Goal: Task Accomplishment & Management: Manage account settings

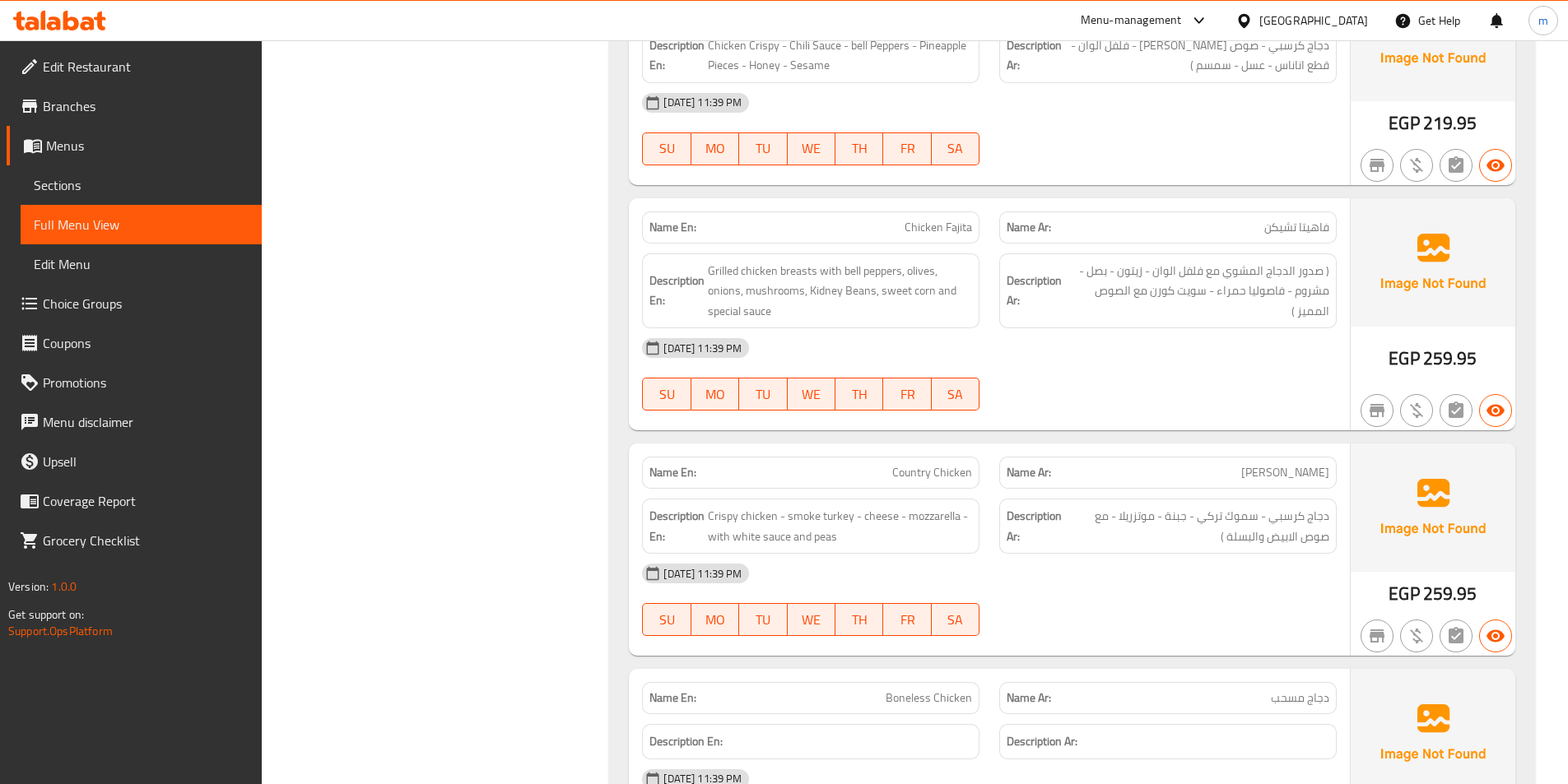
click at [82, 194] on span "Sections" at bounding box center [141, 186] width 215 height 20
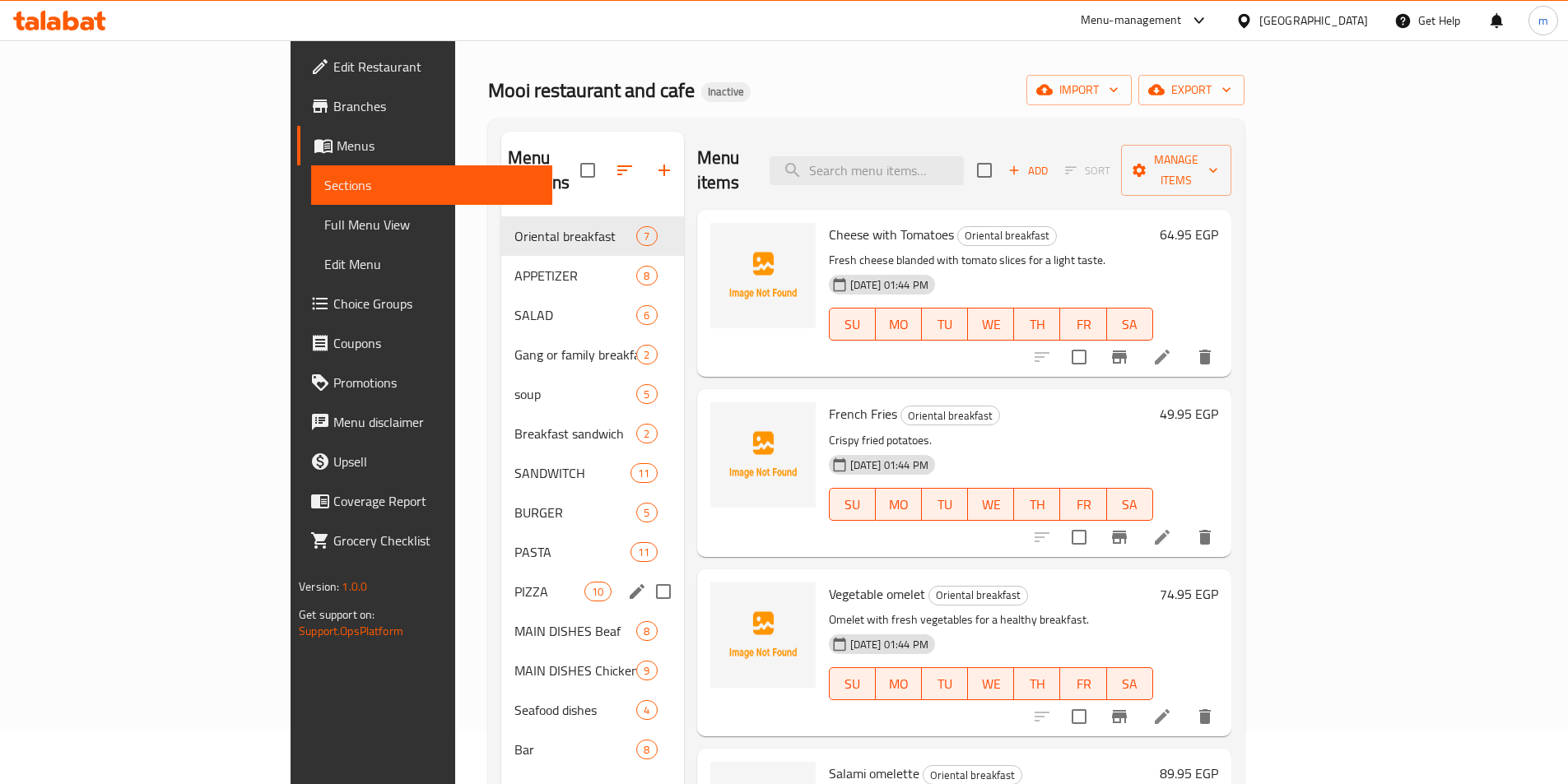
scroll to position [82, 0]
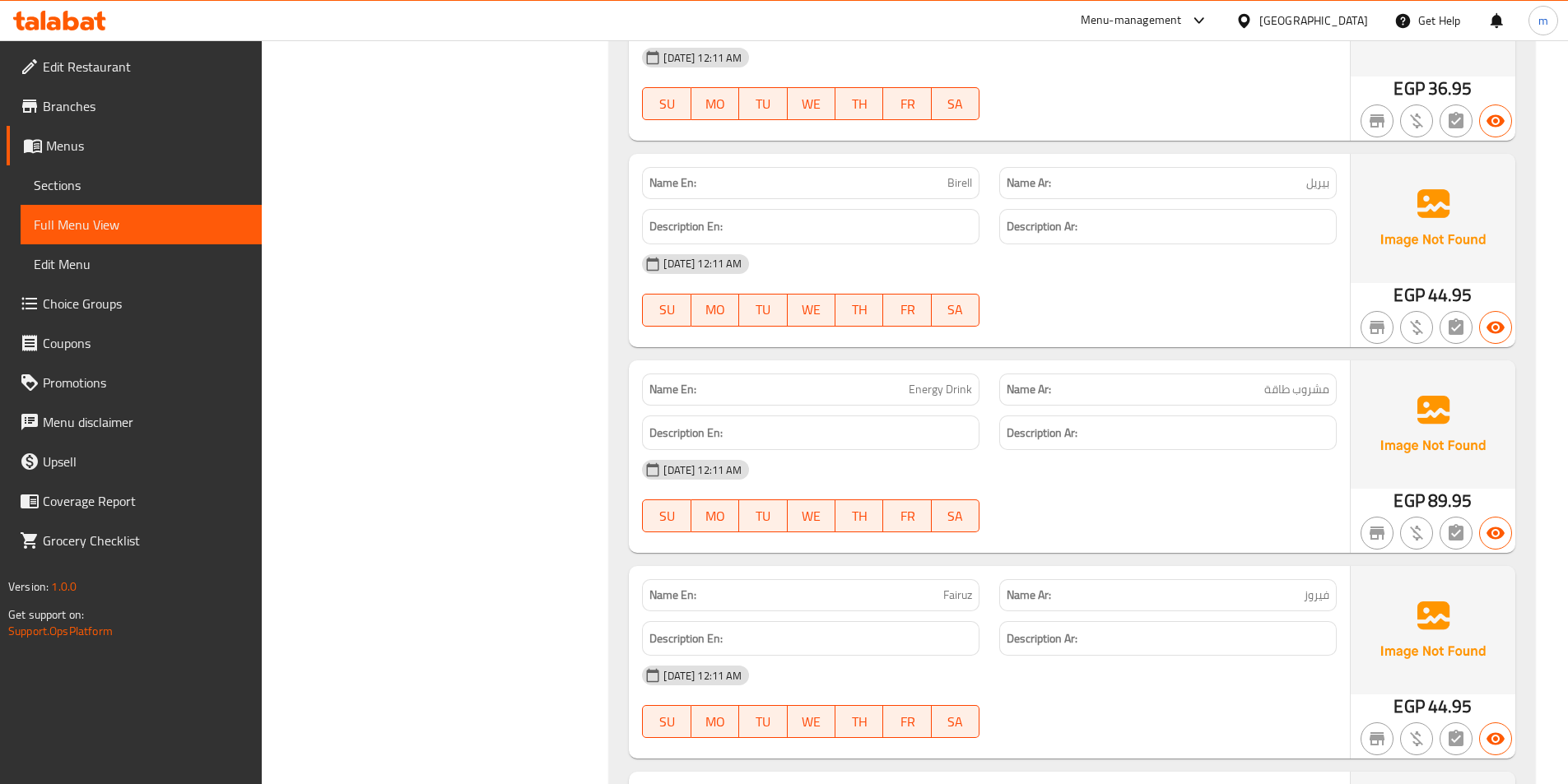
click at [70, 182] on span "Sections" at bounding box center [141, 186] width 215 height 20
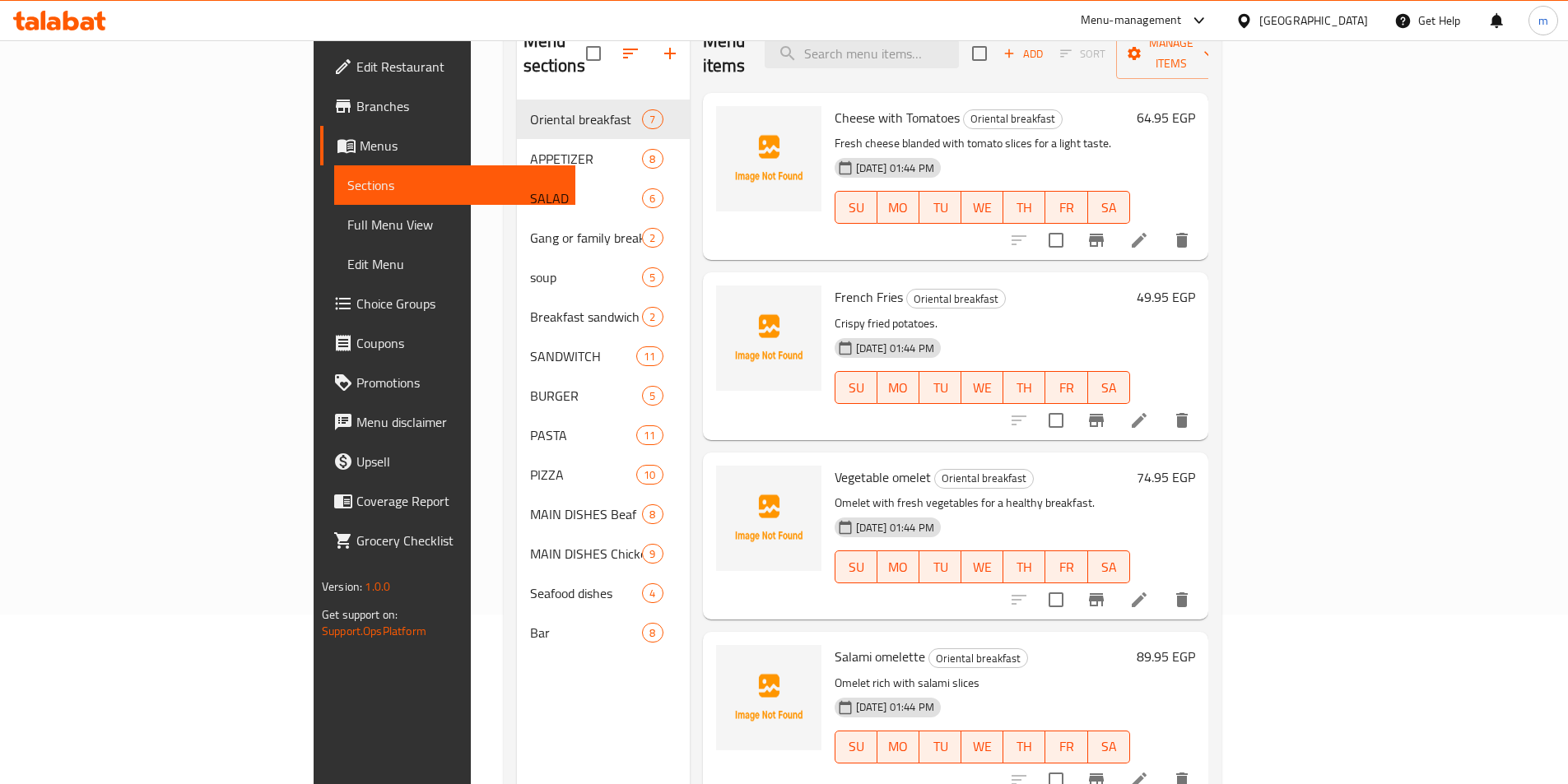
scroll to position [65, 0]
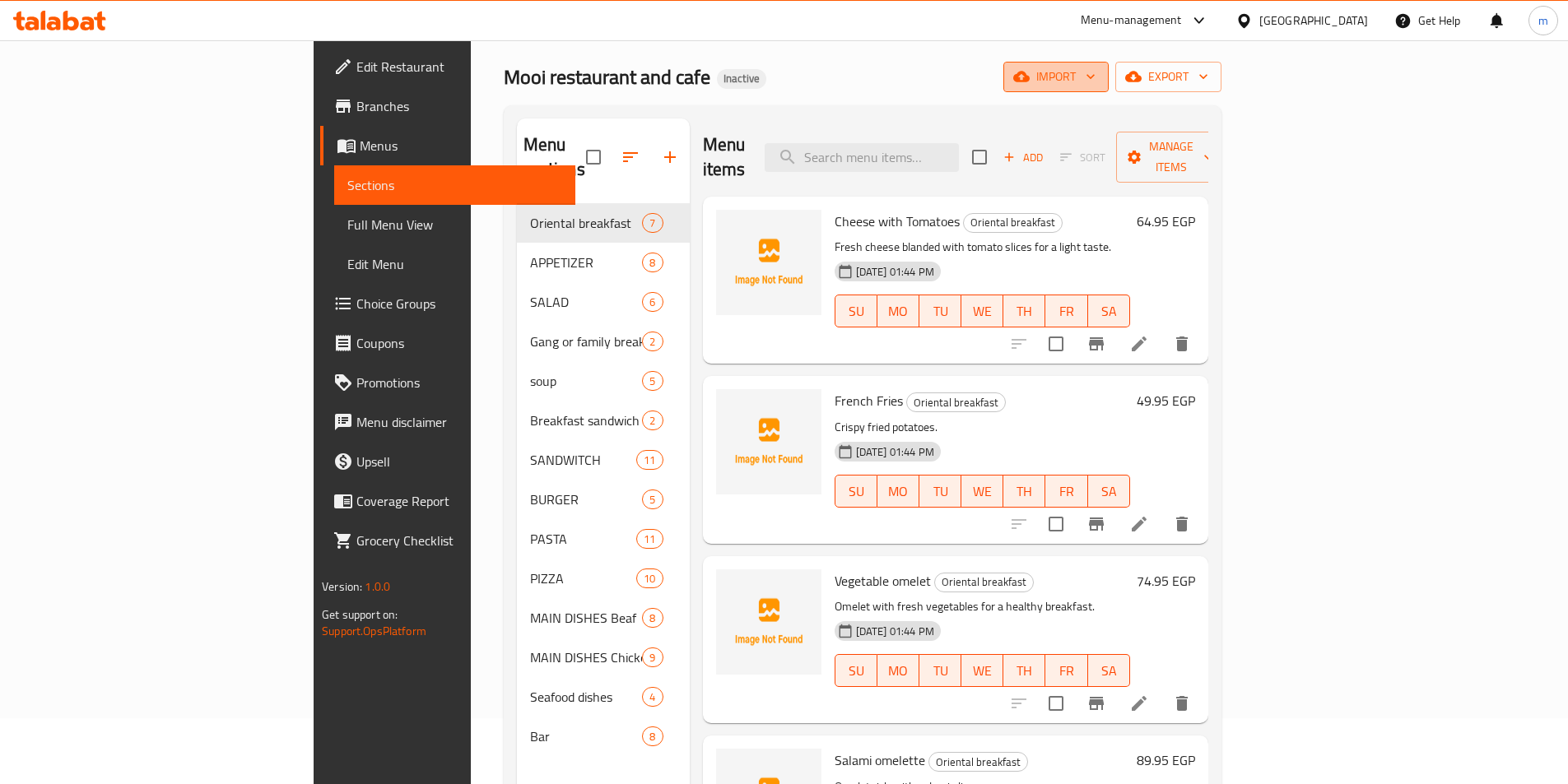
click at [1096, 76] on span "import" at bounding box center [1055, 76] width 79 height 21
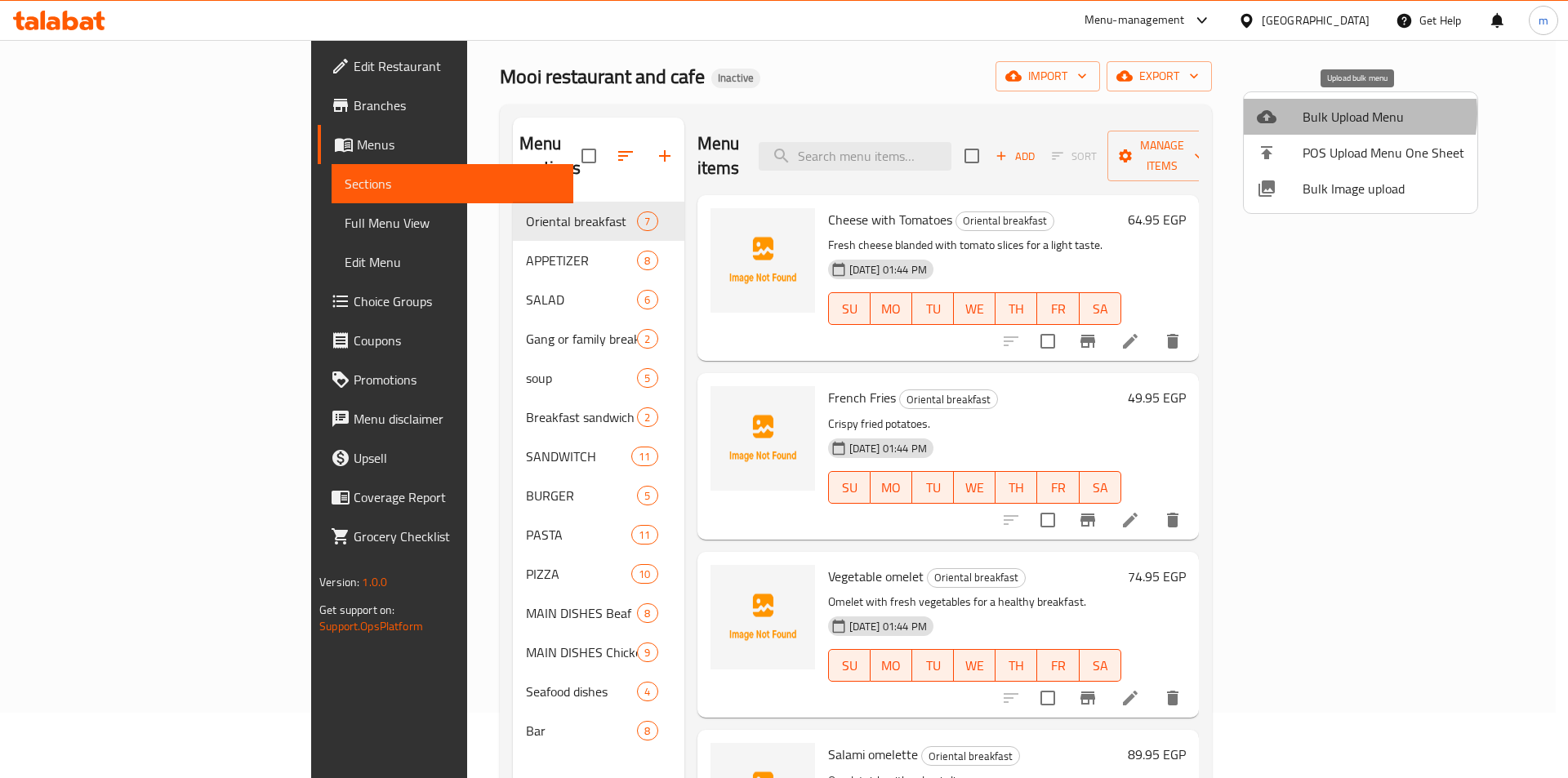
click at [1332, 113] on span "Bulk Upload Menu" at bounding box center [1384, 117] width 162 height 20
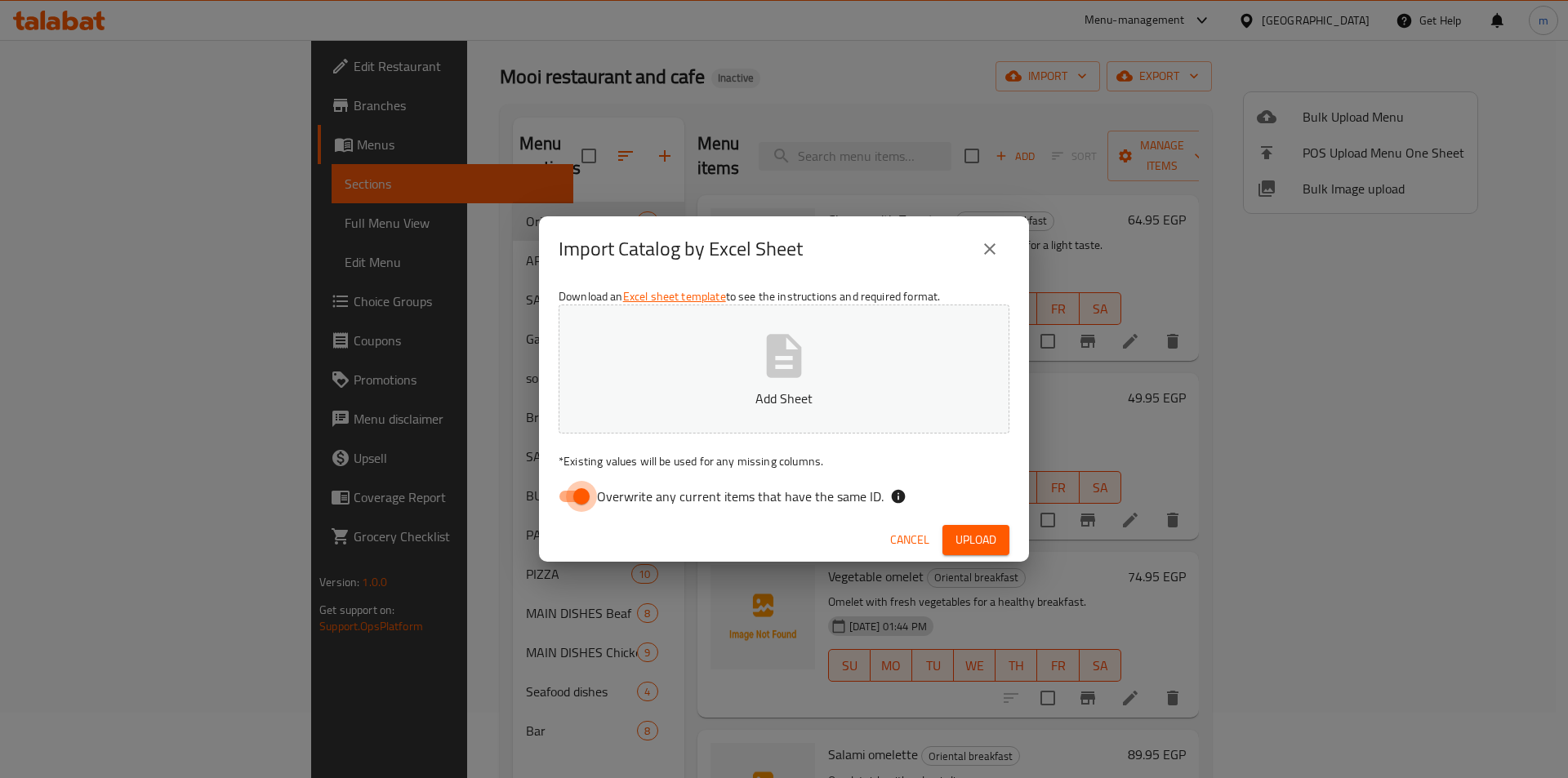
click at [566, 486] on input "Overwrite any current items that have the same ID." at bounding box center [581, 497] width 93 height 31
checkbox input "false"
click at [657, 428] on button "Add Sheet" at bounding box center [784, 368] width 451 height 129
click at [987, 548] on span "Upload" at bounding box center [977, 540] width 41 height 21
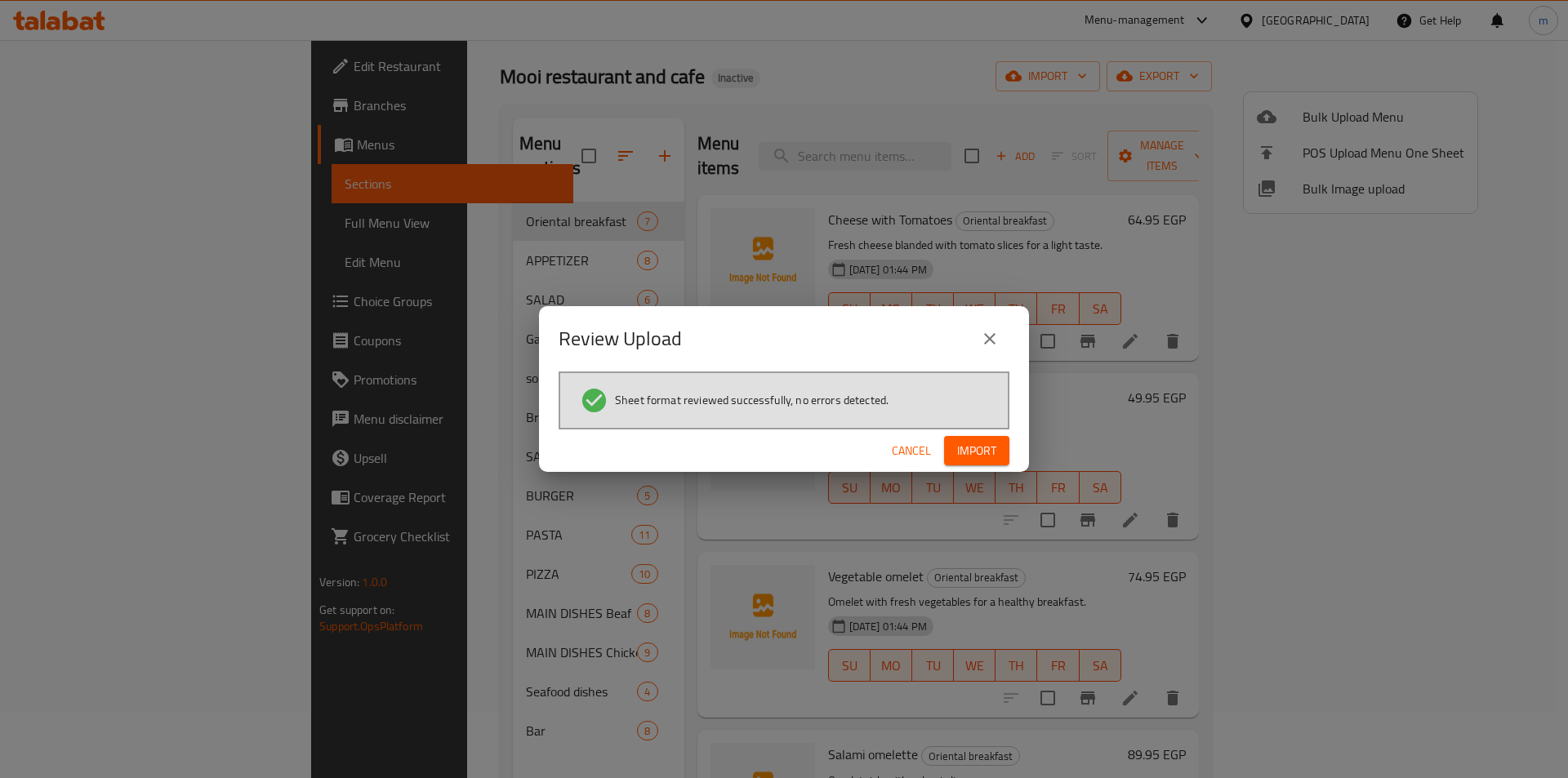
click at [979, 451] on span "Import" at bounding box center [977, 451] width 39 height 21
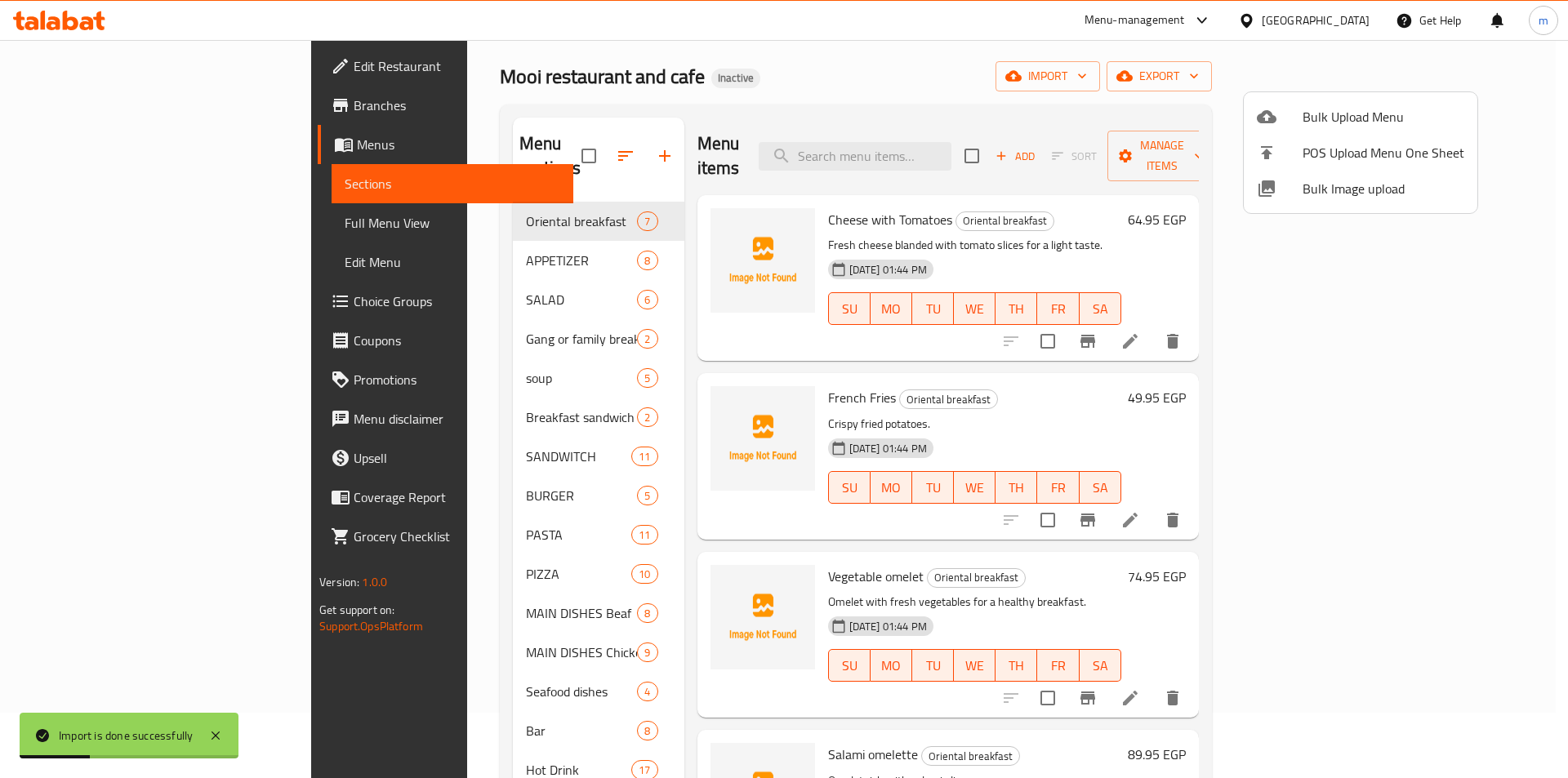
click at [102, 223] on div at bounding box center [784, 389] width 1568 height 778
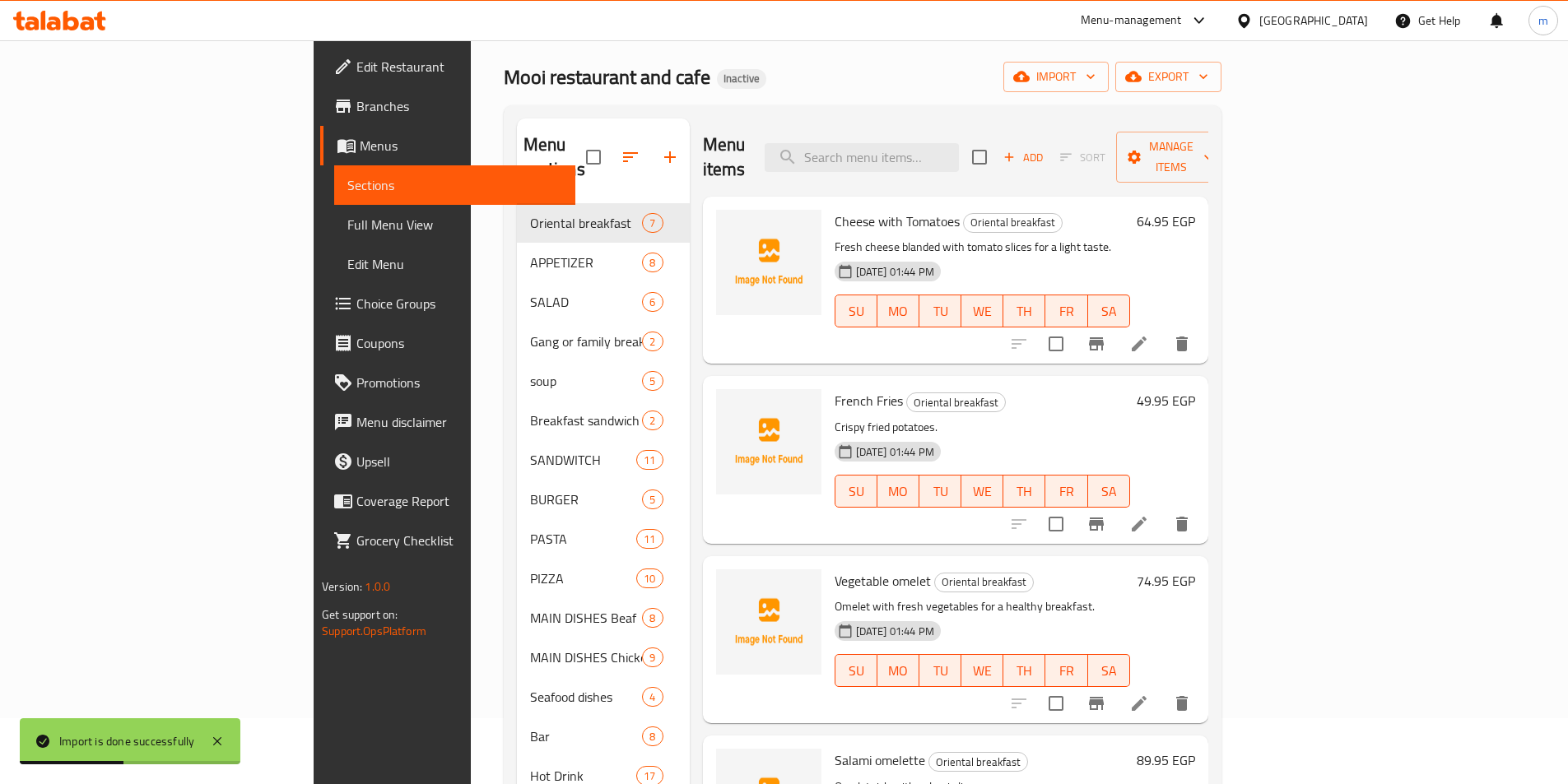
click at [347, 225] on span "Full Menu View" at bounding box center [454, 225] width 215 height 20
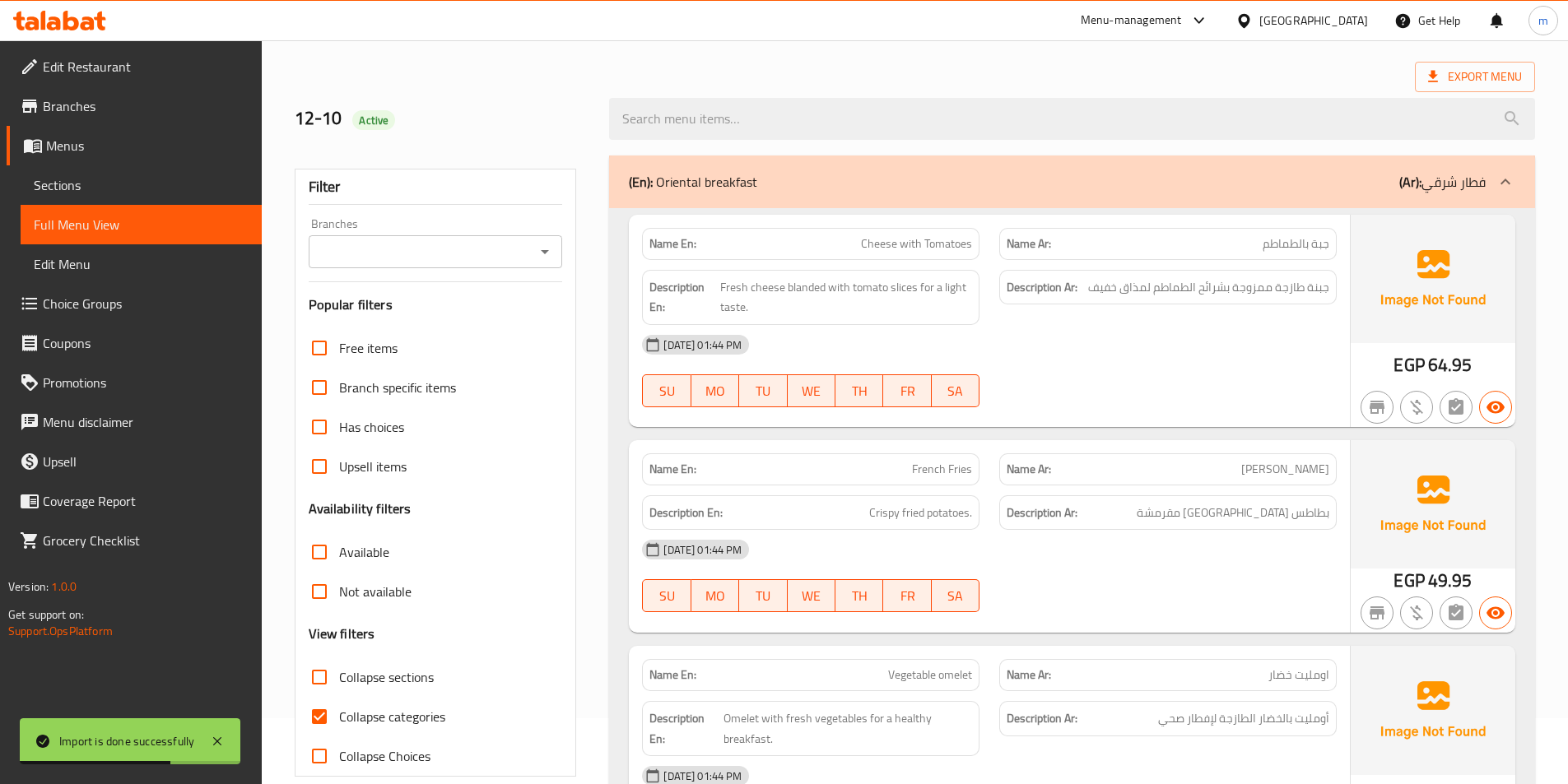
click at [443, 671] on div "Collapse sections" at bounding box center [435, 677] width 254 height 40
click at [369, 667] on span "Collapse sections" at bounding box center [386, 677] width 94 height 20
click at [339, 667] on input "Collapse sections" at bounding box center [319, 677] width 40 height 40
checkbox input "true"
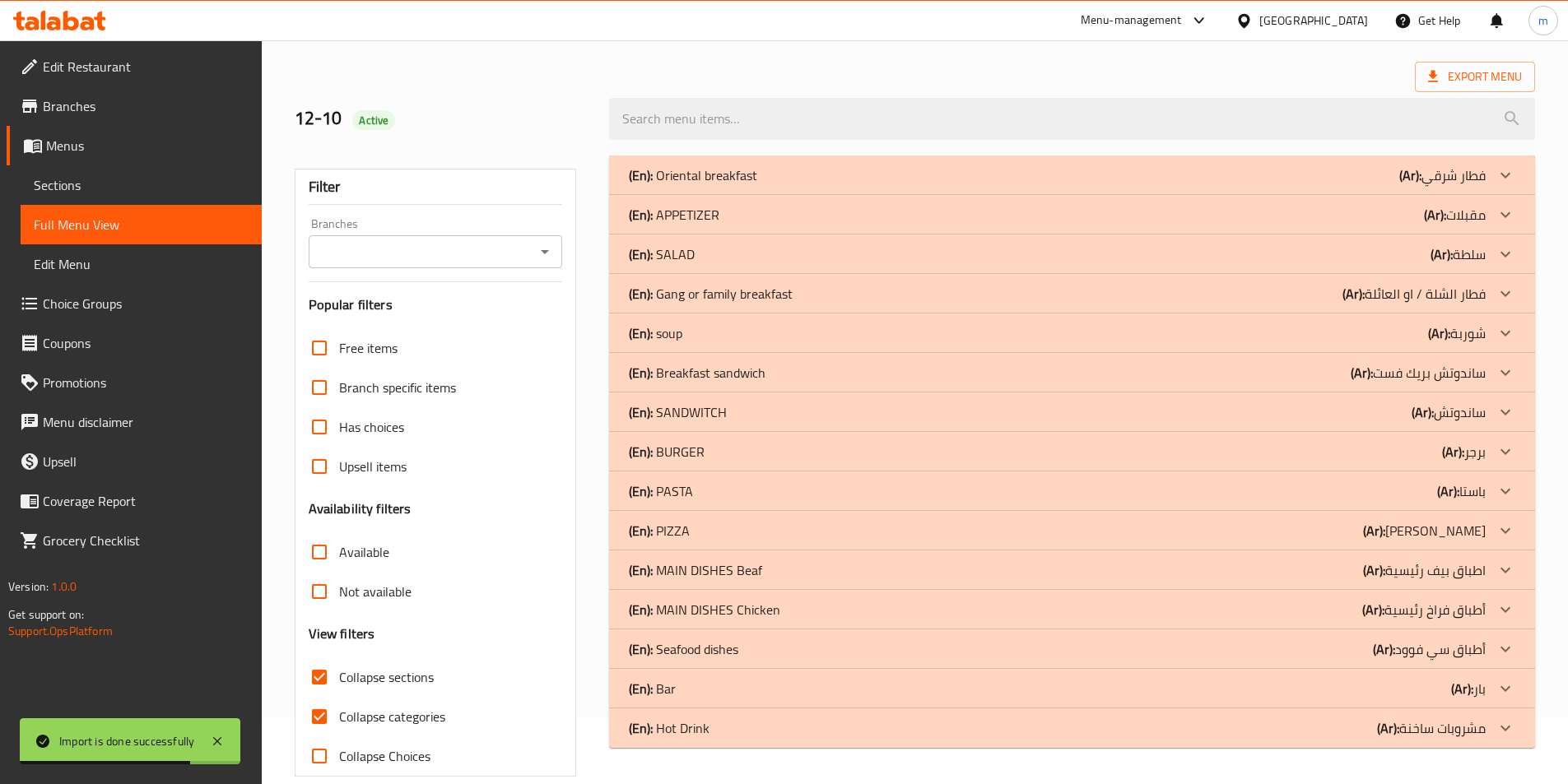
click at [394, 711] on span "Collapse categories" at bounding box center [392, 717] width 106 height 20
click at [339, 711] on input "Collapse categories" at bounding box center [319, 717] width 40 height 40
checkbox input "false"
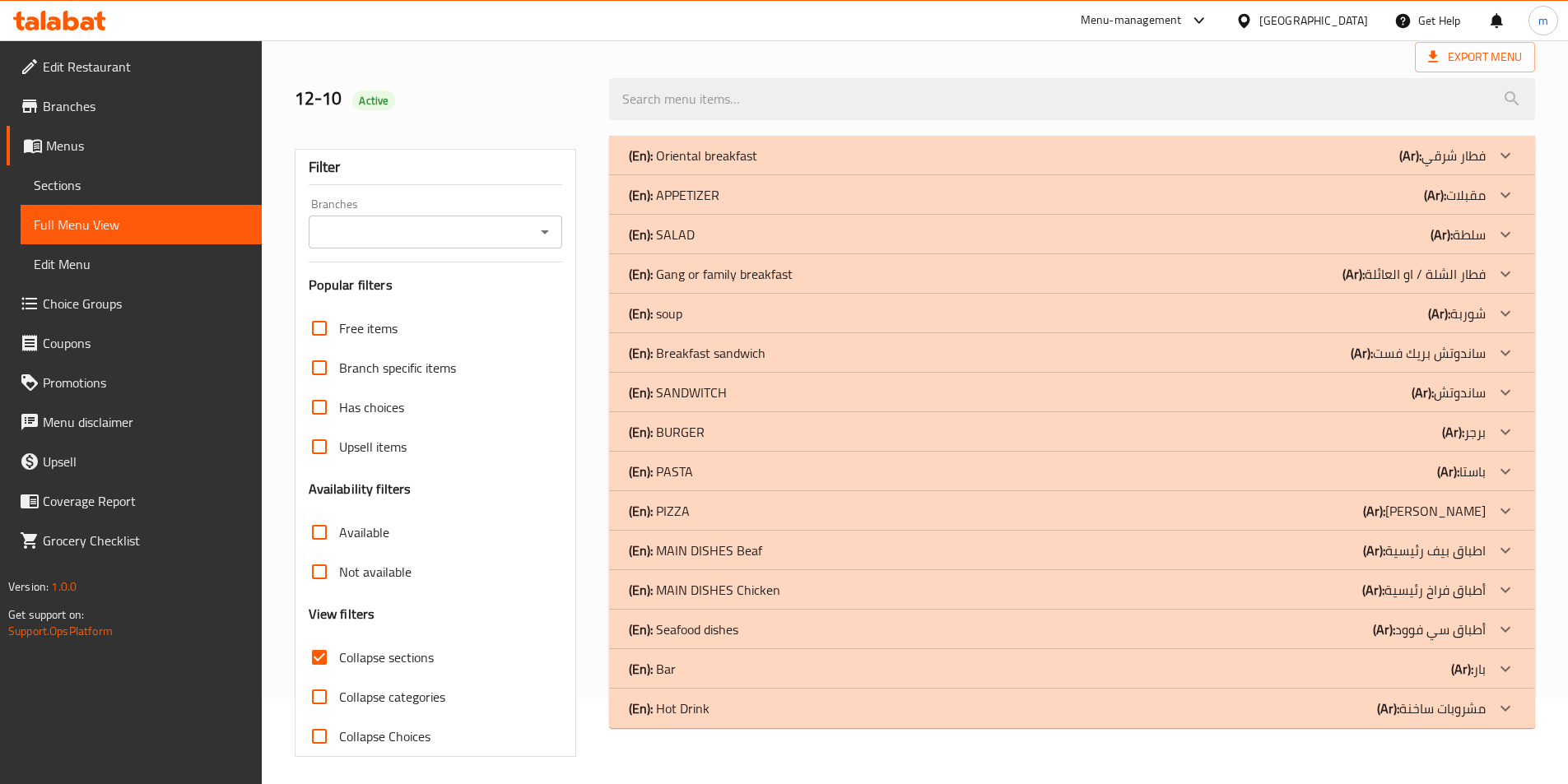
scroll to position [91, 0]
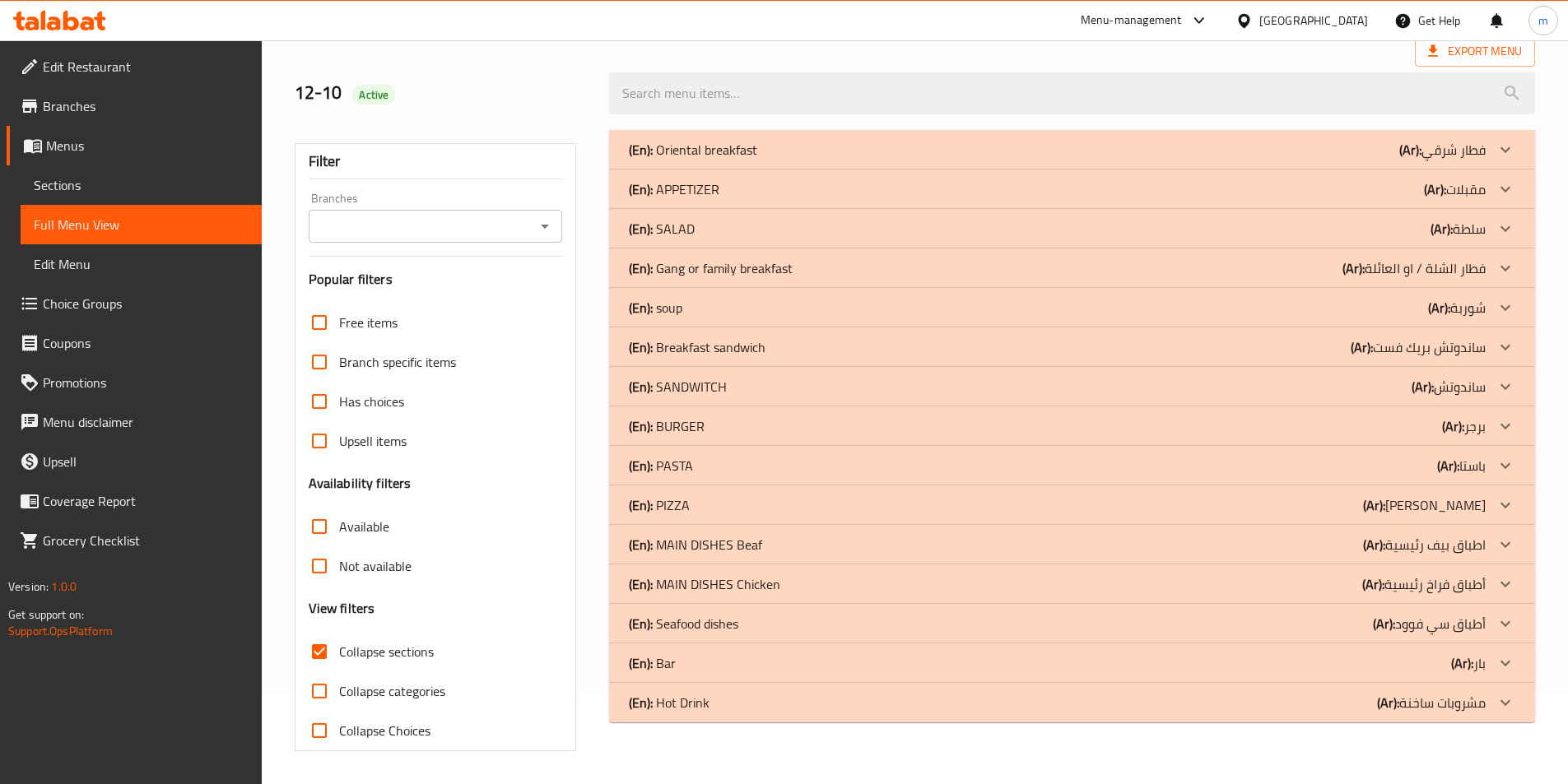
click at [749, 697] on div "(En): Hot Drink (Ar): مشروبات ساخنة" at bounding box center [1057, 703] width 857 height 20
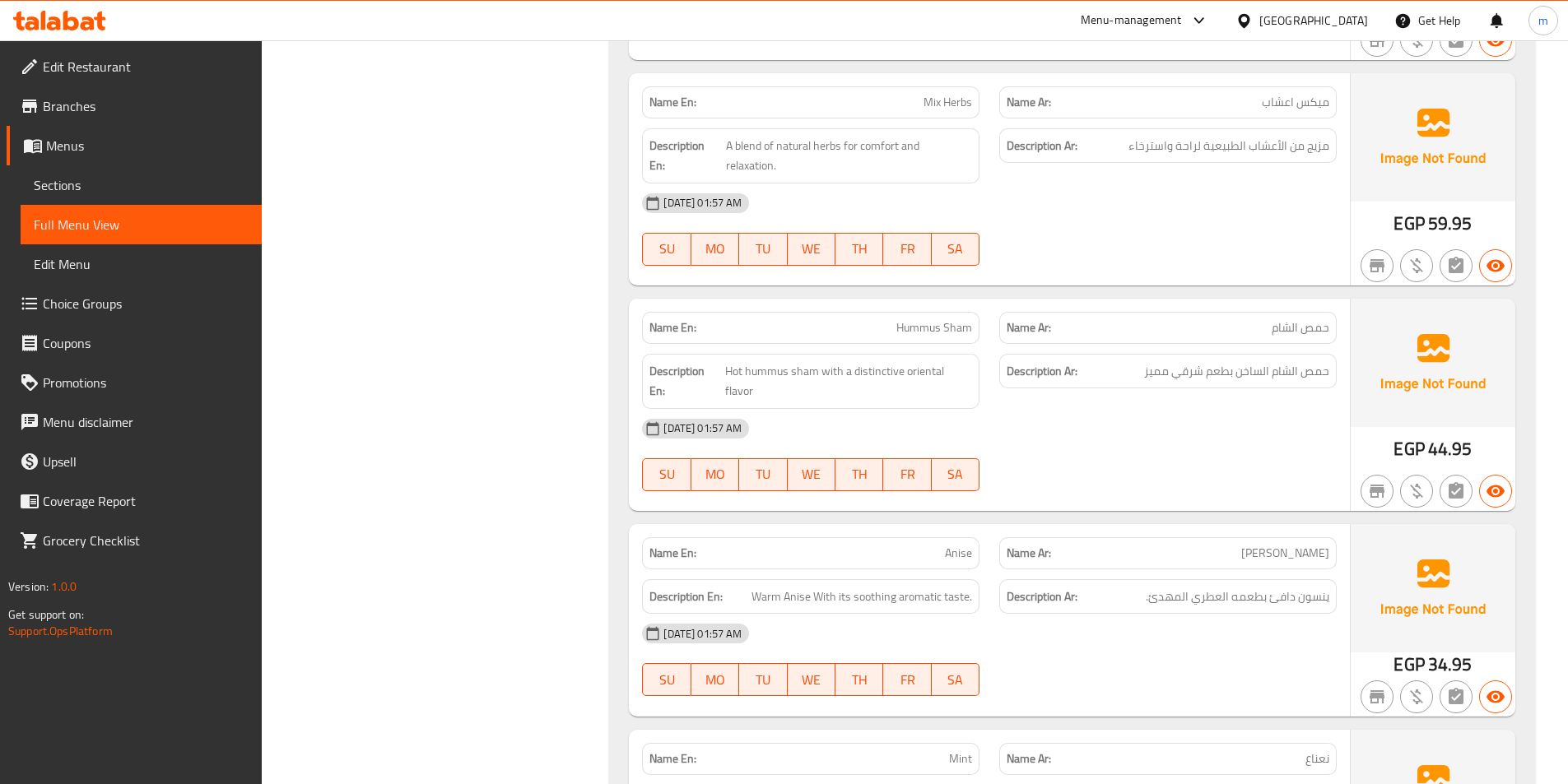
scroll to position [2743, 0]
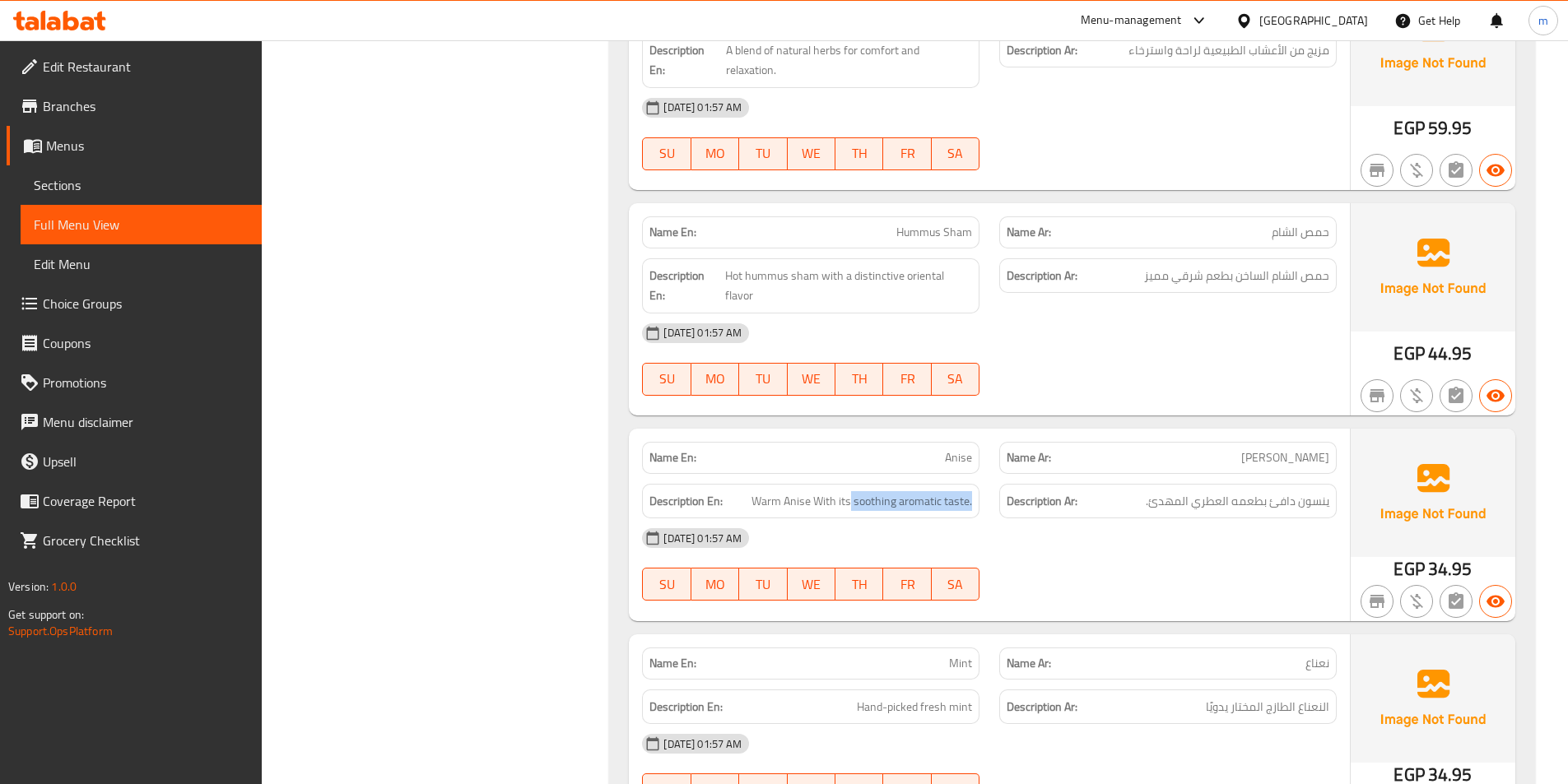
drag, startPoint x: 850, startPoint y: 483, endPoint x: 973, endPoint y: 490, distance: 123.2
click at [973, 490] on div "Description En: Warm Anise With its soothing aromatic taste." at bounding box center [811, 501] width 337 height 36
copy span "soothing aromatic taste."
click at [1204, 491] on span "ينسون دافئ بطعمه العطري المهدئ." at bounding box center [1236, 501] width 183 height 21
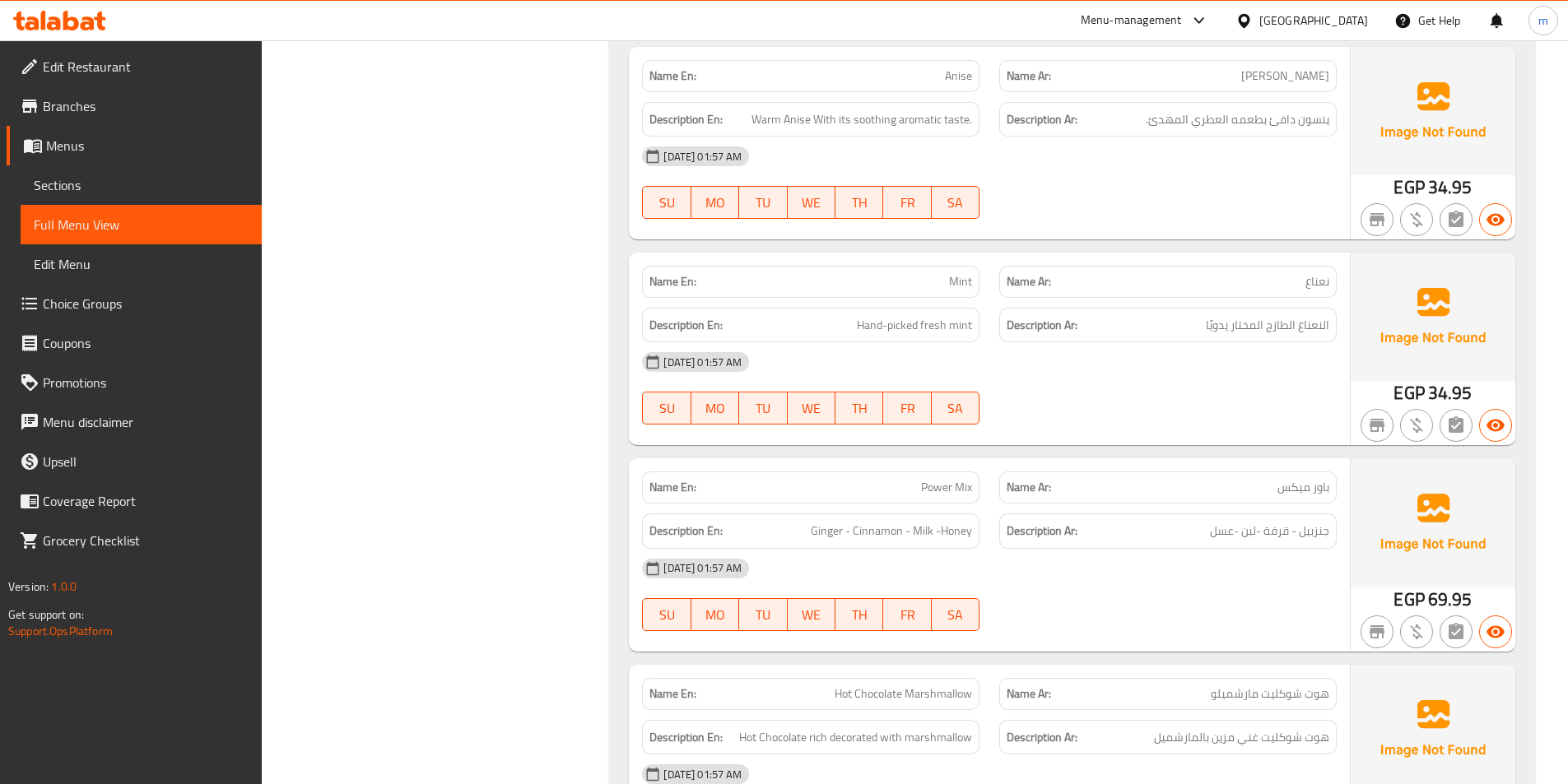
scroll to position [3154, 0]
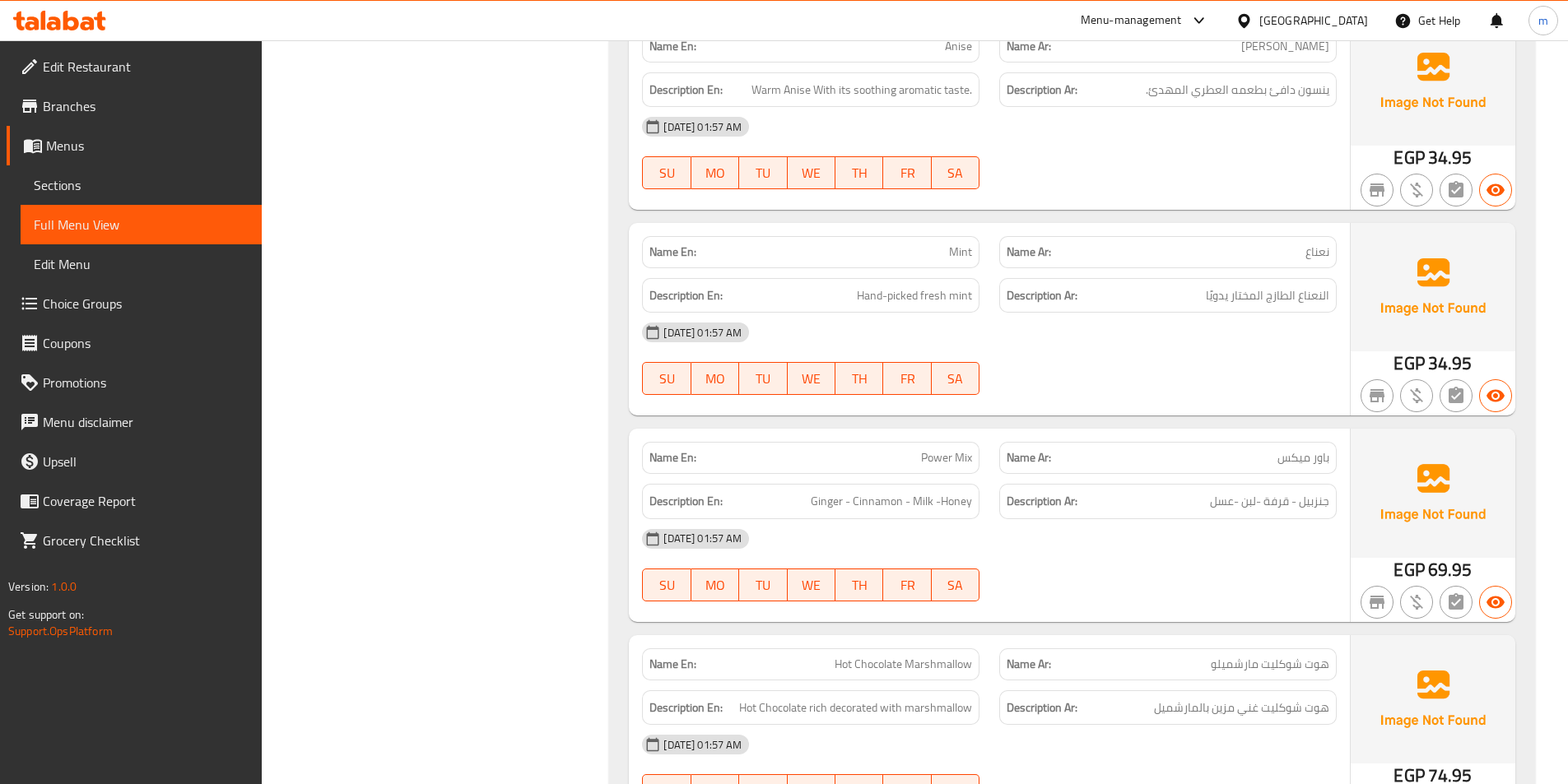
click at [830, 491] on span "Ginger - Cinnamon - Milk -Honey" at bounding box center [891, 501] width 162 height 21
click at [876, 491] on span "Ginger - Cinnamon - Milk -Honey" at bounding box center [891, 501] width 162 height 21
click at [922, 491] on span "Ginger - Cinnamon - Milk -Honey" at bounding box center [891, 501] width 162 height 21
click at [972, 491] on span "Ginger - Cinnamon - Milk -Honey" at bounding box center [891, 501] width 162 height 21
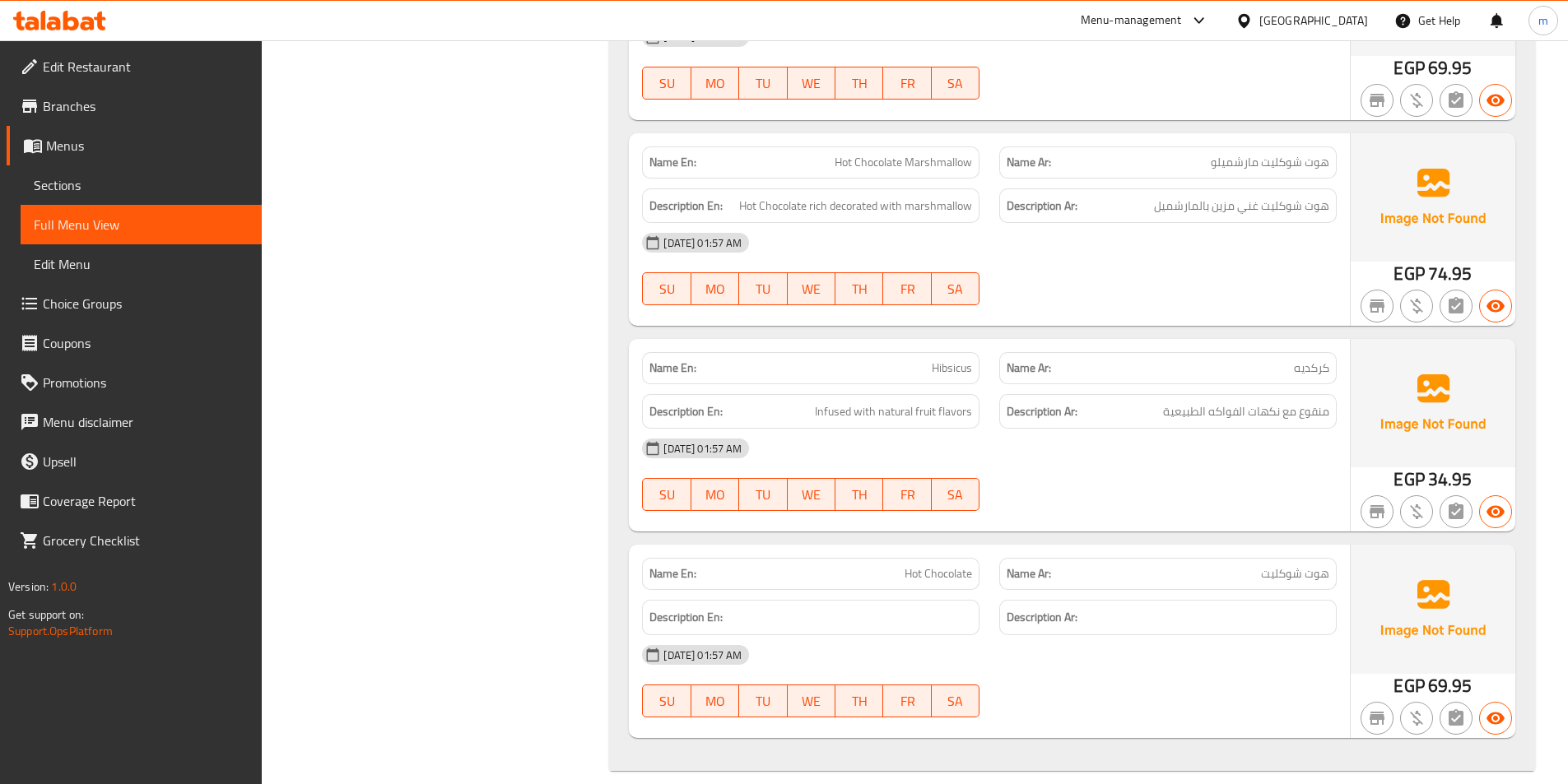
scroll to position [3574, 0]
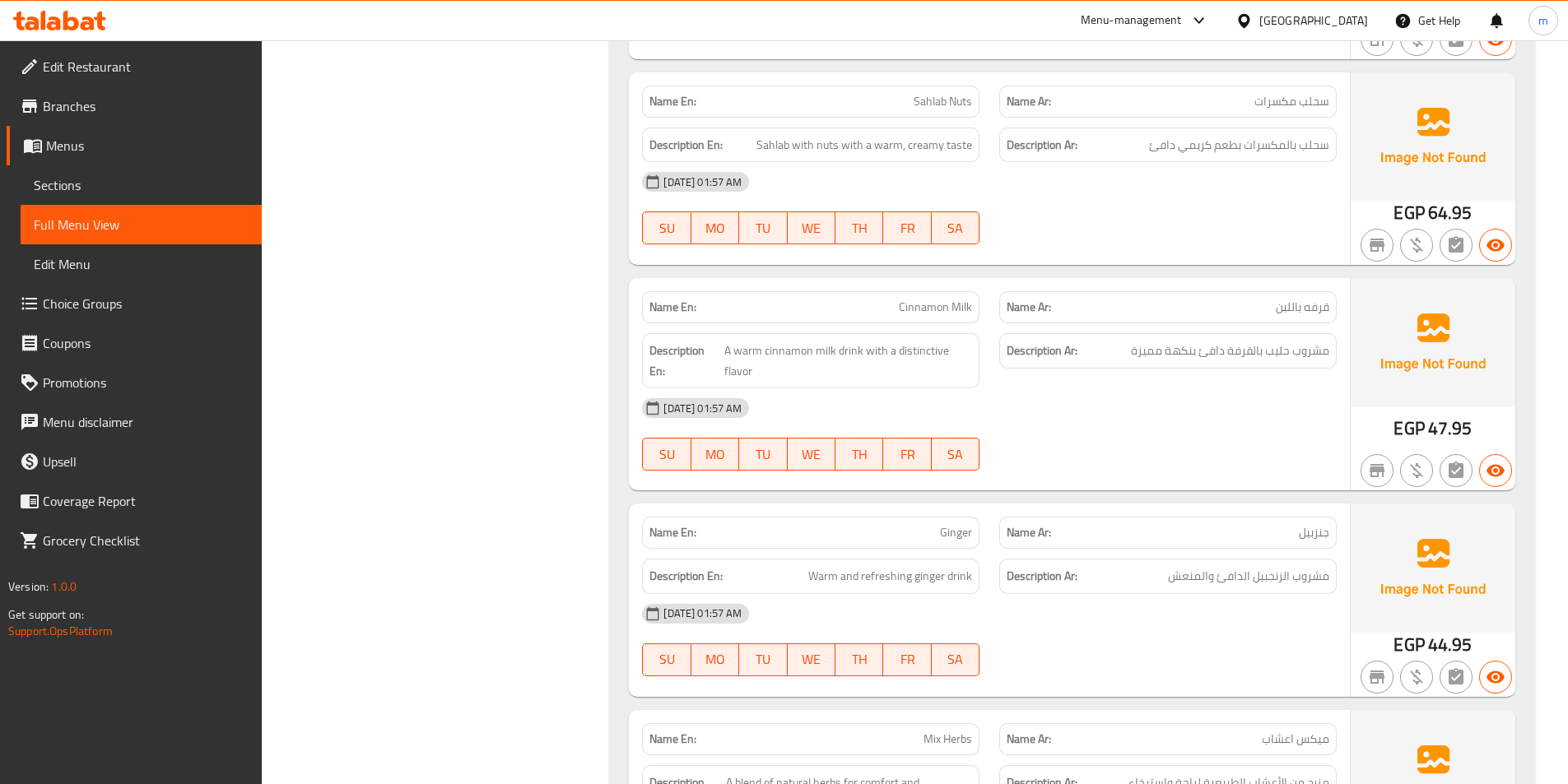
click at [173, 189] on span "Sections" at bounding box center [141, 186] width 215 height 20
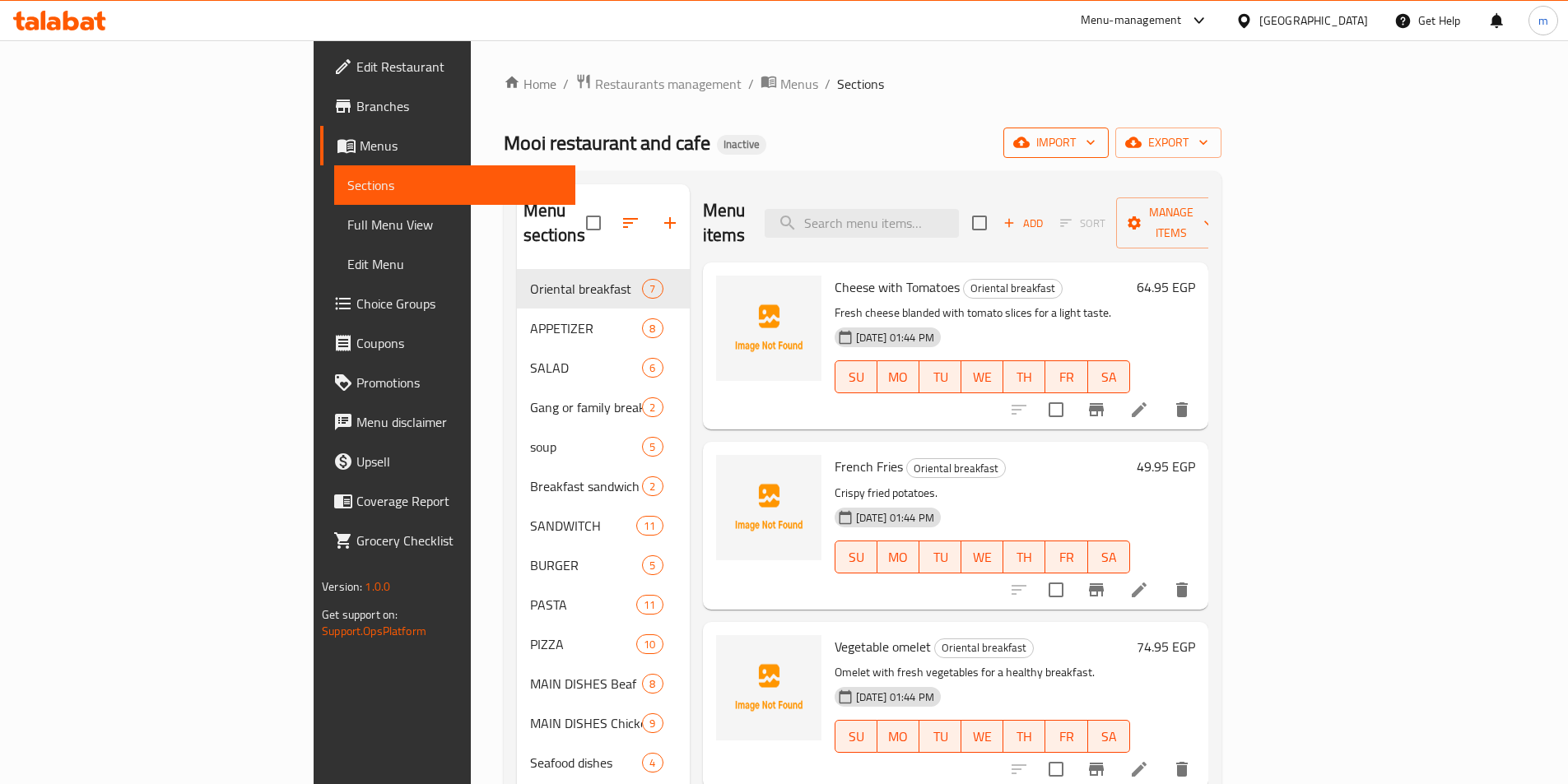
click at [1109, 132] on button "import" at bounding box center [1055, 143] width 105 height 31
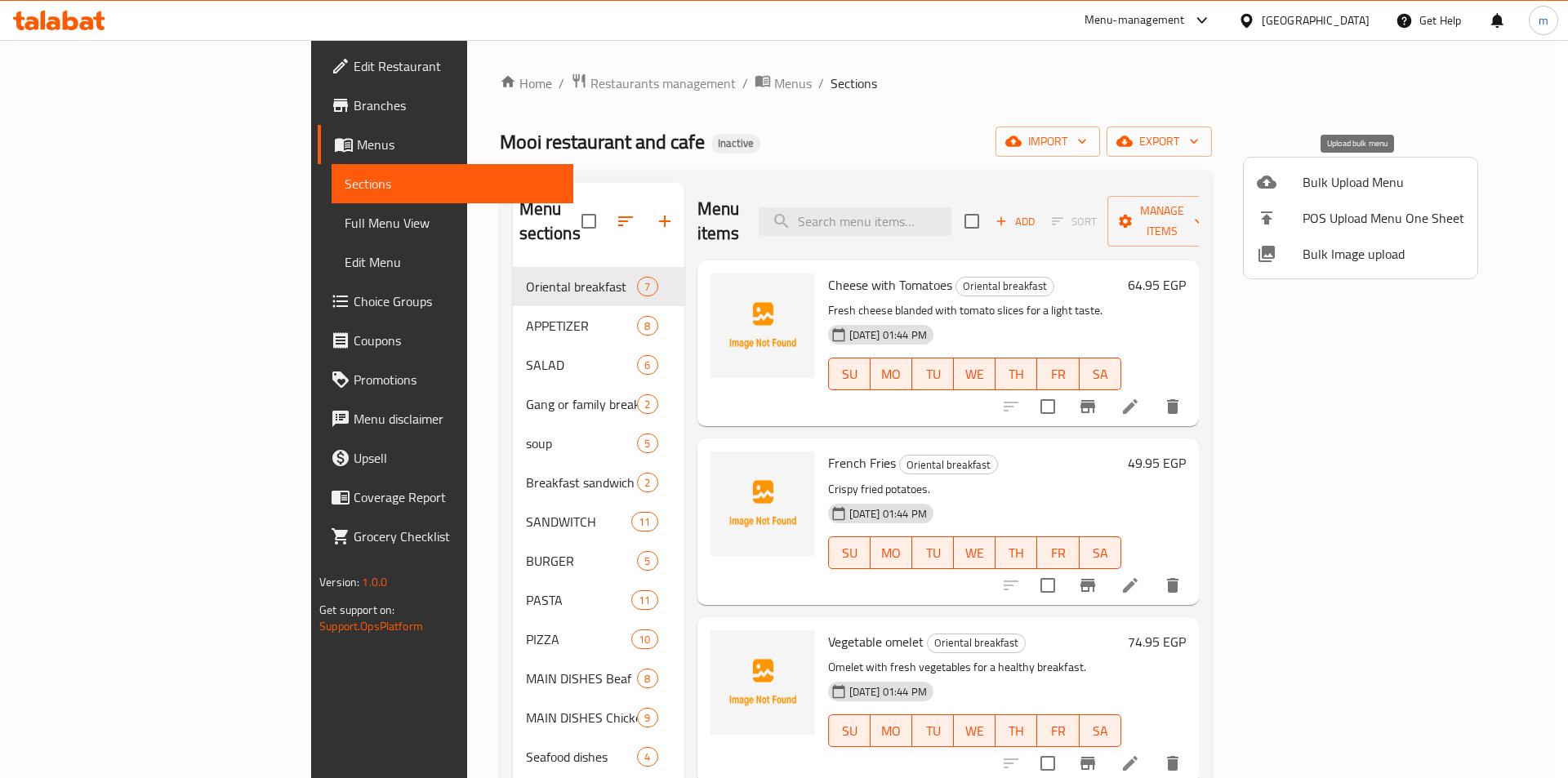
click at [1312, 185] on span "Bulk Upload Menu" at bounding box center [1384, 183] width 162 height 20
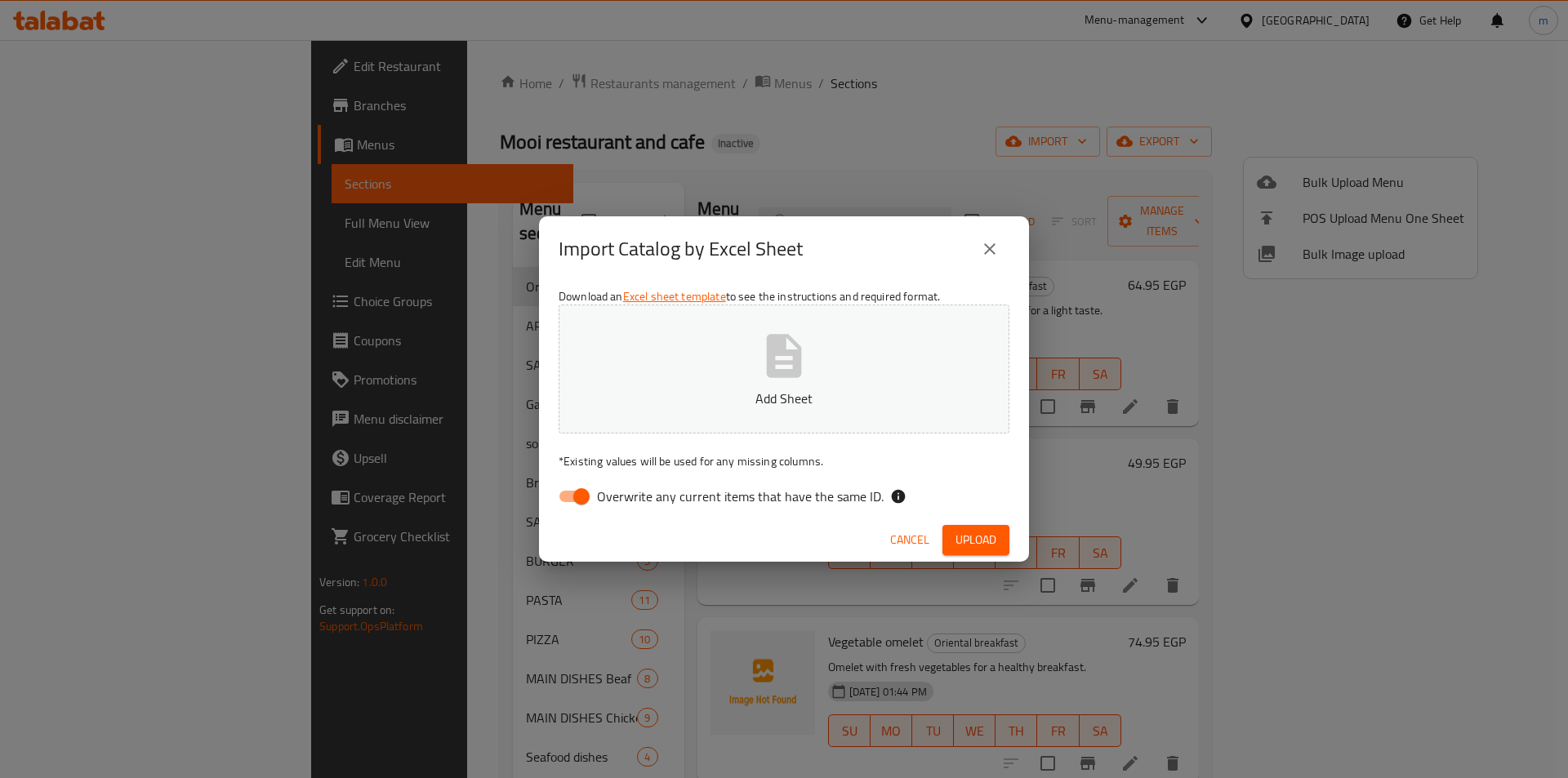
click at [559, 507] on input "Overwrite any current items that have the same ID." at bounding box center [581, 497] width 93 height 31
checkbox input "false"
click at [678, 383] on button "Add Sheet" at bounding box center [784, 368] width 451 height 129
click at [965, 526] on button "Upload" at bounding box center [976, 540] width 67 height 30
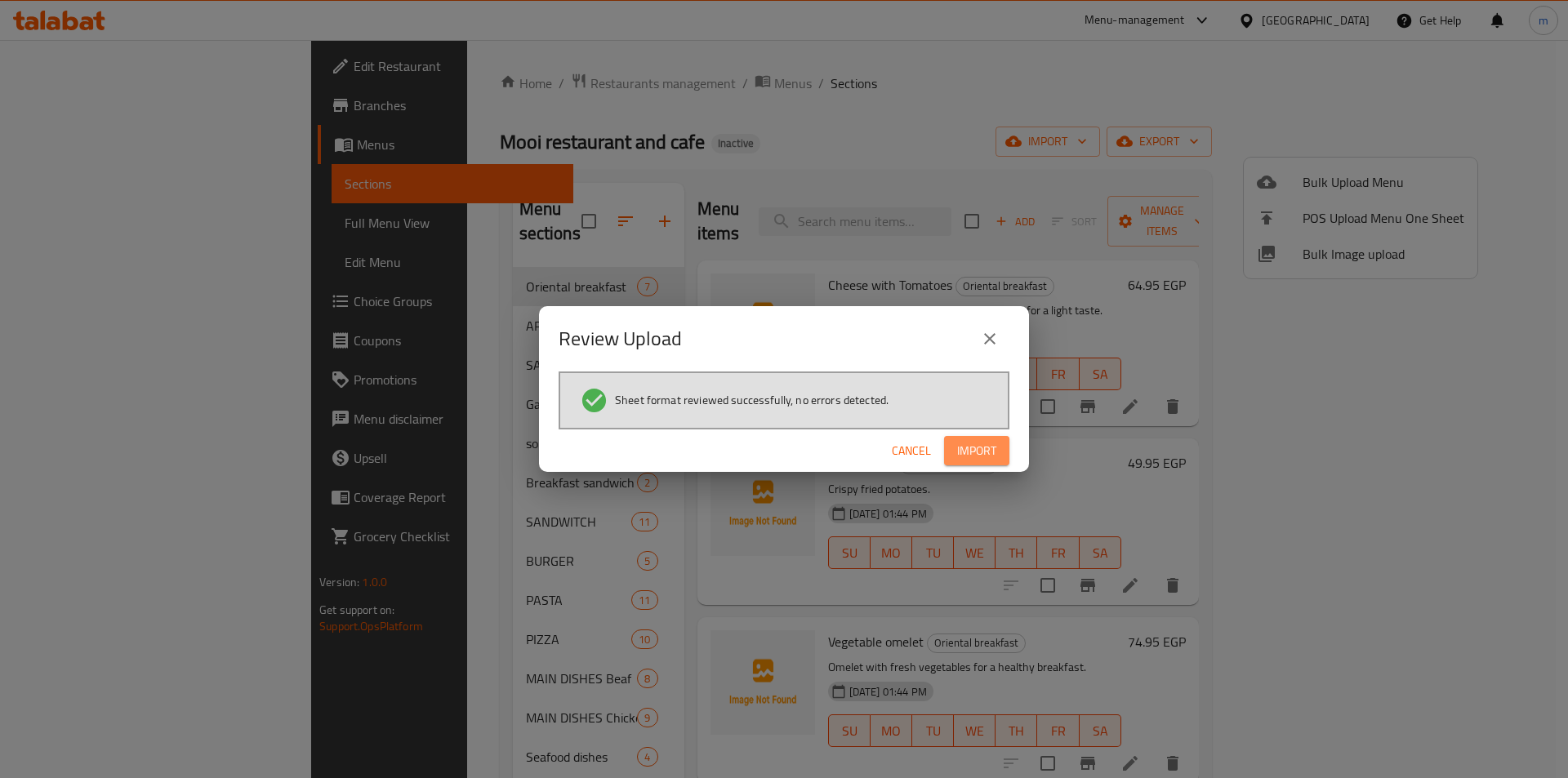
click at [975, 456] on span "Import" at bounding box center [977, 451] width 39 height 21
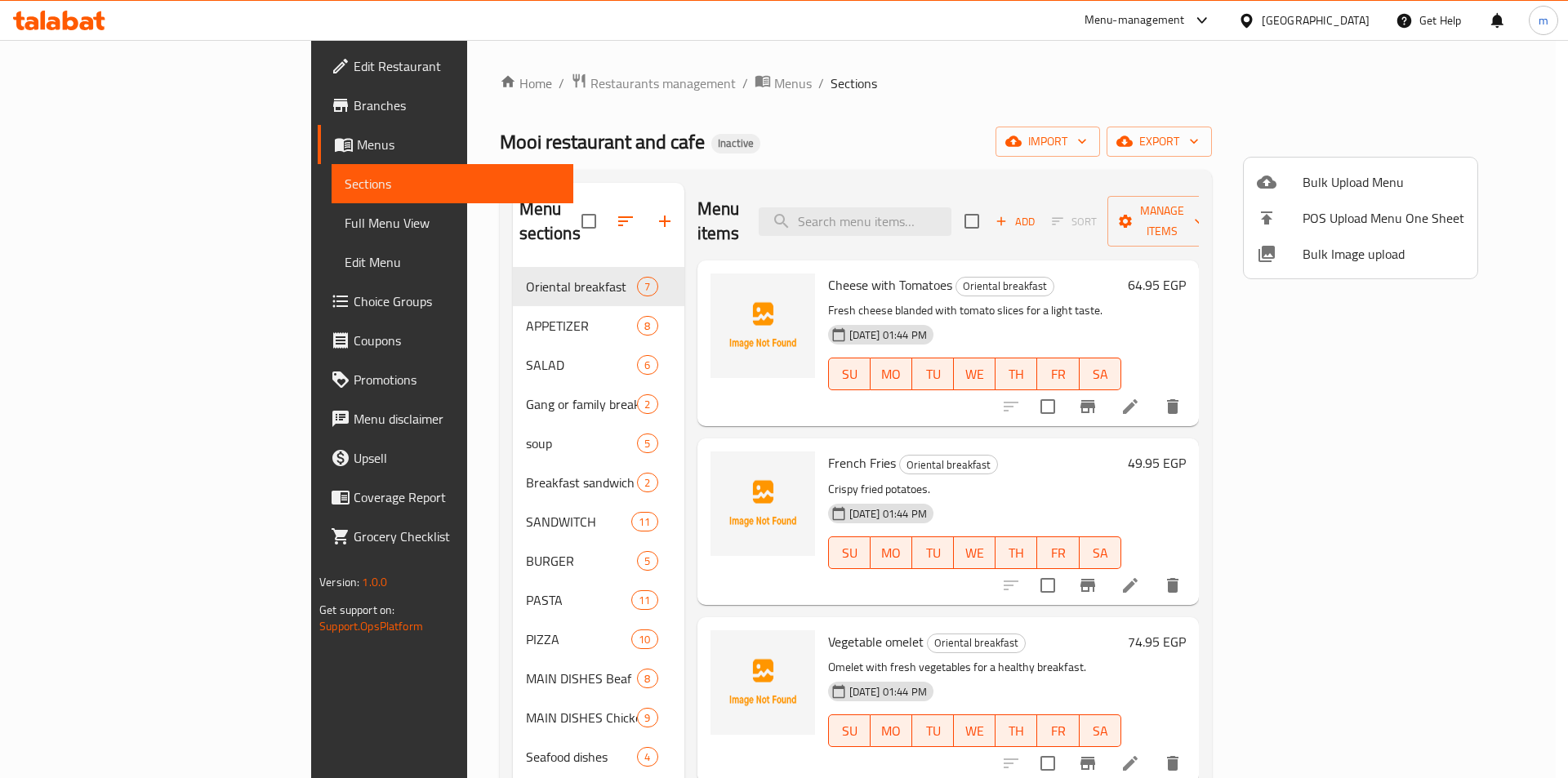
click at [121, 222] on div at bounding box center [784, 389] width 1568 height 778
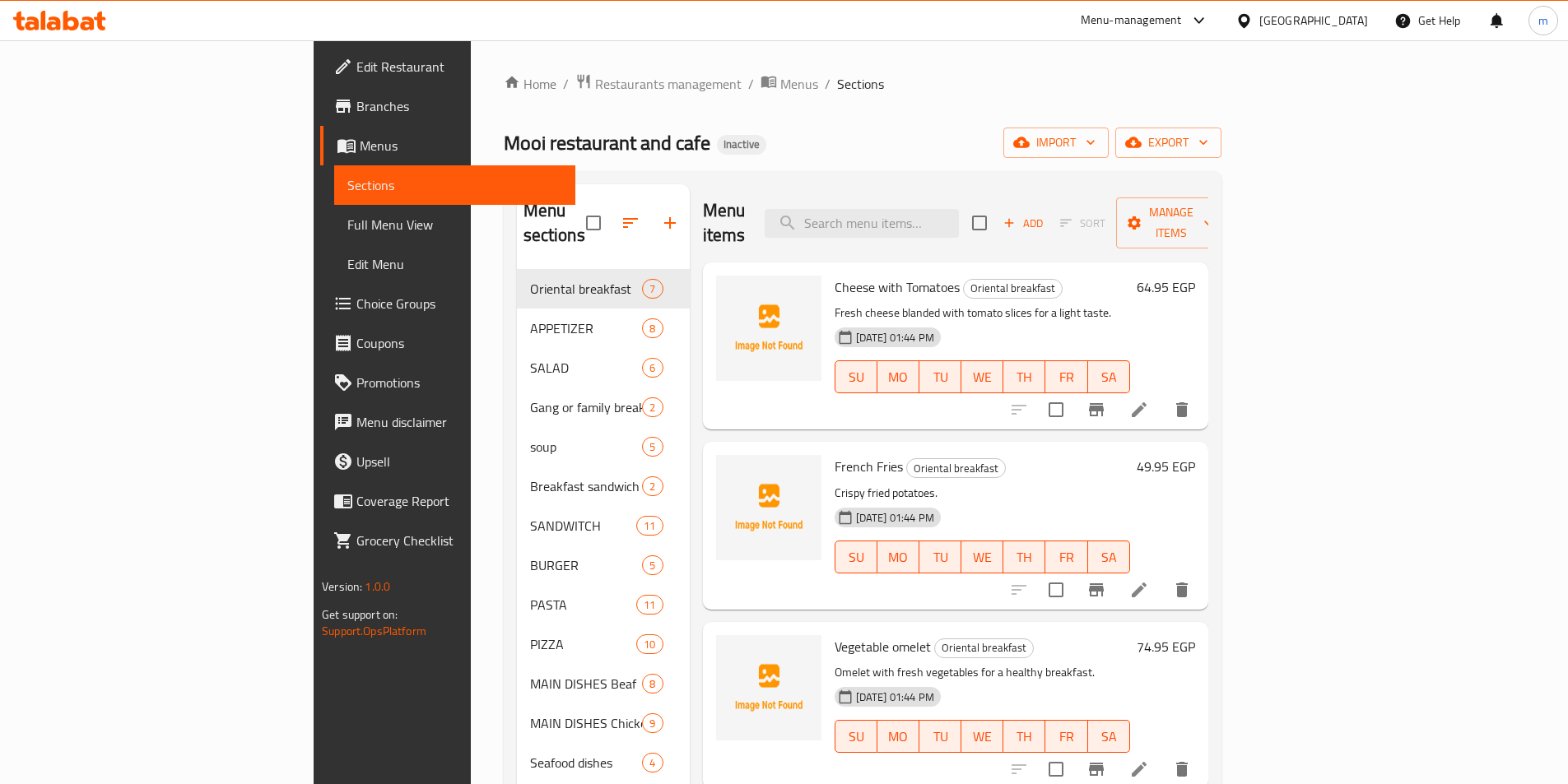
click at [347, 224] on span "Full Menu View" at bounding box center [454, 225] width 215 height 20
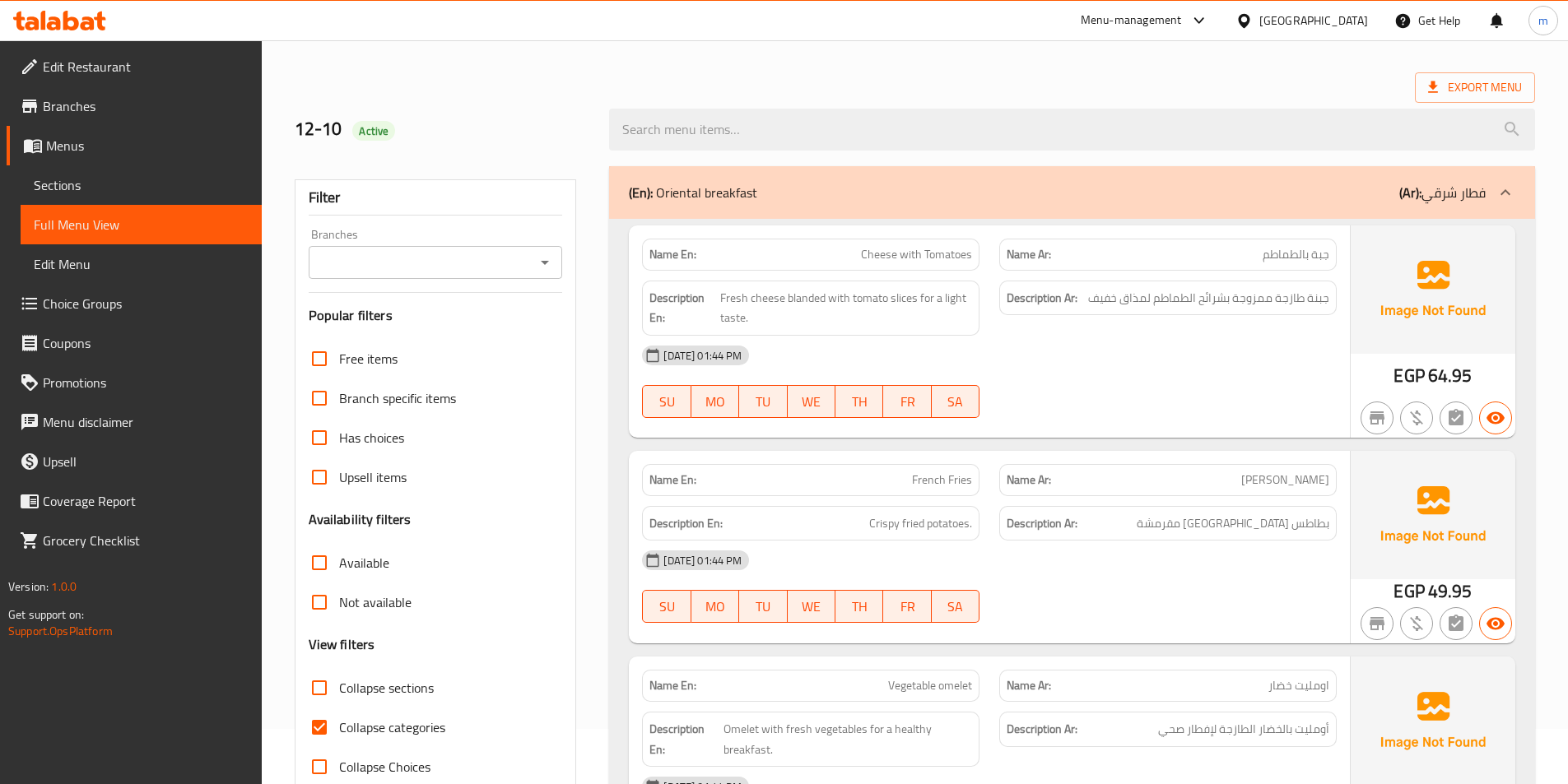
scroll to position [82, 0]
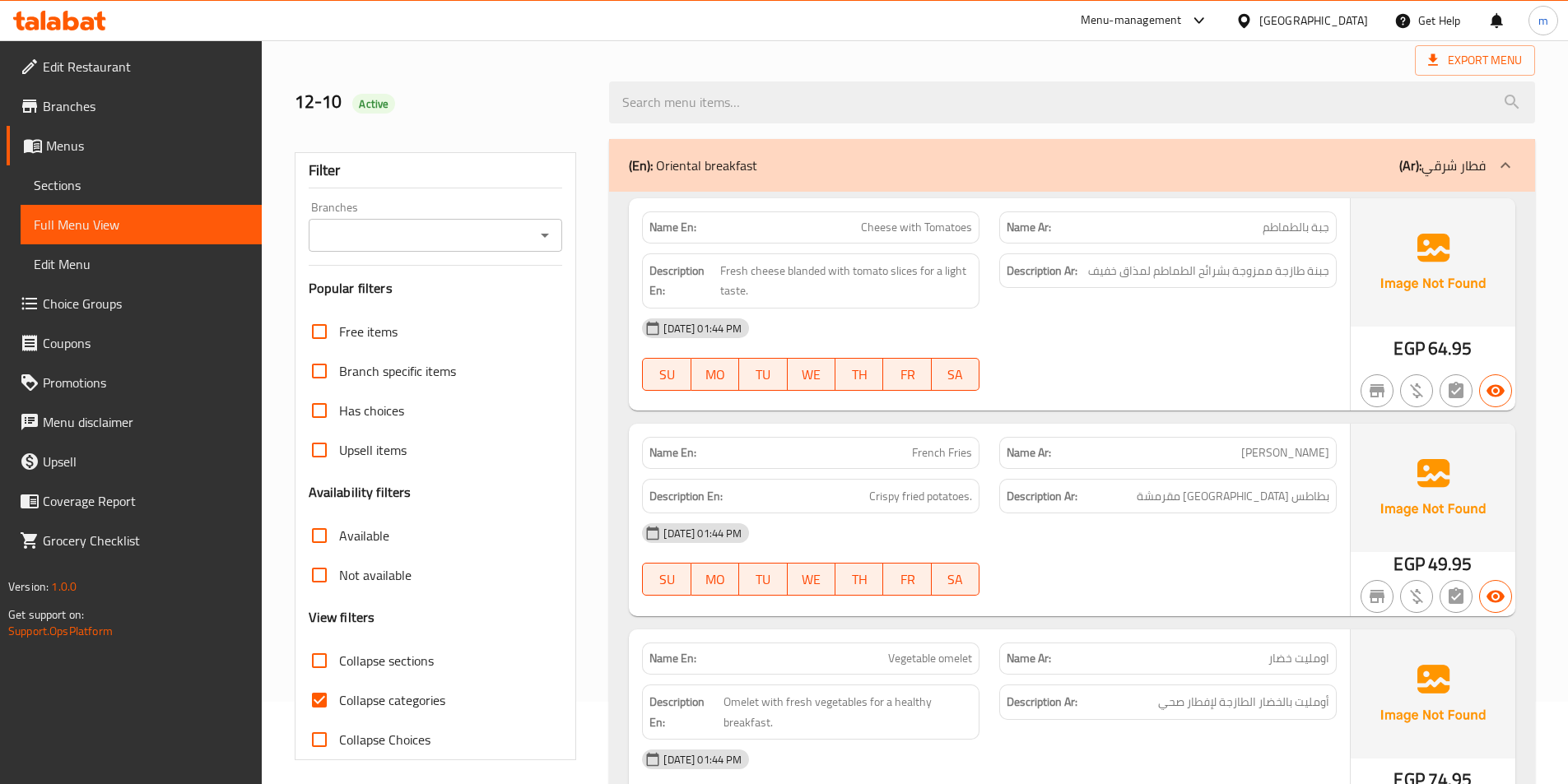
drag, startPoint x: 399, startPoint y: 666, endPoint x: 394, endPoint y: 693, distance: 27.5
click at [399, 665] on span "Collapse sections" at bounding box center [386, 661] width 94 height 20
click at [339, 665] on input "Collapse sections" at bounding box center [319, 661] width 40 height 40
checkbox input "true"
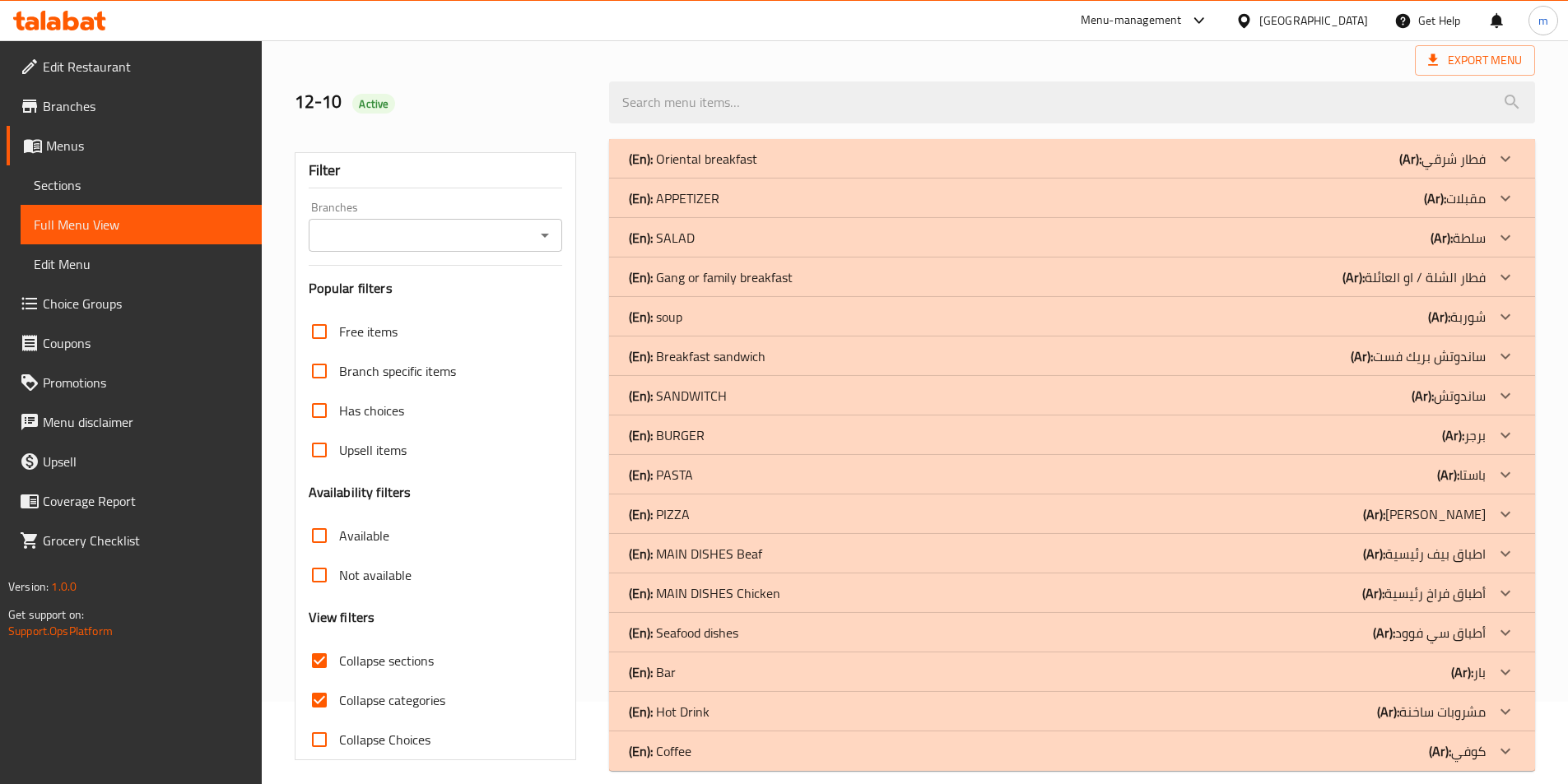
click at [383, 694] on span "Collapse categories" at bounding box center [392, 700] width 106 height 20
click at [339, 694] on input "Collapse categories" at bounding box center [319, 700] width 40 height 40
checkbox input "false"
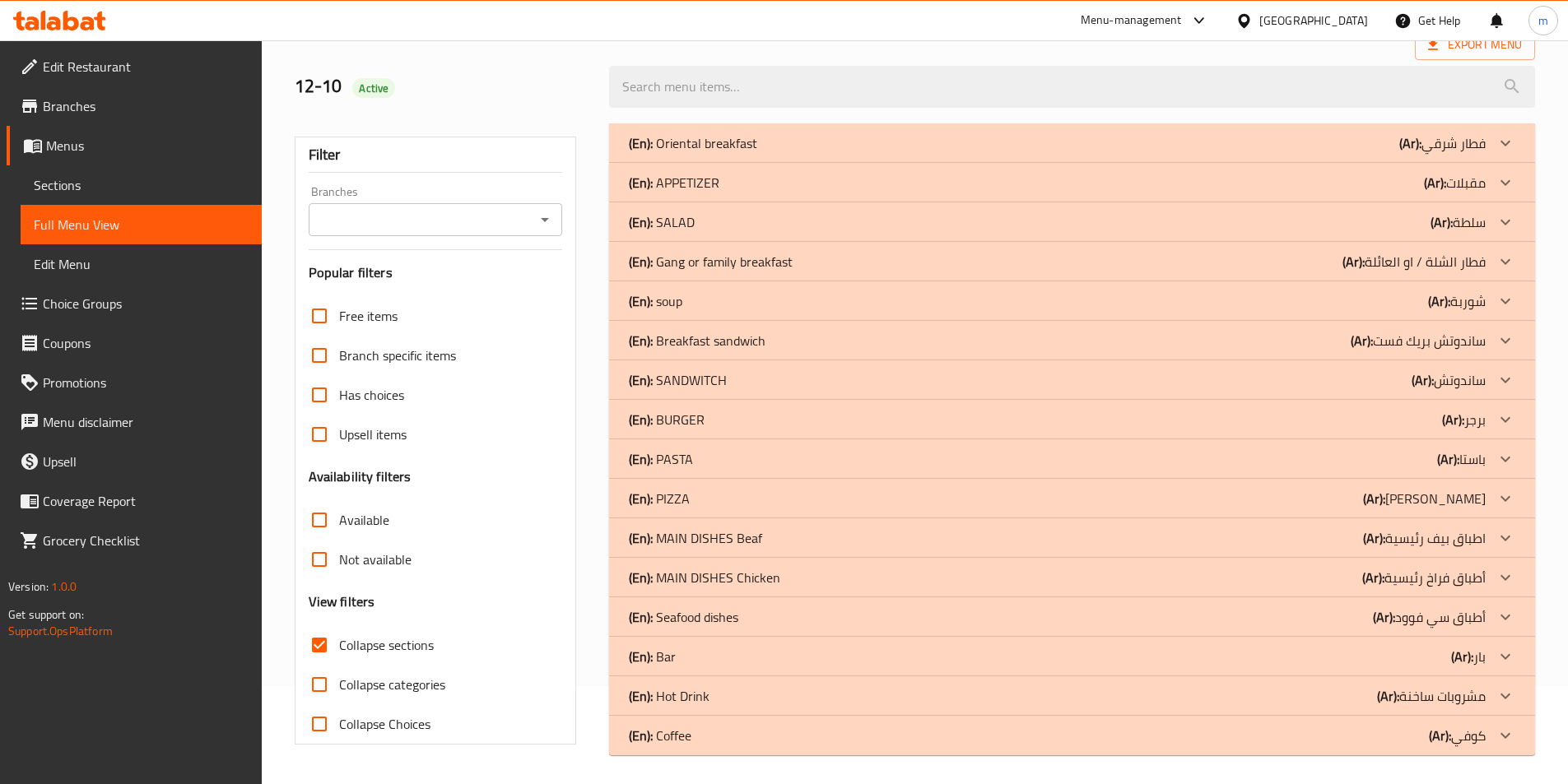
scroll to position [102, 0]
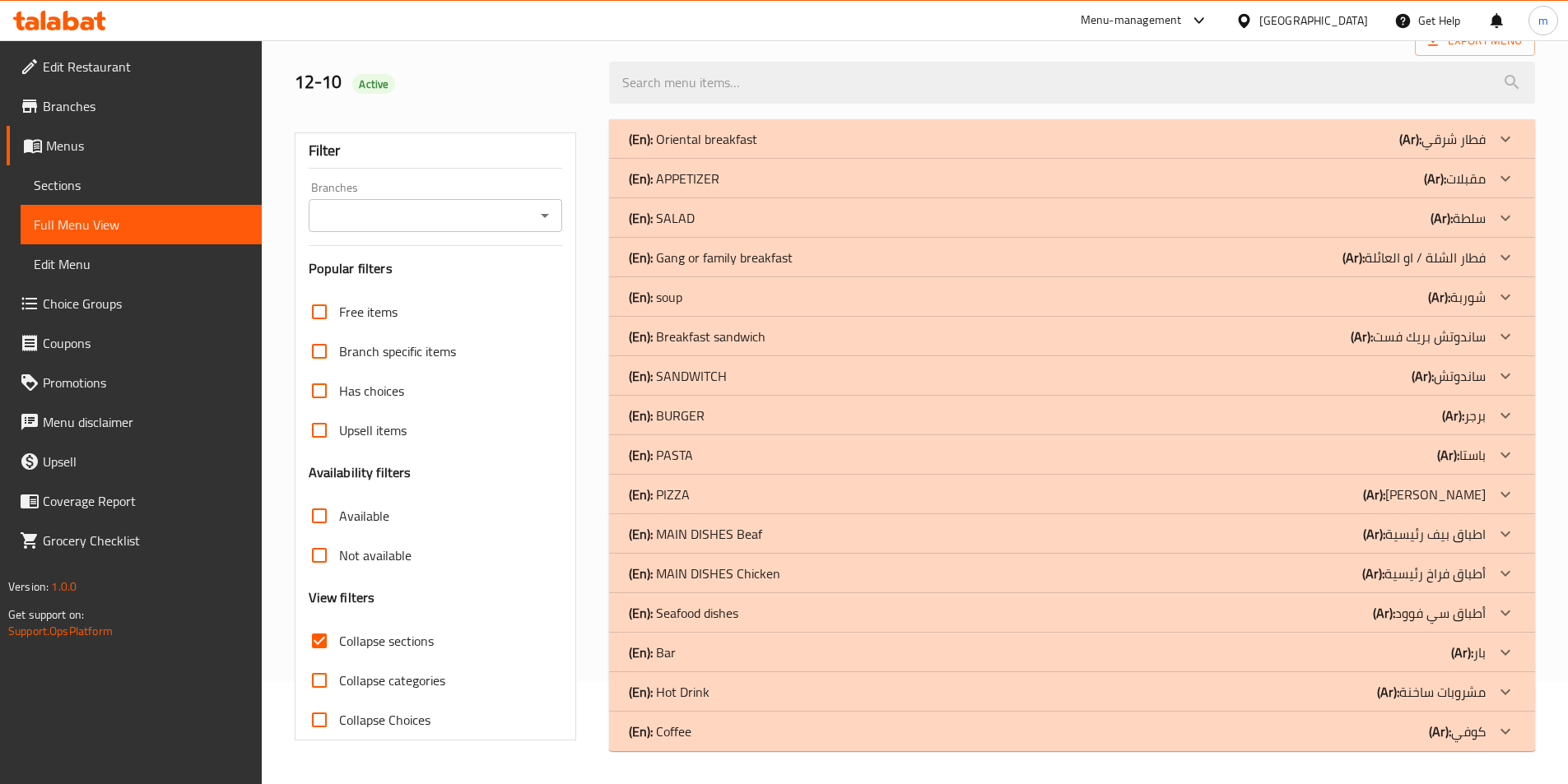
click at [678, 750] on div "(En): Coffee (Ar): كوفي" at bounding box center [1072, 732] width 926 height 40
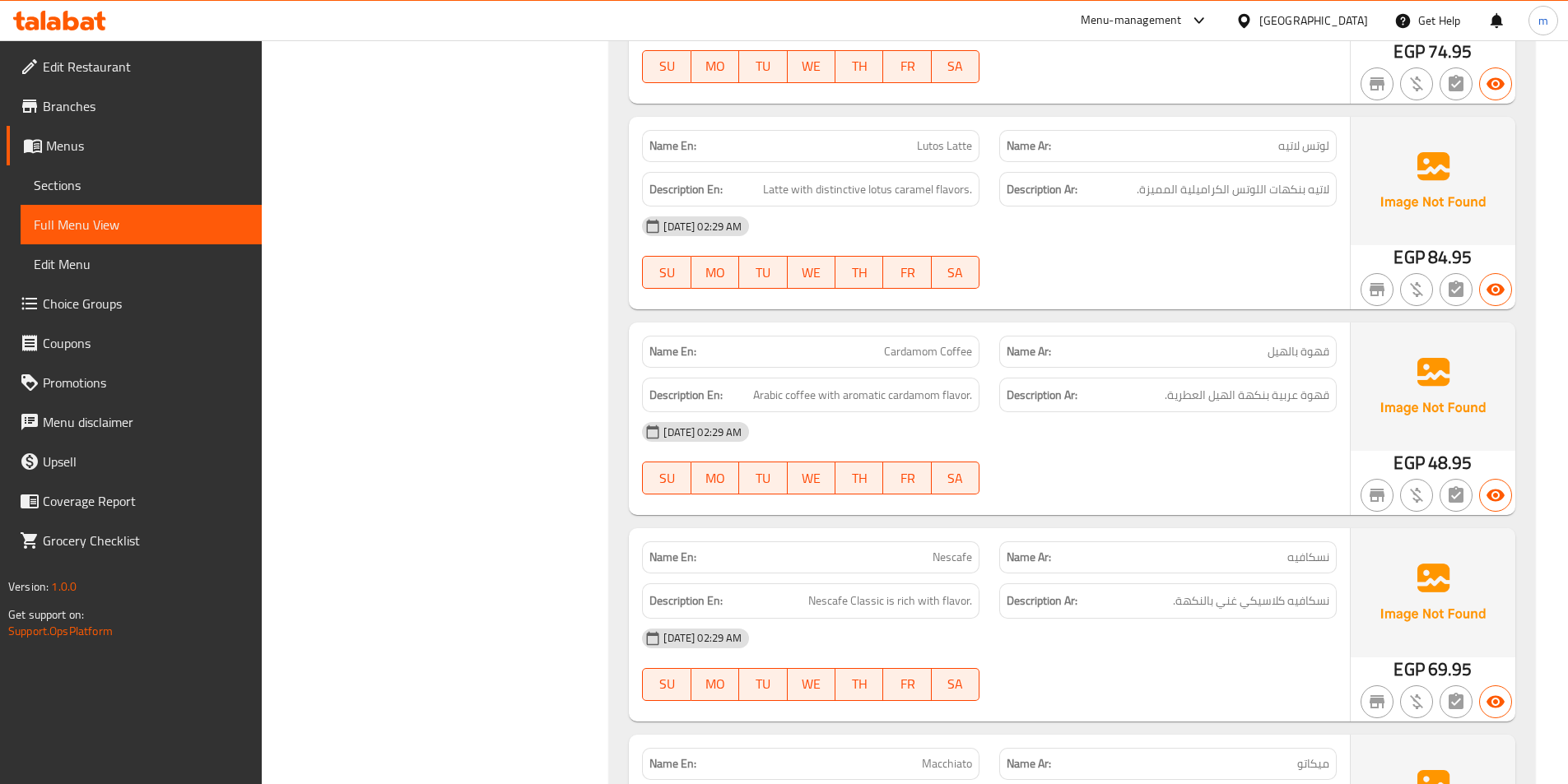
scroll to position [2900, 0]
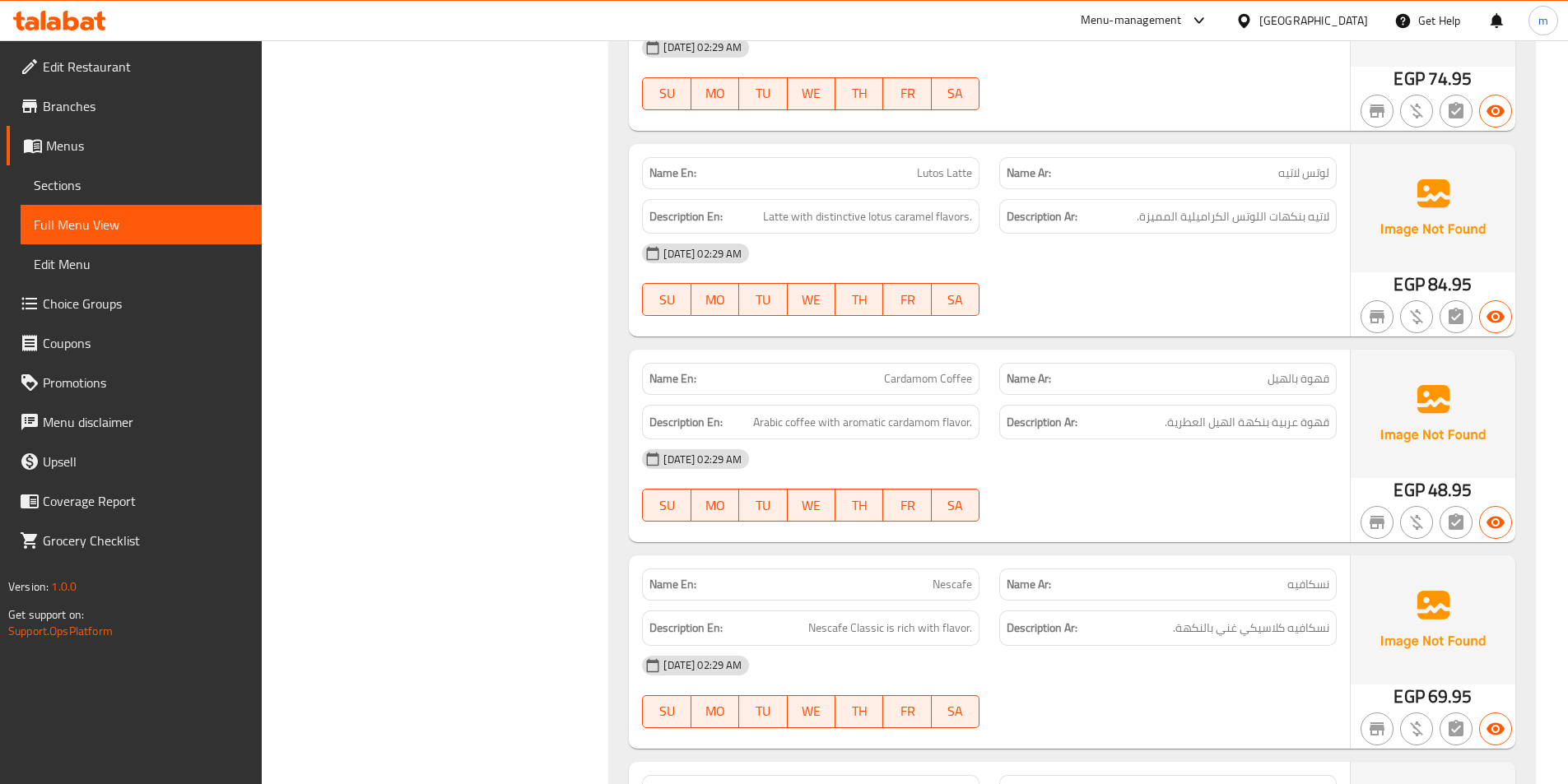
click at [936, 174] on span "Lutos Latte" at bounding box center [944, 173] width 56 height 17
copy span "Lutos Latte"
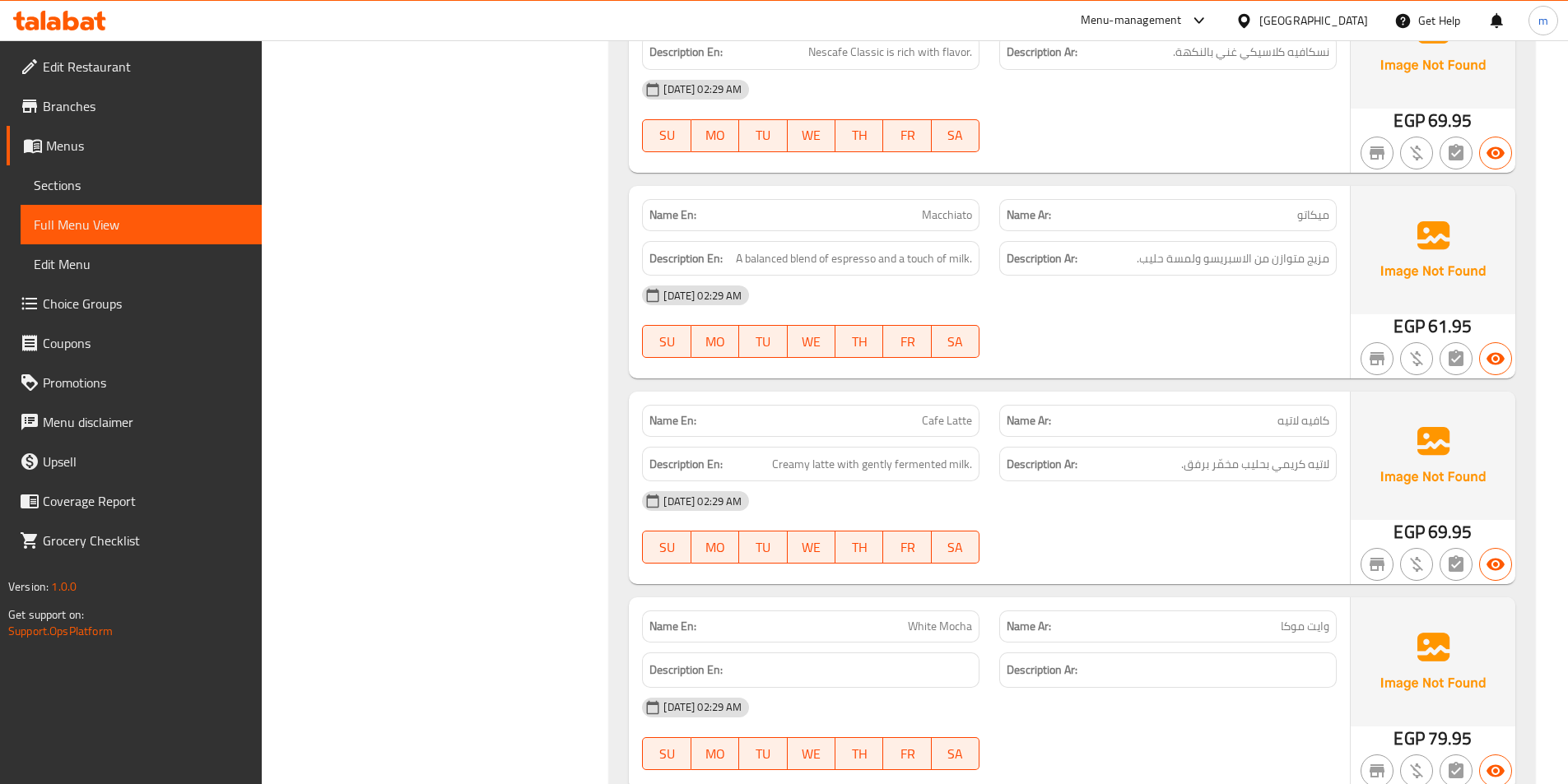
scroll to position [3549, 0]
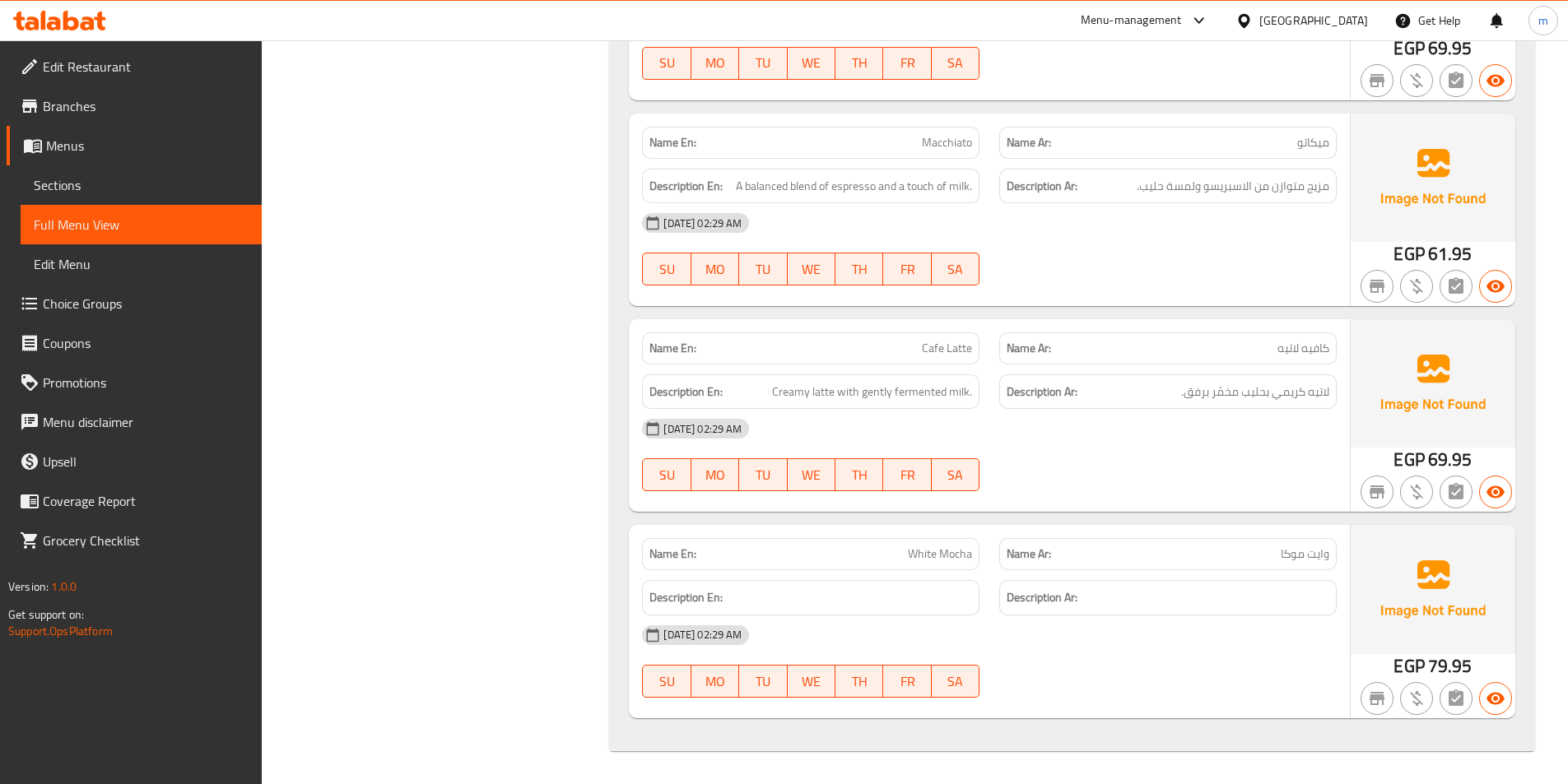
click at [94, 173] on link "Sections" at bounding box center [141, 186] width 241 height 40
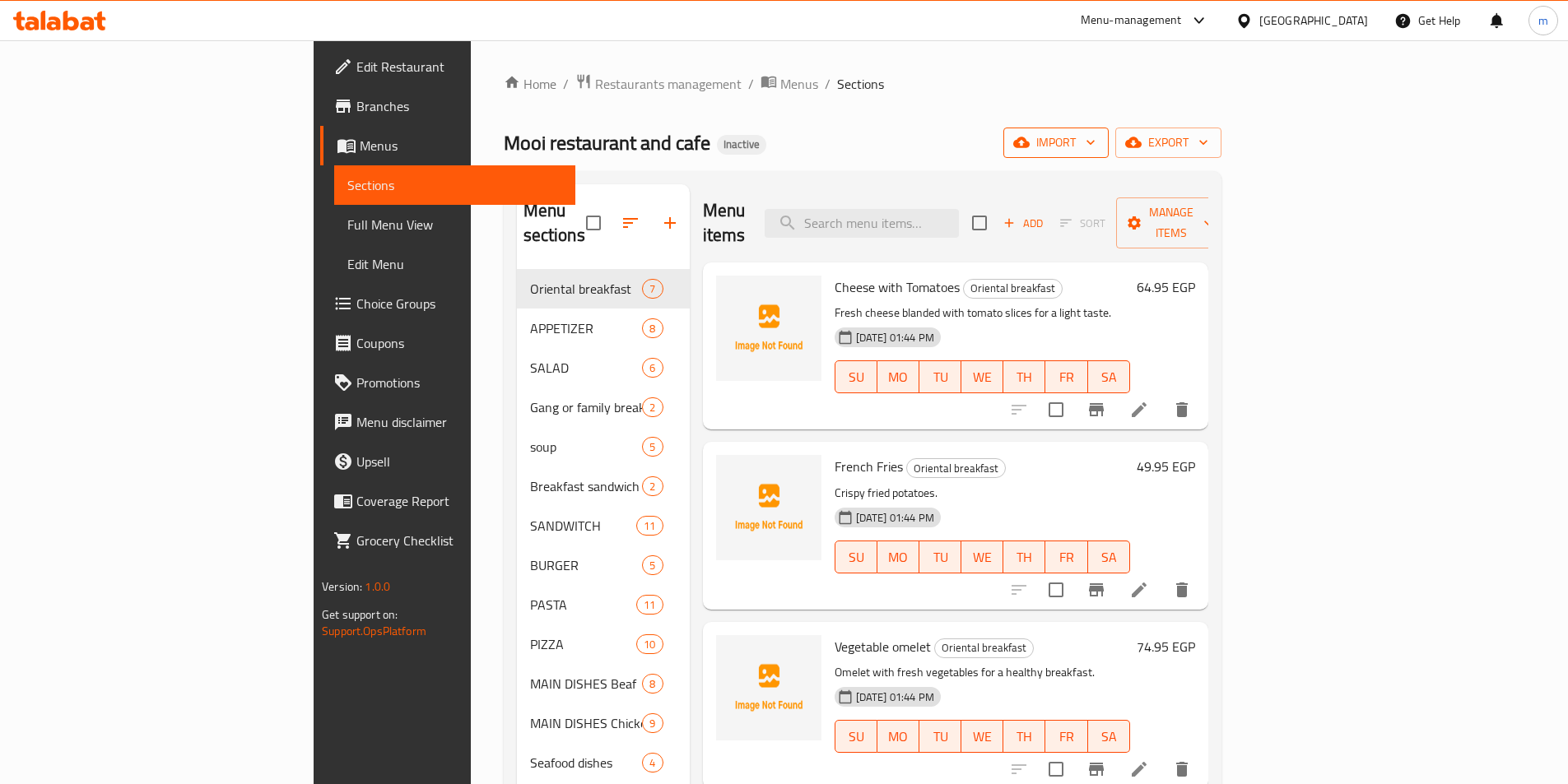
click at [1096, 137] on span "import" at bounding box center [1055, 143] width 79 height 21
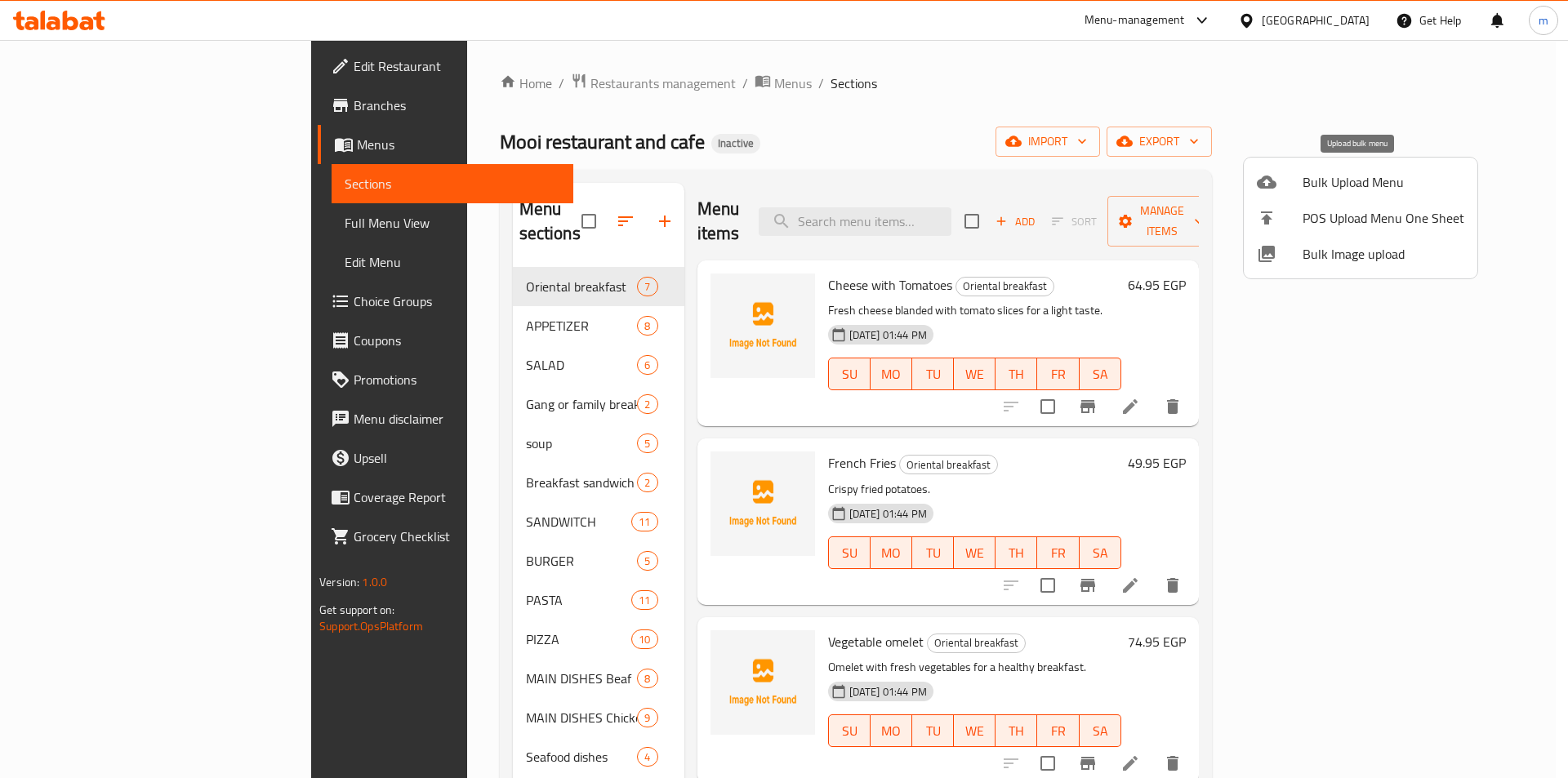
click at [1346, 183] on span "Bulk Upload Menu" at bounding box center [1384, 183] width 162 height 20
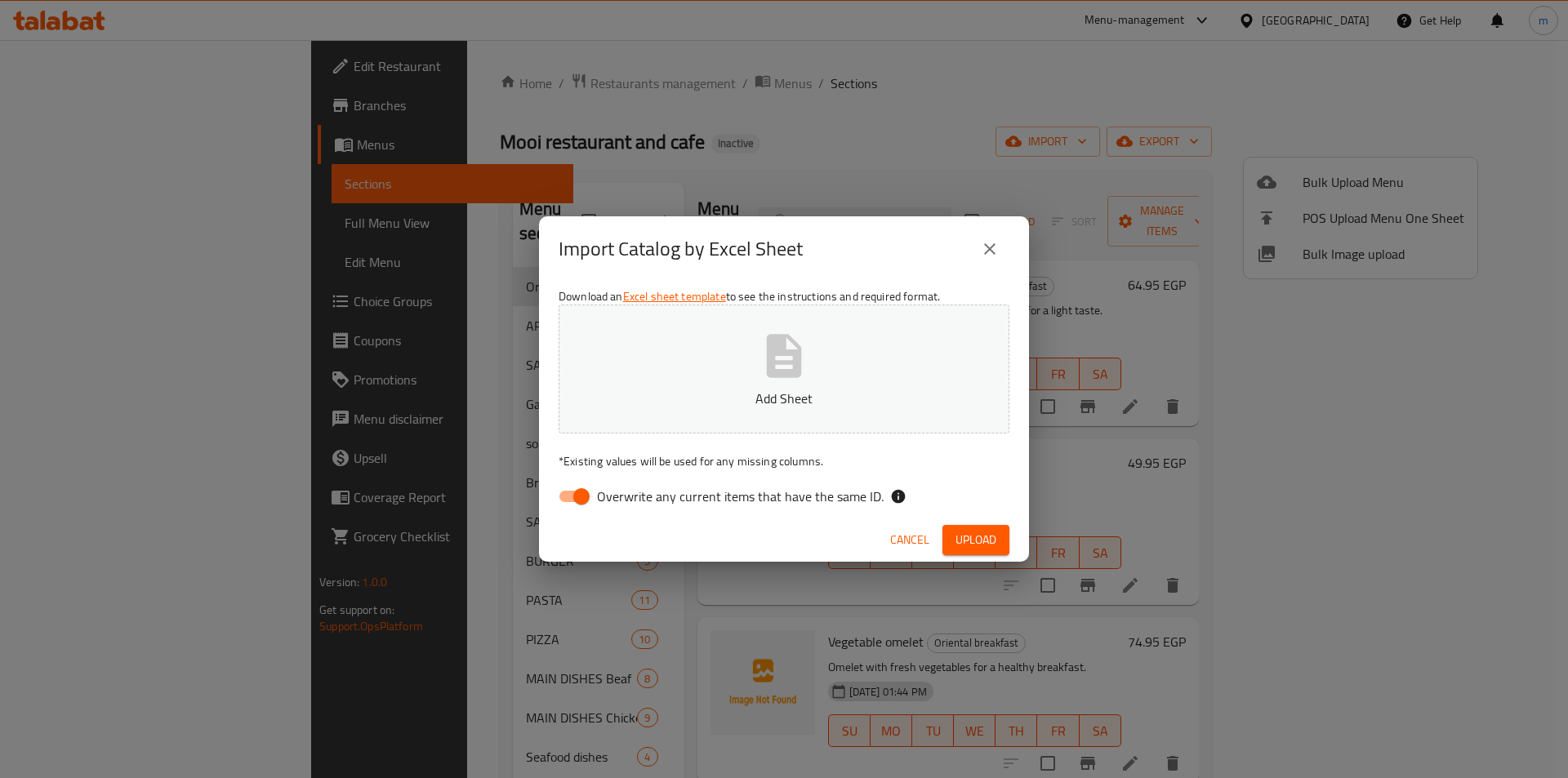
click at [578, 506] on input "Overwrite any current items that have the same ID." at bounding box center [581, 497] width 93 height 31
checkbox input "false"
click at [712, 358] on button "Add Sheet" at bounding box center [784, 368] width 451 height 129
click at [981, 530] on span "Upload" at bounding box center [977, 540] width 41 height 21
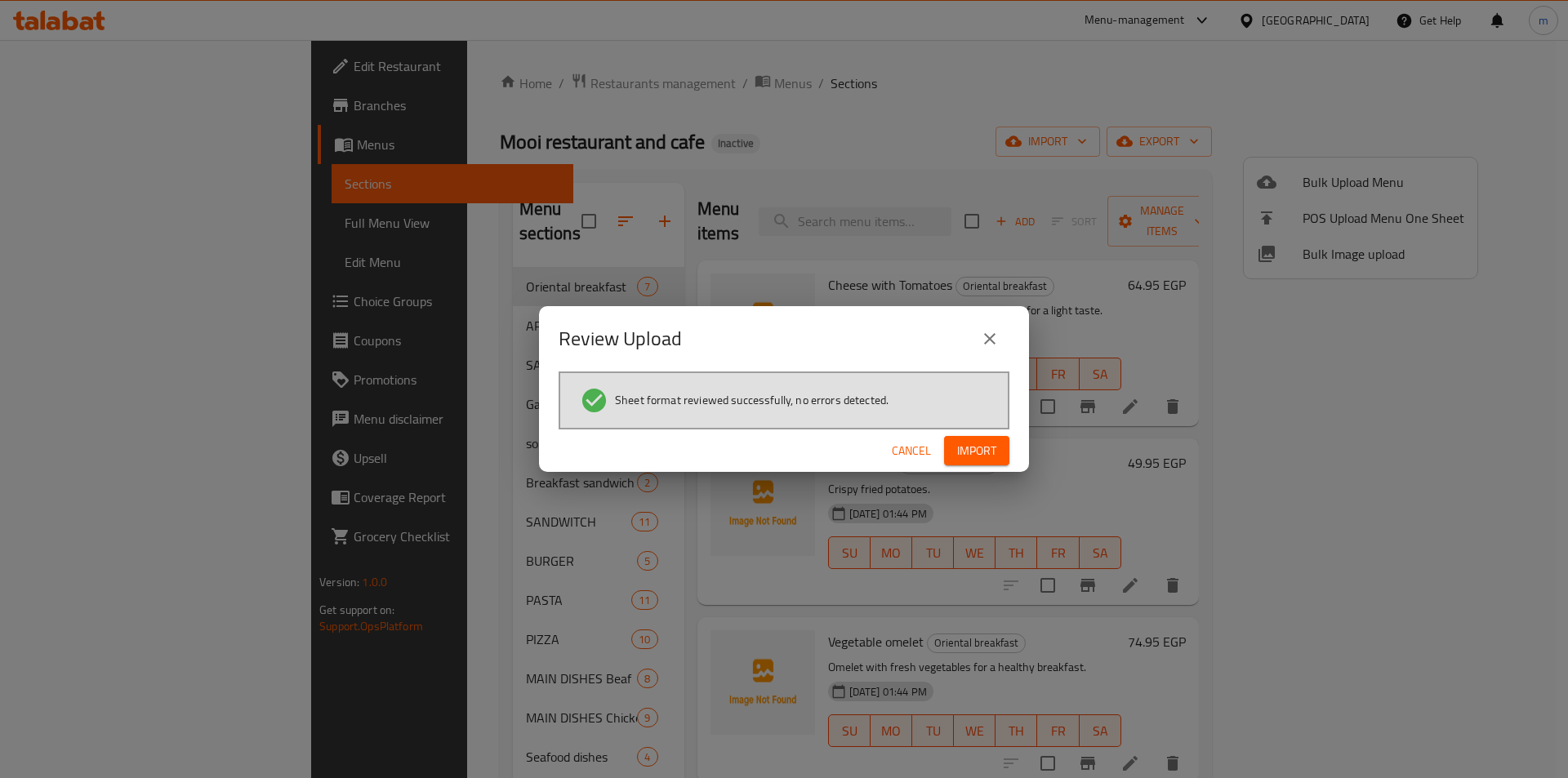
click at [972, 448] on span "Import" at bounding box center [977, 451] width 39 height 21
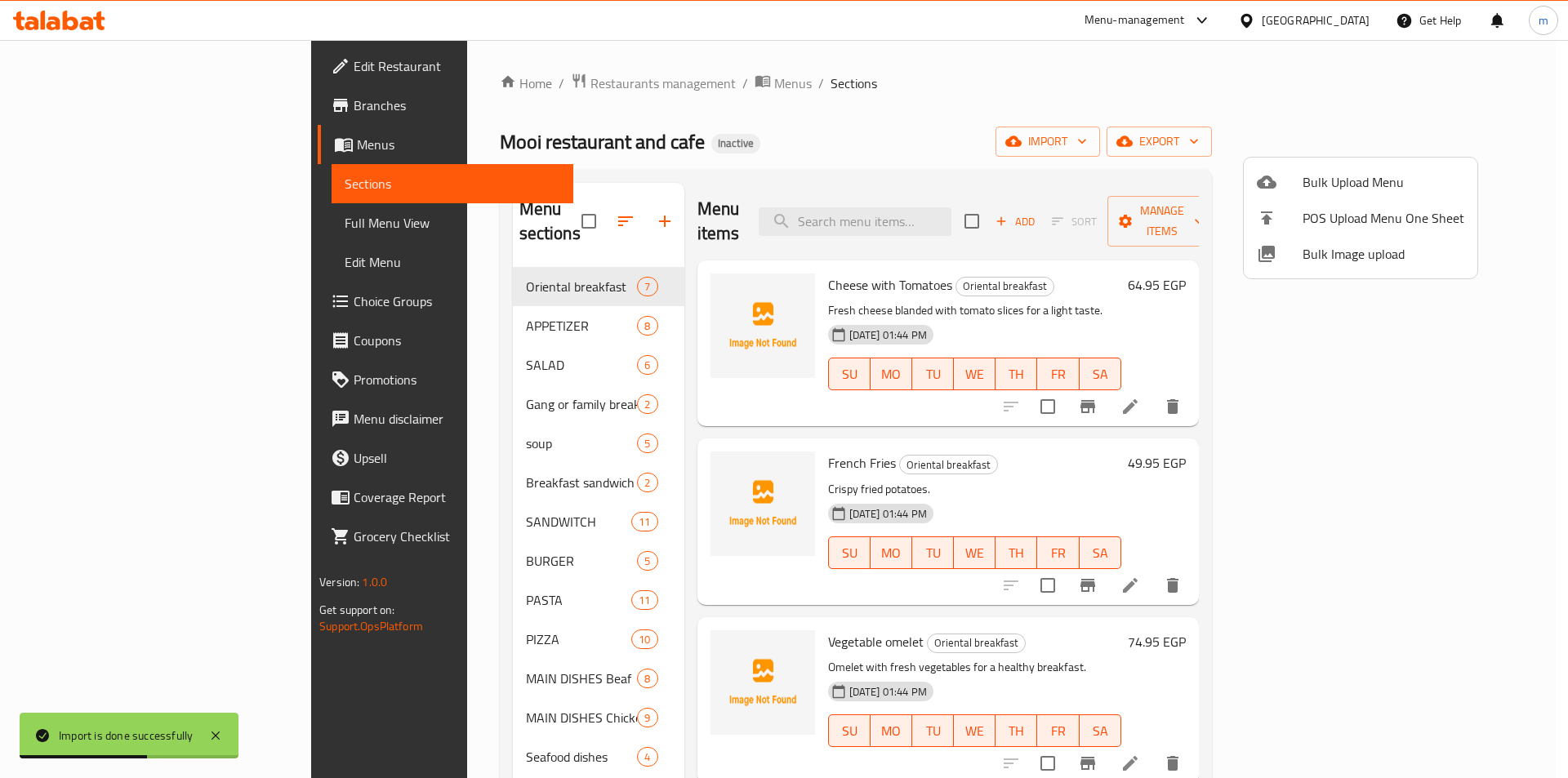
click at [118, 223] on div at bounding box center [784, 389] width 1568 height 778
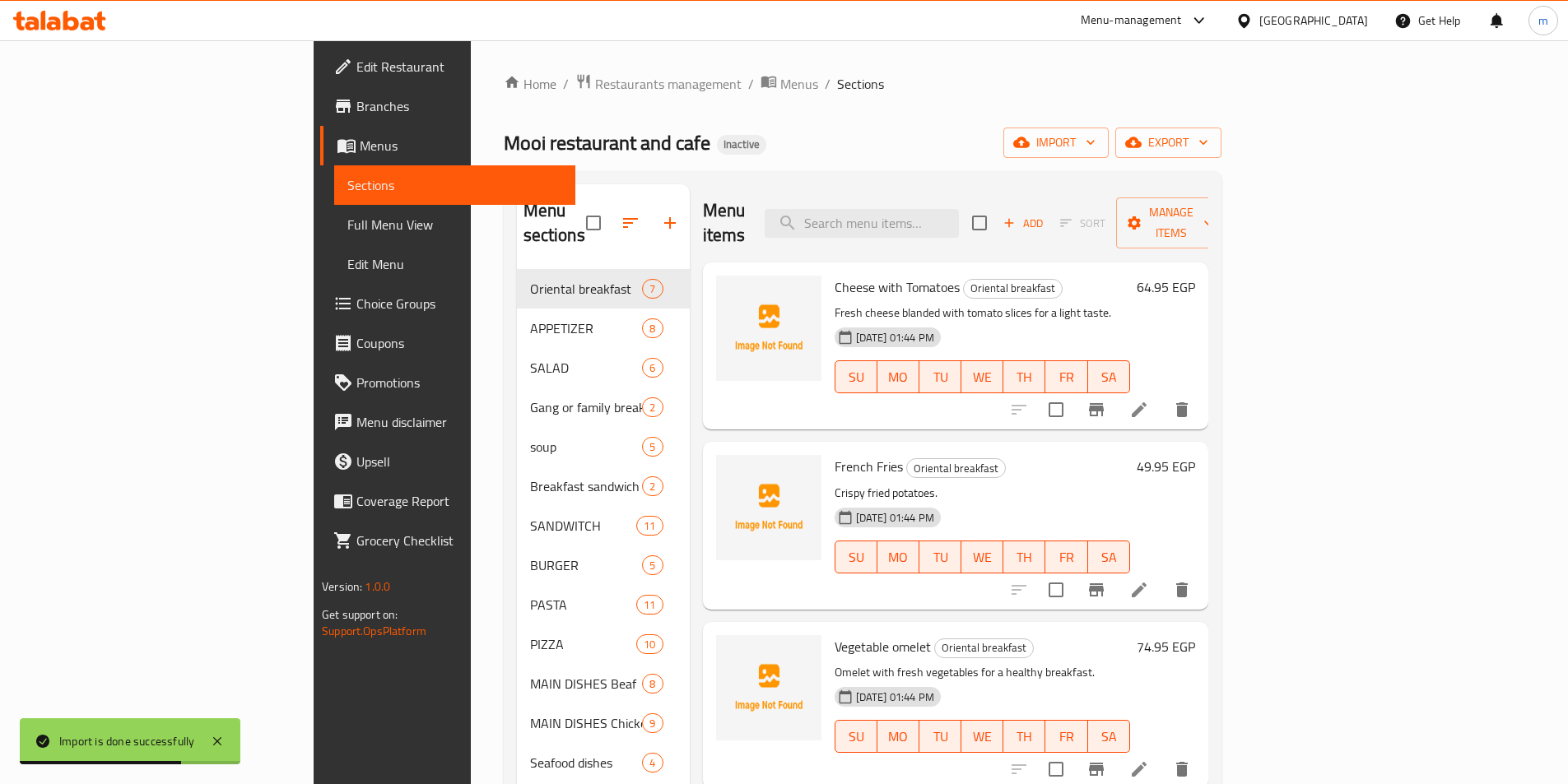
click at [347, 225] on span "Full Menu View" at bounding box center [454, 225] width 215 height 20
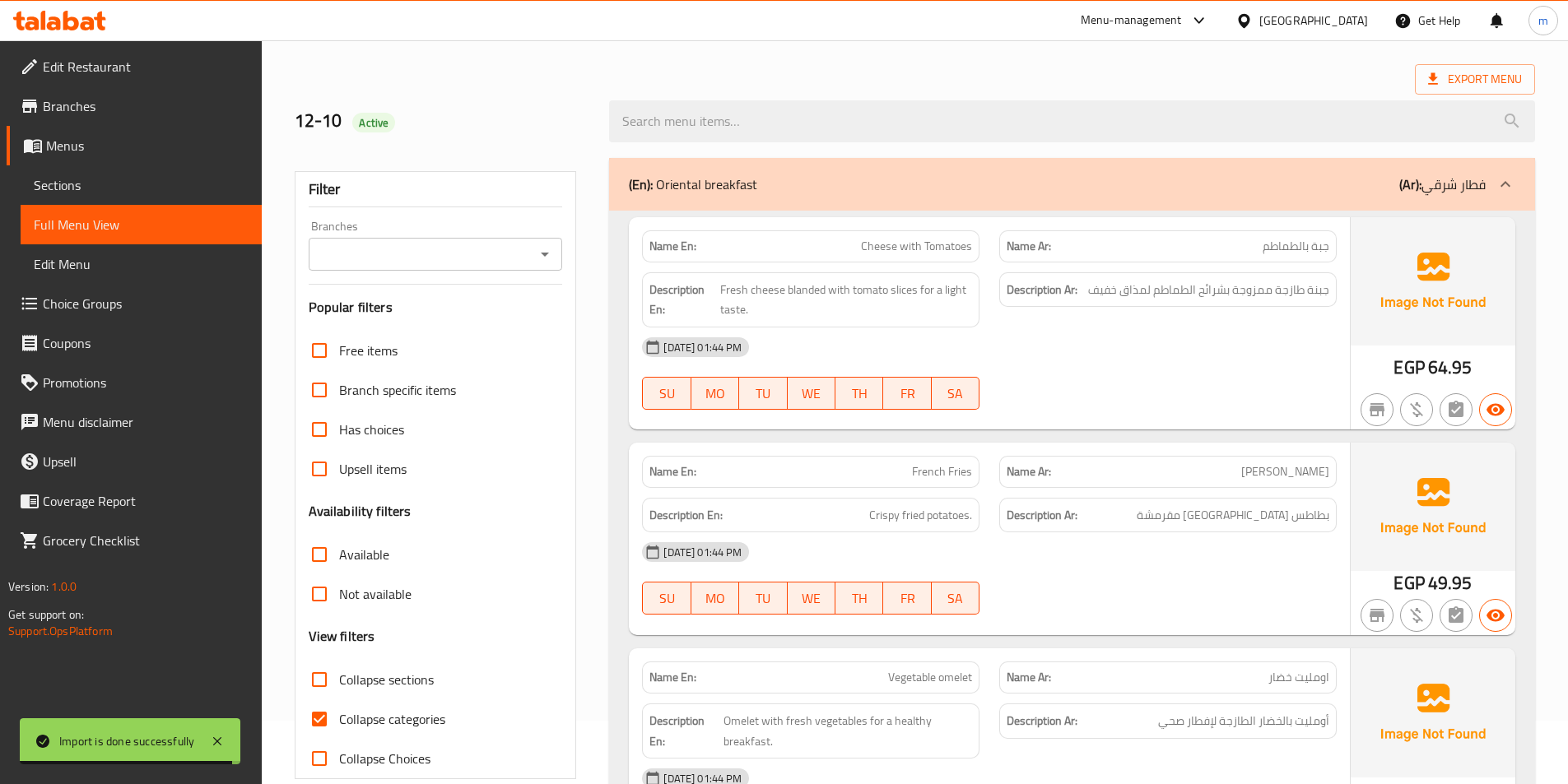
scroll to position [82, 0]
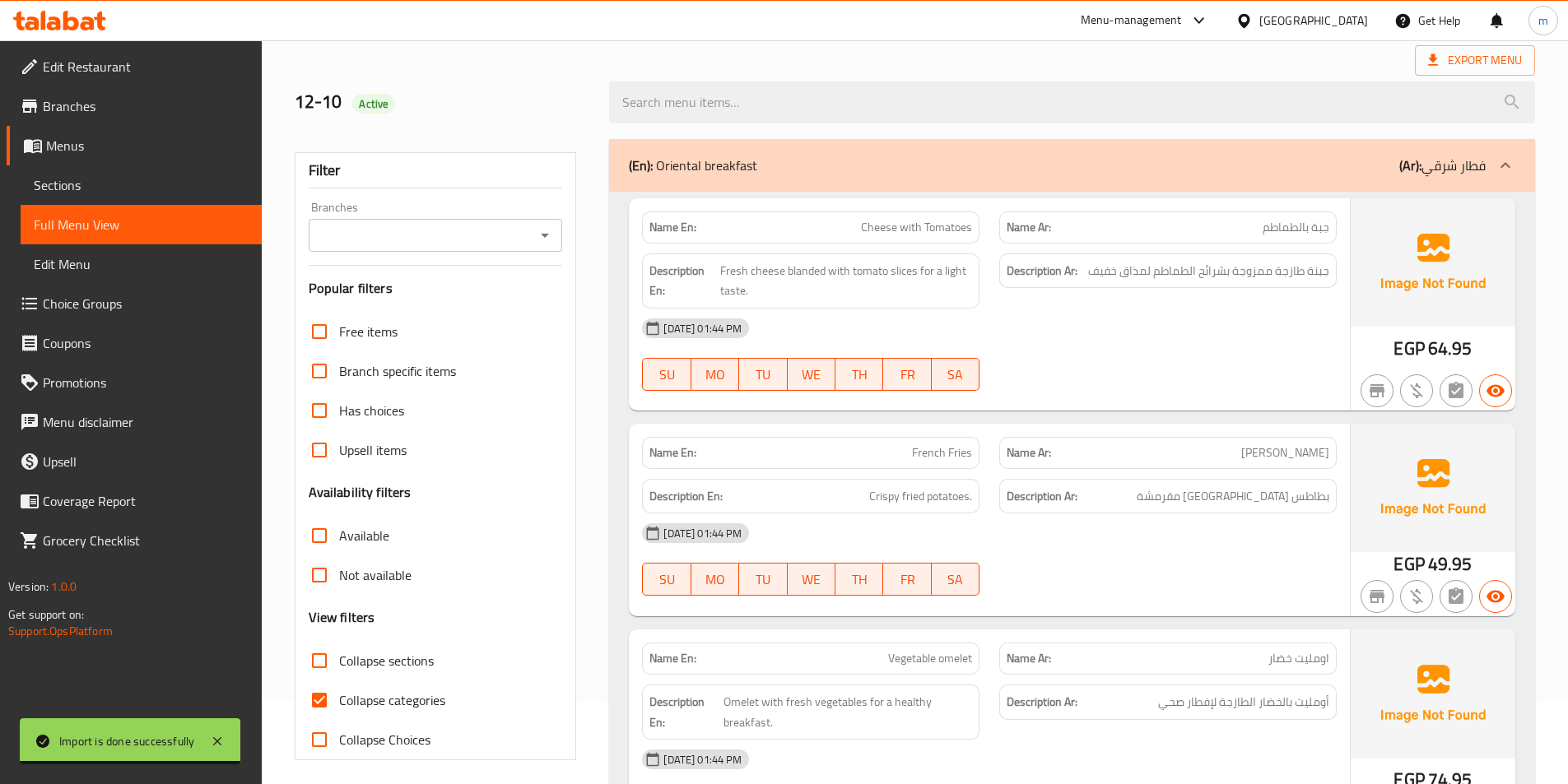
click at [385, 661] on span "Collapse sections" at bounding box center [386, 661] width 94 height 20
click at [339, 661] on input "Collapse sections" at bounding box center [319, 661] width 40 height 40
checkbox input "true"
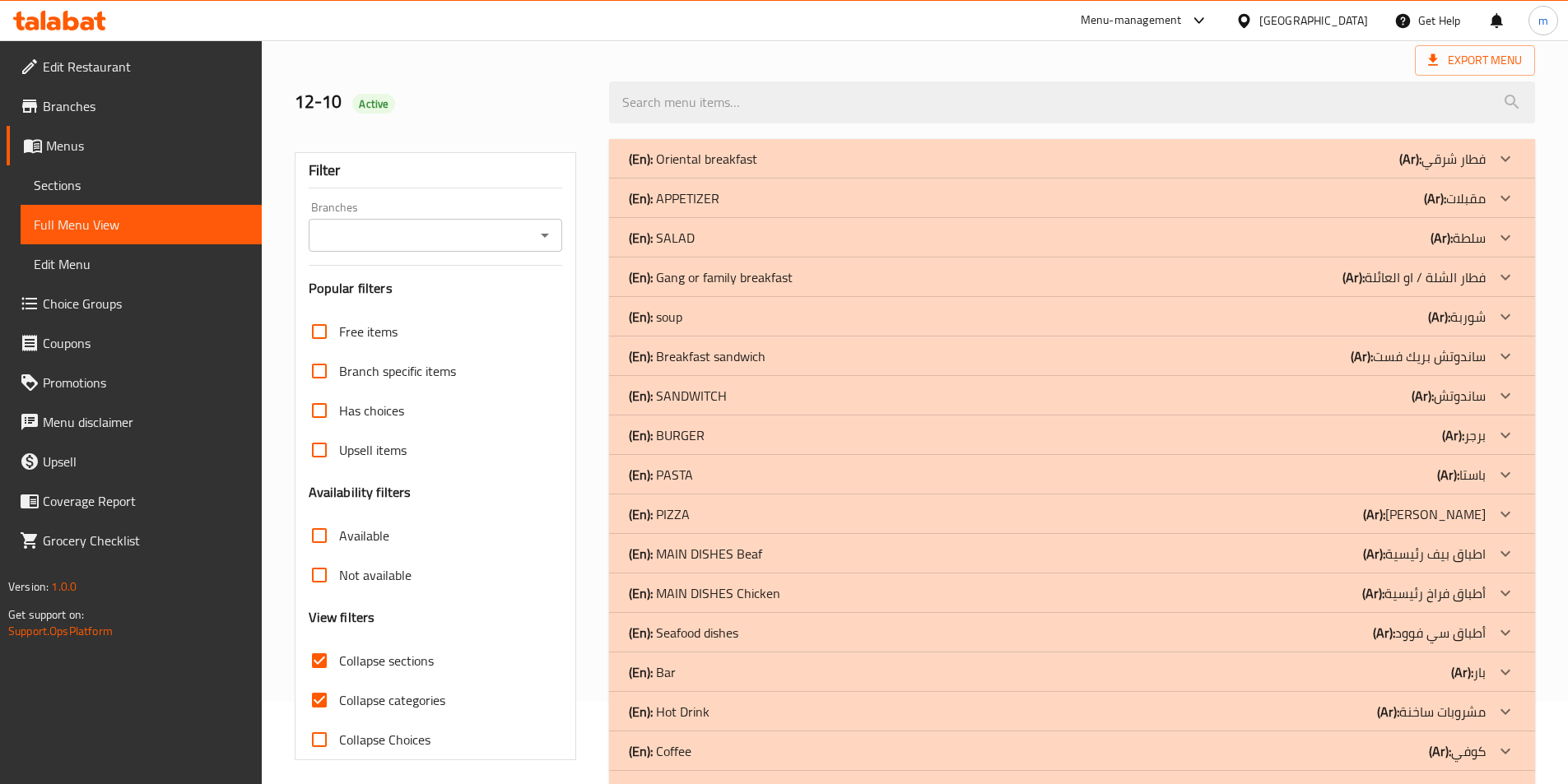
click at [388, 699] on span "Collapse categories" at bounding box center [392, 700] width 106 height 20
click at [339, 699] on input "Collapse categories" at bounding box center [319, 700] width 40 height 40
checkbox input "false"
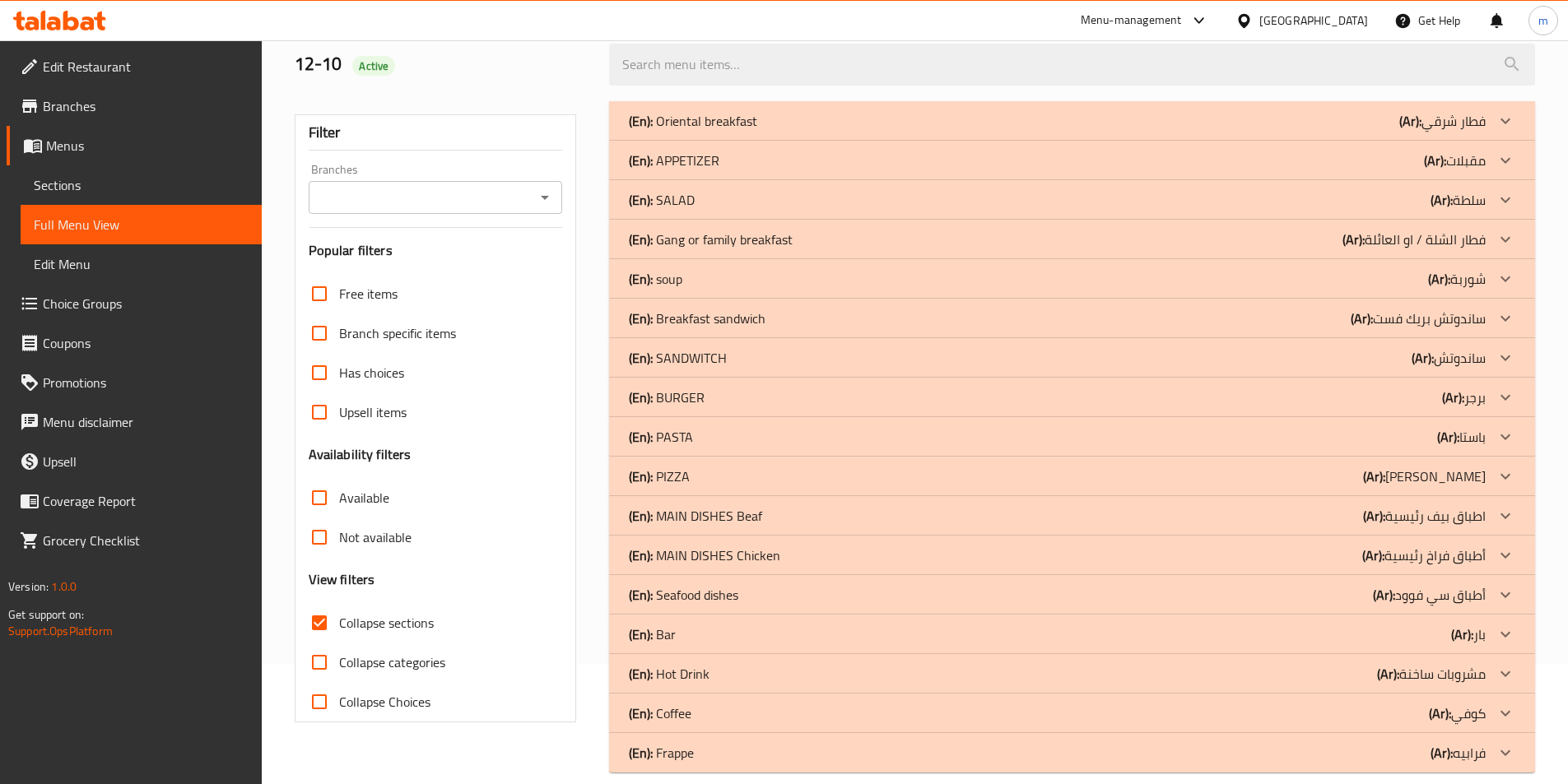
scroll to position [142, 0]
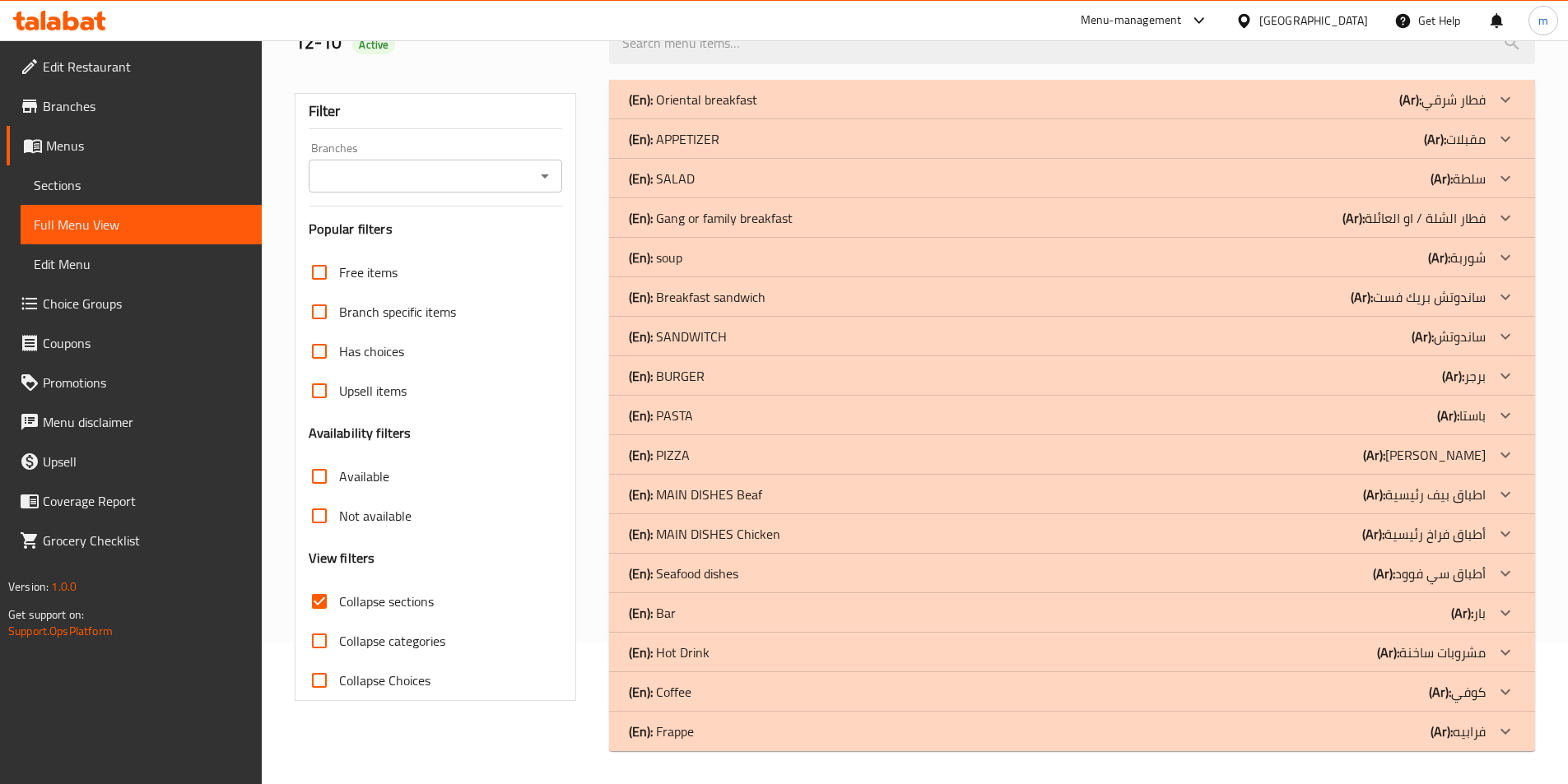
click at [830, 733] on div "(En): Frappe (Ar): فرابيه" at bounding box center [1057, 732] width 857 height 20
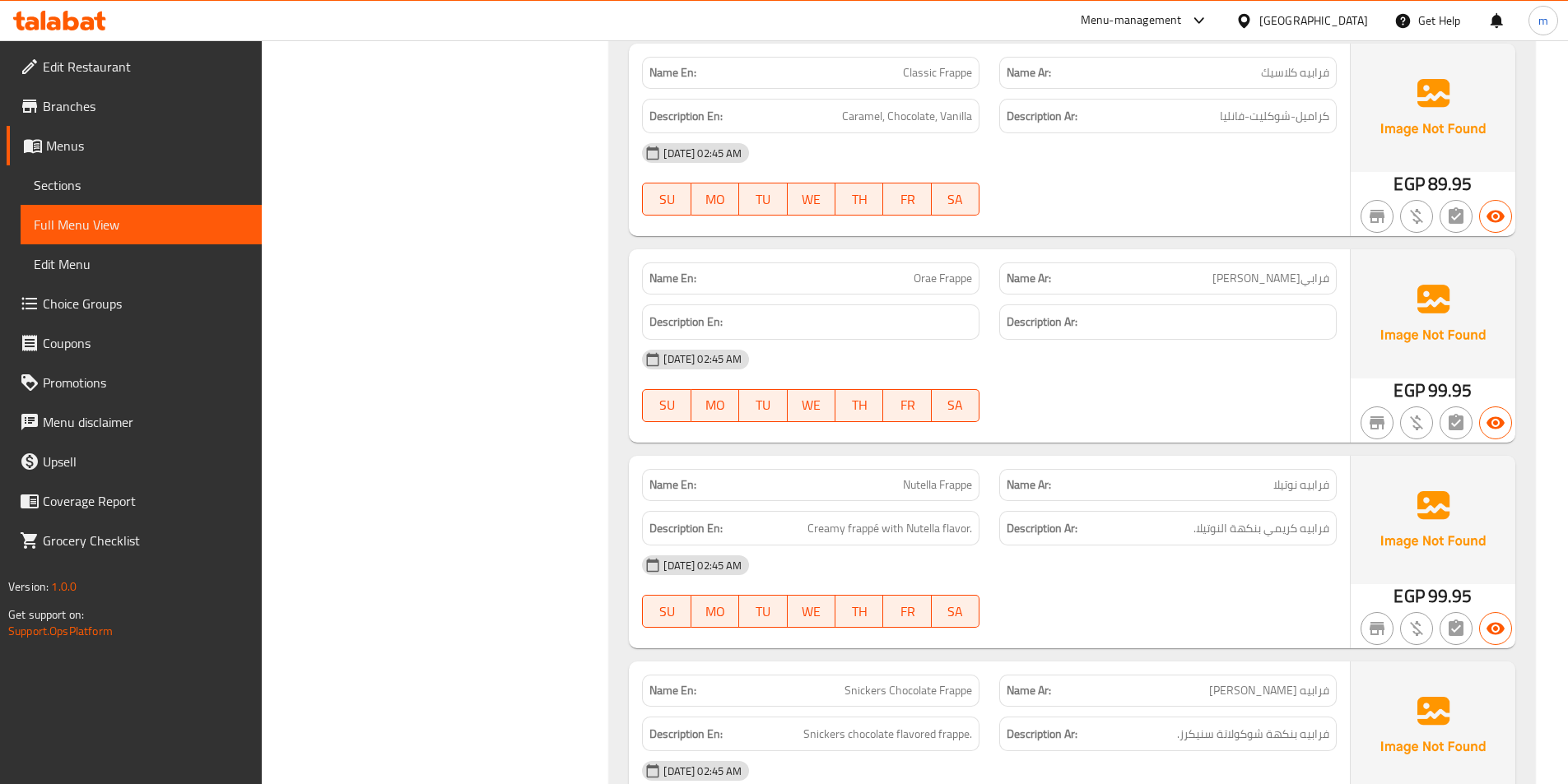
scroll to position [800, 0]
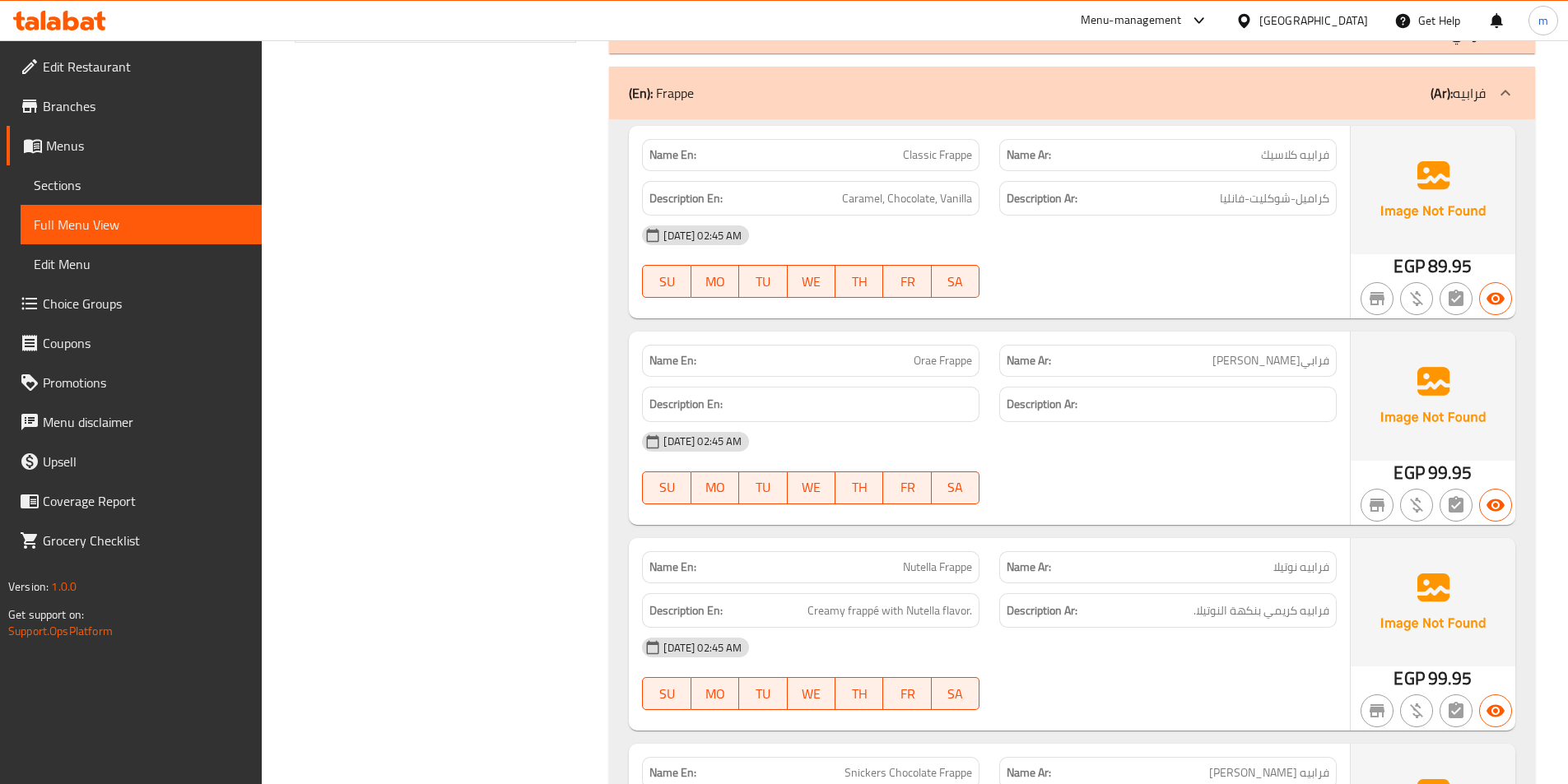
click at [1302, 154] on span "فرابيه كلاسيك" at bounding box center [1295, 155] width 68 height 17
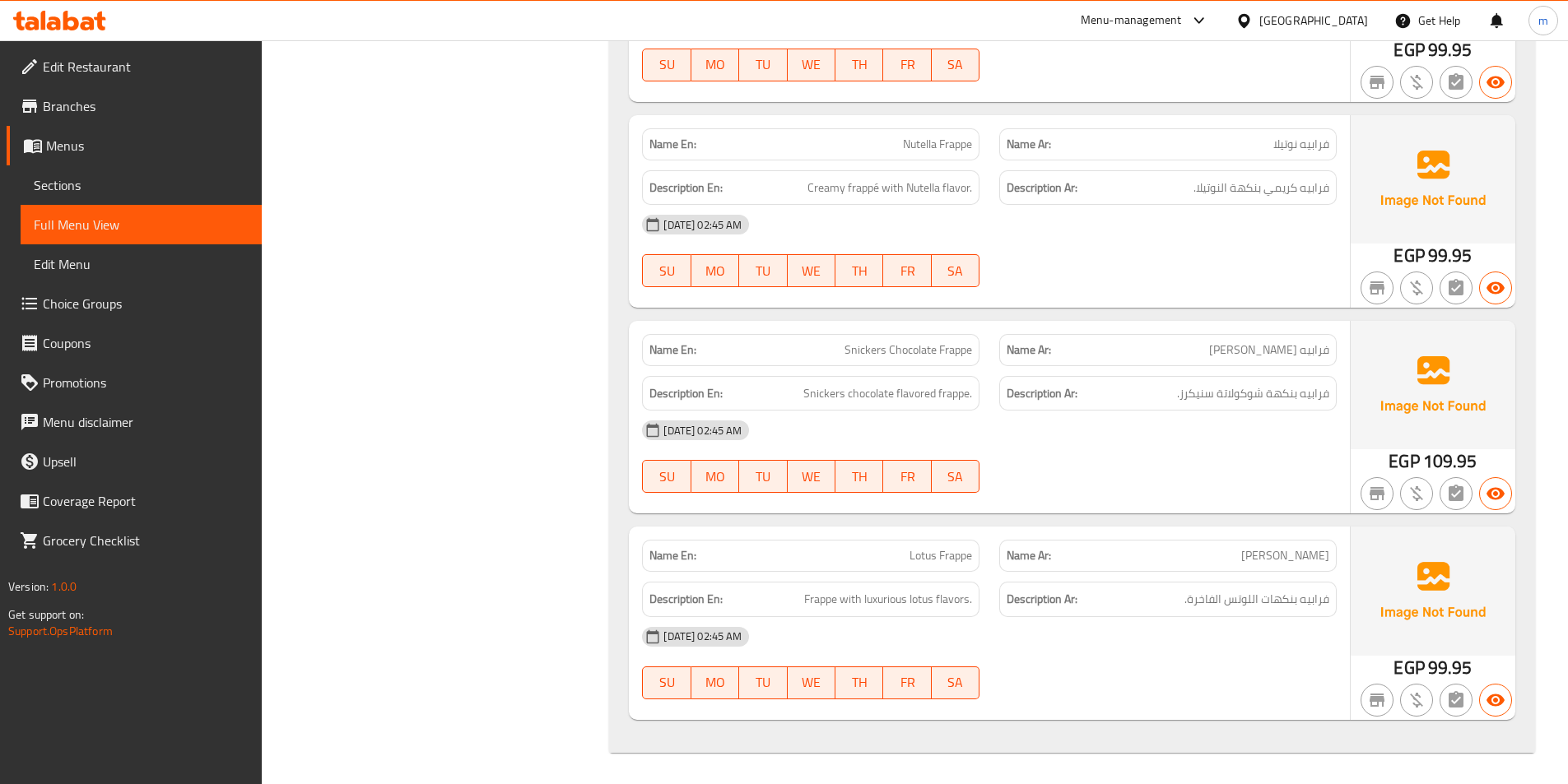
scroll to position [1225, 0]
click at [898, 352] on span "Snickers Chocolate Frappe" at bounding box center [908, 348] width 128 height 17
copy span "Snickers Chocolate Frappe"
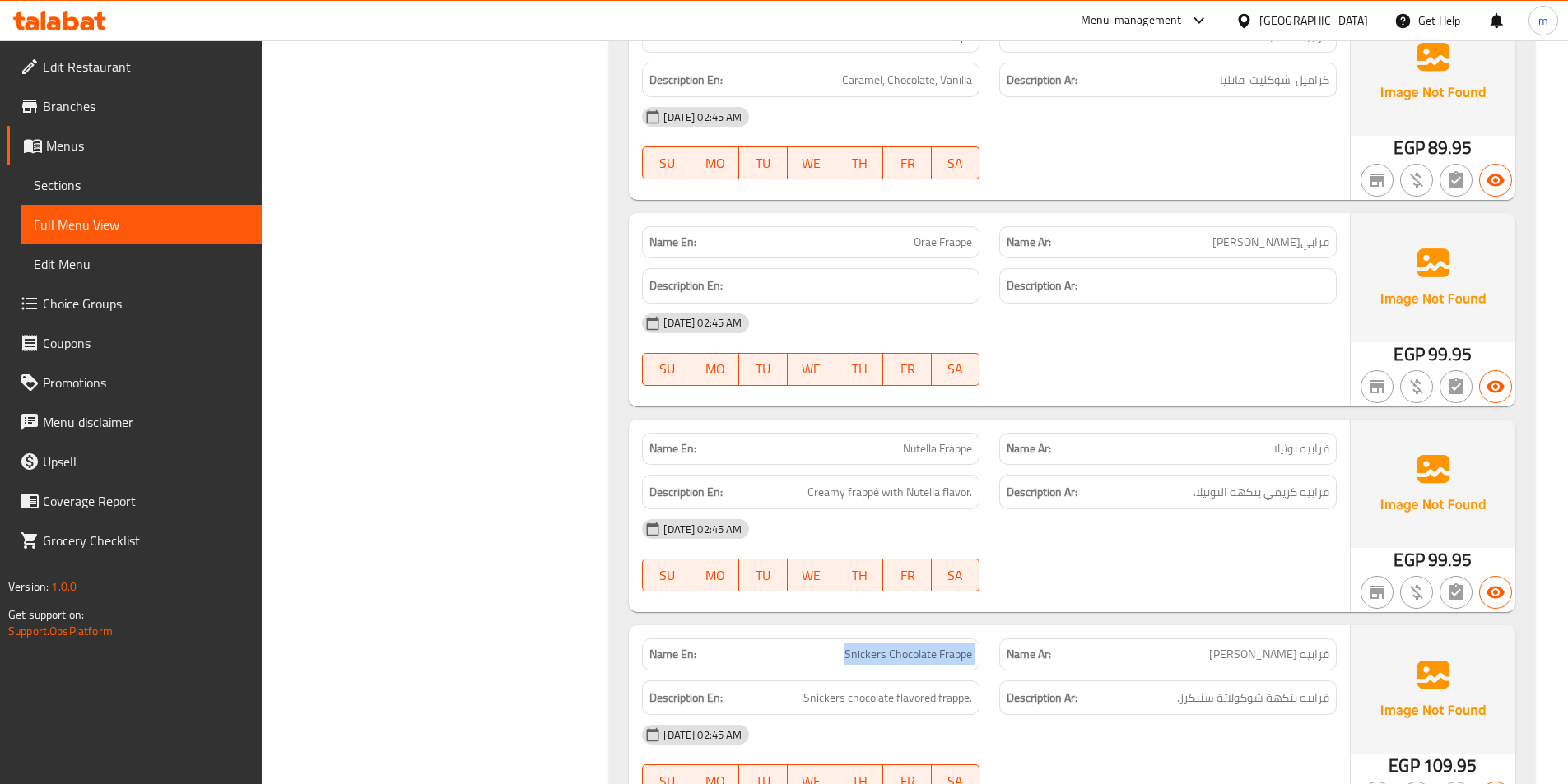
scroll to position [895, 0]
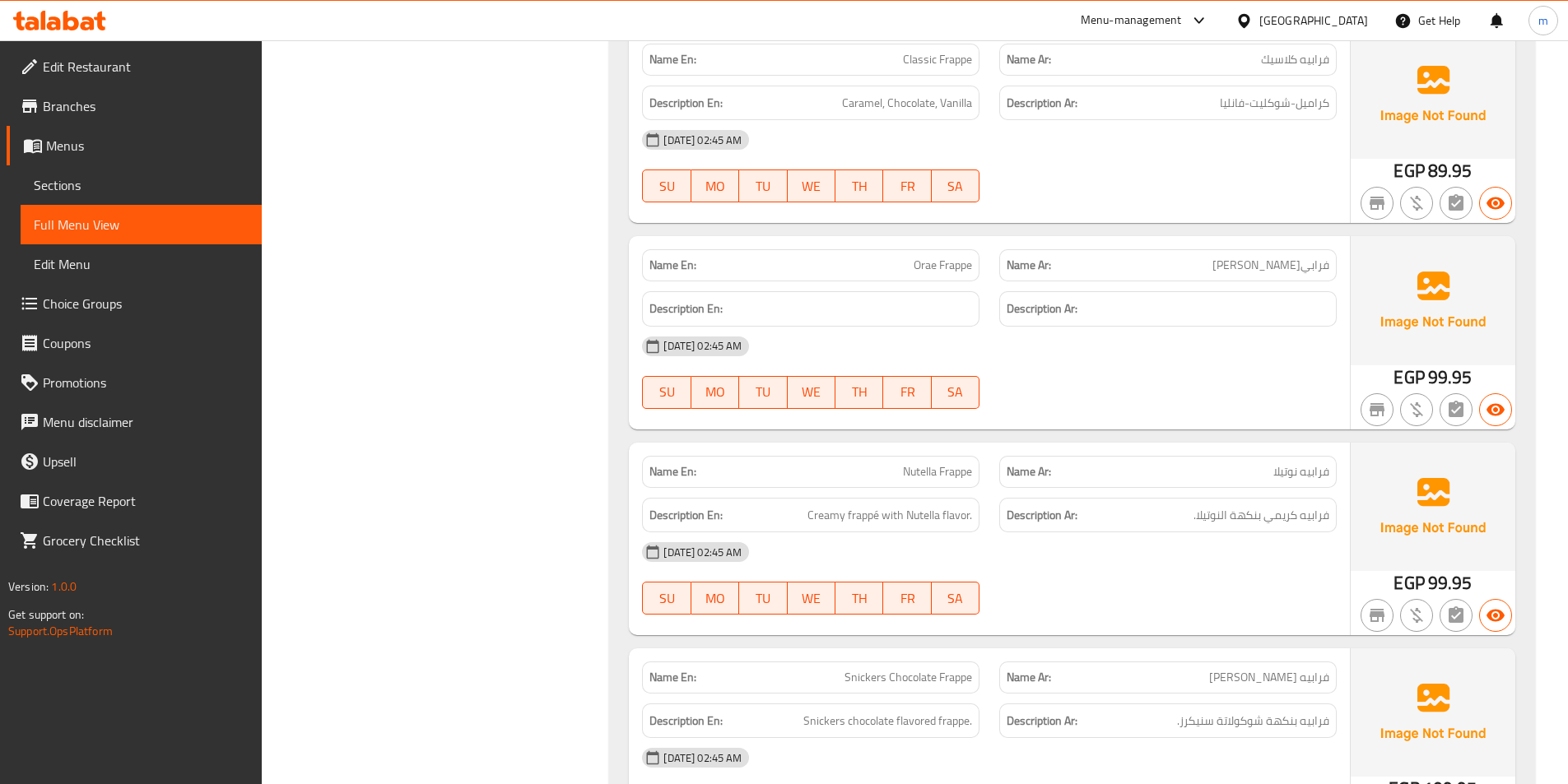
click at [915, 274] on span "Orae Frappe" at bounding box center [942, 265] width 59 height 17
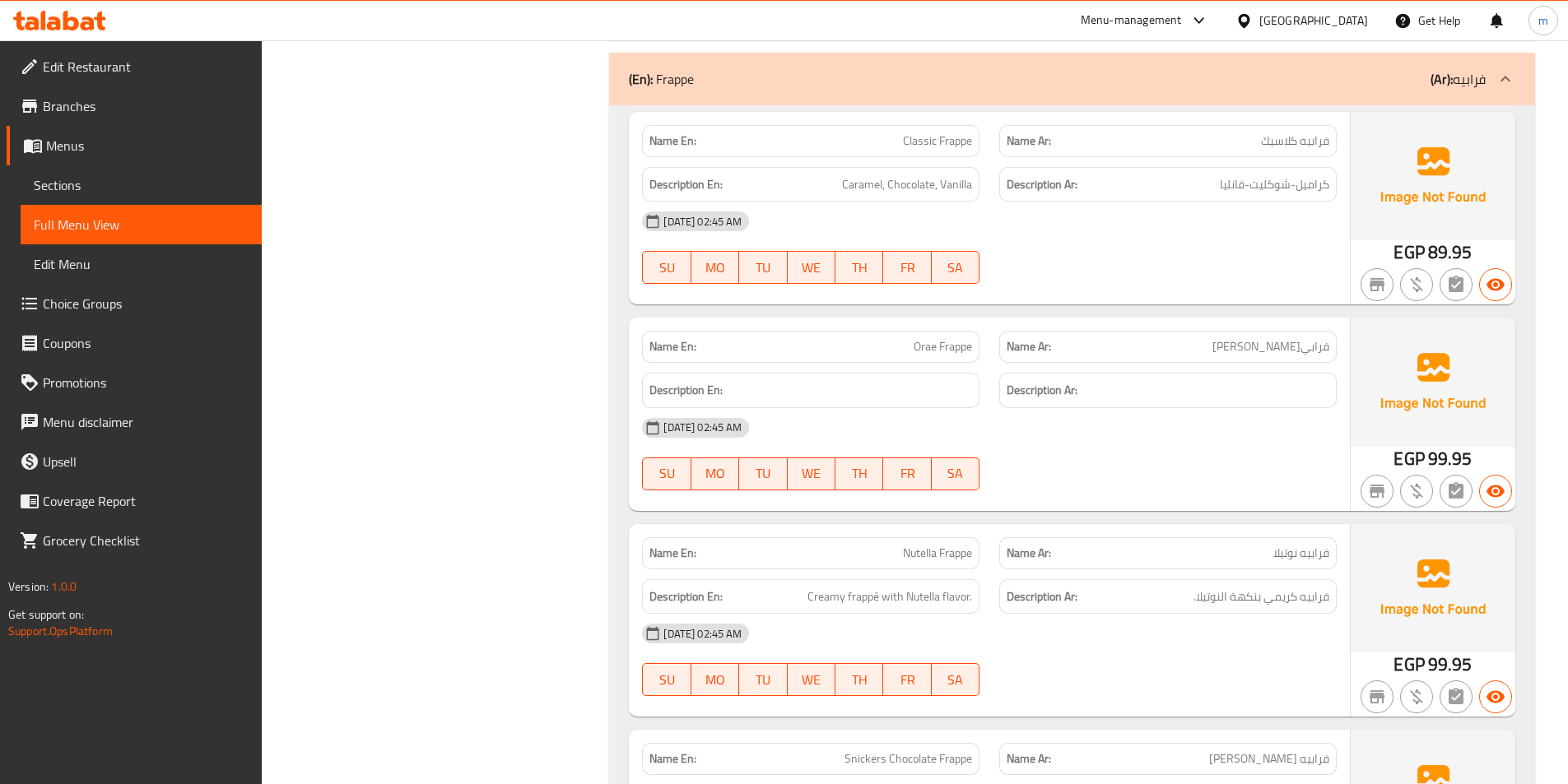
scroll to position [813, 0]
click at [939, 347] on span "Orae Frappe" at bounding box center [942, 347] width 59 height 17
copy span "Orae Frappe"
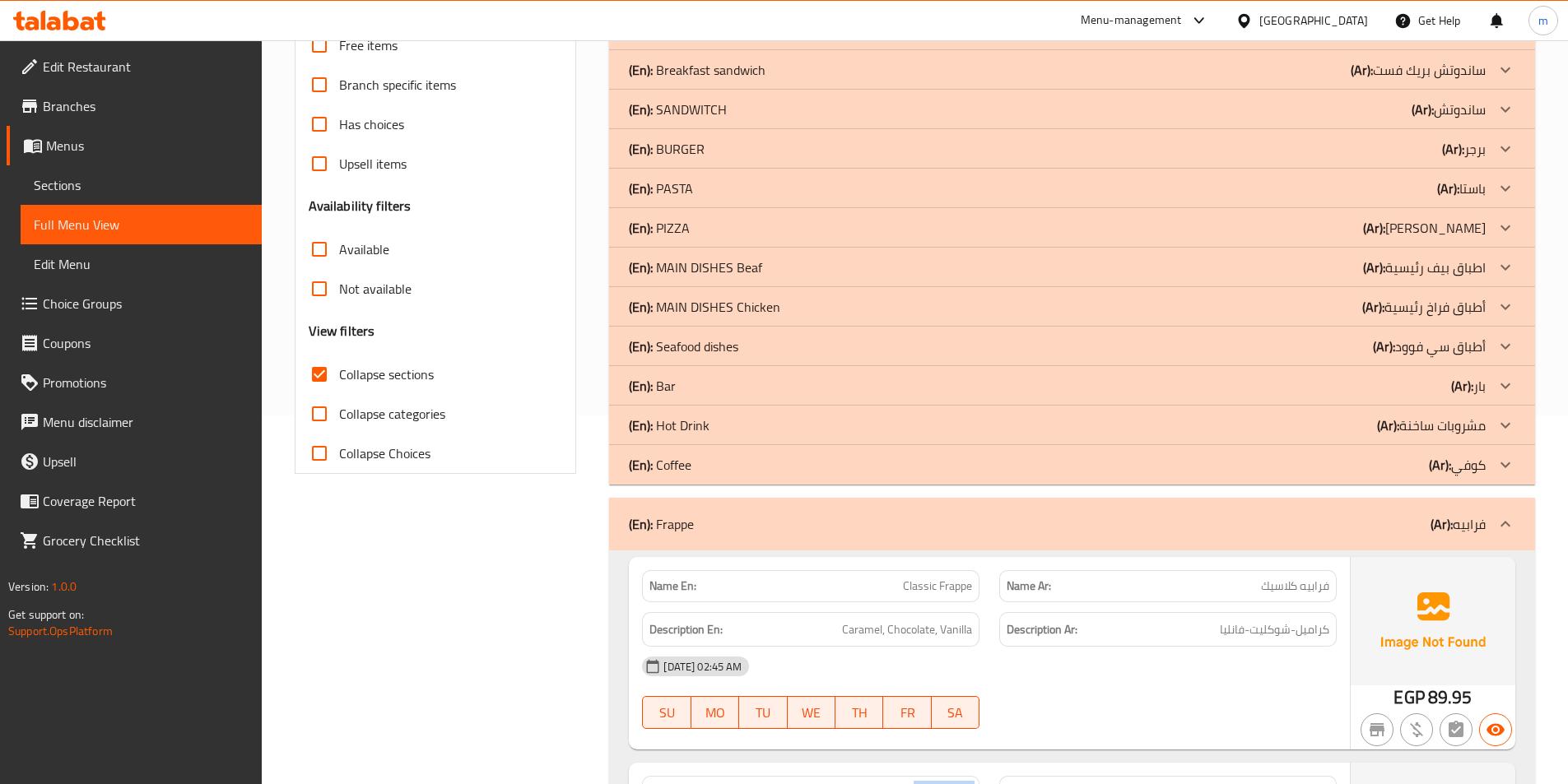
scroll to position [237, 0]
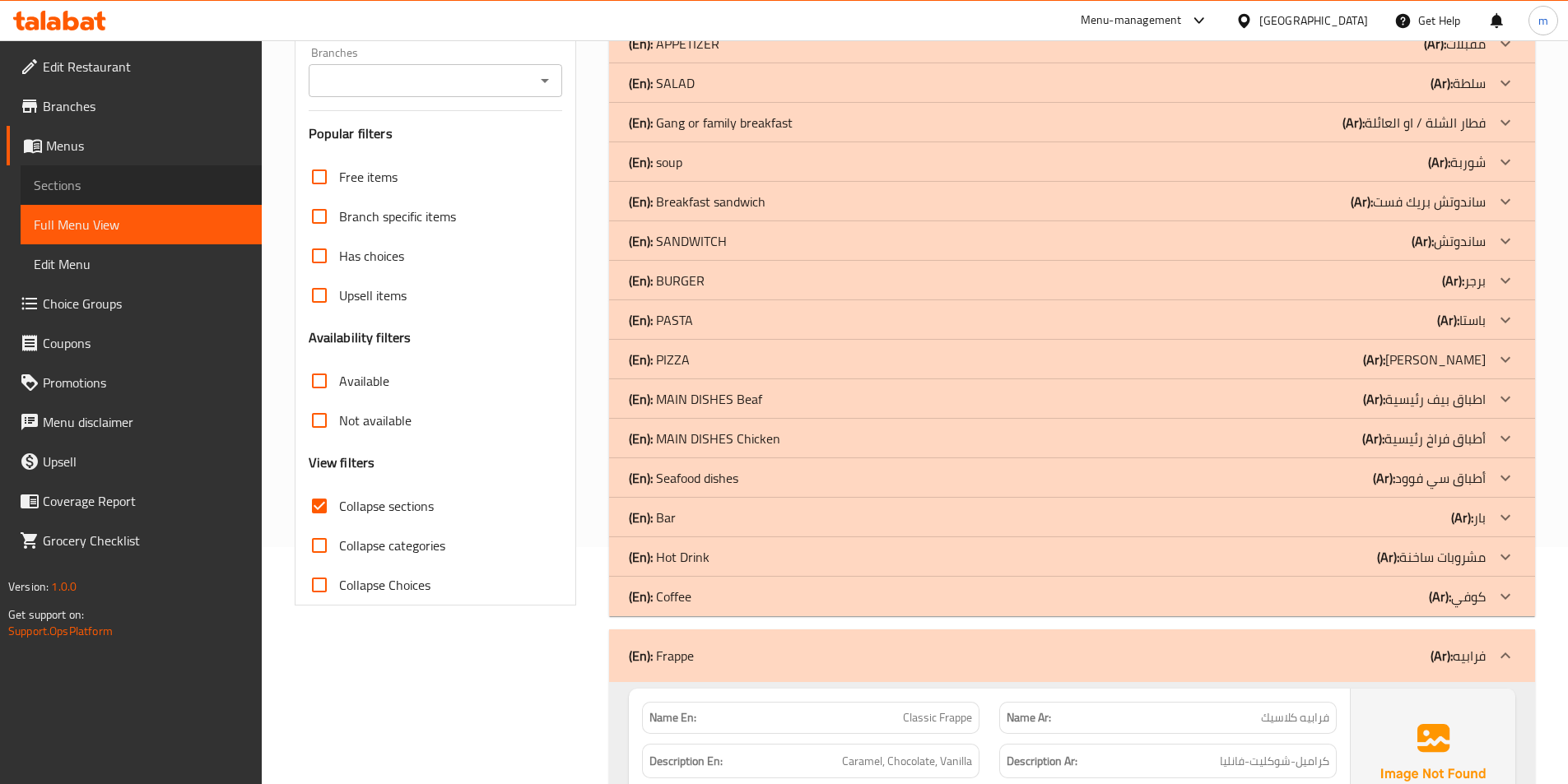
click at [85, 191] on span "Sections" at bounding box center [141, 186] width 215 height 20
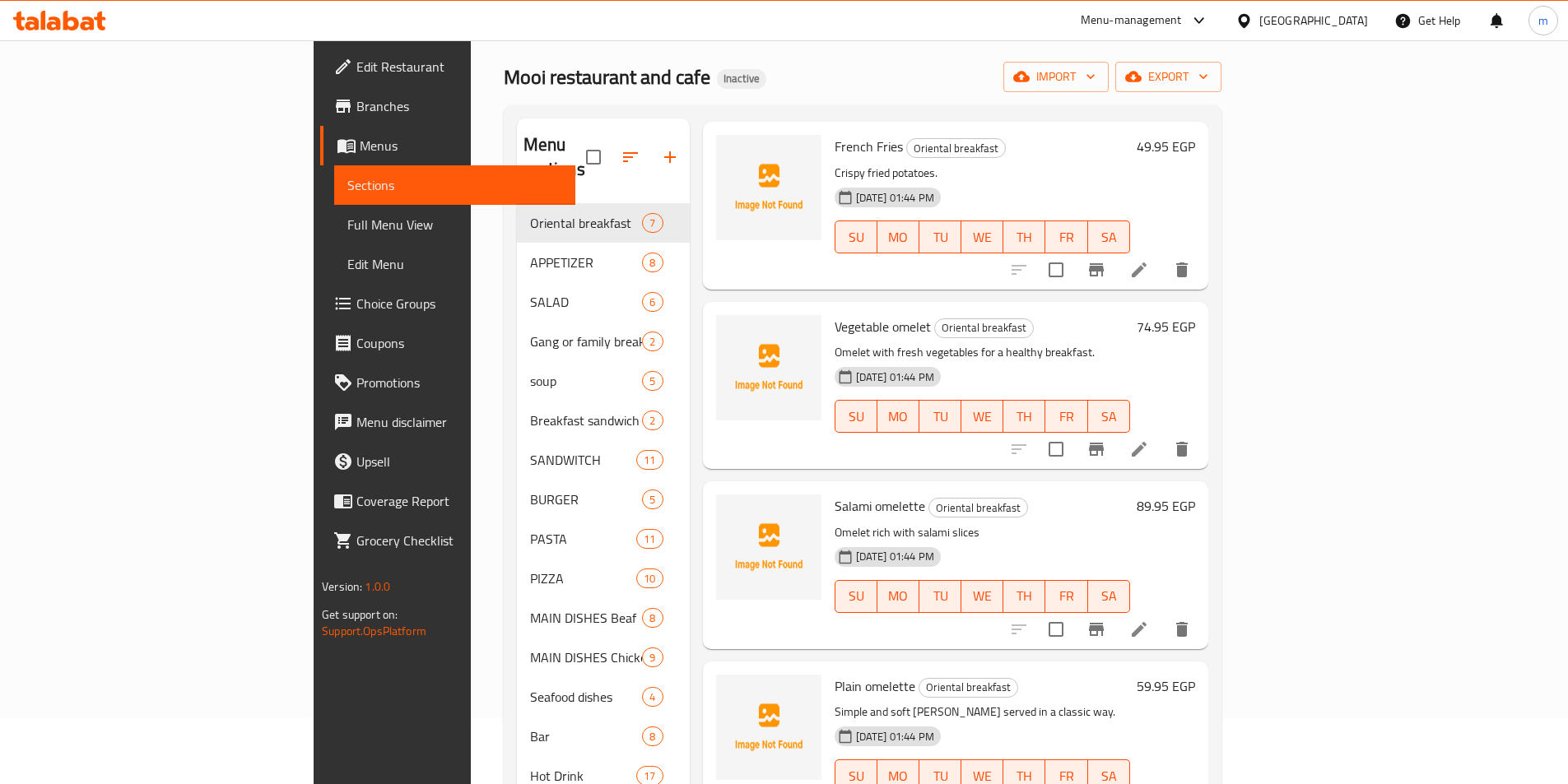
scroll to position [247, 0]
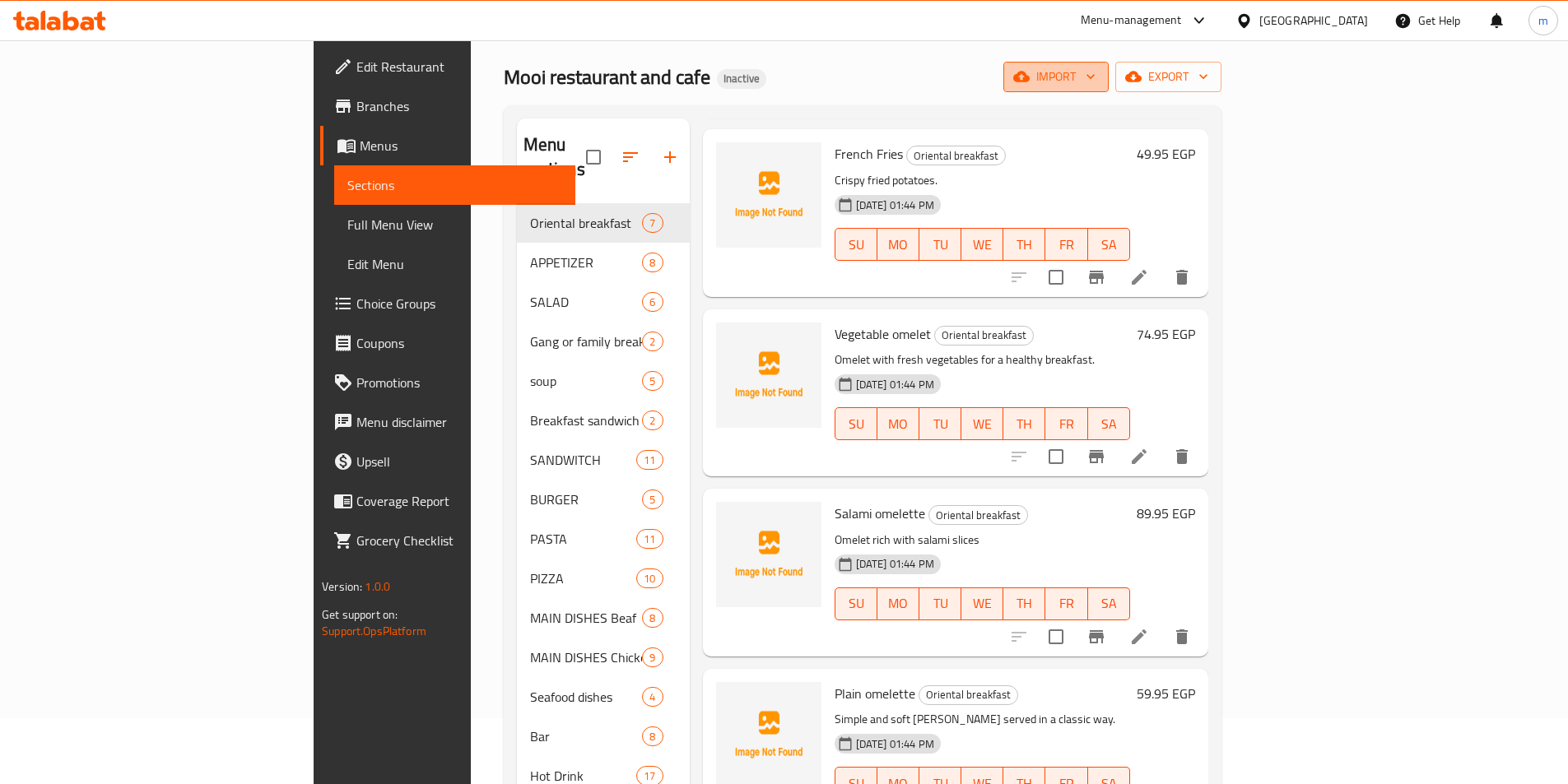
click at [1109, 87] on button "import" at bounding box center [1055, 76] width 105 height 31
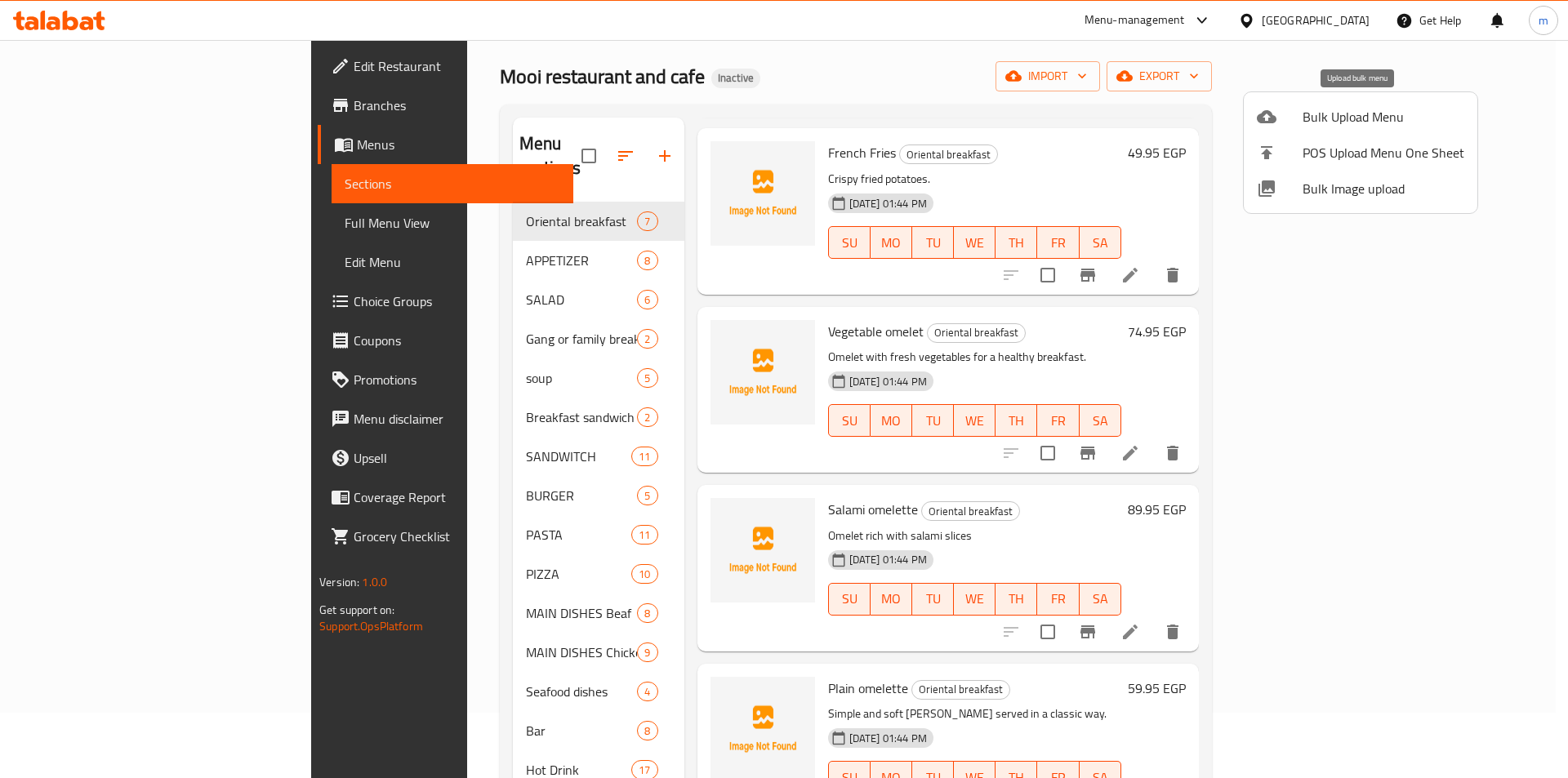
click at [1327, 110] on span "Bulk Upload Menu" at bounding box center [1384, 117] width 162 height 20
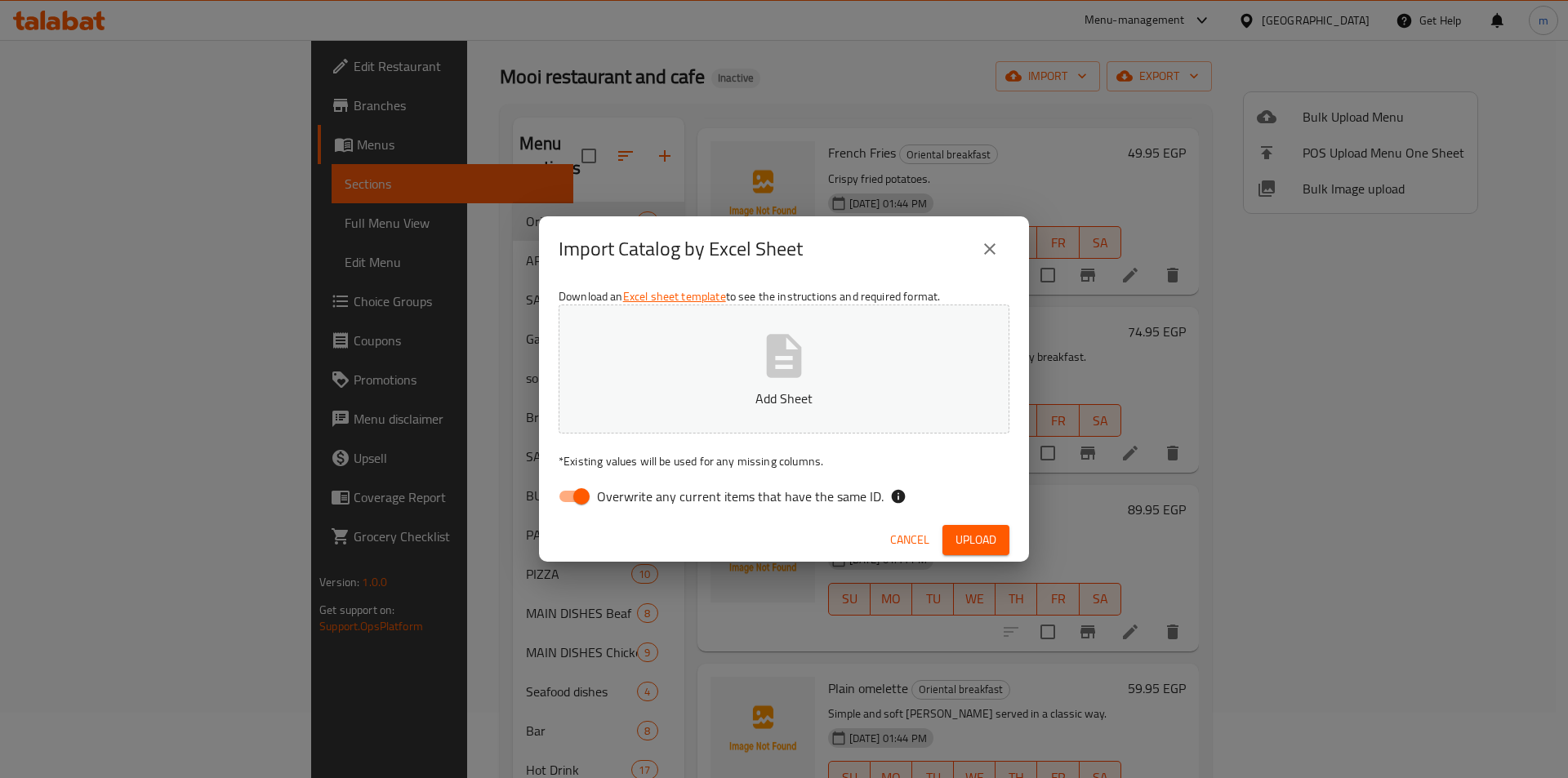
click at [585, 494] on input "Overwrite any current items that have the same ID." at bounding box center [581, 497] width 93 height 31
checkbox input "false"
click at [650, 406] on p "Add Sheet" at bounding box center [784, 399] width 401 height 20
click at [971, 537] on span "Upload" at bounding box center [977, 540] width 41 height 21
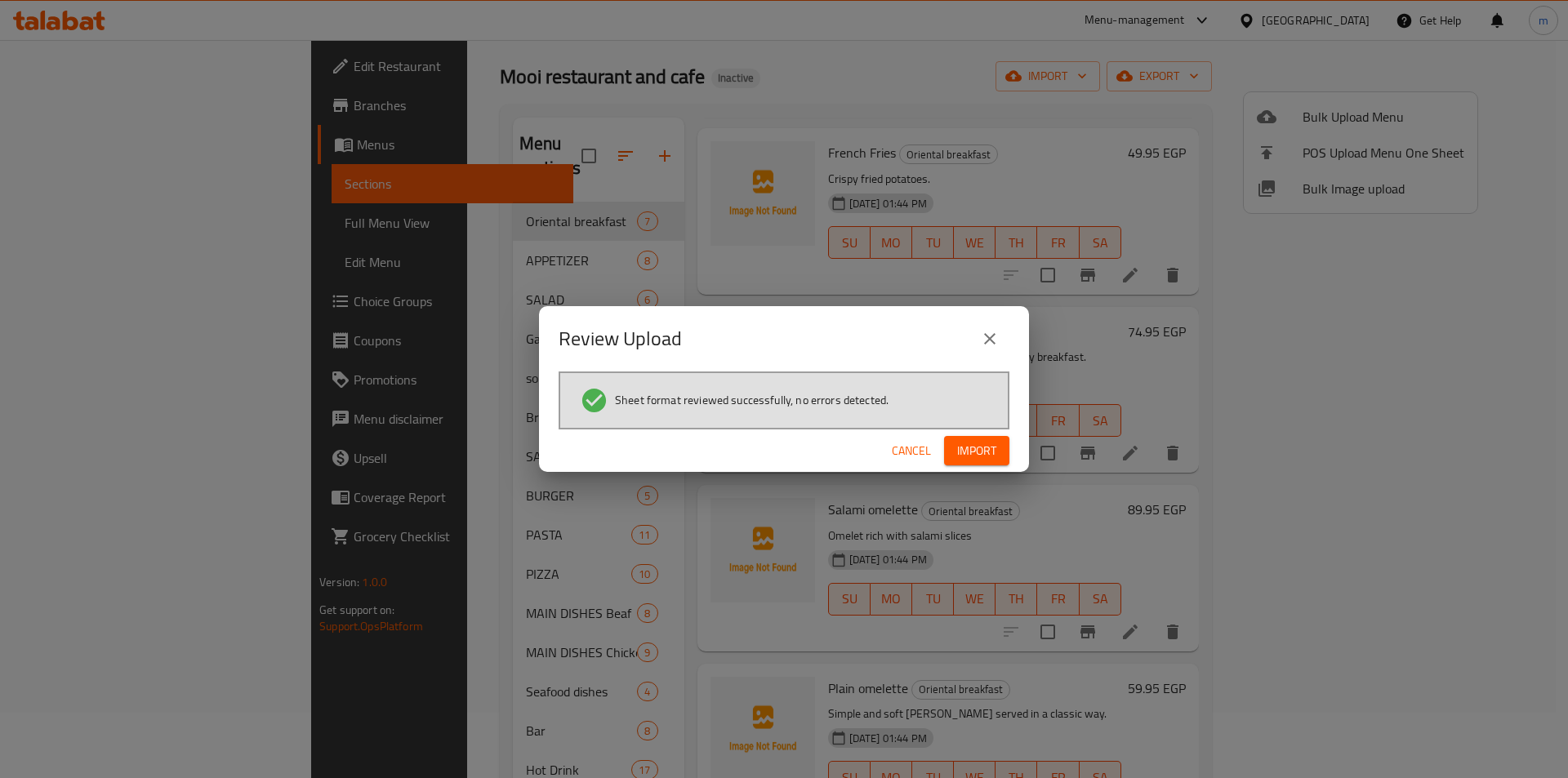
click at [995, 454] on span "Import" at bounding box center [977, 451] width 39 height 21
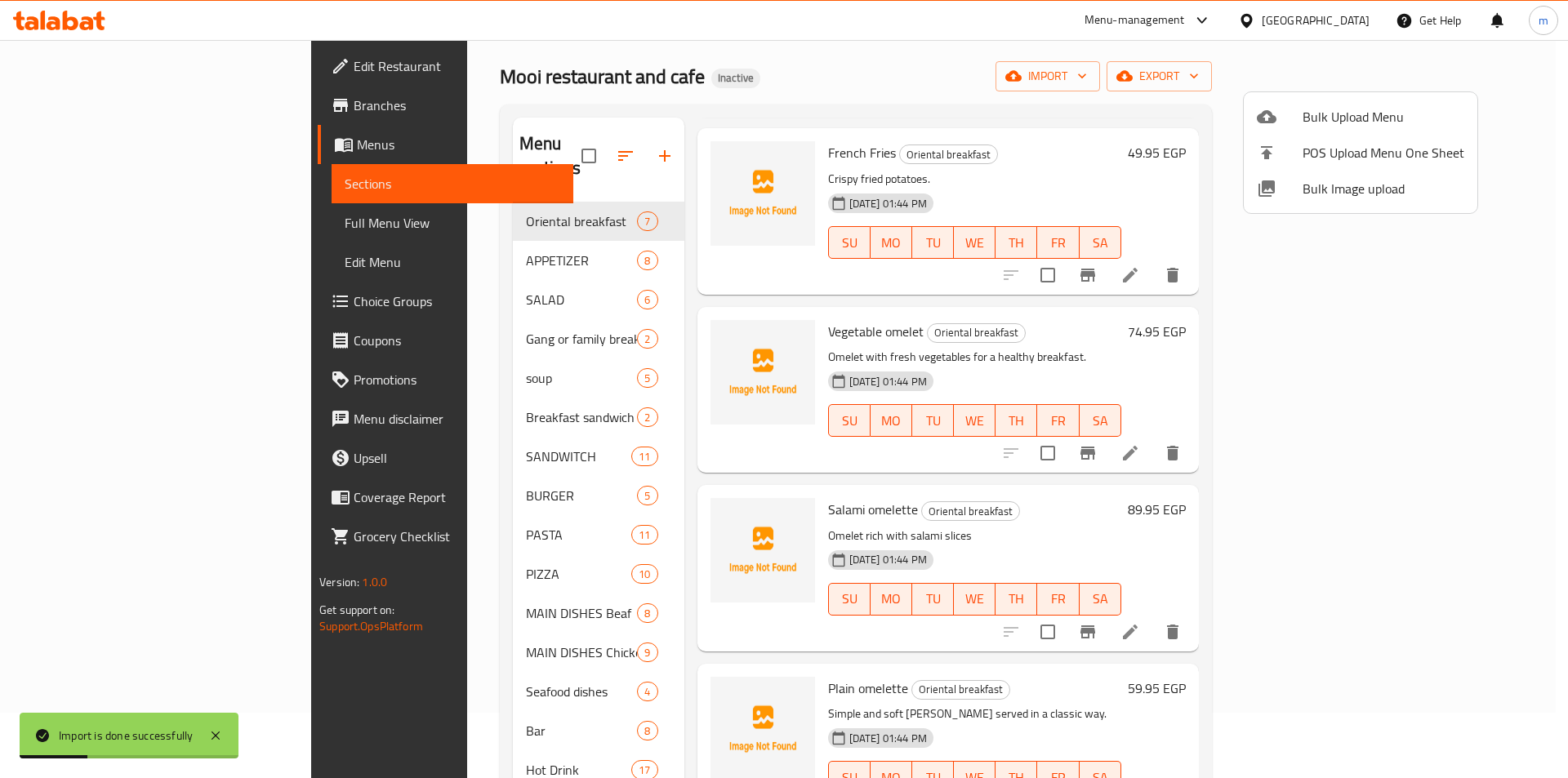
click at [119, 222] on div at bounding box center [784, 389] width 1568 height 778
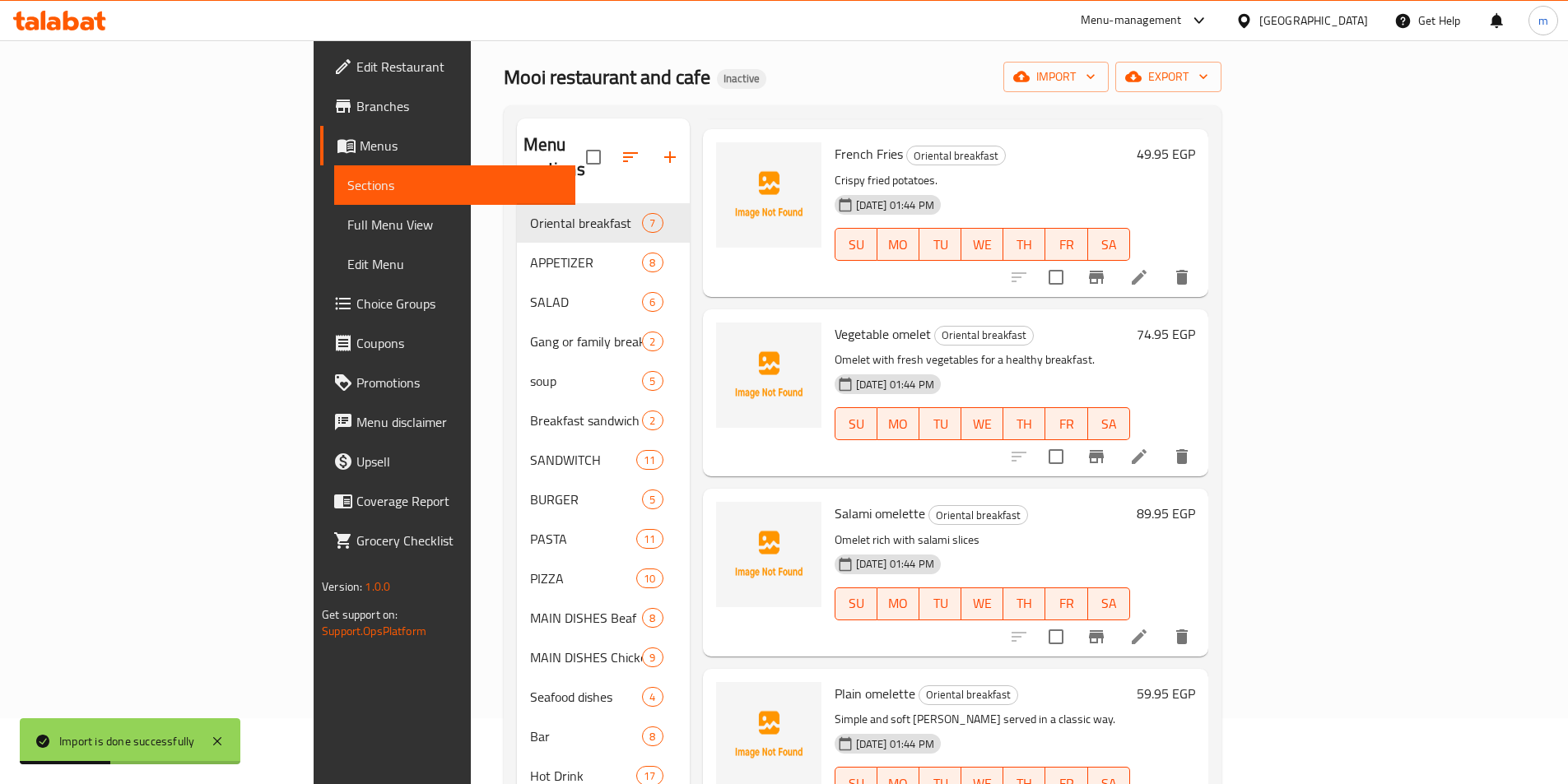
click at [347, 224] on span "Full Menu View" at bounding box center [454, 225] width 215 height 20
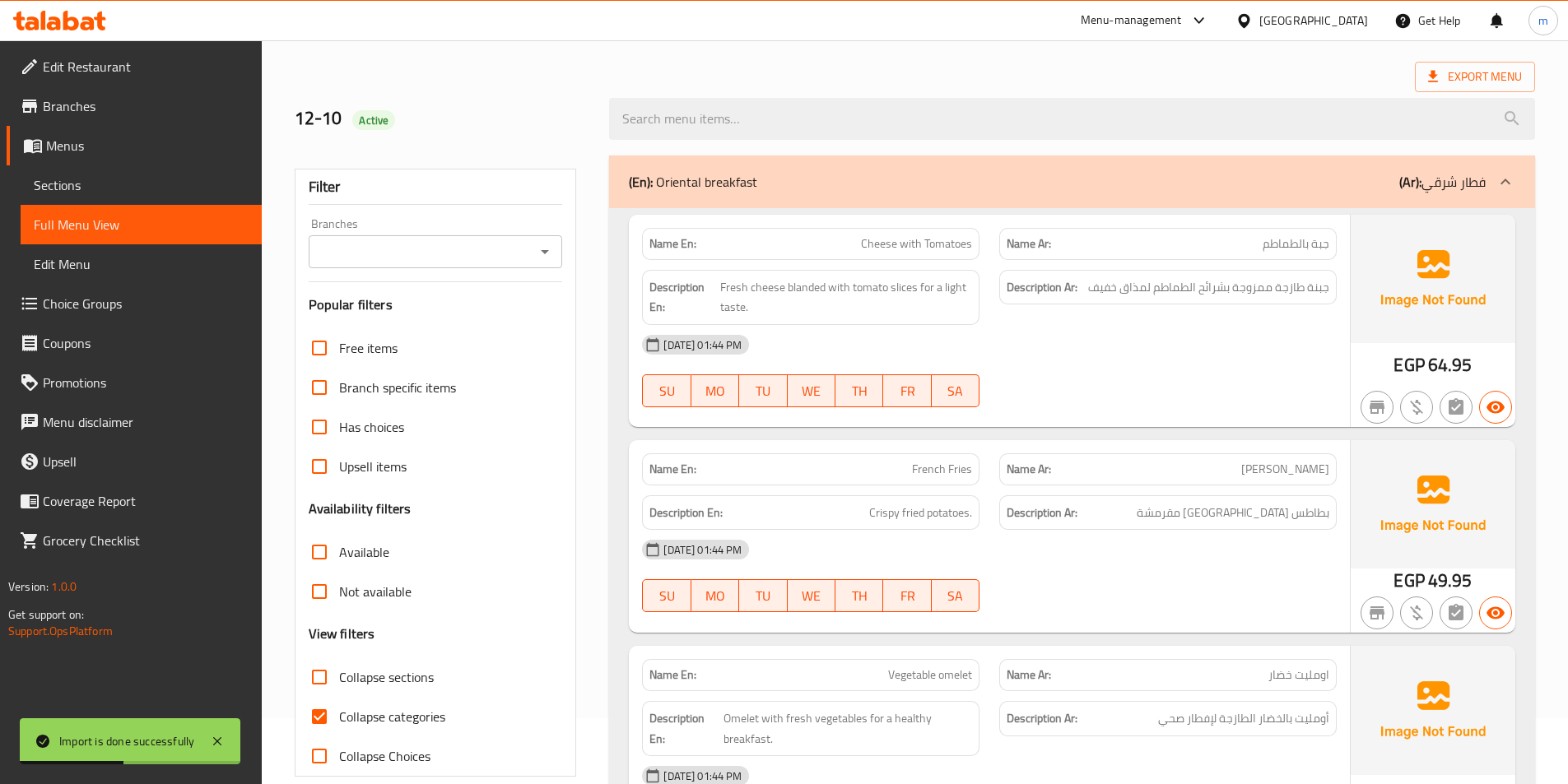
scroll to position [148, 0]
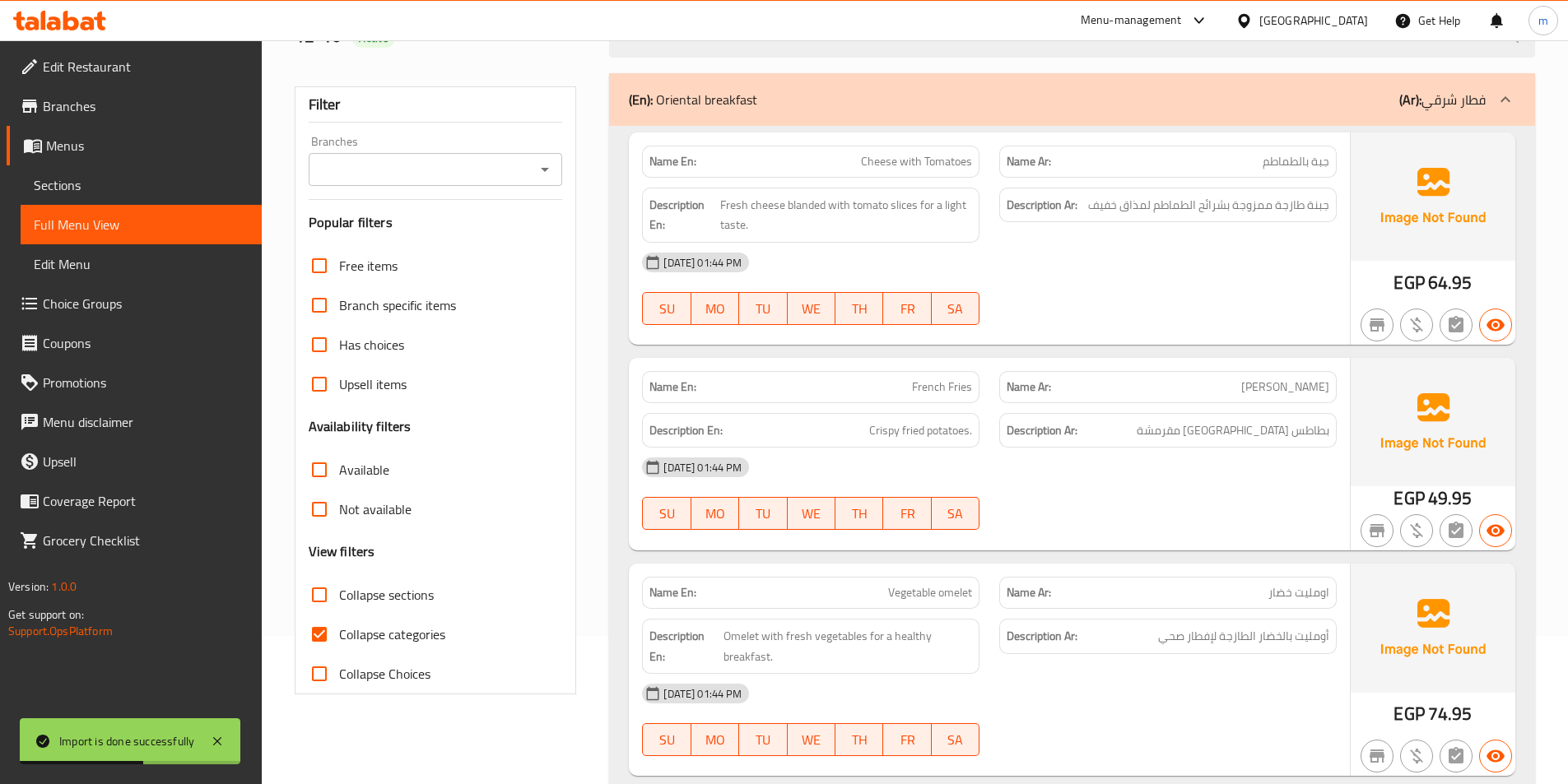
click at [392, 596] on span "Collapse sections" at bounding box center [386, 595] width 94 height 20
click at [339, 596] on input "Collapse sections" at bounding box center [319, 595] width 40 height 40
checkbox input "true"
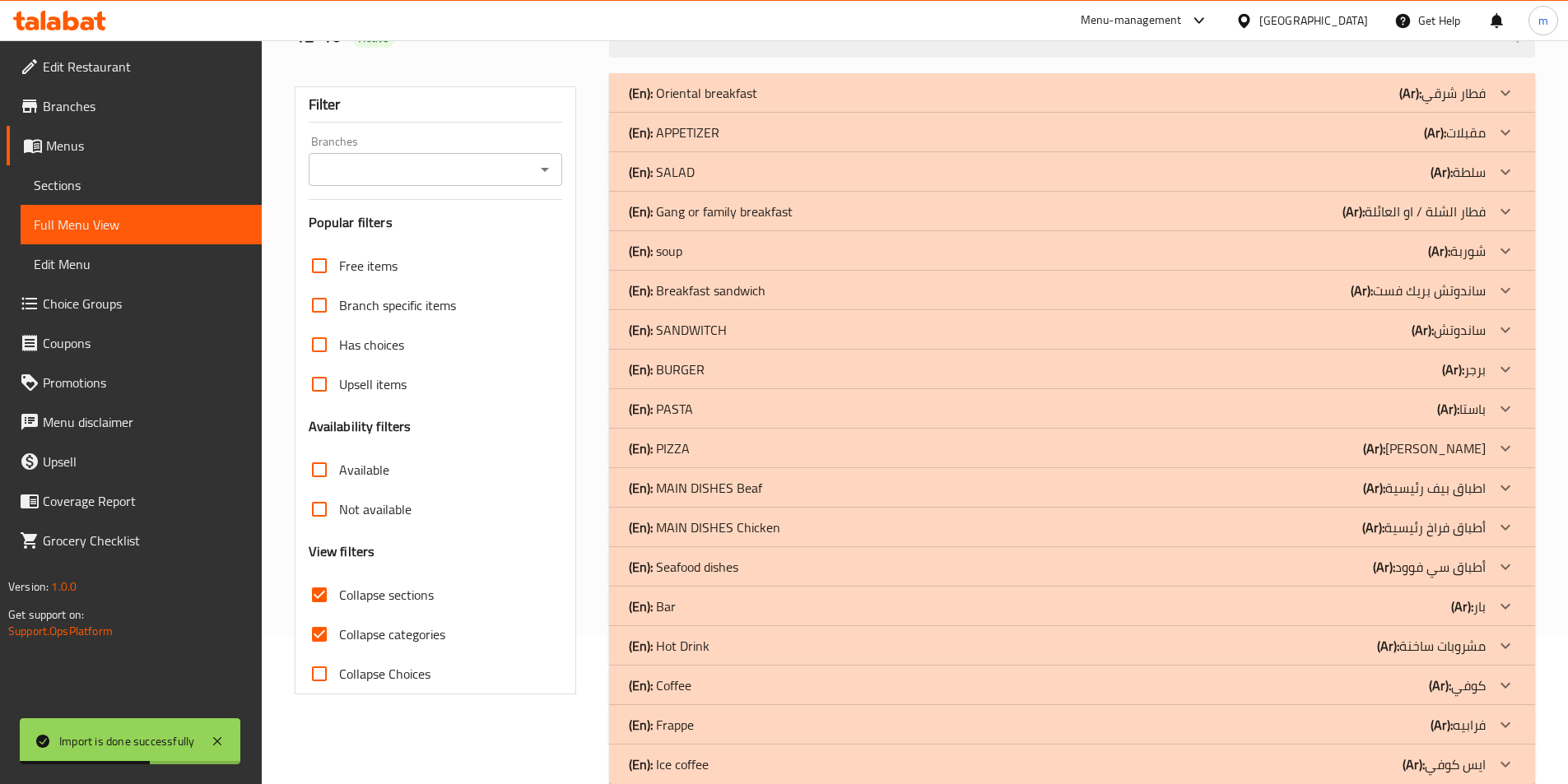
click at [390, 635] on span "Collapse categories" at bounding box center [392, 635] width 106 height 20
click at [339, 635] on input "Collapse categories" at bounding box center [319, 635] width 40 height 40
checkbox input "false"
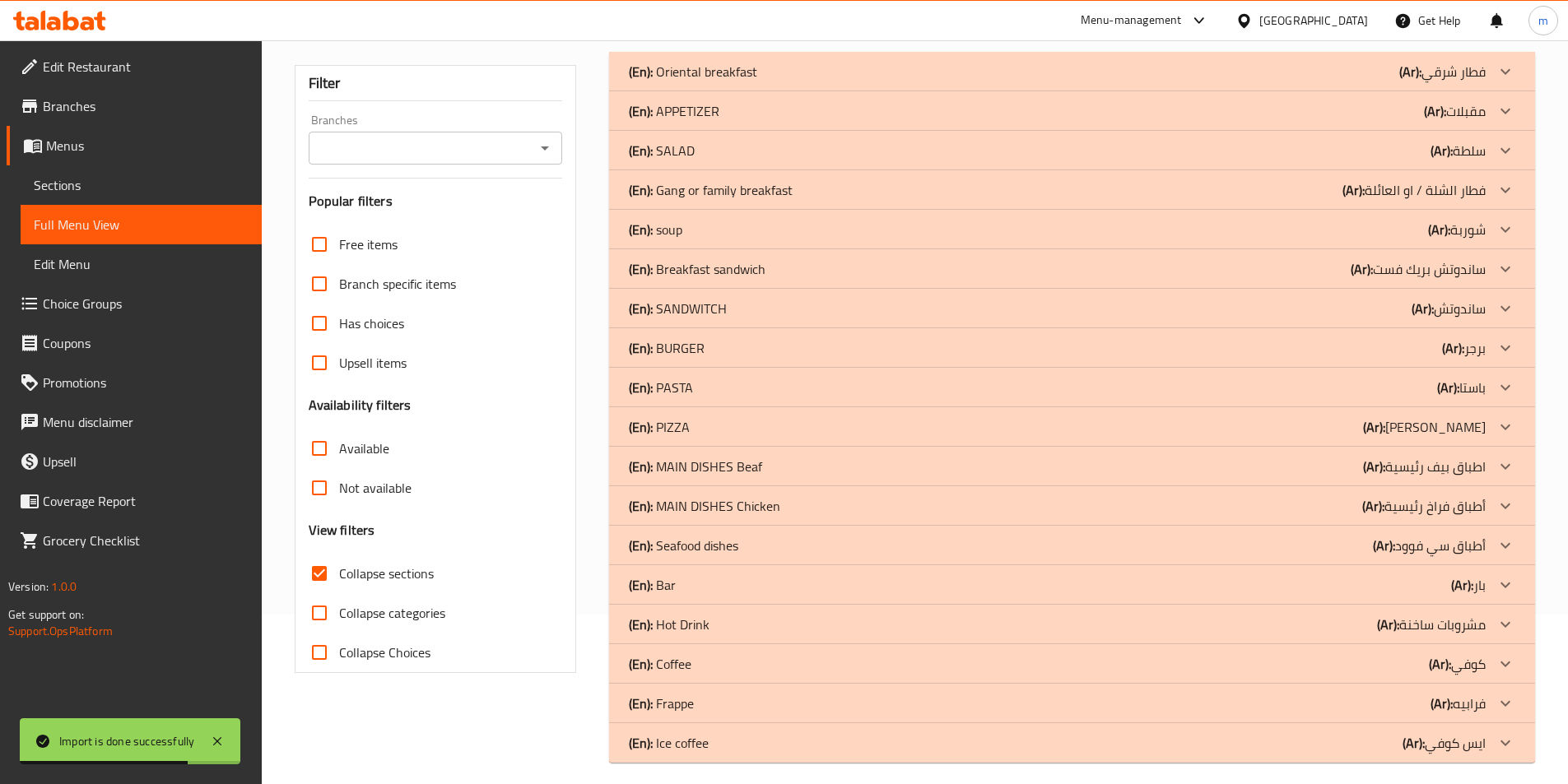
scroll to position [181, 0]
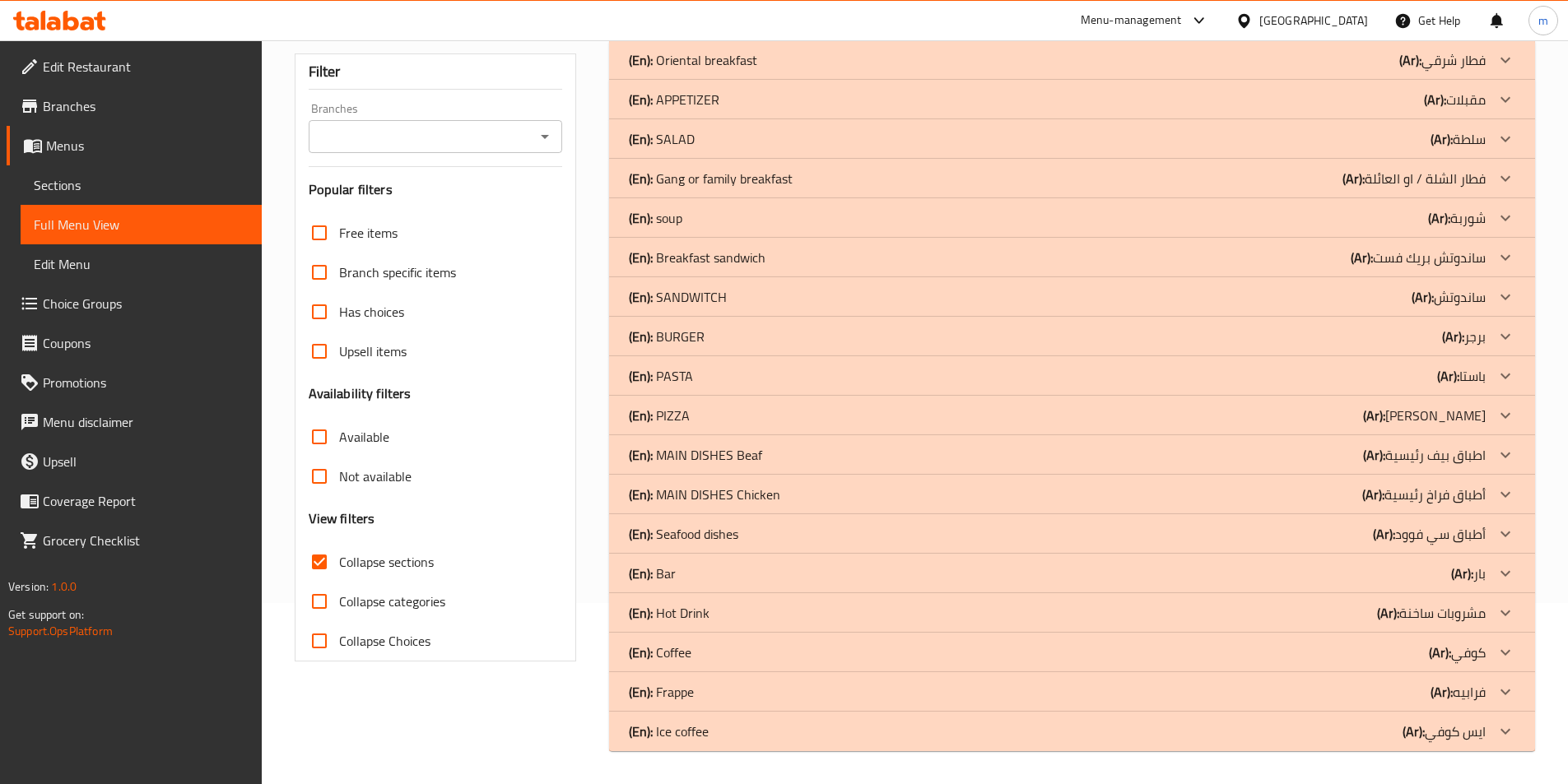
click at [1152, 727] on div "(En): Ice coffee (Ar): [PERSON_NAME]" at bounding box center [1057, 732] width 857 height 20
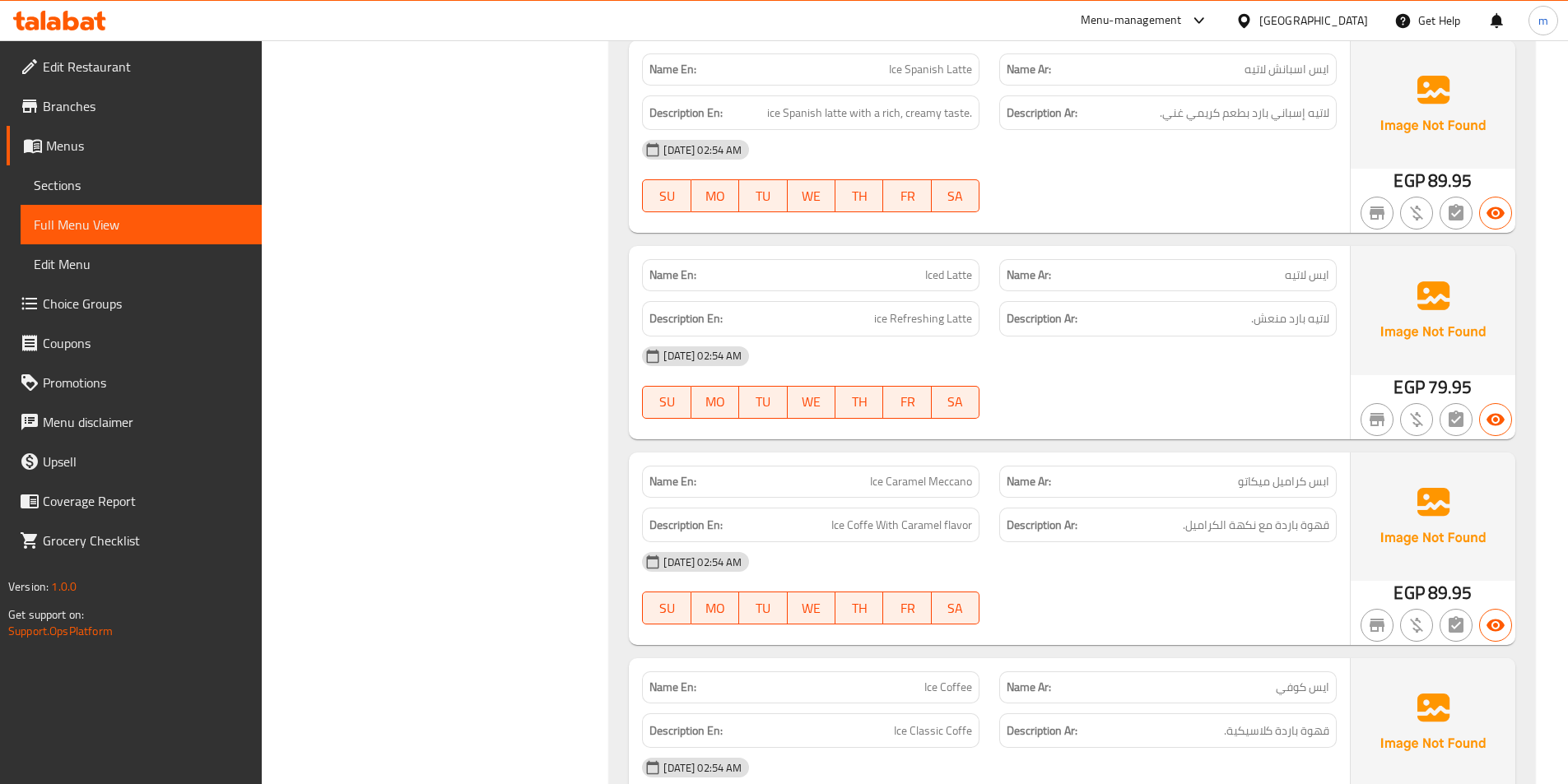
scroll to position [1007, 0]
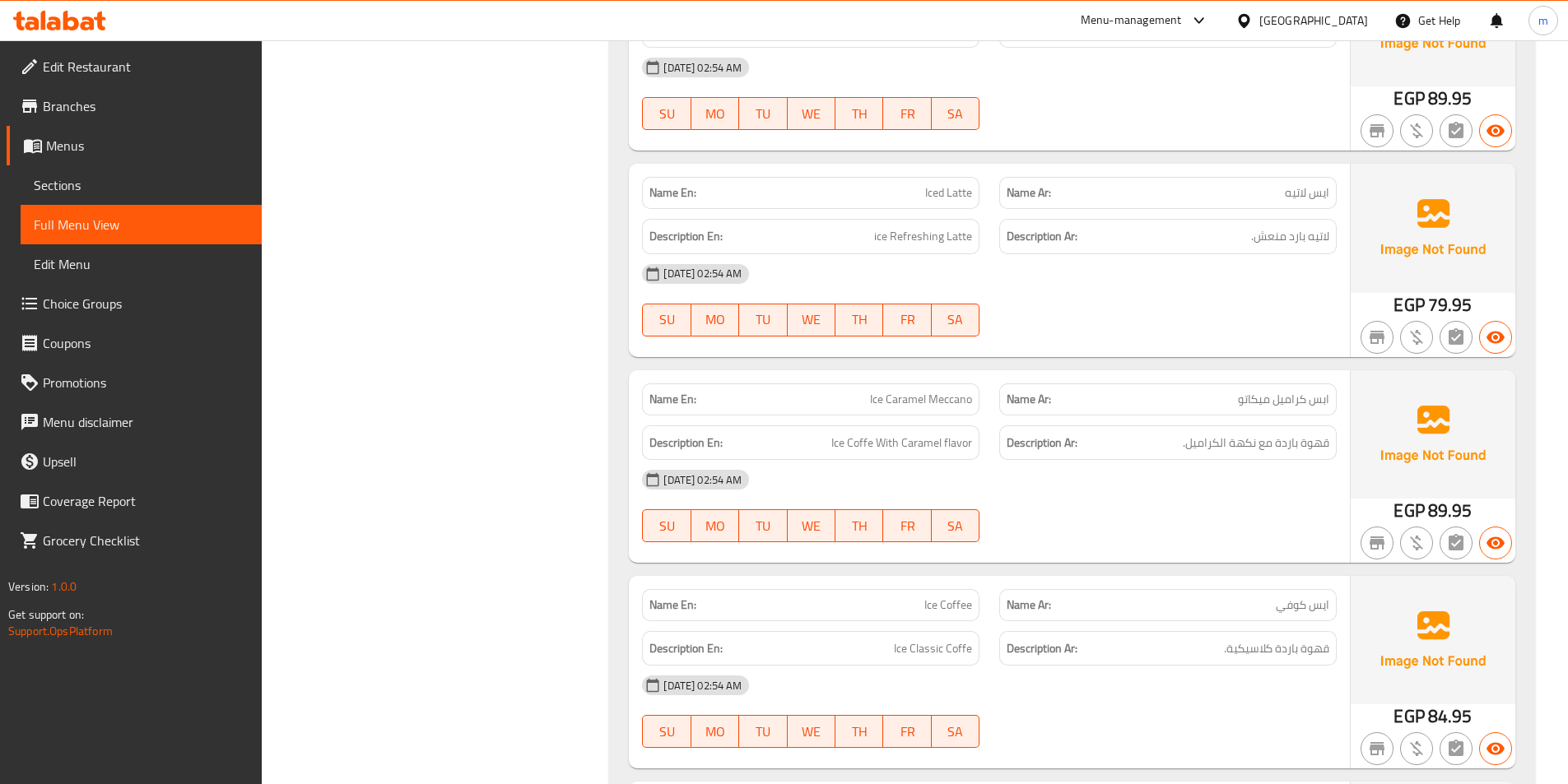
click at [898, 391] on span "Ice Caramel Meccano" at bounding box center [921, 399] width 102 height 17
copy span "Ice Caramel Meccano"
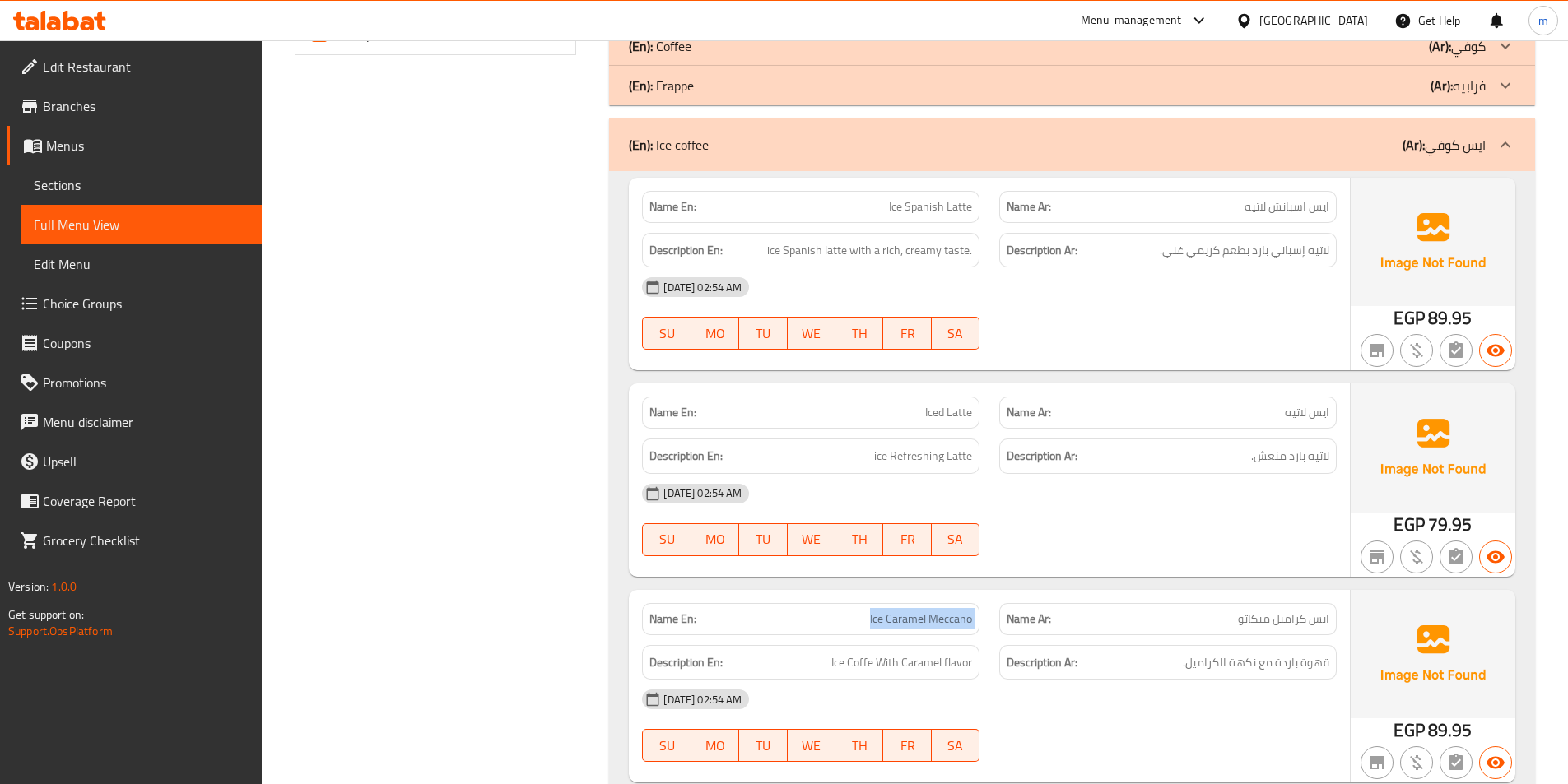
scroll to position [770, 0]
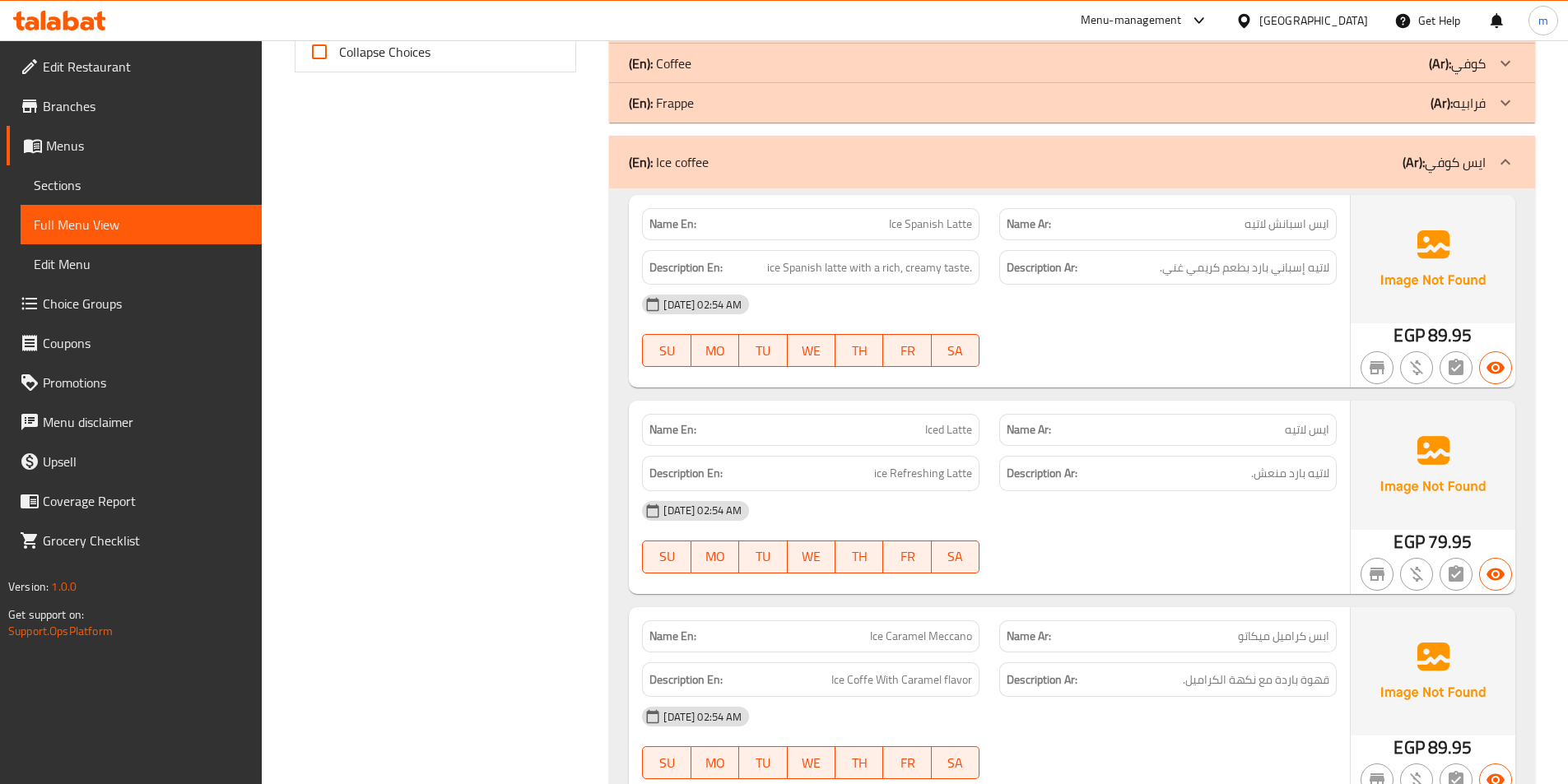
click at [959, 429] on span "Iced Latte" at bounding box center [948, 429] width 47 height 17
copy span "Iced Latte"
click at [80, 196] on link "Sections" at bounding box center [141, 186] width 241 height 40
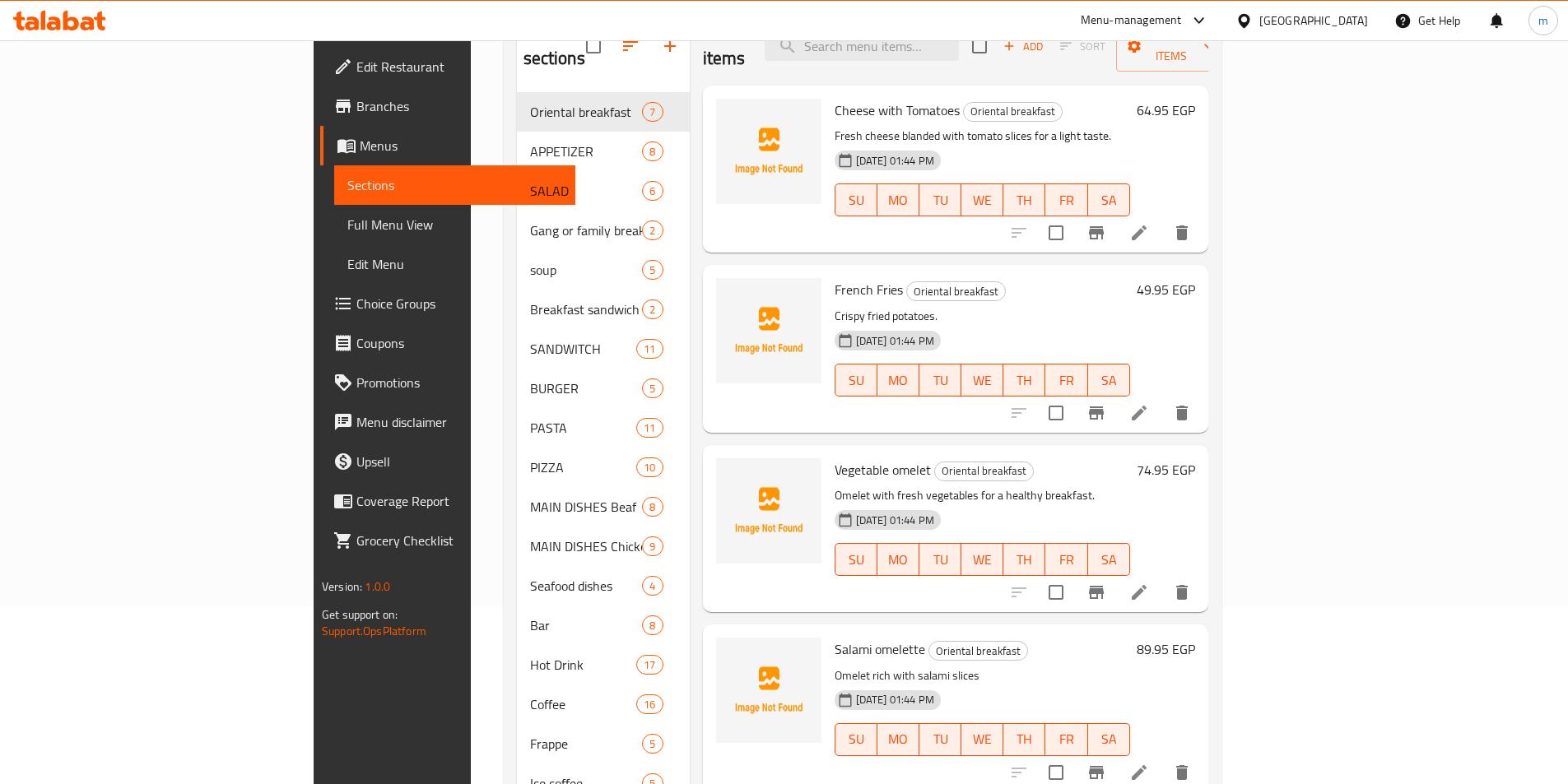
scroll to position [148, 0]
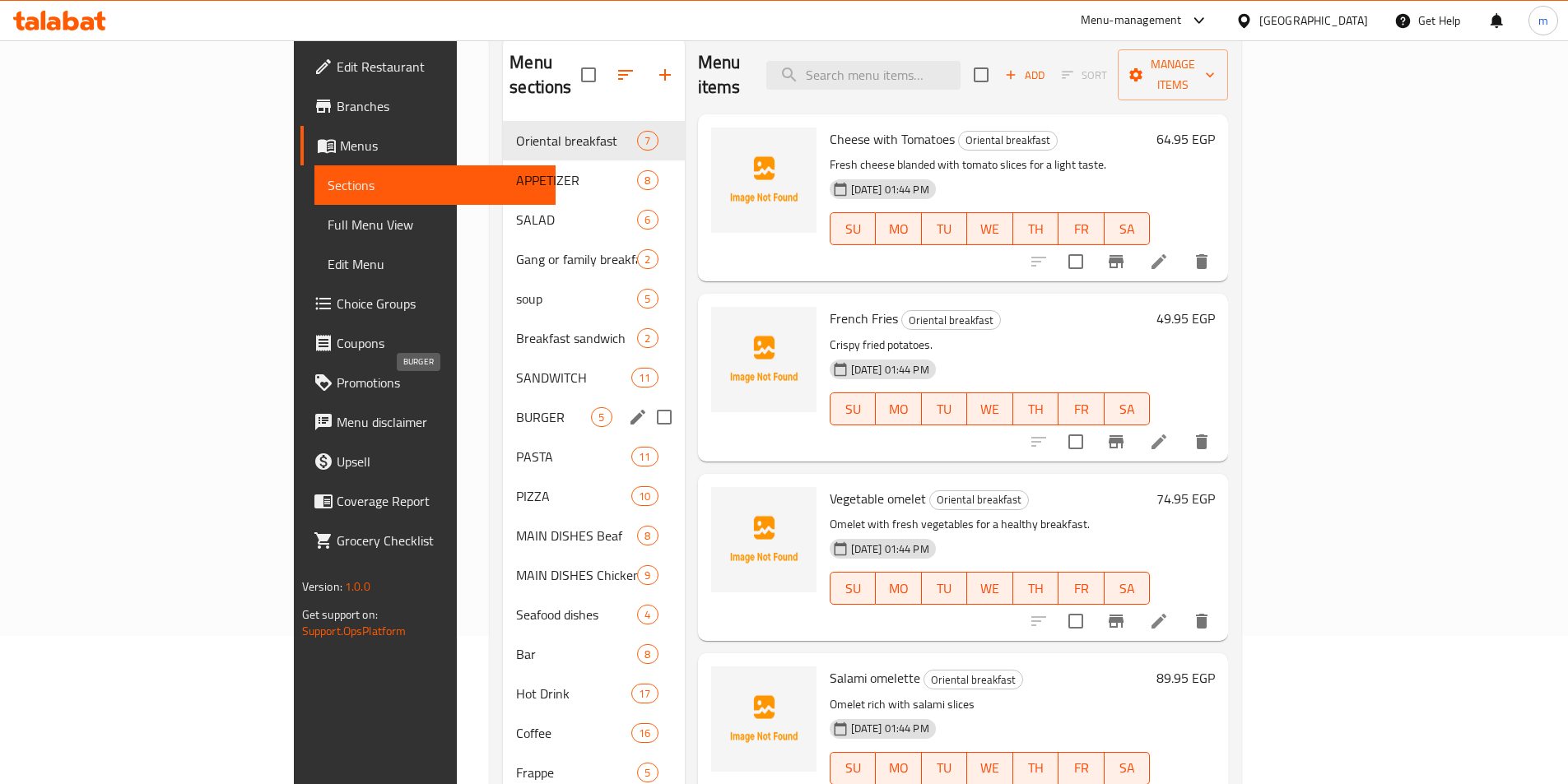
click at [503, 358] on div "SANDWITCH 11" at bounding box center [593, 378] width 181 height 40
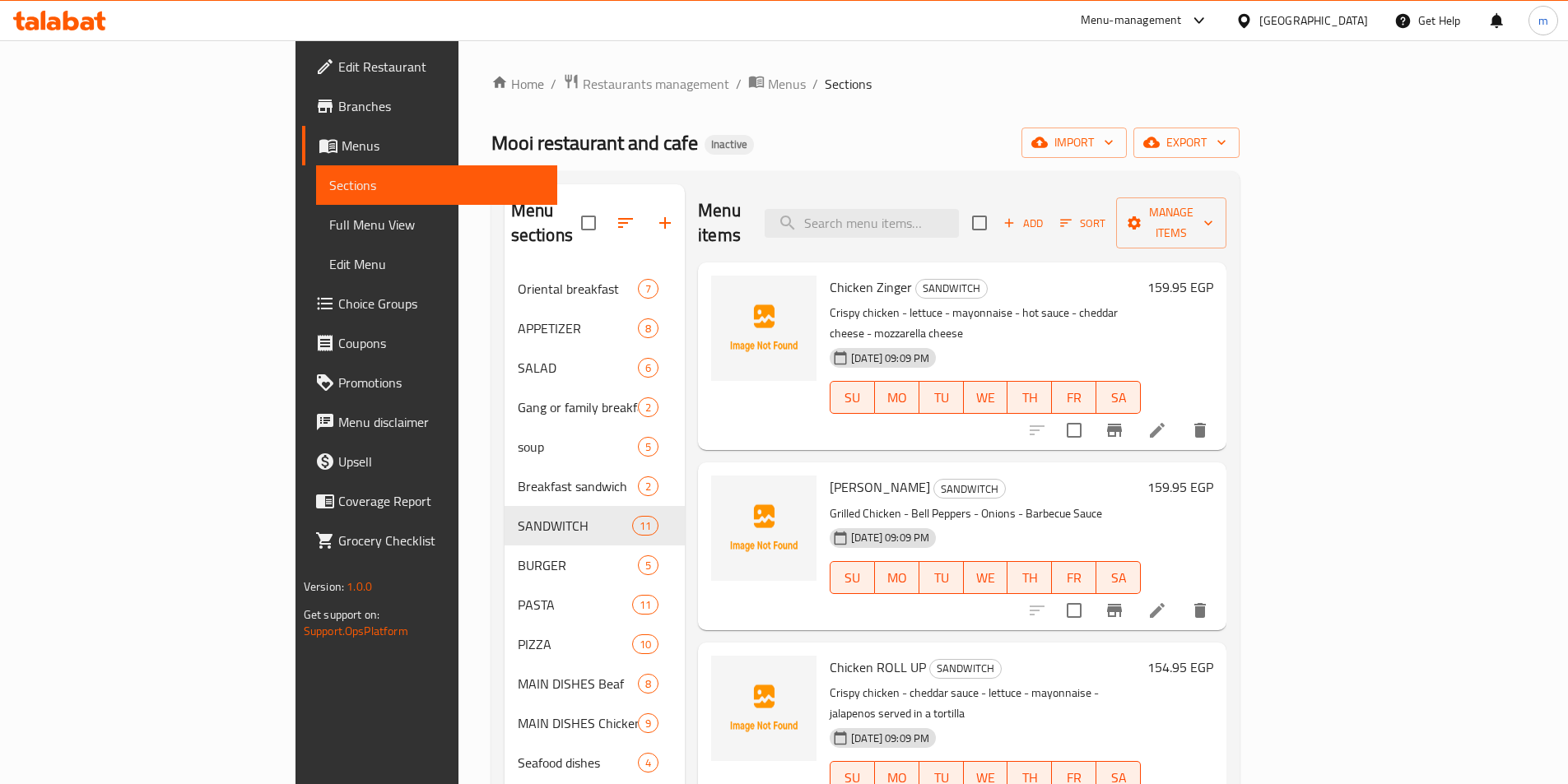
scroll to position [1124, 0]
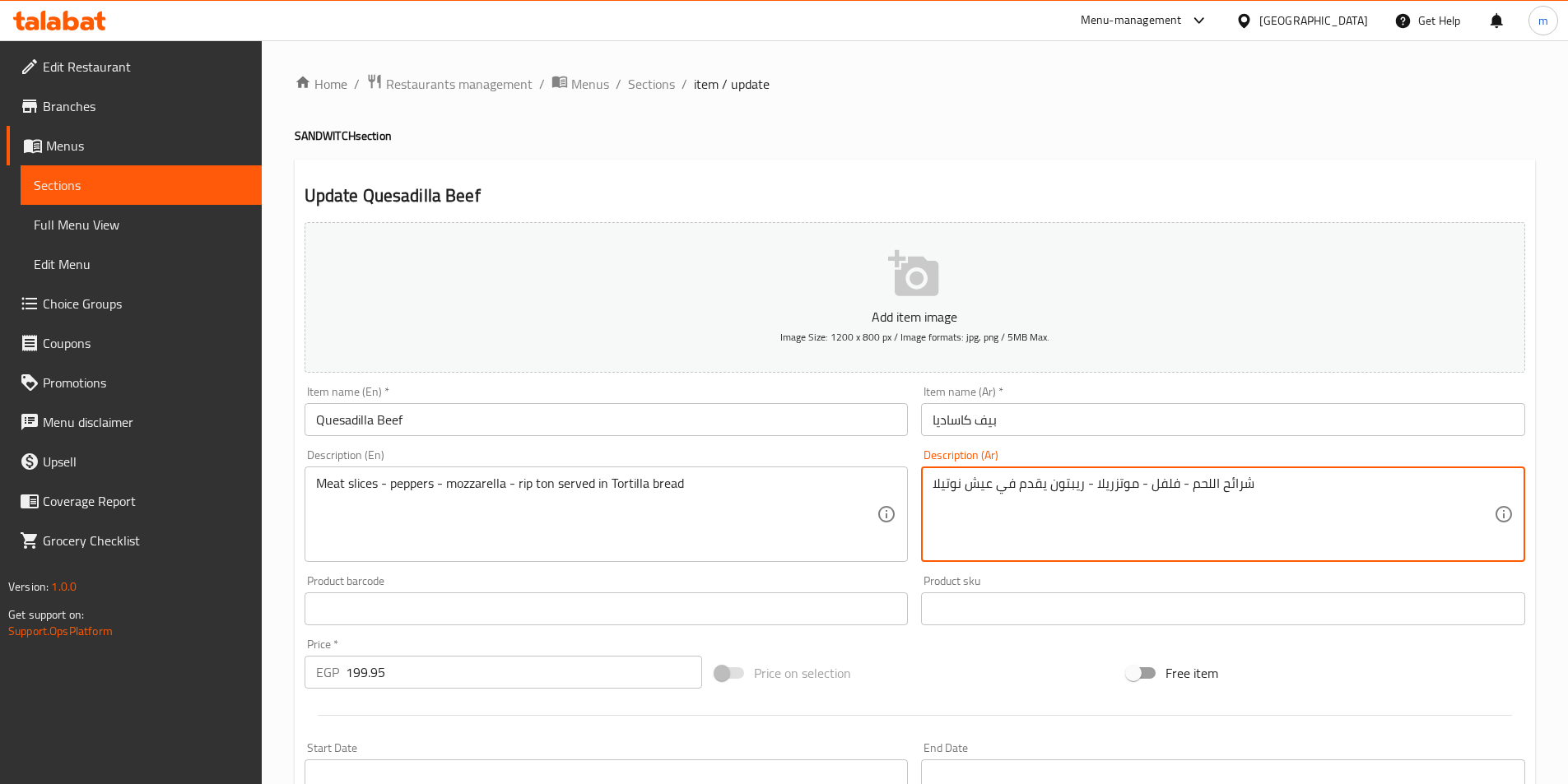
click at [954, 492] on textarea "شرائح اللحم - فلفل - موتزريلا - ريبتون يقدم في عيش نوتيلا" at bounding box center [1212, 515] width 561 height 78
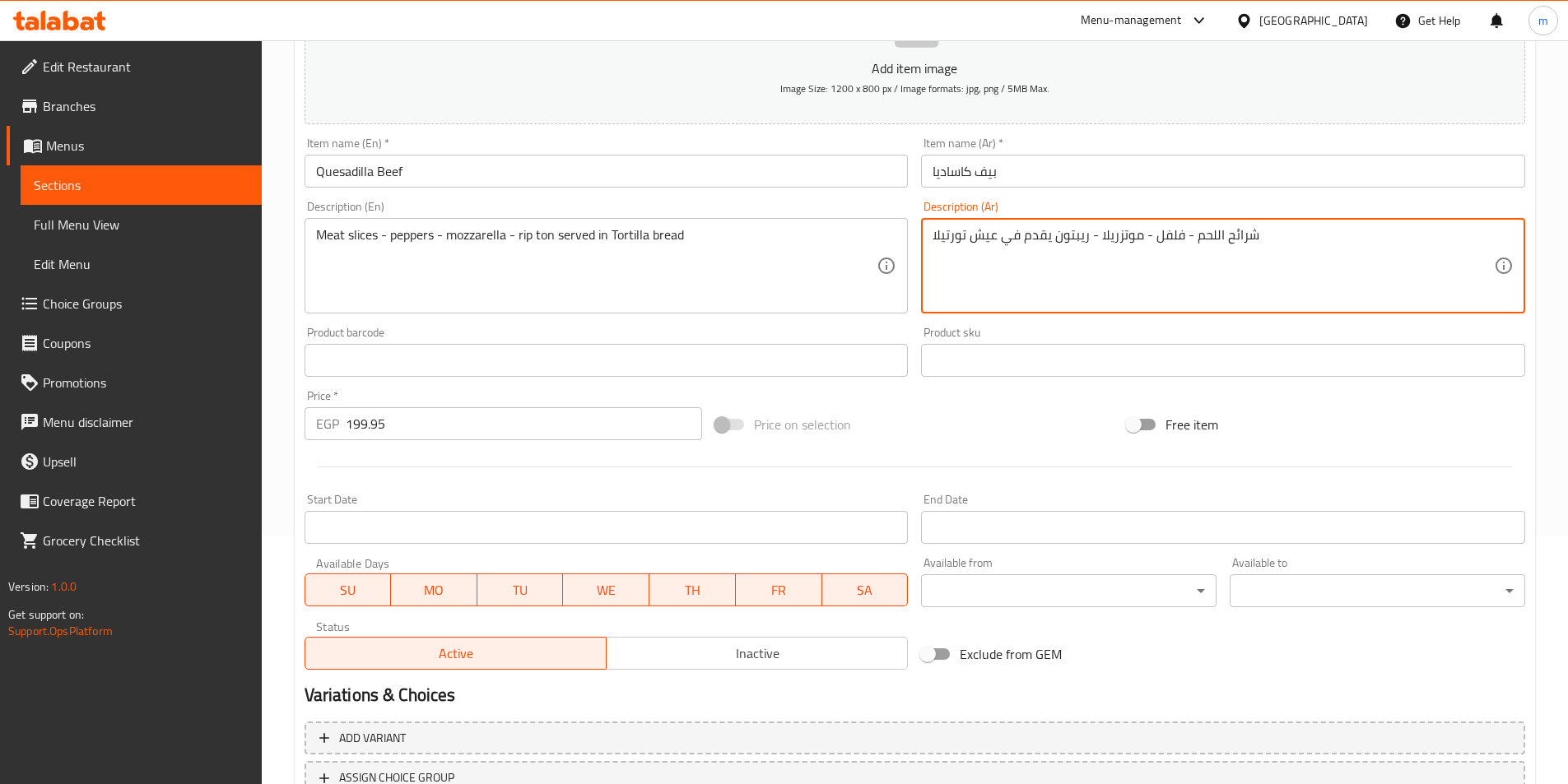
scroll to position [379, 0]
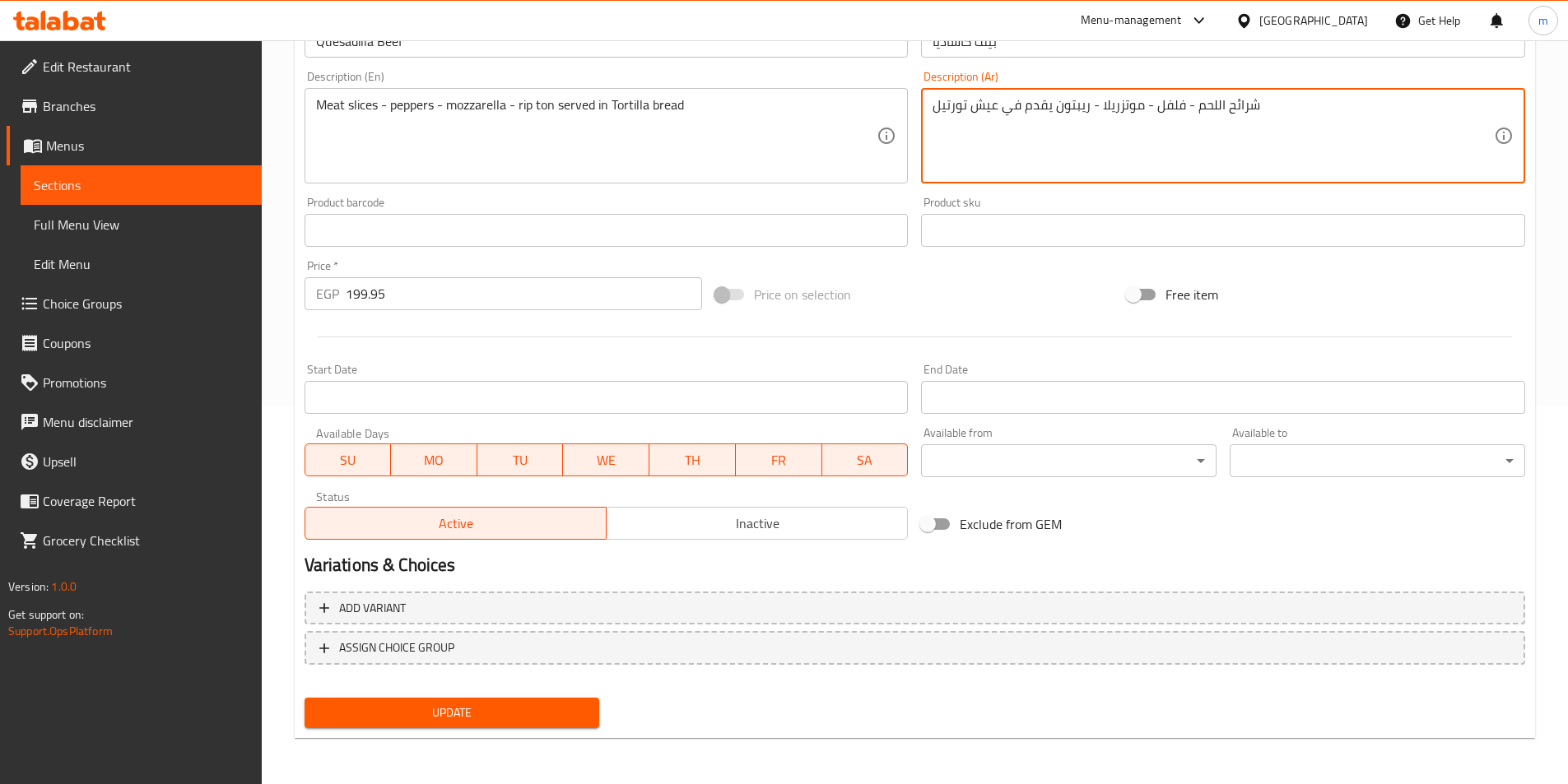
type textarea "شرائح اللحم - فلفل - موتزريلا - ريبتون يقدم في عيش تورتيل"
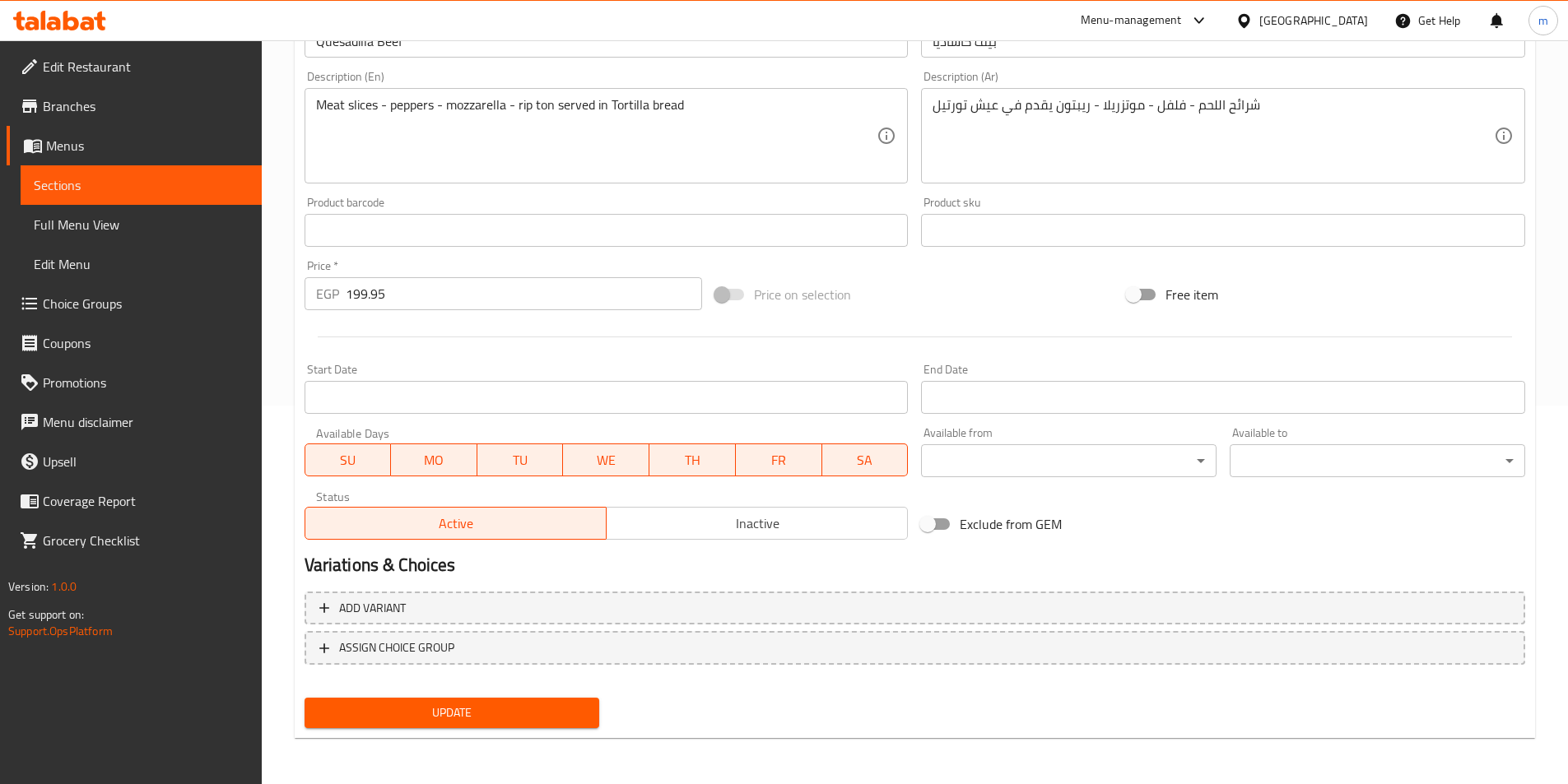
click at [501, 736] on div "Update Quesadilla Beef Add item image Image Size: 1200 x 800 px / Image formats…" at bounding box center [914, 260] width 1240 height 958
click at [501, 729] on div "Update" at bounding box center [452, 713] width 308 height 44
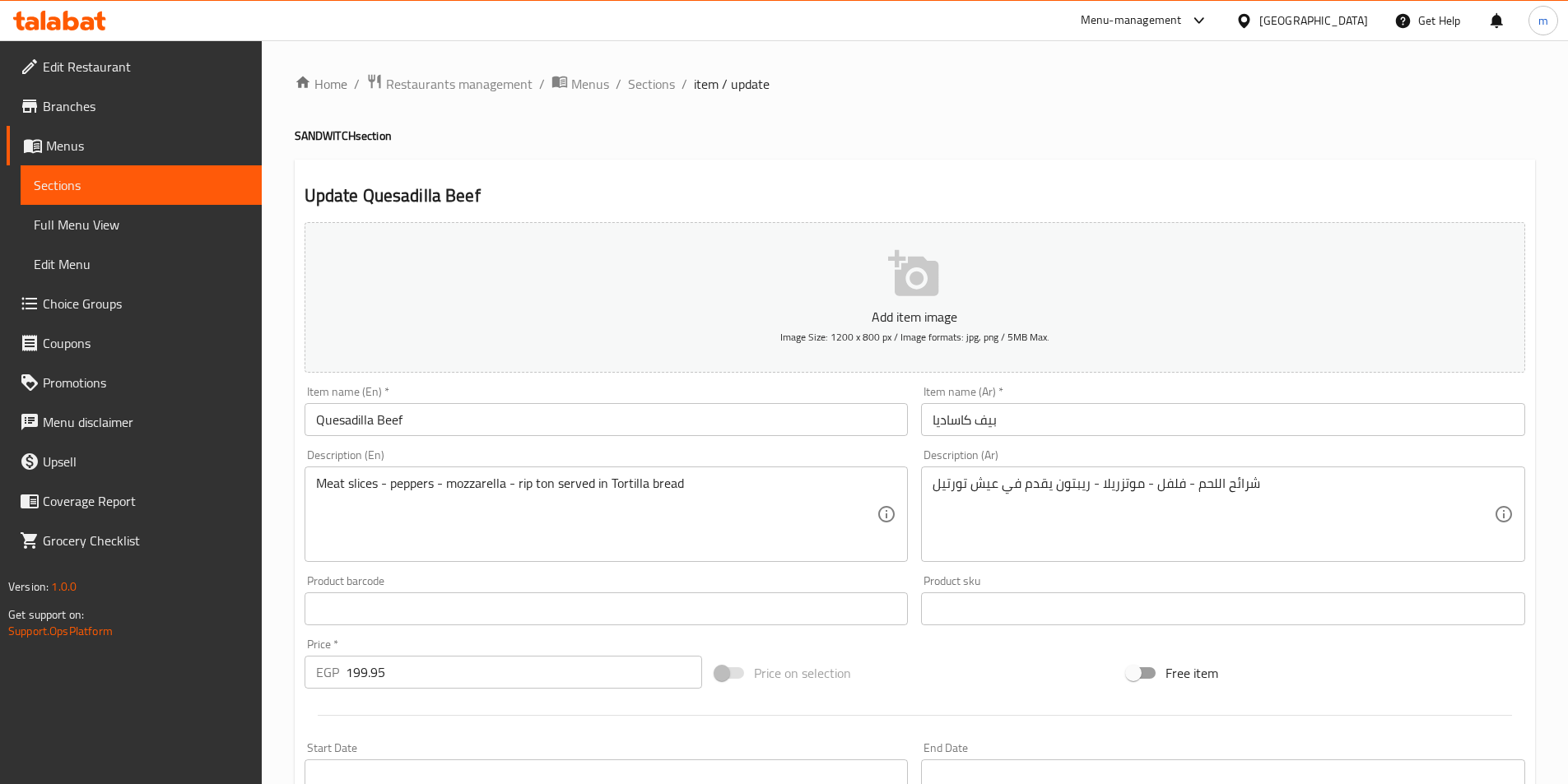
click at [674, 82] on ol "Home / Restaurants management / Menus / Sections / item / update" at bounding box center [914, 84] width 1240 height 22
click at [656, 84] on span "Sections" at bounding box center [651, 84] width 47 height 20
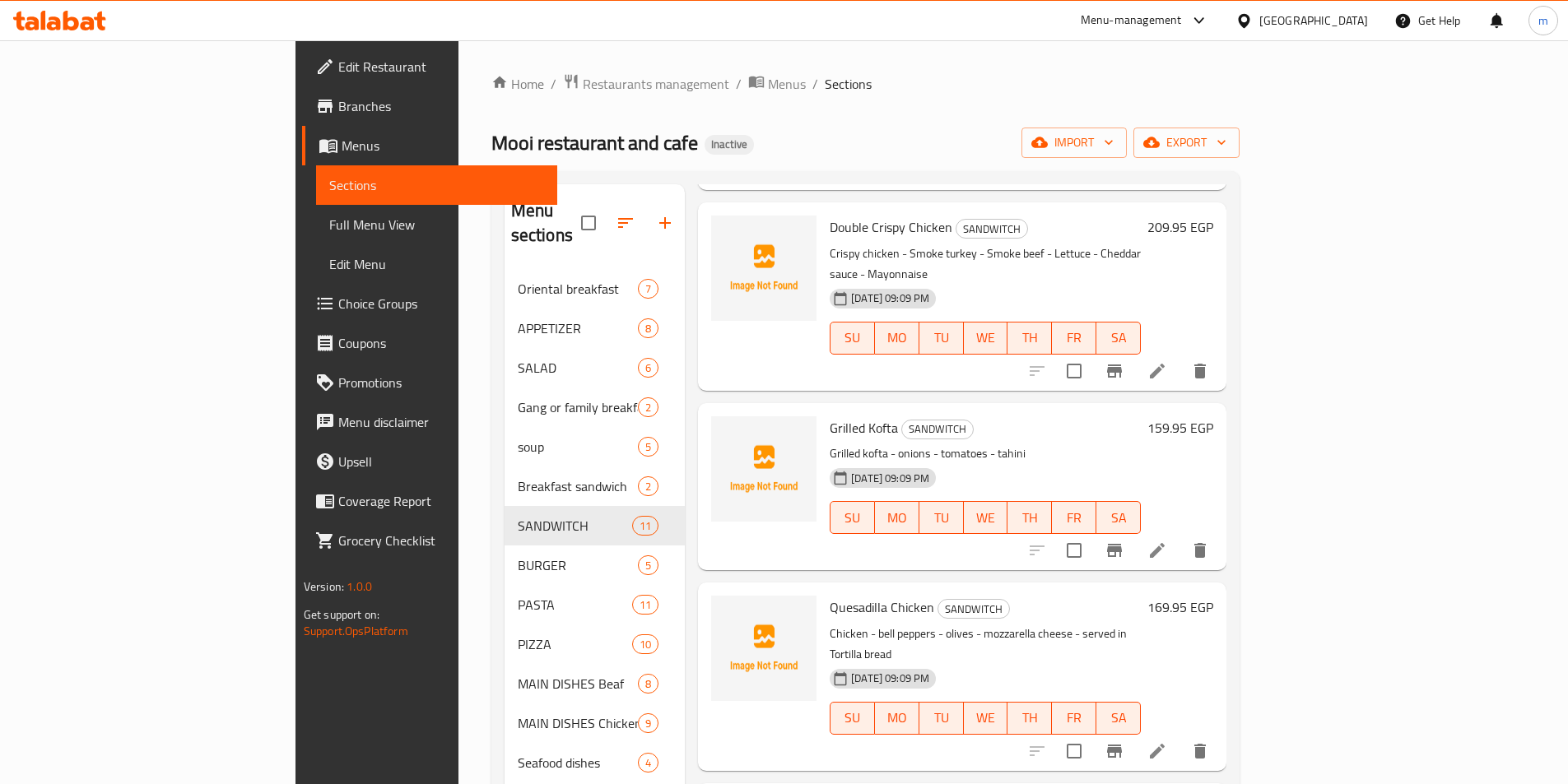
scroll to position [1070, 0]
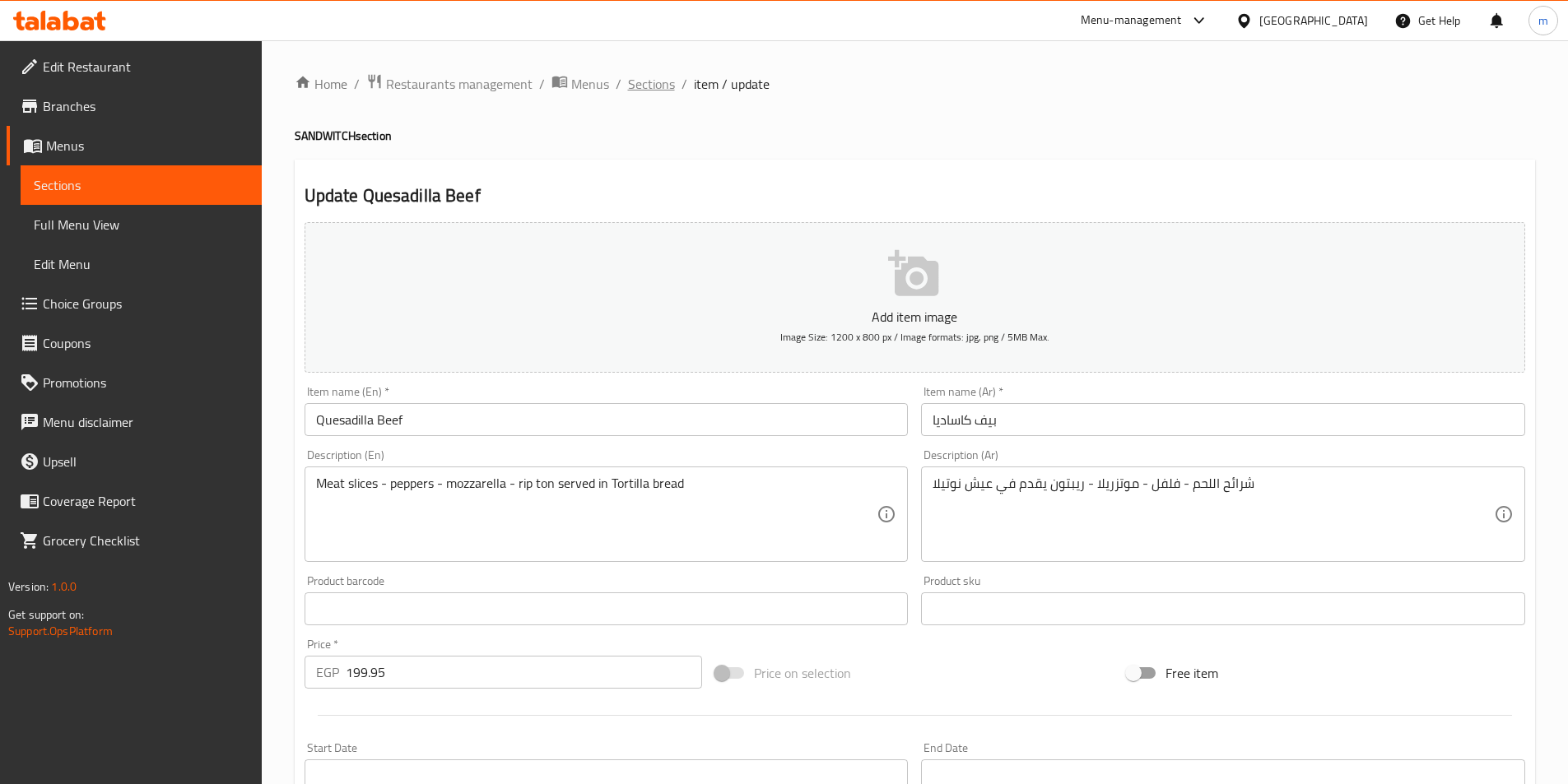
click at [670, 82] on span "Sections" at bounding box center [651, 84] width 47 height 20
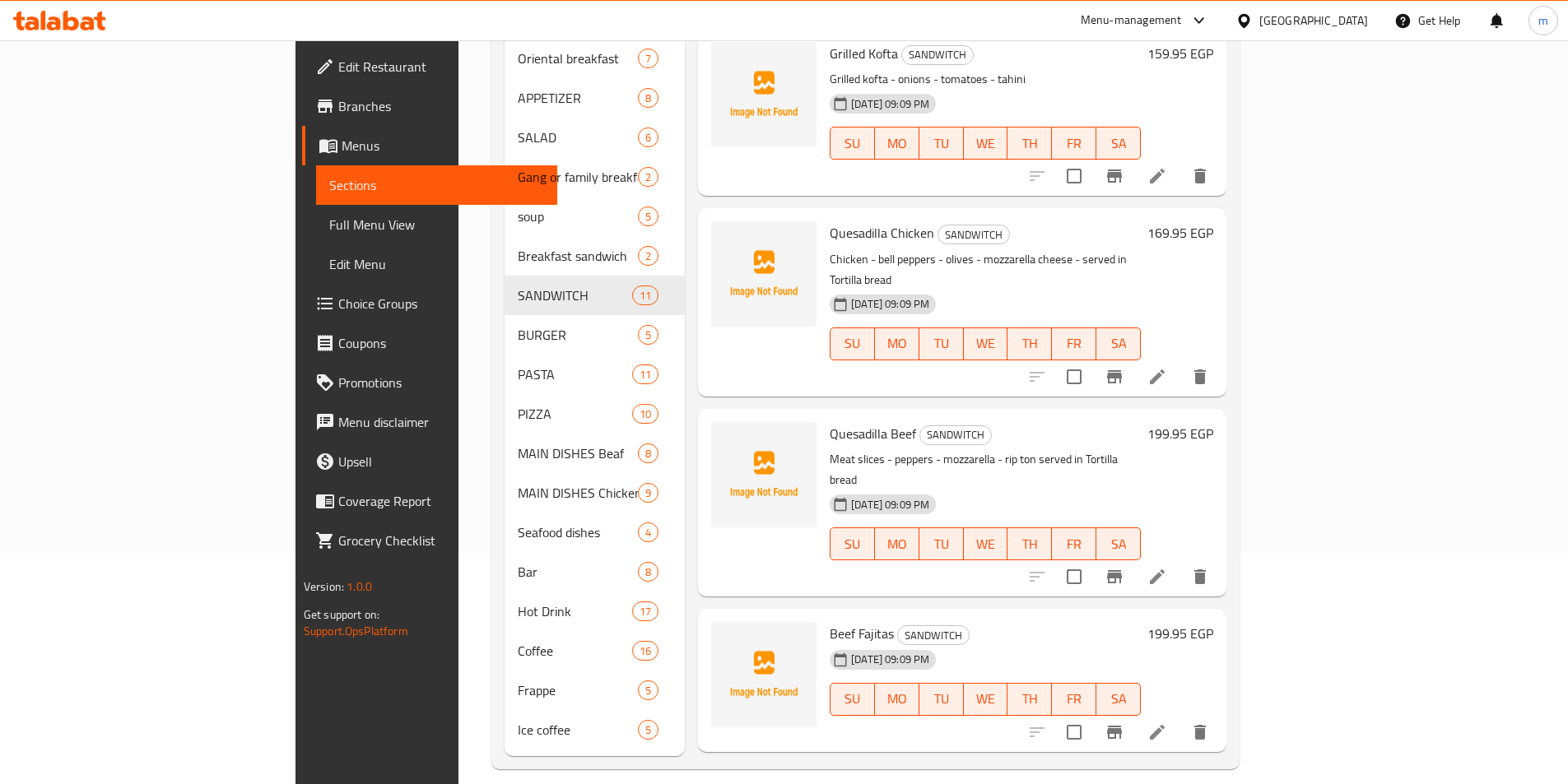
scroll to position [1103, 0]
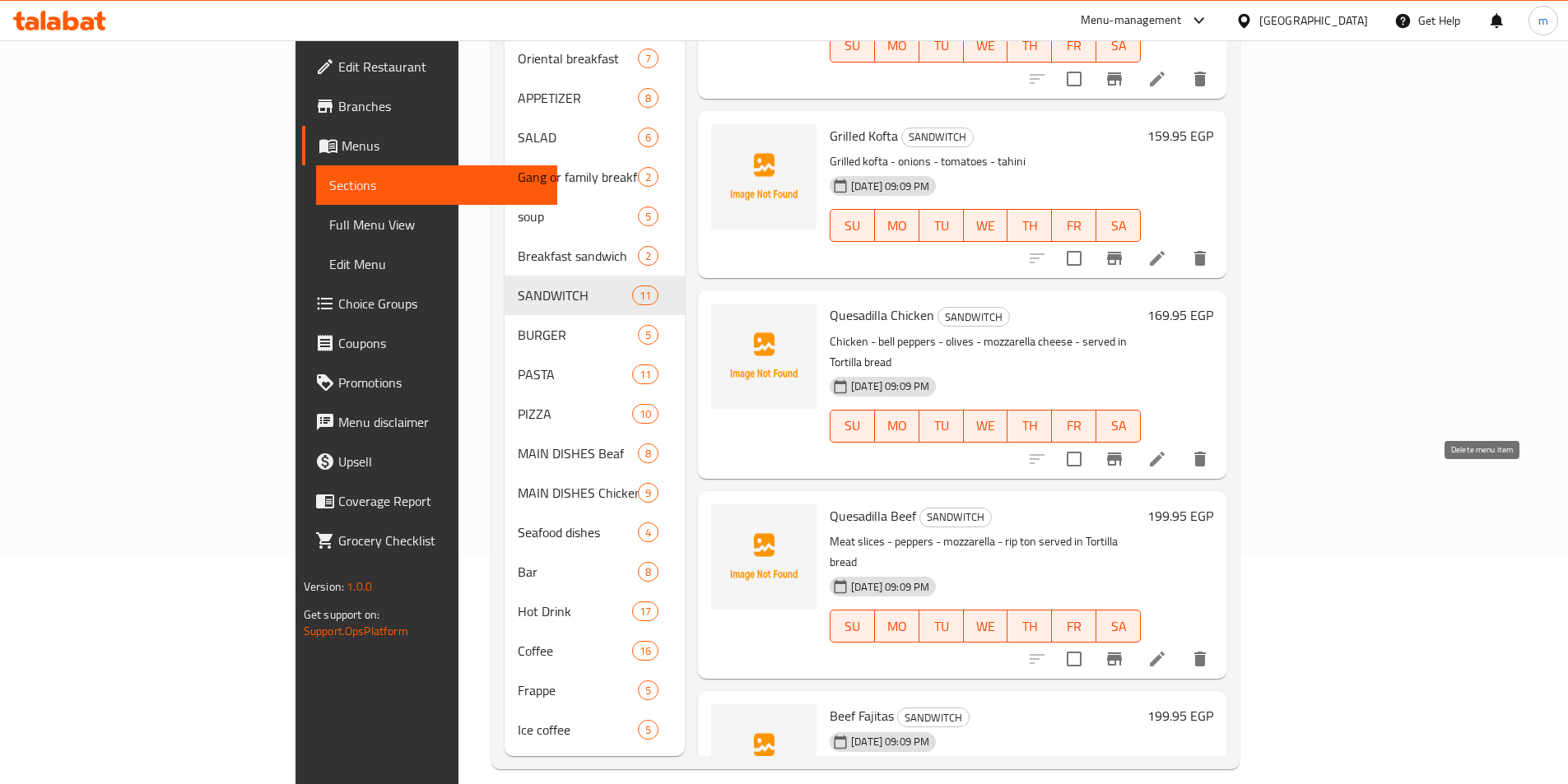
click at [1206, 651] on icon "delete" at bounding box center [1200, 659] width 12 height 15
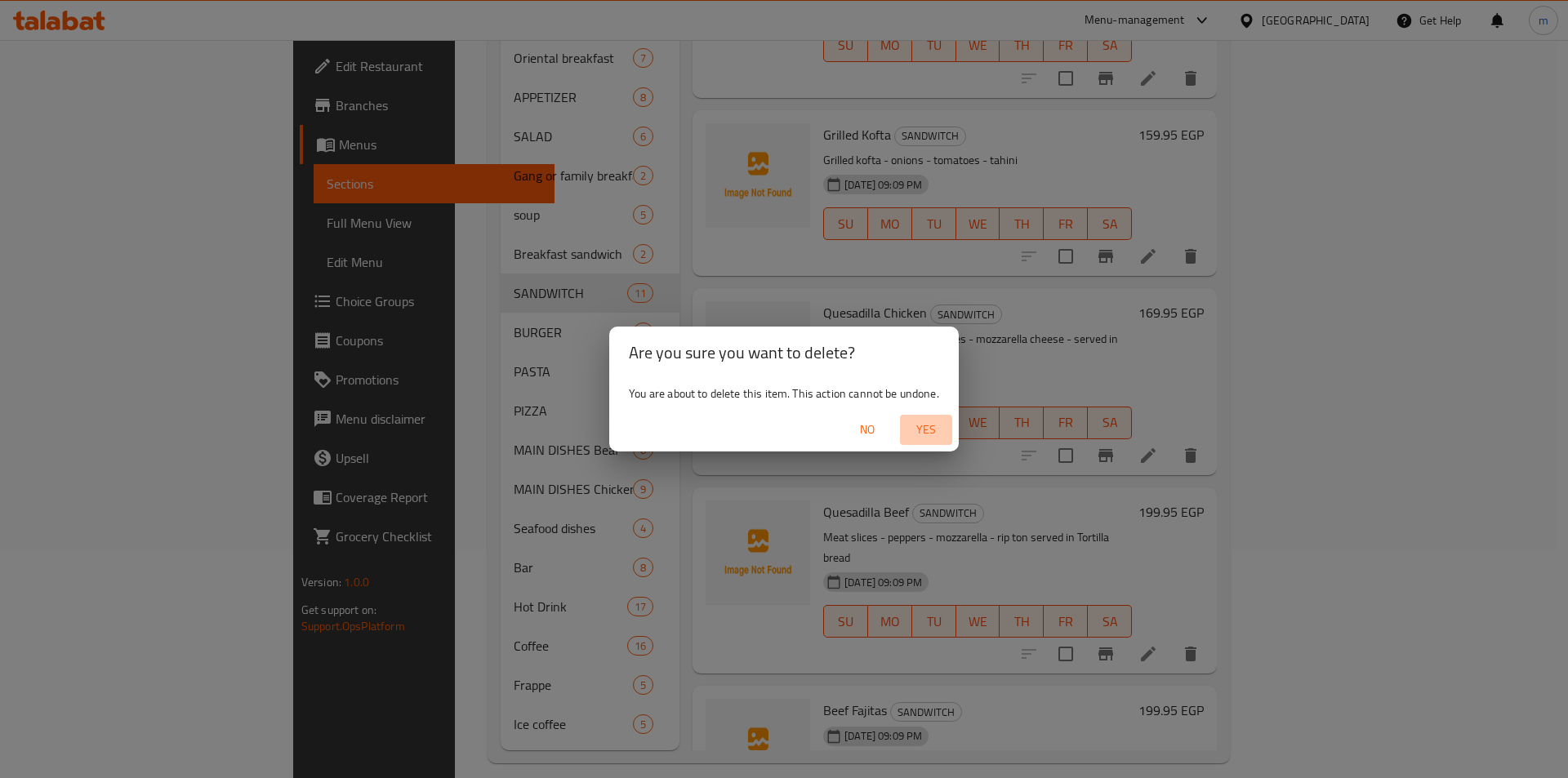
click at [939, 429] on span "Yes" at bounding box center [926, 429] width 39 height 21
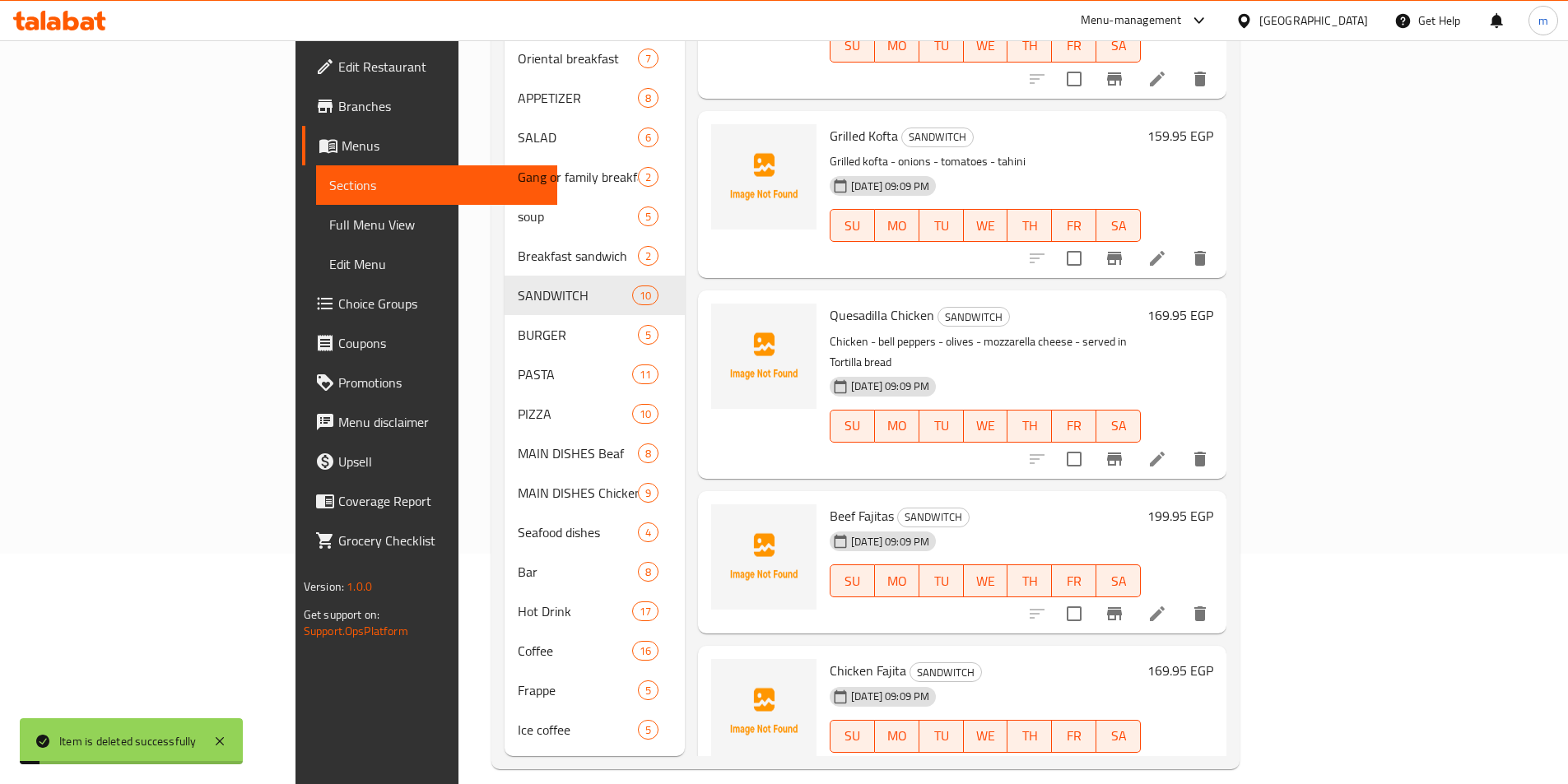
scroll to position [1005, 0]
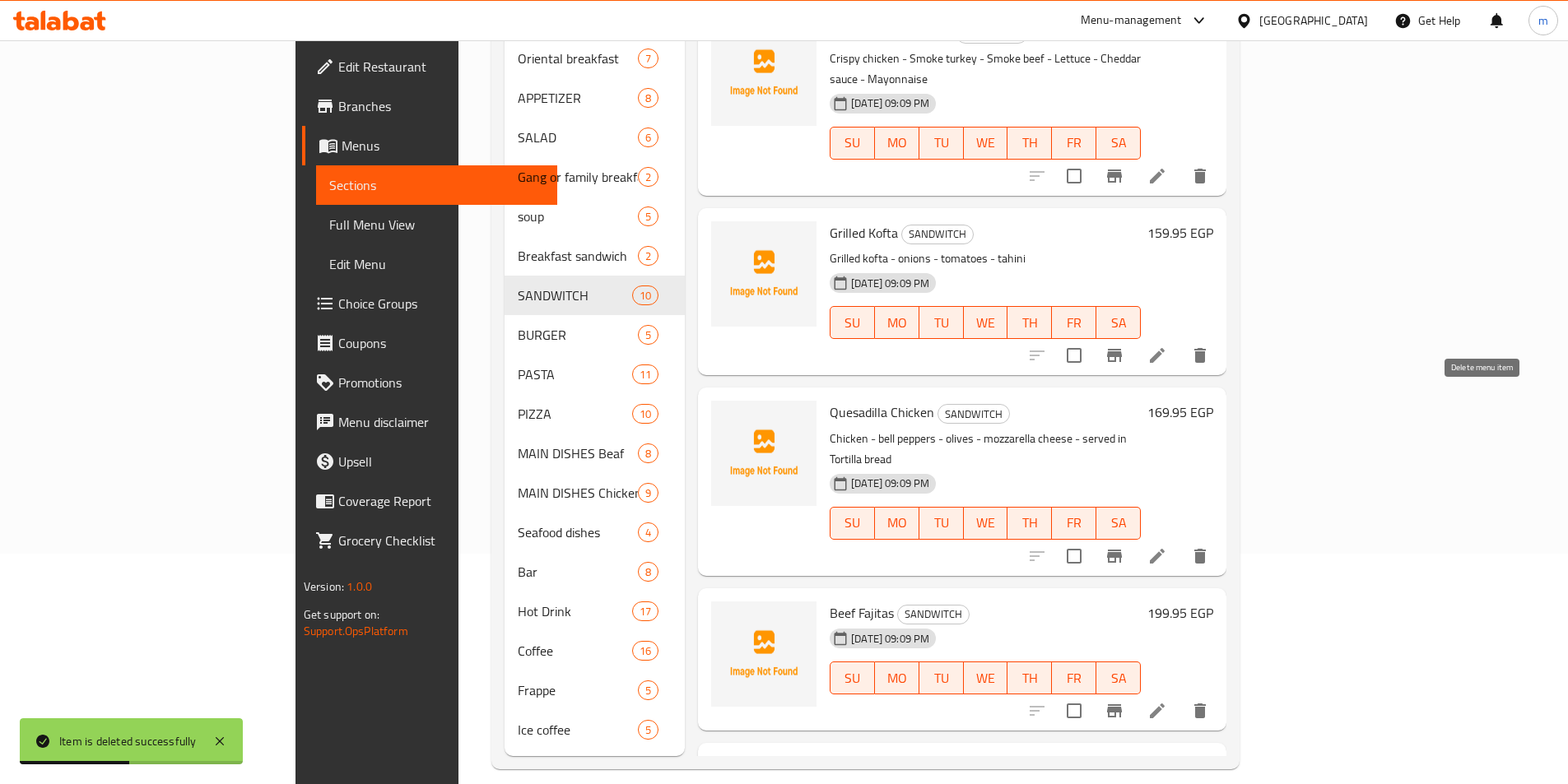
click at [1206, 549] on icon "delete" at bounding box center [1200, 556] width 12 height 15
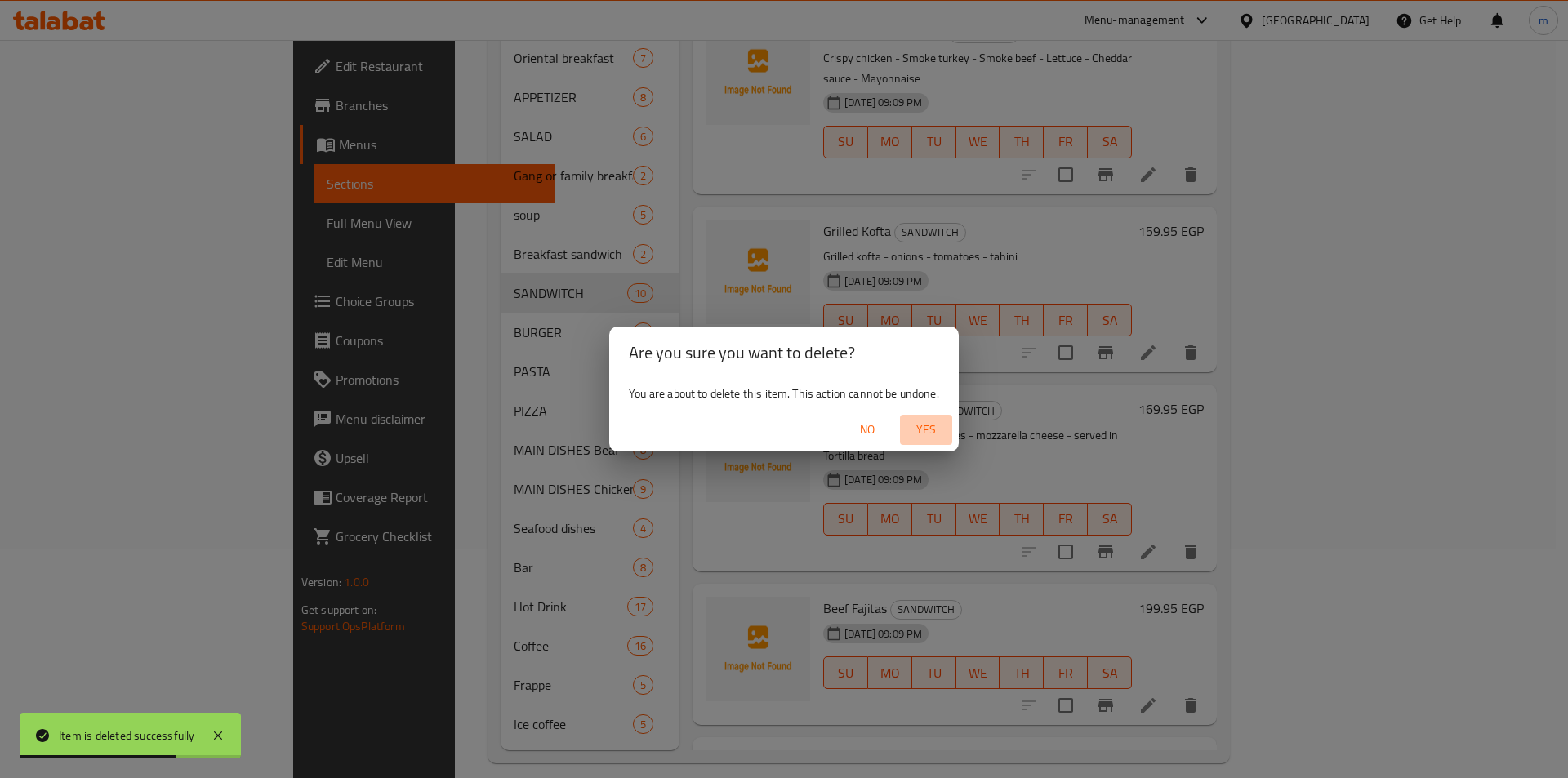
click at [931, 428] on span "Yes" at bounding box center [926, 429] width 39 height 21
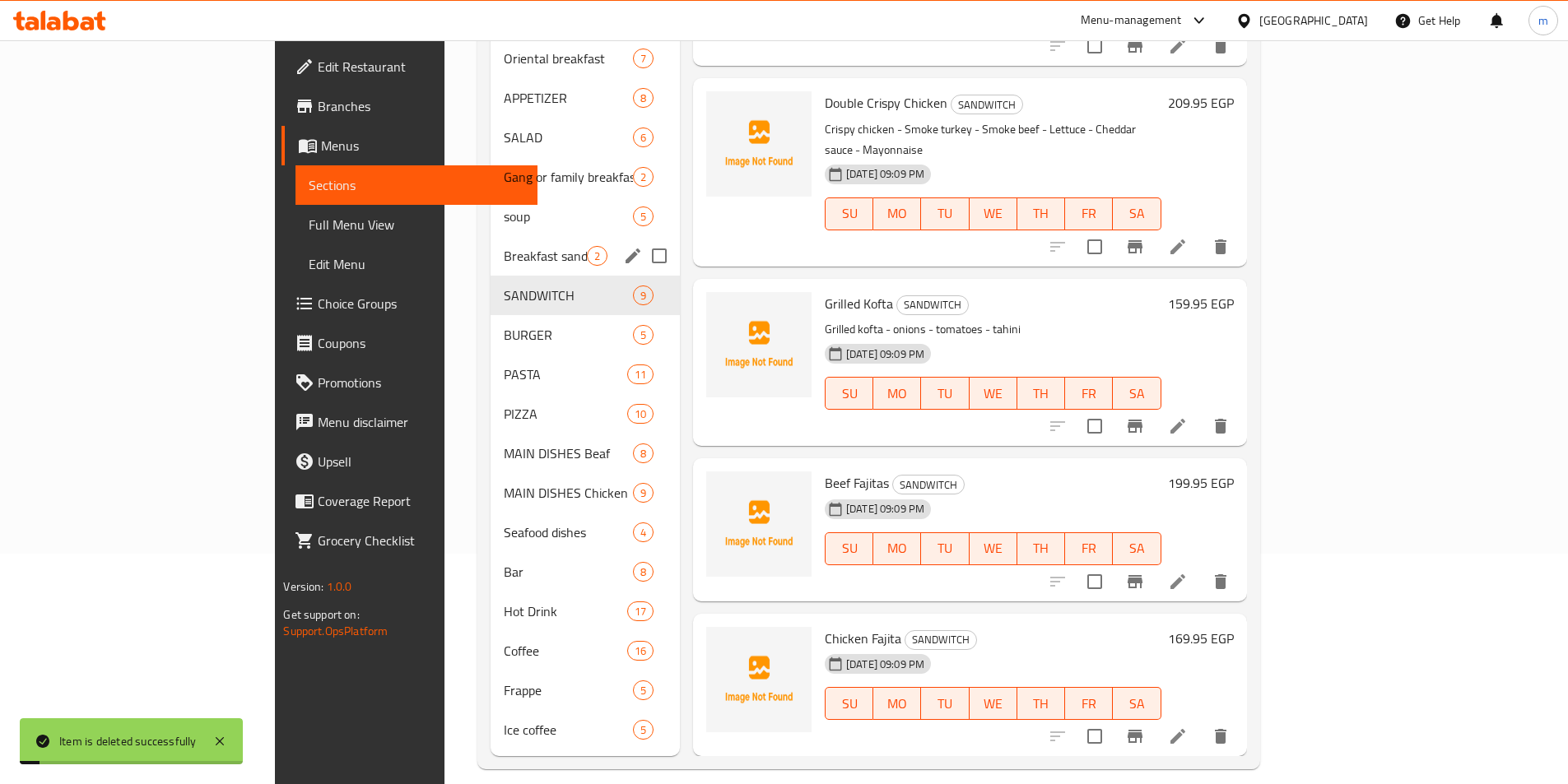
scroll to position [825, 0]
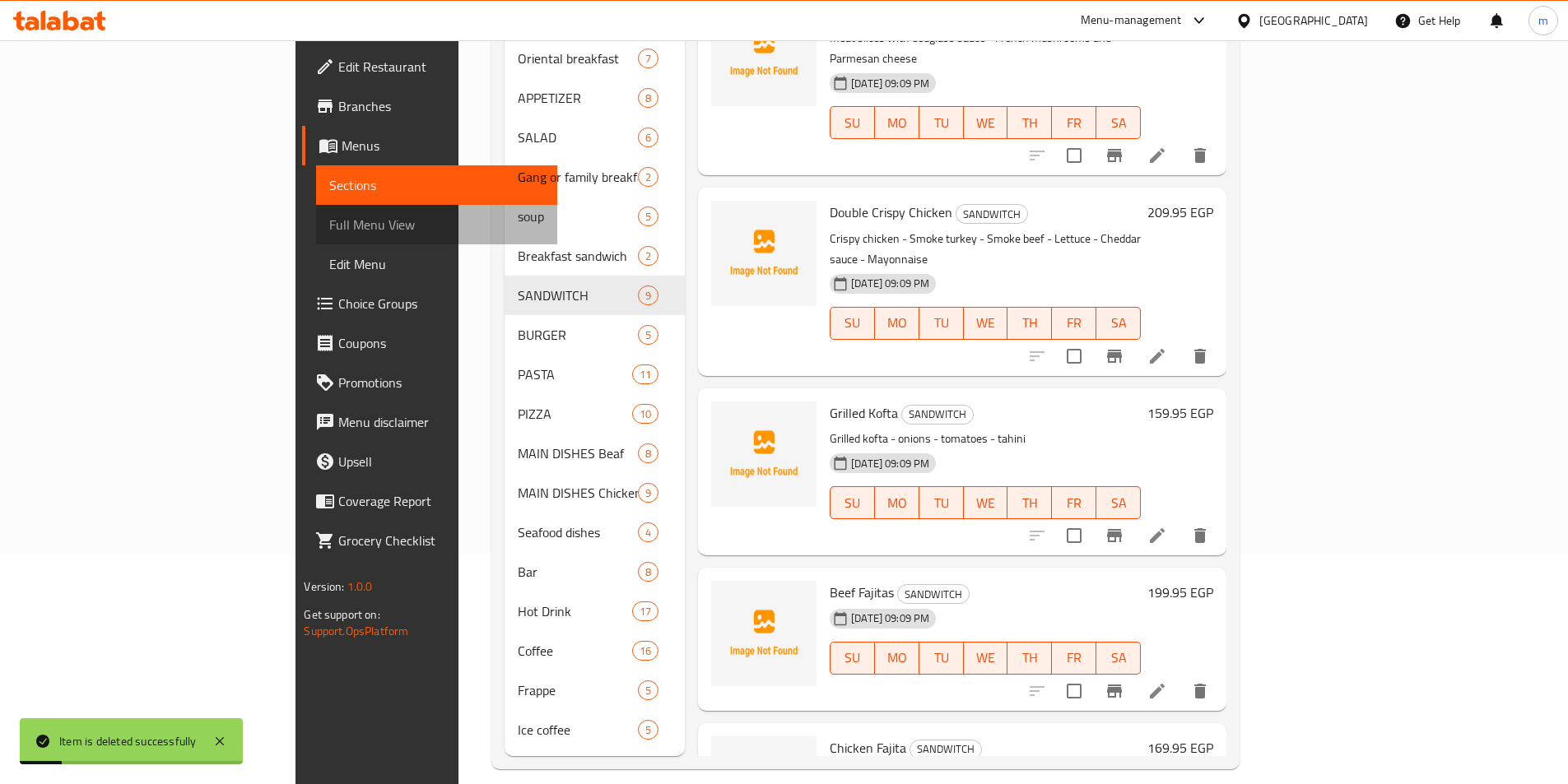
click at [329, 230] on span "Full Menu View" at bounding box center [436, 225] width 215 height 20
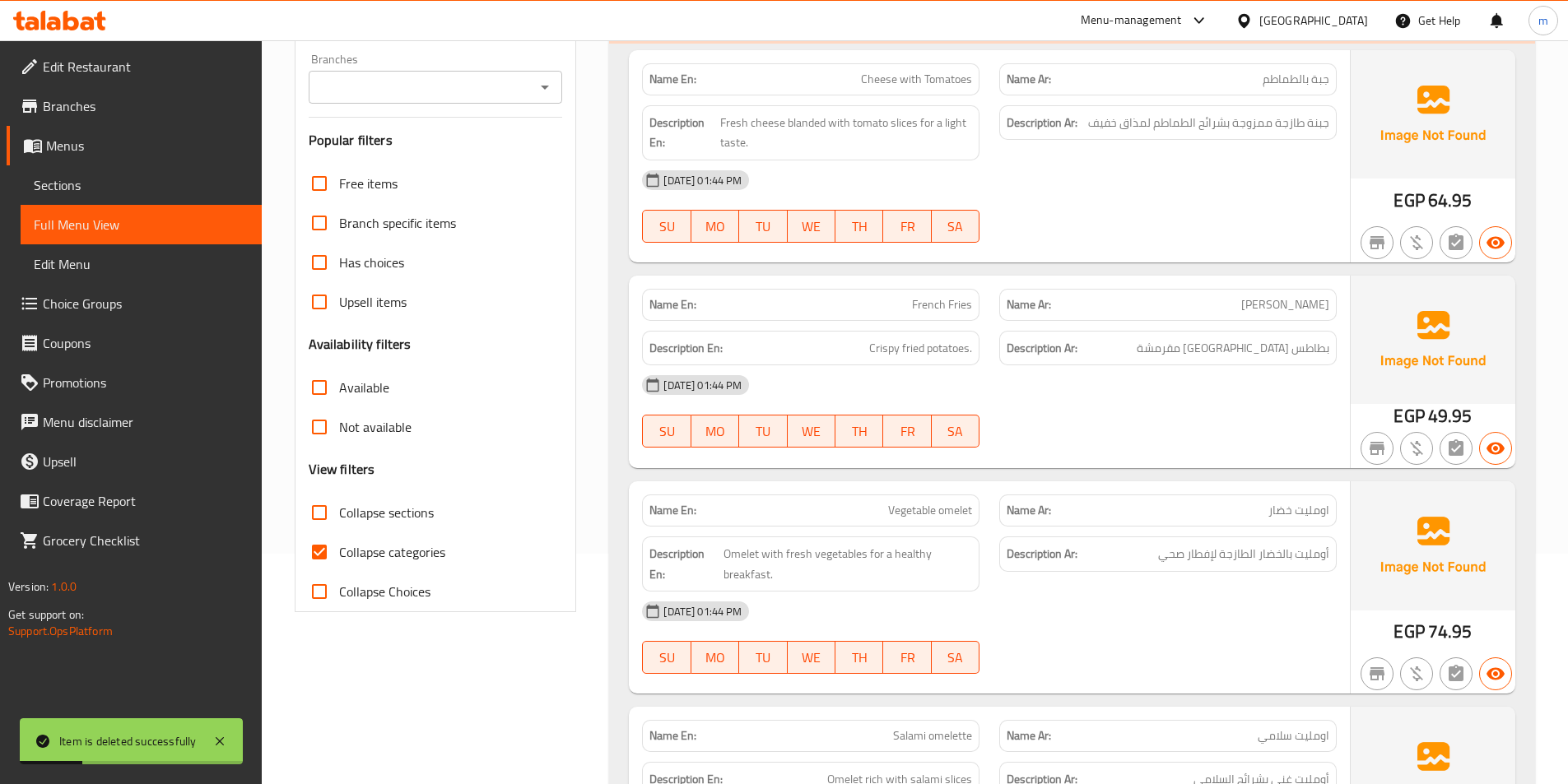
click at [387, 518] on span "Collapse sections" at bounding box center [386, 513] width 94 height 20
click at [339, 518] on input "Collapse sections" at bounding box center [319, 513] width 40 height 40
checkbox input "true"
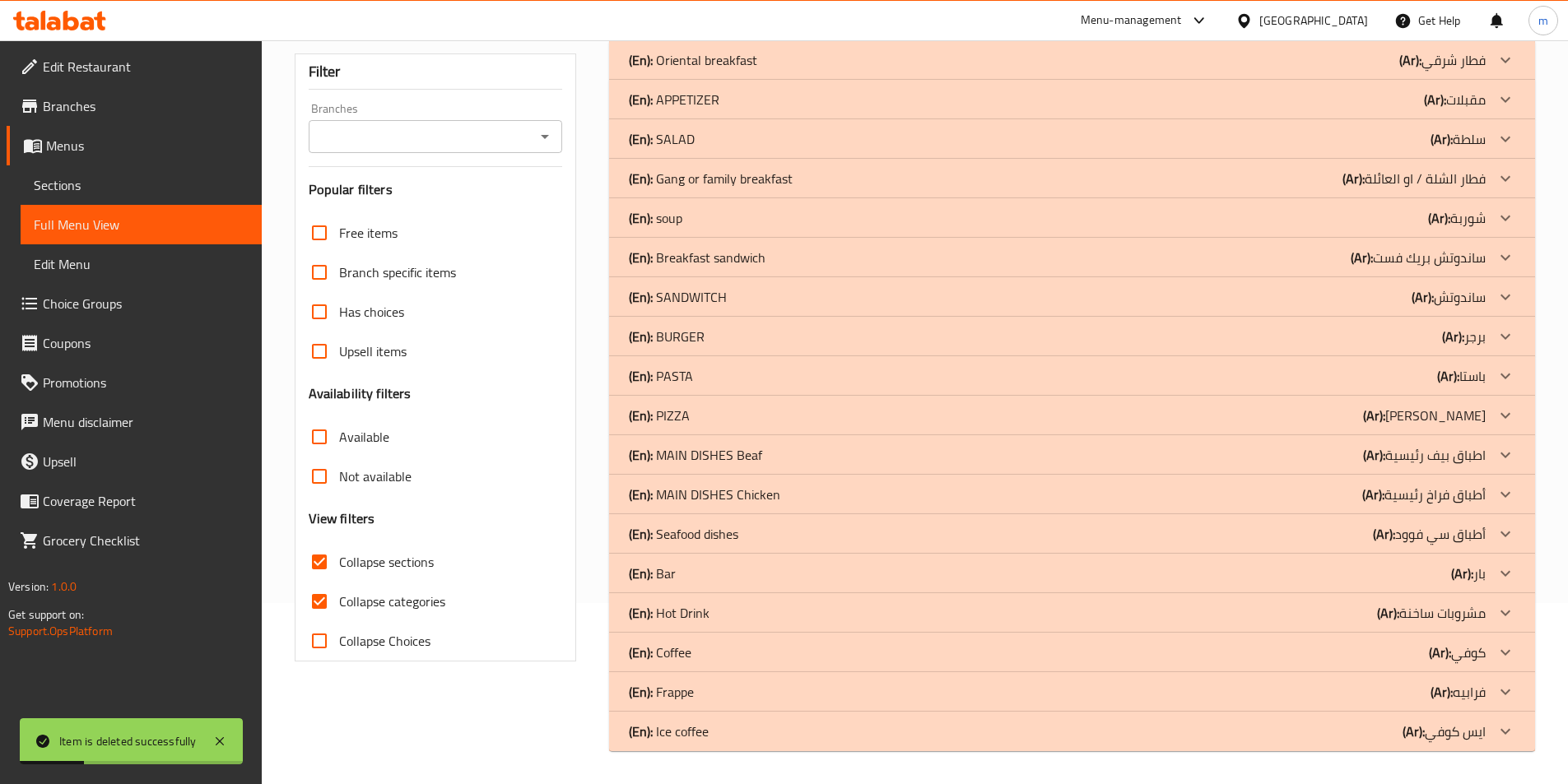
click at [384, 592] on span "Collapse categories" at bounding box center [392, 602] width 106 height 20
click at [339, 582] on input "Collapse categories" at bounding box center [319, 602] width 40 height 40
checkbox input "false"
click at [709, 298] on p "(En): SANDWITCH" at bounding box center [678, 298] width 98 height 20
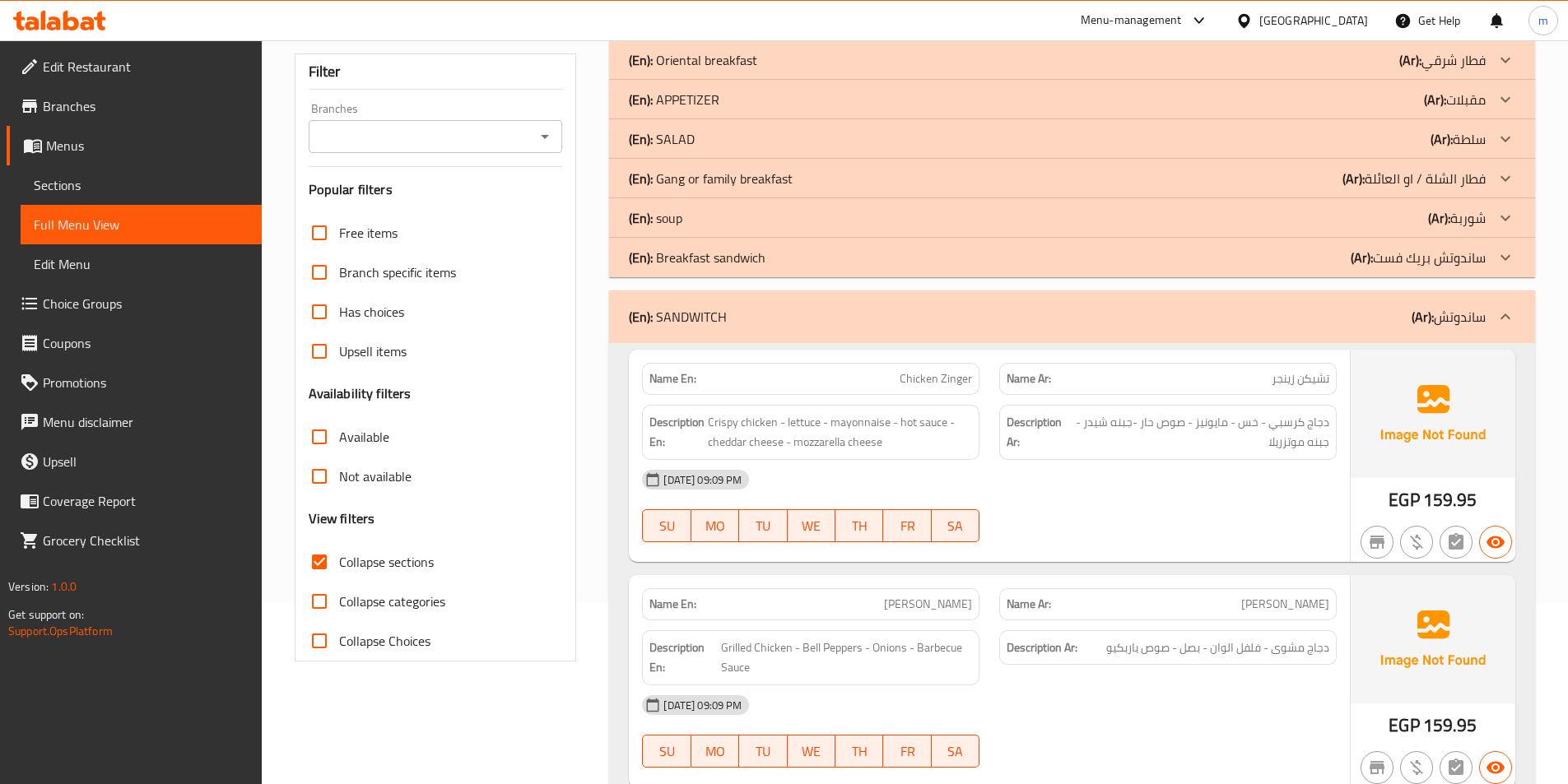
drag, startPoint x: 905, startPoint y: 327, endPoint x: 946, endPoint y: 379, distance: 66.2
click at [905, 327] on div "(En): SANDWITCH (Ar): ساندوتش" at bounding box center [1072, 317] width 926 height 53
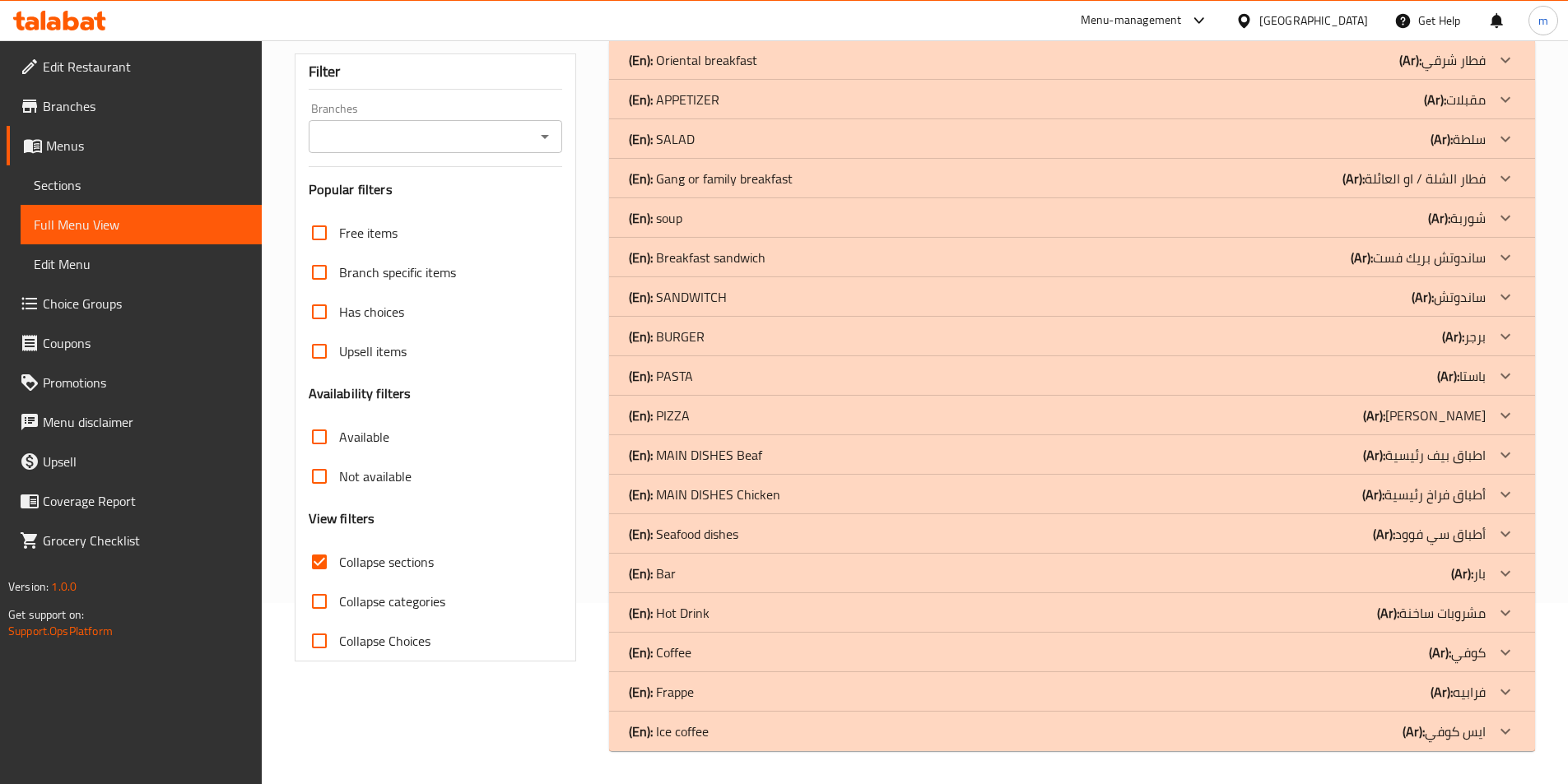
click at [733, 335] on div "(En): BURGER (Ar): برجر" at bounding box center [1057, 336] width 857 height 20
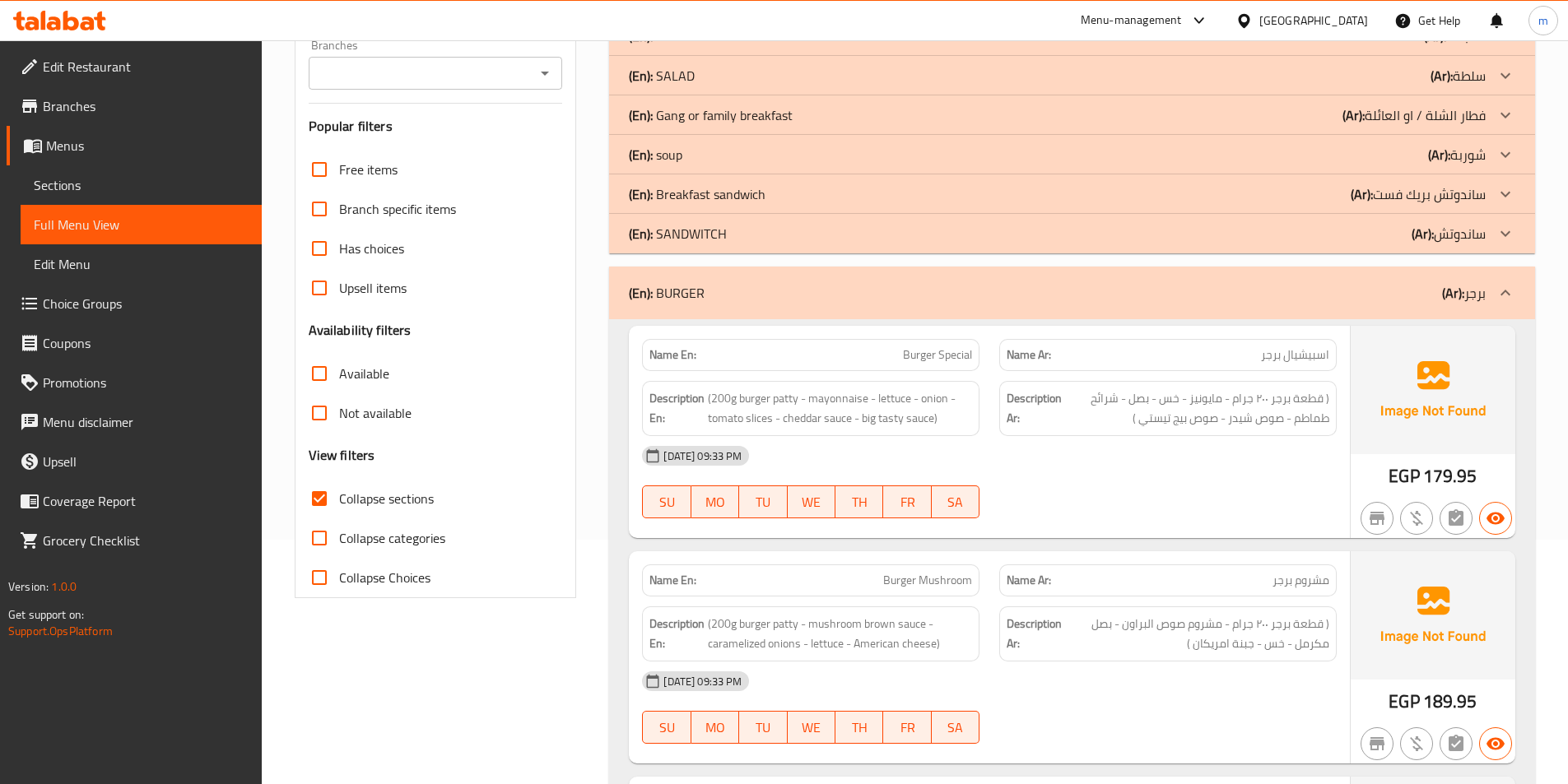
scroll to position [99, 0]
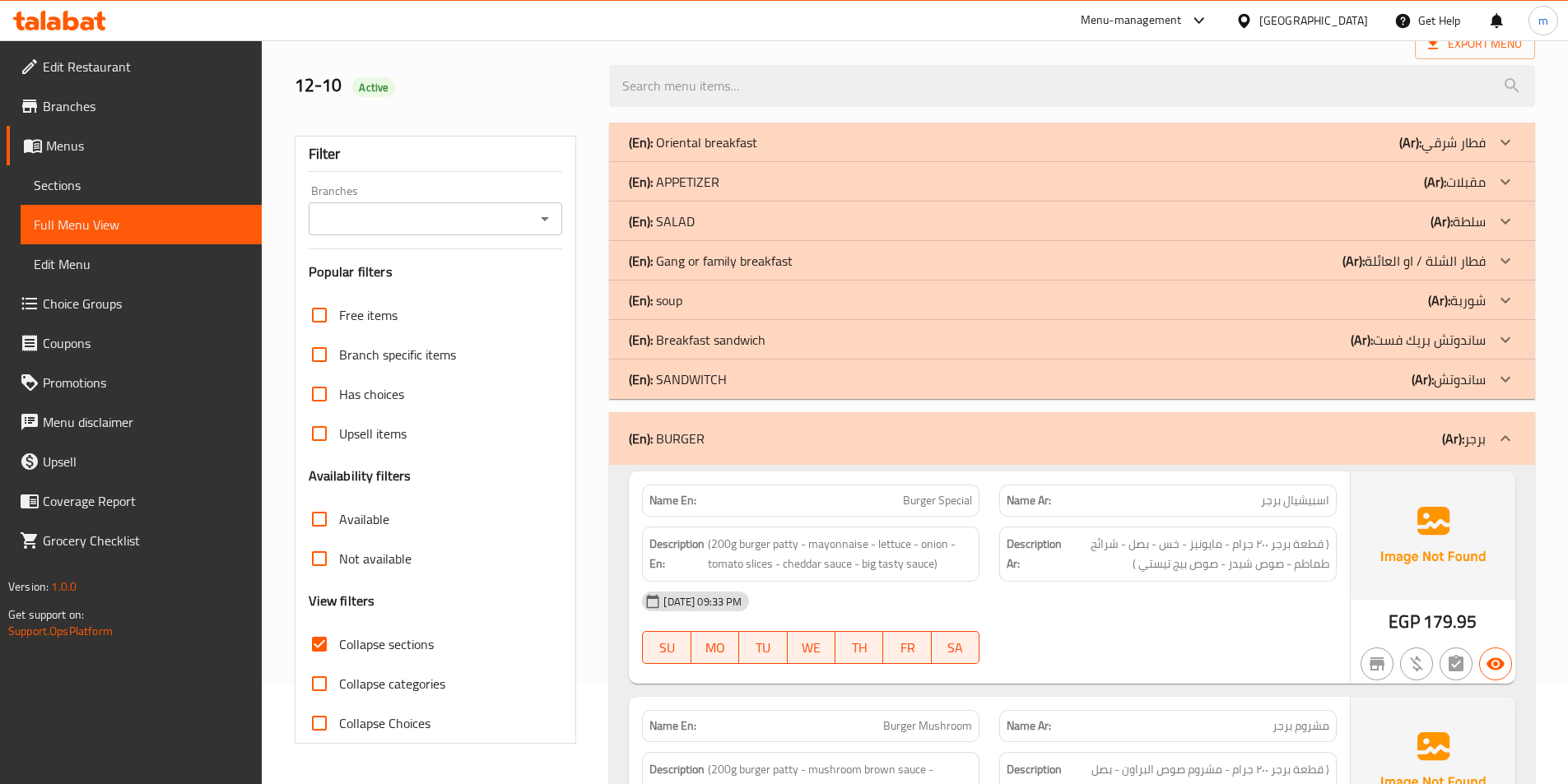
click at [1072, 441] on div "(En): BURGER (Ar): برجر" at bounding box center [1057, 438] width 857 height 20
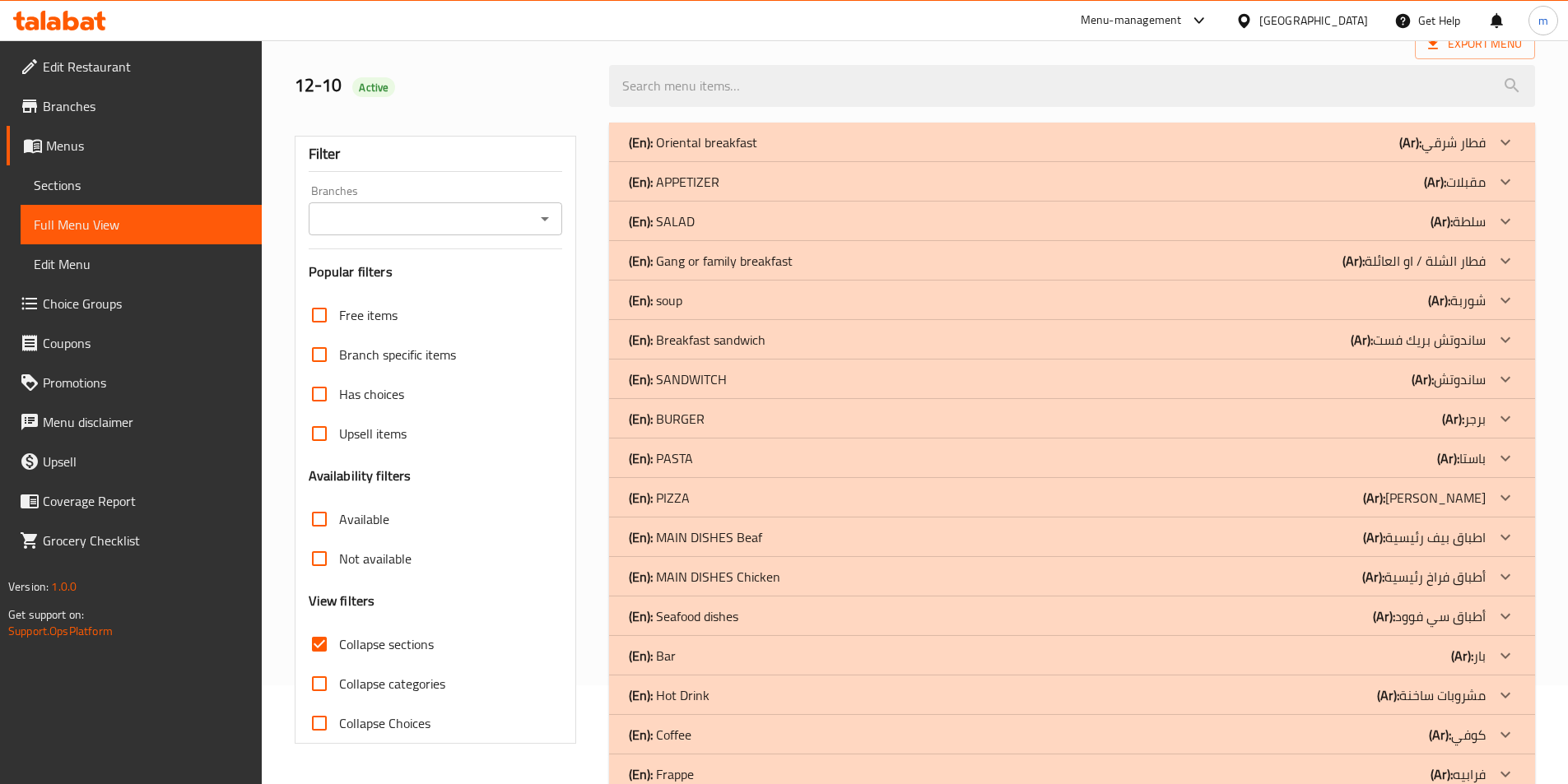
click at [933, 465] on div "(En): PASTA (Ar): باستا" at bounding box center [1057, 458] width 857 height 20
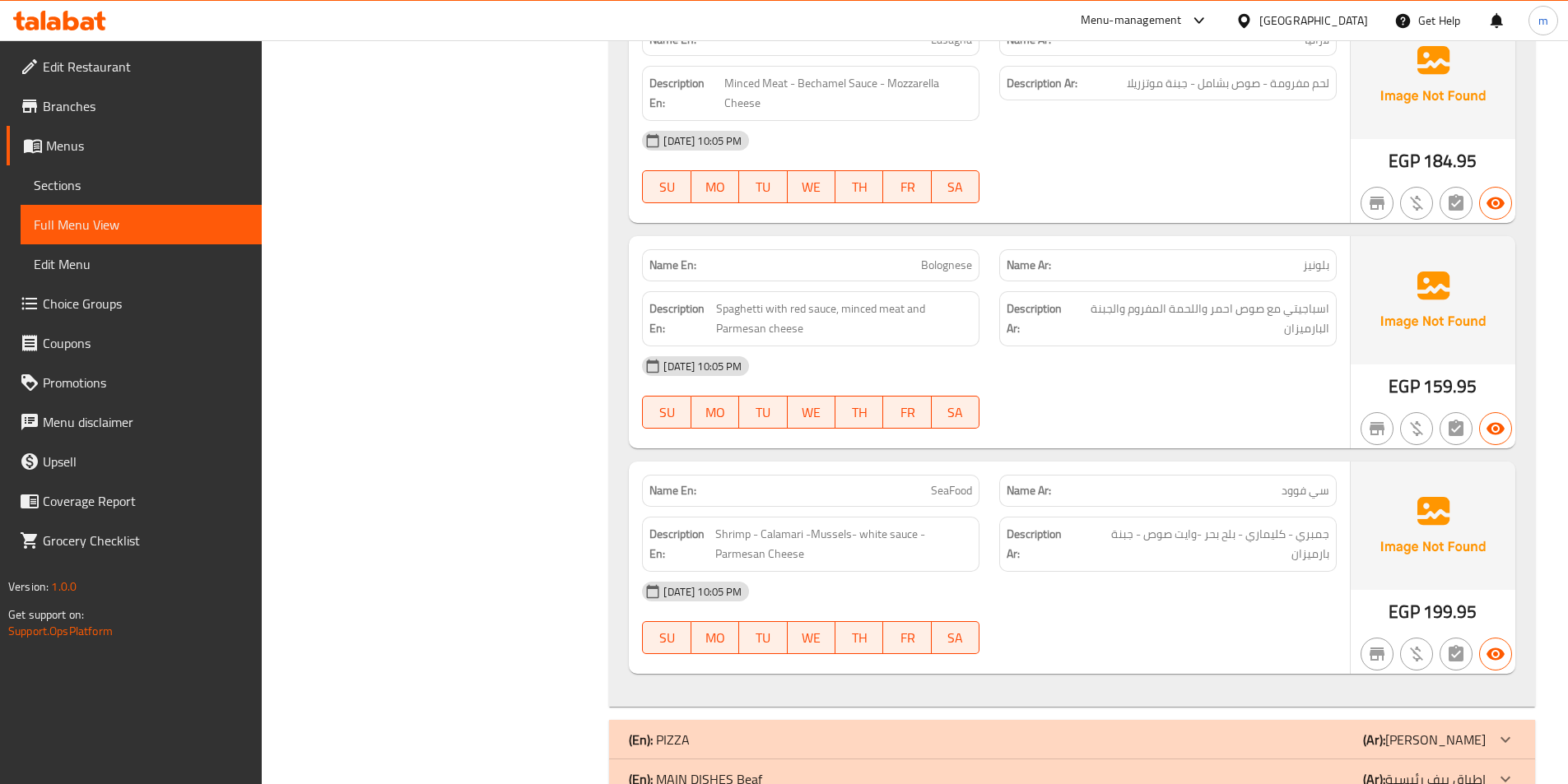
scroll to position [2074, 0]
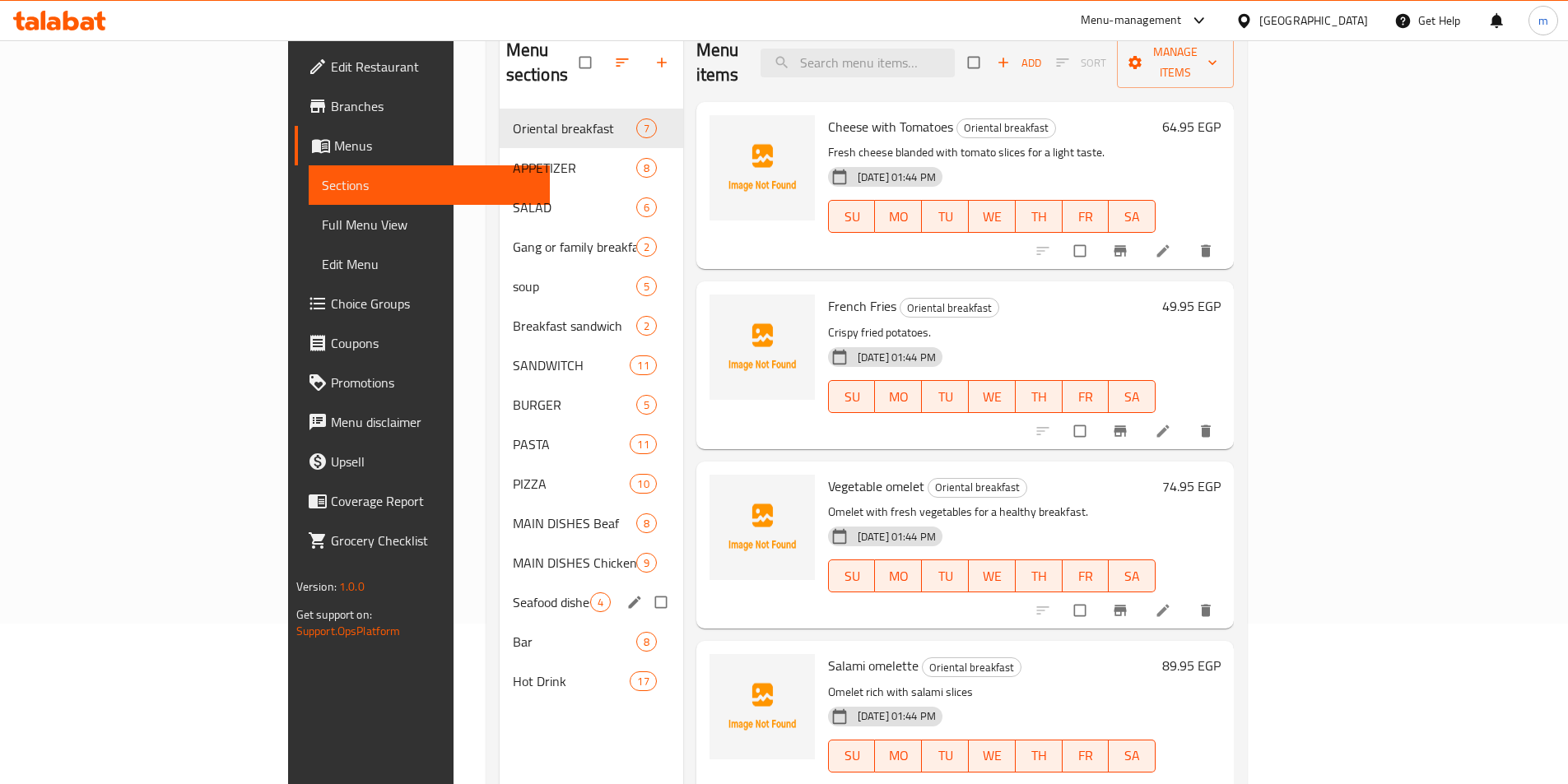
scroll to position [165, 0]
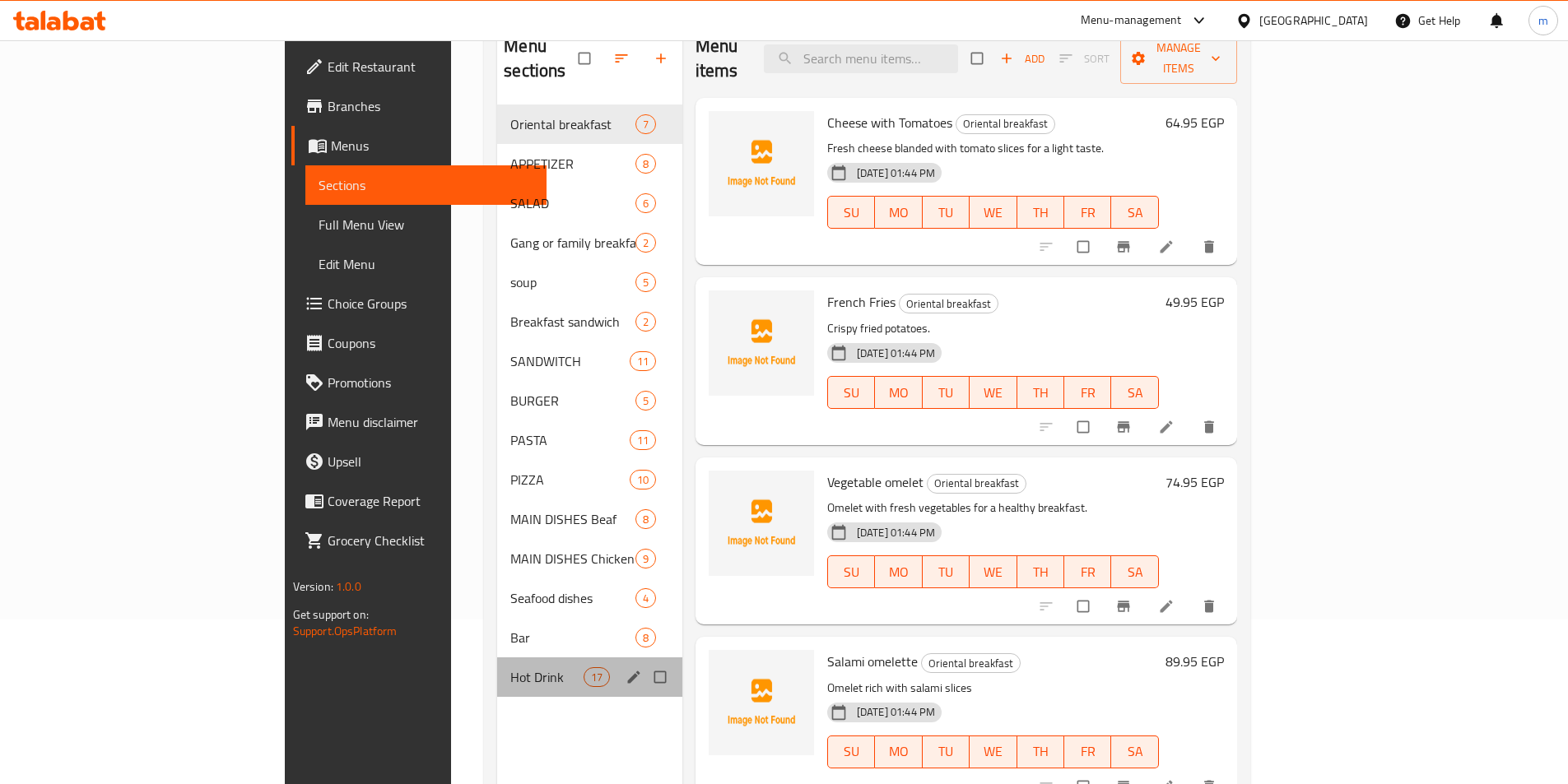
click at [497, 668] on div "Hot Drink 17" at bounding box center [589, 677] width 185 height 40
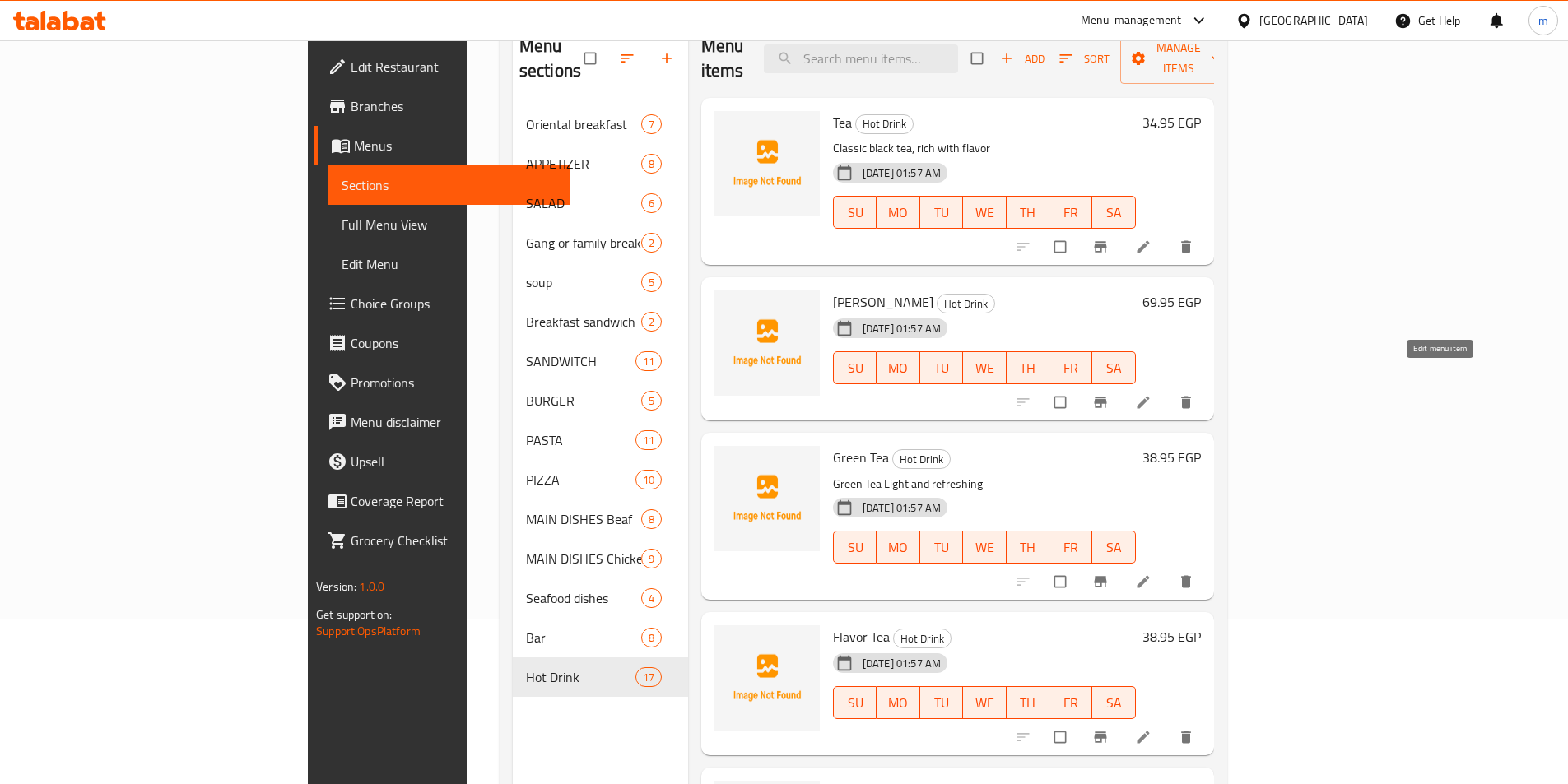
click at [1151, 394] on icon at bounding box center [1143, 403] width 17 height 17
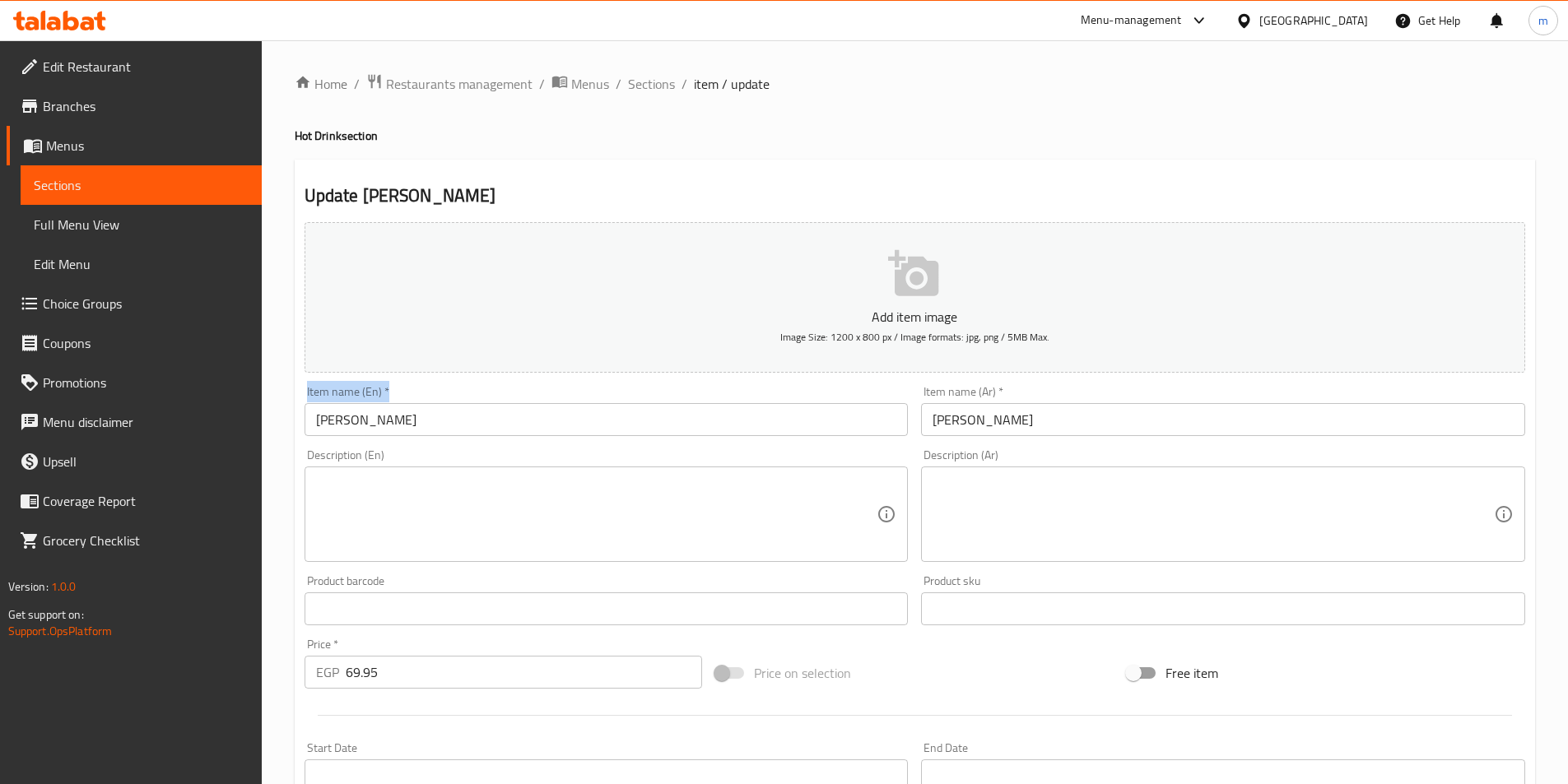
drag, startPoint x: 415, startPoint y: 383, endPoint x: 415, endPoint y: 409, distance: 26.0
click at [415, 397] on div "Item name (En)   * Brad Tea Item name (En) *" at bounding box center [606, 411] width 617 height 63
click at [415, 409] on input "Brad Tea" at bounding box center [606, 420] width 604 height 33
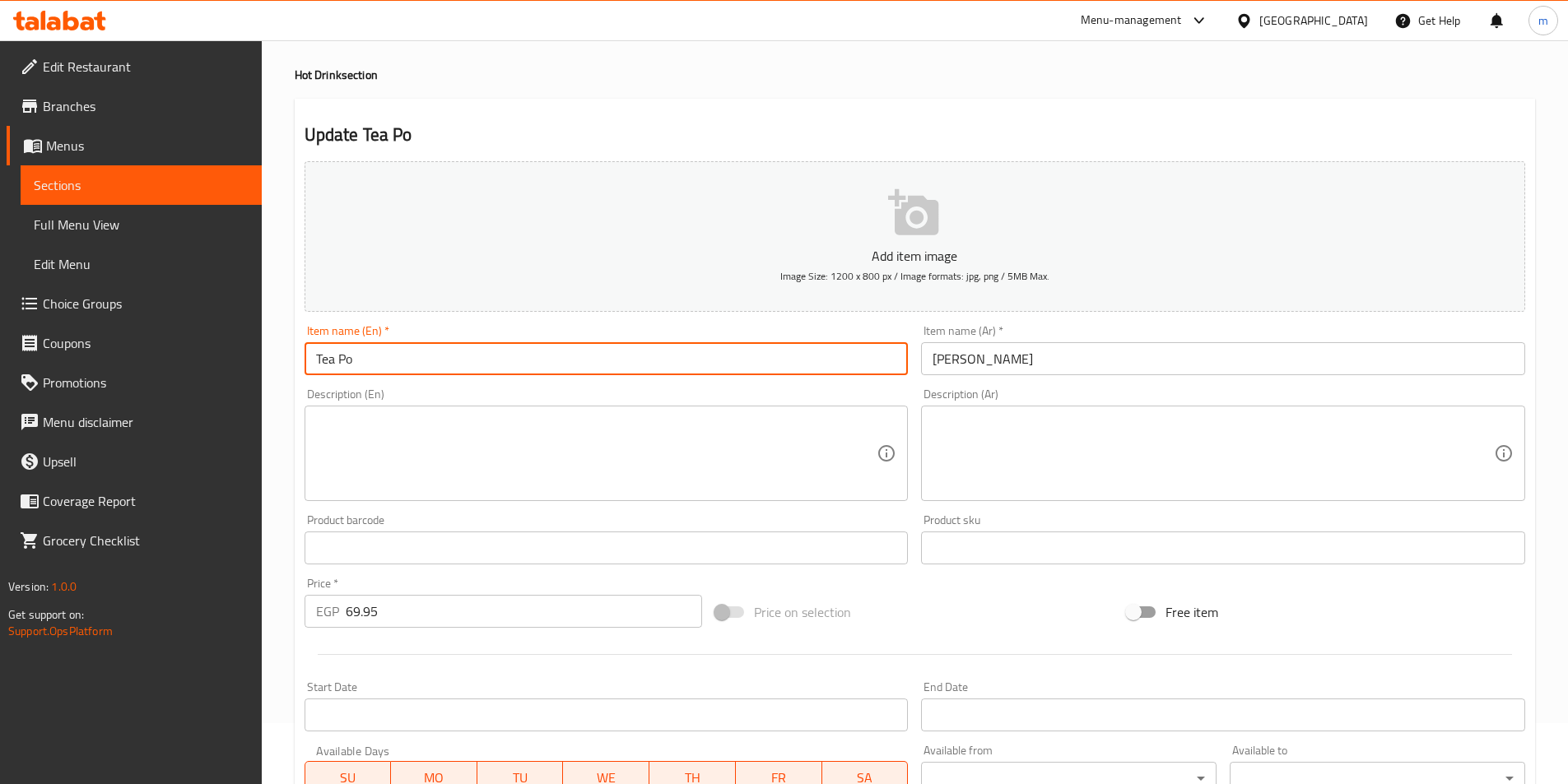
scroll to position [379, 0]
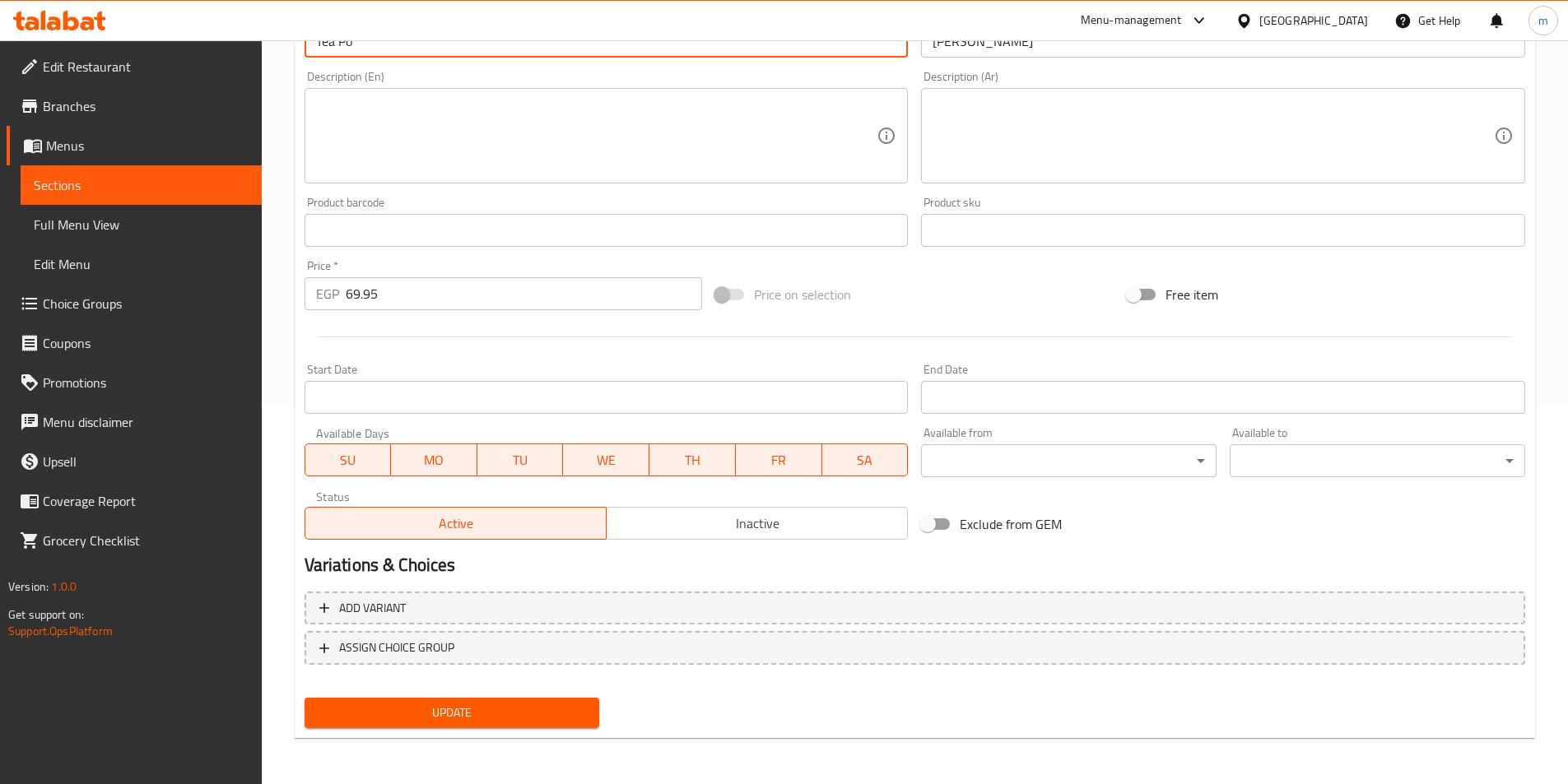
type input "Tea Po"
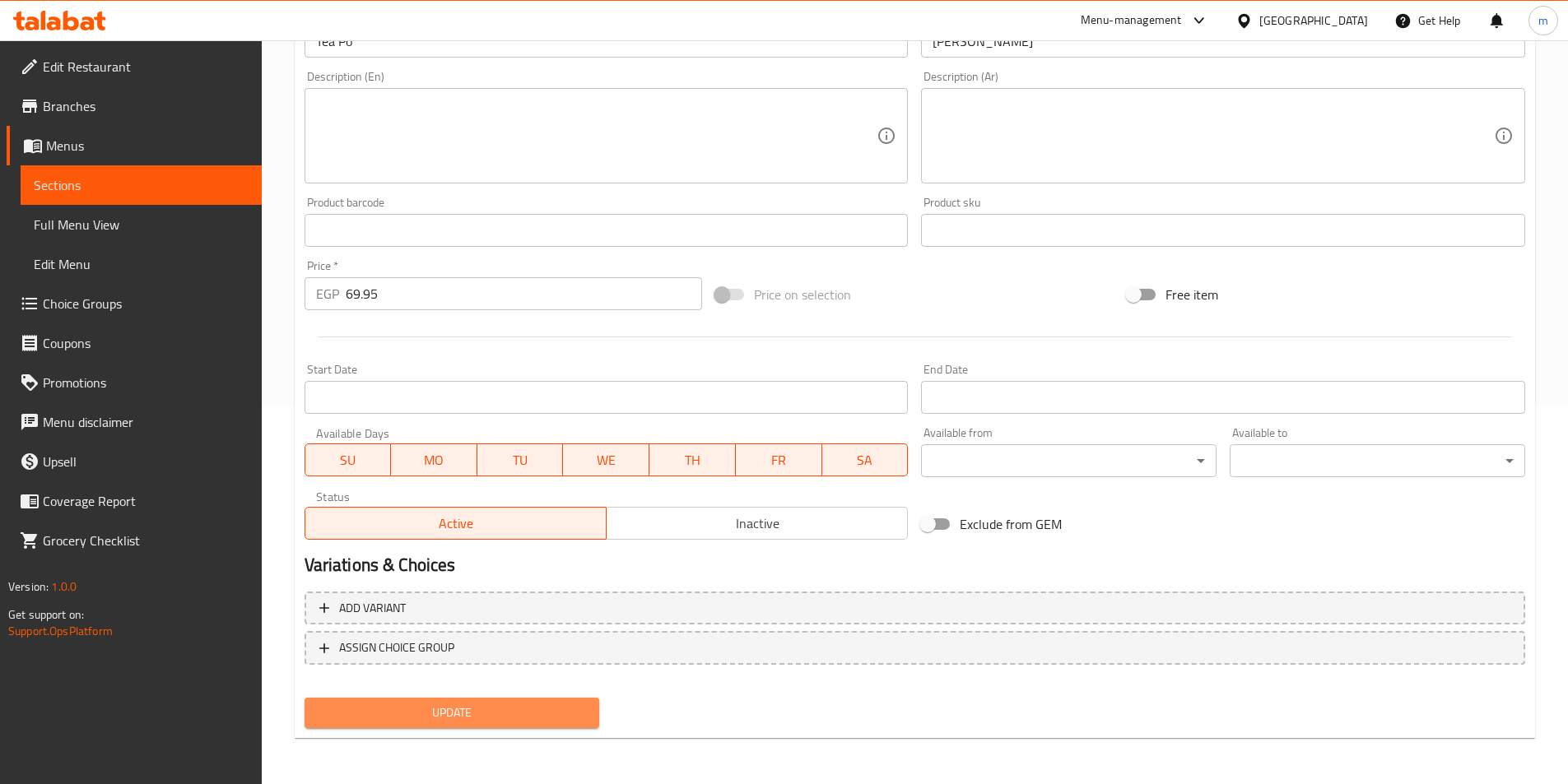
click at [518, 716] on span "Update" at bounding box center [452, 713] width 269 height 21
click at [619, 719] on div "Update" at bounding box center [914, 713] width 1233 height 44
click at [591, 720] on button "Update" at bounding box center [452, 713] width 295 height 31
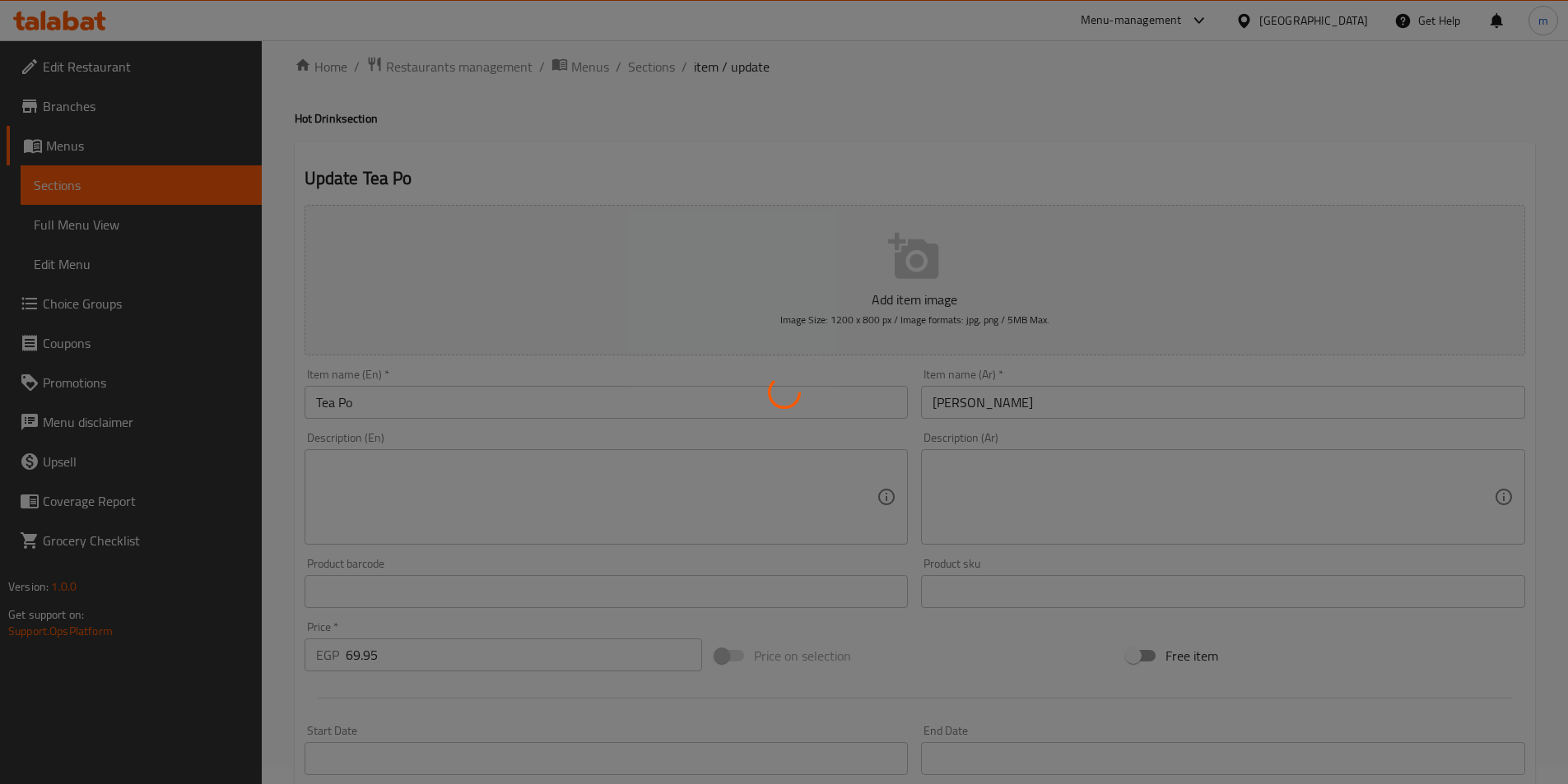
scroll to position [0, 0]
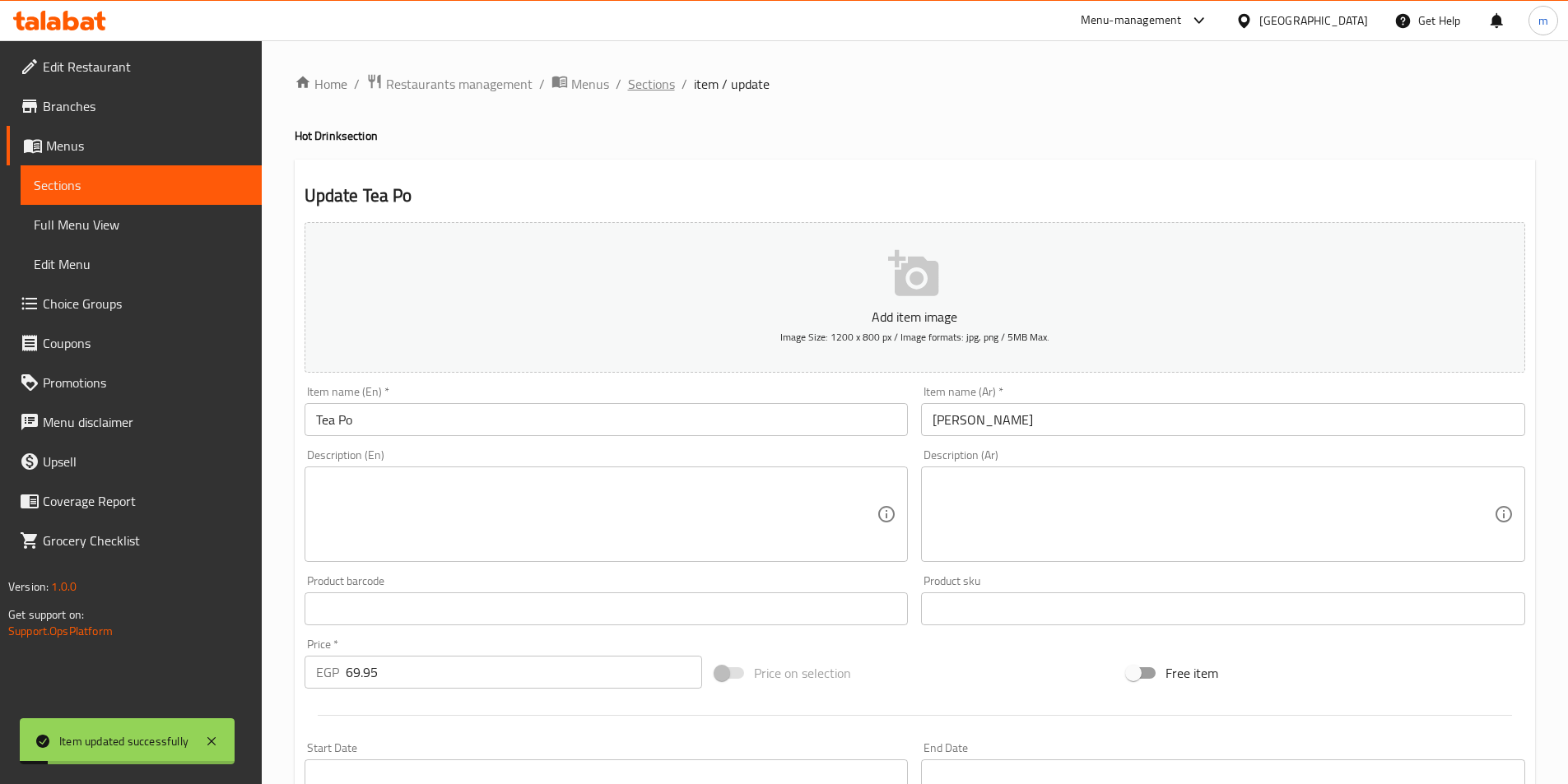
click at [645, 80] on span "Sections" at bounding box center [651, 84] width 47 height 20
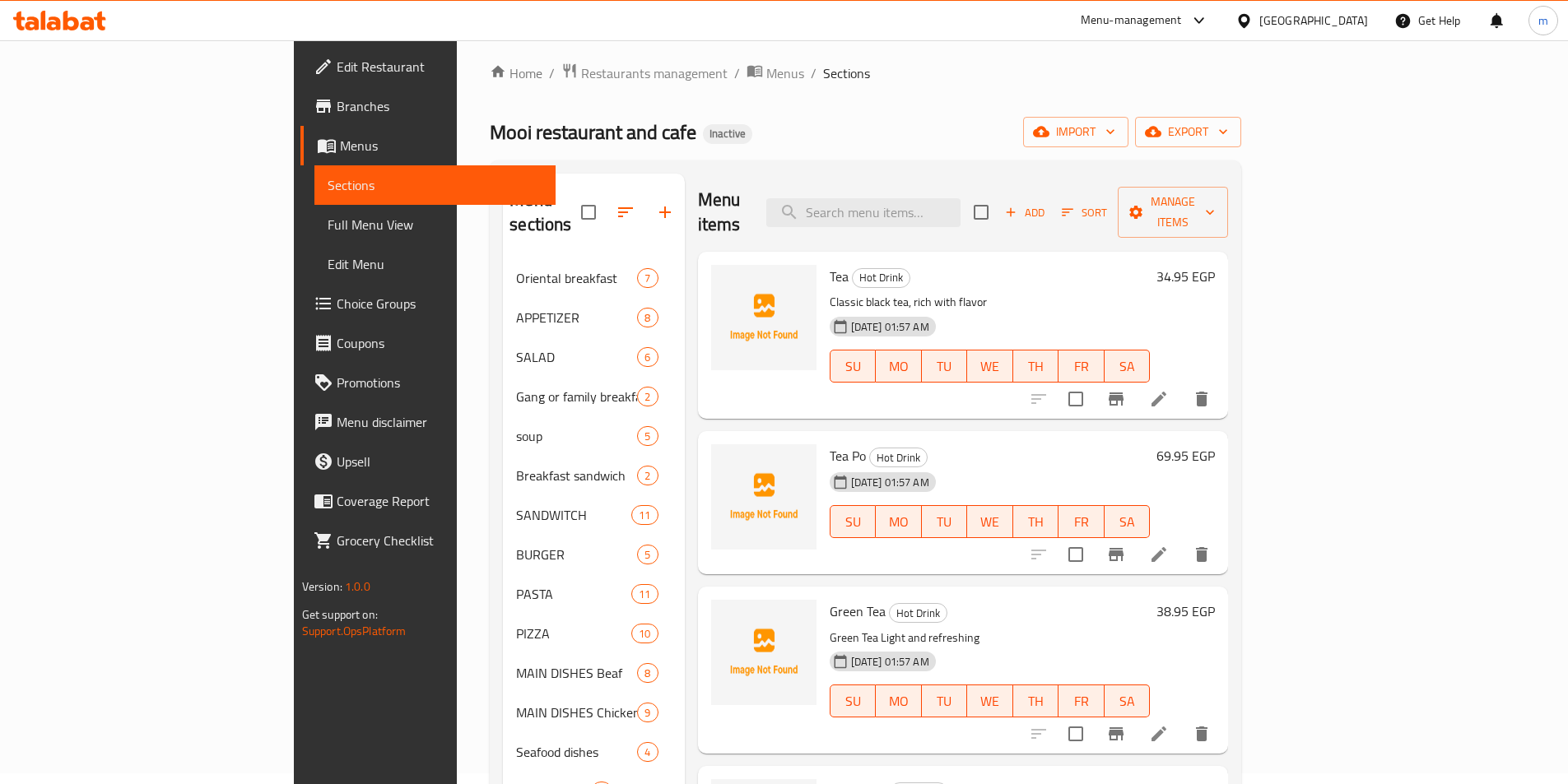
scroll to position [165, 0]
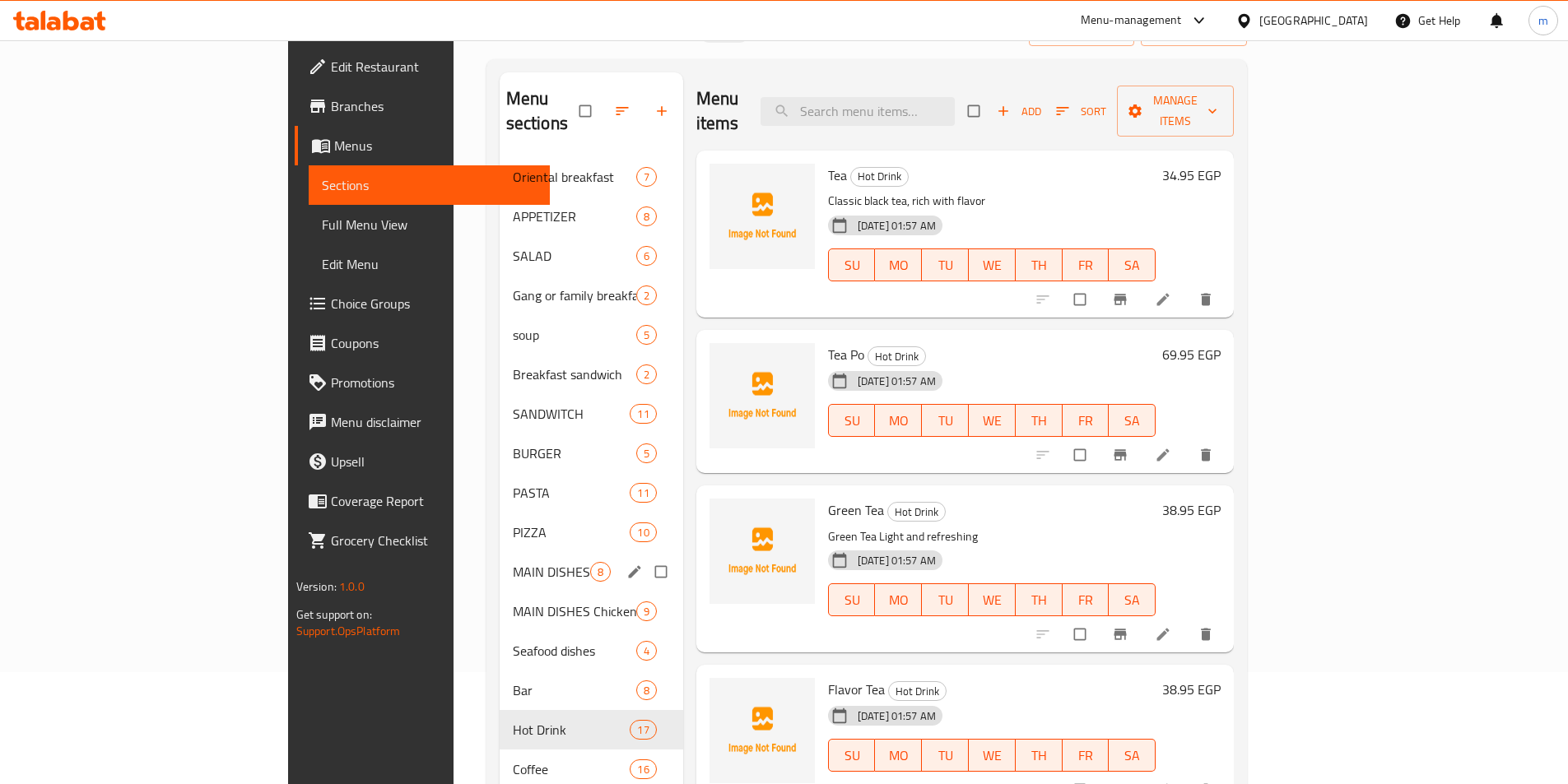
scroll to position [165, 0]
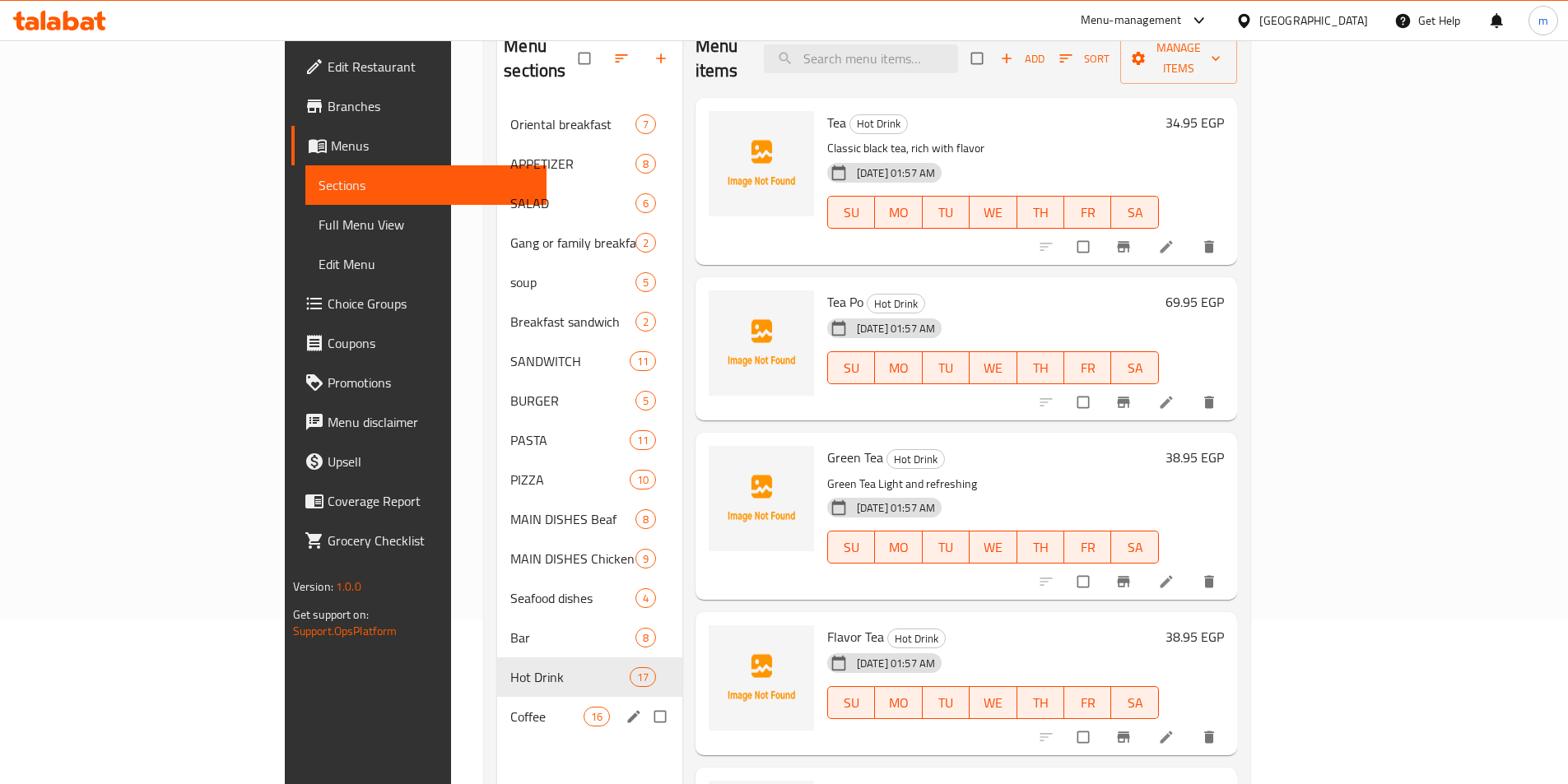
click at [511, 707] on span "Coffee" at bounding box center [546, 717] width 72 height 20
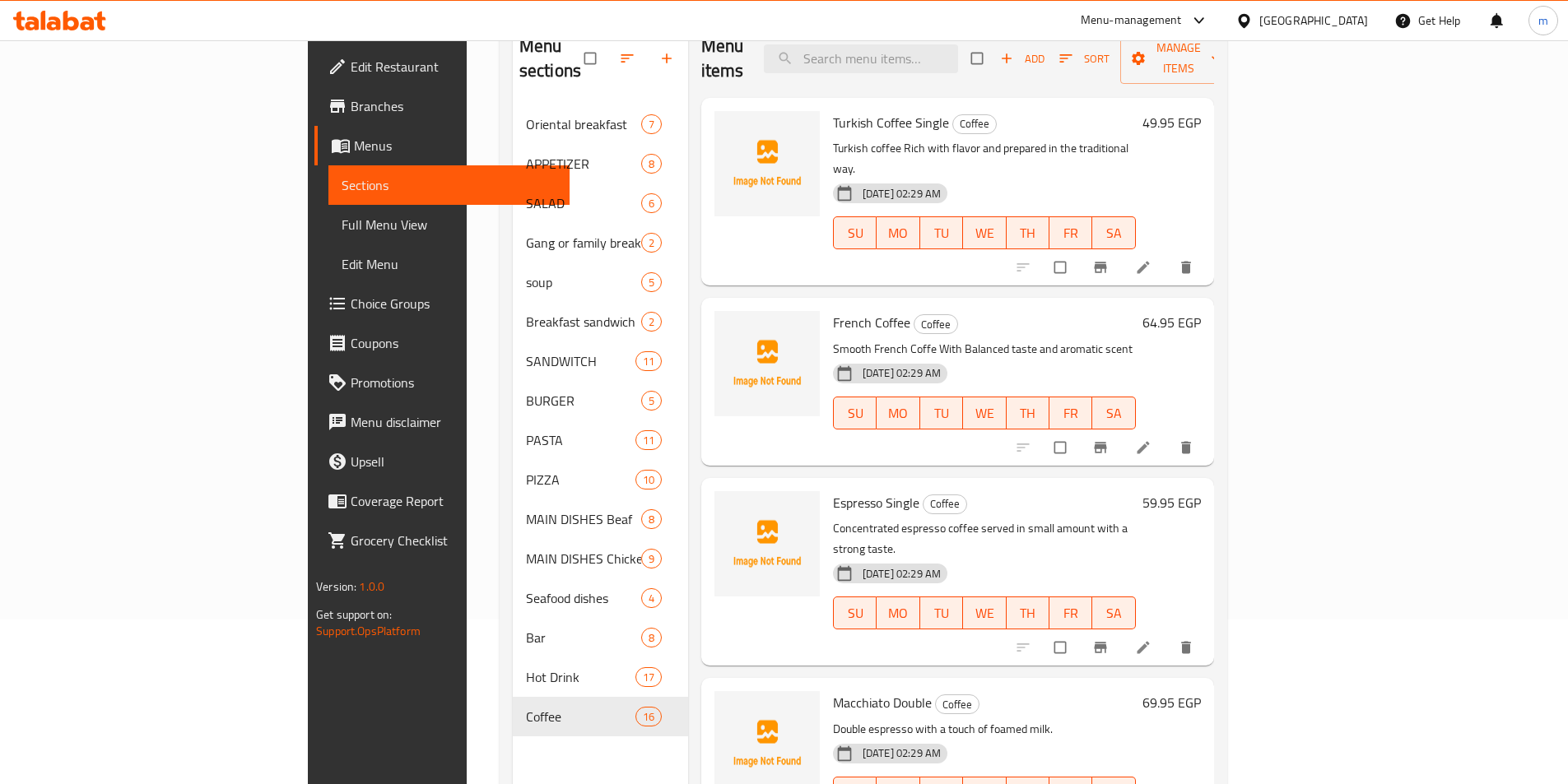
scroll to position [1459, 0]
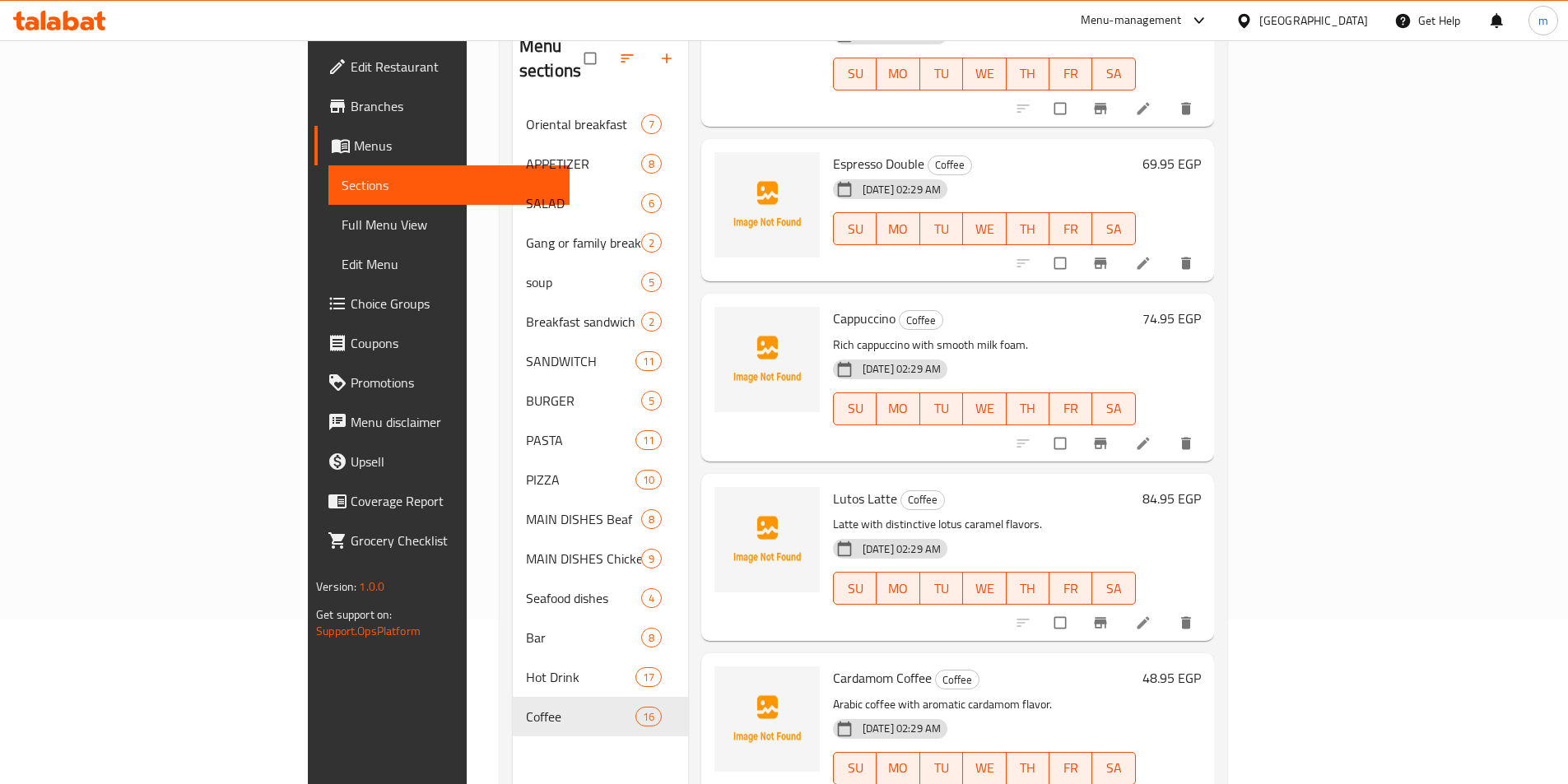
click at [1149, 617] on icon at bounding box center [1142, 623] width 12 height 12
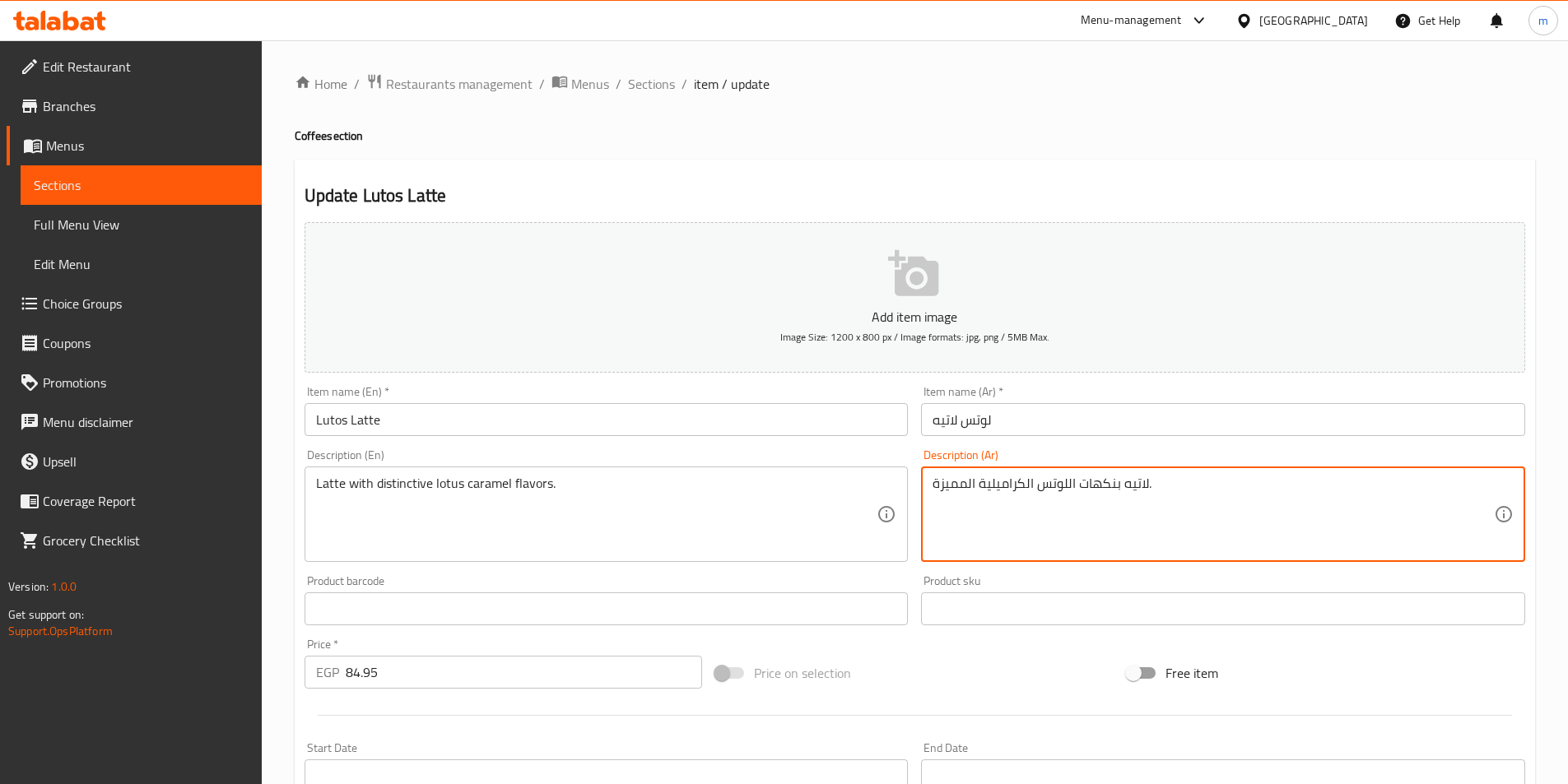
click at [1079, 489] on textarea "لاتيه بنكهات اللوتس الكراميلية المميزة." at bounding box center [1212, 515] width 561 height 78
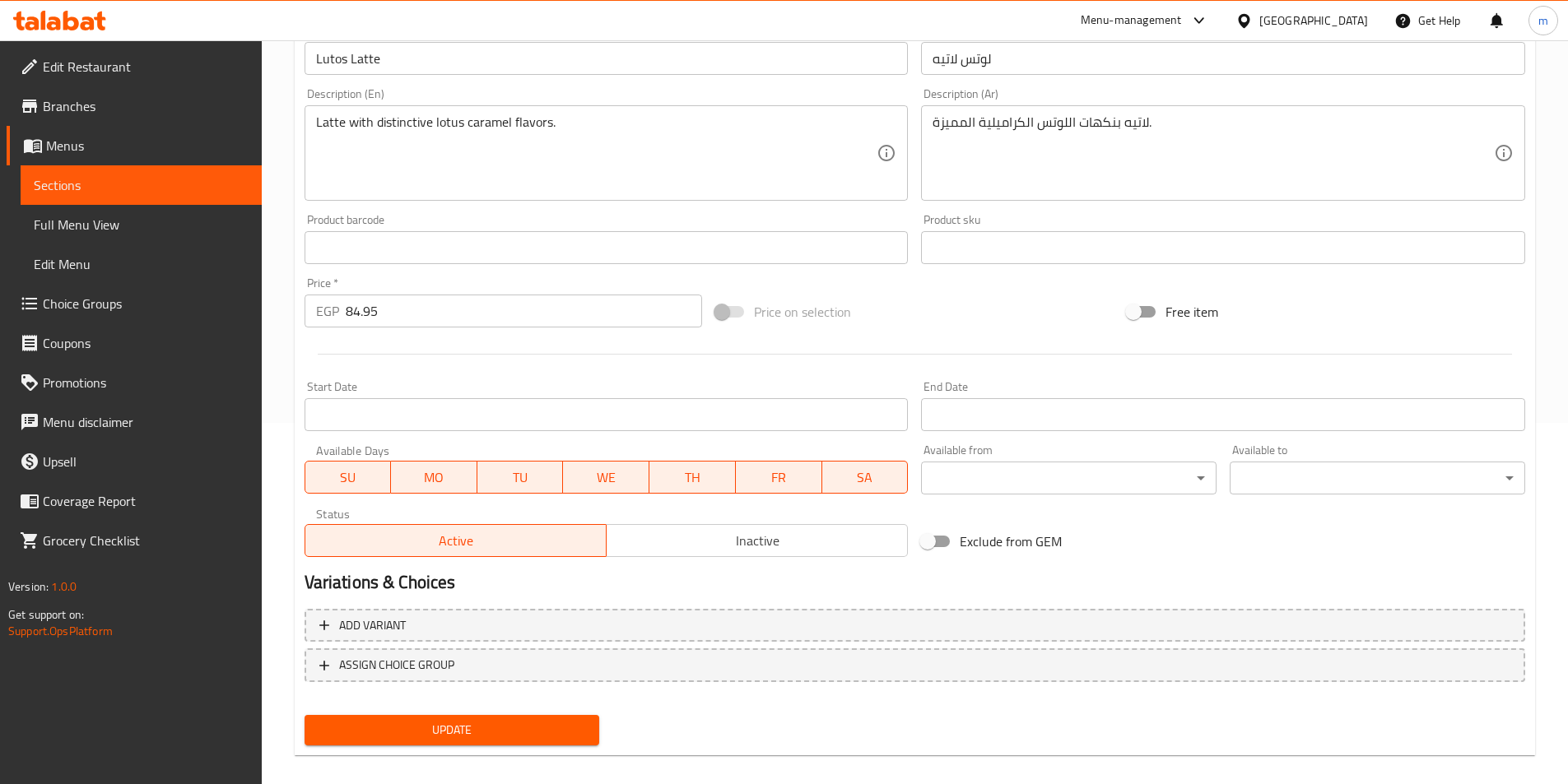
scroll to position [379, 0]
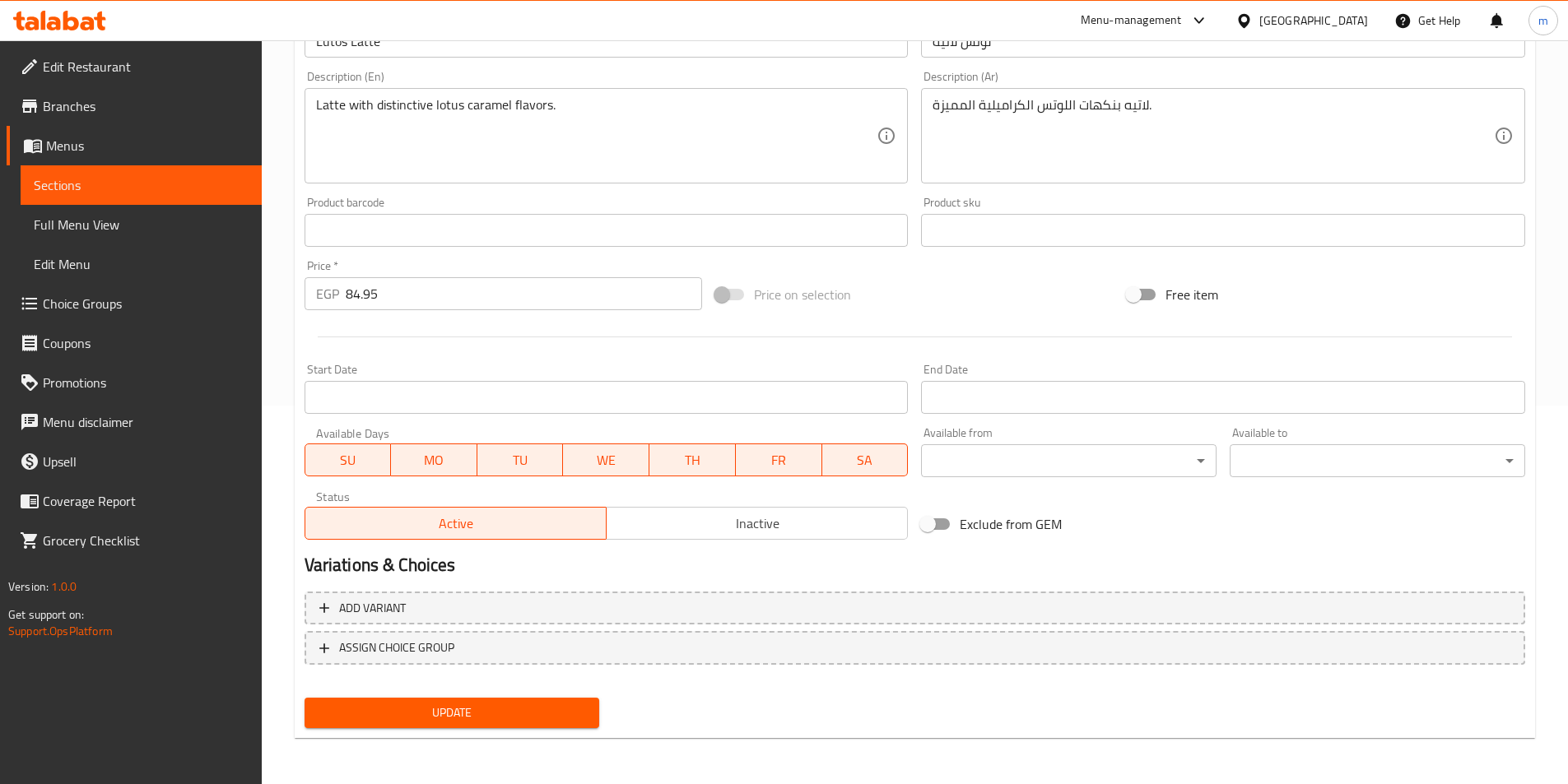
click at [552, 704] on span "Update" at bounding box center [452, 713] width 269 height 21
click at [81, 194] on span "Sections" at bounding box center [141, 186] width 215 height 20
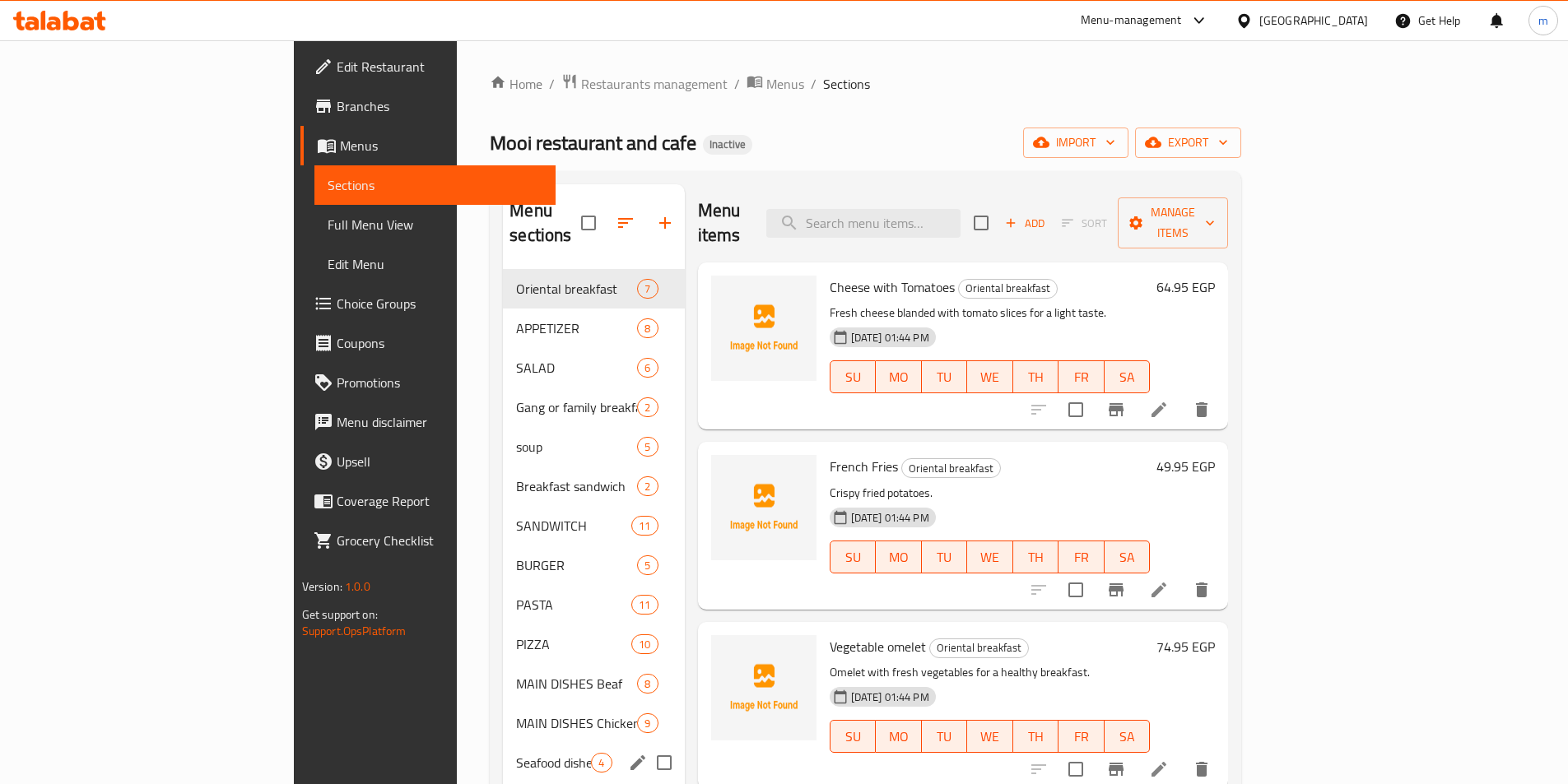
scroll to position [230, 0]
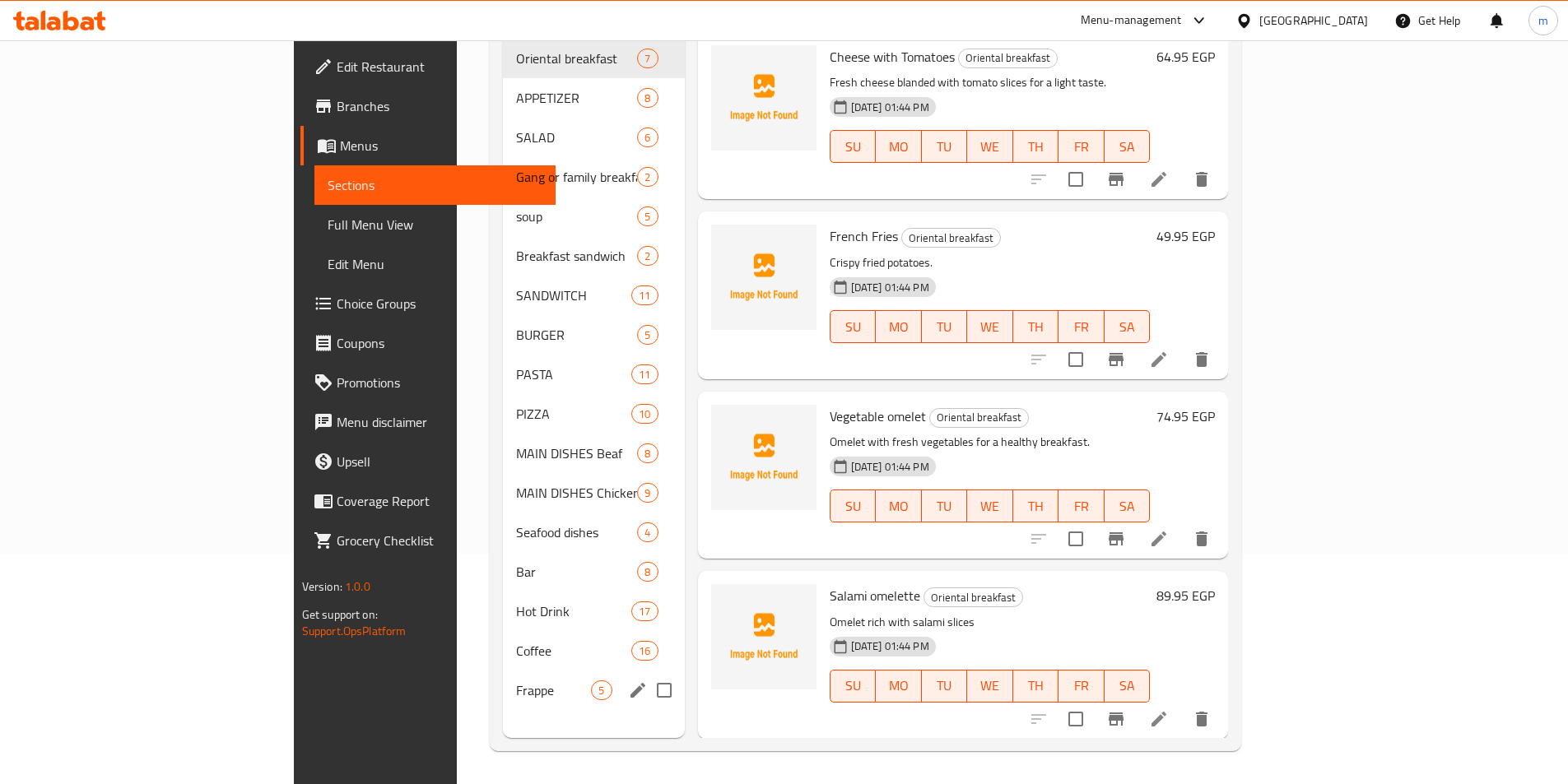
click at [516, 680] on span "Frappe" at bounding box center [554, 690] width 75 height 20
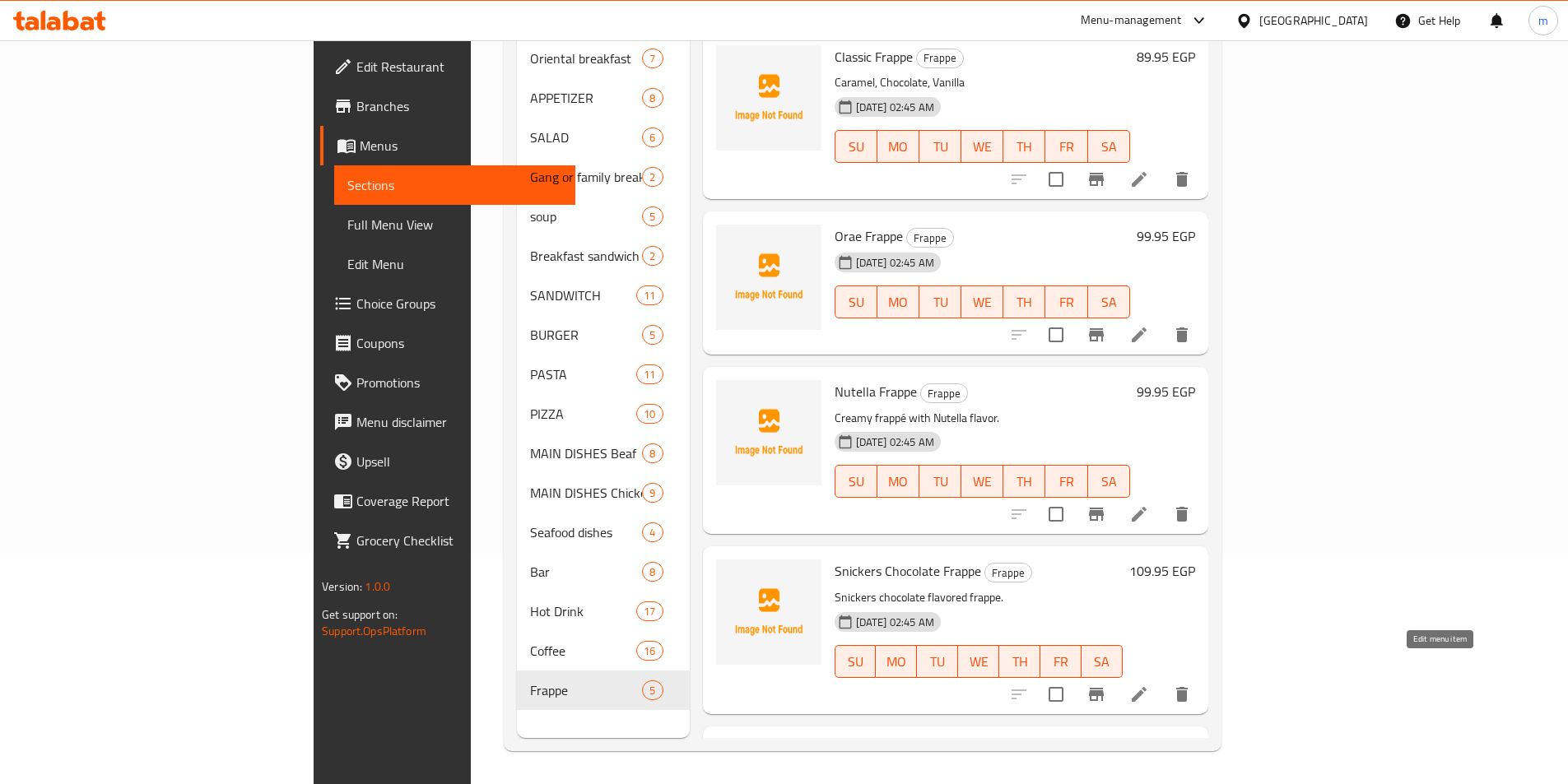
click at [1149, 685] on icon at bounding box center [1139, 694] width 20 height 20
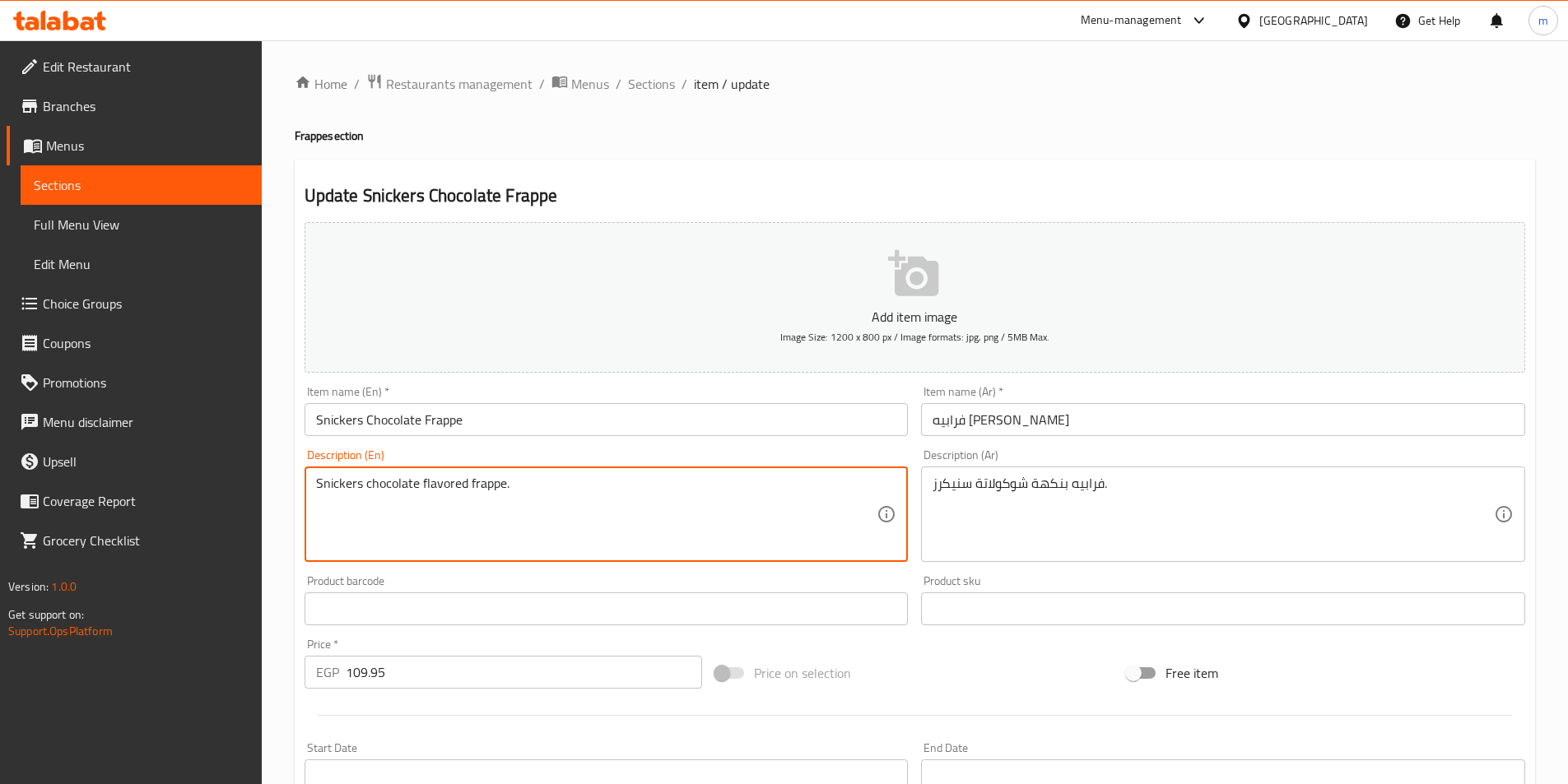
drag, startPoint x: 523, startPoint y: 483, endPoint x: 471, endPoint y: 484, distance: 52.0
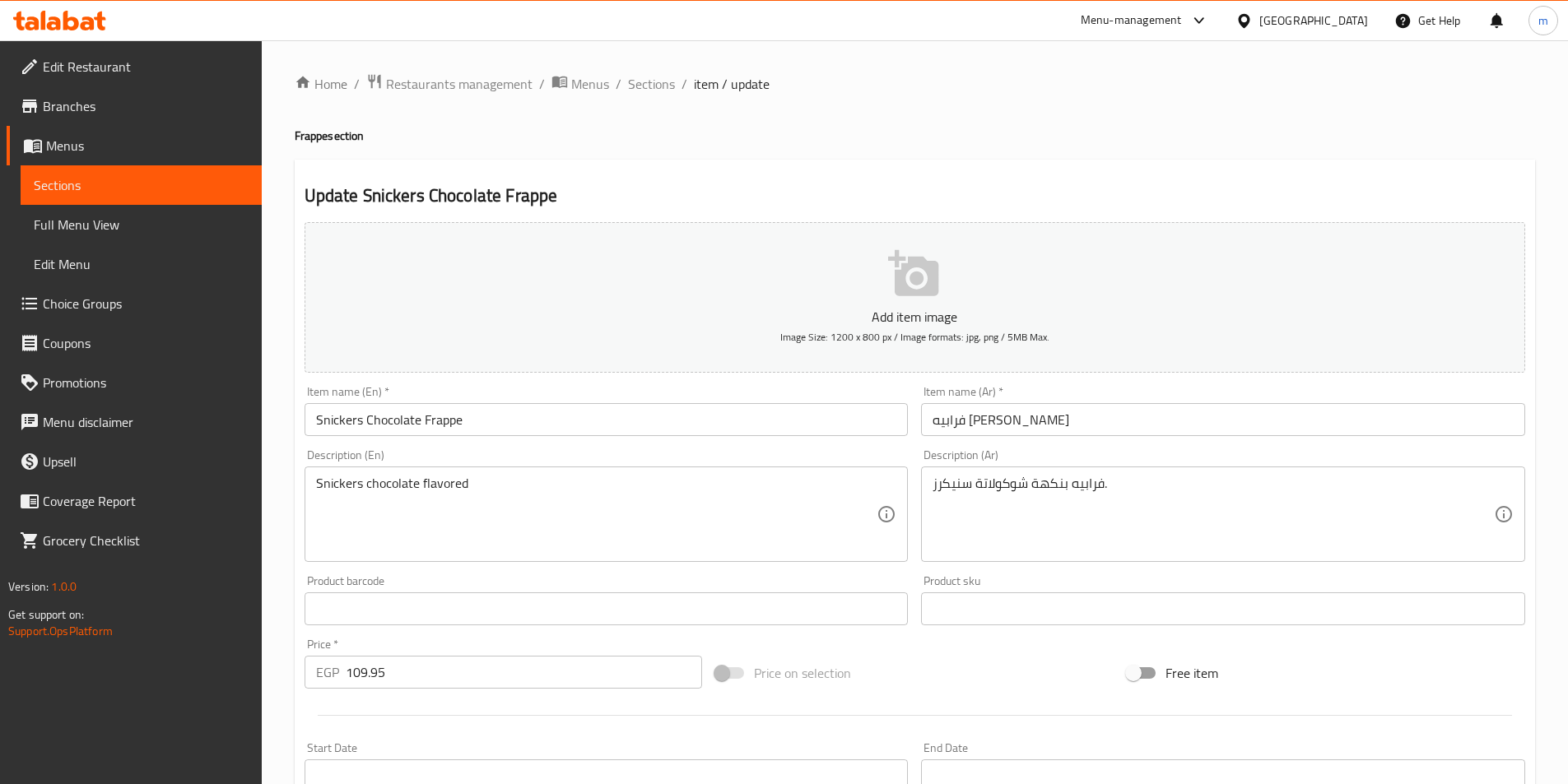
click at [314, 488] on div "Snickers chocolate flavored Description (En)" at bounding box center [606, 514] width 604 height 95
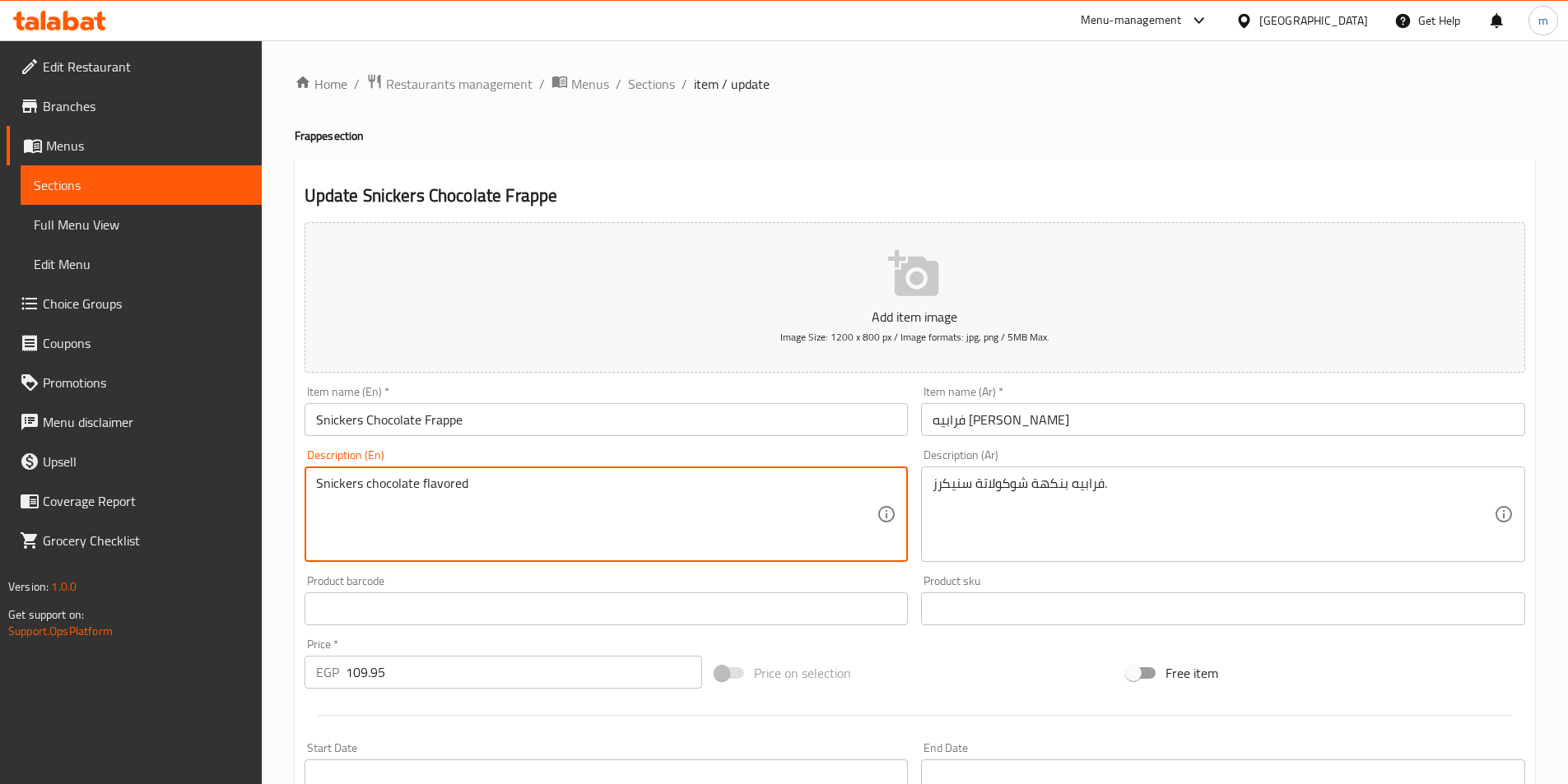
paste textarea "frappe."
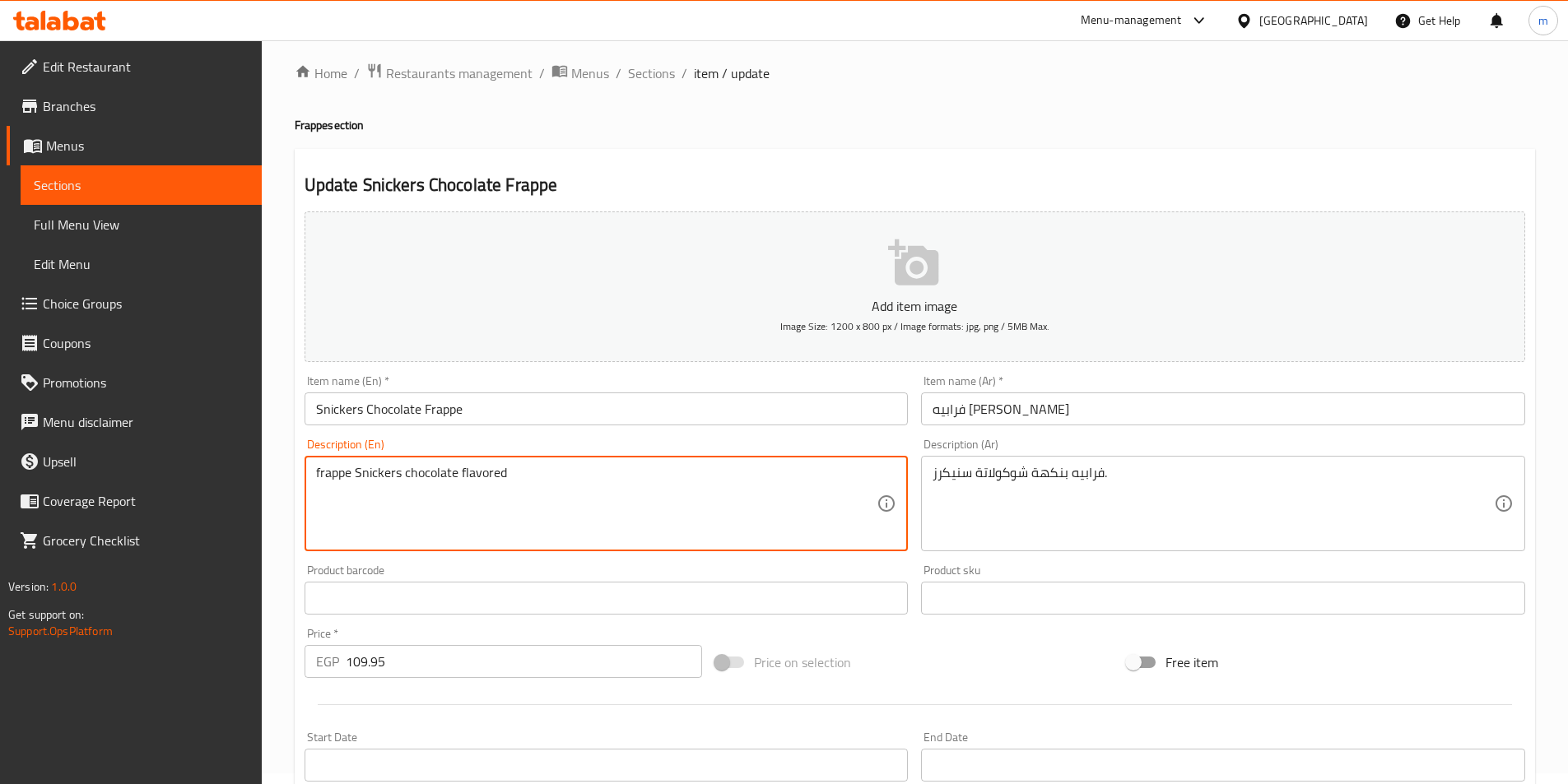
scroll to position [82, 0]
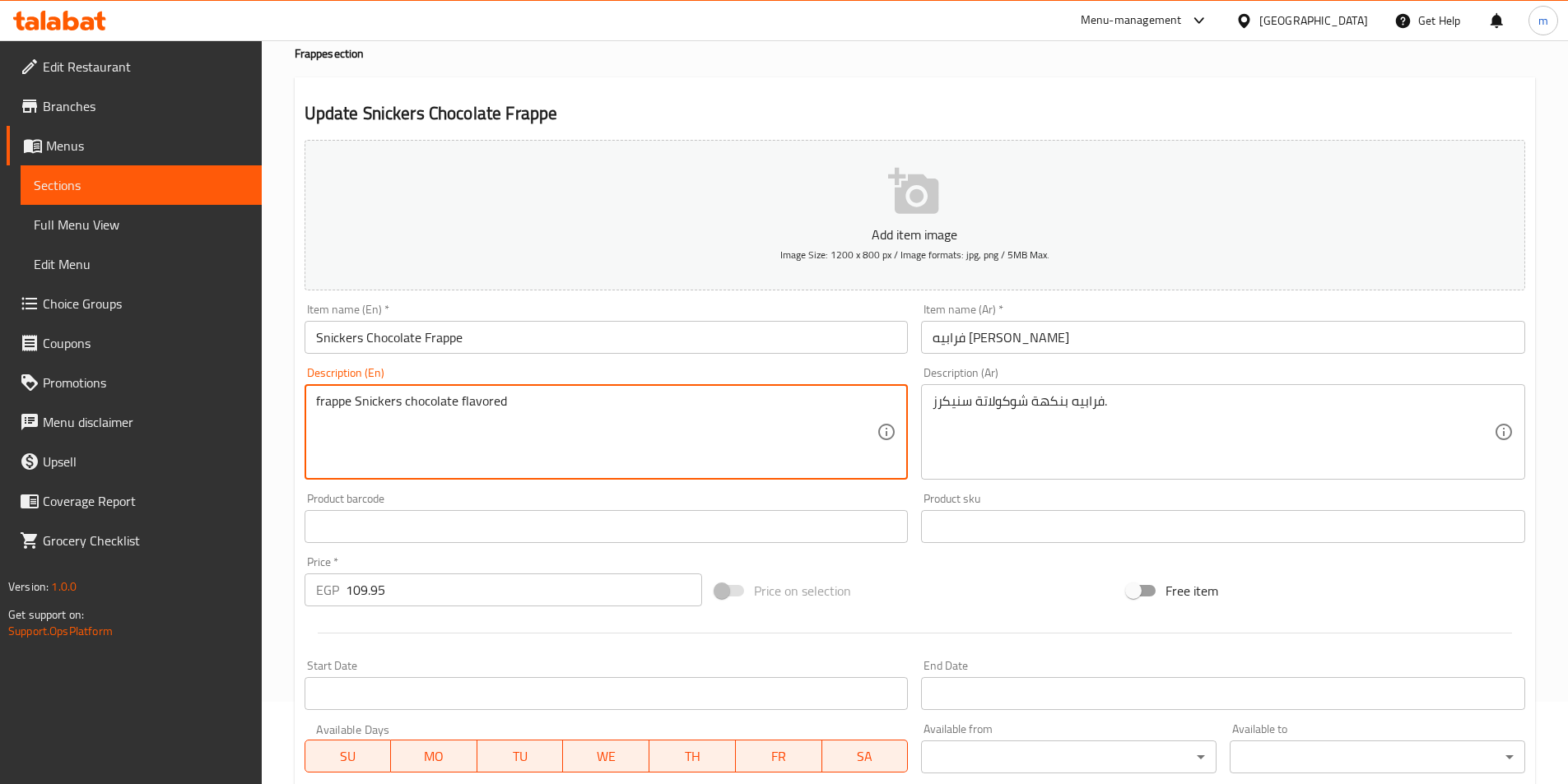
drag, startPoint x: 515, startPoint y: 407, endPoint x: 461, endPoint y: 409, distance: 54.0
click at [461, 409] on textarea "frappe Snickers chocolate flavored" at bounding box center [596, 433] width 561 height 78
click at [350, 397] on textarea "frappe Snickers chocolate" at bounding box center [596, 433] width 561 height 78
paste textarea "flavored"
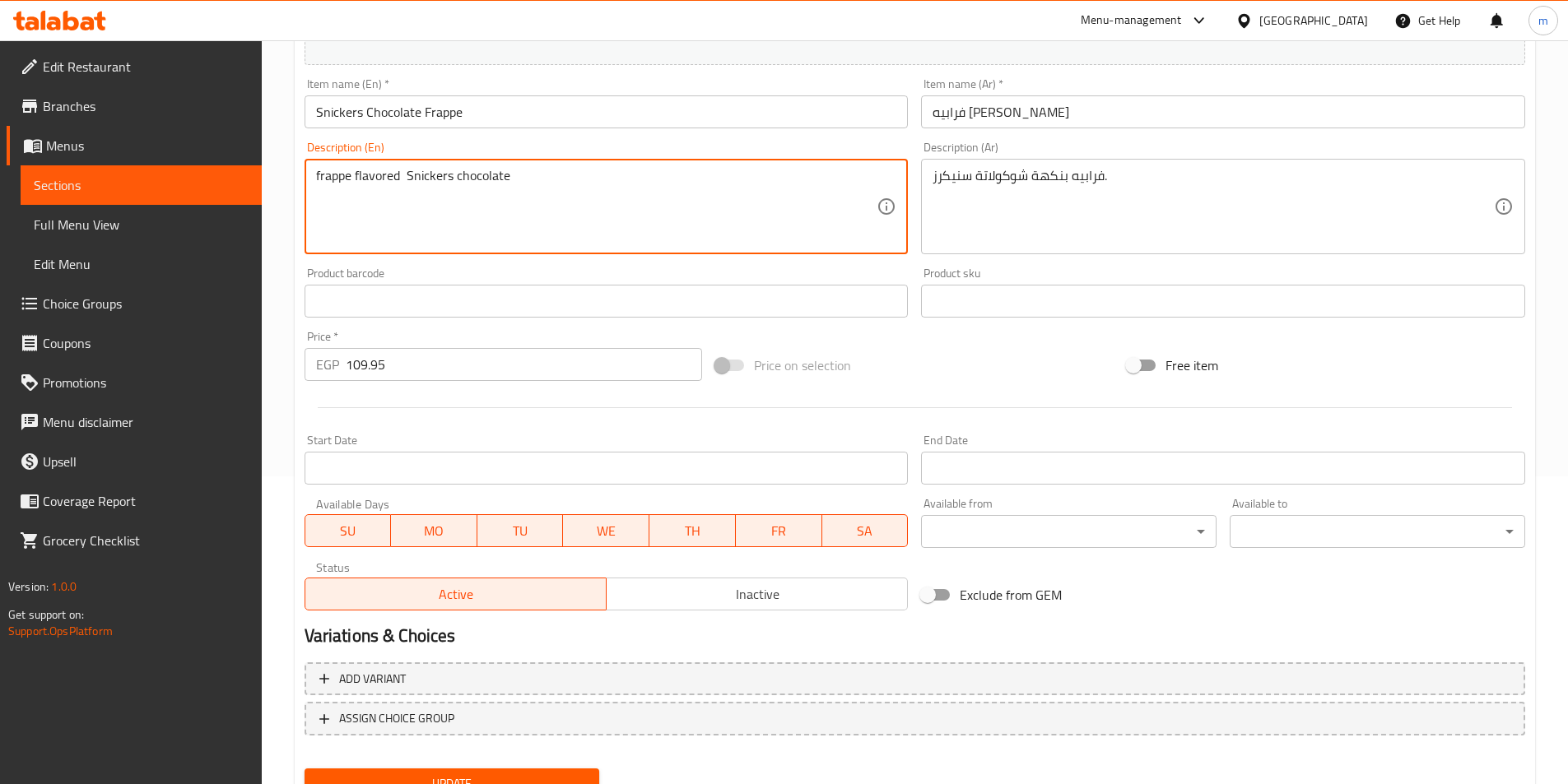
scroll to position [379, 0]
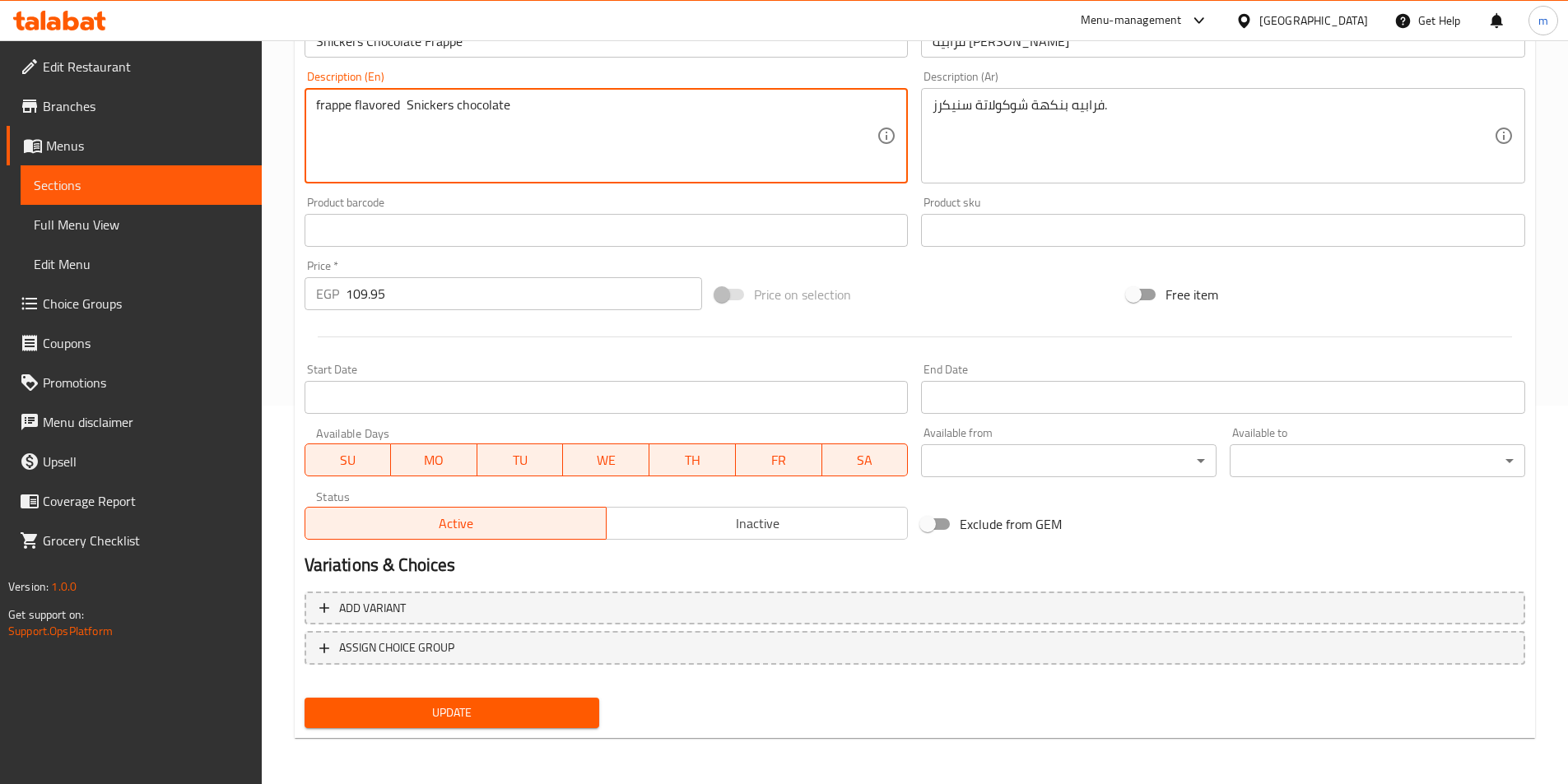
type textarea "frappe flavored Snickers chocolate"
click at [471, 725] on button "Update" at bounding box center [452, 713] width 295 height 31
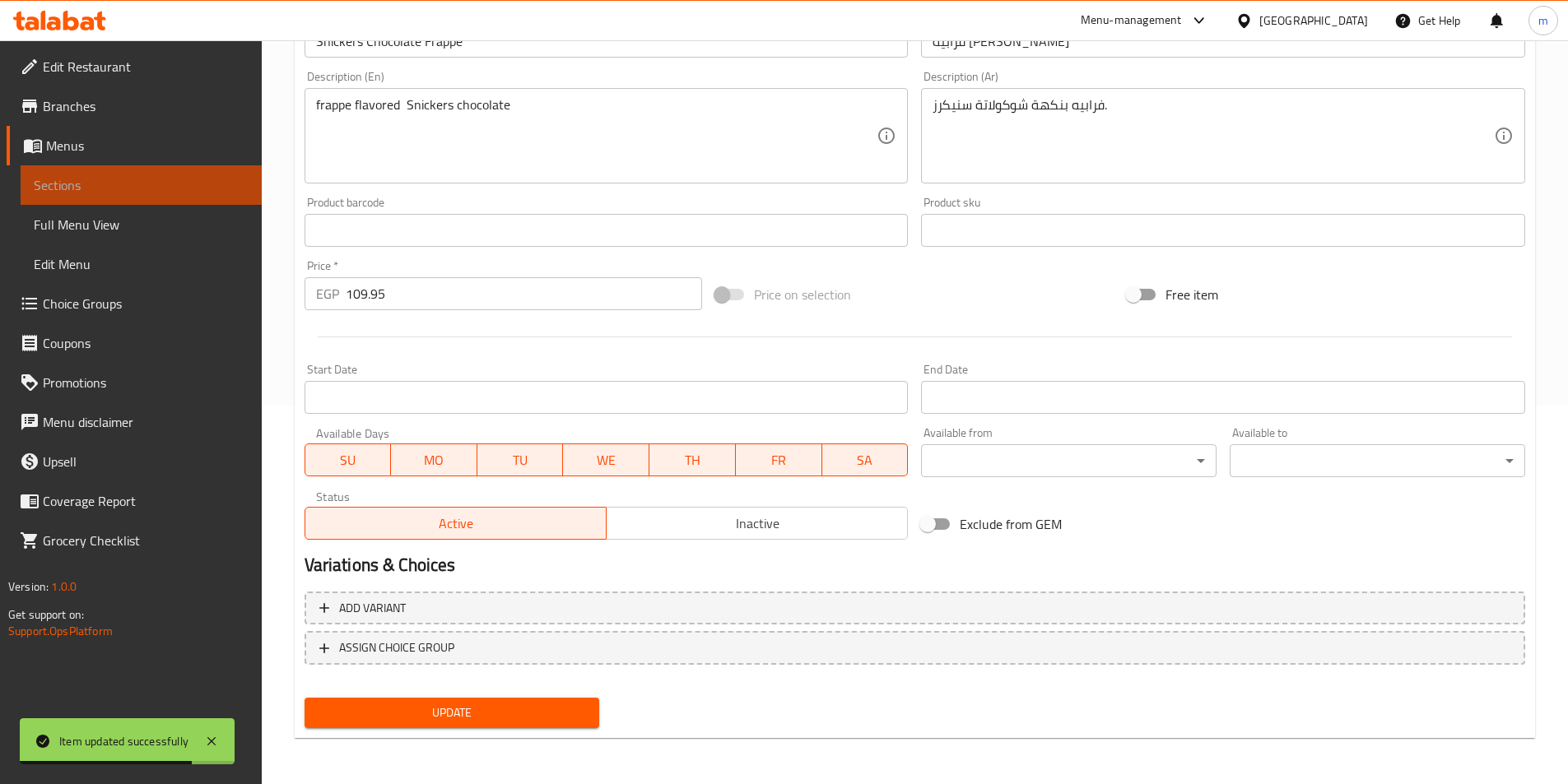
click at [167, 191] on span "Sections" at bounding box center [141, 186] width 215 height 20
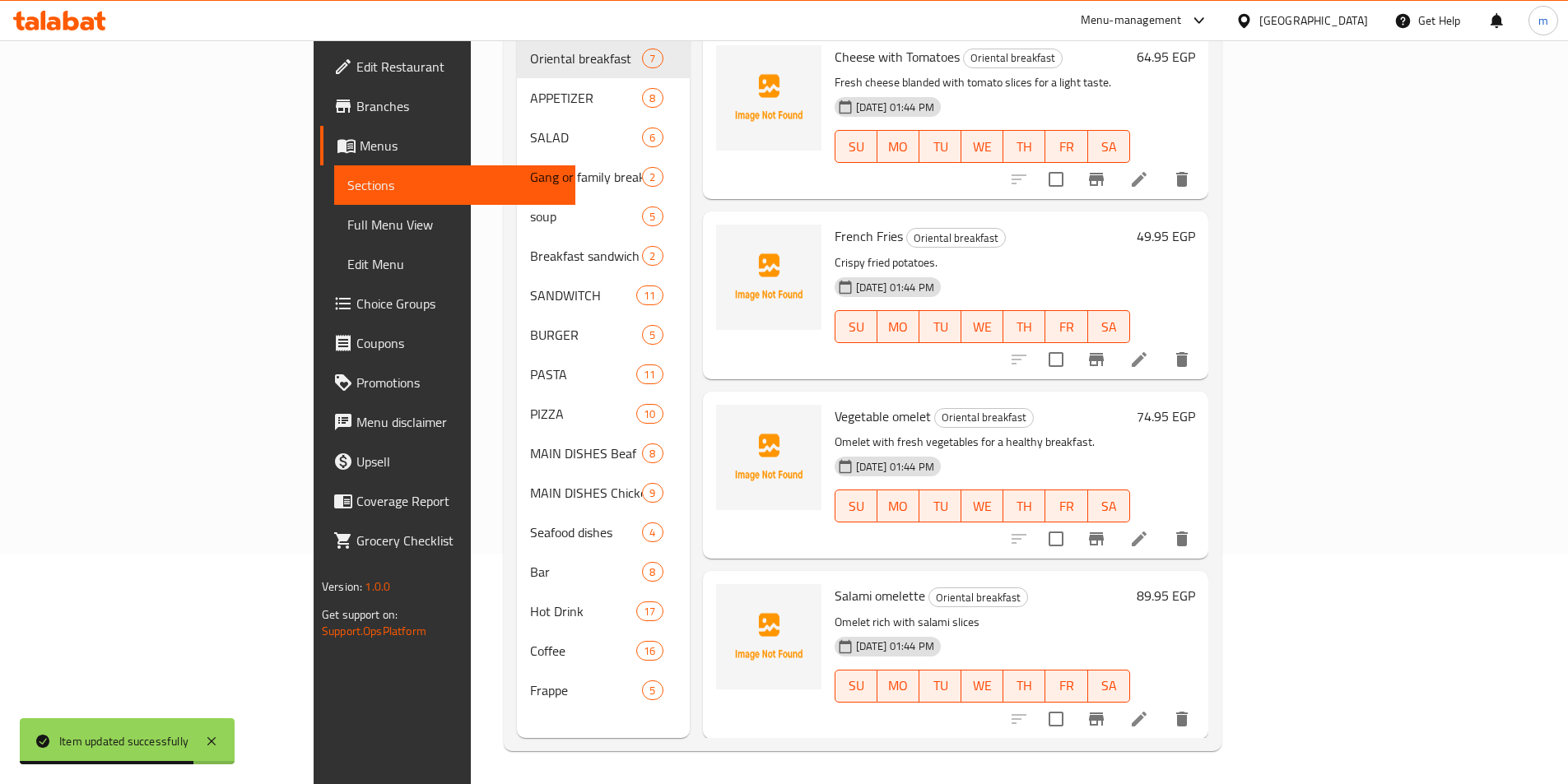
scroll to position [230, 0]
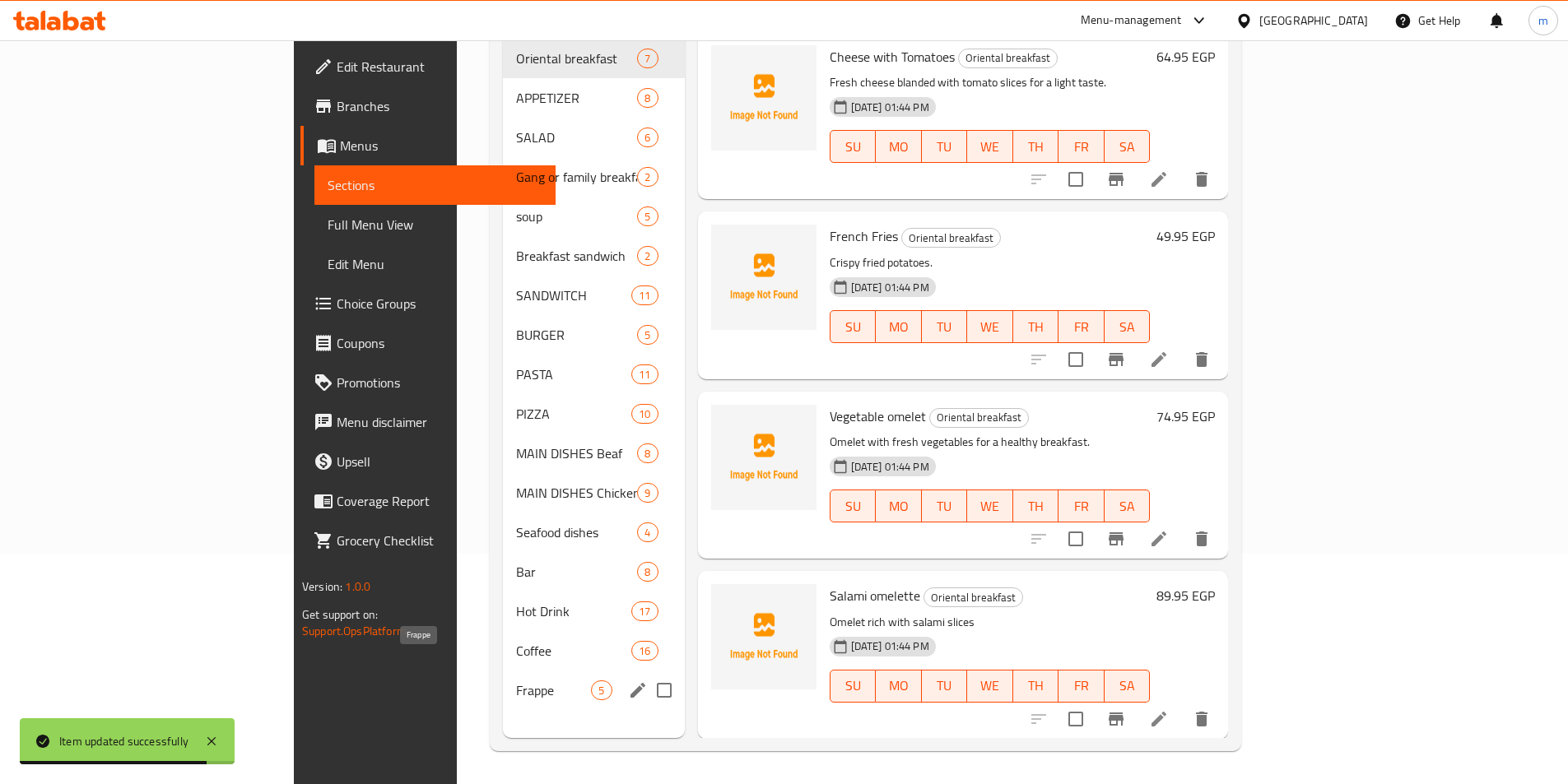
click at [516, 680] on span "Frappe" at bounding box center [554, 690] width 75 height 20
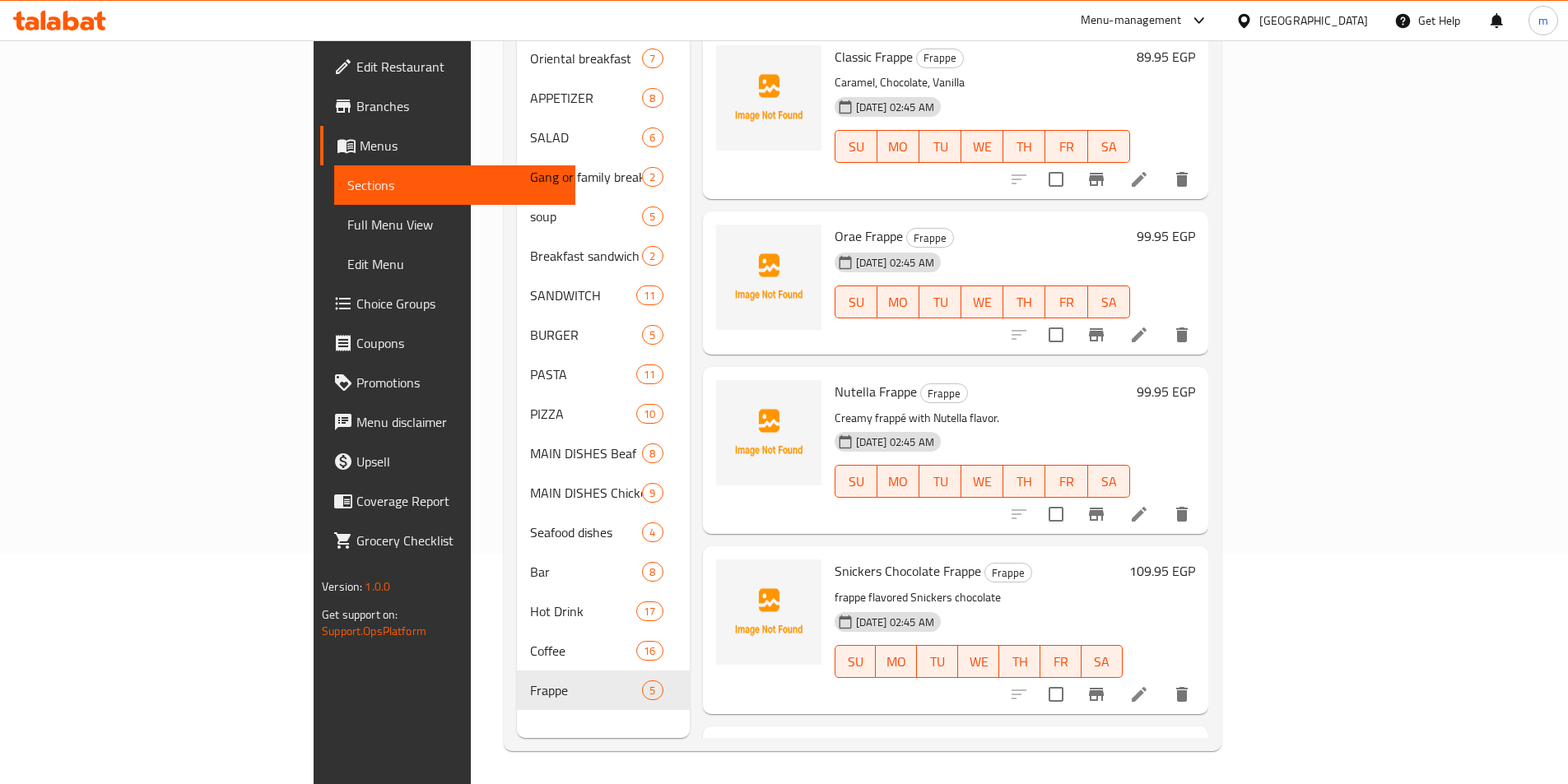
click at [1149, 325] on icon at bounding box center [1139, 335] width 20 height 20
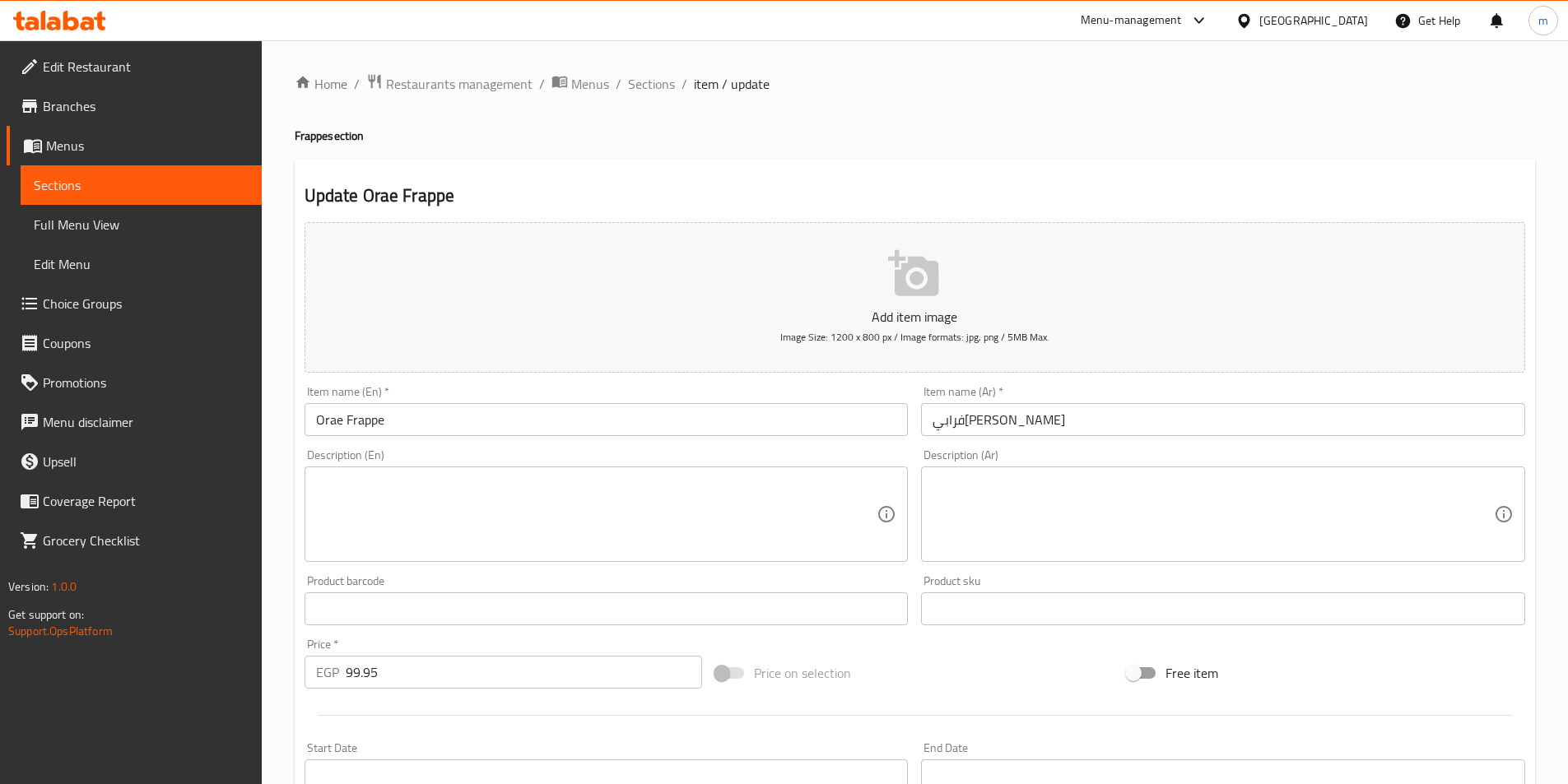
click at [422, 411] on input "Orae Frappe" at bounding box center [606, 420] width 604 height 33
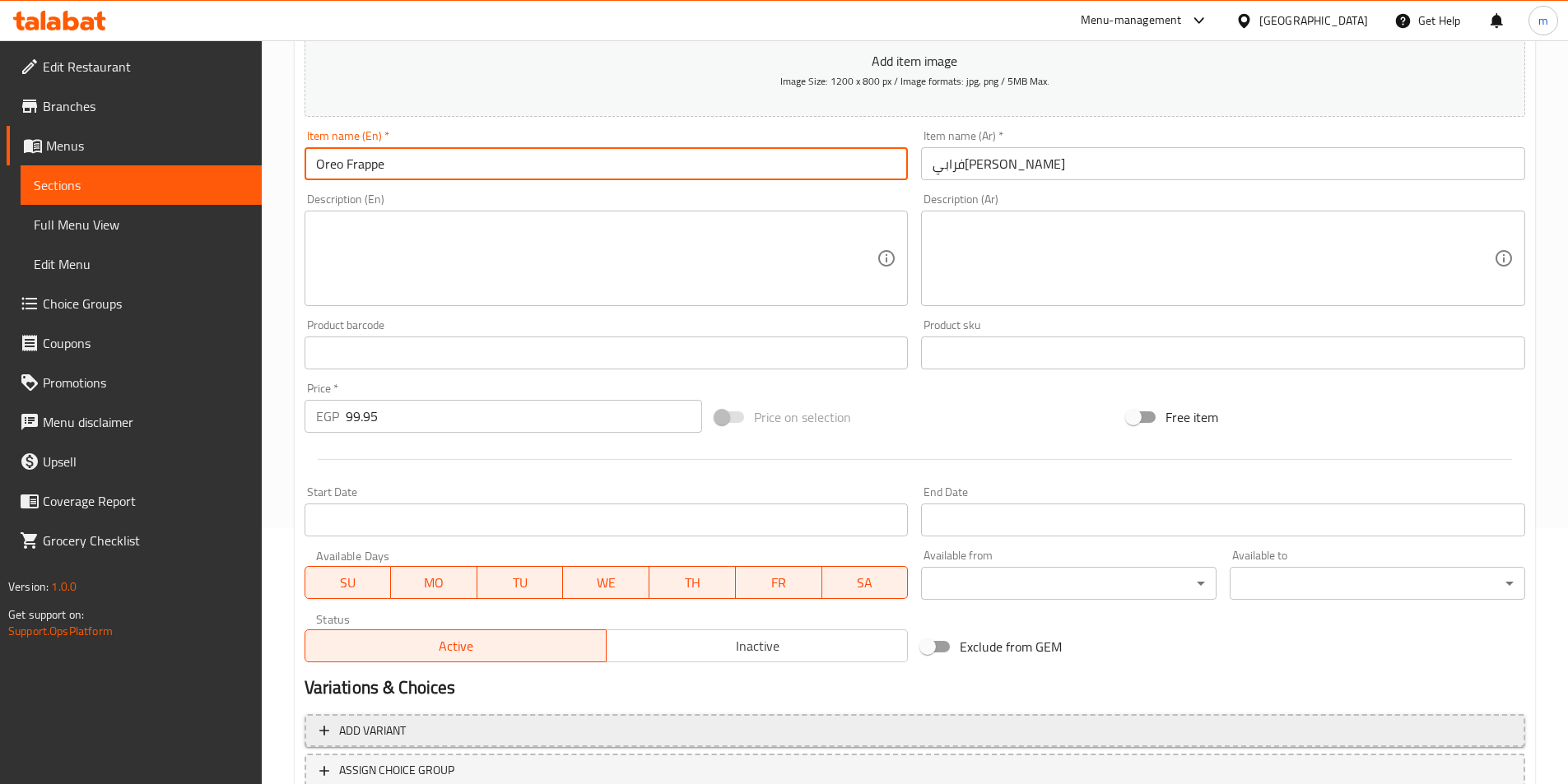
scroll to position [379, 0]
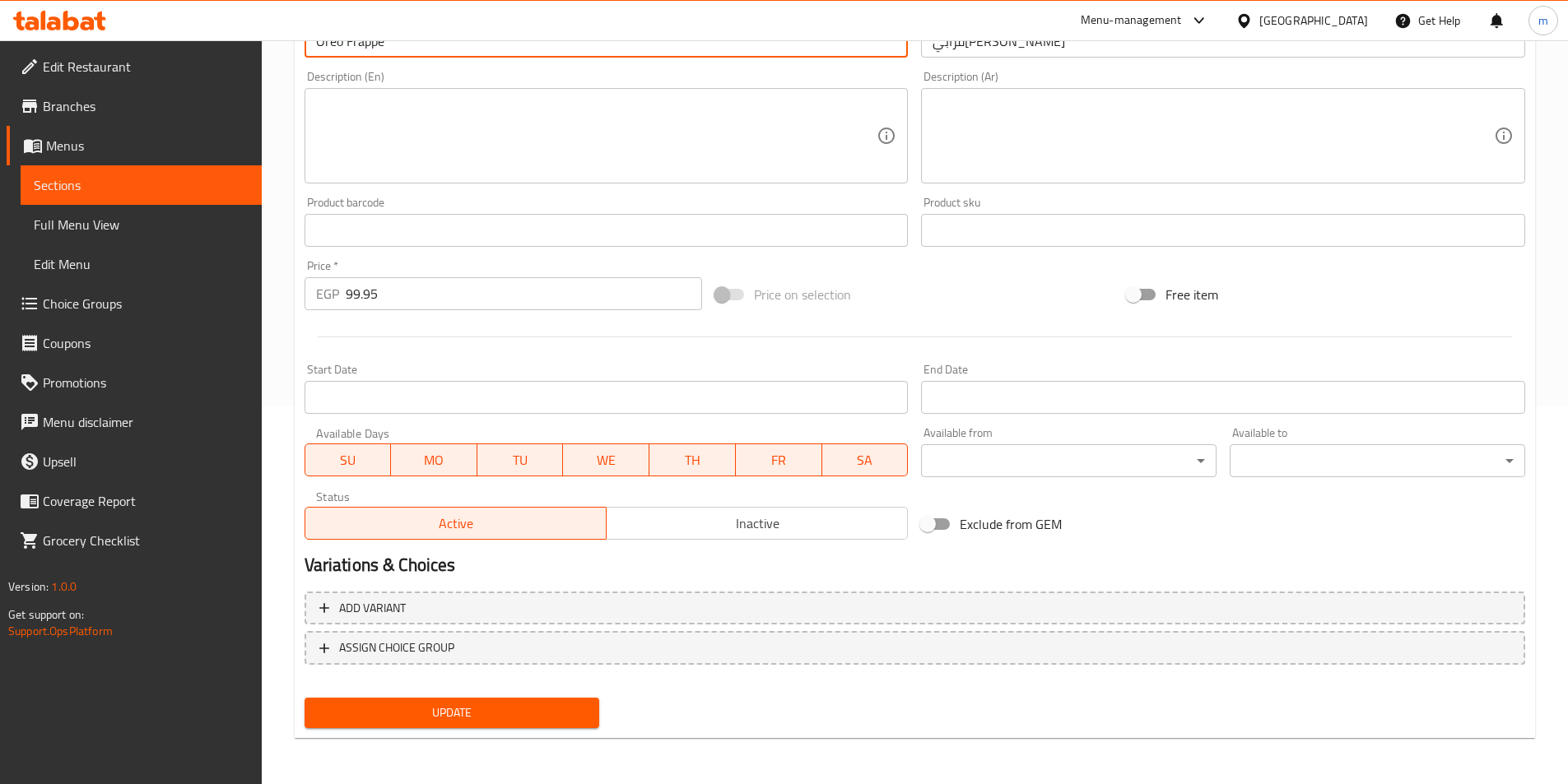
type input "Oreo Frappe"
click at [502, 704] on span "Update" at bounding box center [452, 713] width 269 height 21
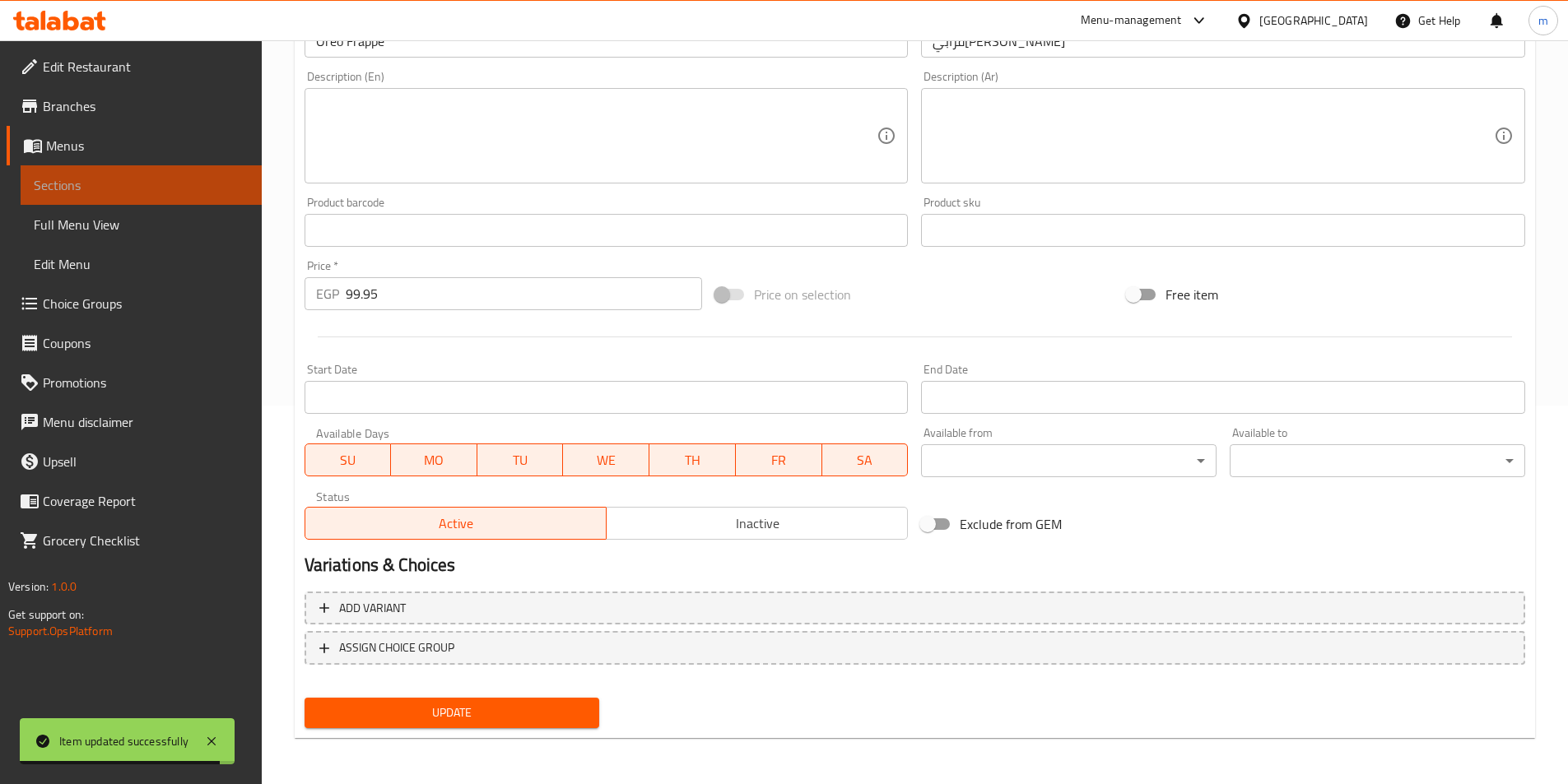
click at [81, 181] on span "Sections" at bounding box center [141, 186] width 215 height 20
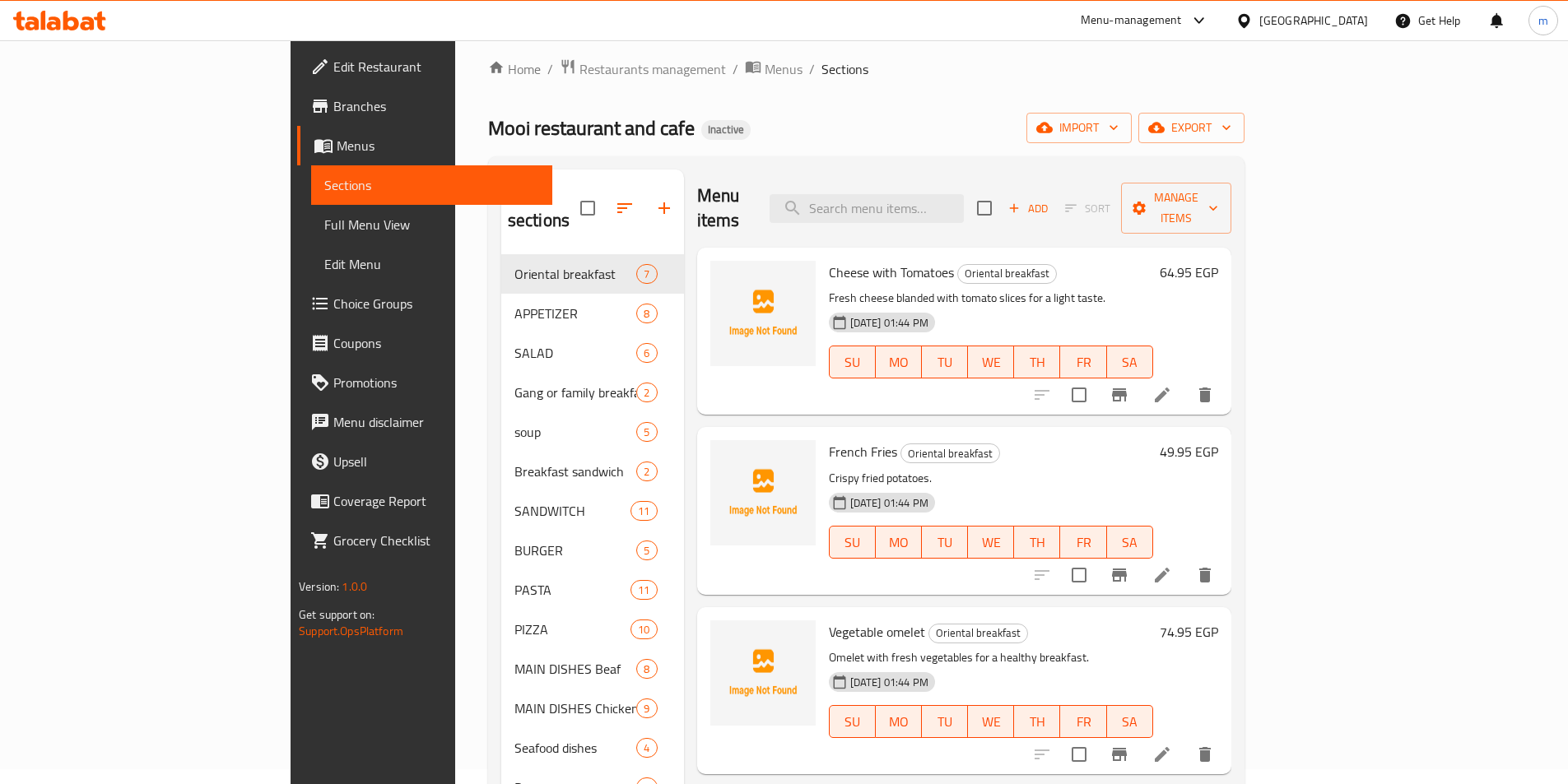
scroll to position [230, 0]
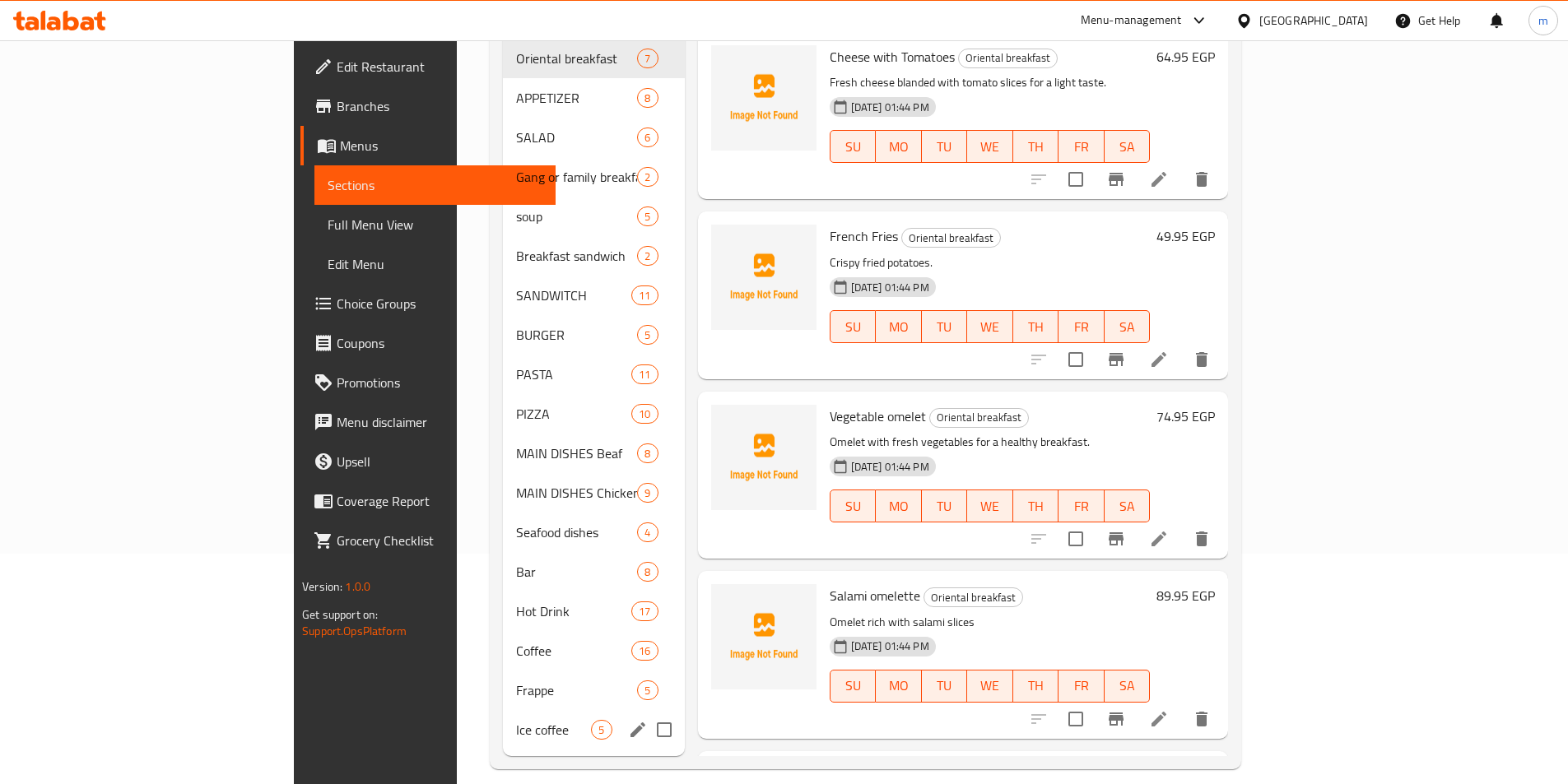
click at [503, 710] on div "Ice coffee 5" at bounding box center [593, 730] width 181 height 40
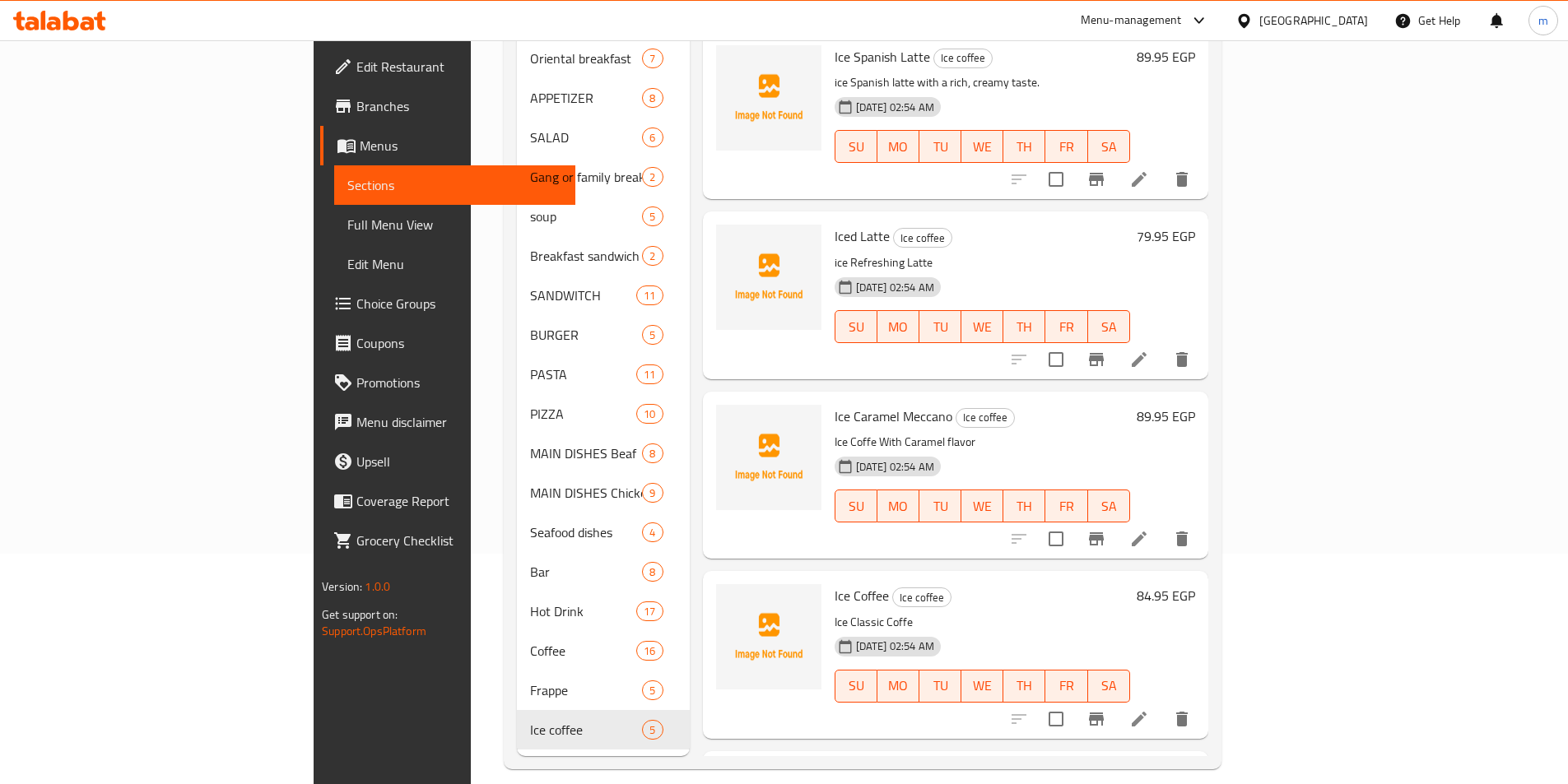
click at [1162, 525] on li at bounding box center [1139, 540] width 46 height 30
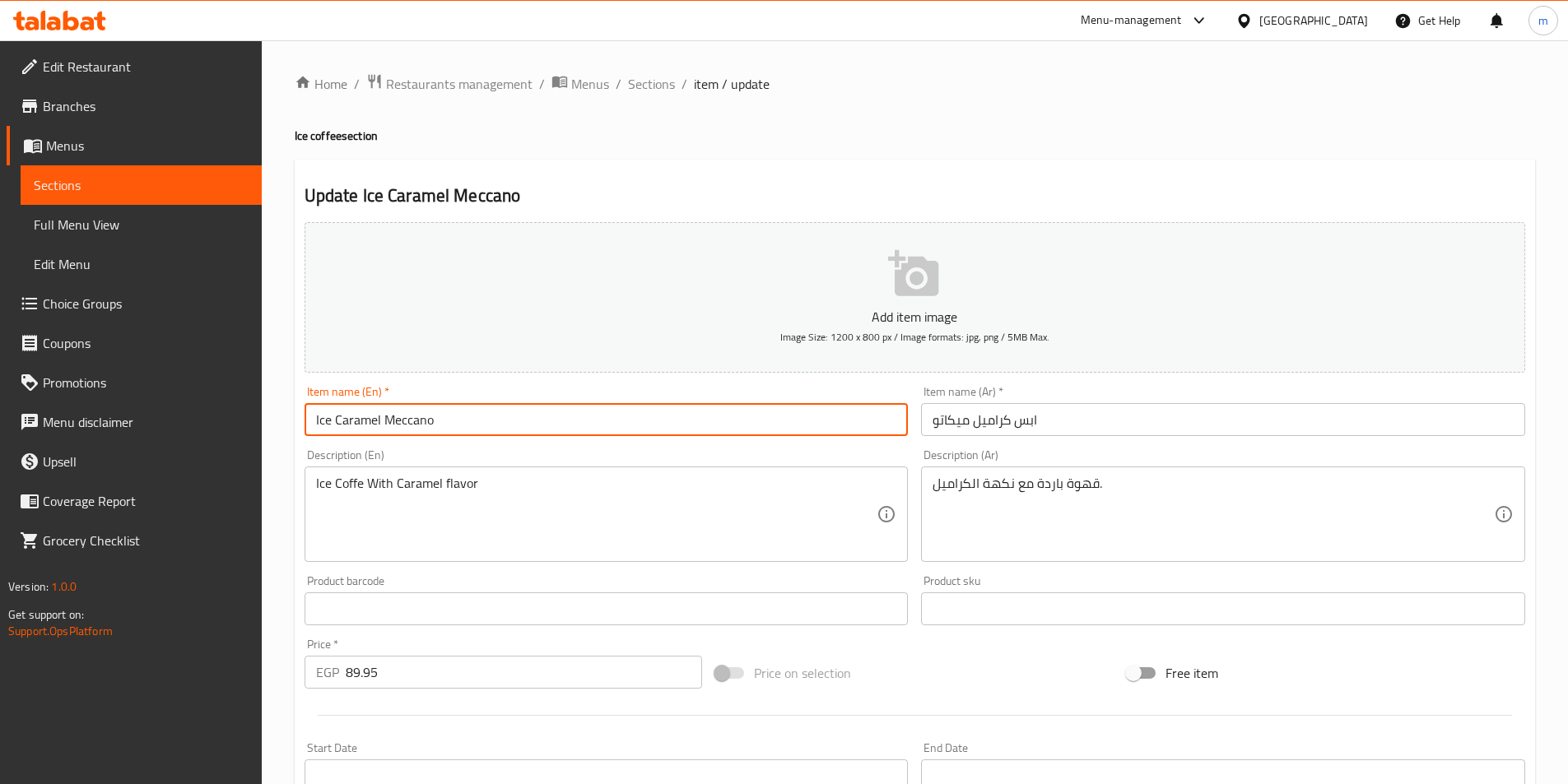
click at [427, 420] on input "Ice Caramel Meccano" at bounding box center [606, 420] width 604 height 33
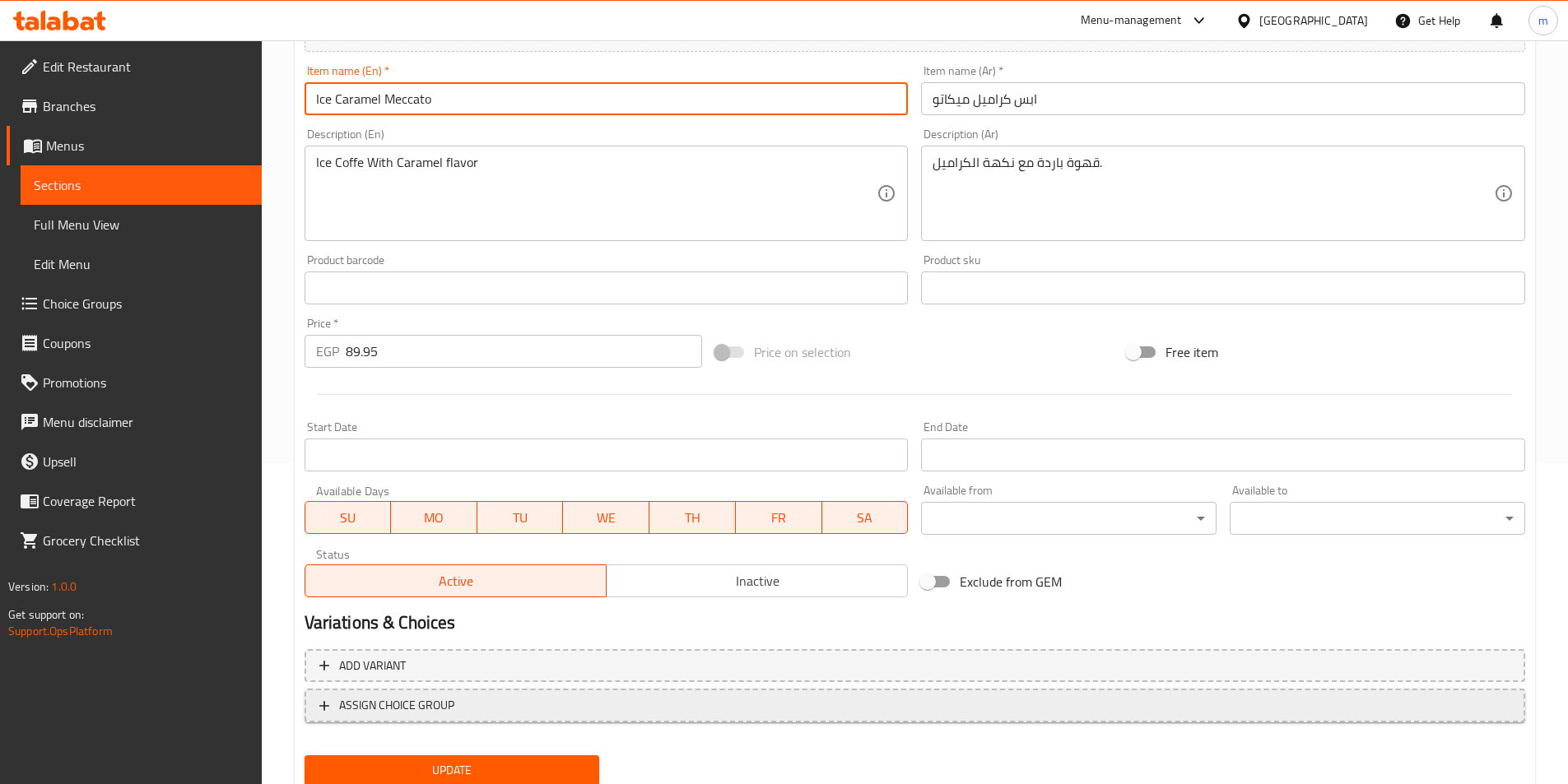
scroll to position [379, 0]
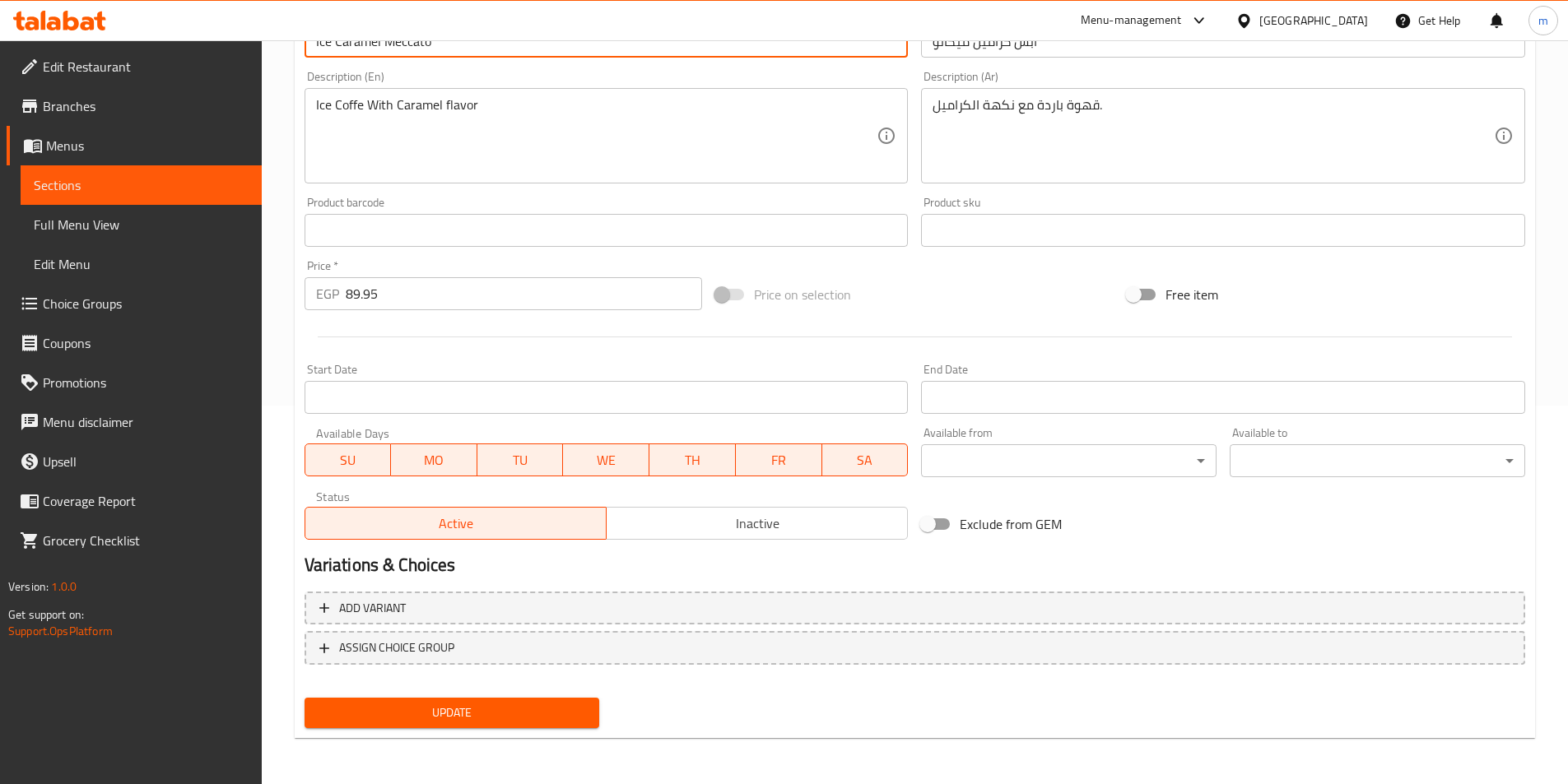
type input "Ice Caramel Meccato"
click at [481, 731] on div "Update" at bounding box center [452, 713] width 308 height 44
click at [502, 712] on span "Update" at bounding box center [452, 713] width 269 height 21
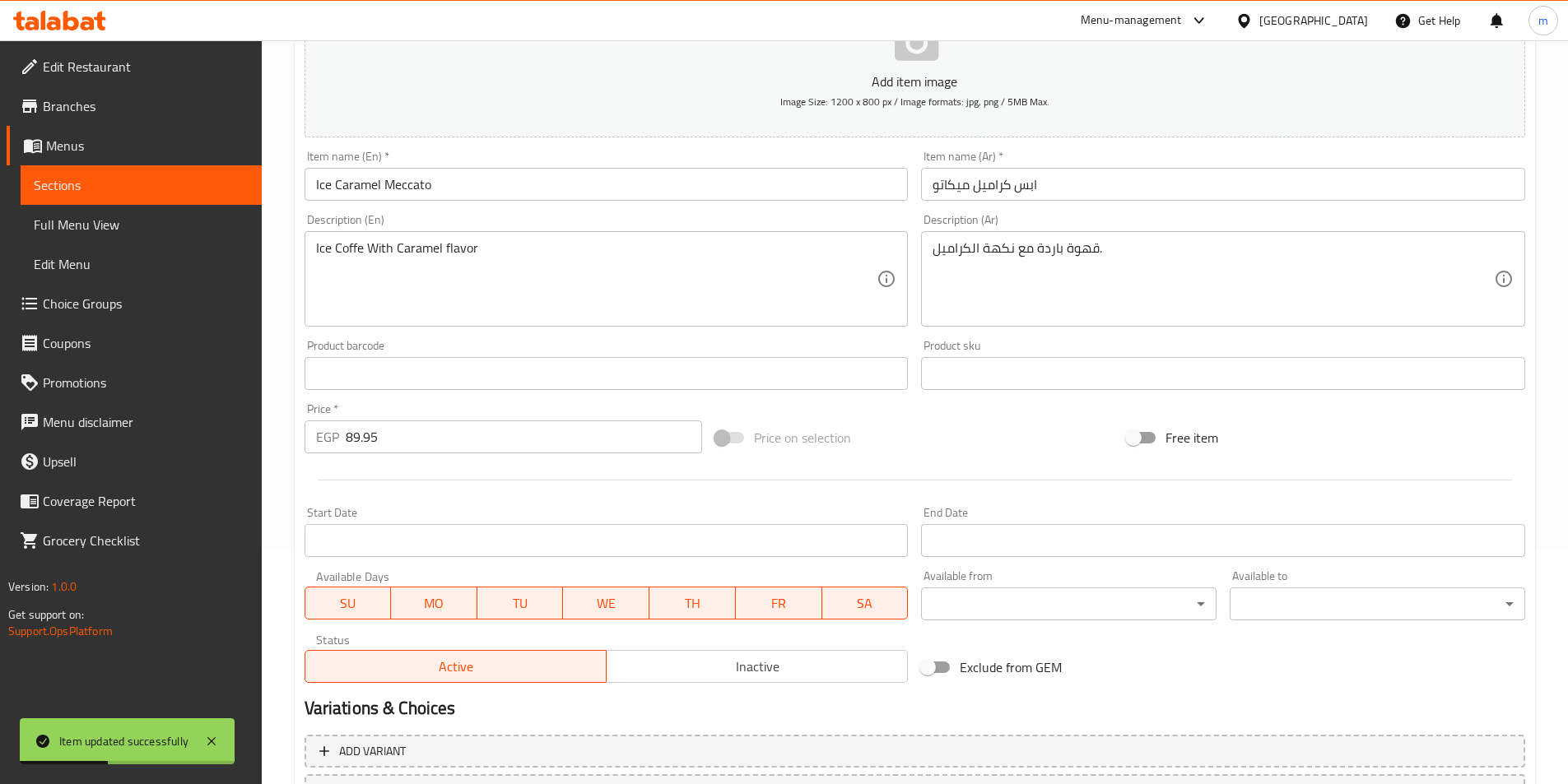
scroll to position [0, 0]
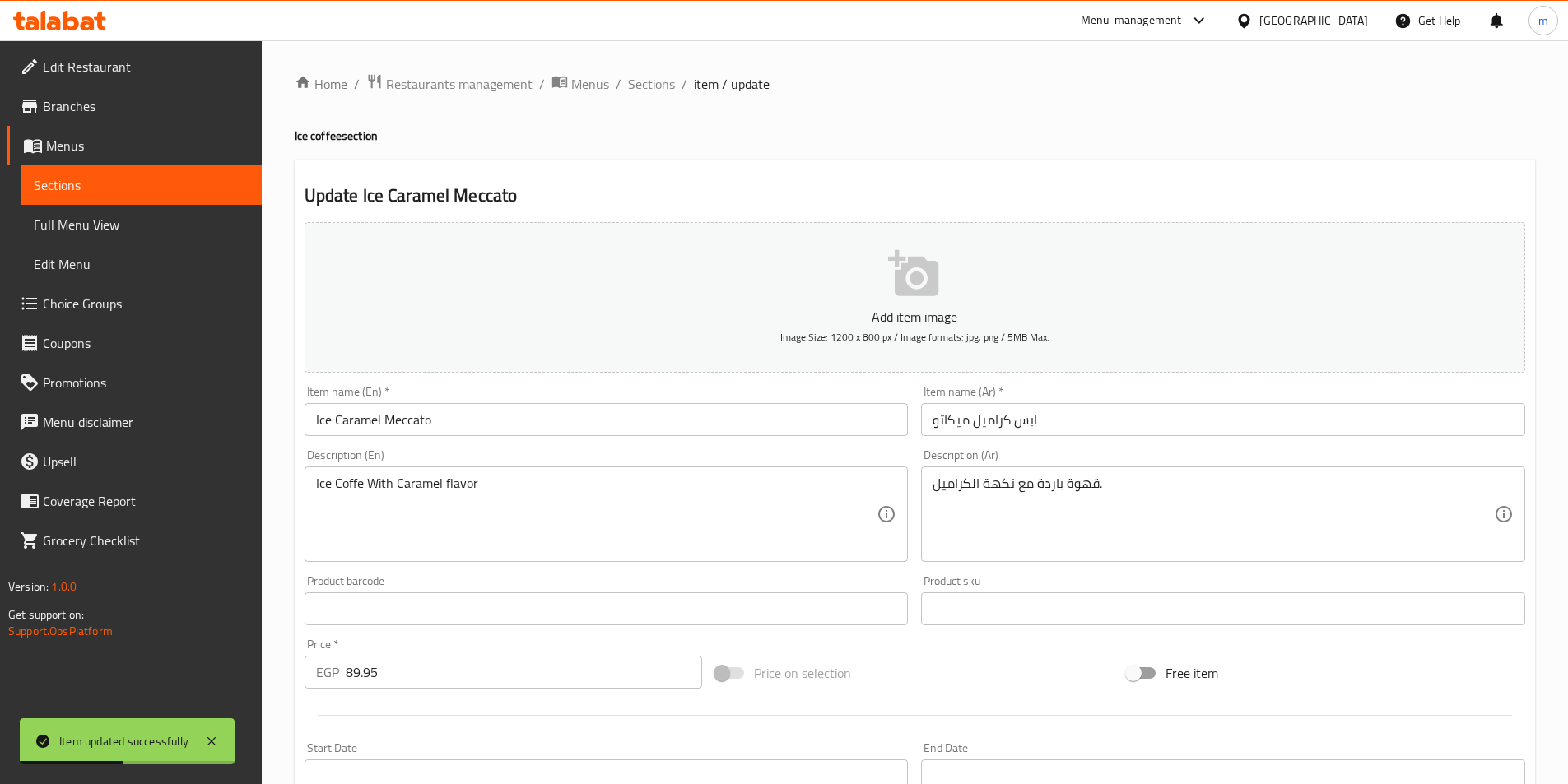
click at [669, 70] on div "Home / Restaurants management / Menus / Sections / item / update Ice coffee sec…" at bounding box center [915, 602] width 1306 height 1122
click at [663, 85] on span "Sections" at bounding box center [651, 84] width 47 height 20
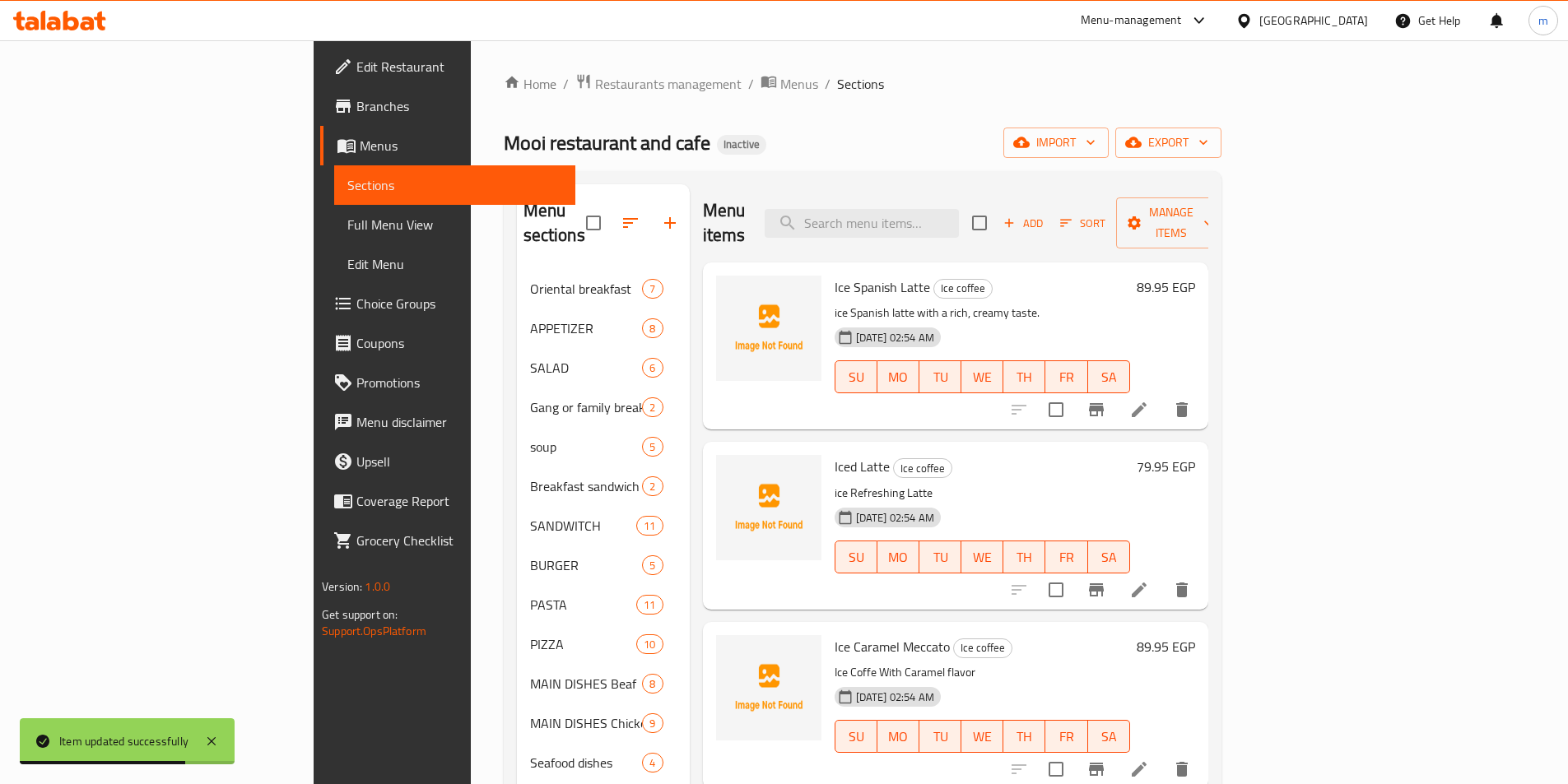
click at [1146, 583] on icon at bounding box center [1139, 590] width 15 height 15
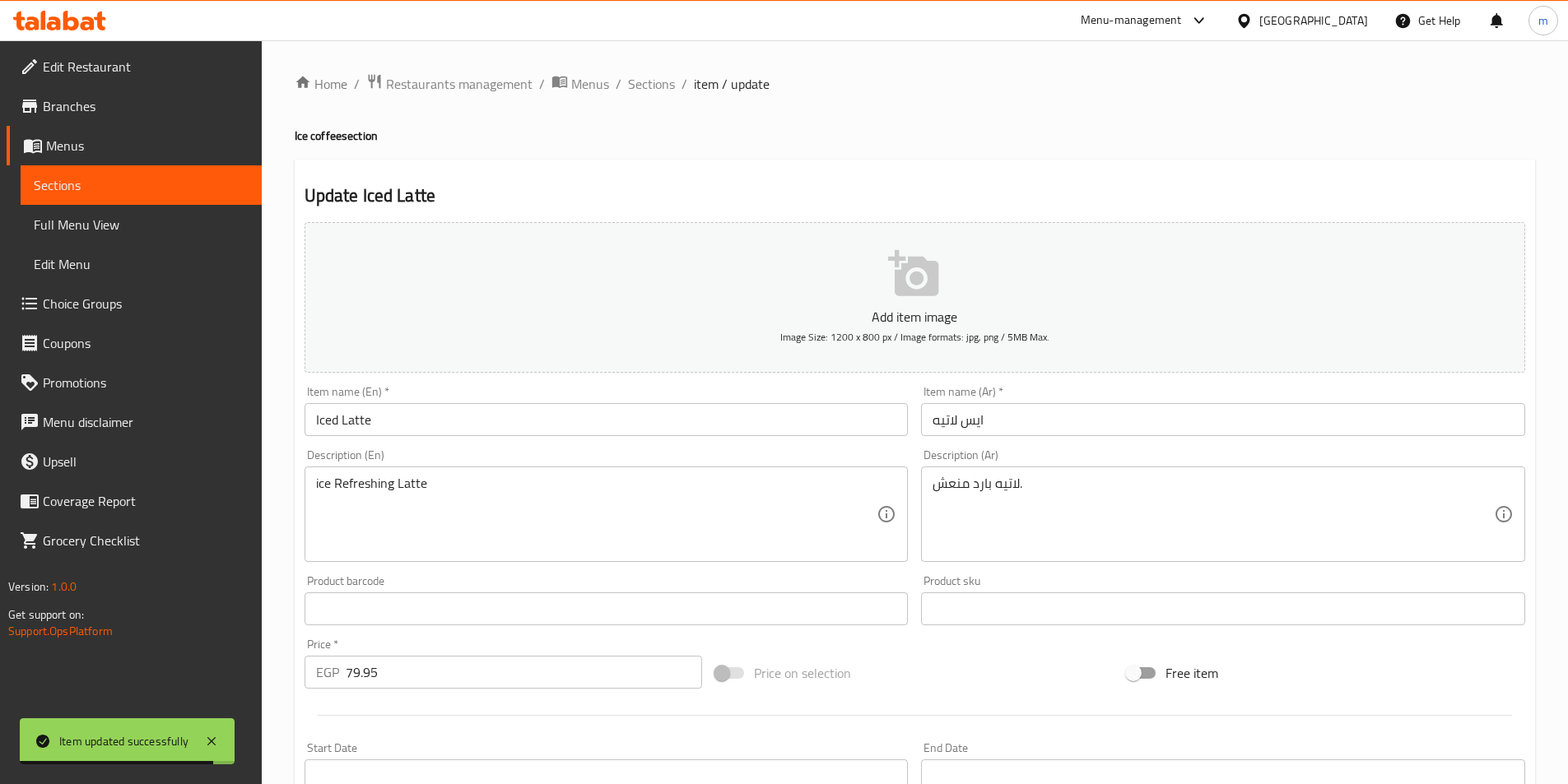
click at [1010, 422] on input "ايس لاتيه" at bounding box center [1222, 420] width 604 height 33
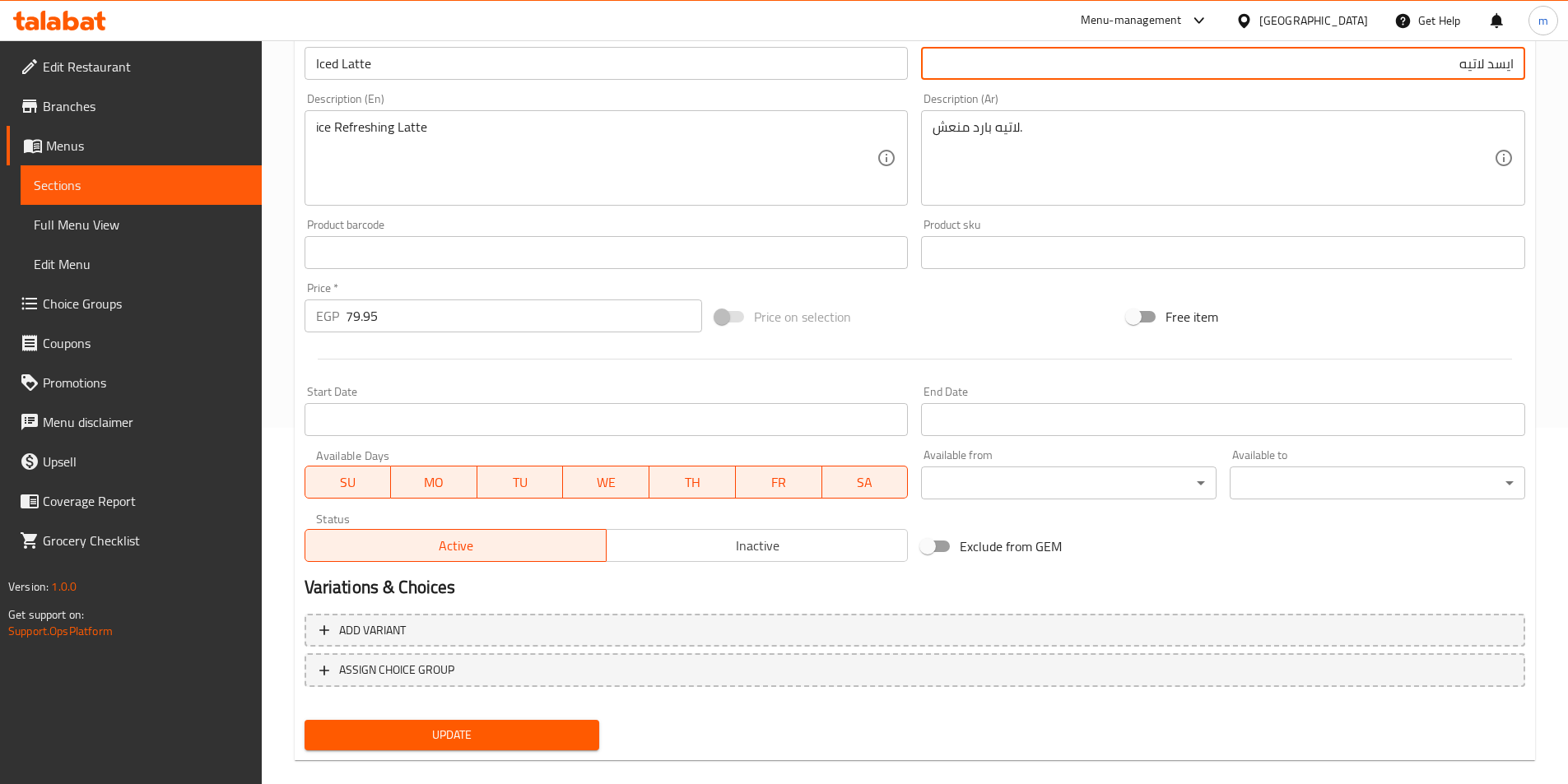
scroll to position [379, 0]
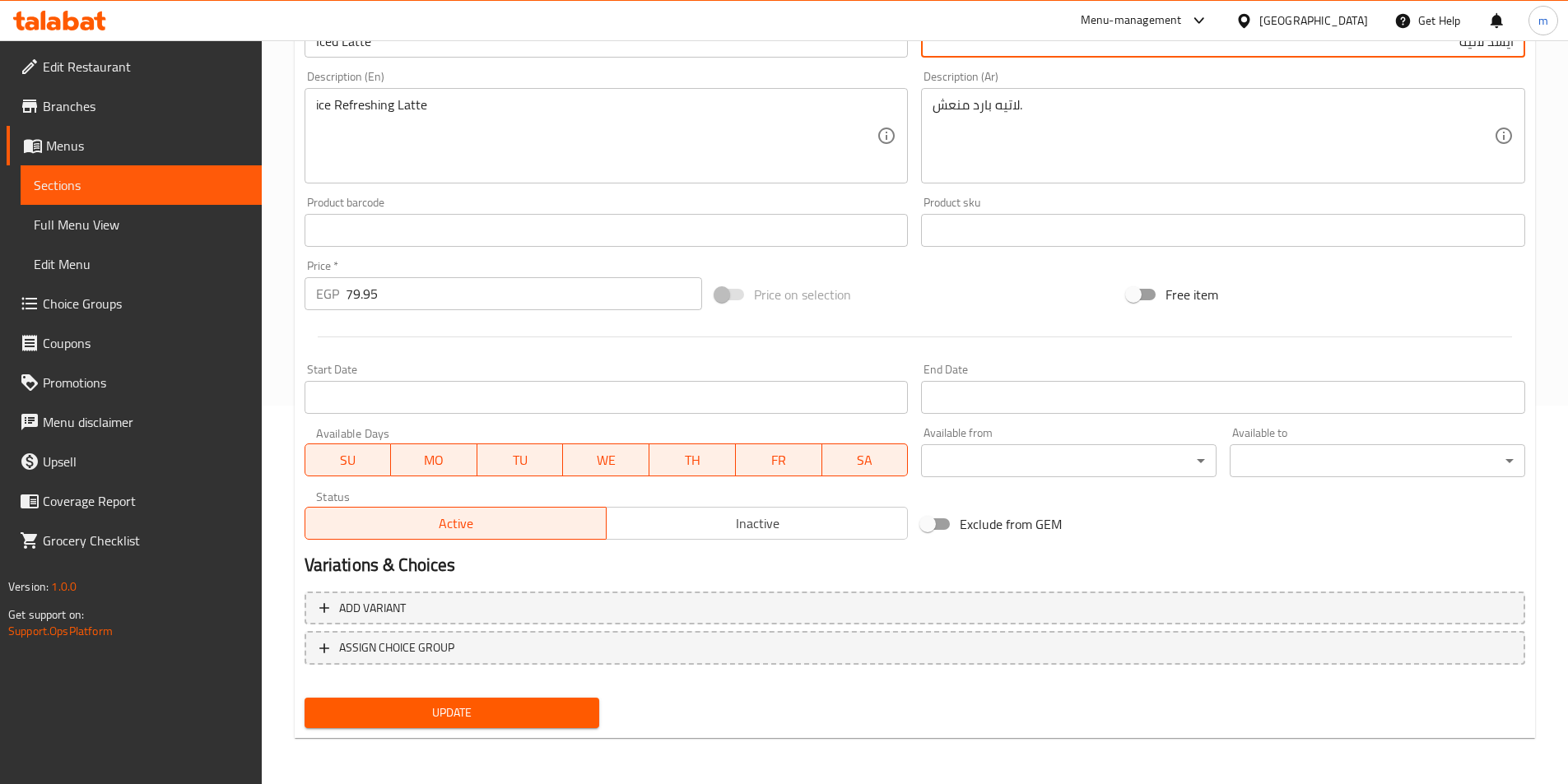
type input "ايسد لاتيه"
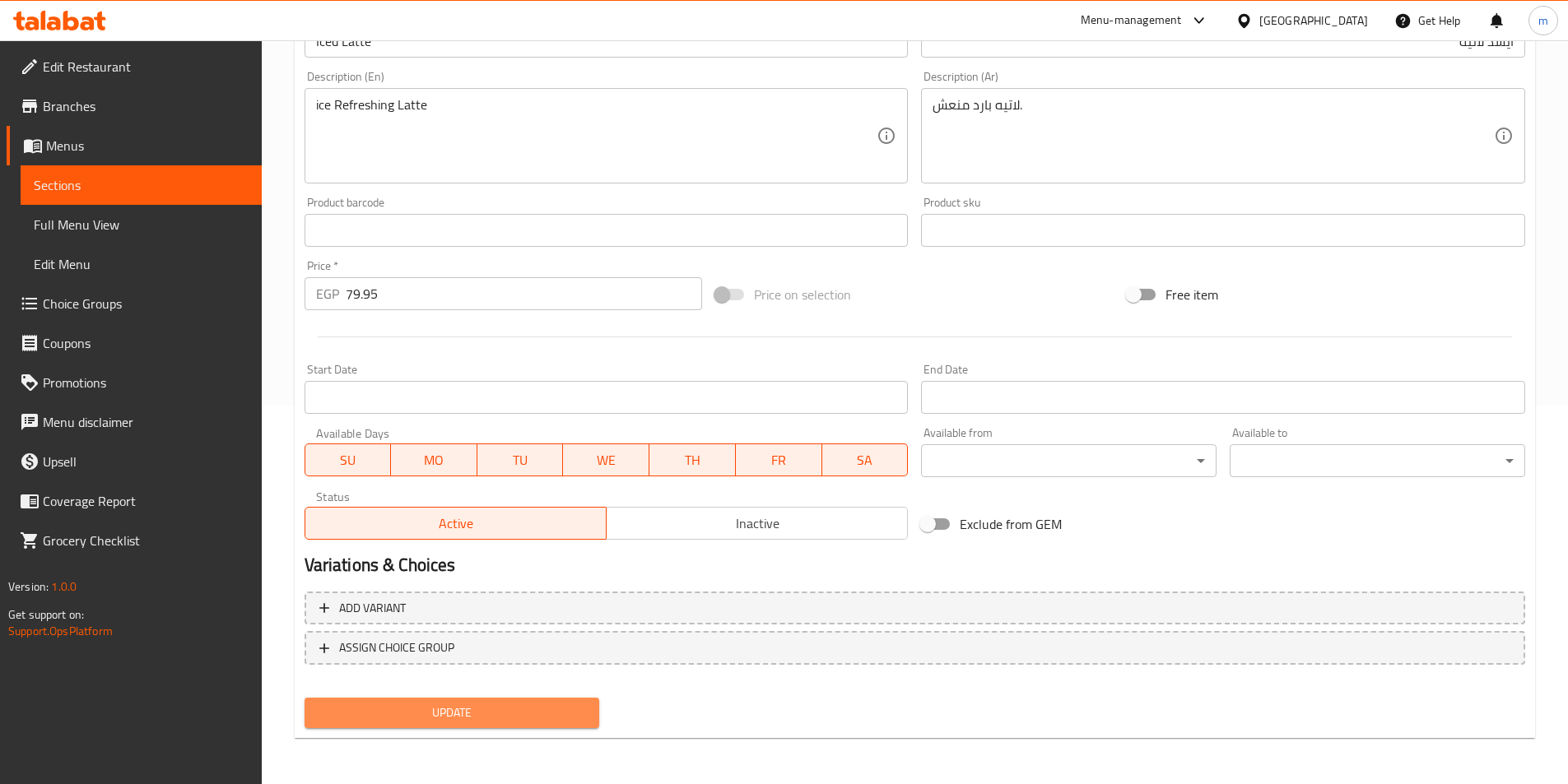
click at [523, 711] on span "Update" at bounding box center [452, 713] width 269 height 21
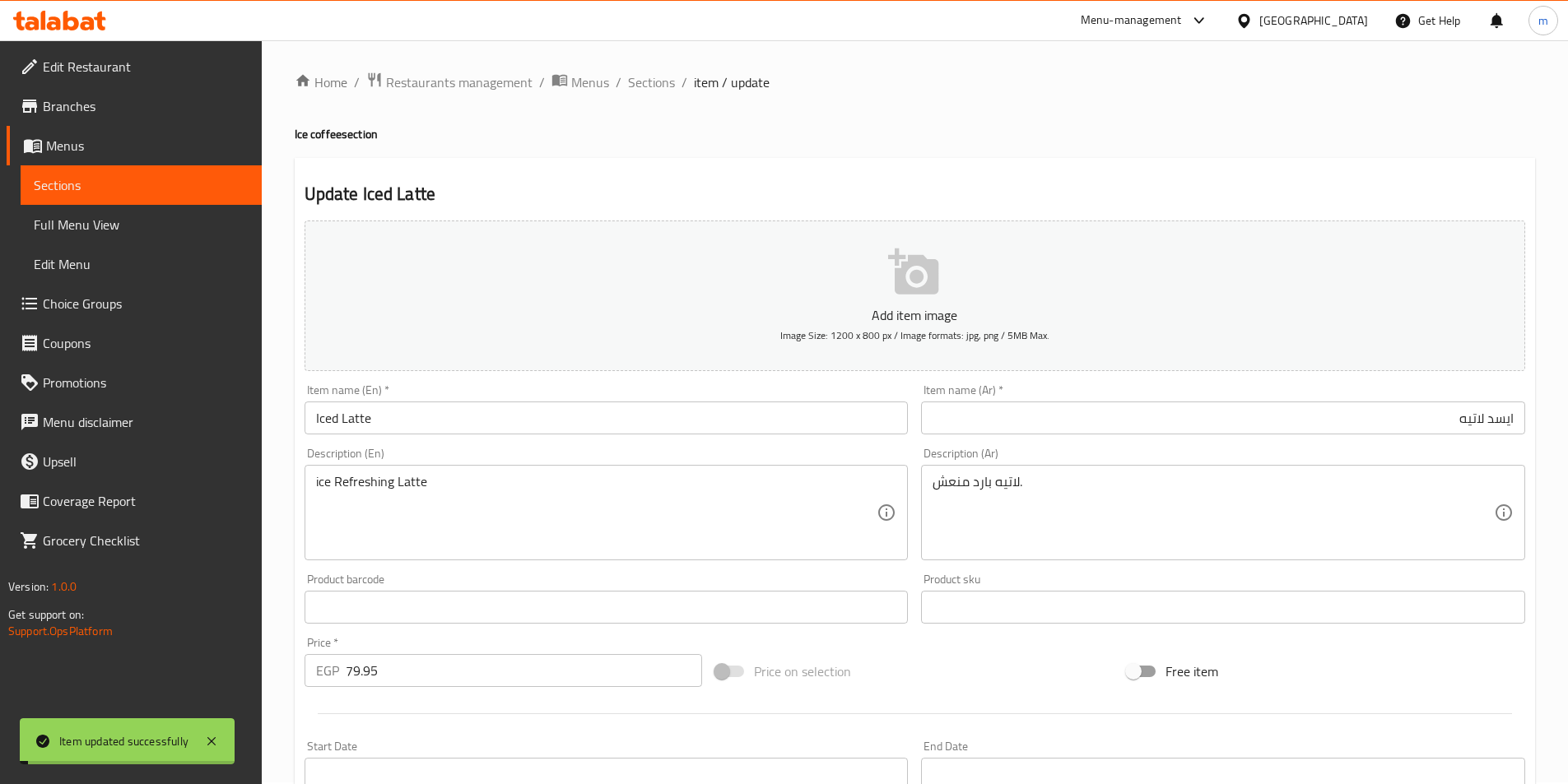
scroll to position [0, 0]
click at [641, 84] on span "Sections" at bounding box center [651, 84] width 47 height 20
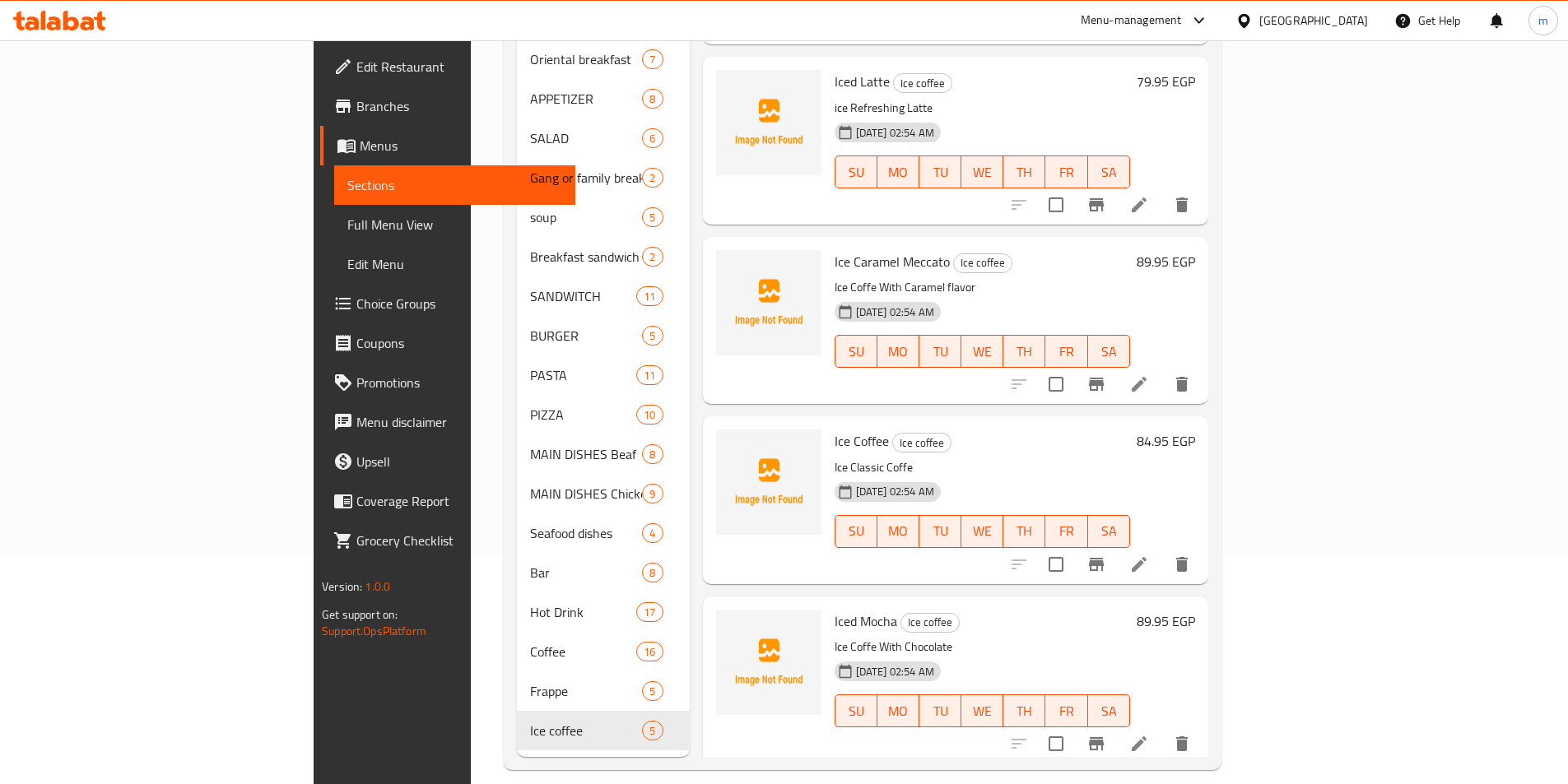
scroll to position [230, 0]
click at [1149, 733] on icon at bounding box center [1139, 743] width 20 height 20
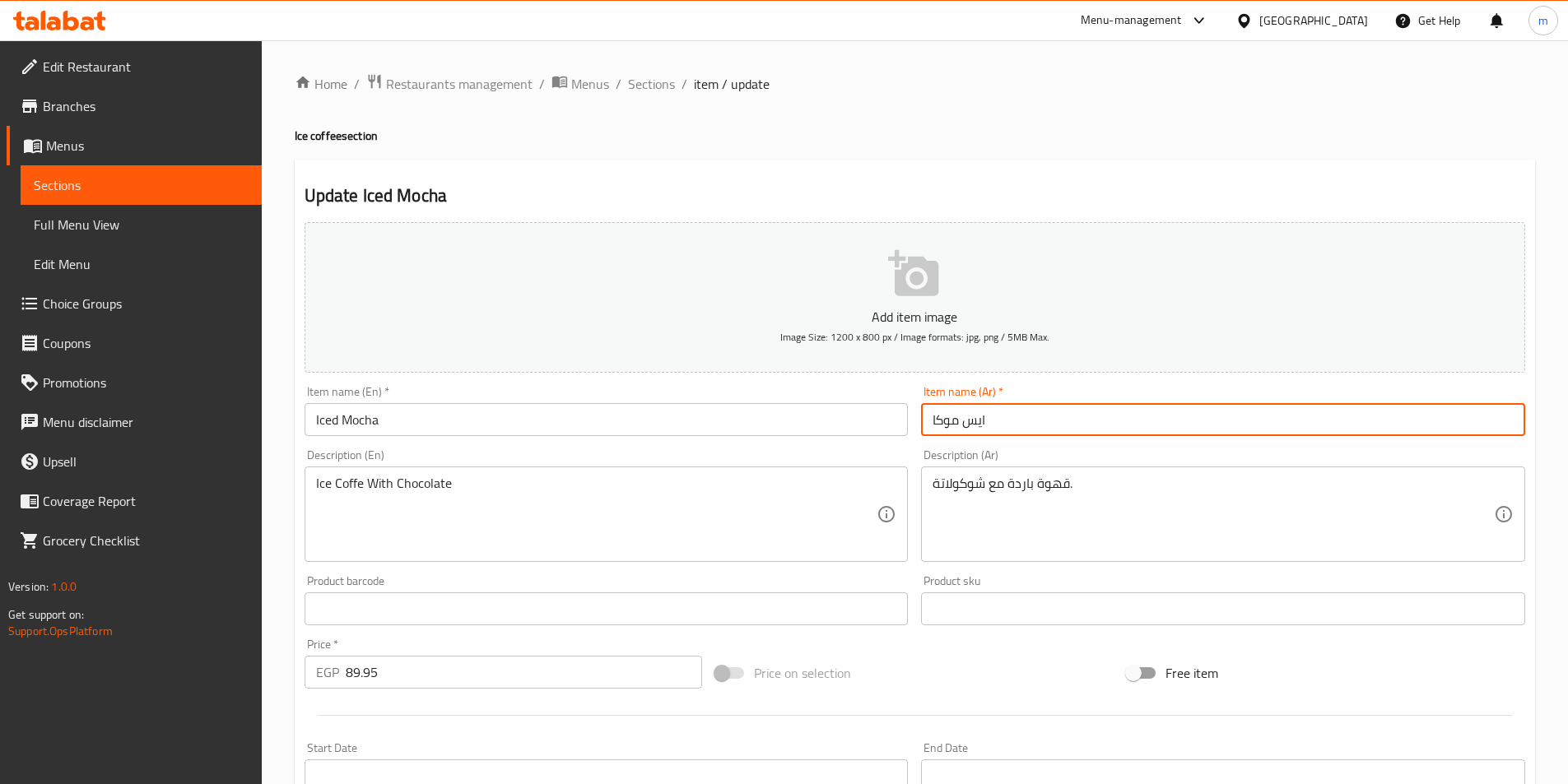
click at [1019, 419] on input "ايس موكا" at bounding box center [1222, 420] width 604 height 33
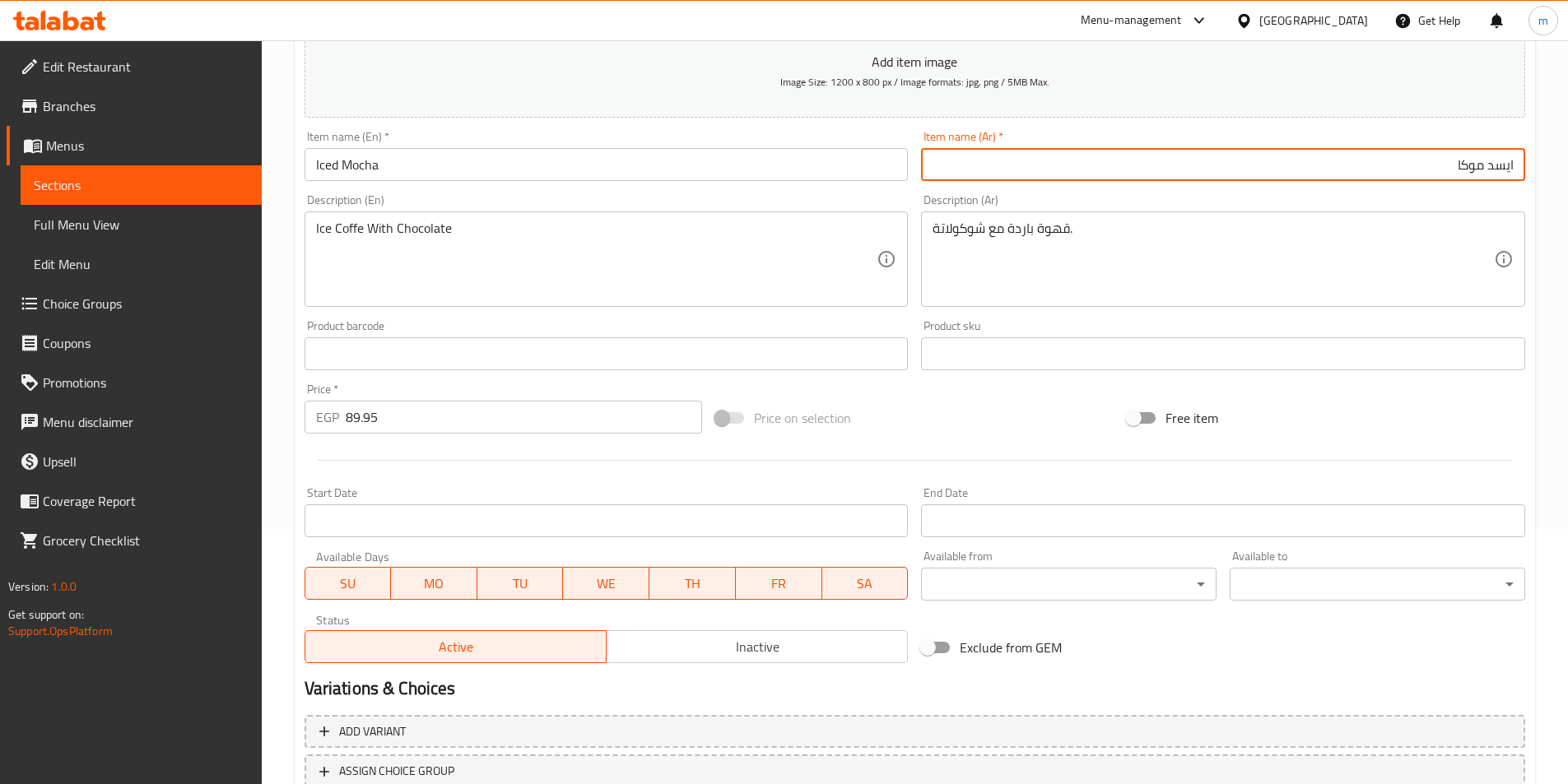
scroll to position [379, 0]
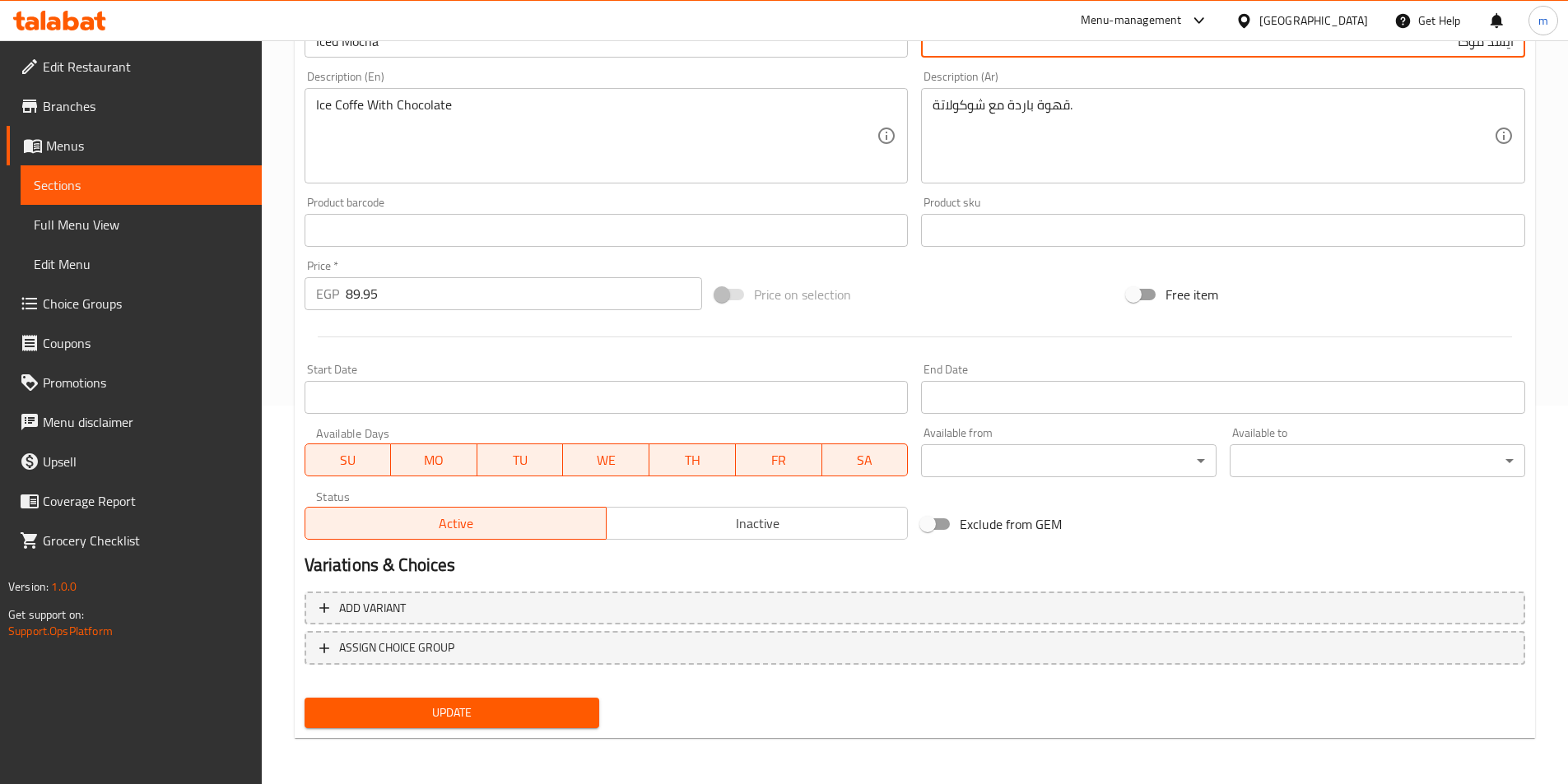
type input "ايسد موكا"
click at [418, 733] on div "Update" at bounding box center [452, 713] width 308 height 44
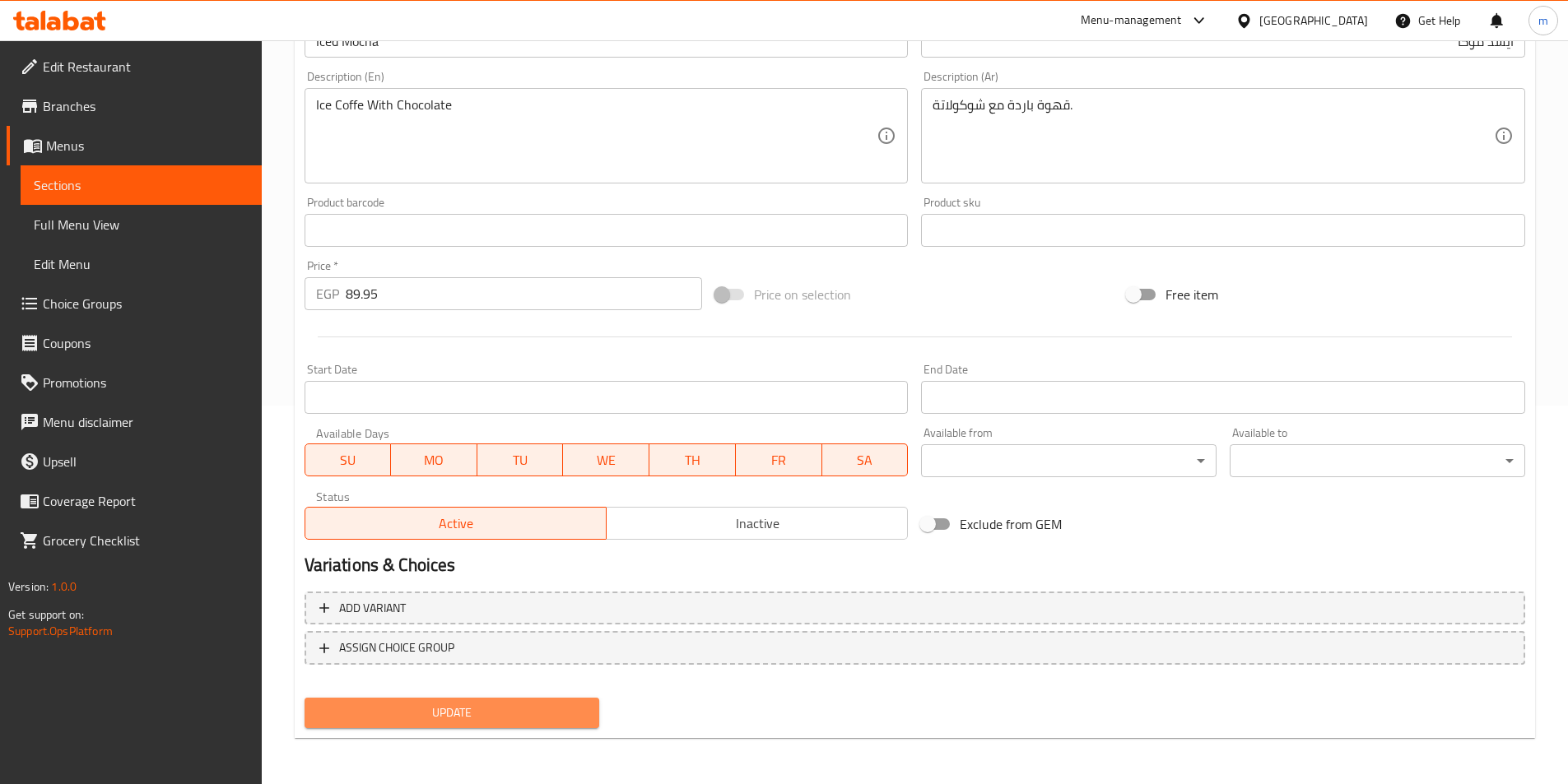
click at [428, 720] on span "Update" at bounding box center [452, 713] width 269 height 21
click at [99, 234] on span "Full Menu View" at bounding box center [141, 225] width 215 height 20
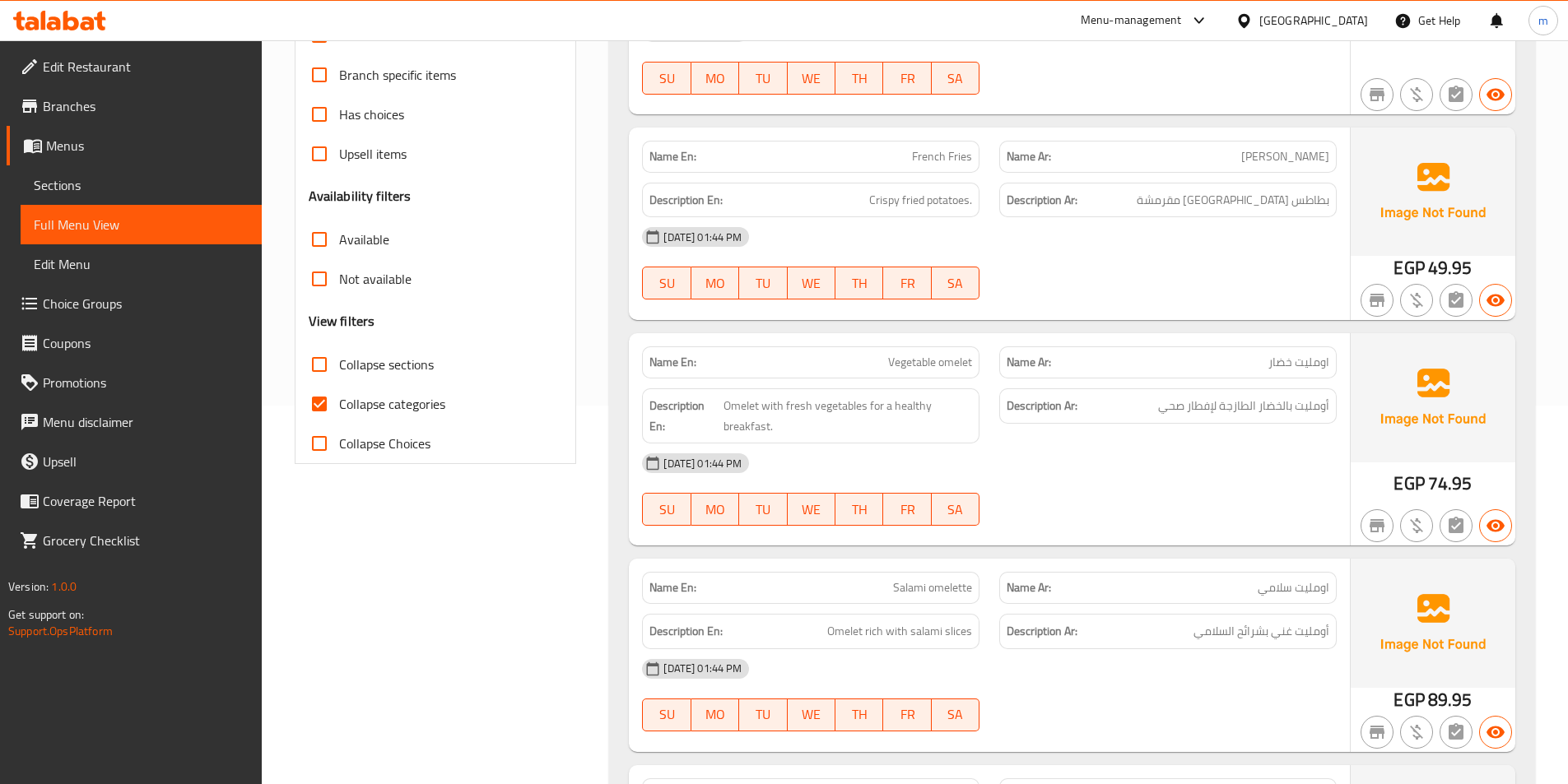
click at [142, 188] on span "Sections" at bounding box center [141, 186] width 215 height 20
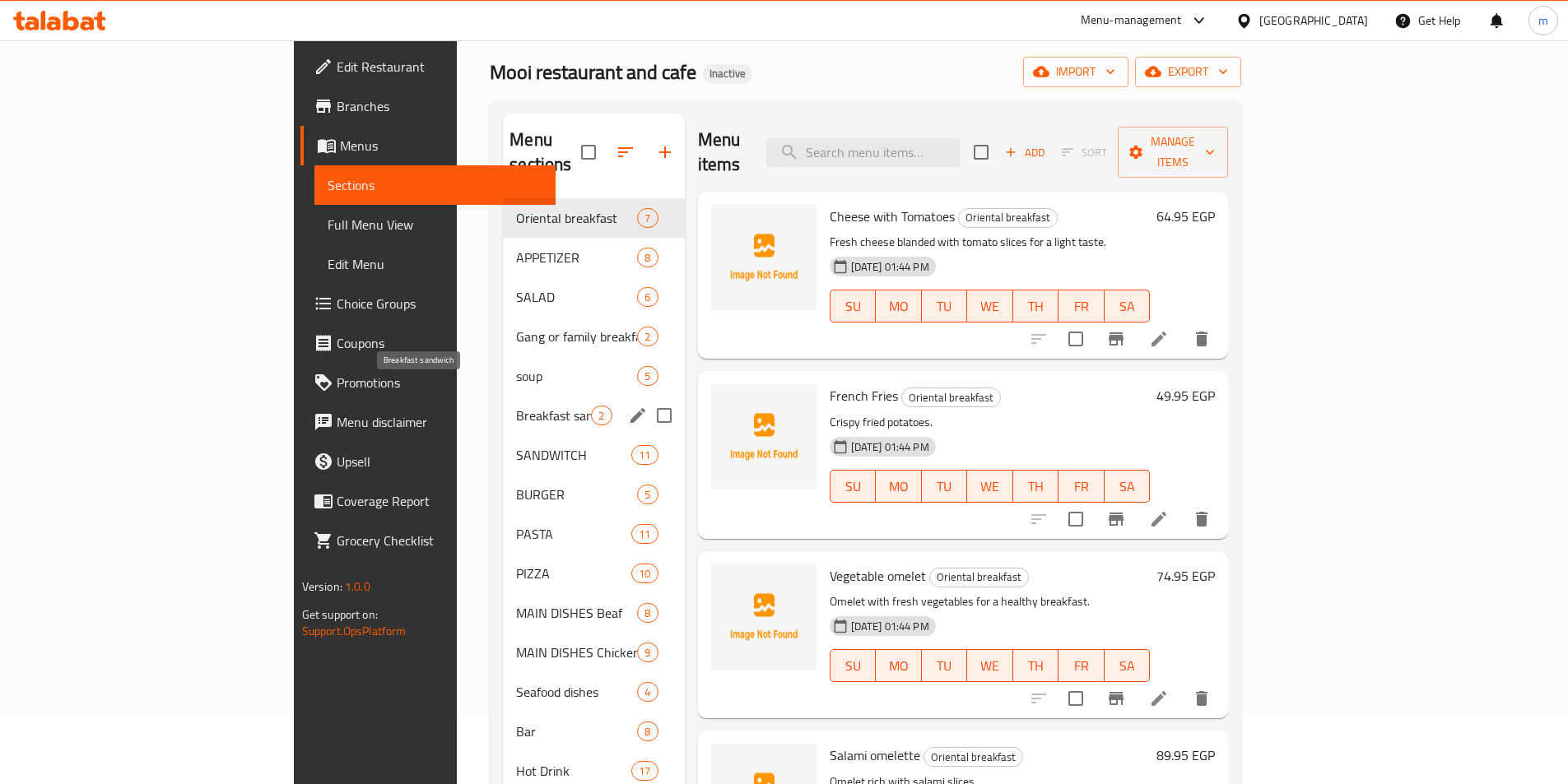
scroll to position [230, 0]
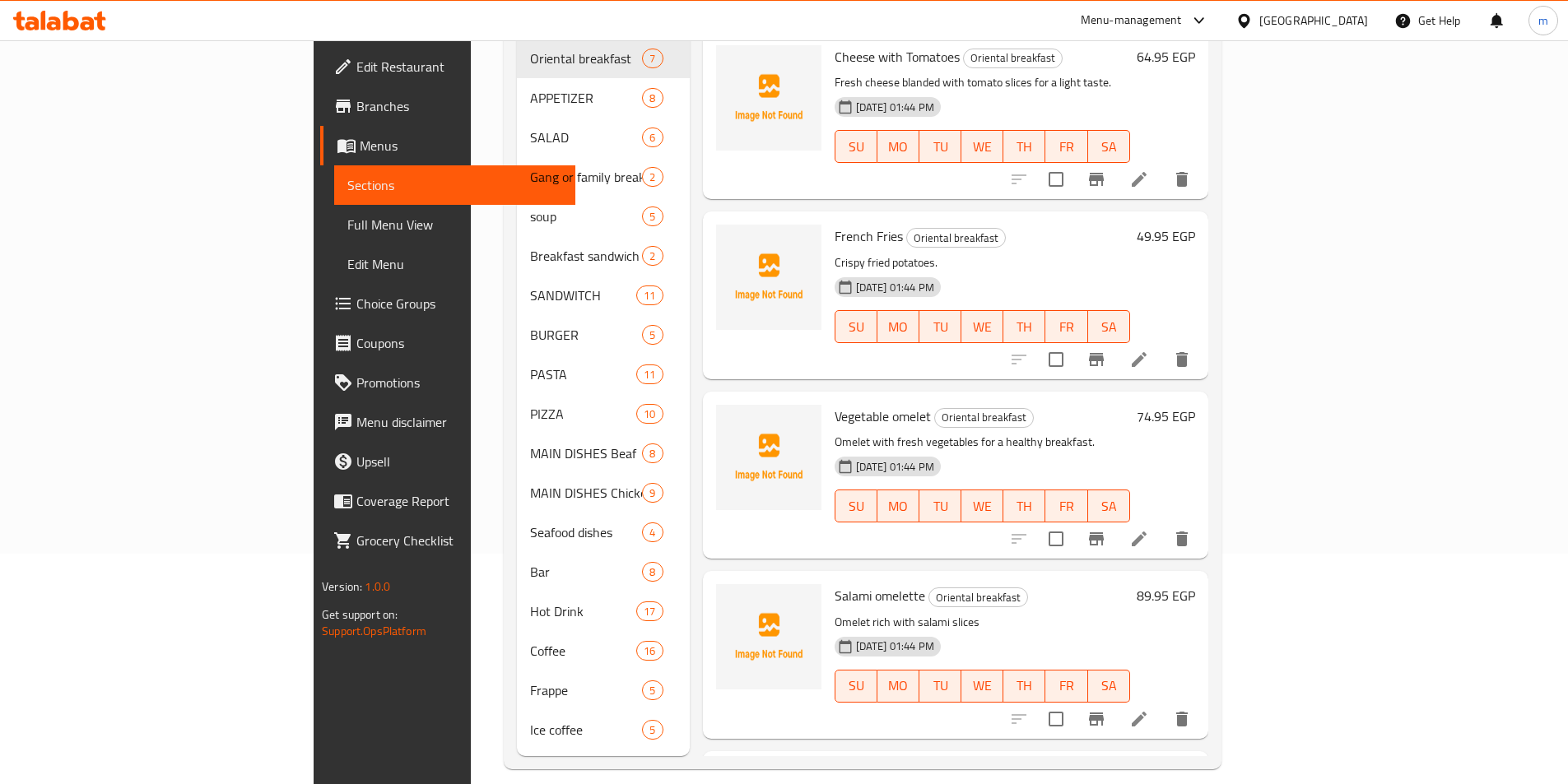
click at [347, 218] on span "Full Menu View" at bounding box center [454, 225] width 215 height 20
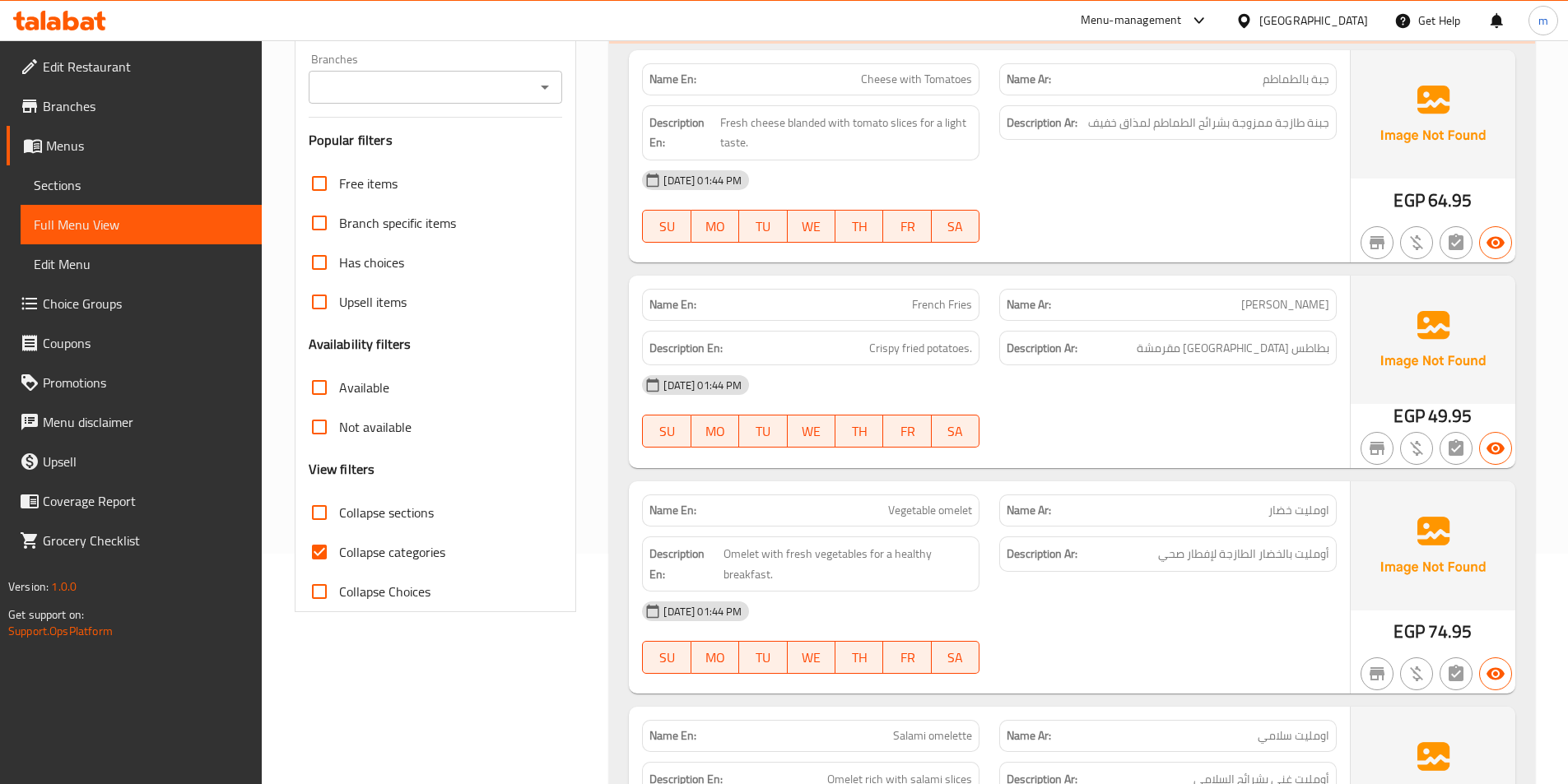
click at [381, 506] on span "Collapse sections" at bounding box center [386, 513] width 94 height 20
click at [339, 506] on input "Collapse sections" at bounding box center [319, 513] width 40 height 40
checkbox input "true"
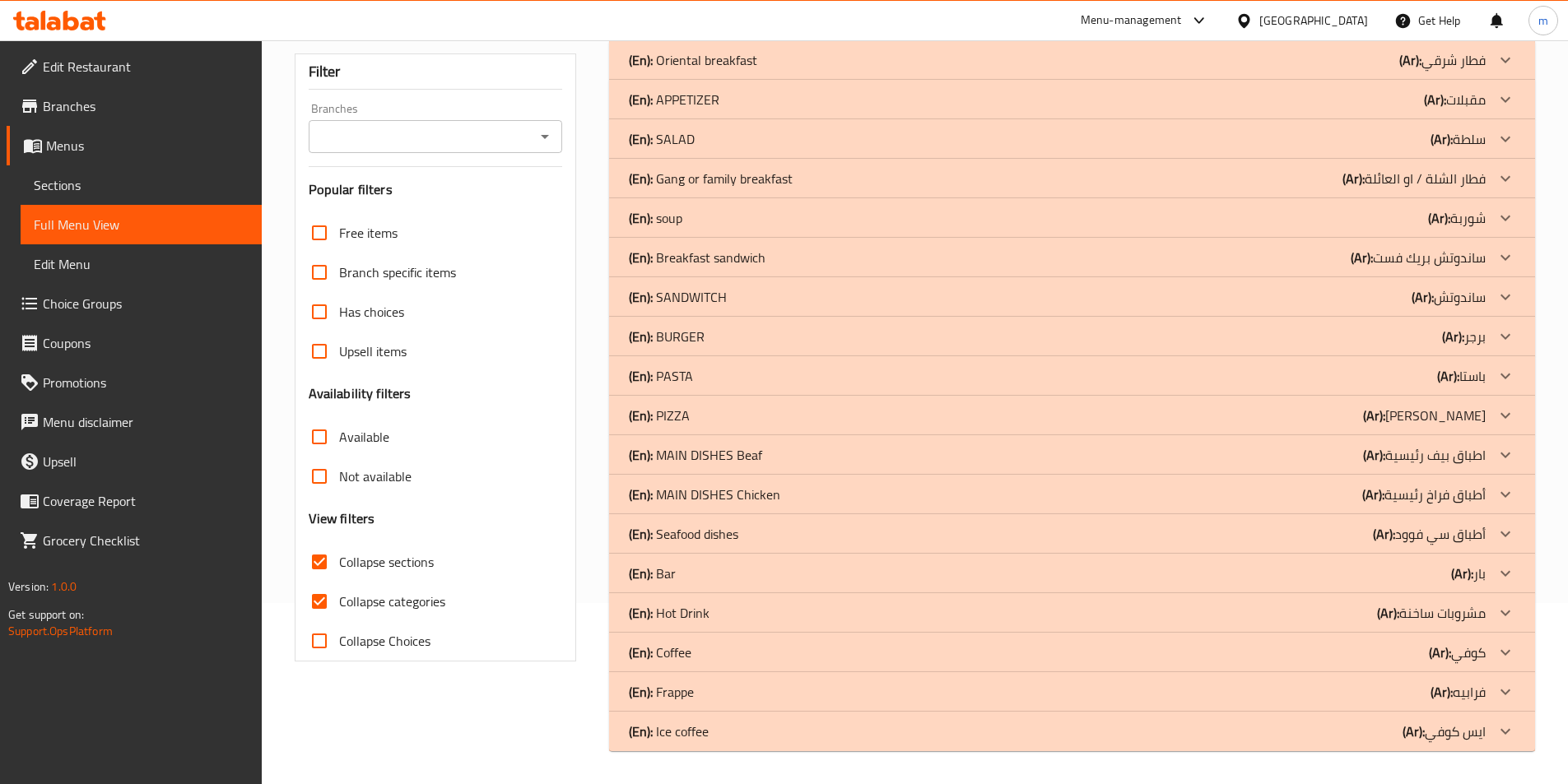
click at [370, 592] on span "Collapse categories" at bounding box center [392, 602] width 106 height 20
click at [339, 582] on input "Collapse categories" at bounding box center [319, 602] width 40 height 40
checkbox input "false"
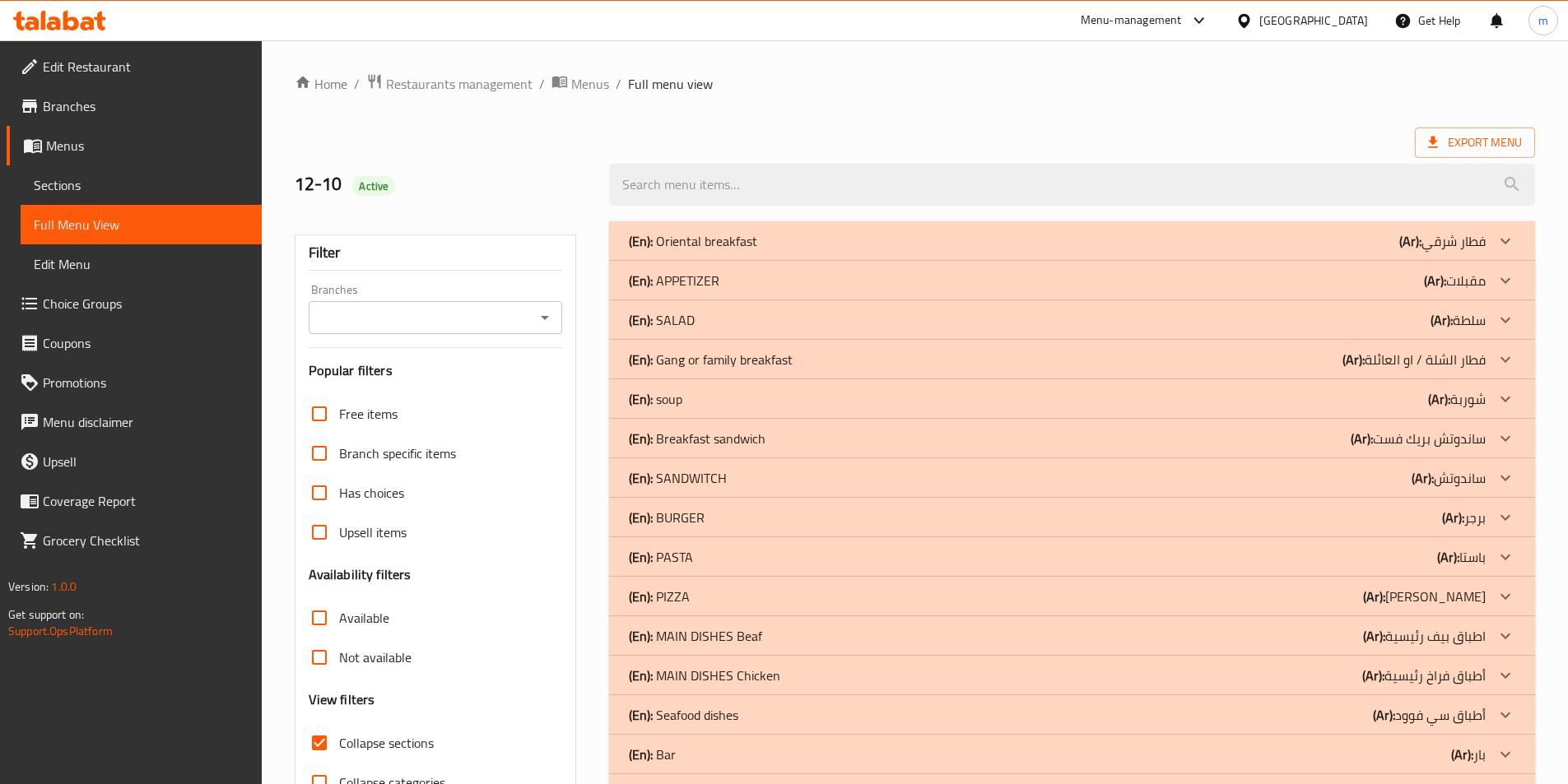
click at [1349, 477] on div "(En): SANDWITCH (Ar): ساندوتش" at bounding box center [1057, 478] width 857 height 20
click at [1349, 477] on div "(En): SANDWITCH (Ar): ساندوتش" at bounding box center [1072, 478] width 926 height 40
click at [1302, 477] on div "(En): SANDWITCH (Ar): ساندوتش" at bounding box center [1057, 478] width 857 height 20
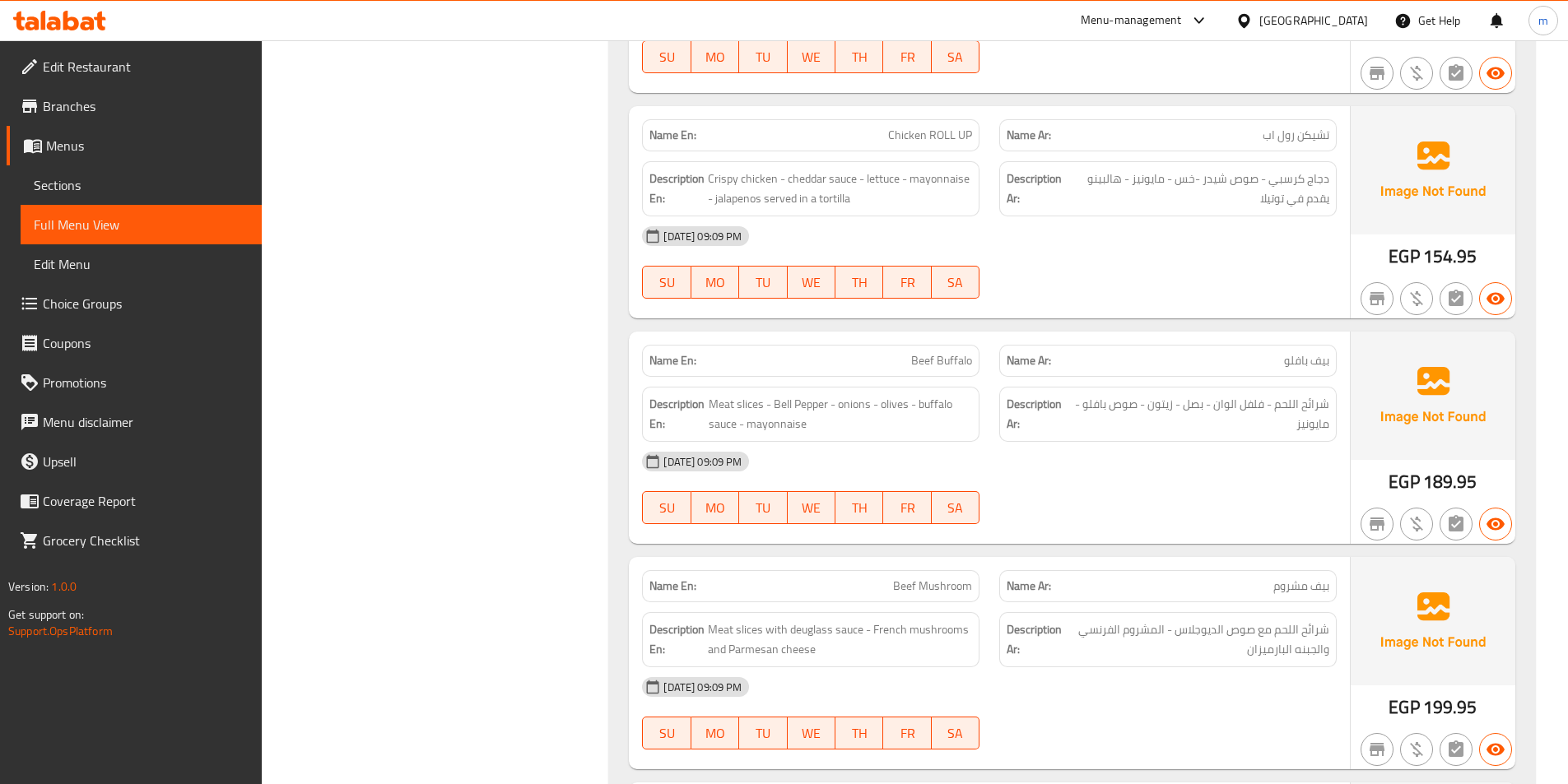
scroll to position [905, 0]
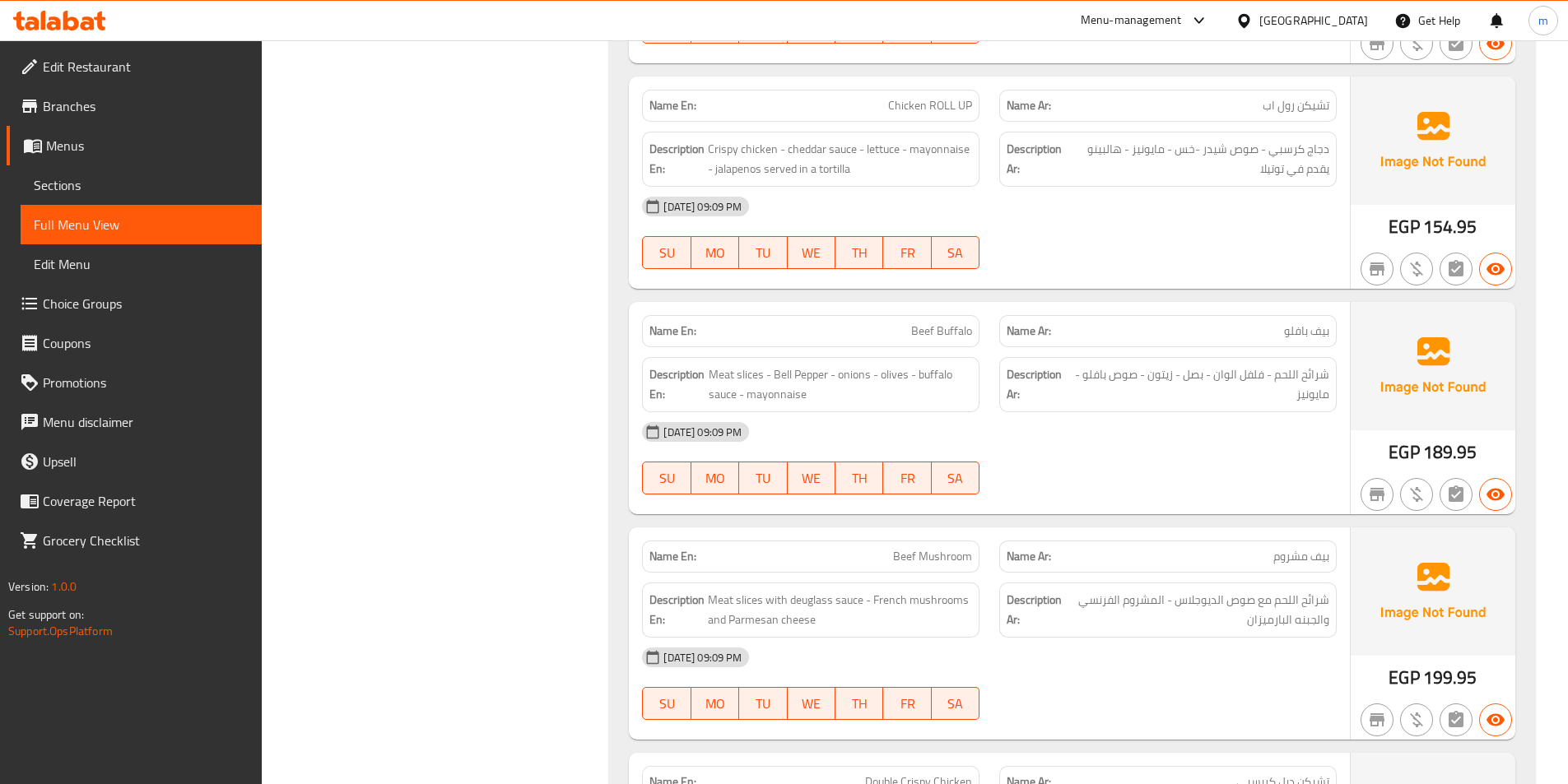
click at [958, 105] on span "Chicken ROLL UP" at bounding box center [929, 105] width 84 height 17
copy span "Chicken ROLL UP"
click at [103, 181] on span "Sections" at bounding box center [141, 186] width 215 height 20
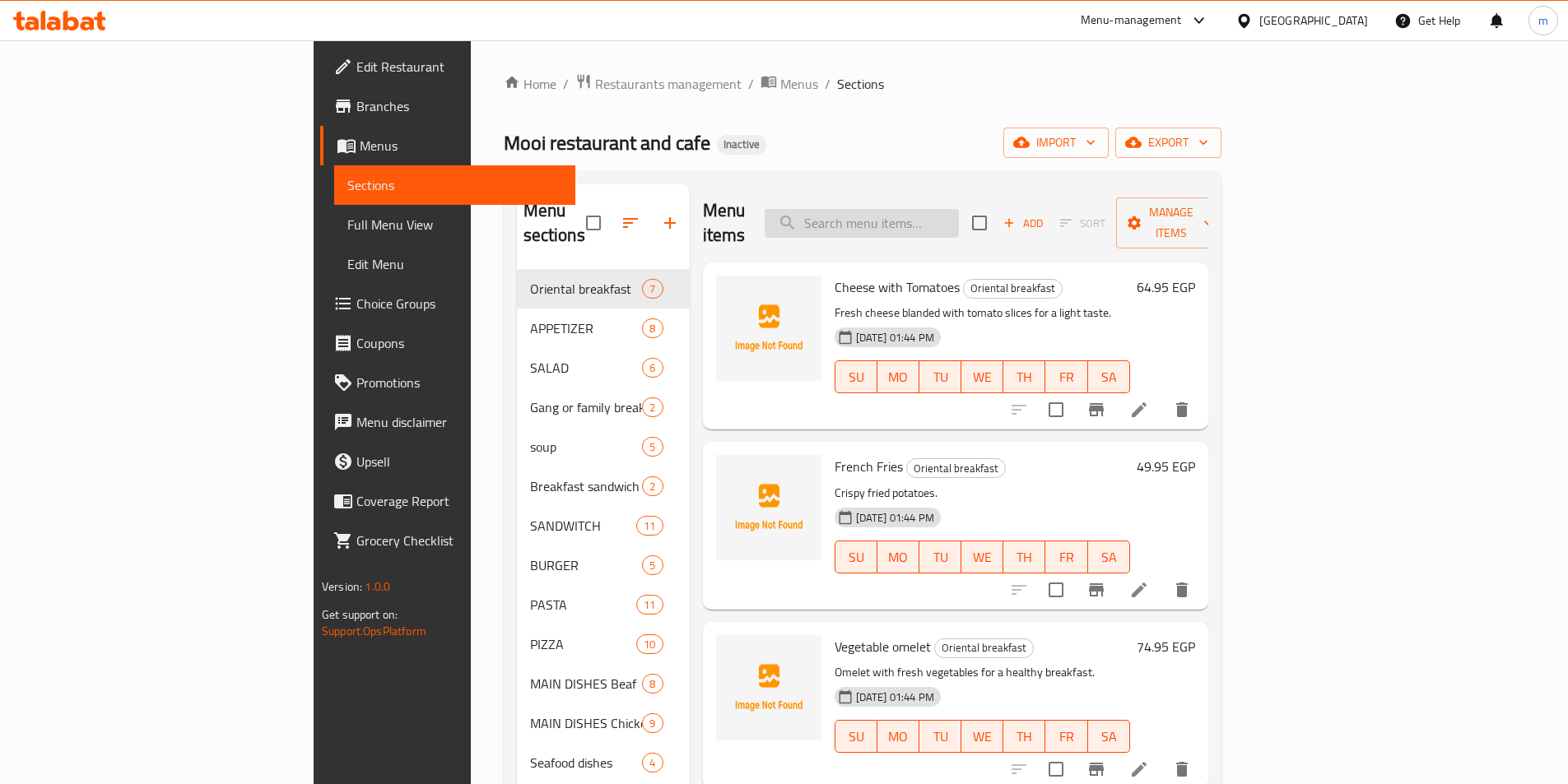
click at [928, 224] on input "search" at bounding box center [861, 223] width 194 height 29
paste input "Chicken ROLL UP"
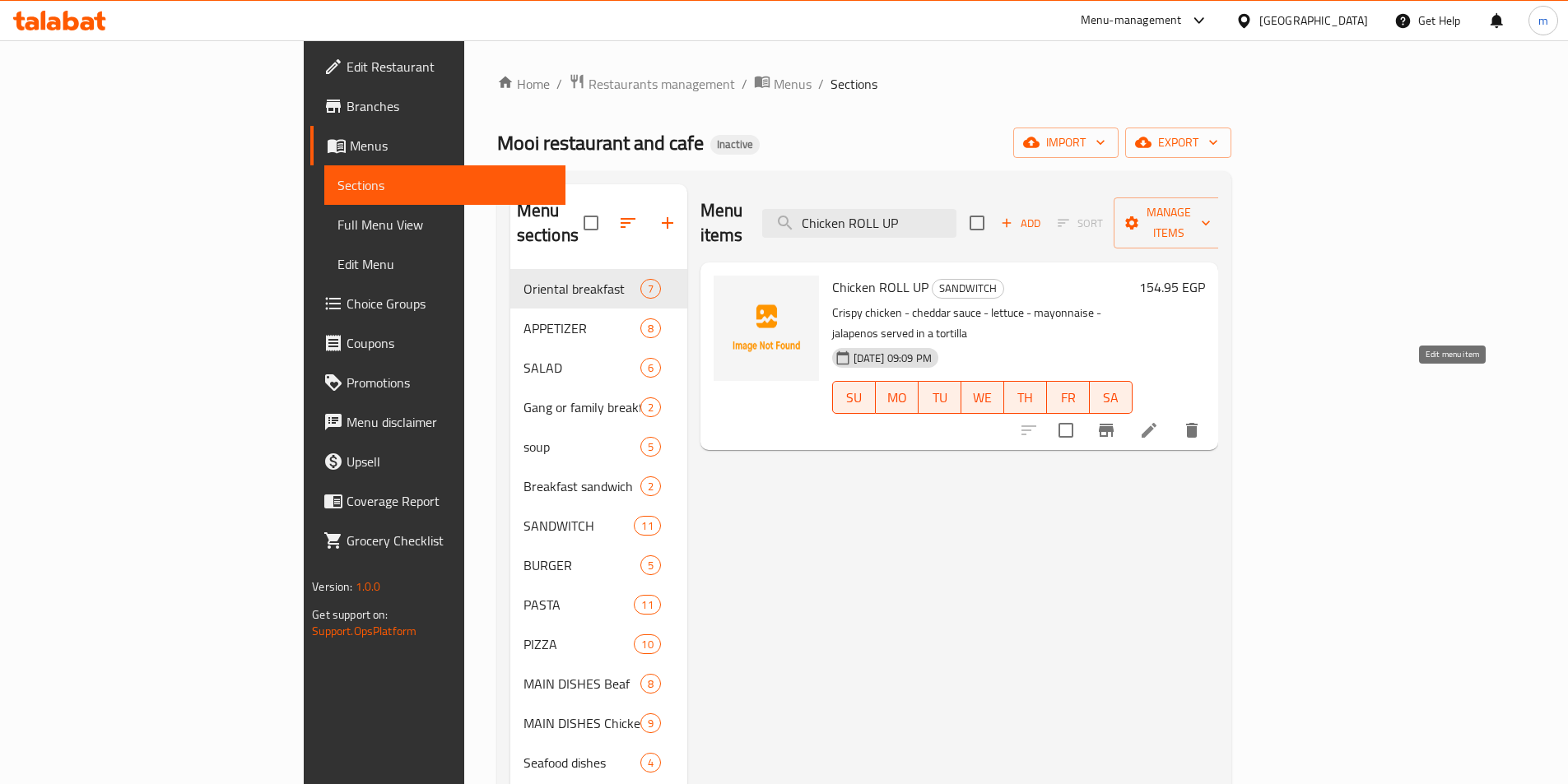
type input "Chicken ROLL UP"
click at [1159, 420] on icon at bounding box center [1149, 430] width 20 height 20
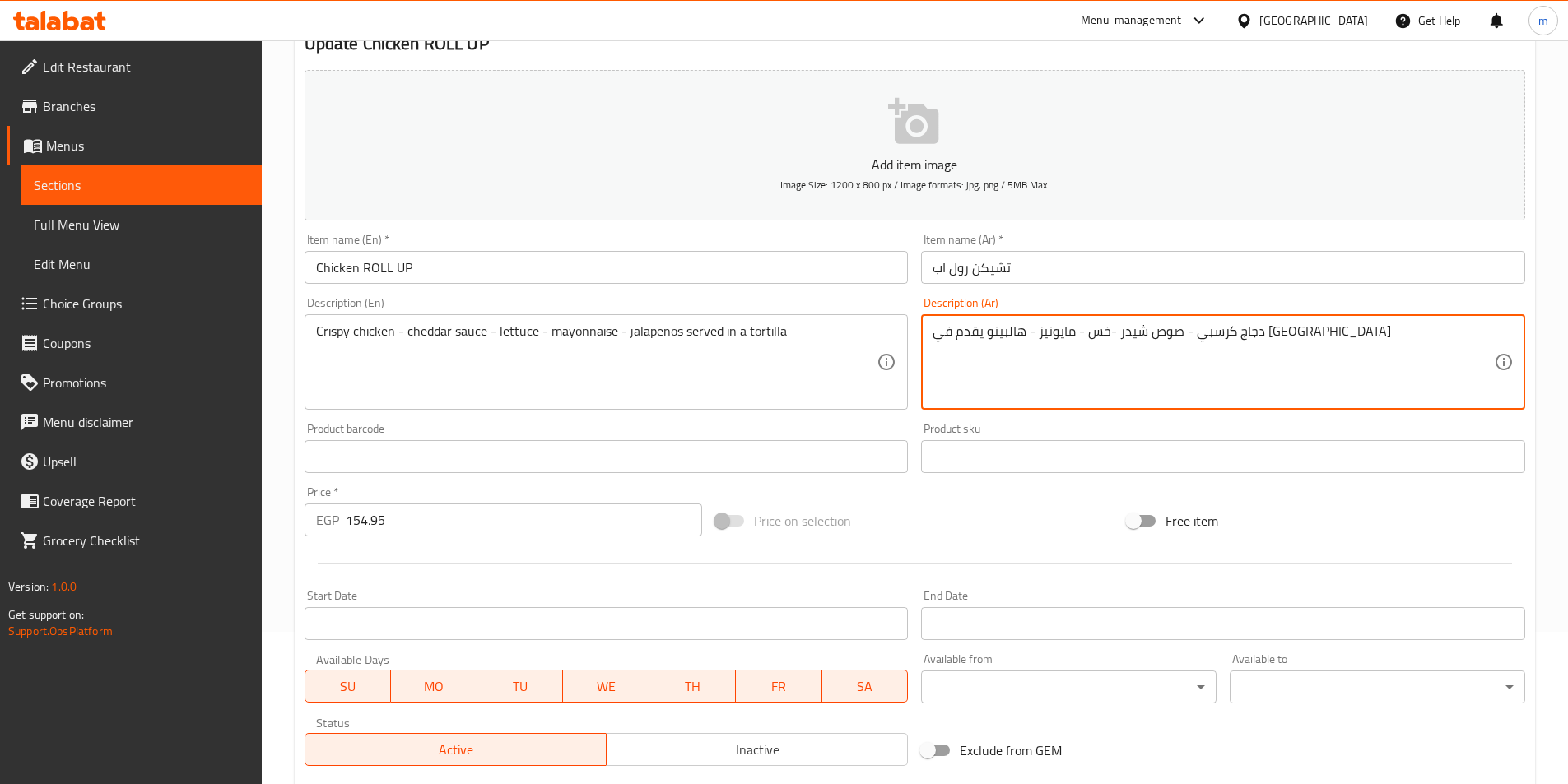
scroll to position [329, 0]
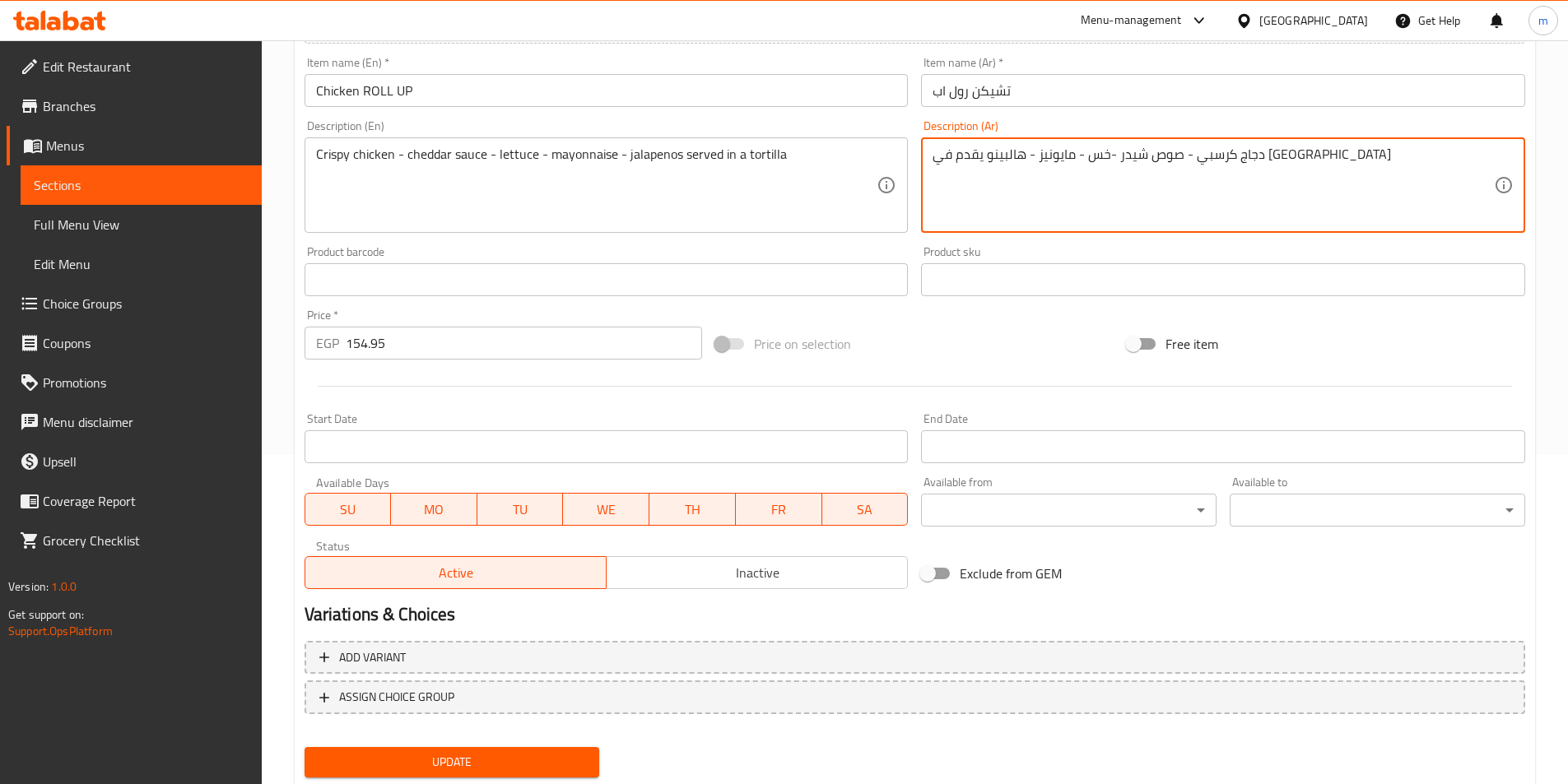
type textarea "دجاج كرسبي - صوص شيدر -خس - مايونيز - هالبينو يقدم في [GEOGRAPHIC_DATA]"
click at [461, 754] on span "Update" at bounding box center [452, 762] width 269 height 21
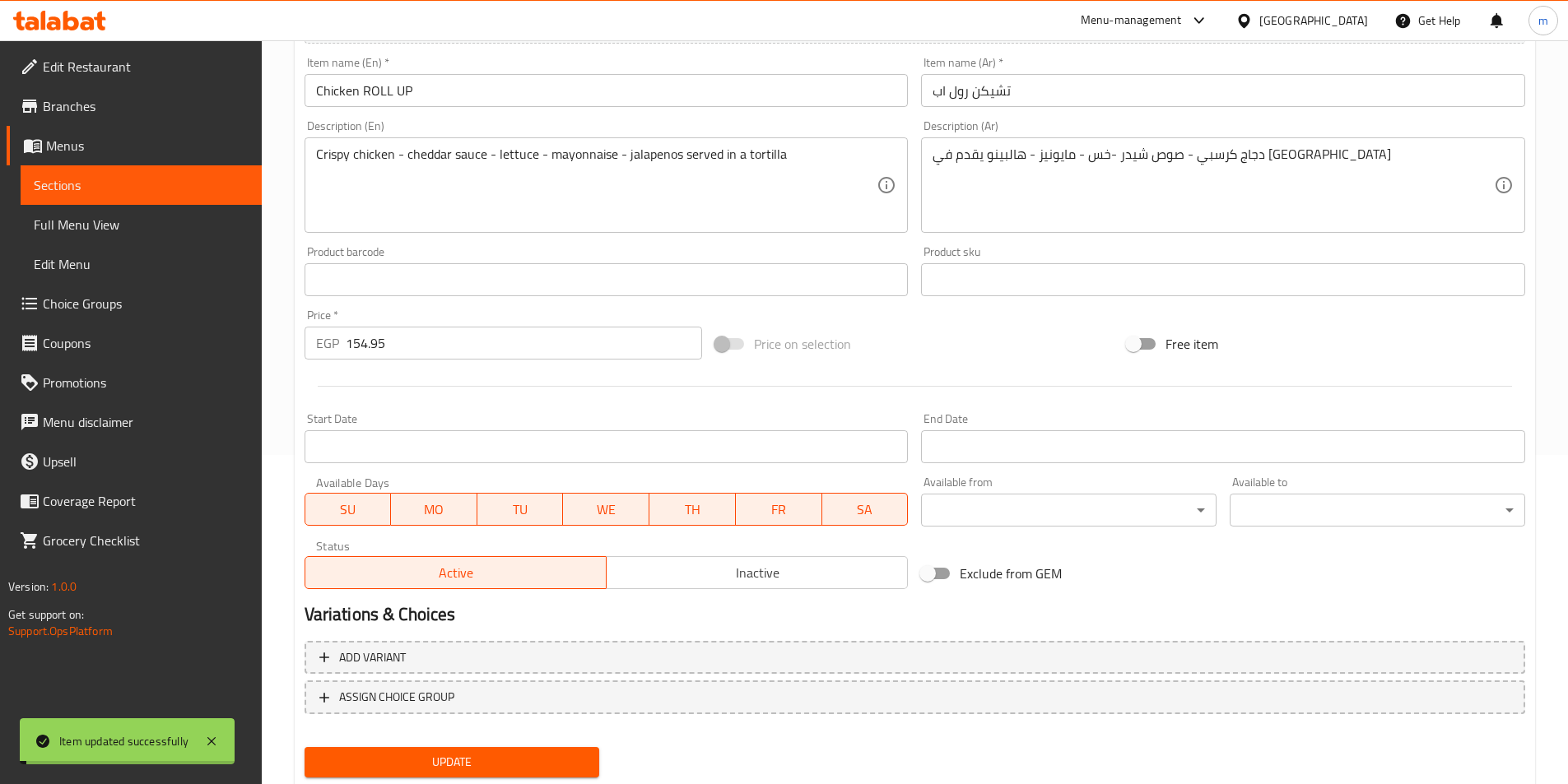
click at [132, 228] on span "Full Menu View" at bounding box center [141, 225] width 215 height 20
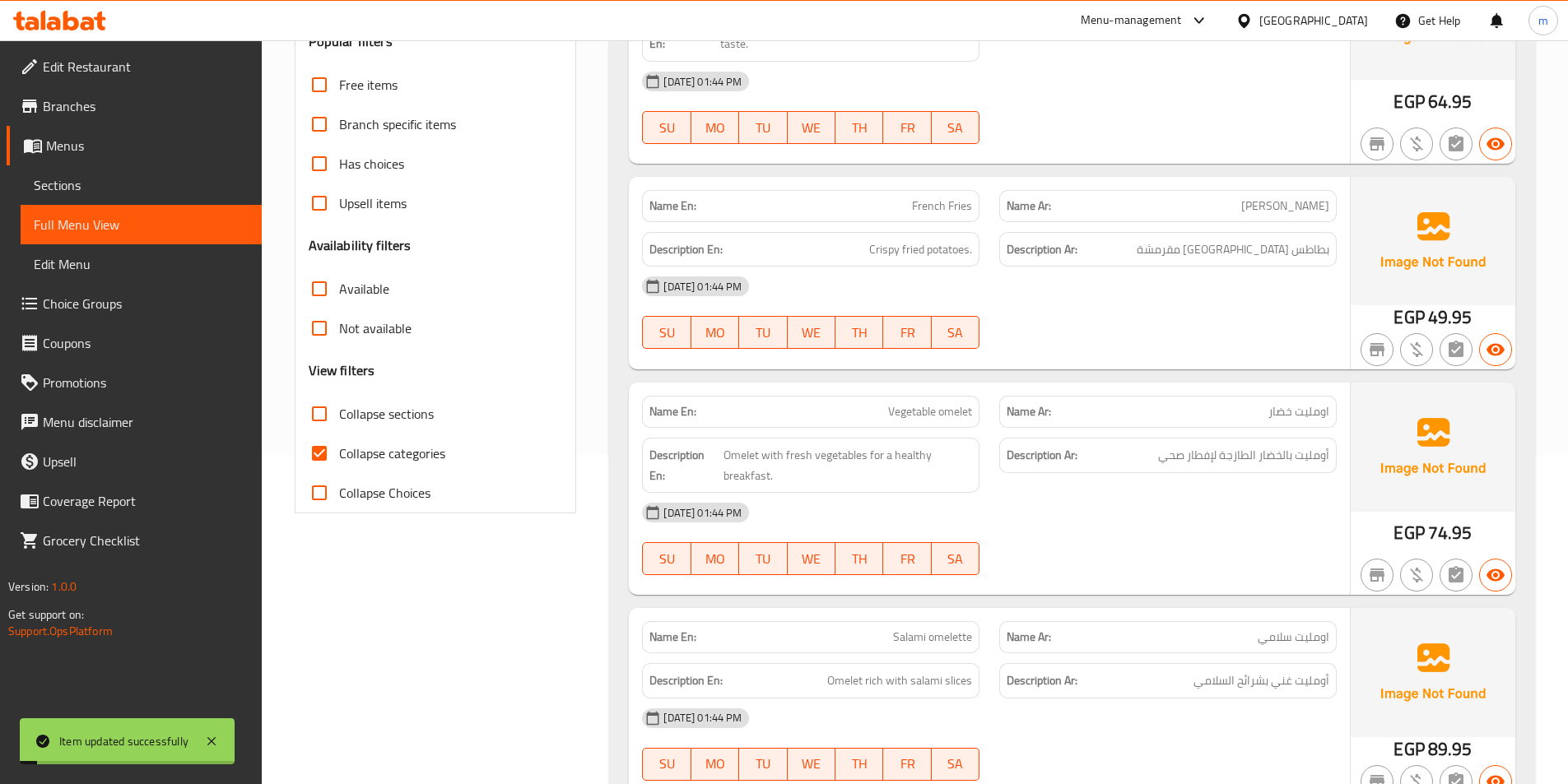
click at [352, 414] on span "Collapse sections" at bounding box center [386, 414] width 94 height 20
click at [339, 414] on input "Collapse sections" at bounding box center [319, 414] width 40 height 40
checkbox input "true"
click at [359, 450] on span "Collapse categories" at bounding box center [392, 453] width 106 height 20
click at [339, 450] on input "Collapse categories" at bounding box center [319, 453] width 40 height 40
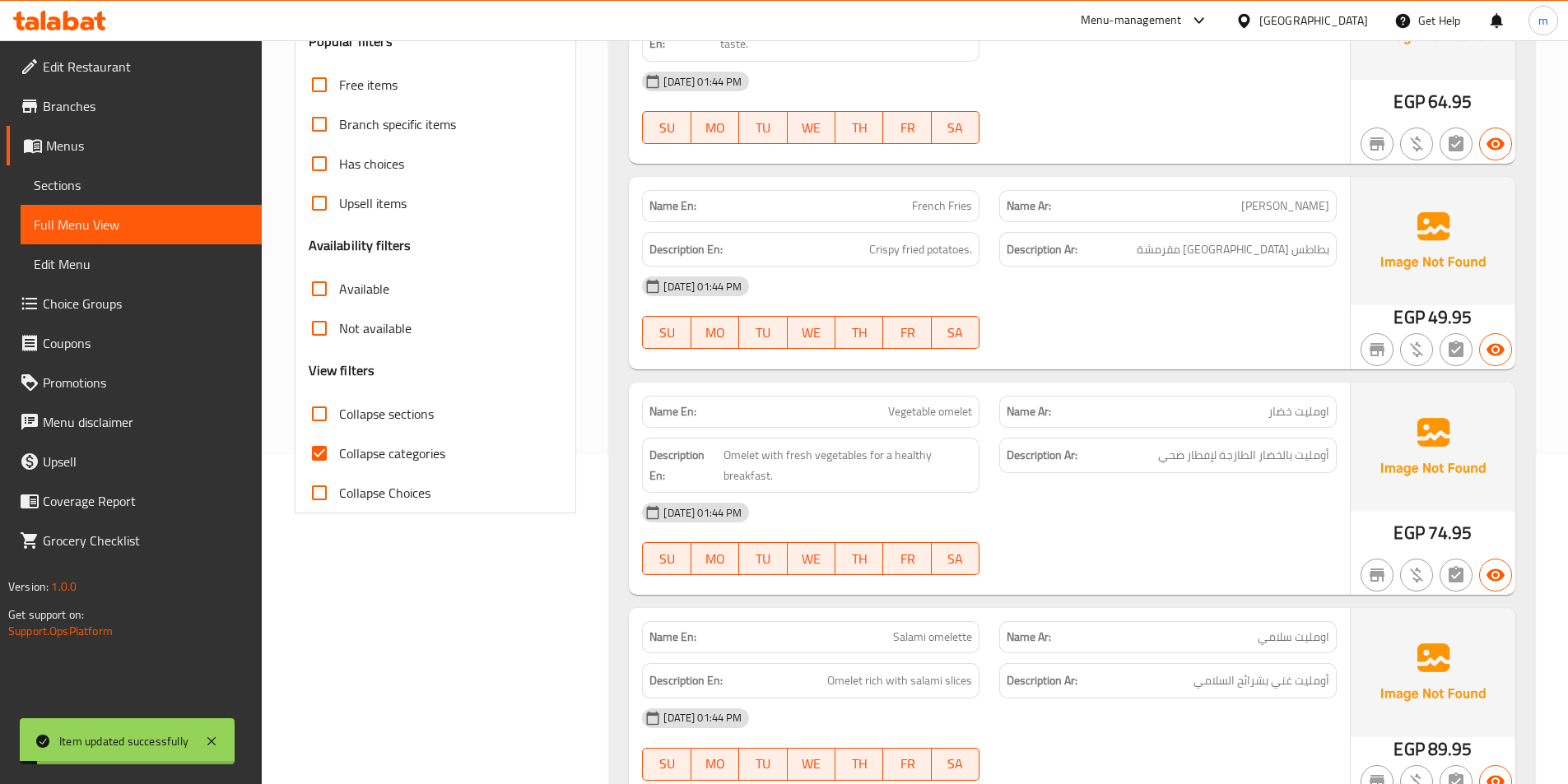
checkbox input "false"
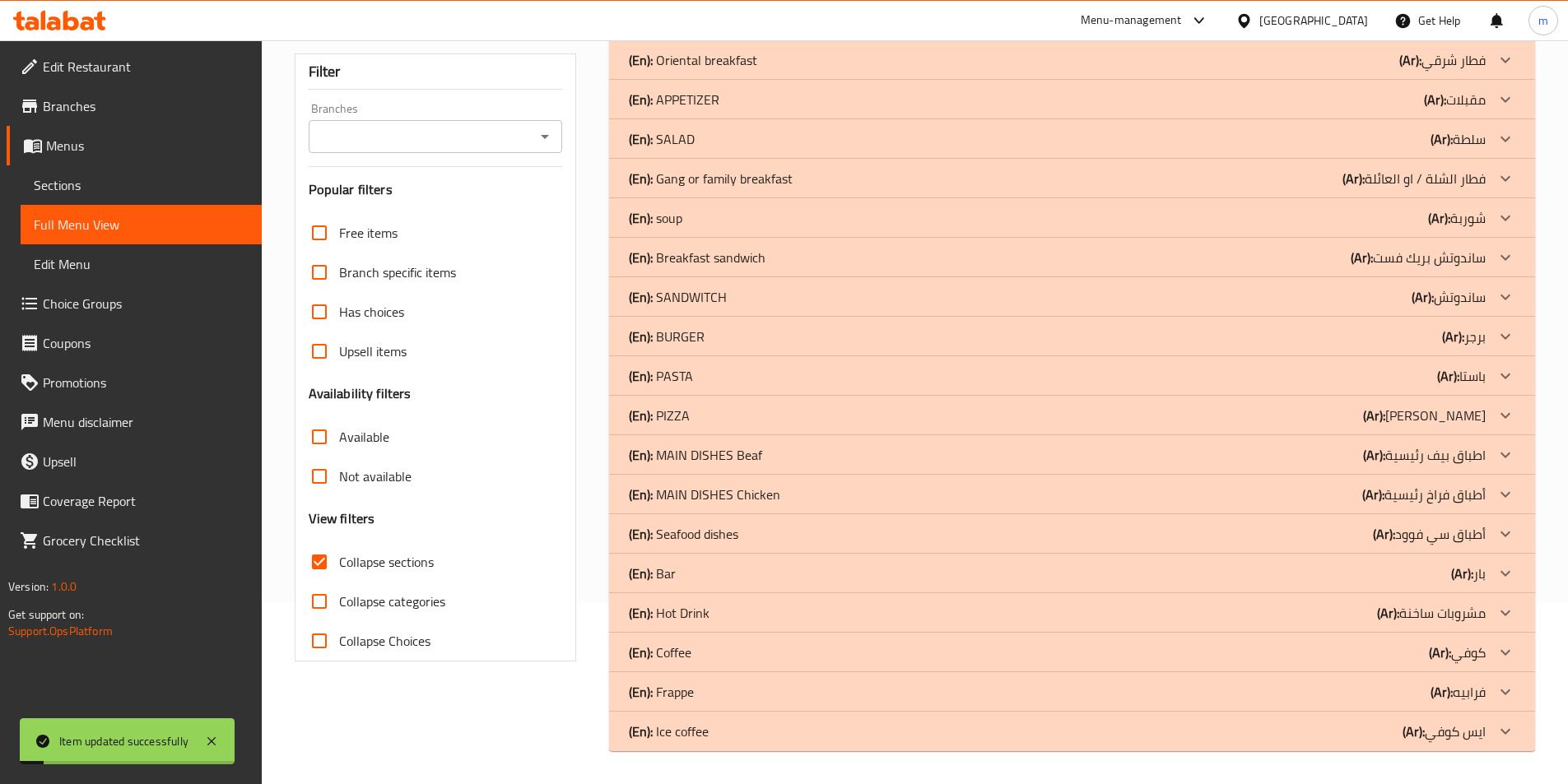
scroll to position [181, 0]
click at [1333, 301] on div "(En): SANDWITCH (Ar): ساندوتش" at bounding box center [1057, 298] width 857 height 20
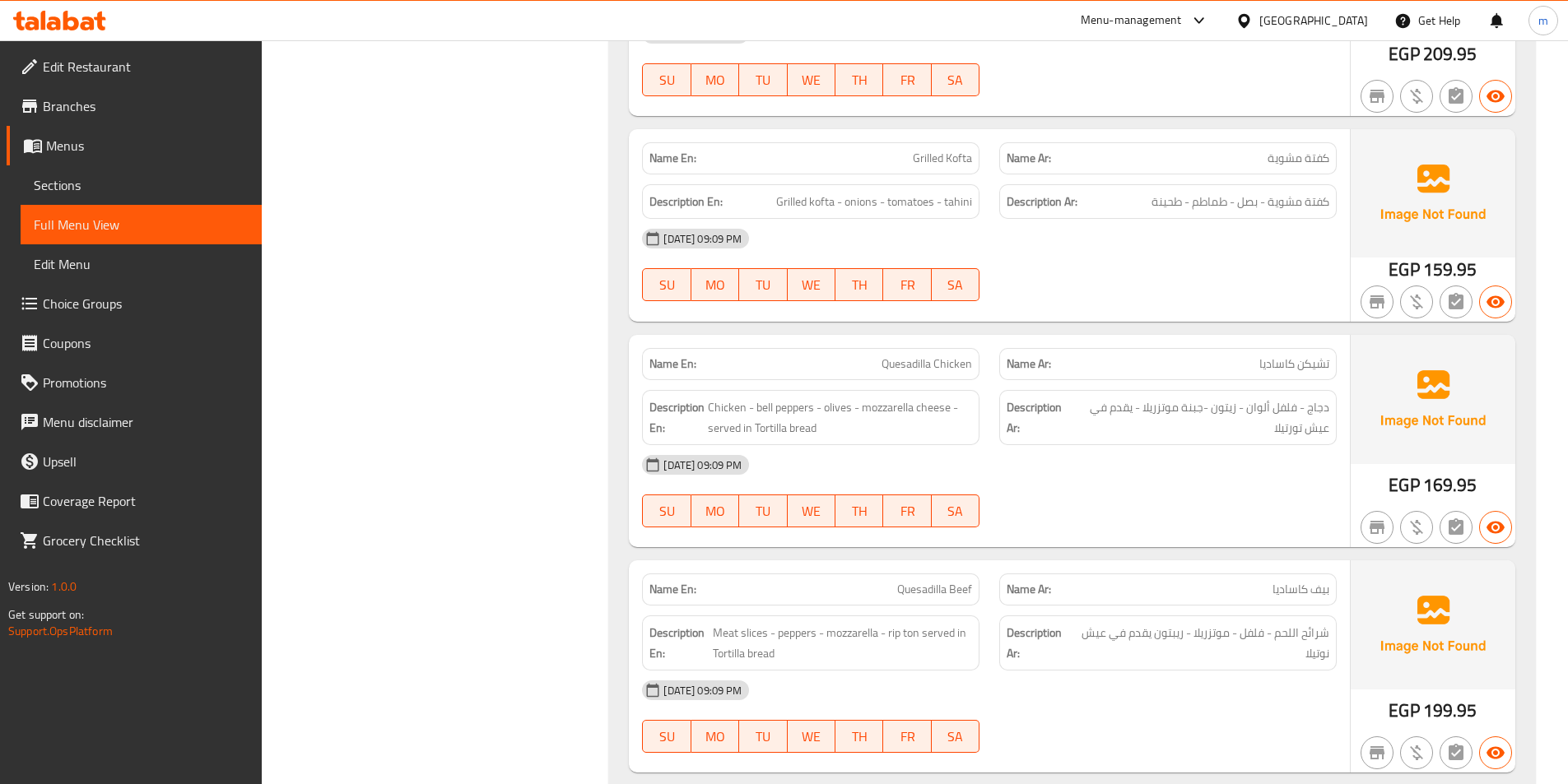
scroll to position [1770, 0]
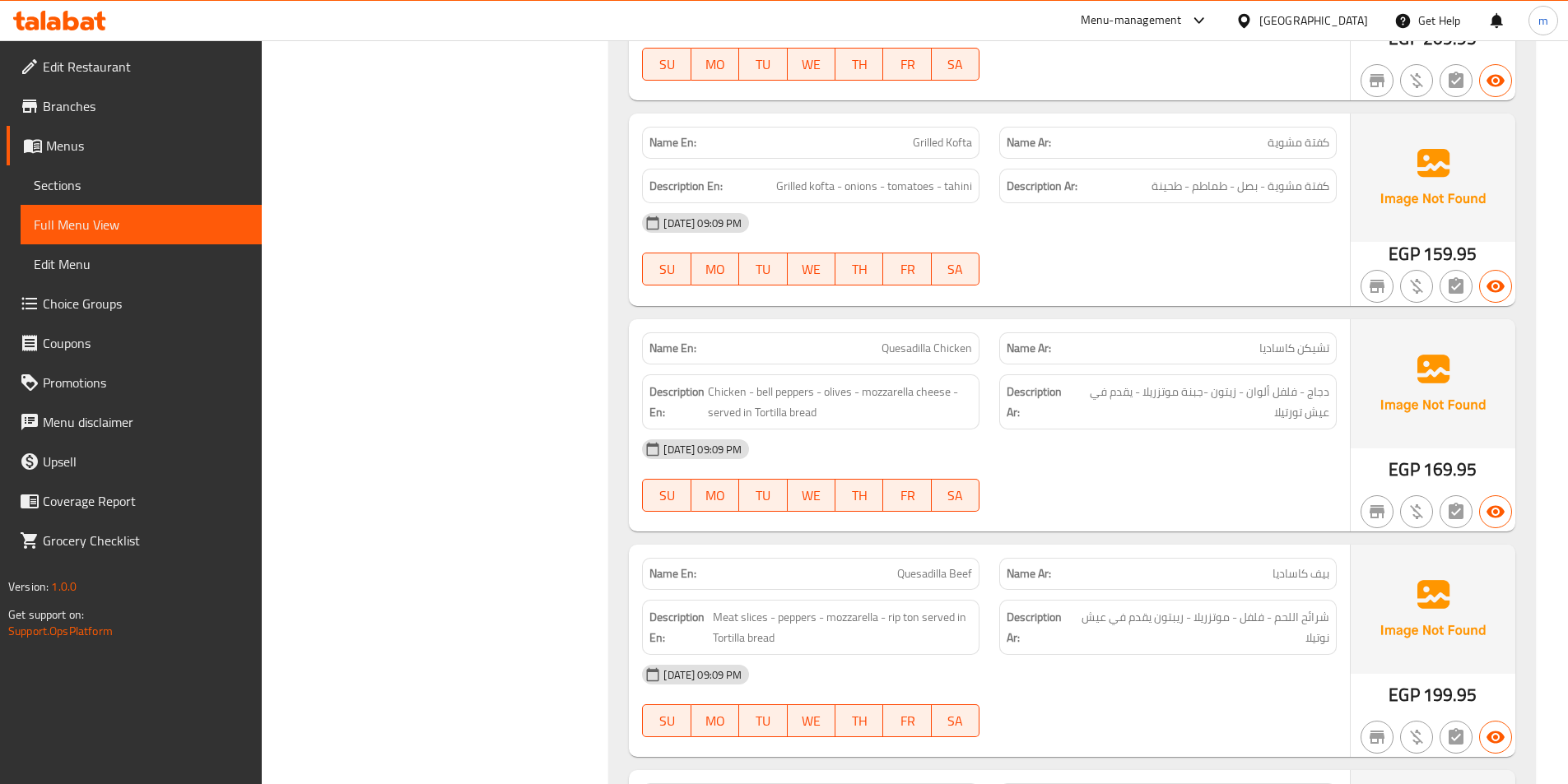
click at [920, 575] on span "Quesadilla Beef" at bounding box center [934, 573] width 75 height 17
copy span "Quesadilla Beef"
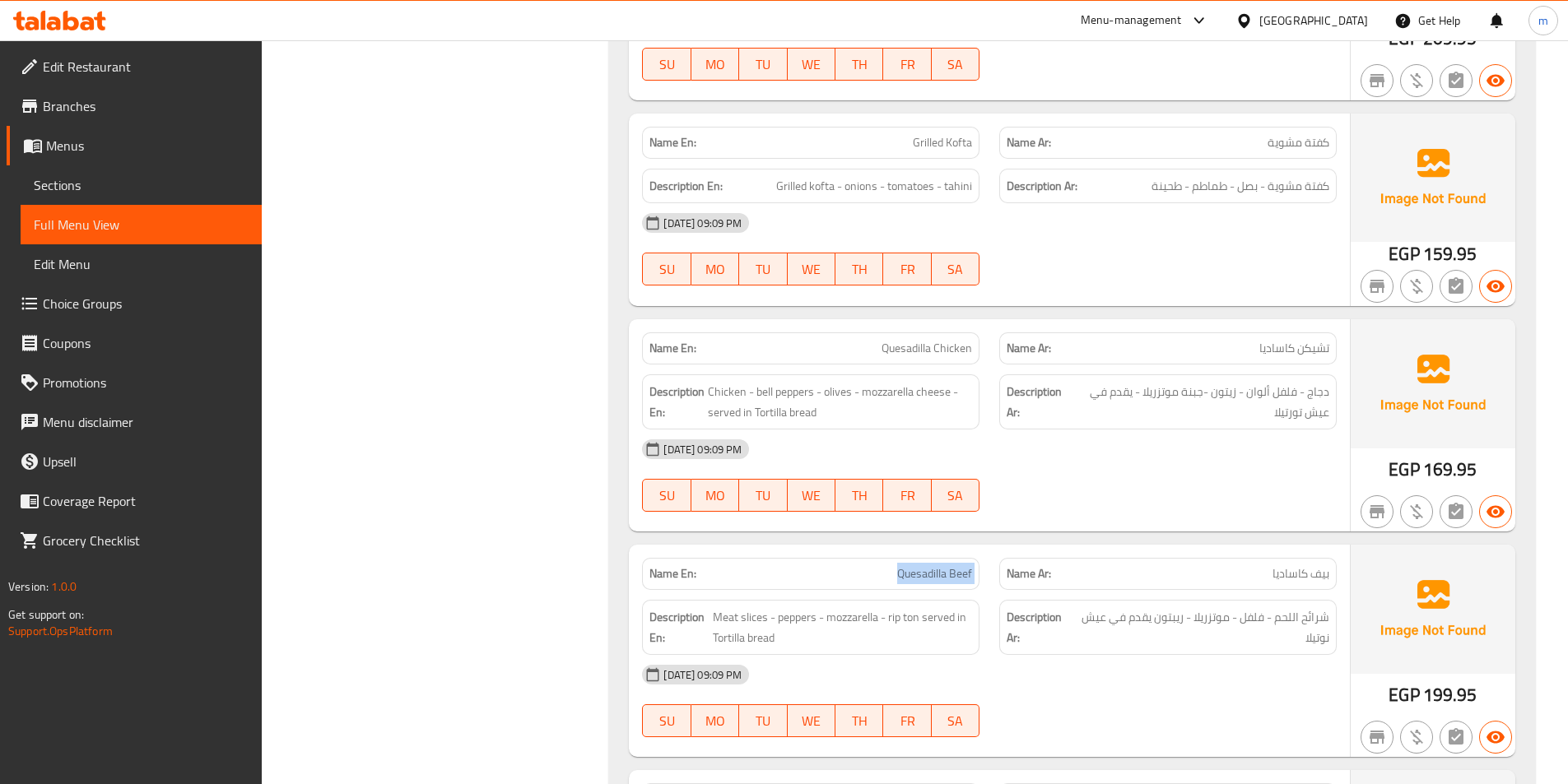
click at [71, 185] on span "Sections" at bounding box center [141, 186] width 215 height 20
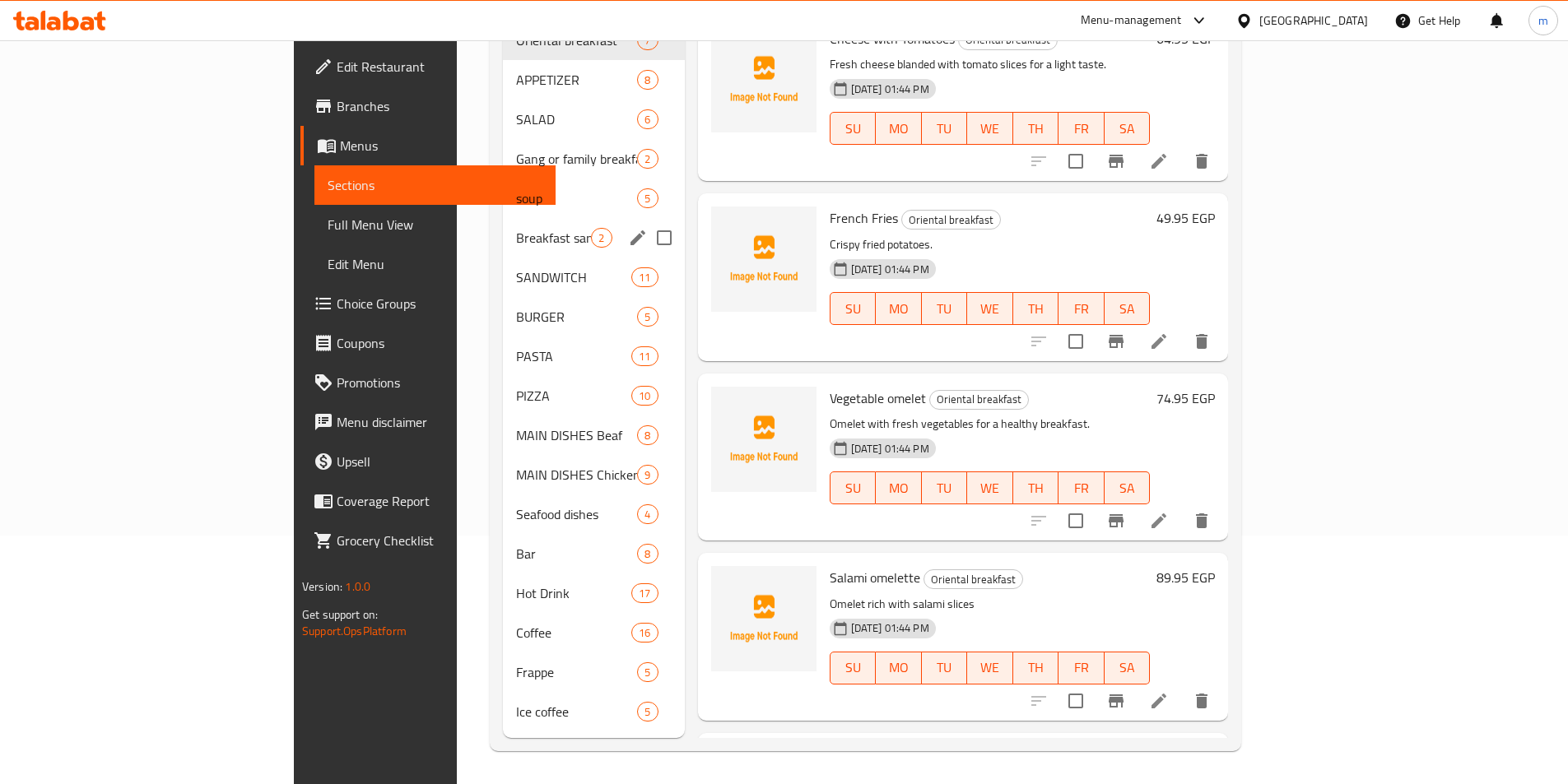
scroll to position [230, 0]
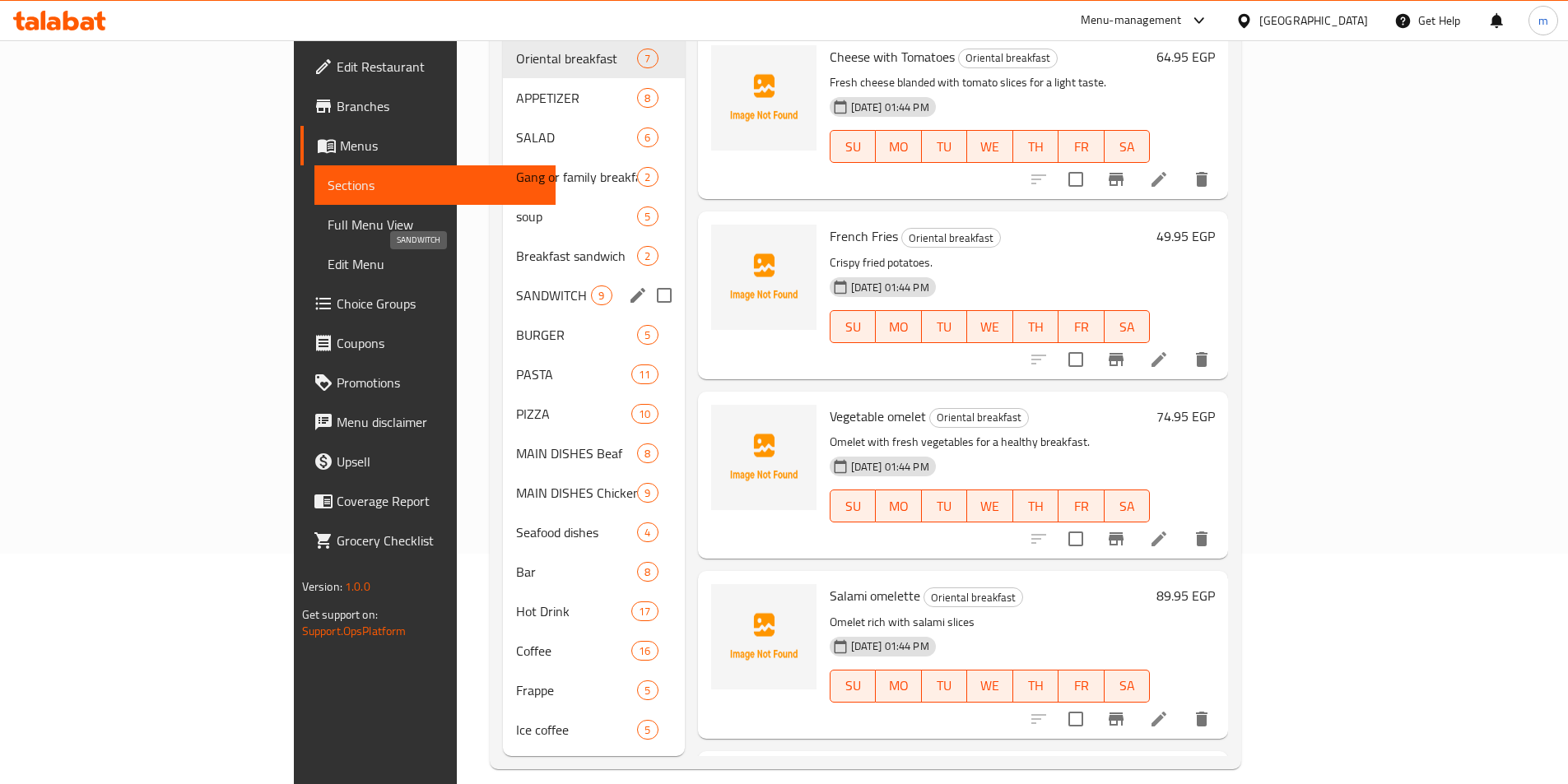
click at [516, 286] on span "SANDWITCH" at bounding box center [554, 296] width 75 height 20
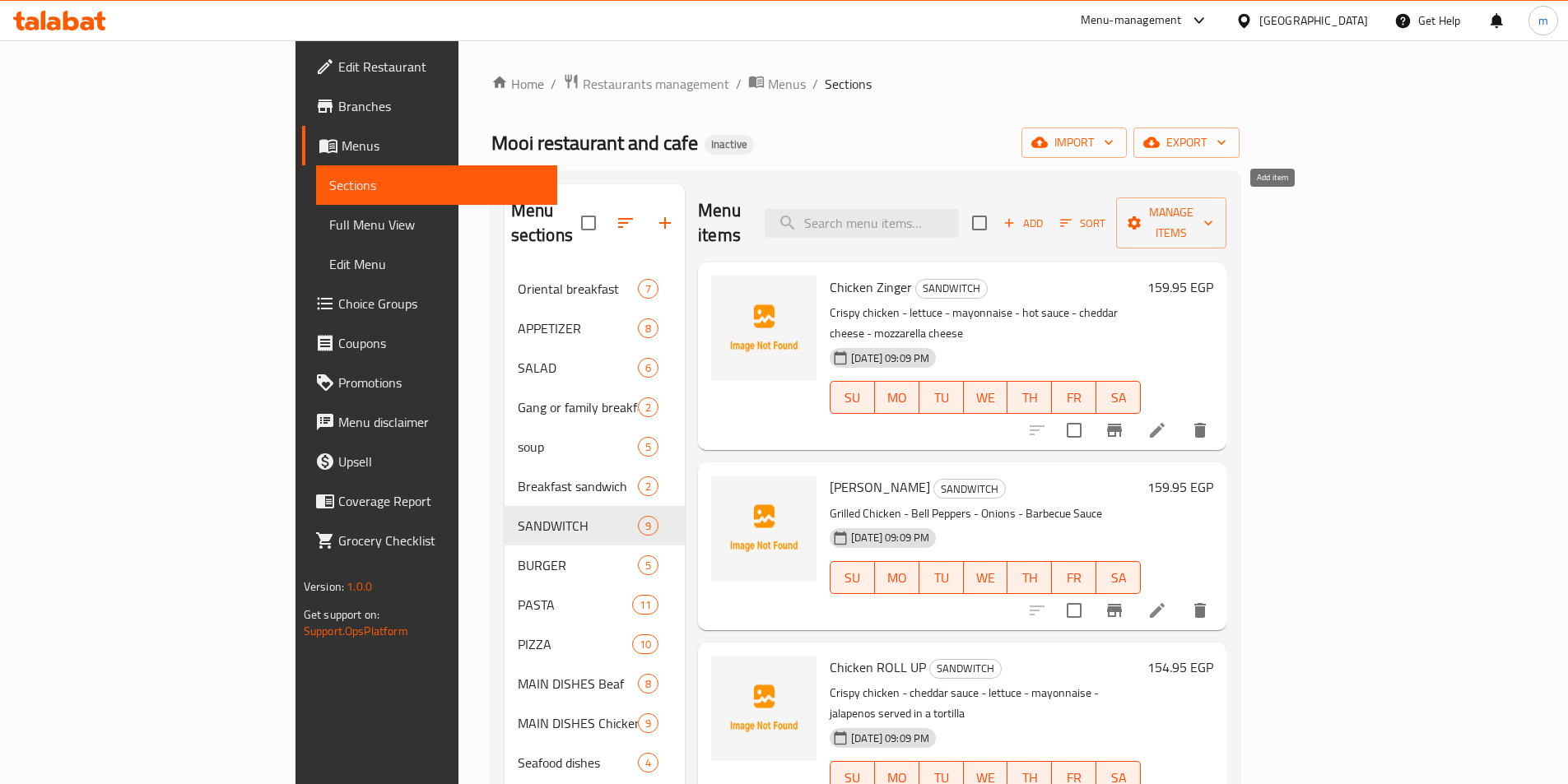
click at [1045, 215] on span "Add" at bounding box center [1023, 223] width 45 height 19
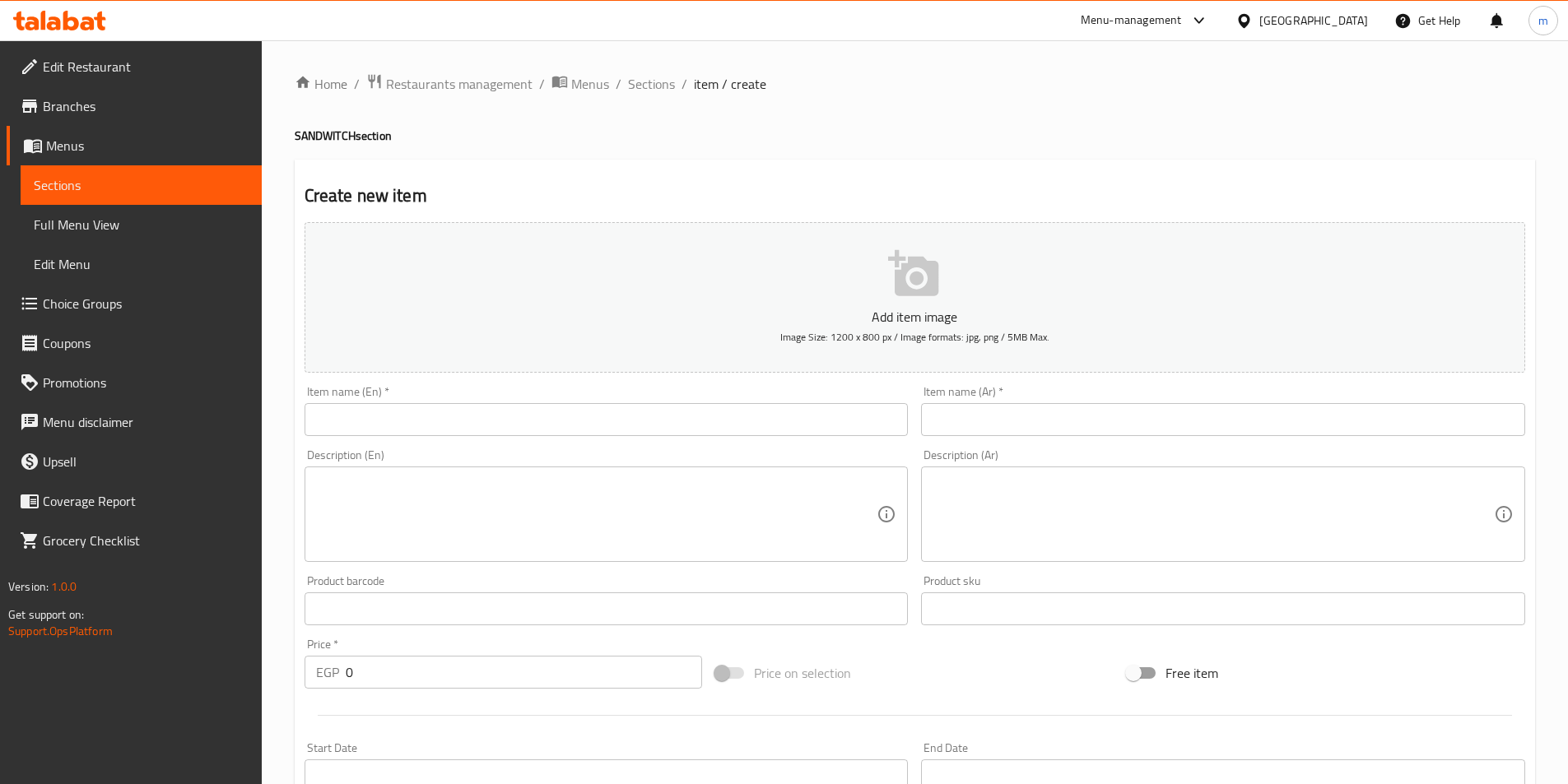
click at [673, 395] on div "Item name (En)   * Item name (En) *" at bounding box center [606, 411] width 604 height 51
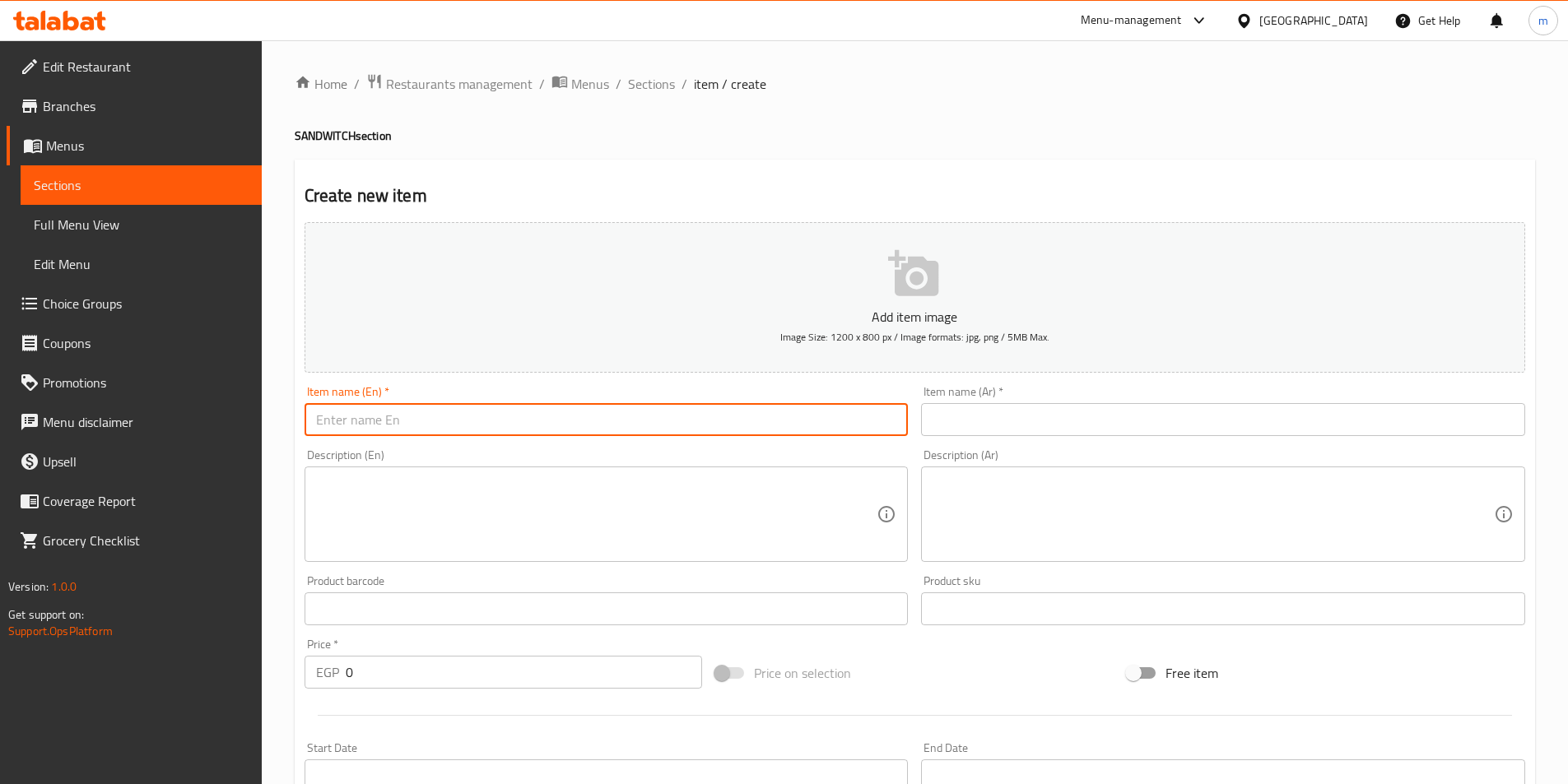
click at [663, 429] on input "text" at bounding box center [606, 420] width 604 height 33
type input "C"
type input "Quesadilla Beef"
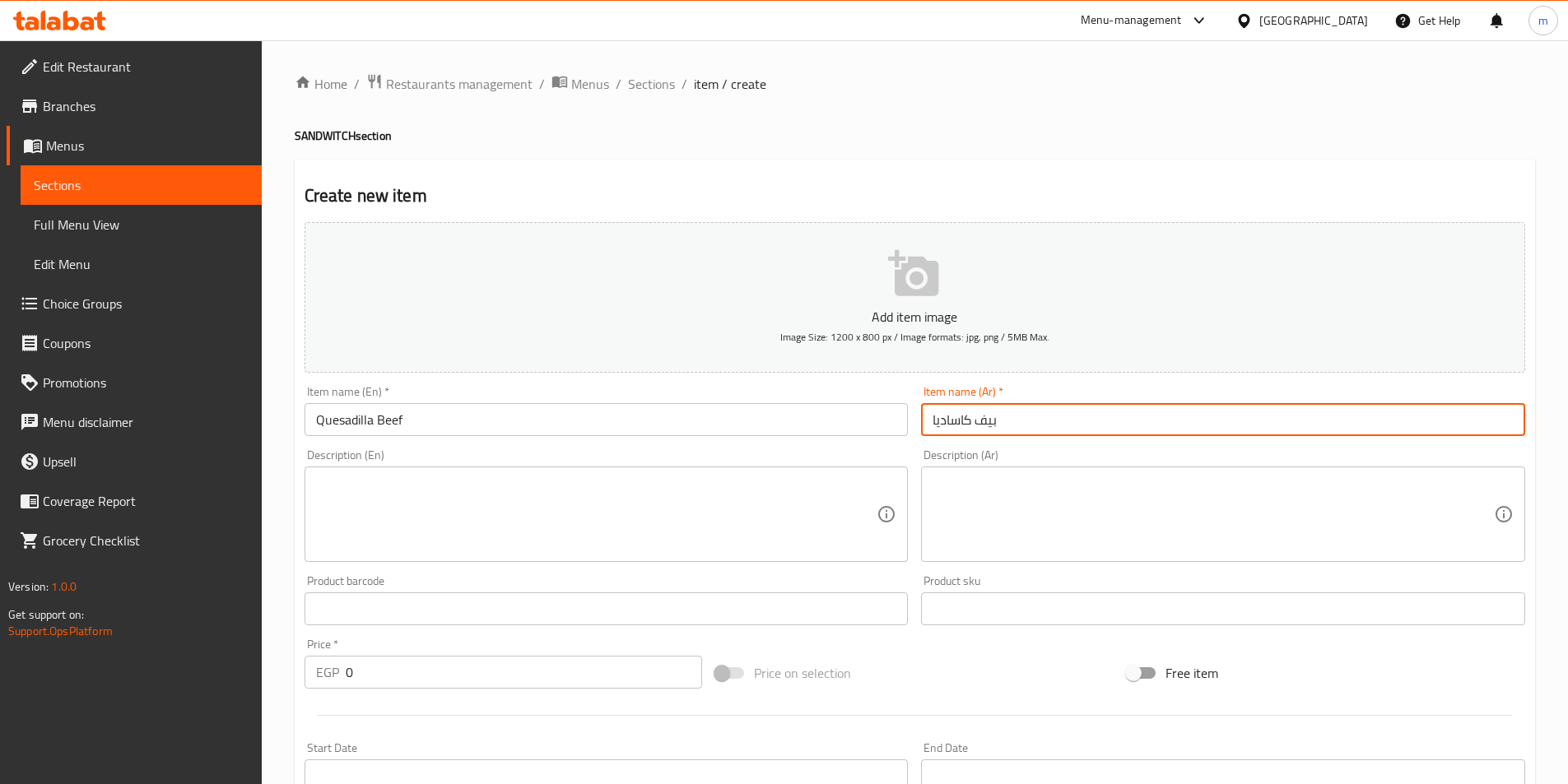
type input "بيف كاساديا"
click at [627, 512] on textarea at bounding box center [596, 515] width 561 height 78
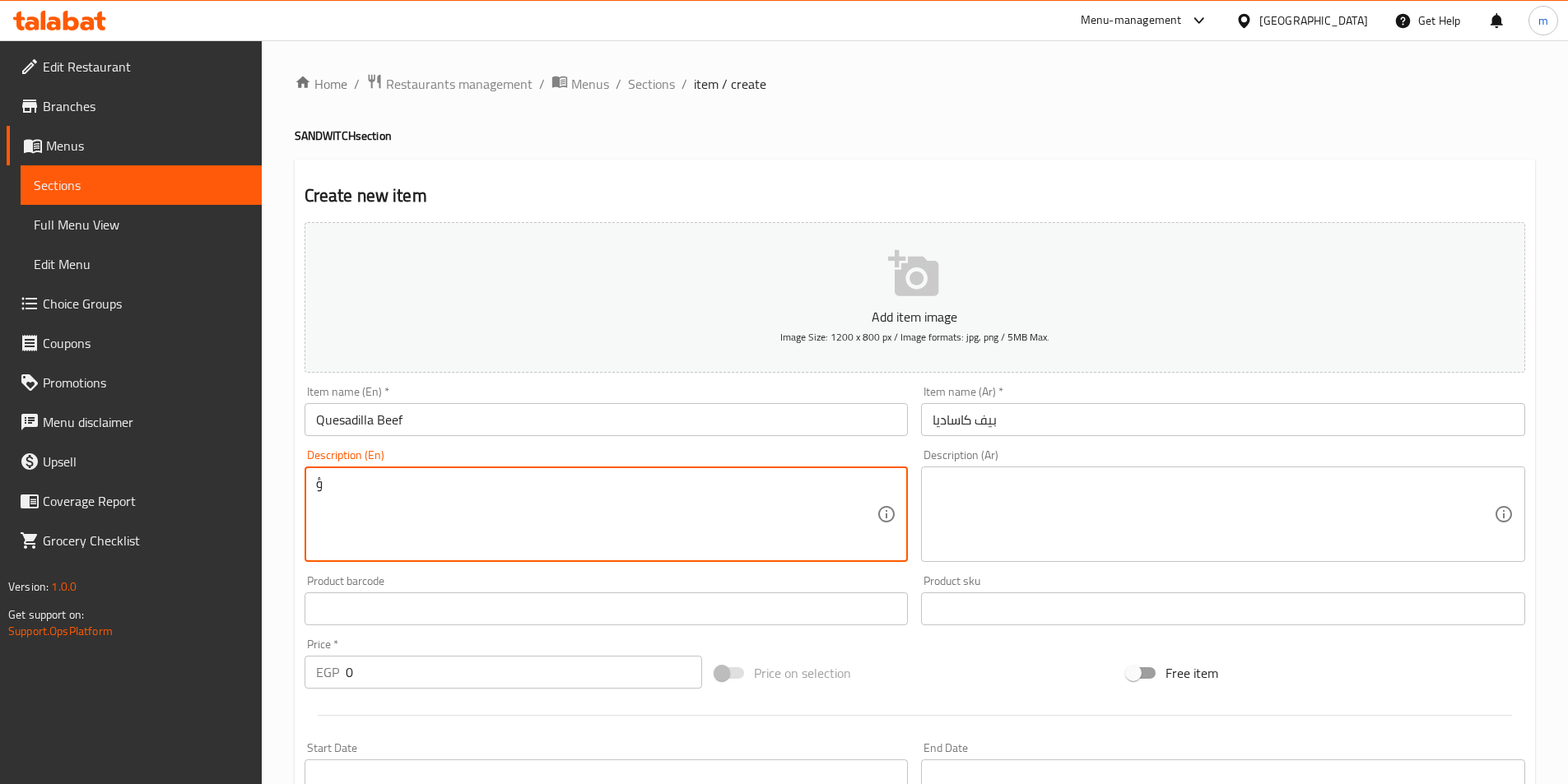
type textarea "ؤ"
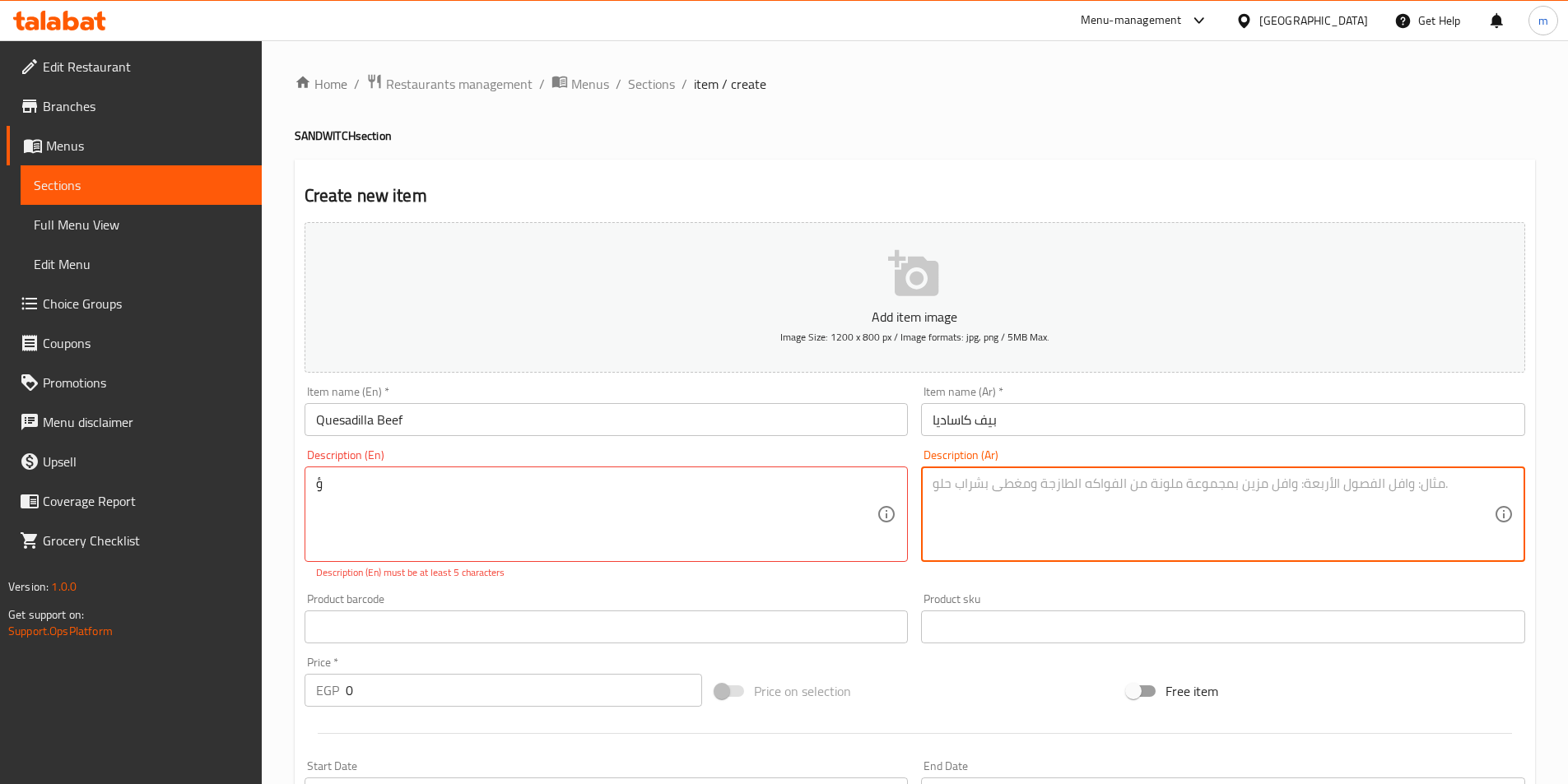
click at [1338, 506] on textarea at bounding box center [1212, 515] width 561 height 78
type textarea "شرائح اللحم -فلفل -موتزريلا -ريبتون يقدم في عيش تورتيلا"
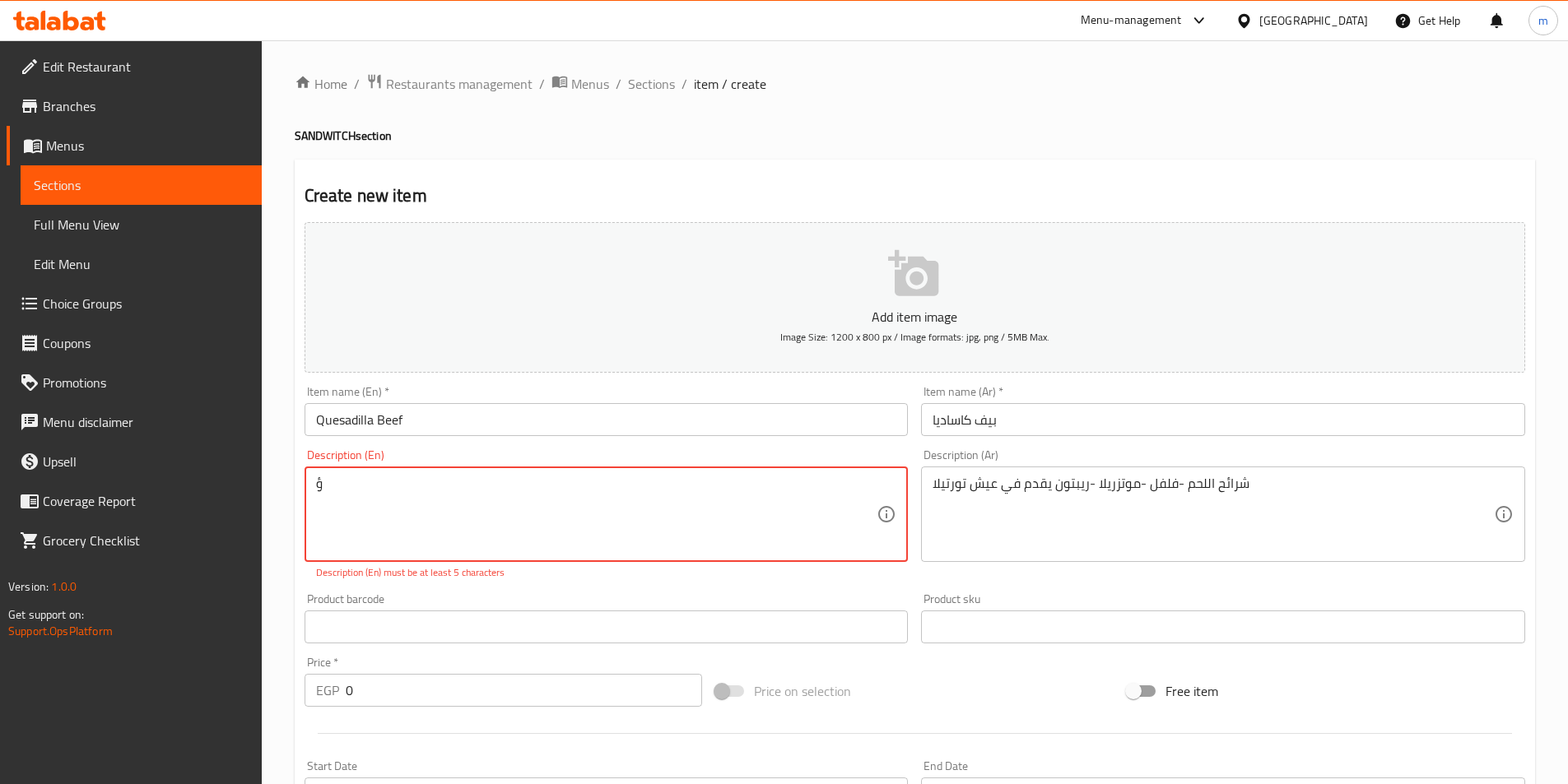
type textarea "m"
type textarea "Meat Slices -Pepper - Mozzerlla - Rip ton served in turtilla bread"
click at [448, 702] on div "Add item image Image Size: 1200 x 800 px / Image formats: jpg, png / 5MB Max. I…" at bounding box center [914, 579] width 1233 height 728
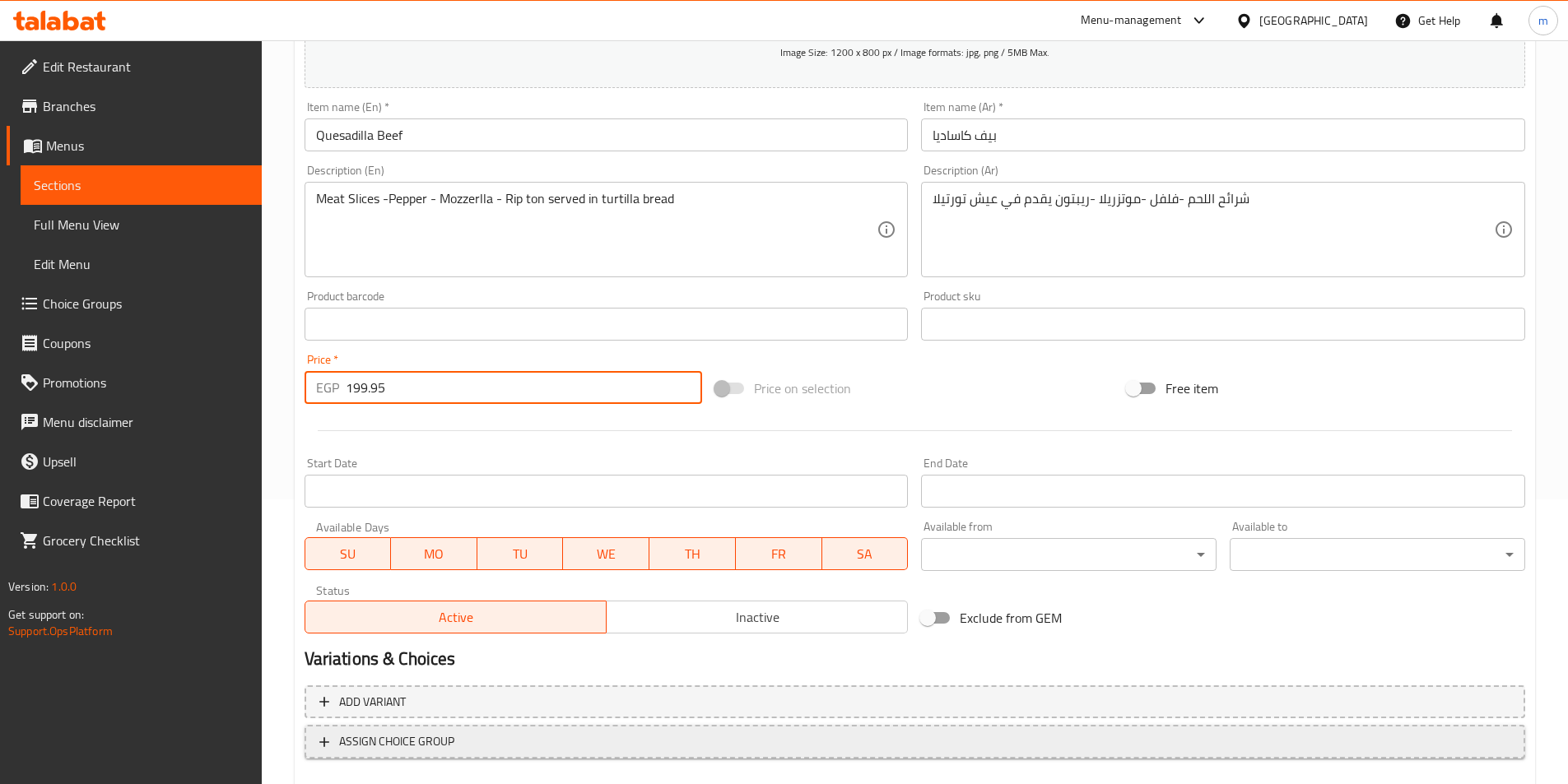
scroll to position [379, 0]
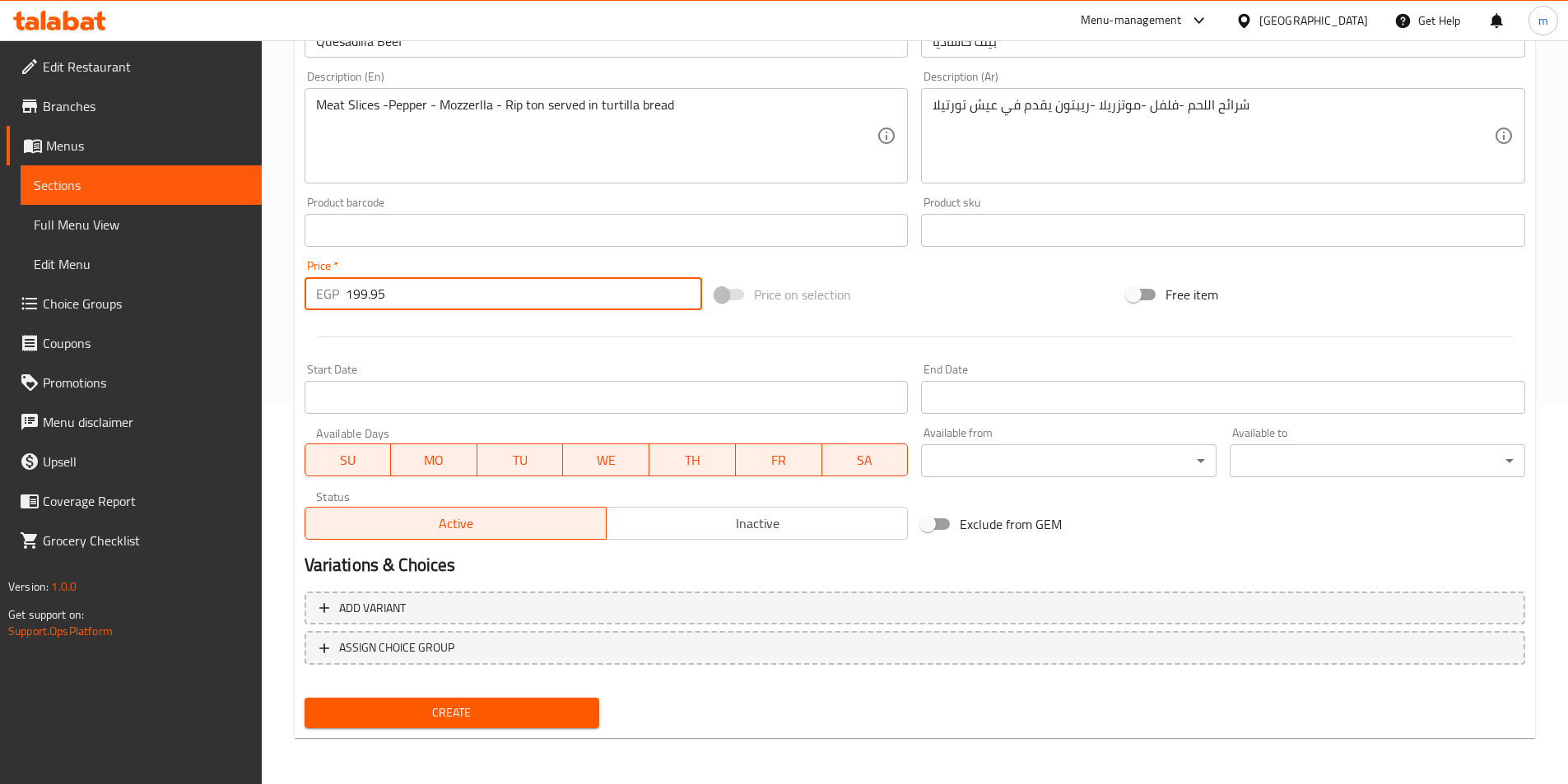
type input "199.95"
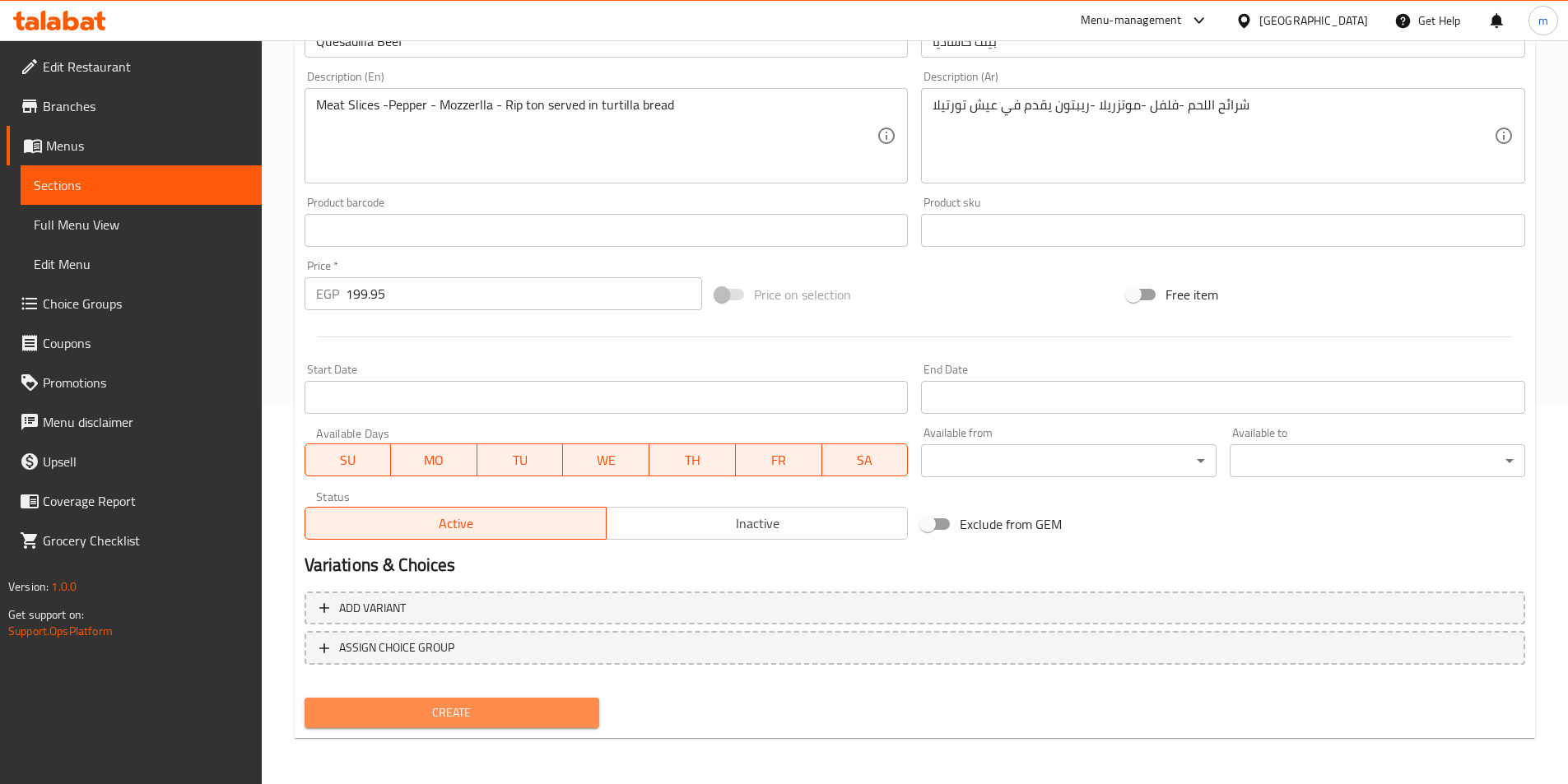
click at [492, 709] on span "Create" at bounding box center [452, 713] width 269 height 21
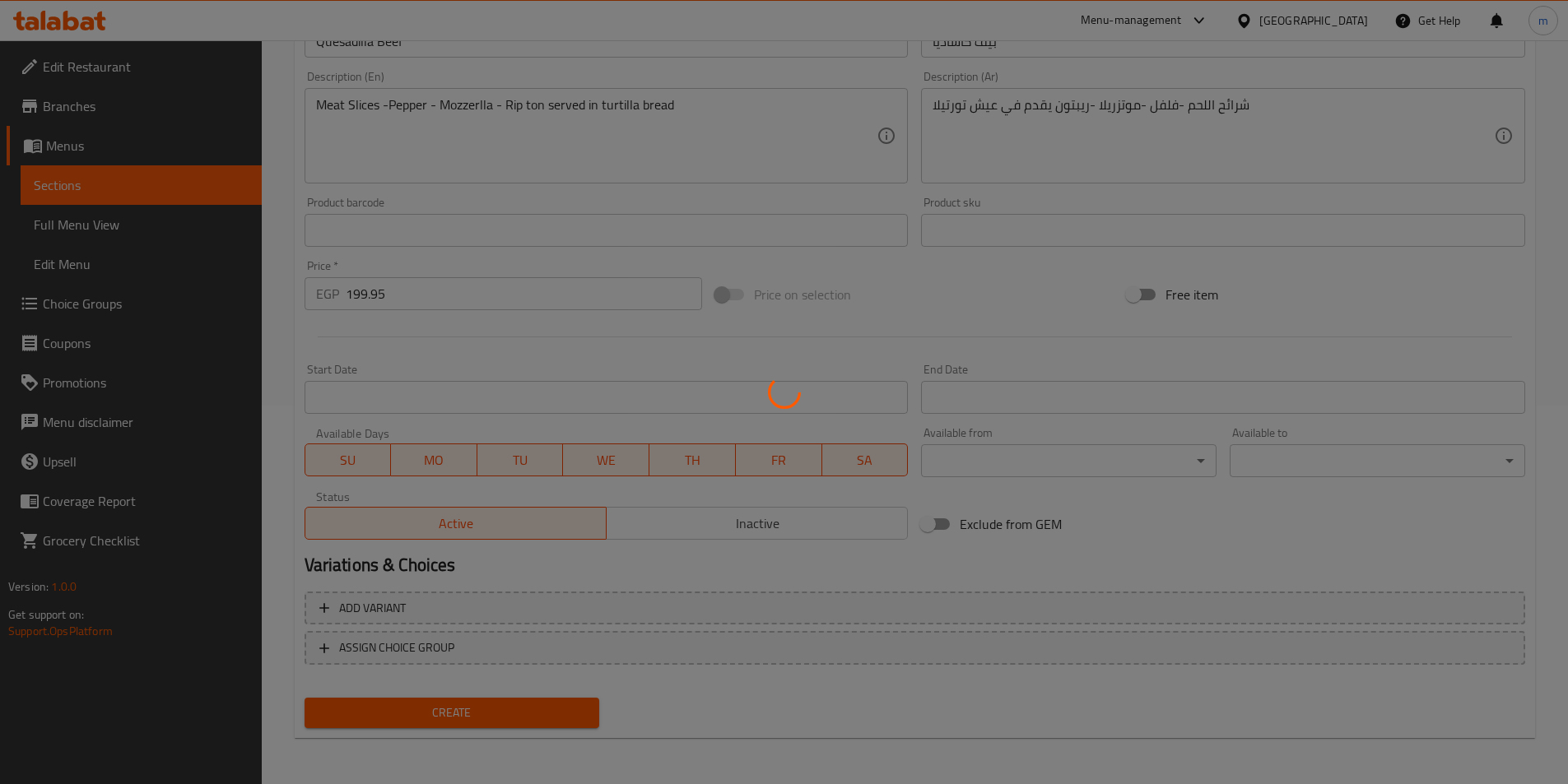
type input "0"
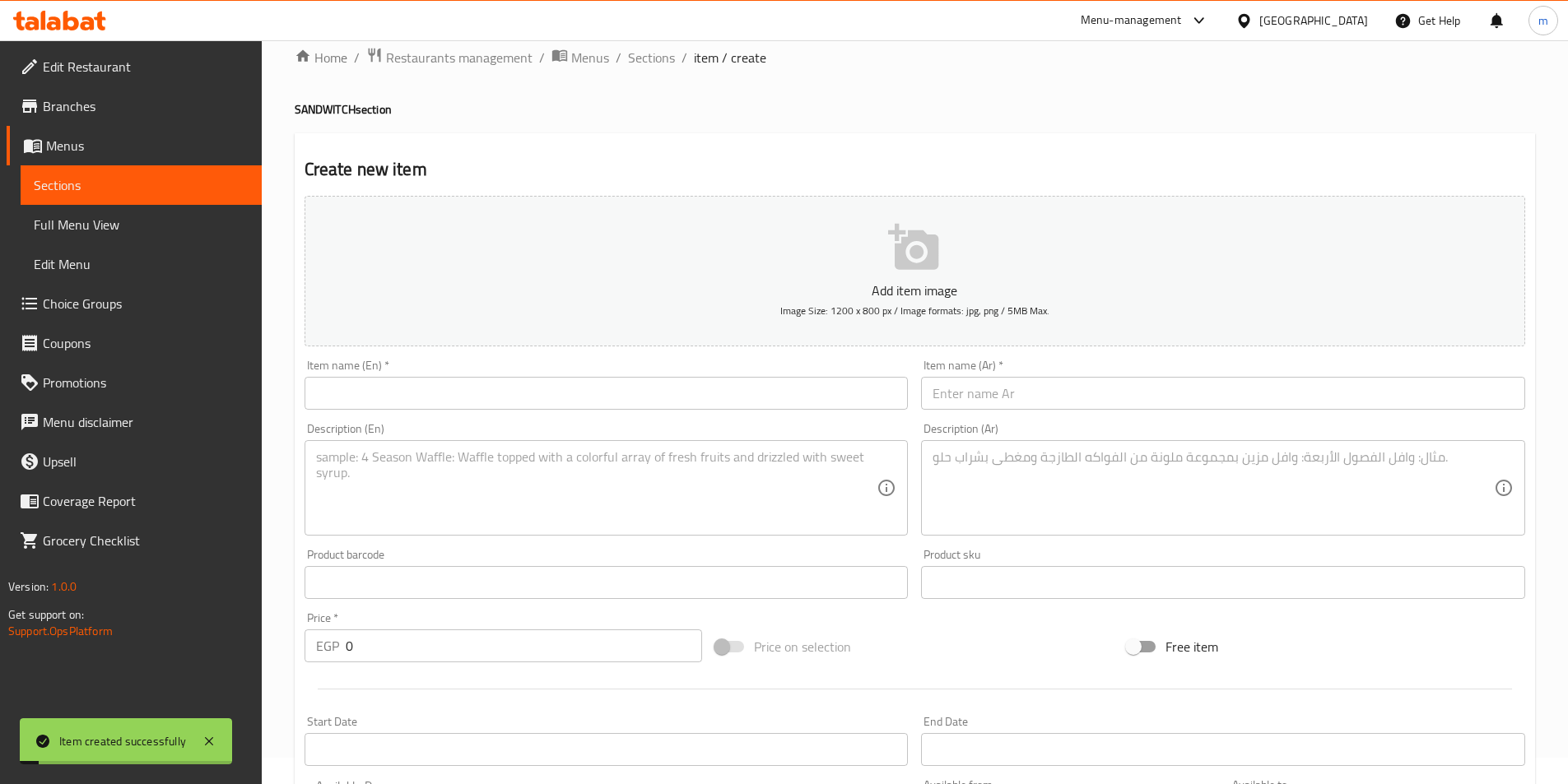
scroll to position [0, 0]
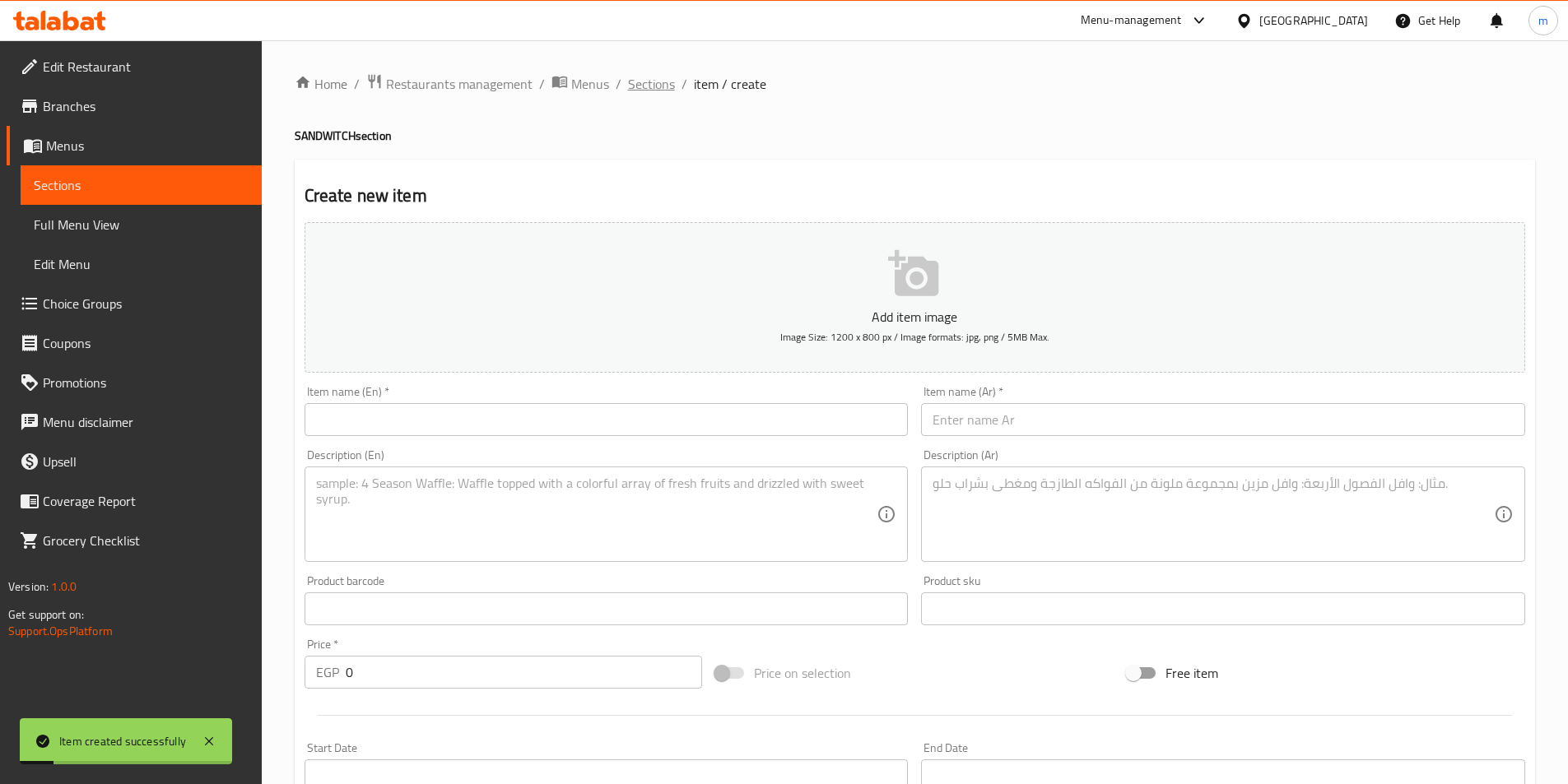
click at [641, 83] on span "Sections" at bounding box center [651, 84] width 47 height 20
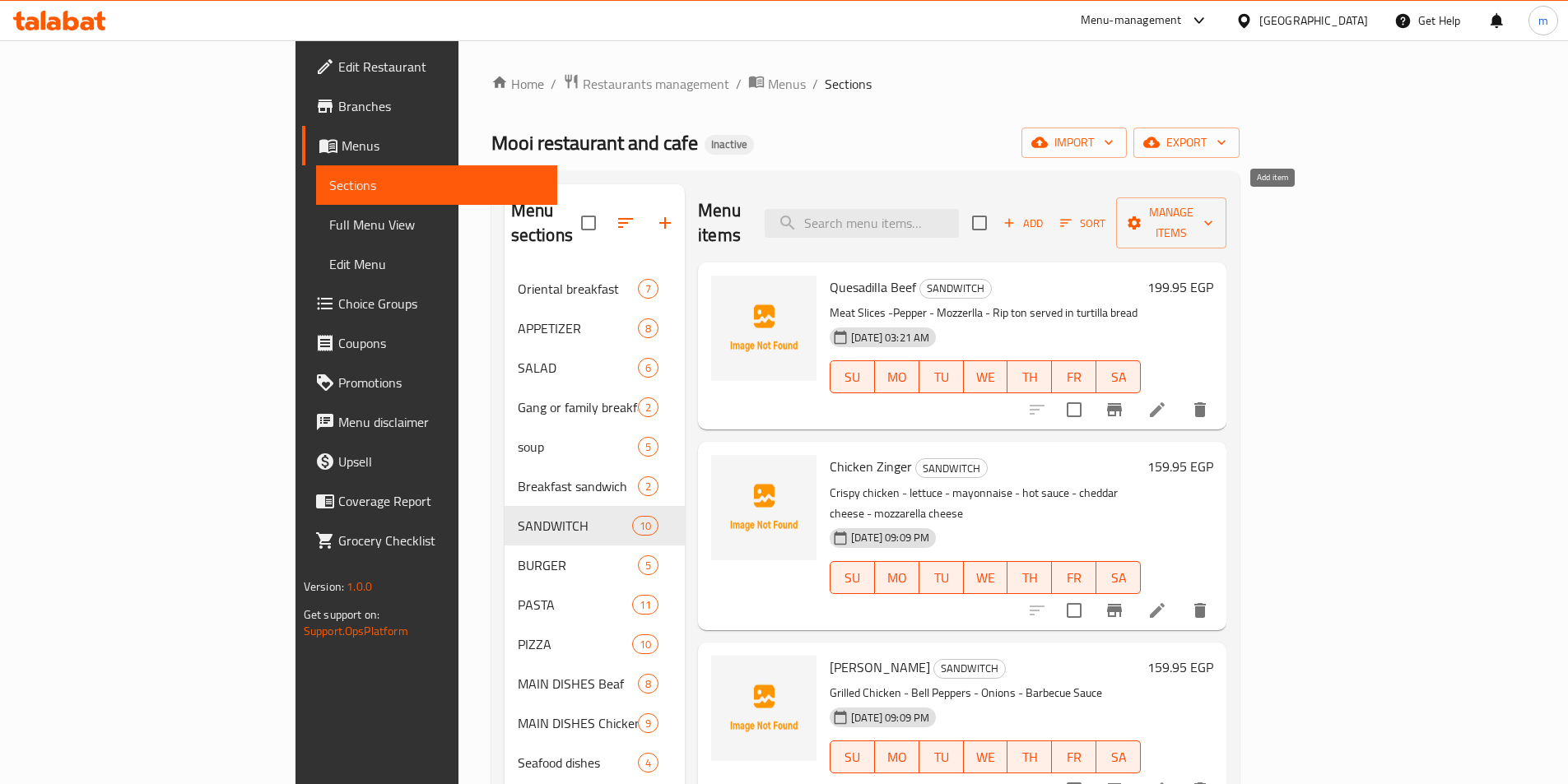
click at [1045, 216] on span "Add" at bounding box center [1023, 223] width 45 height 19
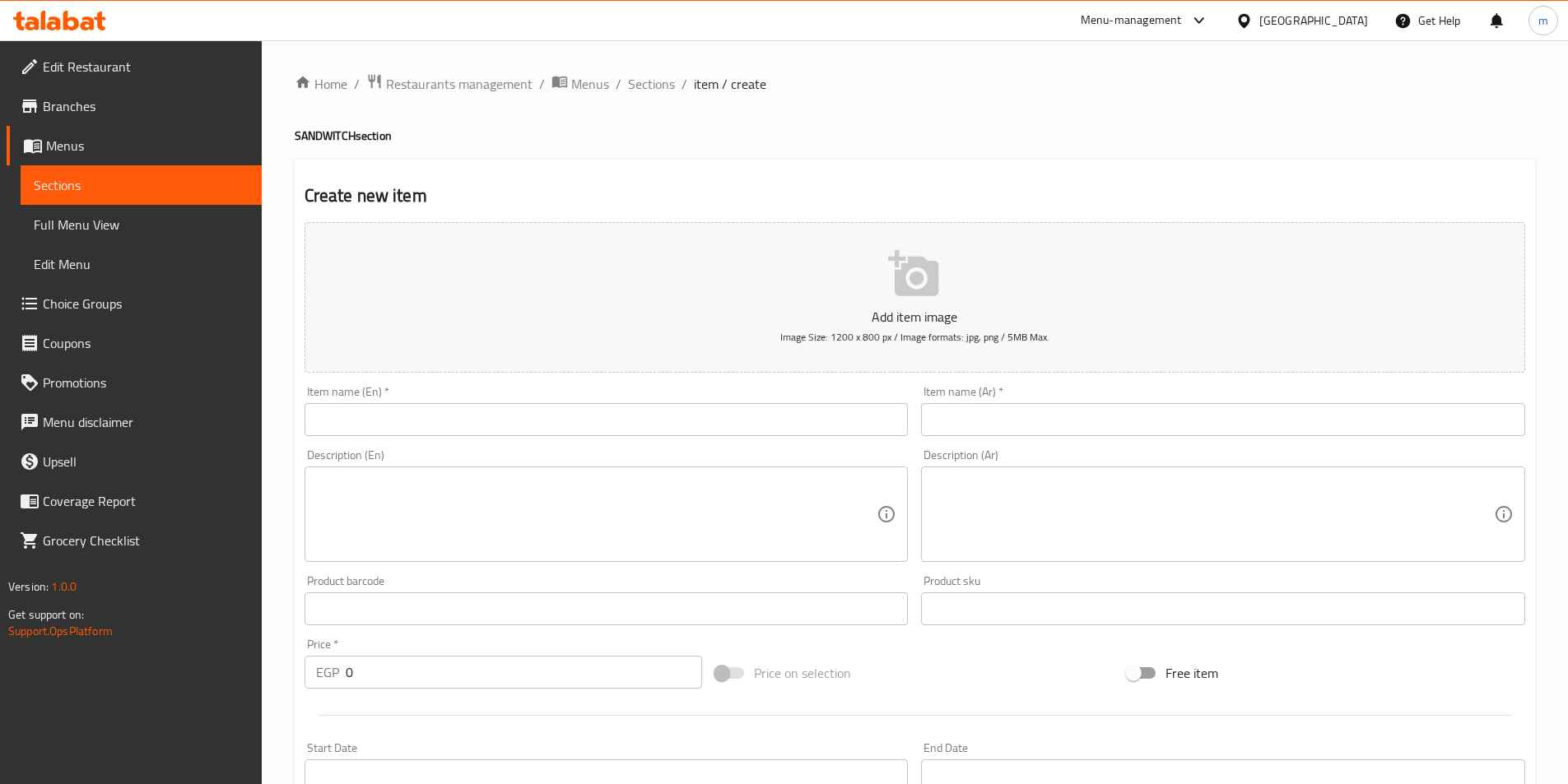
click at [504, 430] on input "text" at bounding box center [606, 420] width 604 height 33
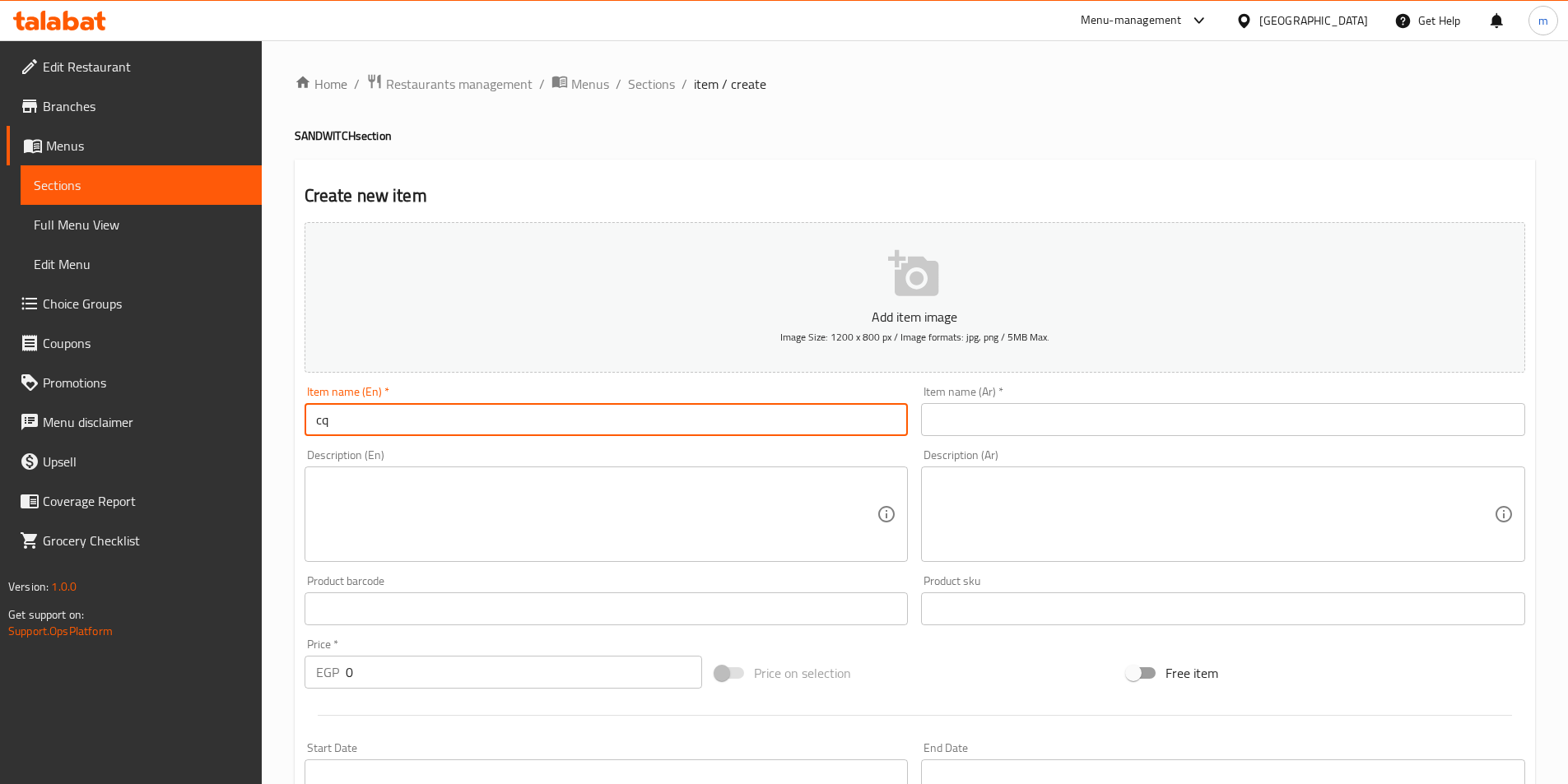
type input "c"
type input "q"
type input "Quesadilla Chicken"
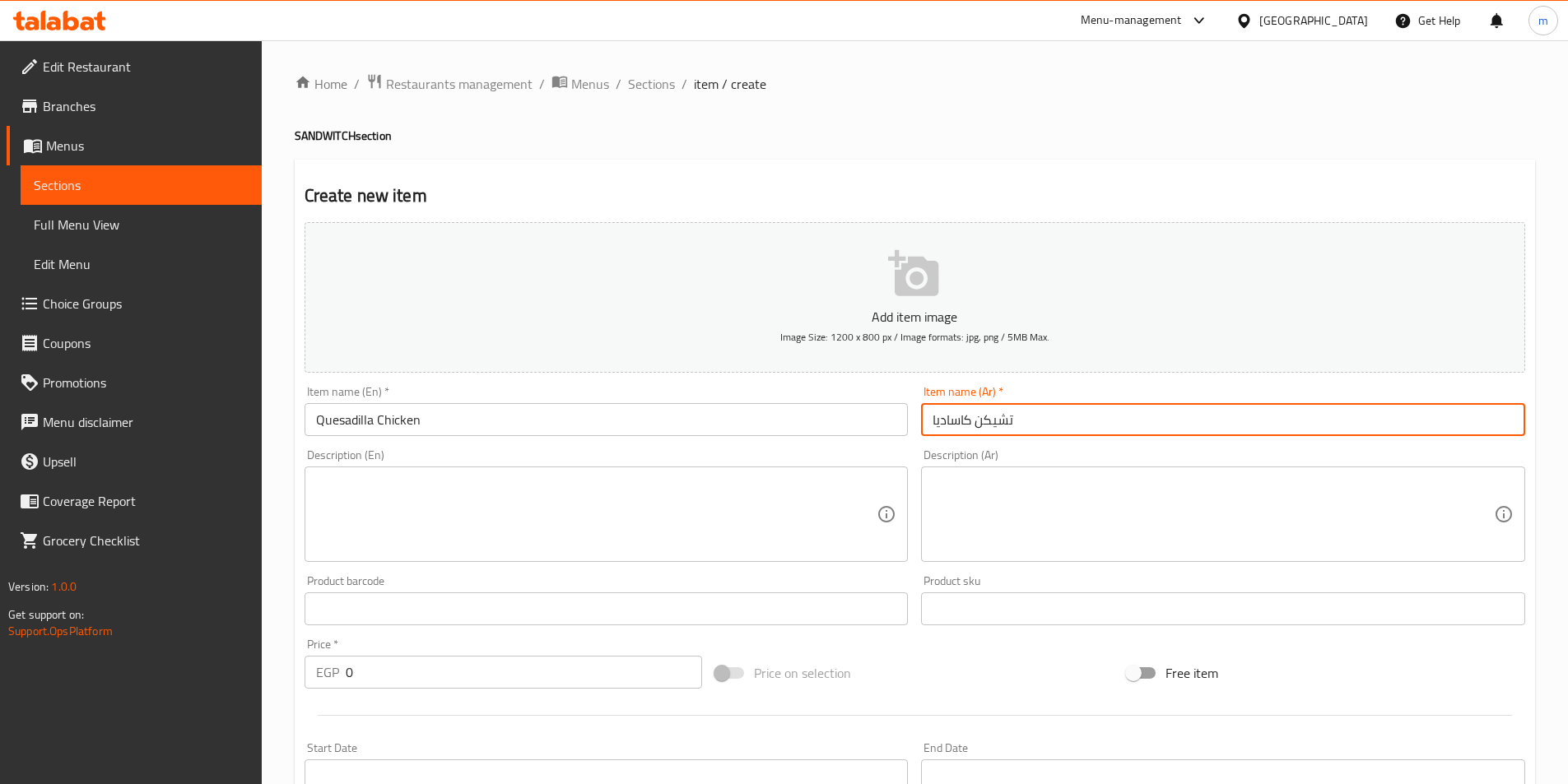
type input "تشيكن كاساديا"
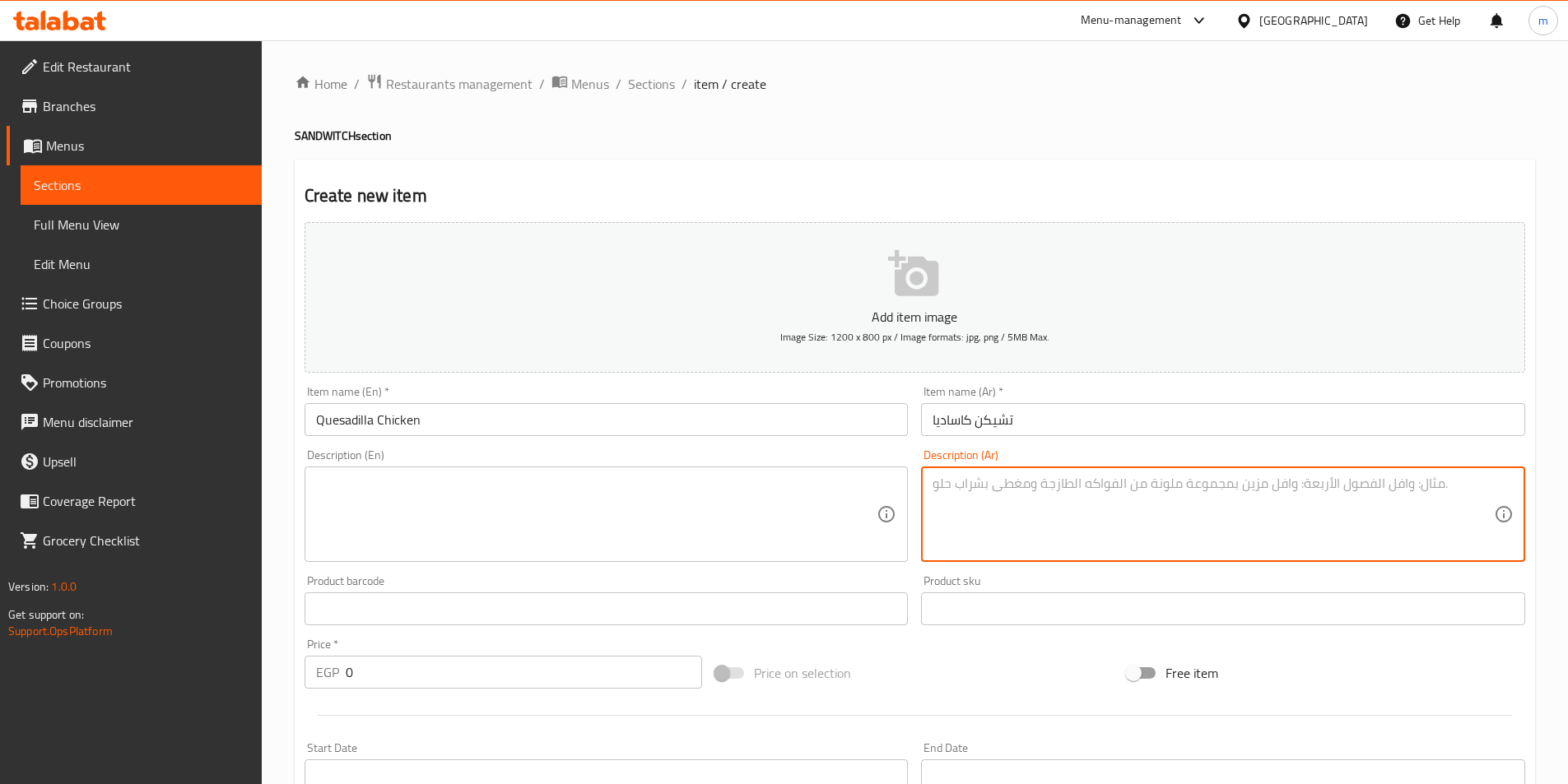
click at [1072, 476] on textarea at bounding box center [1212, 515] width 561 height 78
type textarea "دجاج - فلفل الوان - زيتون - جبنة موتزريلا - يقدم في عيش تورتيلا"
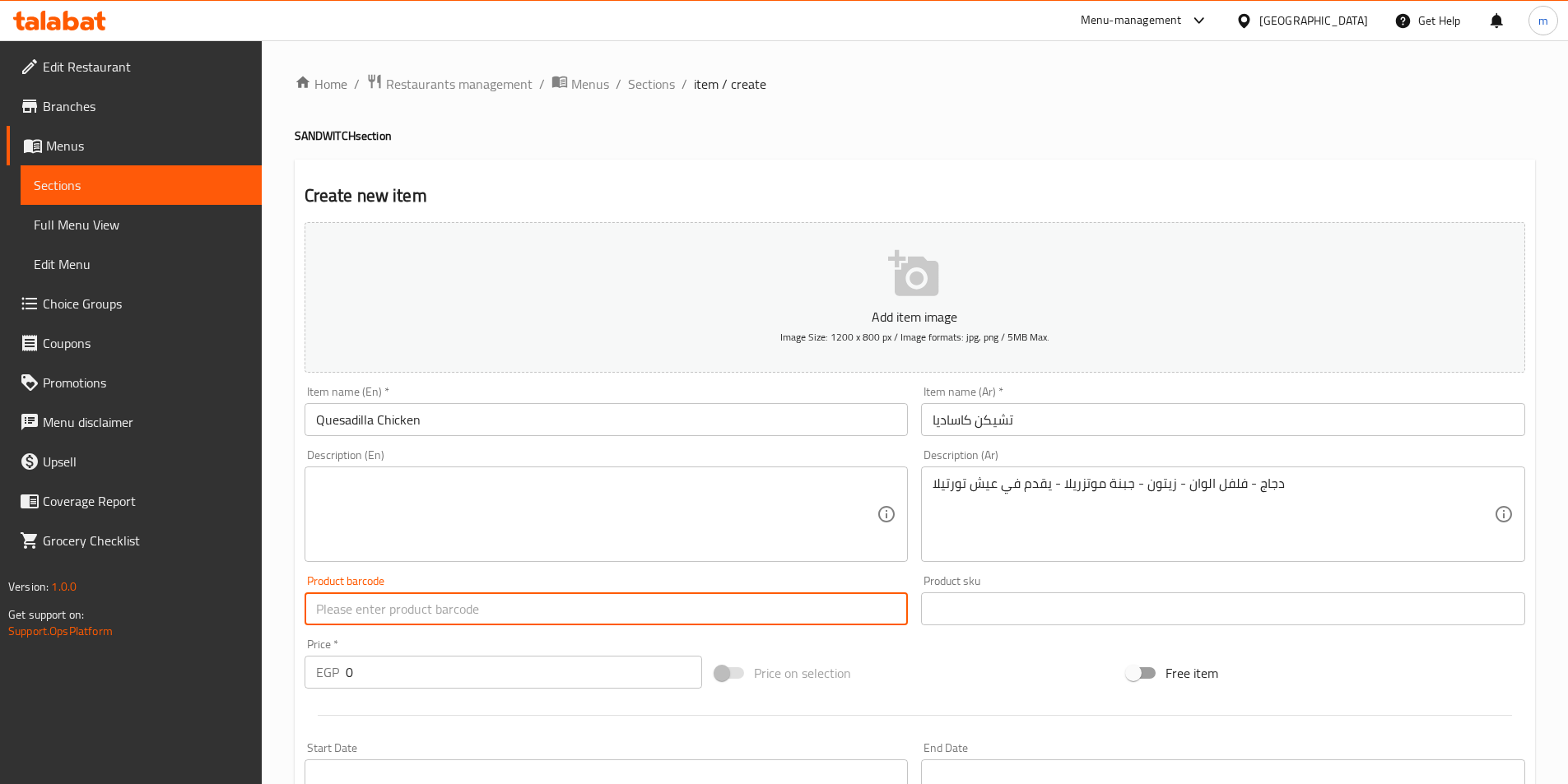
click at [521, 529] on textarea at bounding box center [596, 515] width 561 height 78
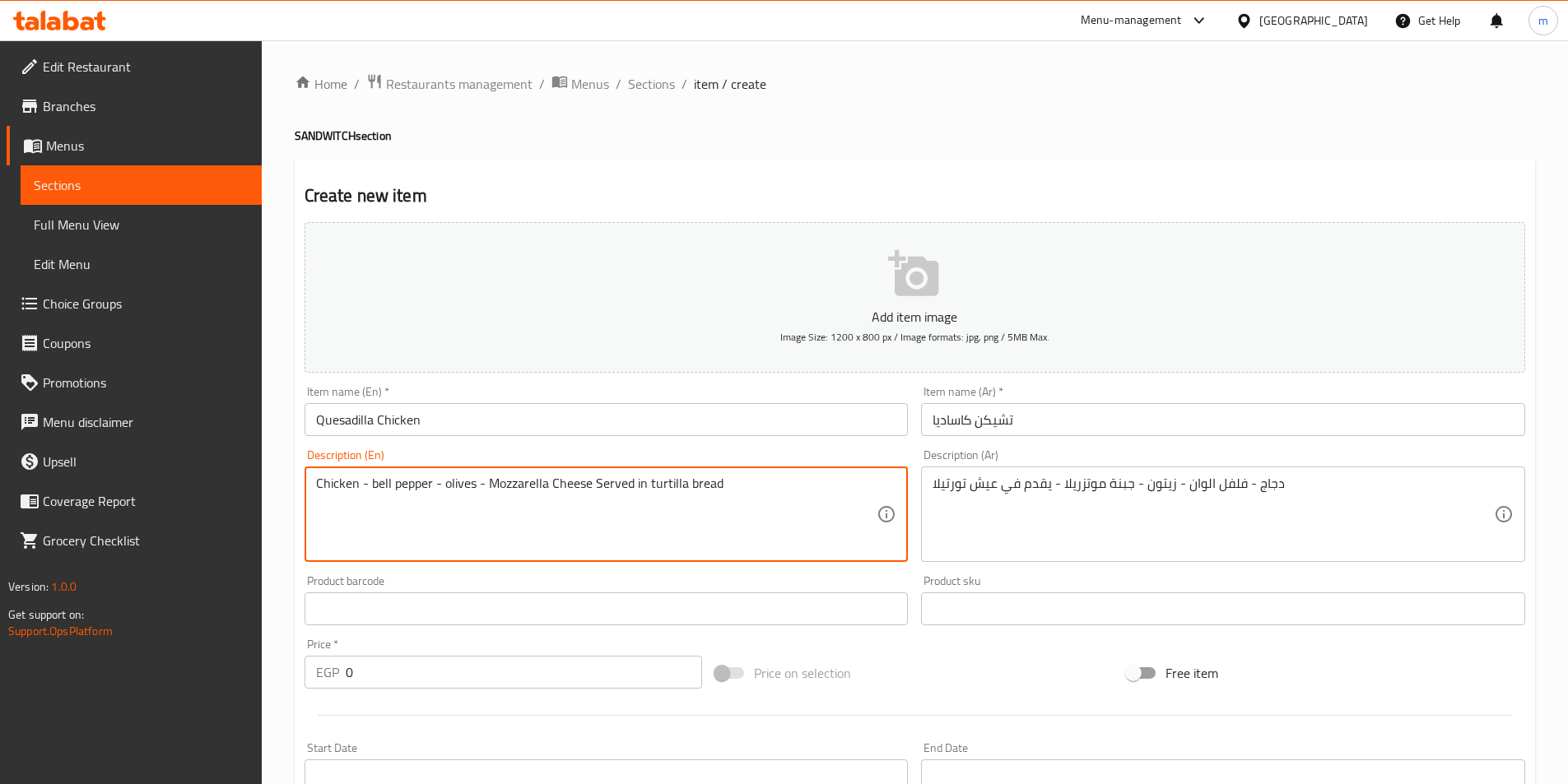
drag, startPoint x: 748, startPoint y: 492, endPoint x: 645, endPoint y: 489, distance: 103.0
click at [645, 489] on textarea "Chicken - bell pepper - olives - Mozzarella Cheese Served in turtilla bread" at bounding box center [596, 515] width 561 height 78
paste textarea "Tortilla Bread"
type textarea "Chicken - bell pepper - olives - Mozzarella Cheese Served in Tortilla Bread"
click at [522, 667] on input "0" at bounding box center [524, 672] width 357 height 33
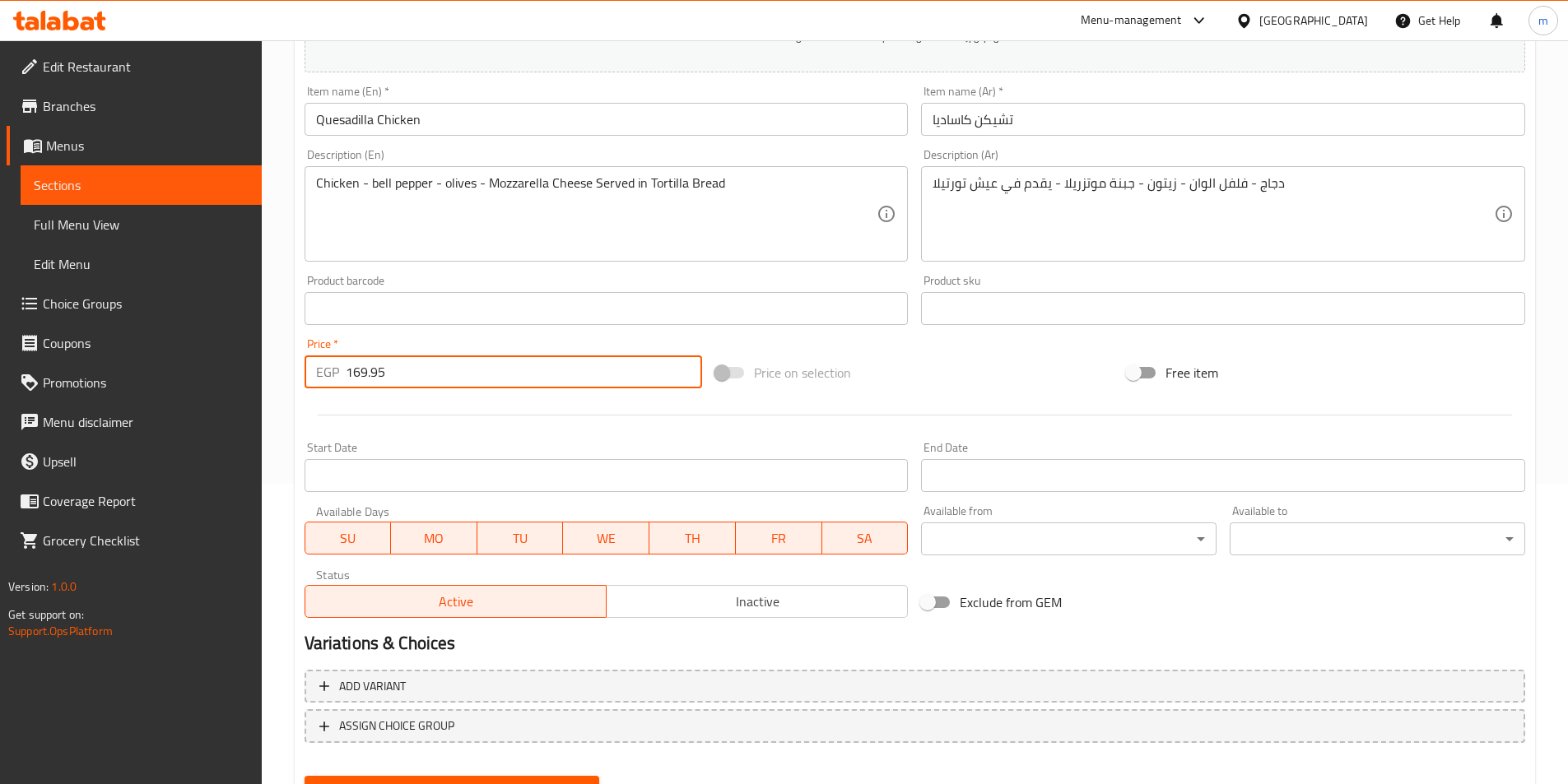
scroll to position [379, 0]
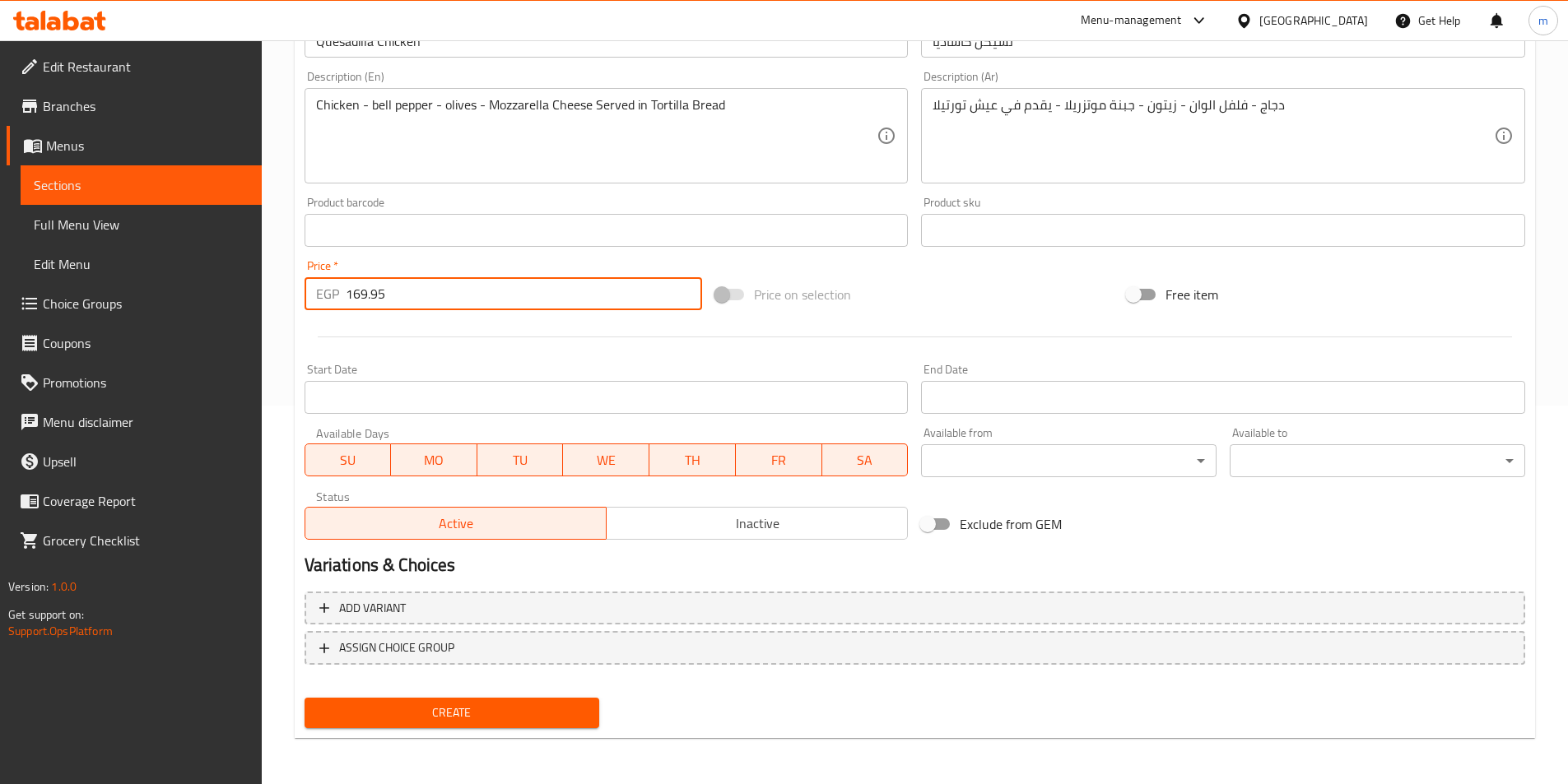
type input "169.95"
click at [486, 715] on span "Create" at bounding box center [452, 713] width 269 height 21
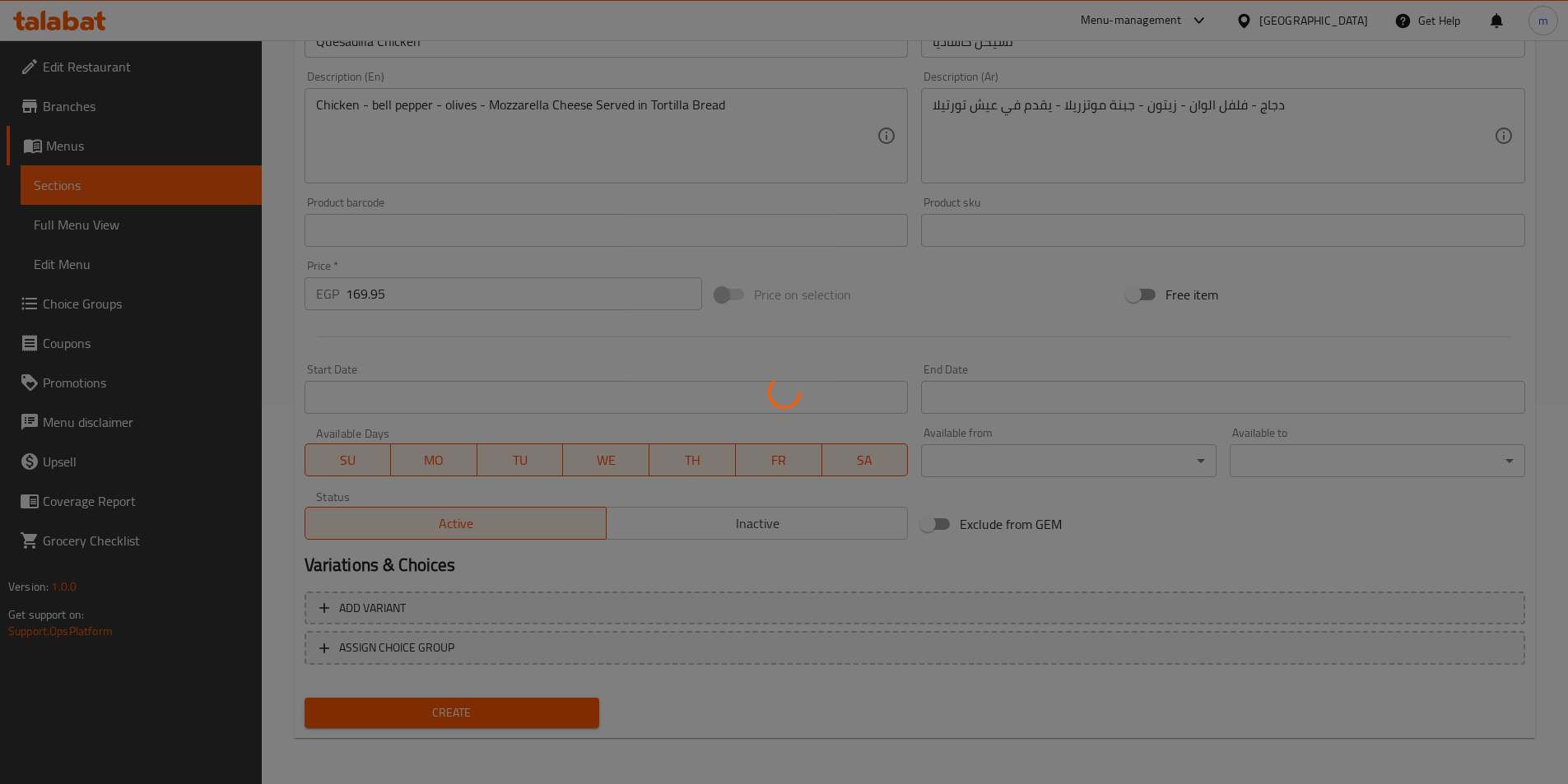
type input "0"
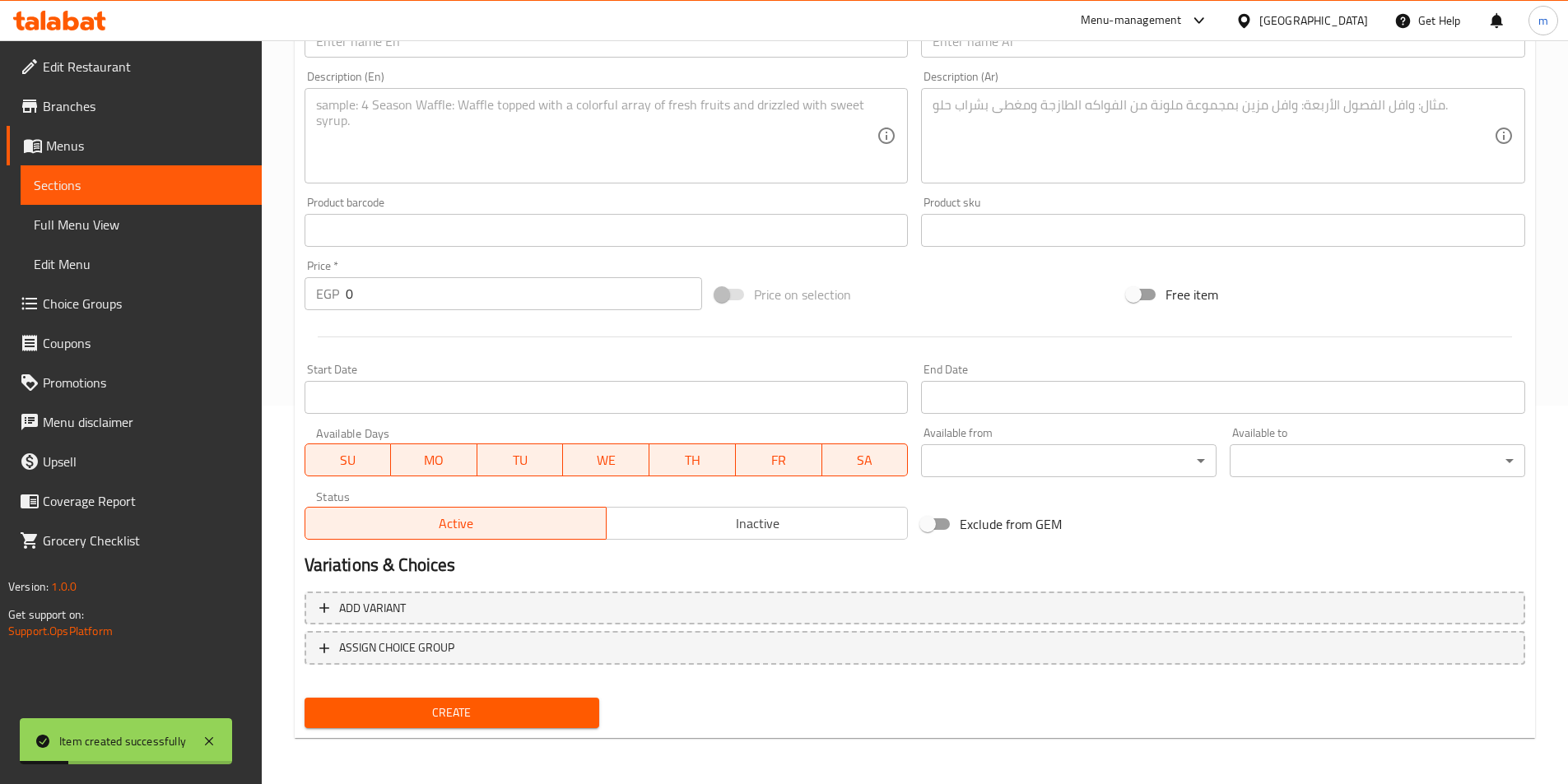
click at [114, 225] on span "Full Menu View" at bounding box center [141, 225] width 215 height 20
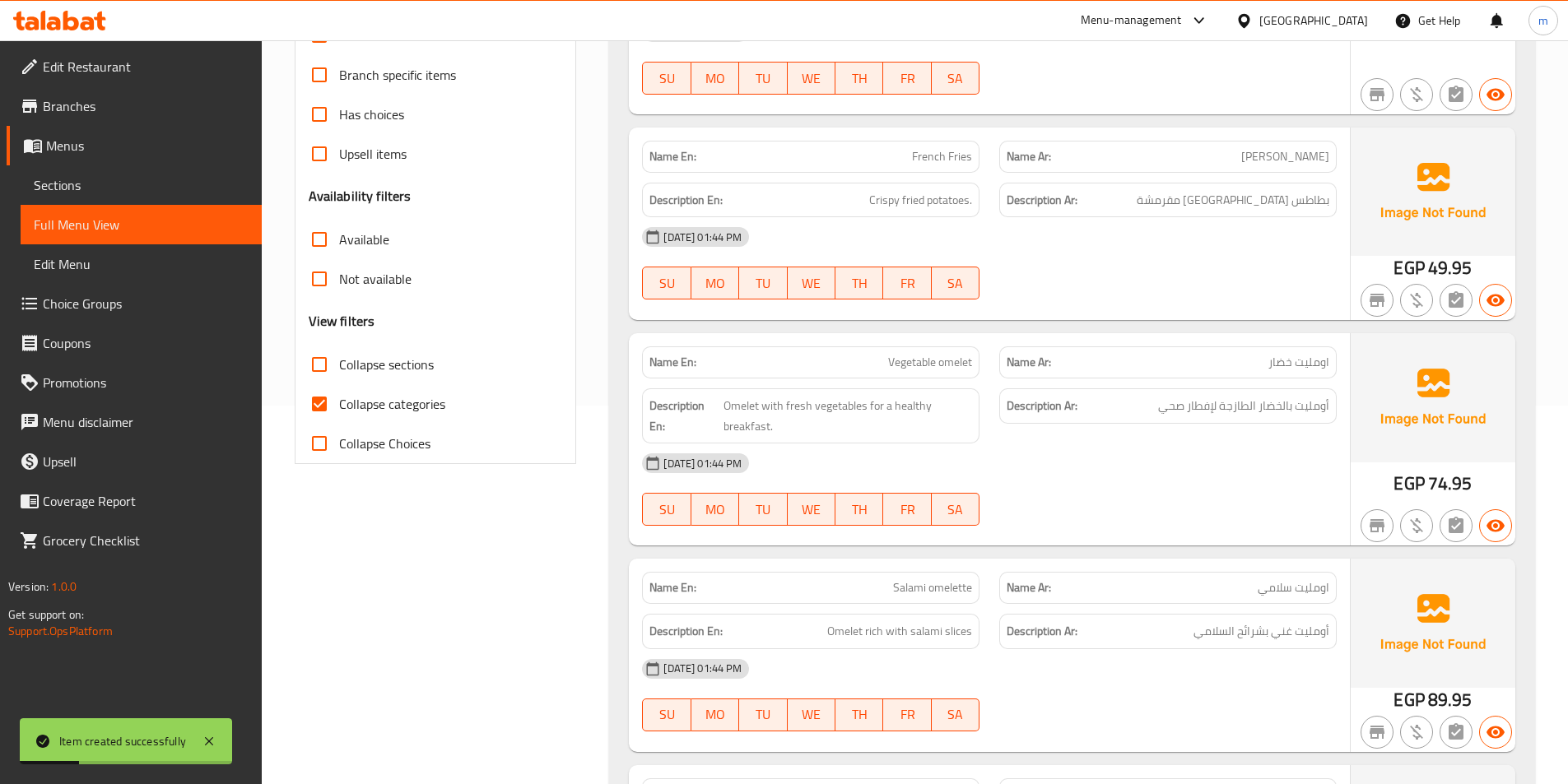
click at [418, 370] on span "Collapse sections" at bounding box center [386, 365] width 94 height 20
click at [339, 370] on input "Collapse sections" at bounding box center [319, 365] width 40 height 40
checkbox input "true"
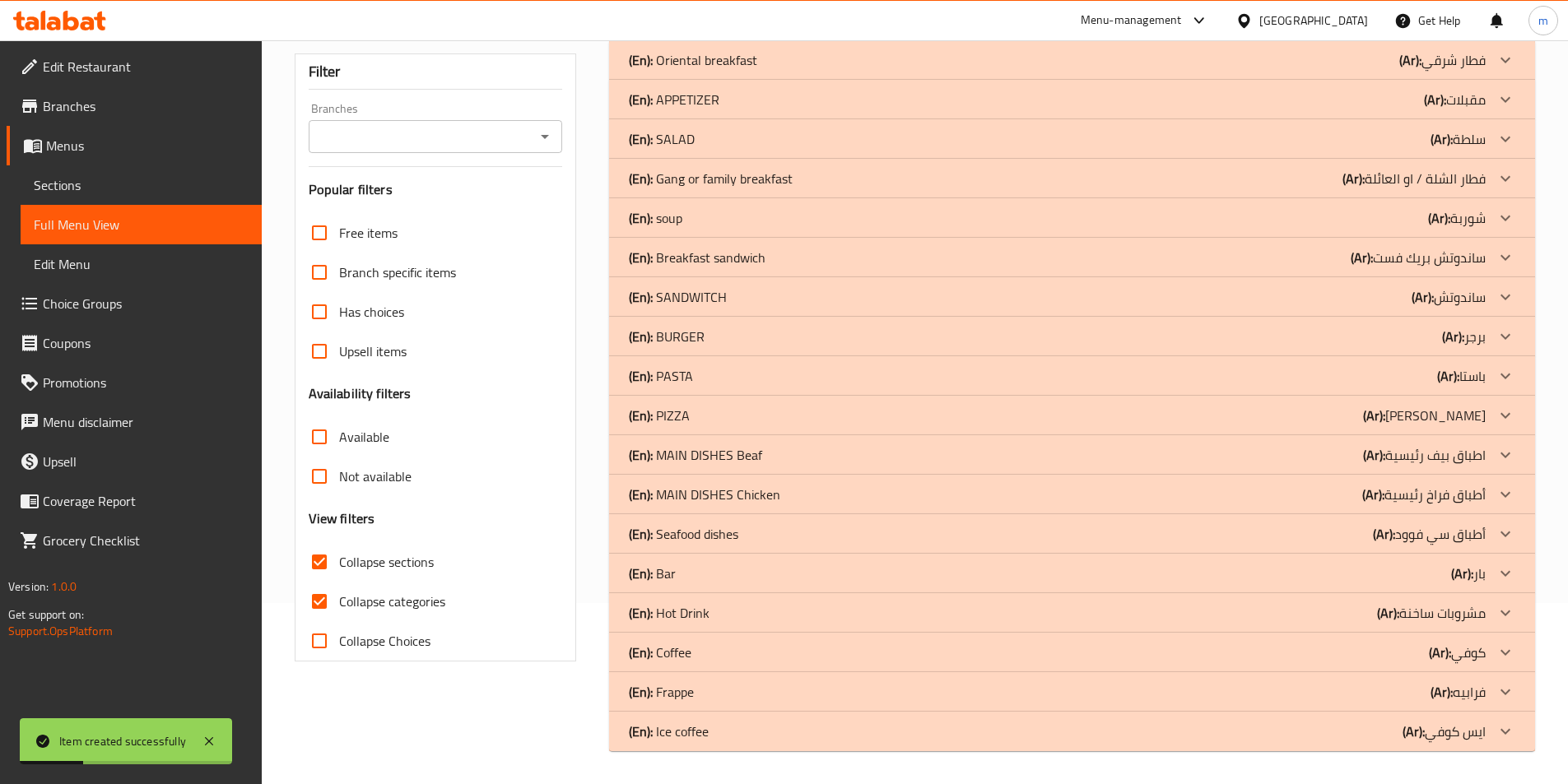
click at [413, 592] on span "Collapse categories" at bounding box center [392, 602] width 106 height 20
click at [339, 582] on input "Collapse categories" at bounding box center [319, 602] width 40 height 40
checkbox input "false"
click at [1451, 301] on p "(Ar): ساندوتش" at bounding box center [1448, 298] width 74 height 20
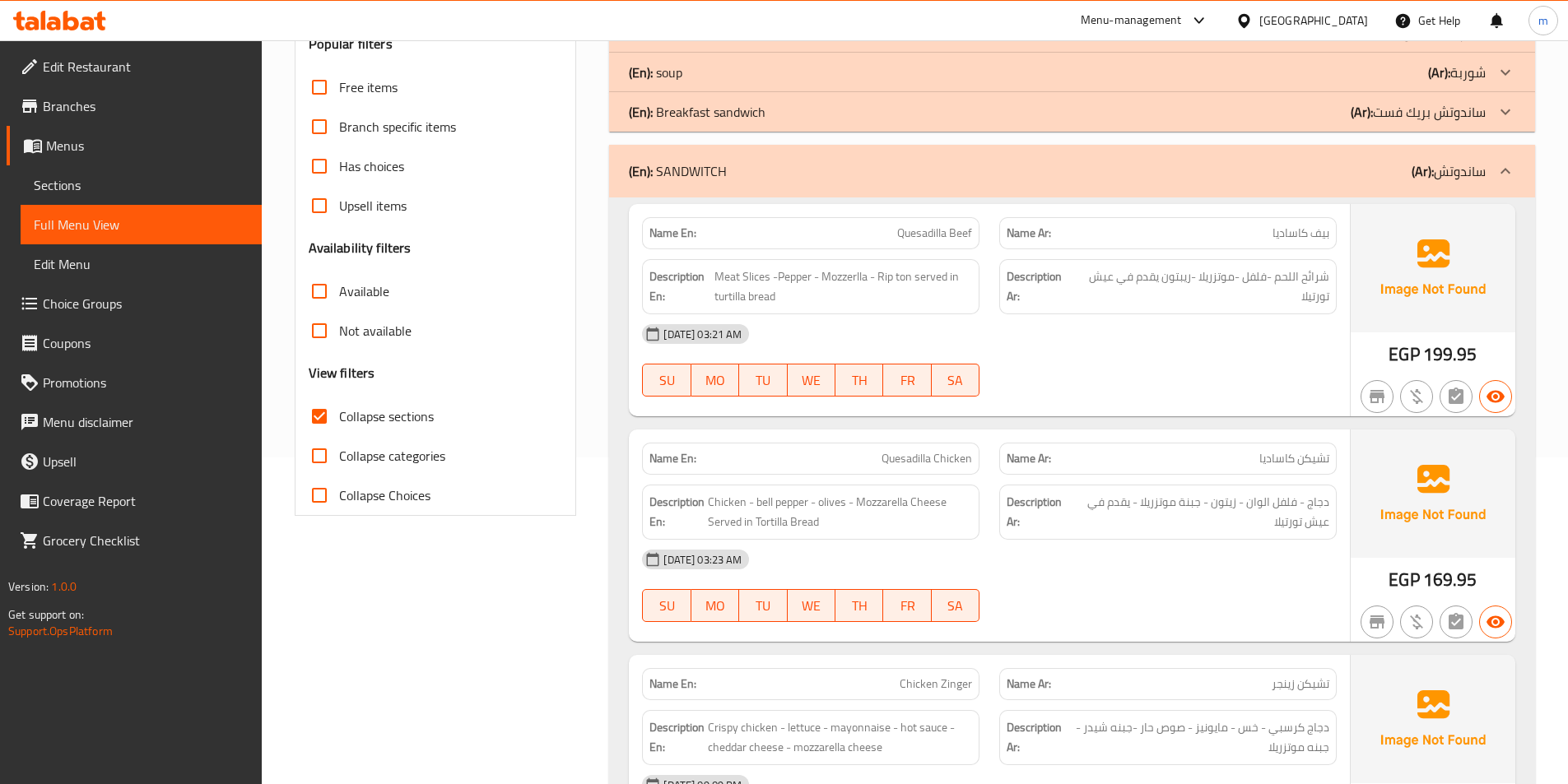
scroll to position [346, 0]
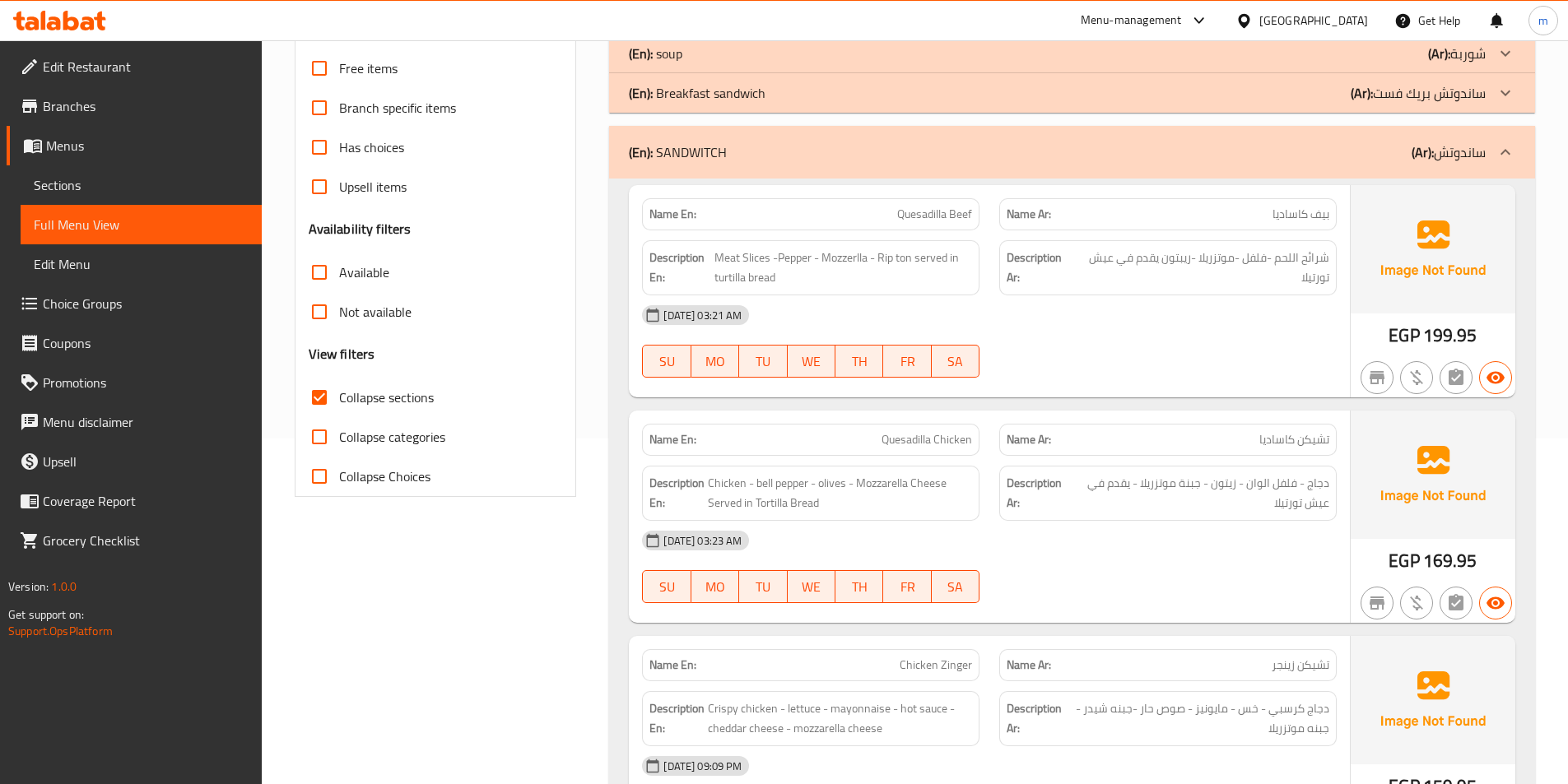
click at [1225, 143] on div "(En): SANDWITCH (Ar): ساندوتش" at bounding box center [1057, 152] width 857 height 20
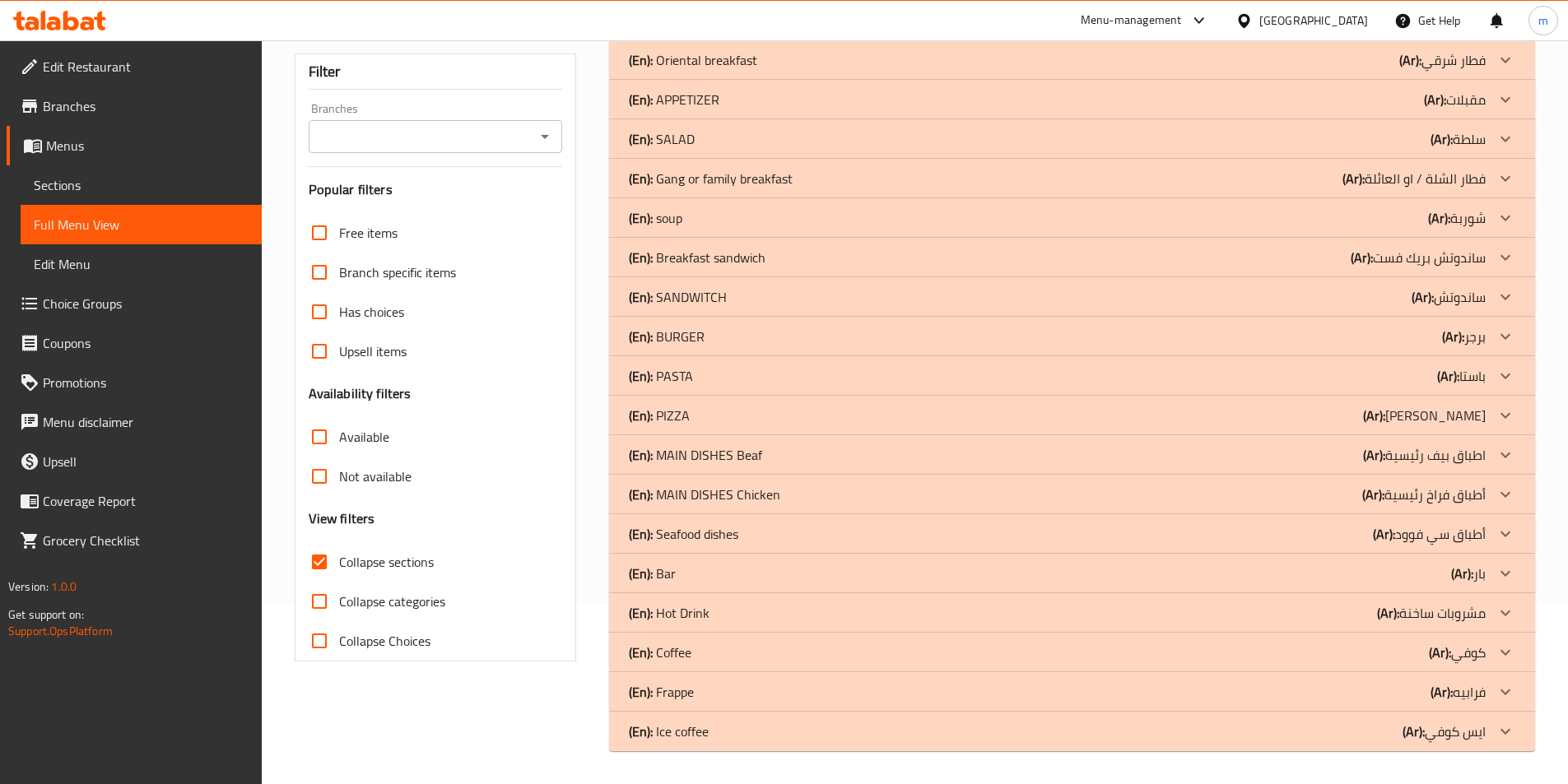
scroll to position [181, 0]
click at [1024, 337] on div "(En): BURGER (Ar): برجر" at bounding box center [1057, 336] width 857 height 20
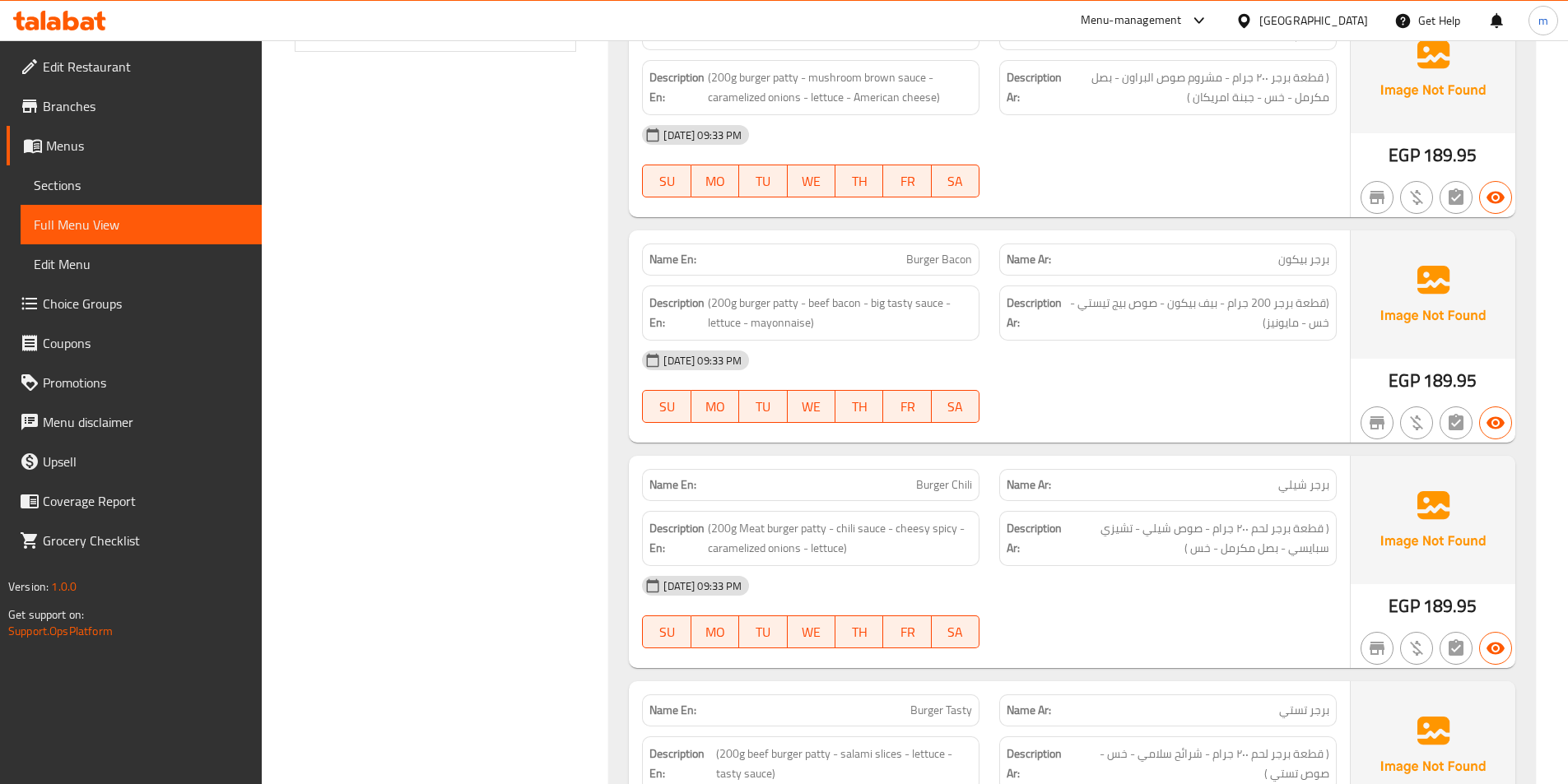
scroll to position [428, 0]
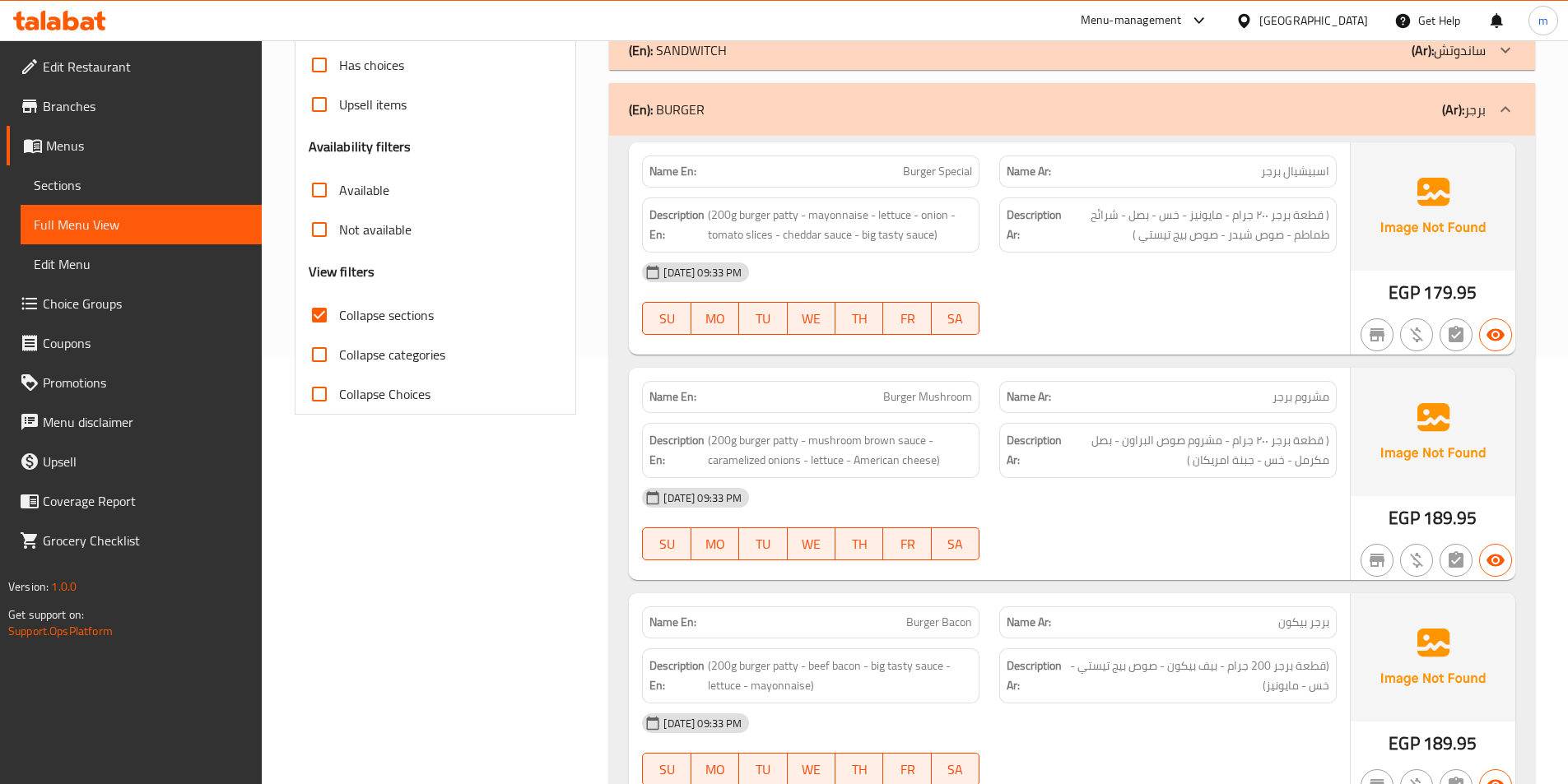
click at [1275, 112] on div "(En): BURGER (Ar): برجر" at bounding box center [1057, 109] width 857 height 20
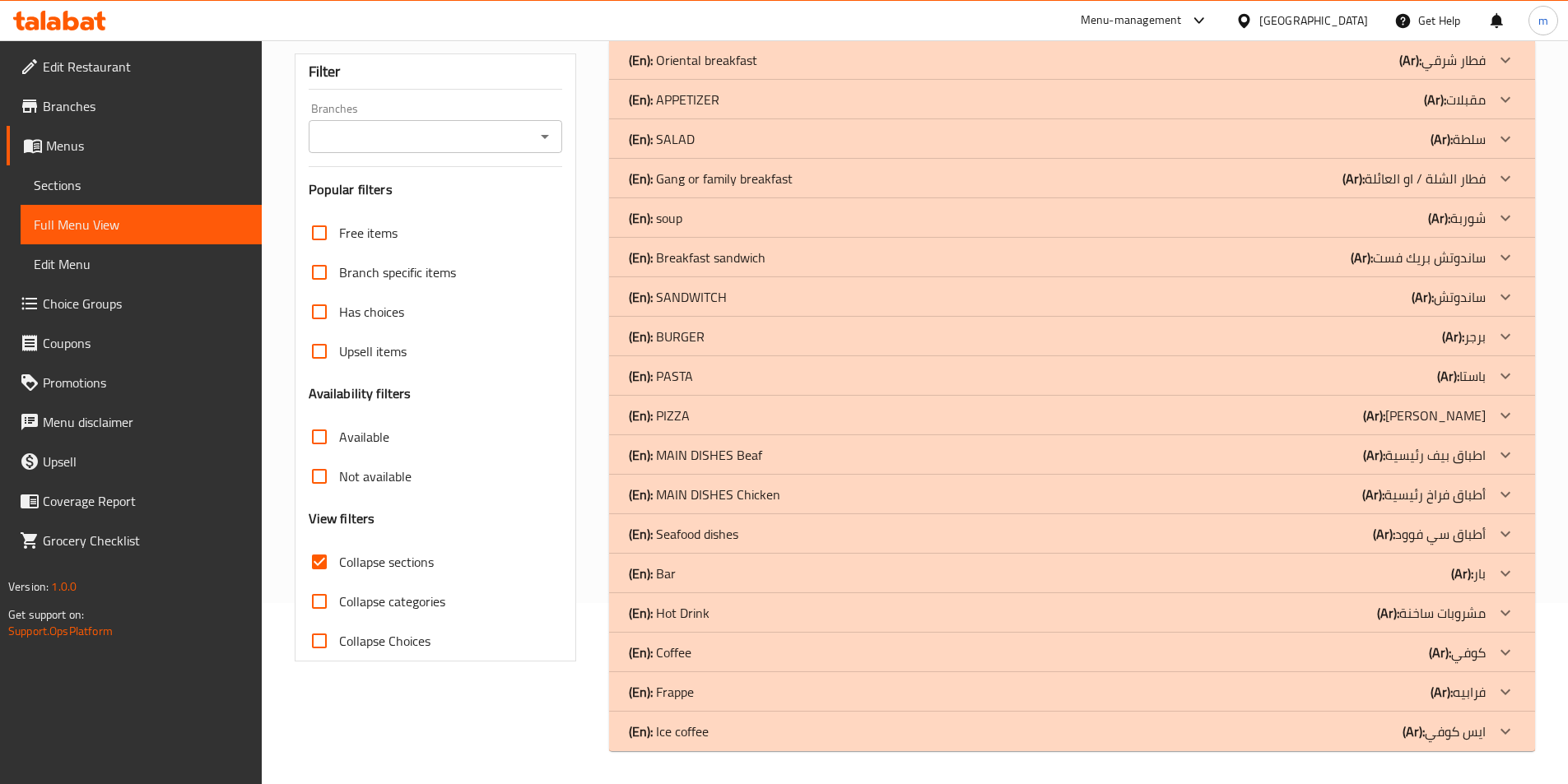
scroll to position [181, 0]
click at [1339, 375] on div "(En): PASTA (Ar): باستا" at bounding box center [1057, 376] width 857 height 20
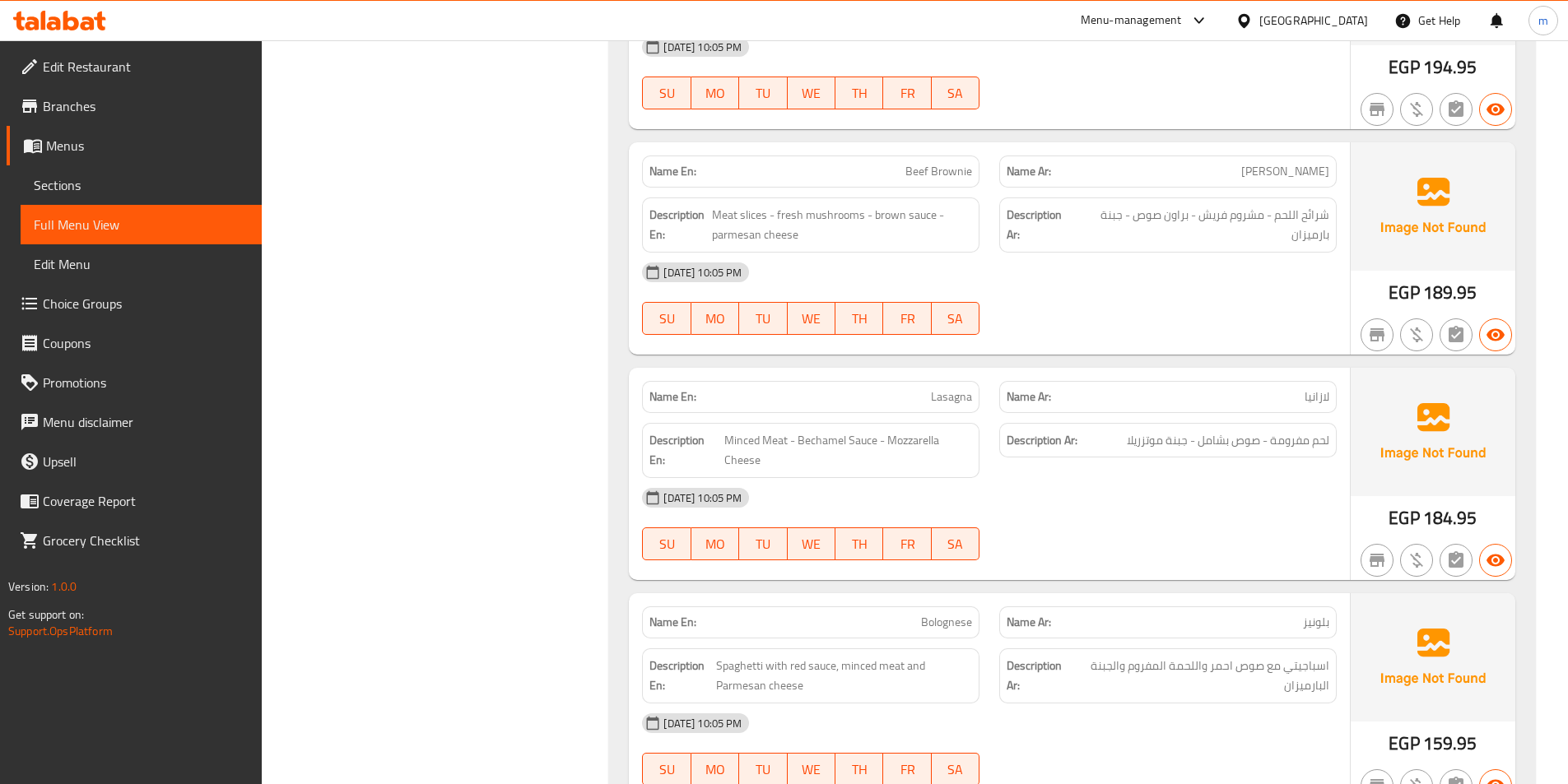
scroll to position [2074, 0]
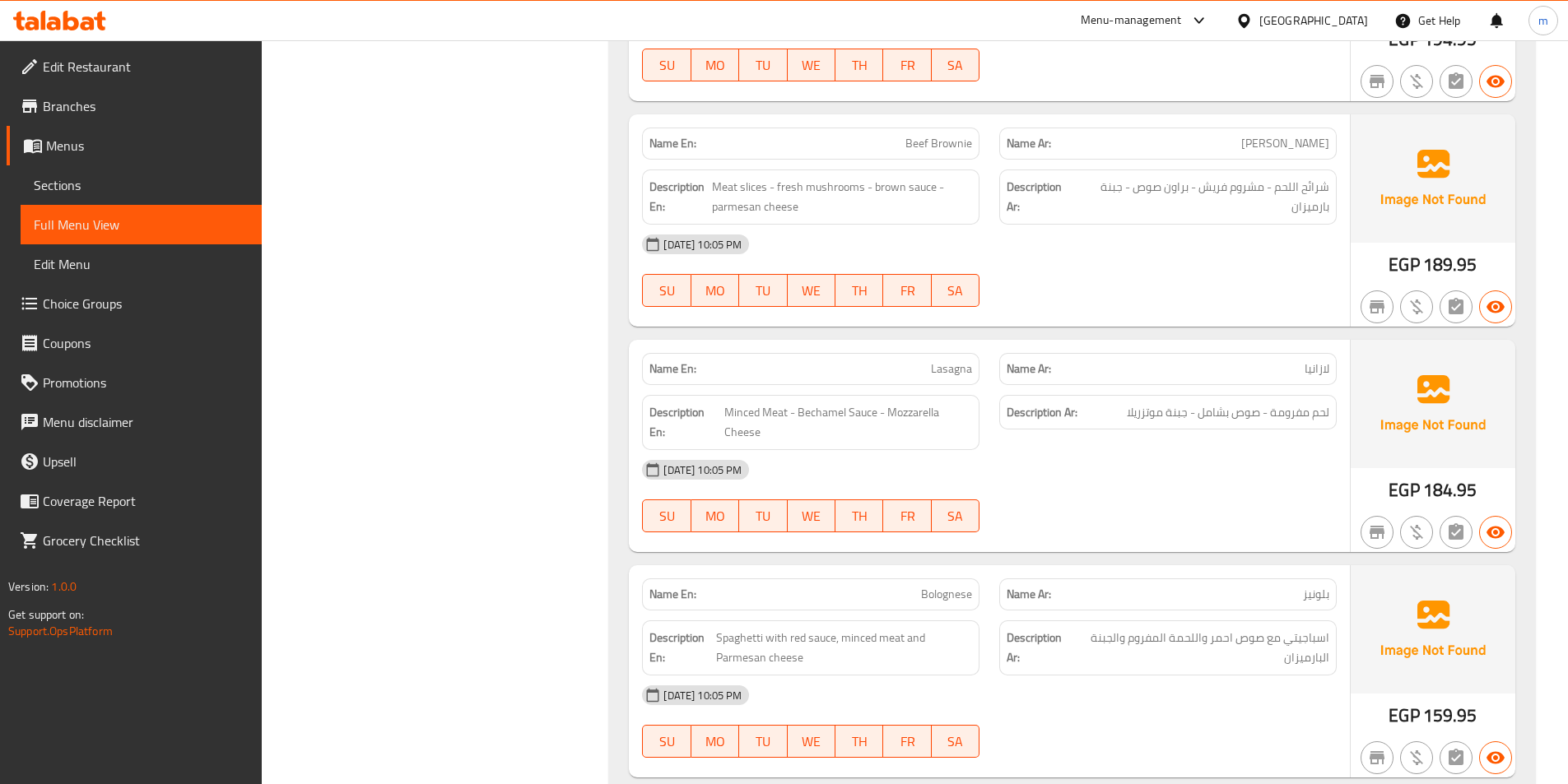
click at [91, 179] on span "Sections" at bounding box center [141, 186] width 215 height 20
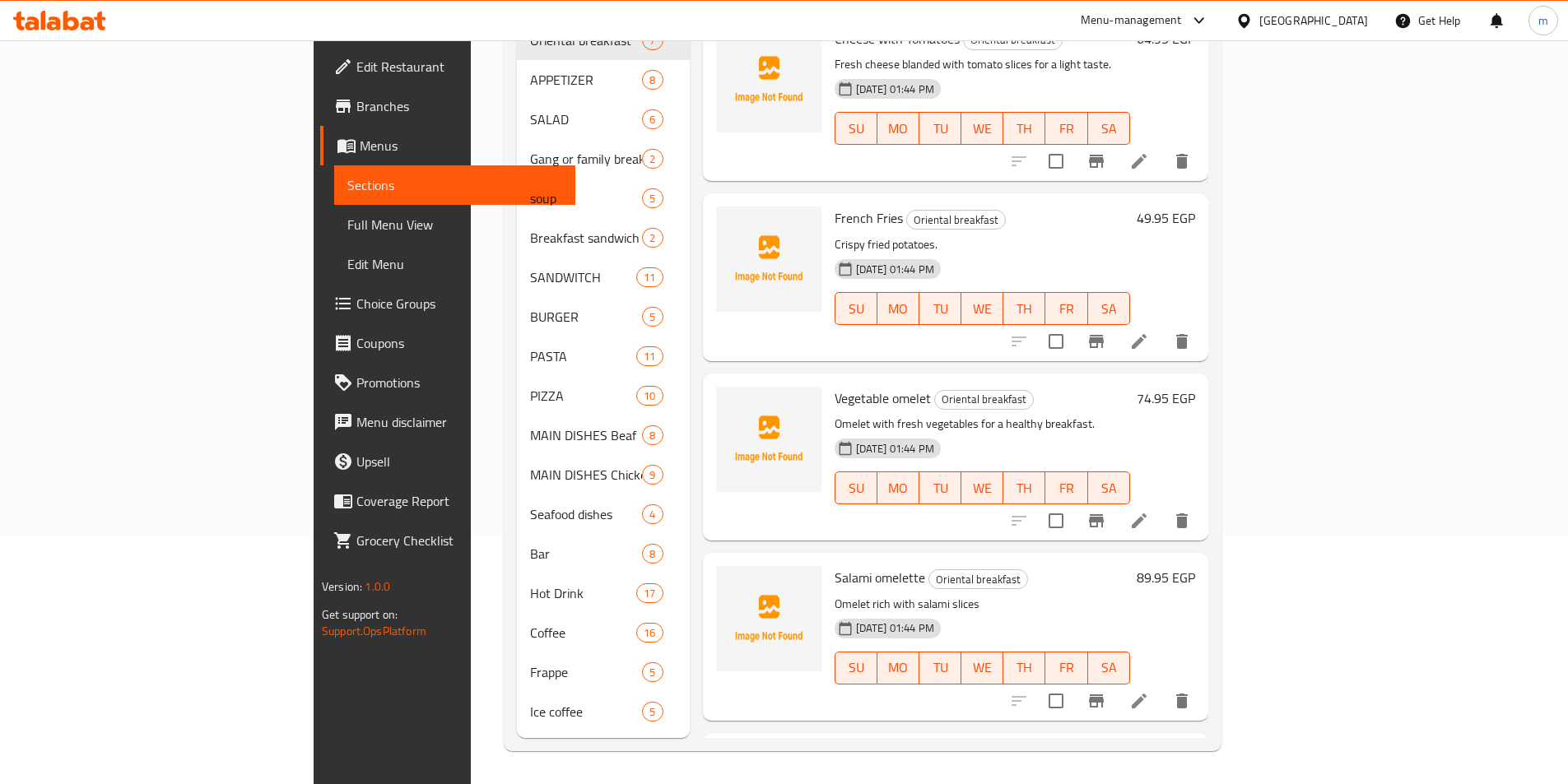
scroll to position [230, 0]
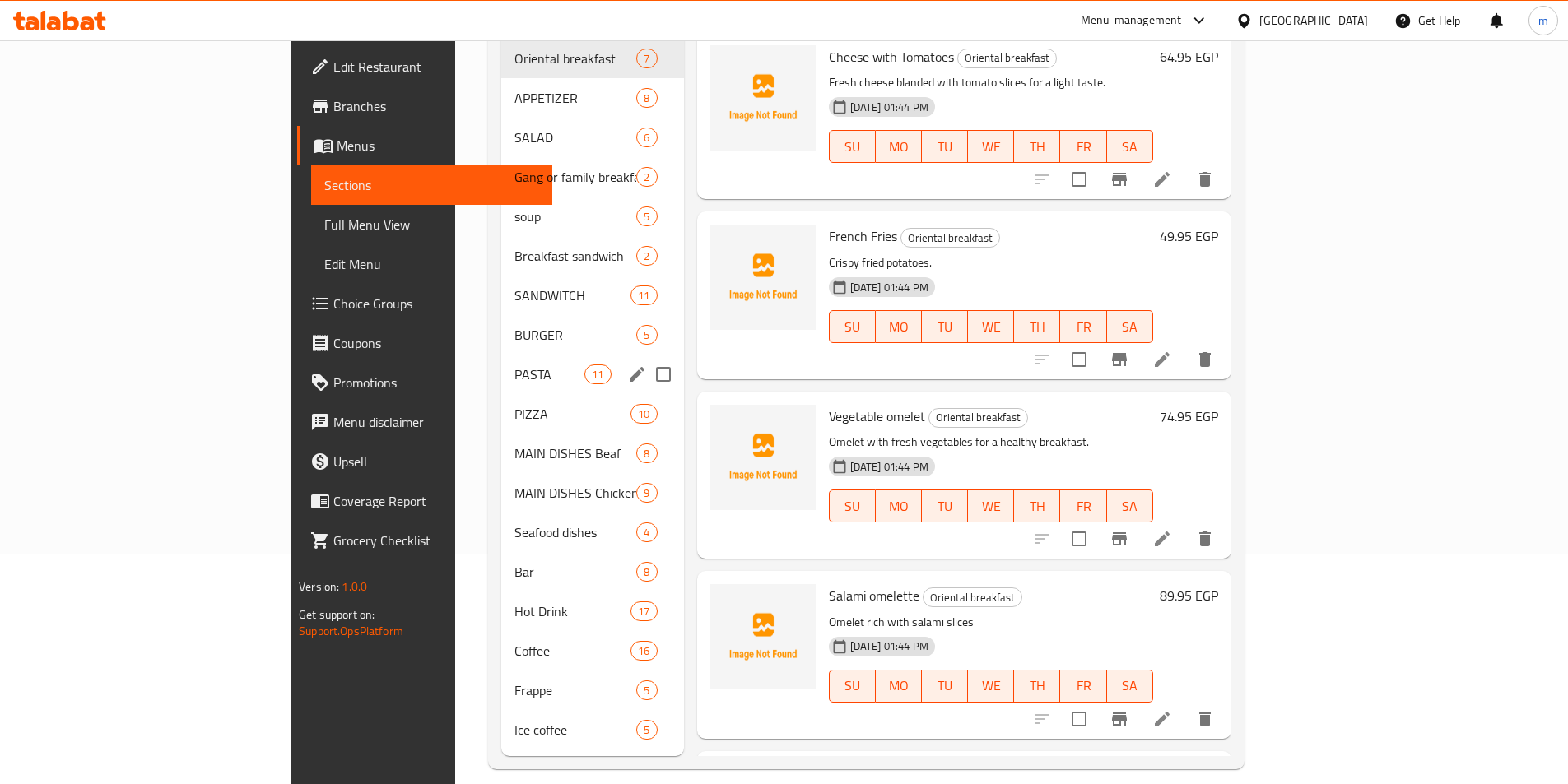
click at [501, 360] on div "PASTA 11" at bounding box center [593, 375] width 182 height 40
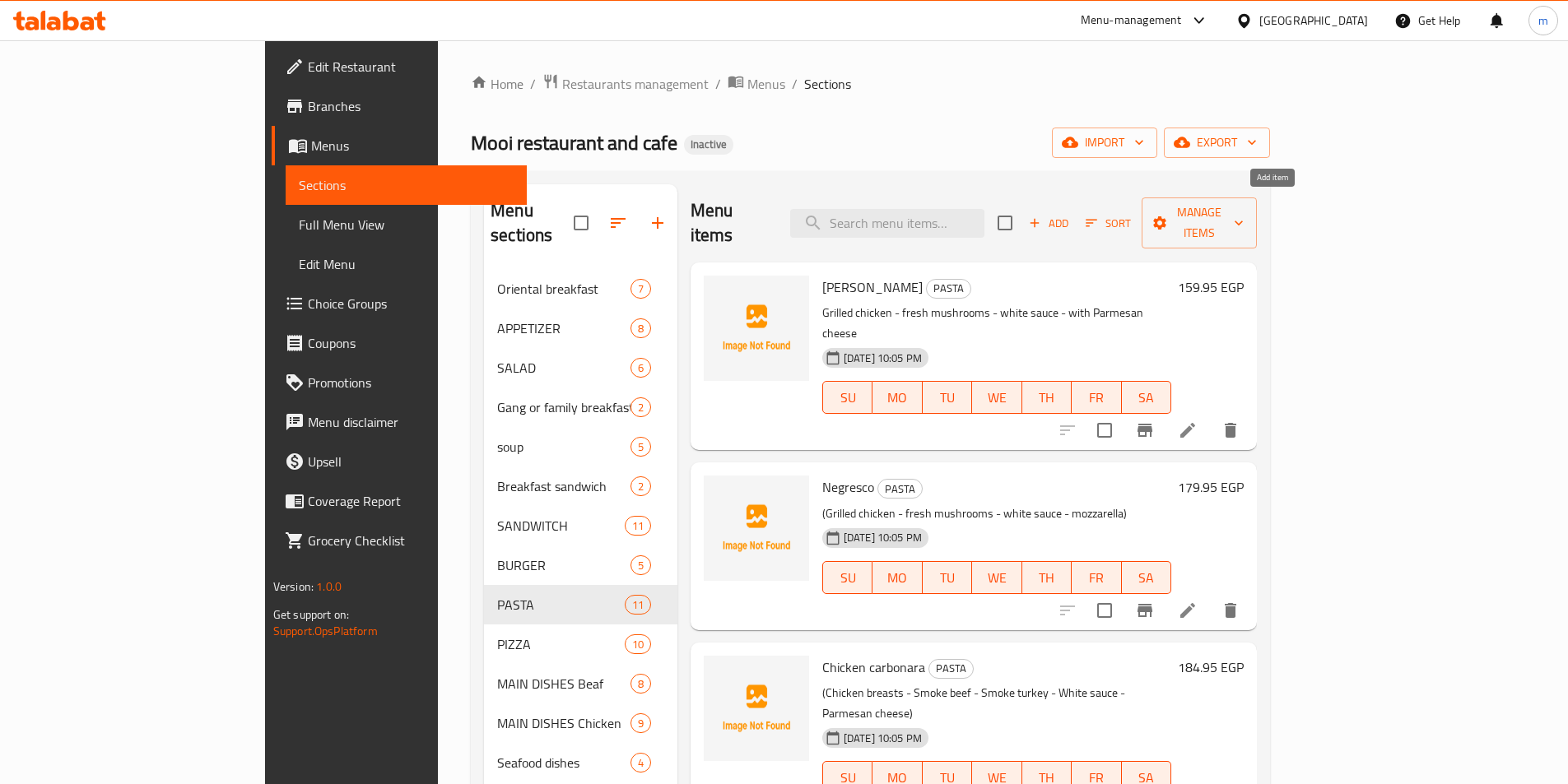
click at [1071, 216] on span "Add" at bounding box center [1048, 223] width 45 height 19
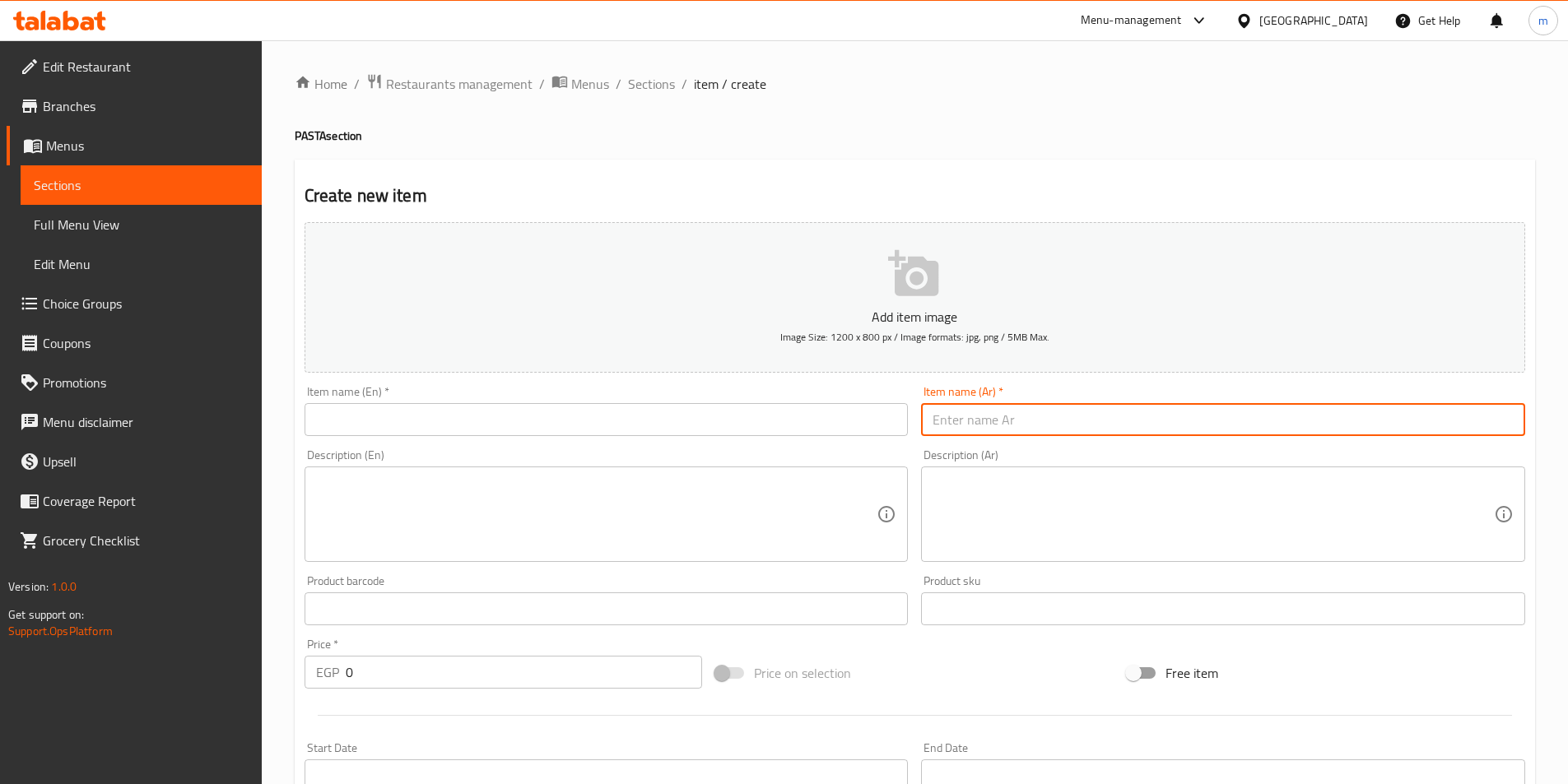
click at [994, 433] on input "text" at bounding box center [1222, 420] width 604 height 33
type input "بيستو"
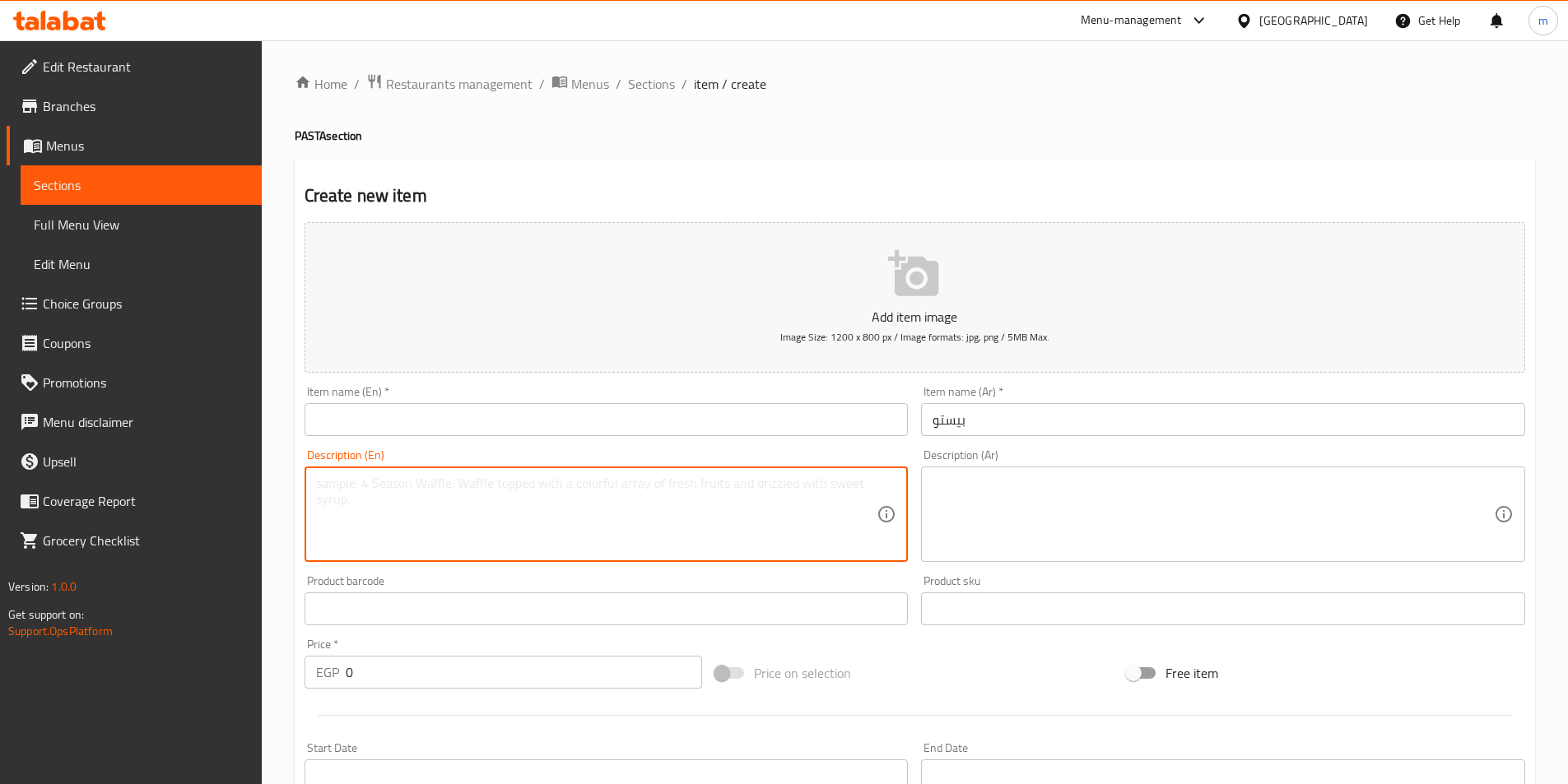
type textarea "C"
click at [612, 481] on textarea "Grilled Chicken -Sauce Pesto - Parmessan Cheese" at bounding box center [596, 515] width 561 height 78
drag, startPoint x: 612, startPoint y: 481, endPoint x: 510, endPoint y: 481, distance: 102.0
click at [510, 481] on textarea "Grilled Chicken -Sauce Pesto - Parmessan Cheese" at bounding box center [596, 515] width 561 height 78
paste textarea
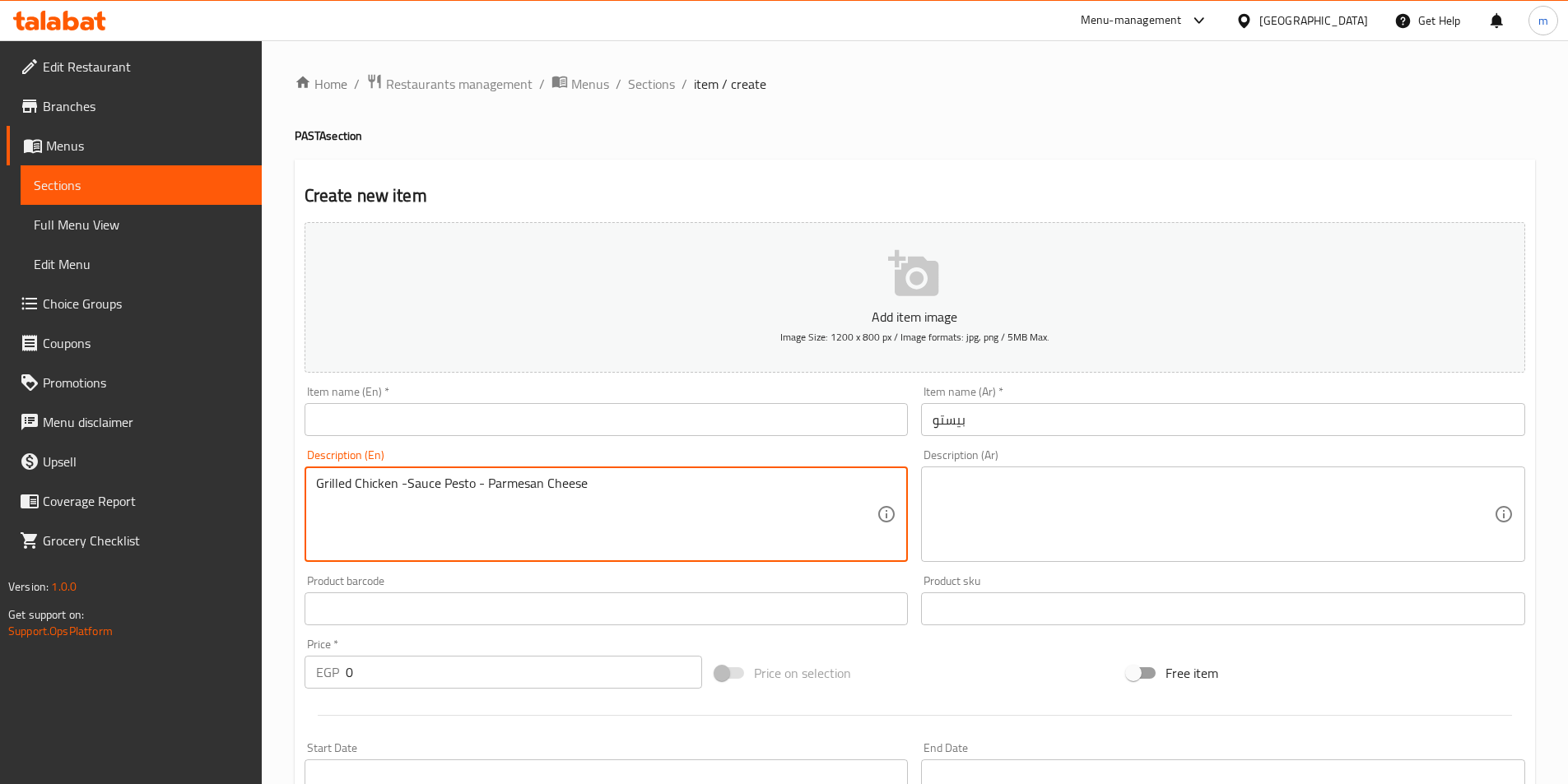
click at [447, 486] on textarea "Grilled Chicken -Sauce Pesto - Parmesan Cheese" at bounding box center [596, 515] width 561 height 78
click at [461, 482] on textarea "Grilled Chicken -Sauce Pesto - Parmesan Cheese" at bounding box center [596, 515] width 561 height 78
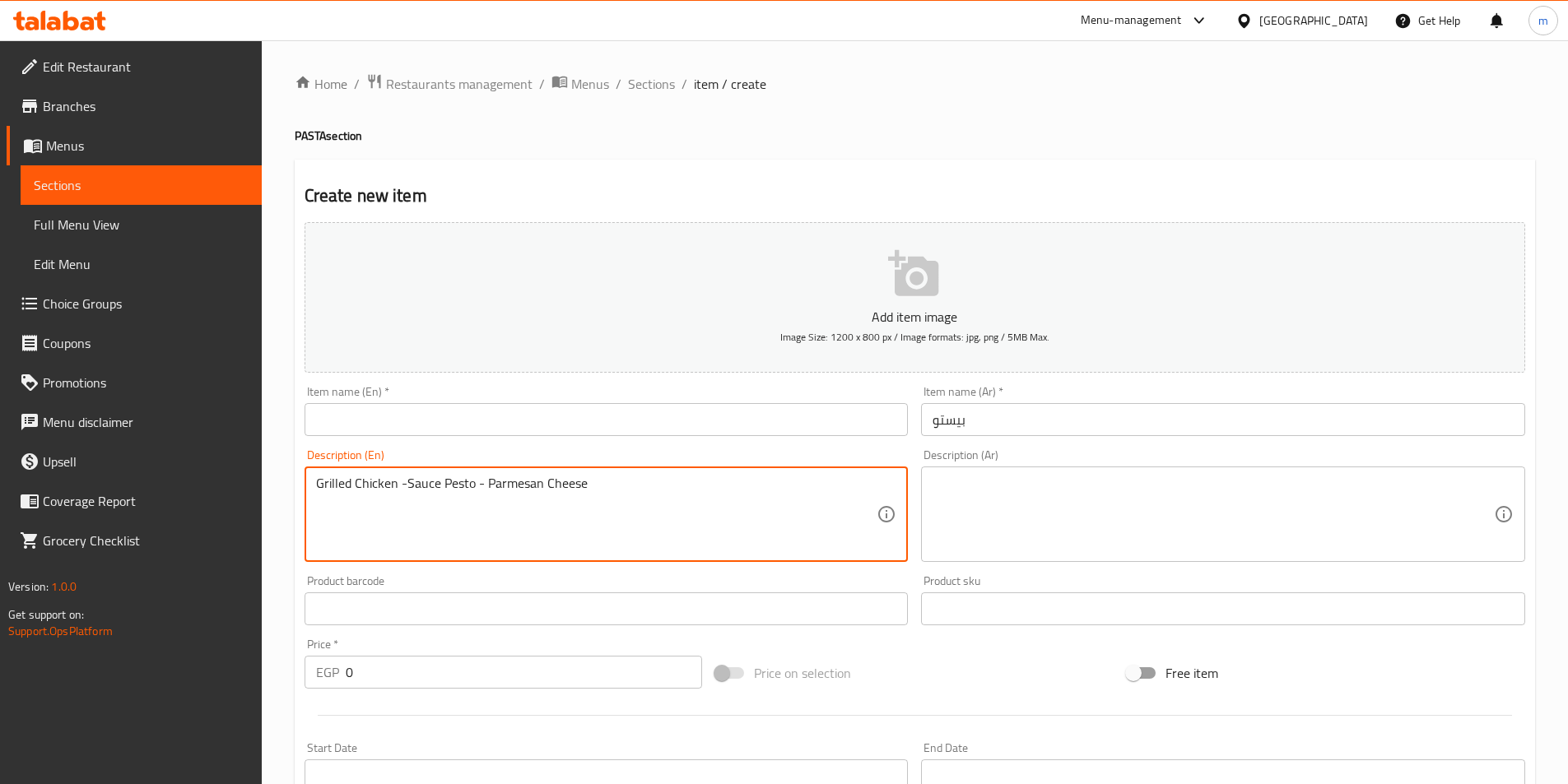
drag, startPoint x: 471, startPoint y: 484, endPoint x: 406, endPoint y: 485, distance: 65.0
click at [406, 485] on textarea "Grilled Chicken -Sauce Pesto - Parmesan Cheese" at bounding box center [596, 515] width 561 height 78
paste textarea "Pesto Sauce"
type textarea "Grilled Chicken -Pesto Sauce - Parmesan Cheese"
click at [719, 414] on input "text" at bounding box center [606, 420] width 604 height 33
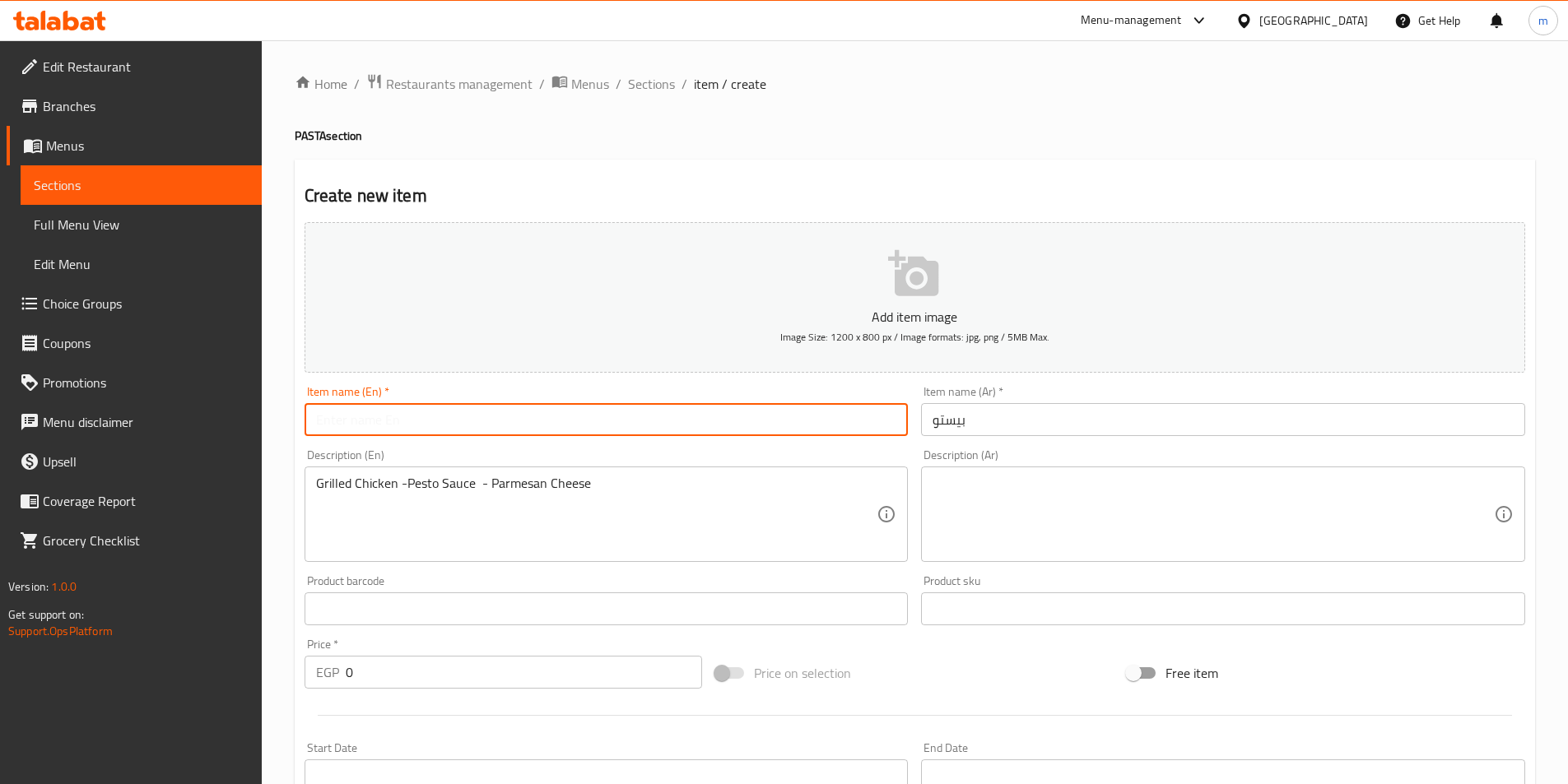
type input "ح"
type input "Pesto"
click at [1062, 507] on textarea at bounding box center [1212, 515] width 561 height 78
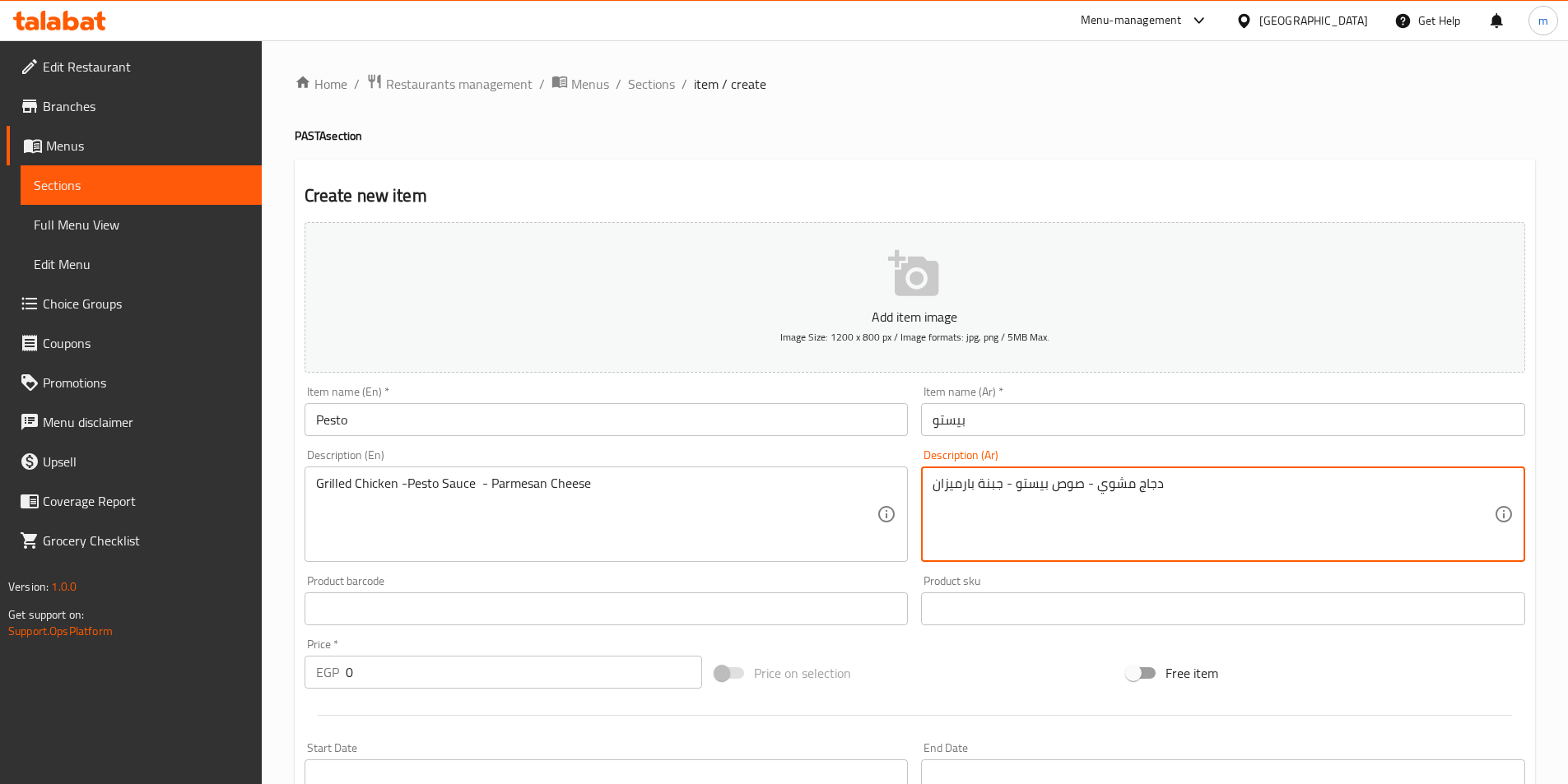
type textarea "دجاج مشوي - صوص بيستو - جبنة بارميزان"
click at [409, 696] on div at bounding box center [914, 715] width 1233 height 41
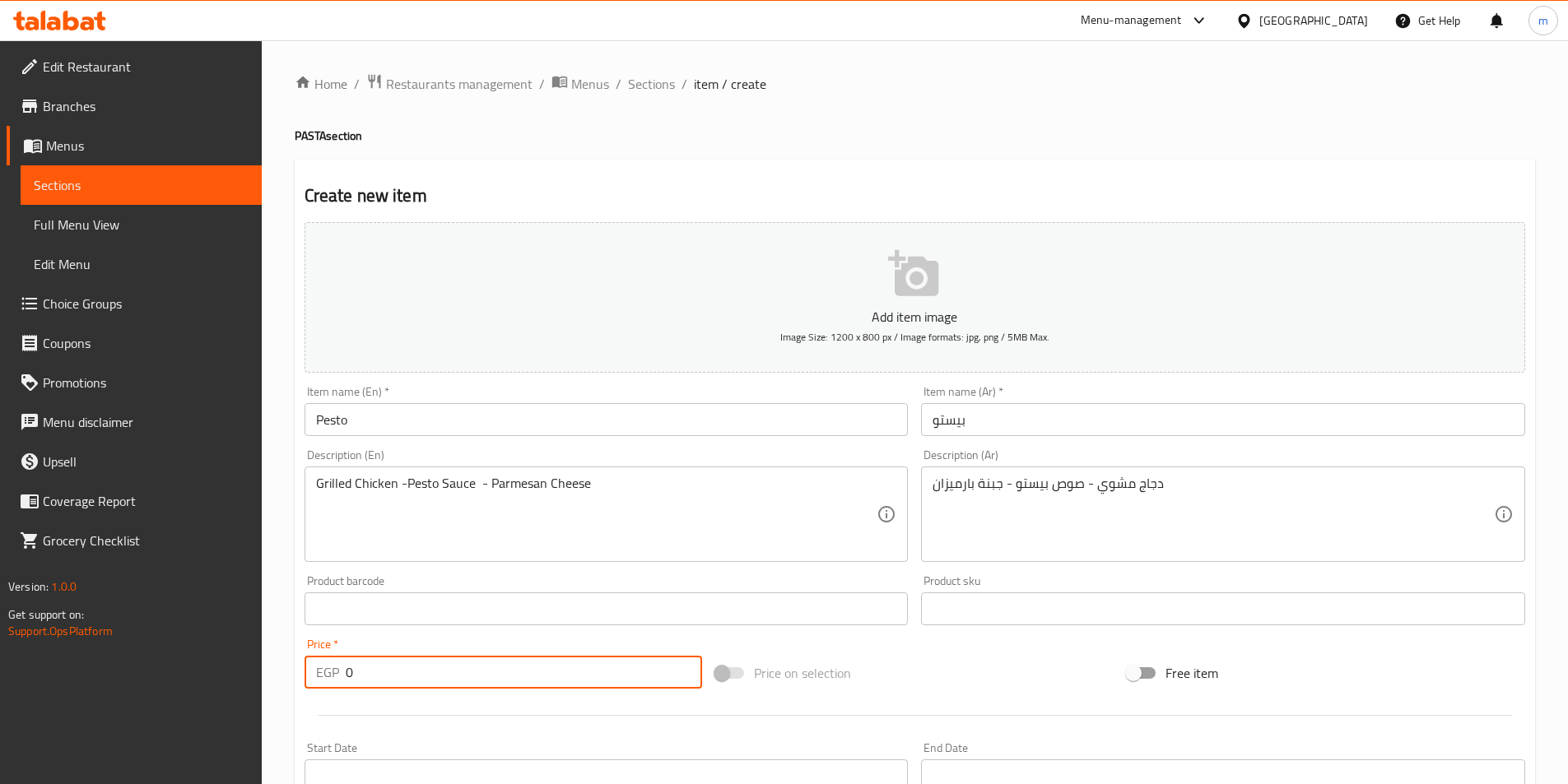
click at [423, 683] on input "0" at bounding box center [524, 672] width 357 height 33
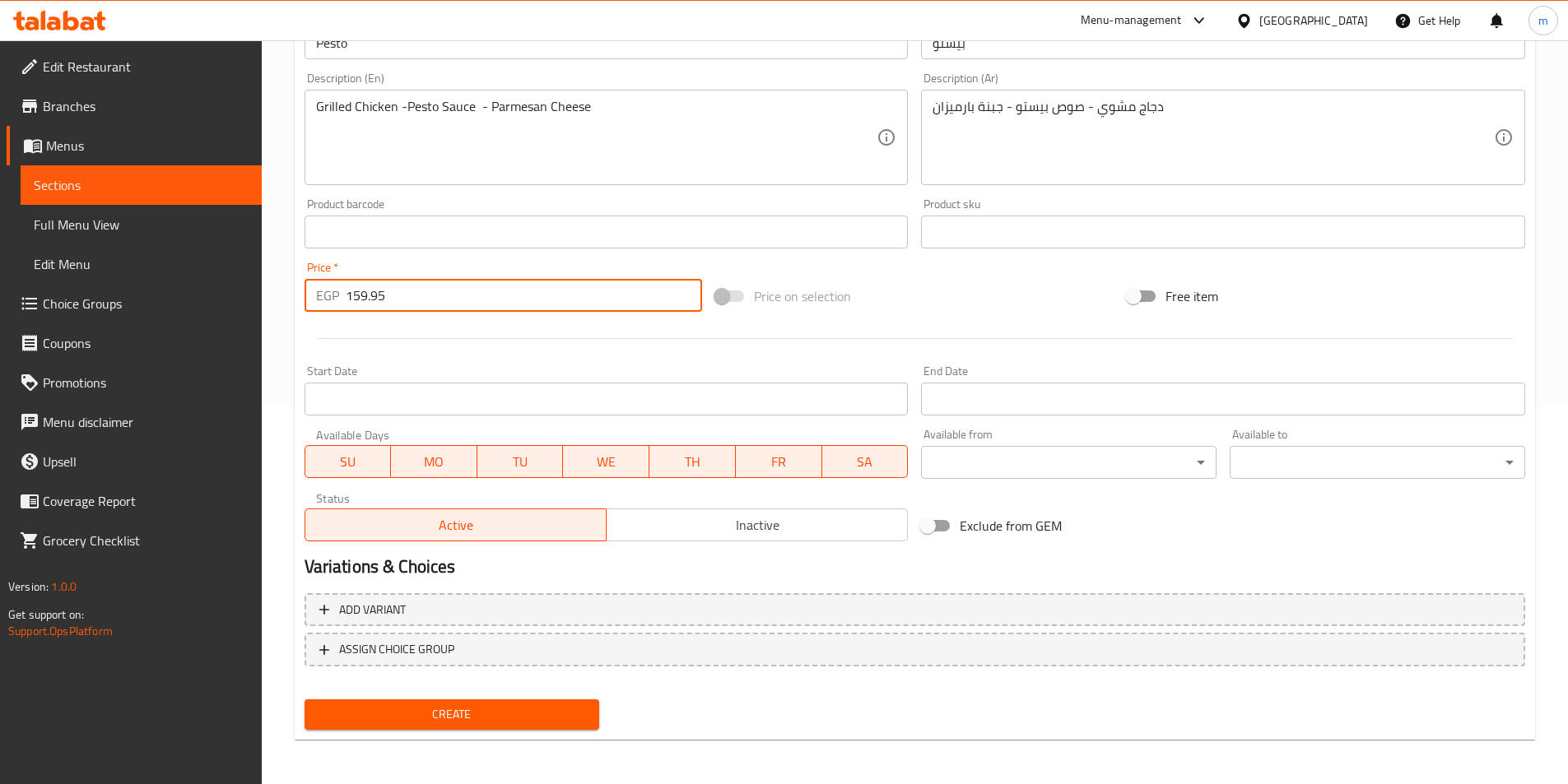
scroll to position [379, 0]
type input "159.95"
click at [457, 714] on span "Create" at bounding box center [452, 713] width 269 height 21
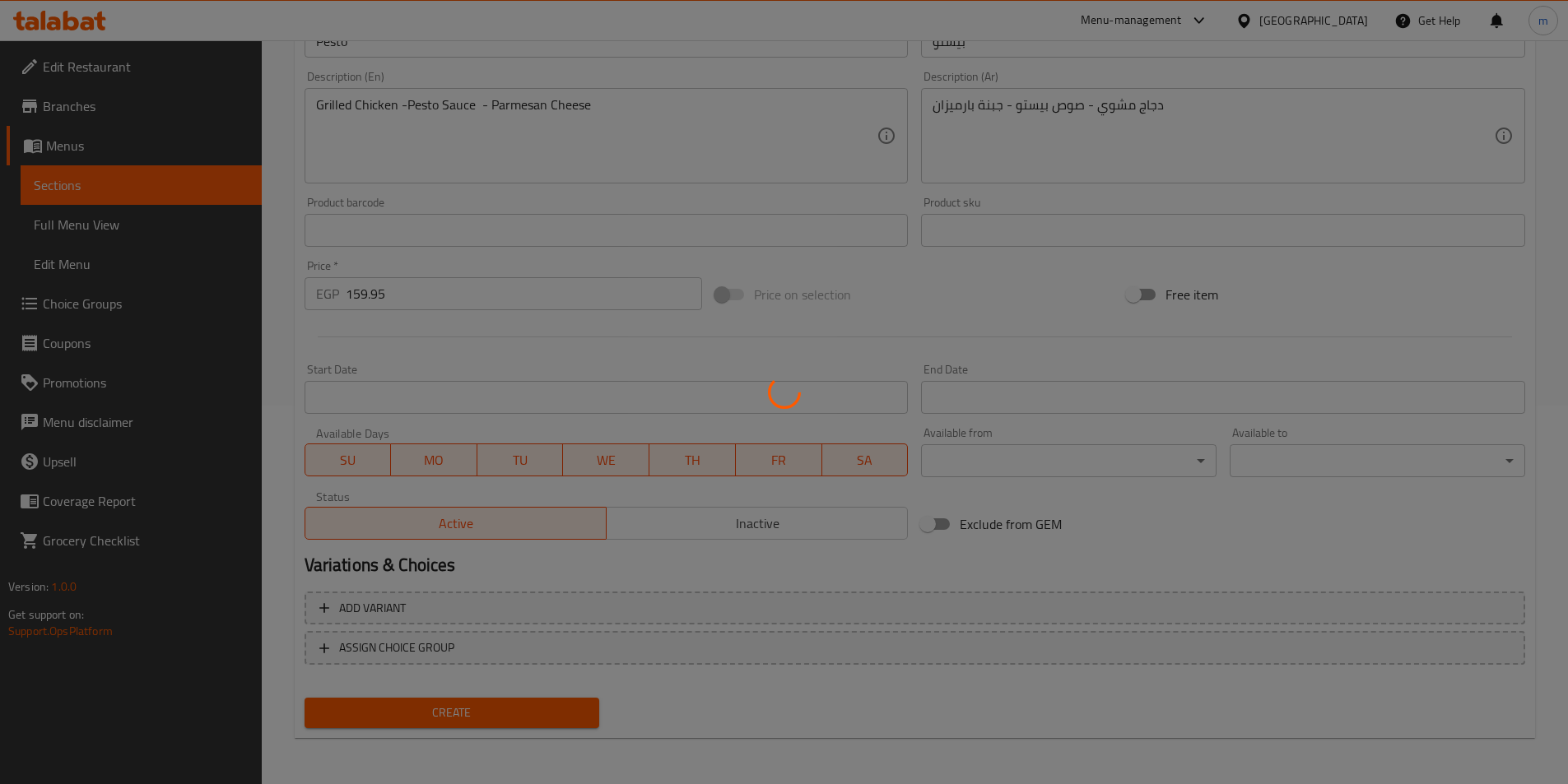
type input "0"
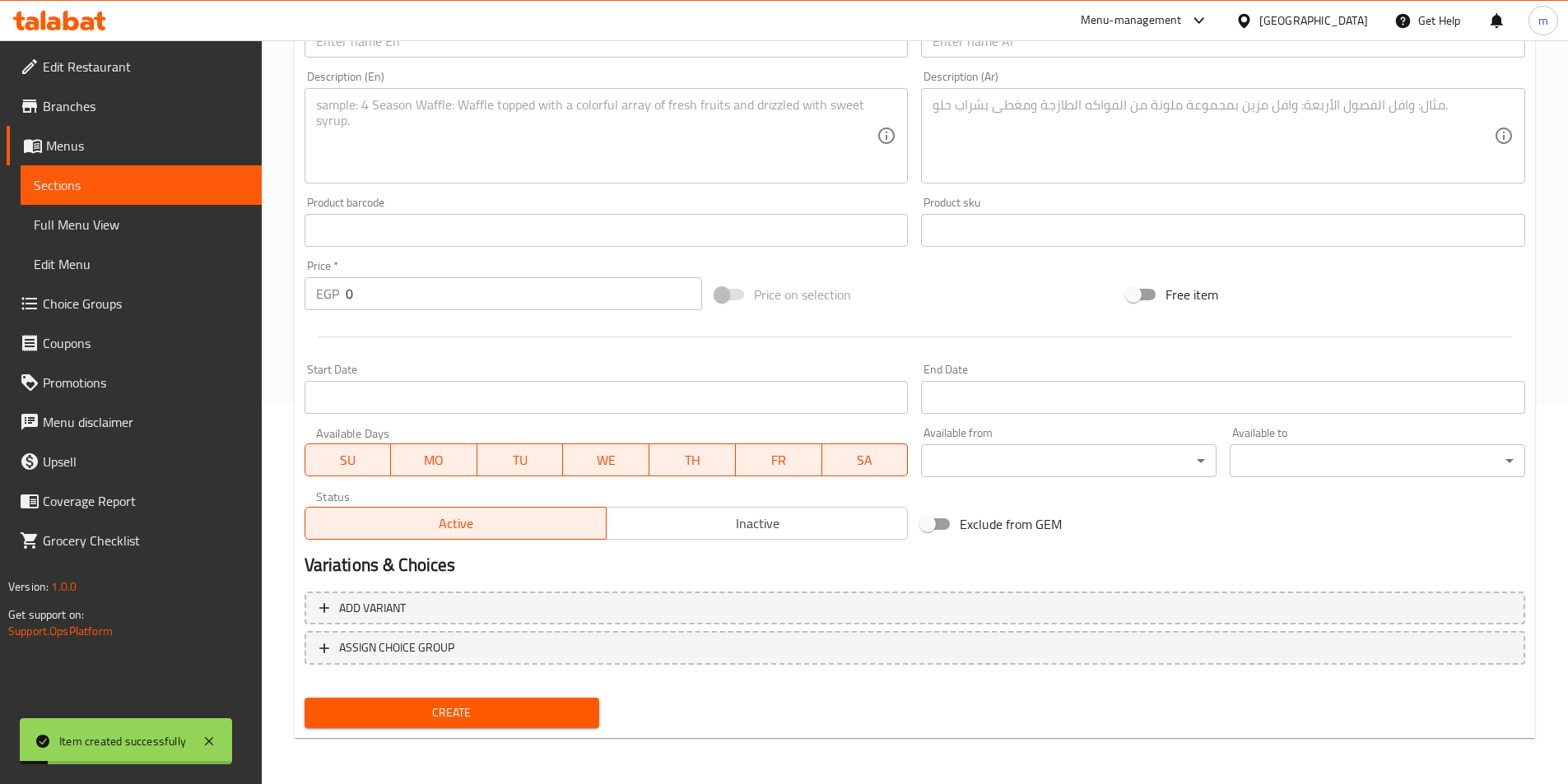
click at [109, 232] on span "Full Menu View" at bounding box center [141, 225] width 215 height 20
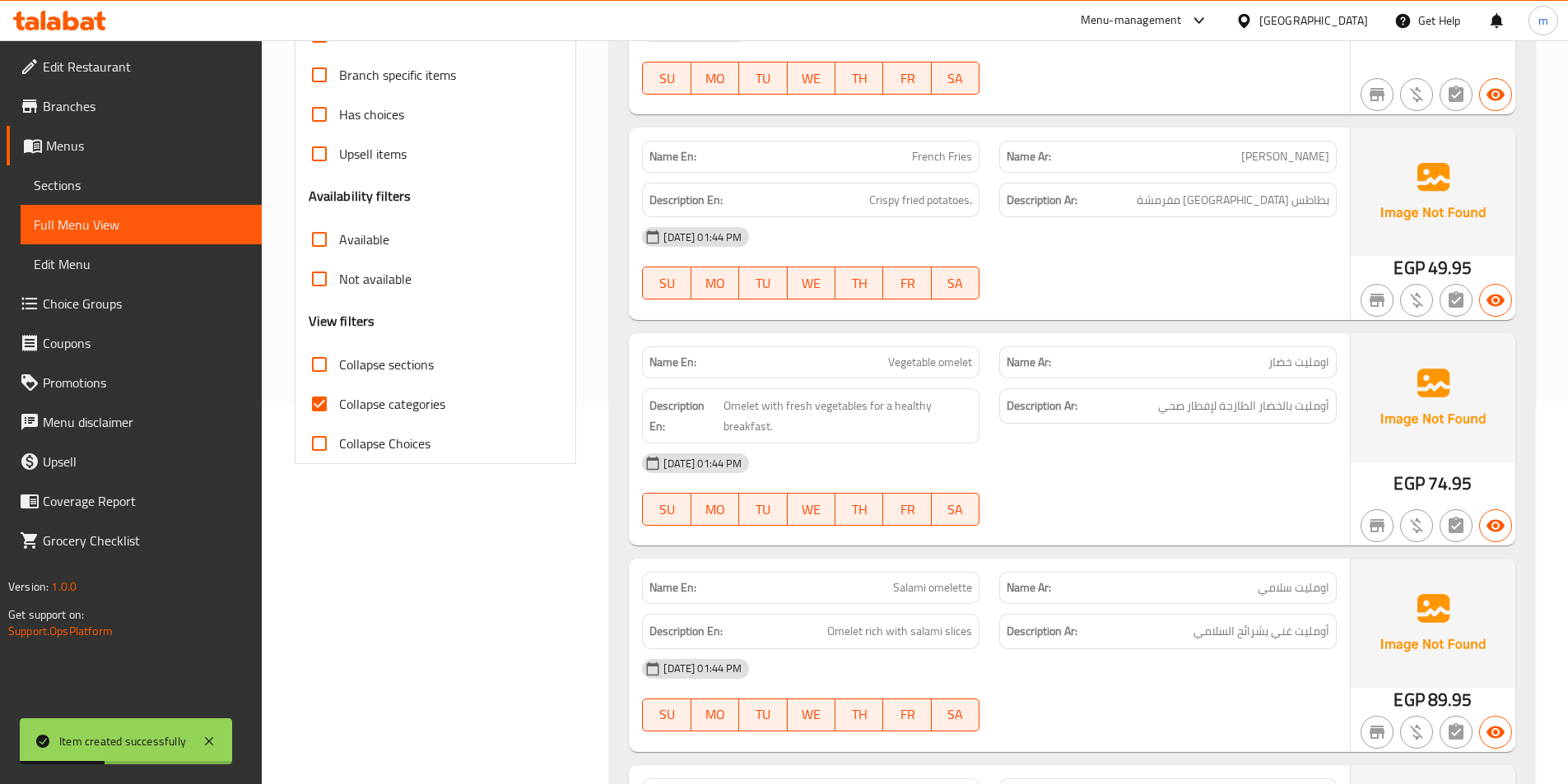
click at [401, 398] on span "Collapse categories" at bounding box center [392, 404] width 106 height 20
click at [339, 398] on input "Collapse categories" at bounding box center [319, 404] width 40 height 40
checkbox input "false"
click at [401, 365] on span "Collapse sections" at bounding box center [386, 365] width 94 height 20
click at [339, 365] on input "Collapse sections" at bounding box center [319, 365] width 40 height 40
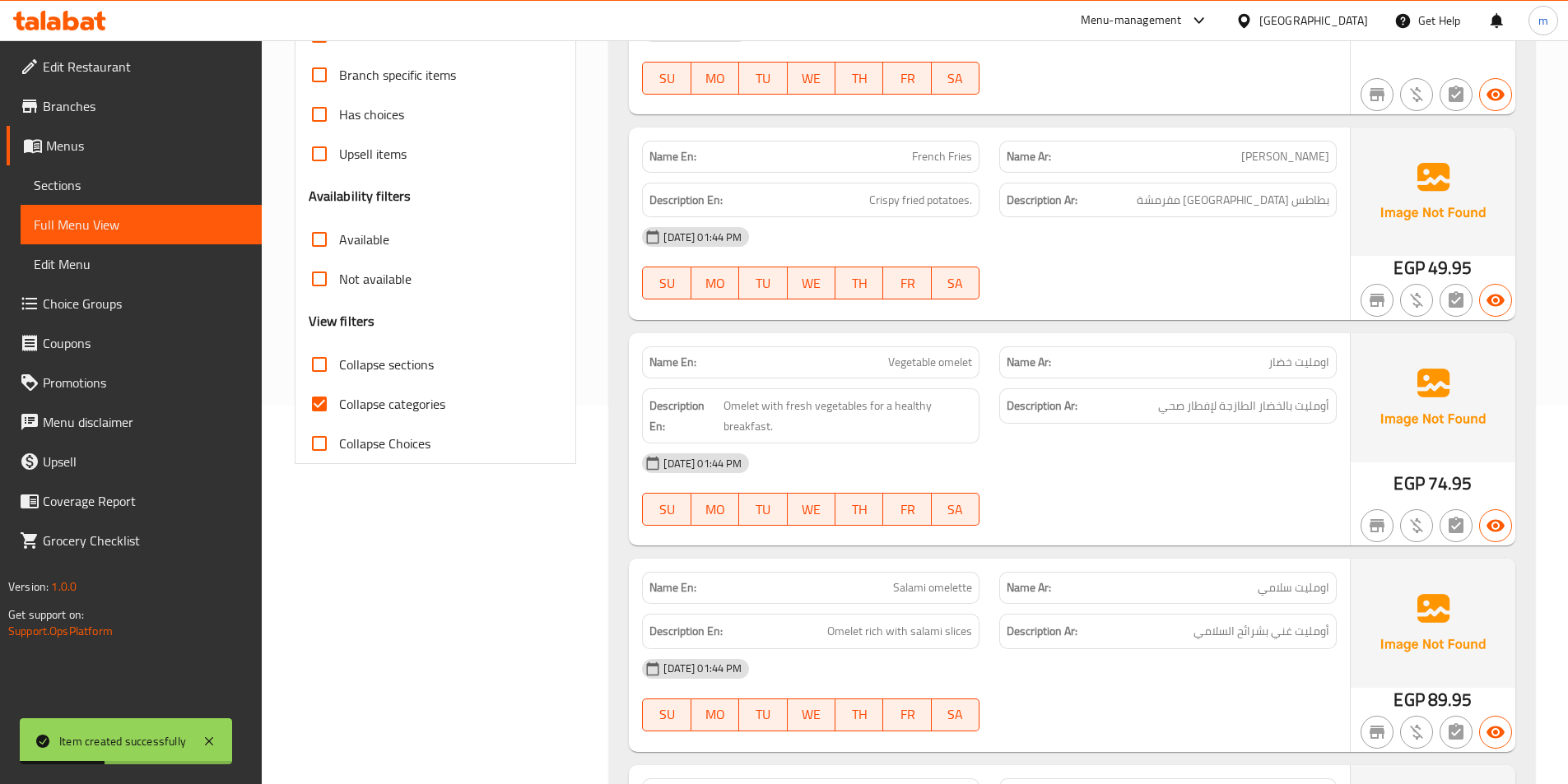
checkbox input "true"
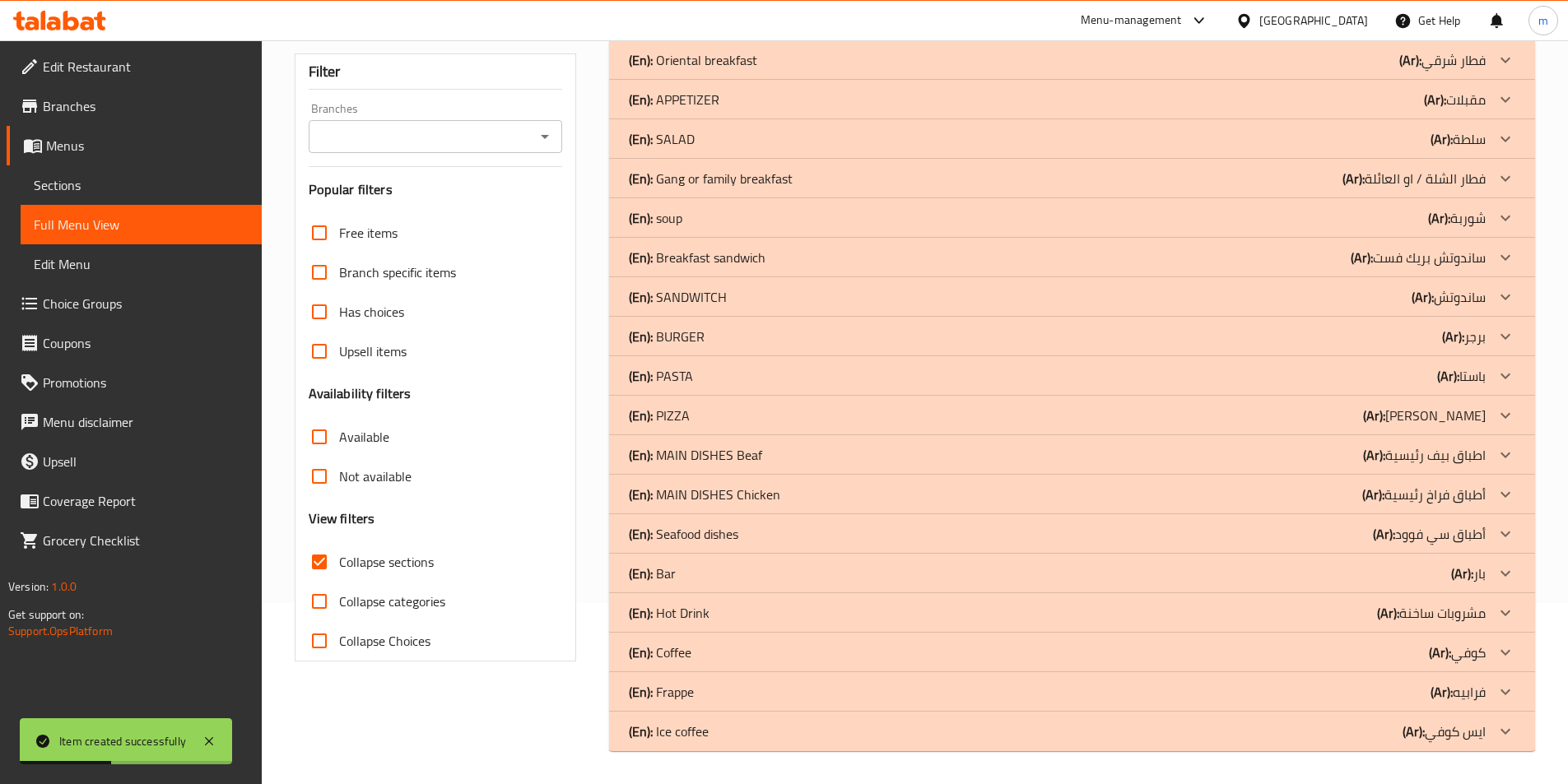
scroll to position [181, 0]
click at [1290, 375] on div "(En): PASTA (Ar): باستا" at bounding box center [1057, 376] width 857 height 20
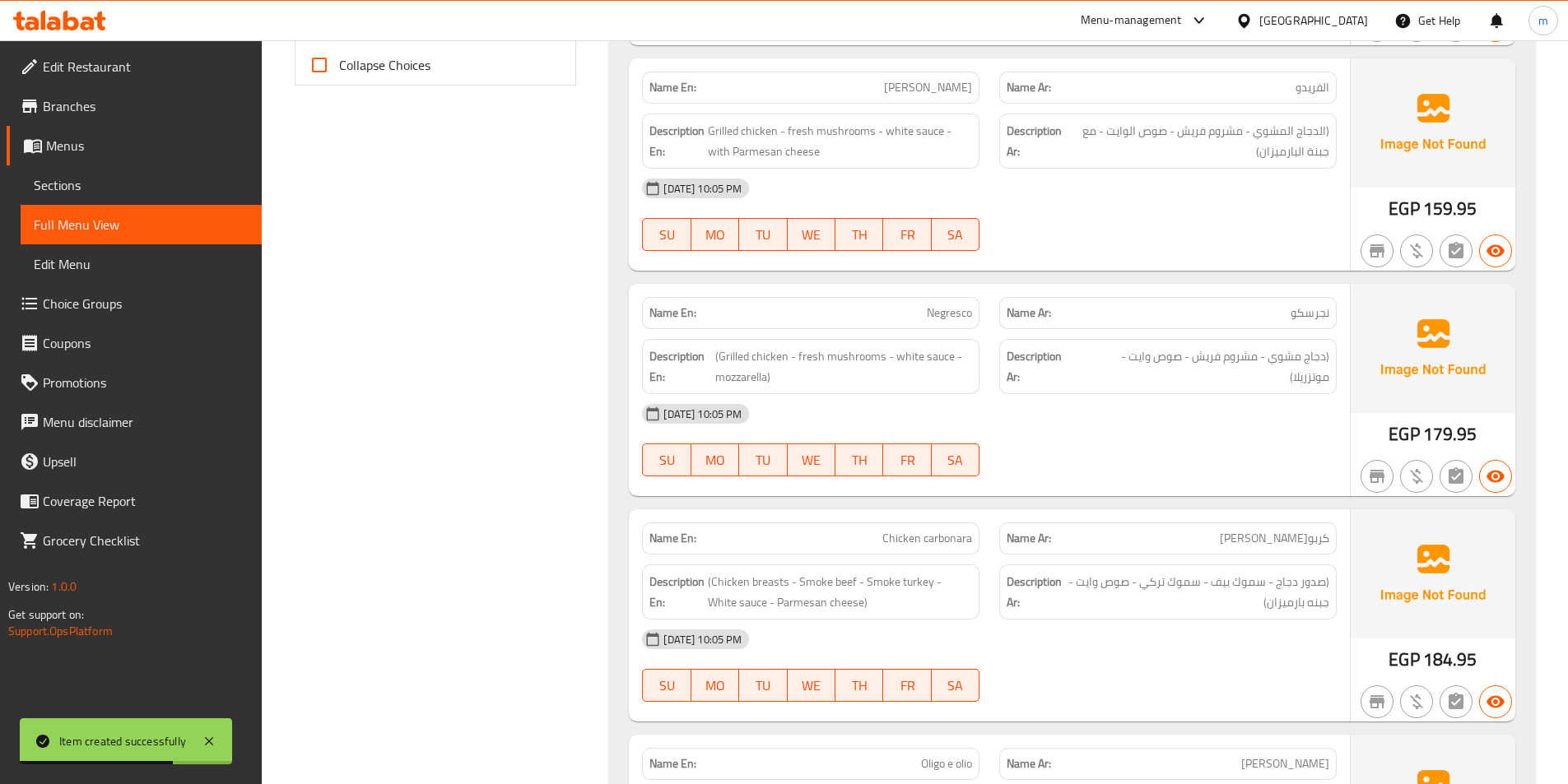
scroll to position [264, 0]
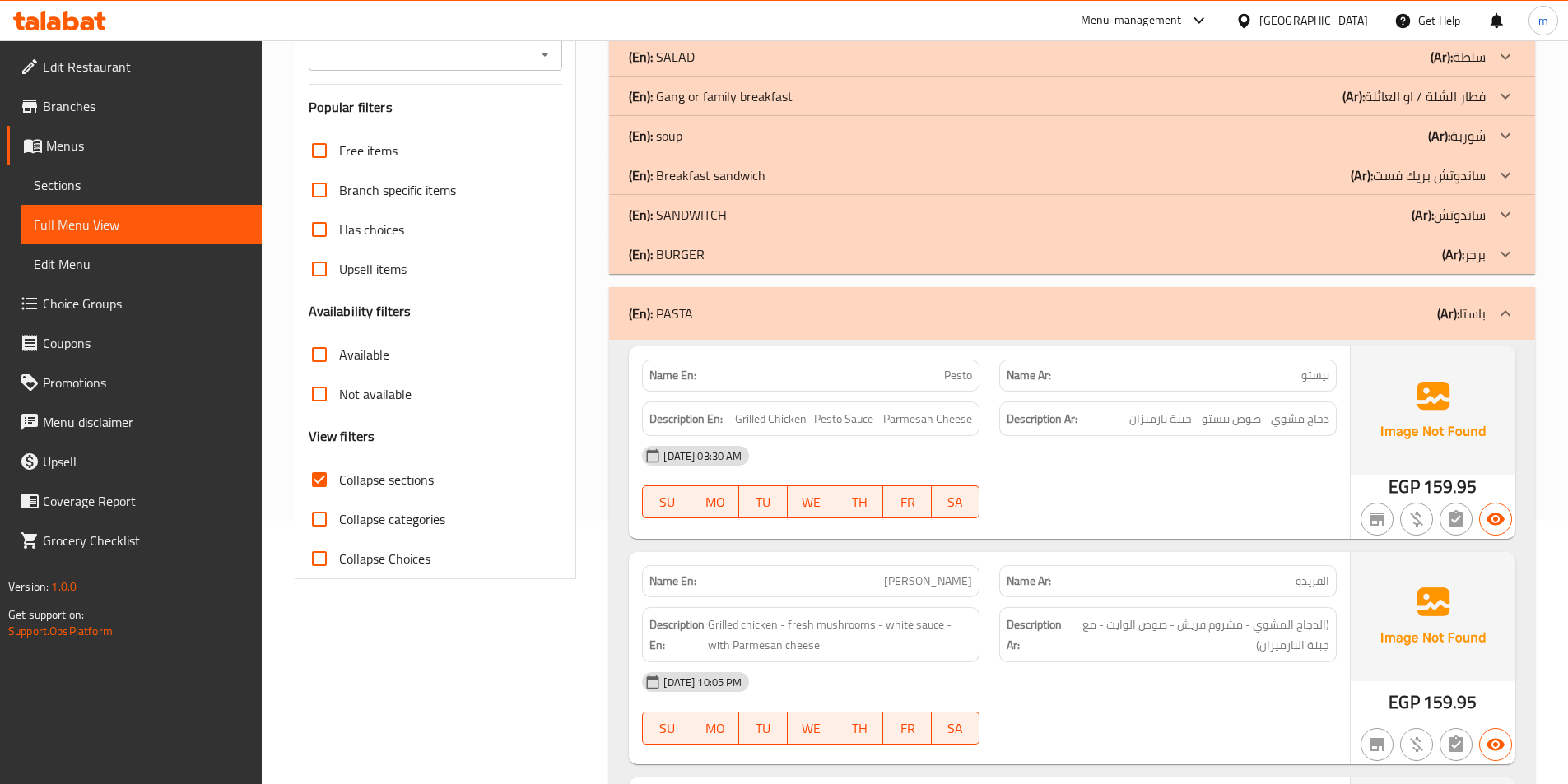
click at [1107, 329] on div "(En): PASTA (Ar): باستا" at bounding box center [1072, 314] width 926 height 53
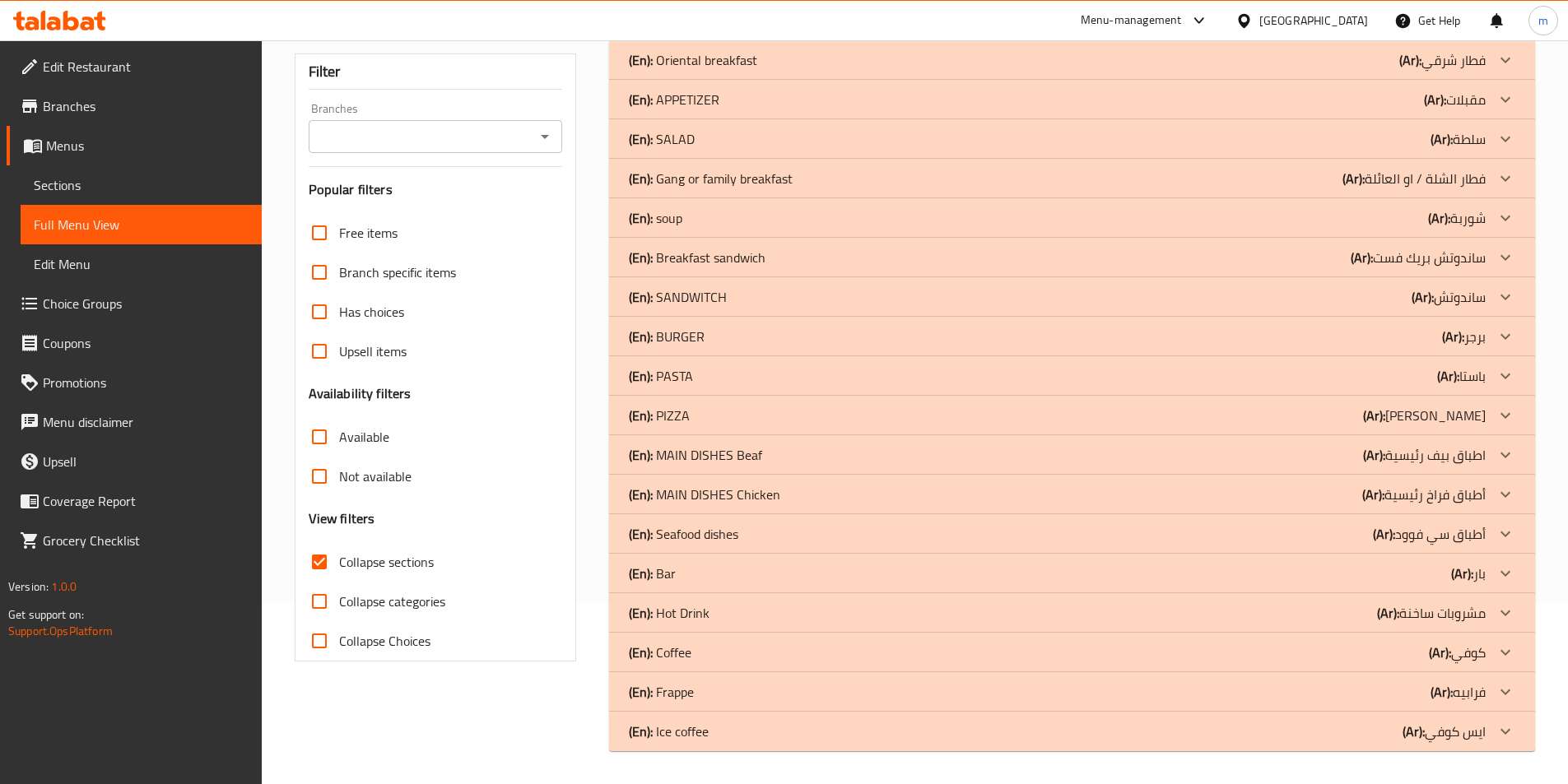
scroll to position [181, 0]
click at [1385, 419] on b "(Ar):" at bounding box center [1373, 416] width 22 height 25
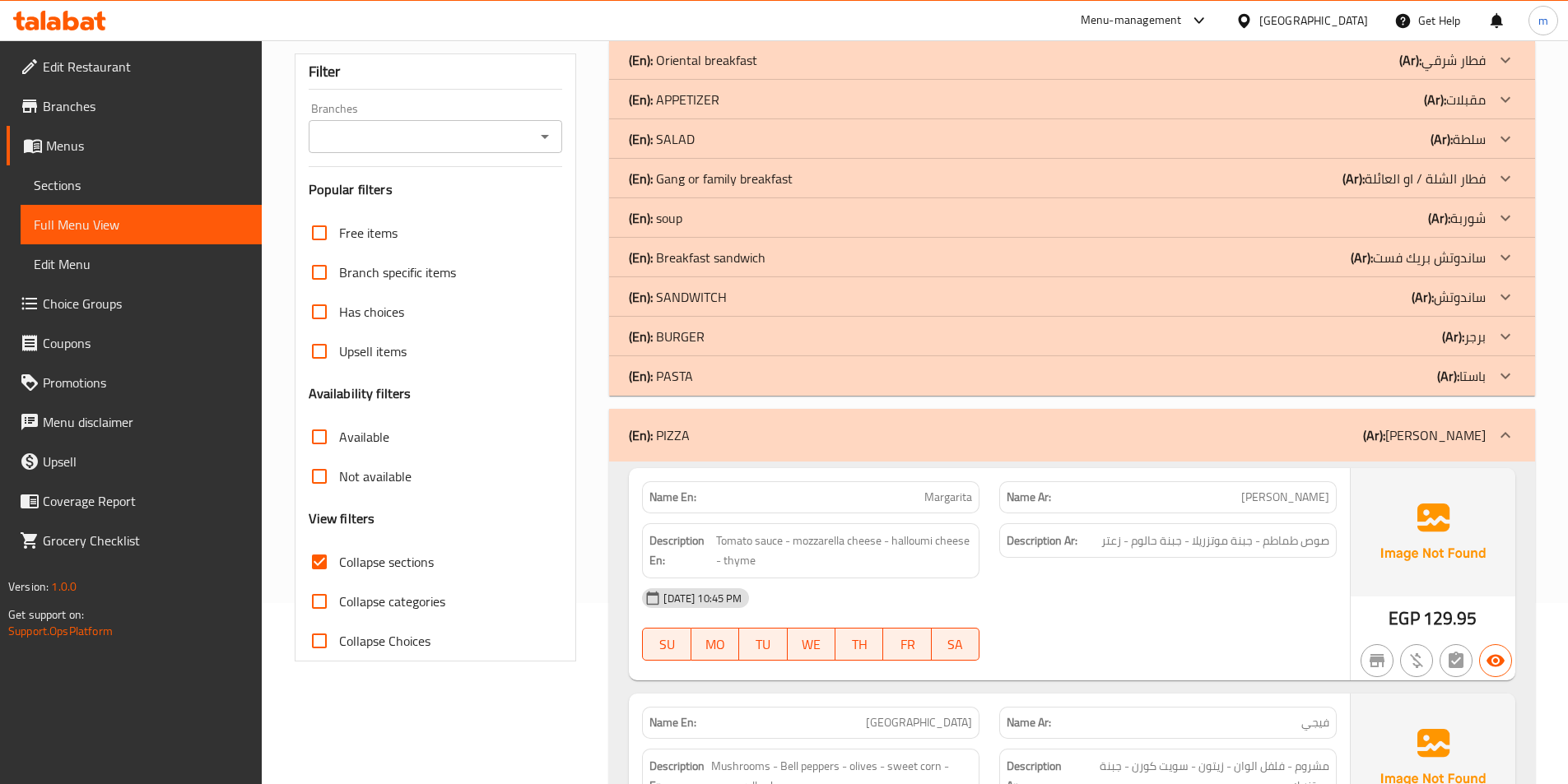
click at [1167, 438] on div "(En): PIZZA (Ar): [PERSON_NAME]" at bounding box center [1057, 435] width 857 height 20
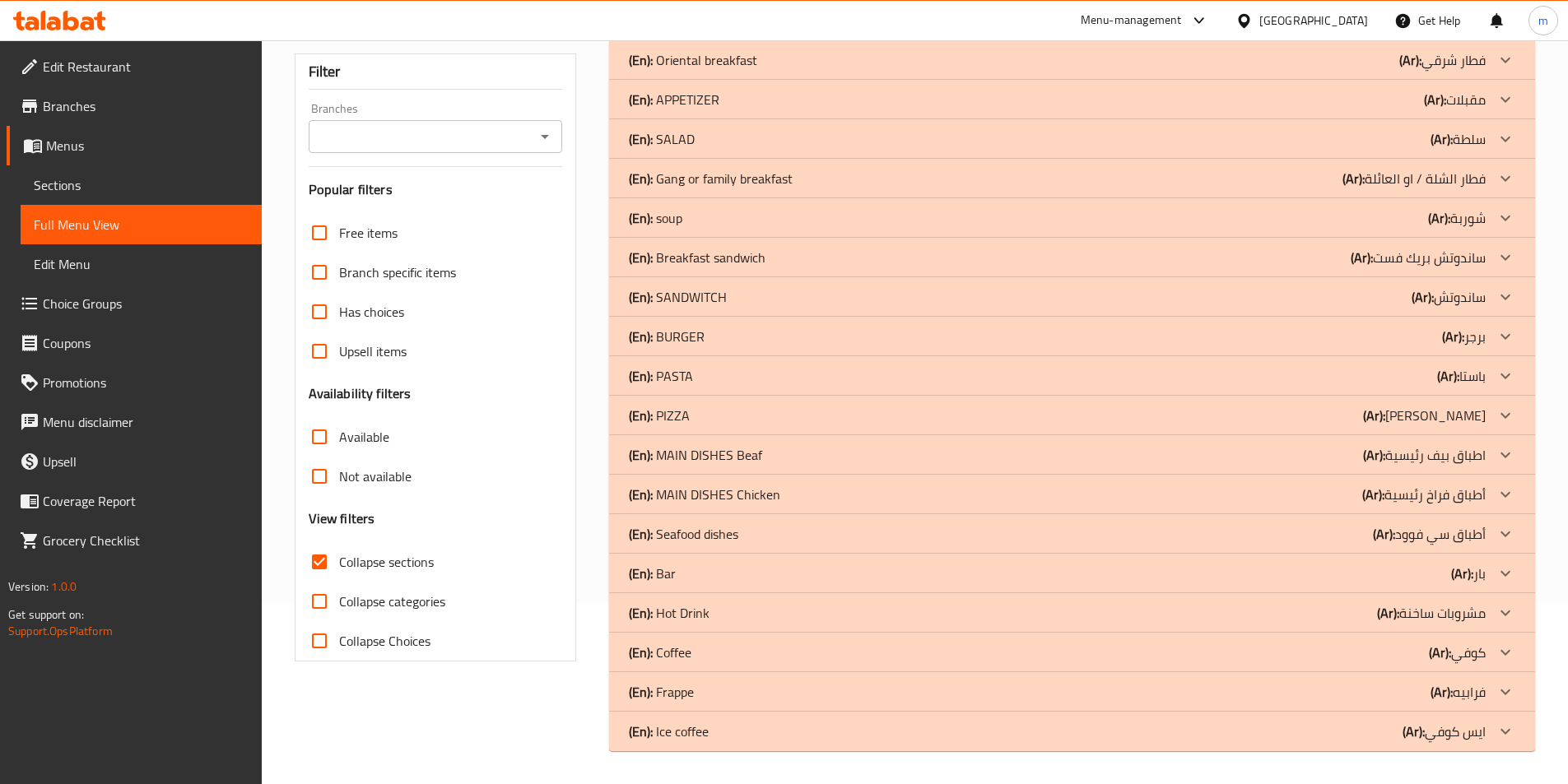
click at [738, 461] on p "(En): MAIN DISHES Beaf" at bounding box center [695, 455] width 133 height 20
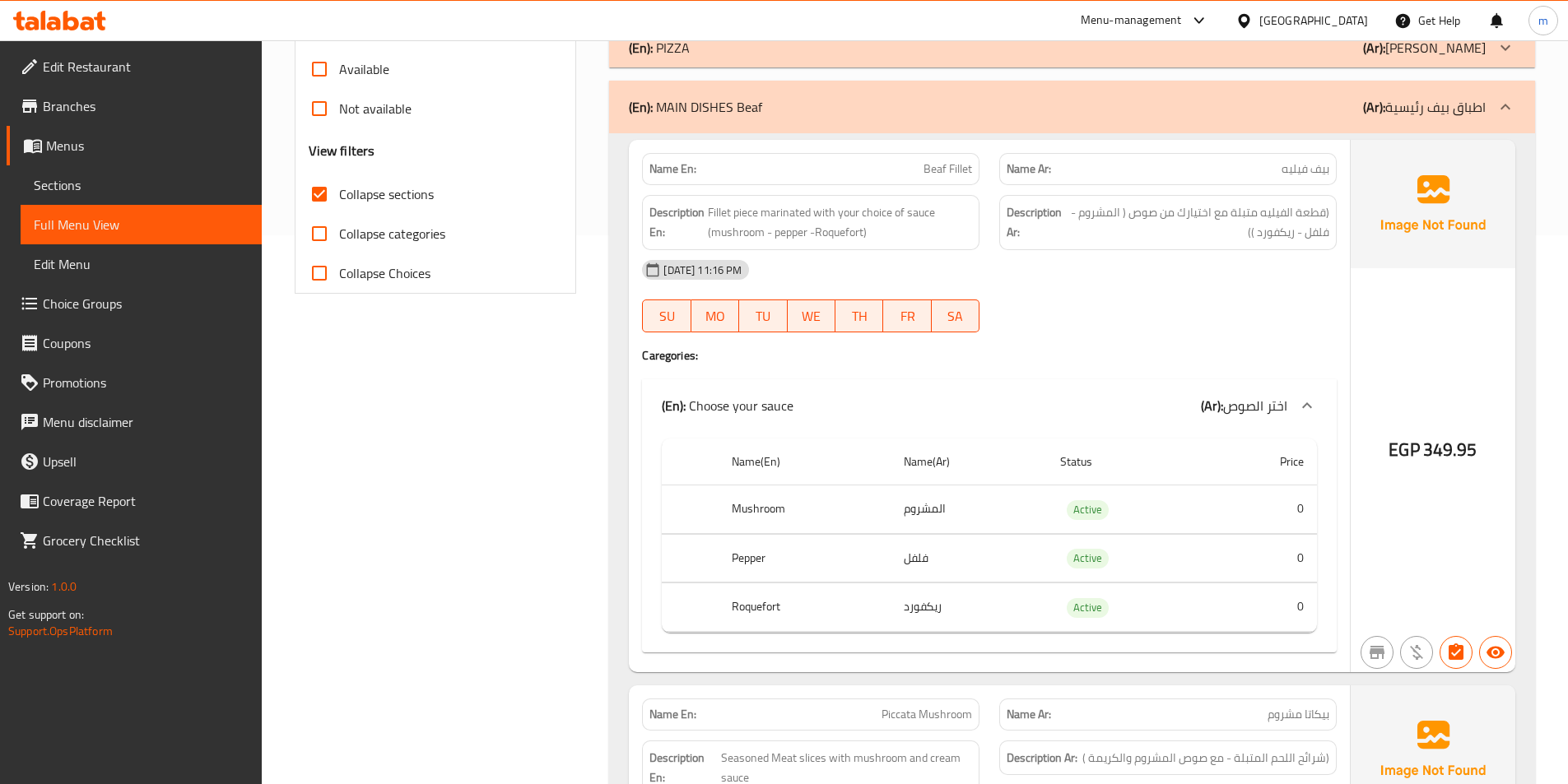
scroll to position [428, 0]
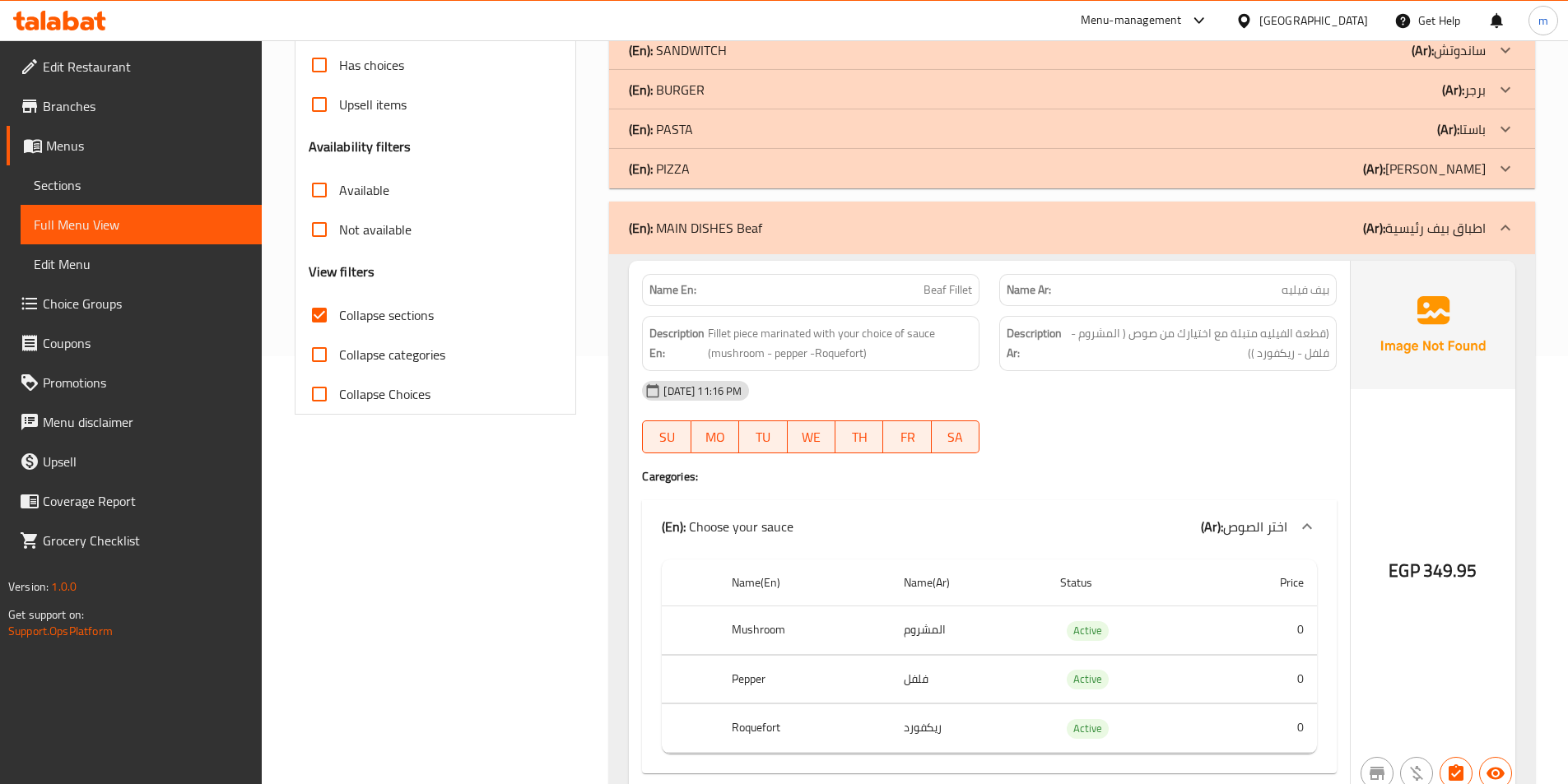
click at [102, 175] on link "Sections" at bounding box center [141, 186] width 241 height 40
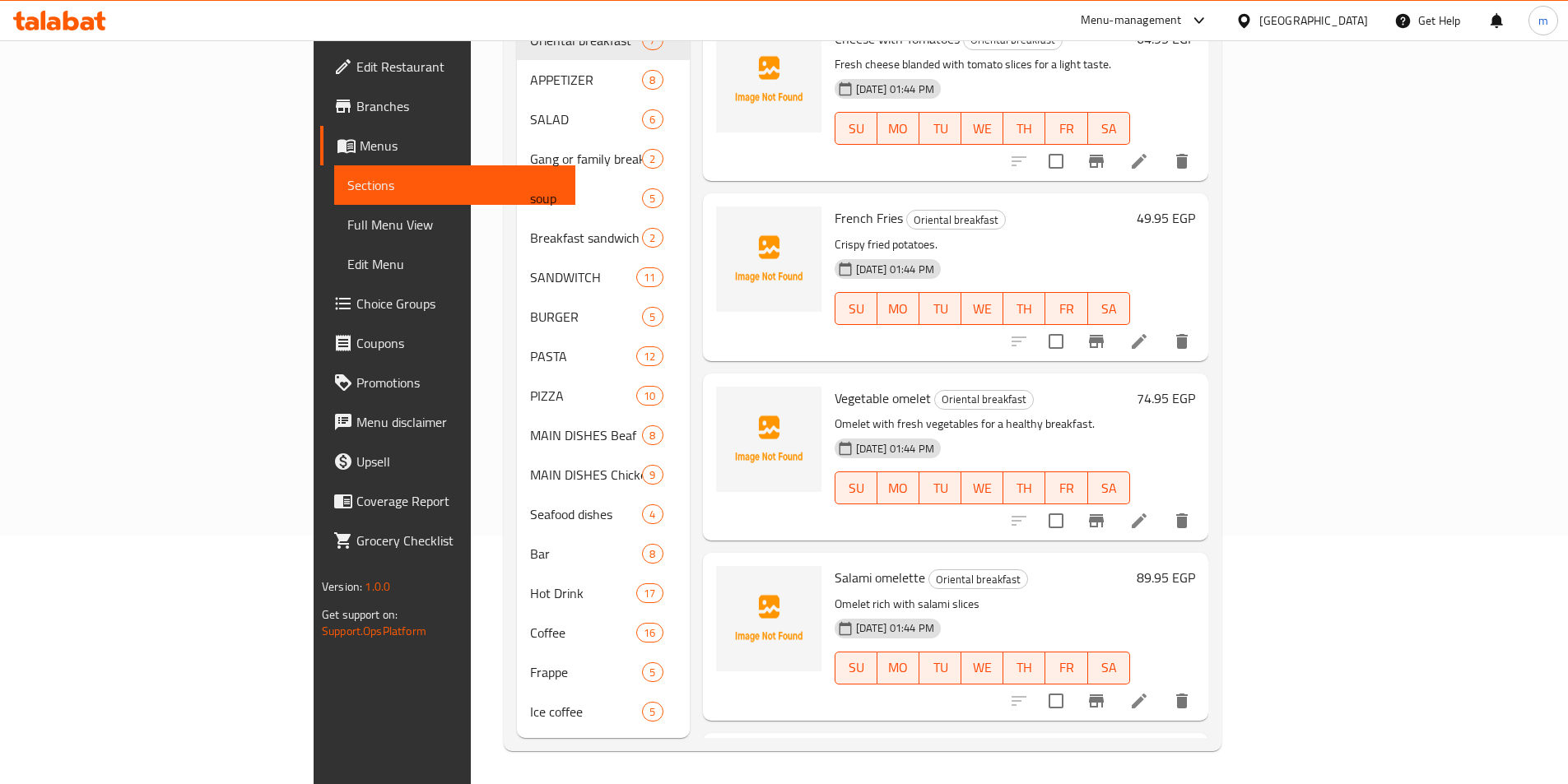
scroll to position [230, 0]
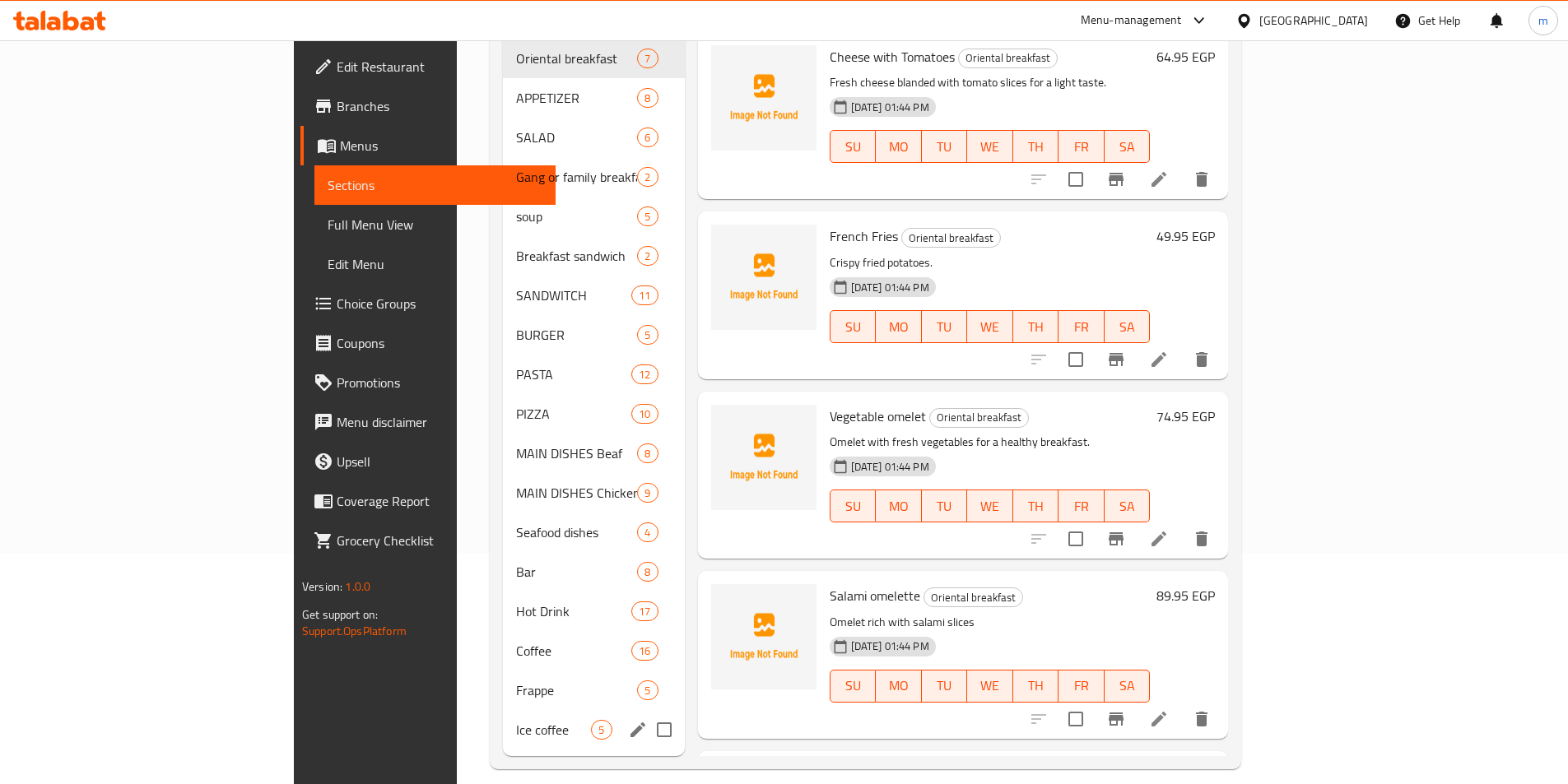
click at [503, 715] on div "Ice coffee 5" at bounding box center [593, 730] width 181 height 40
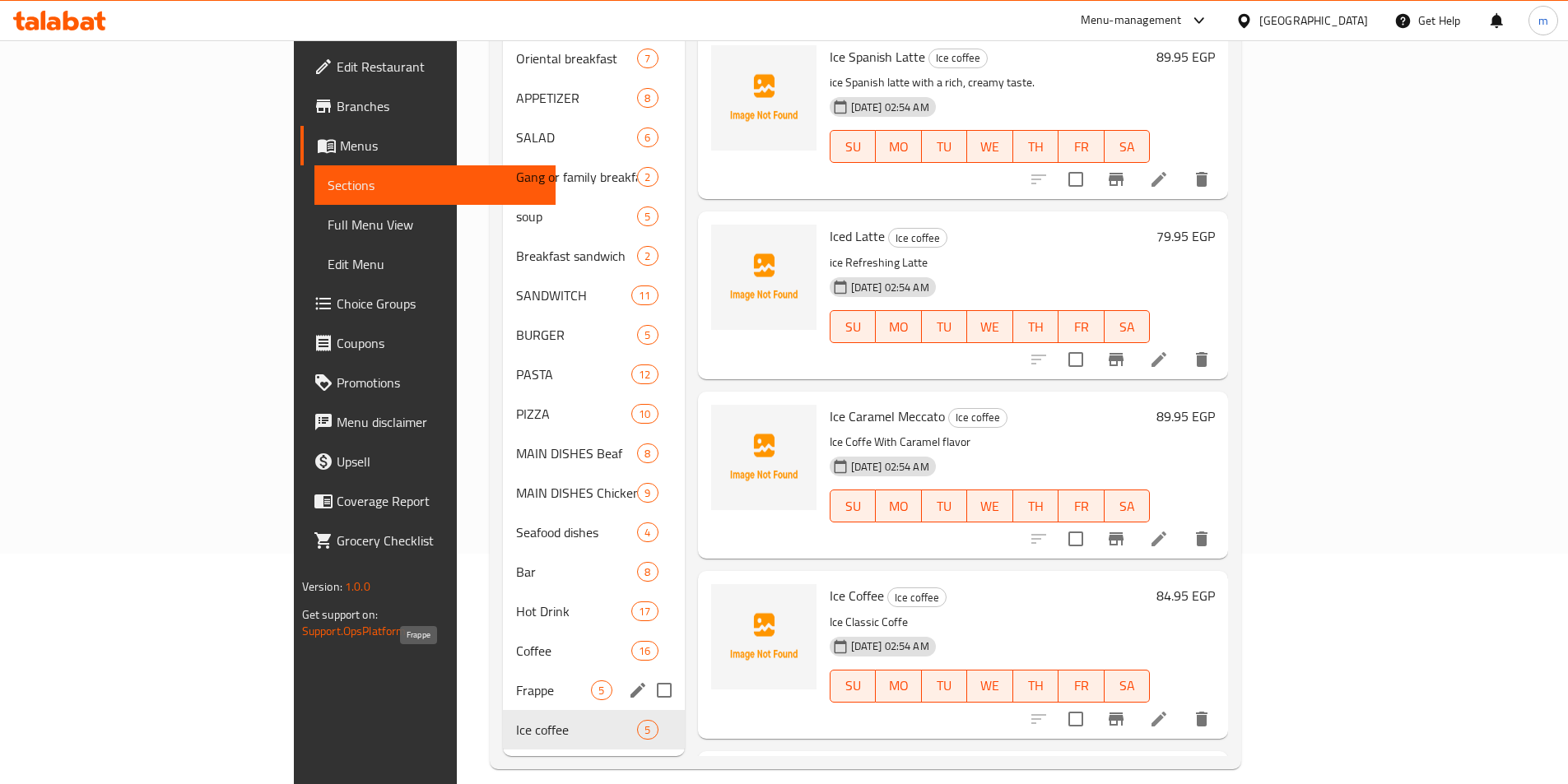
click at [516, 641] on span "Coffee" at bounding box center [573, 651] width 115 height 20
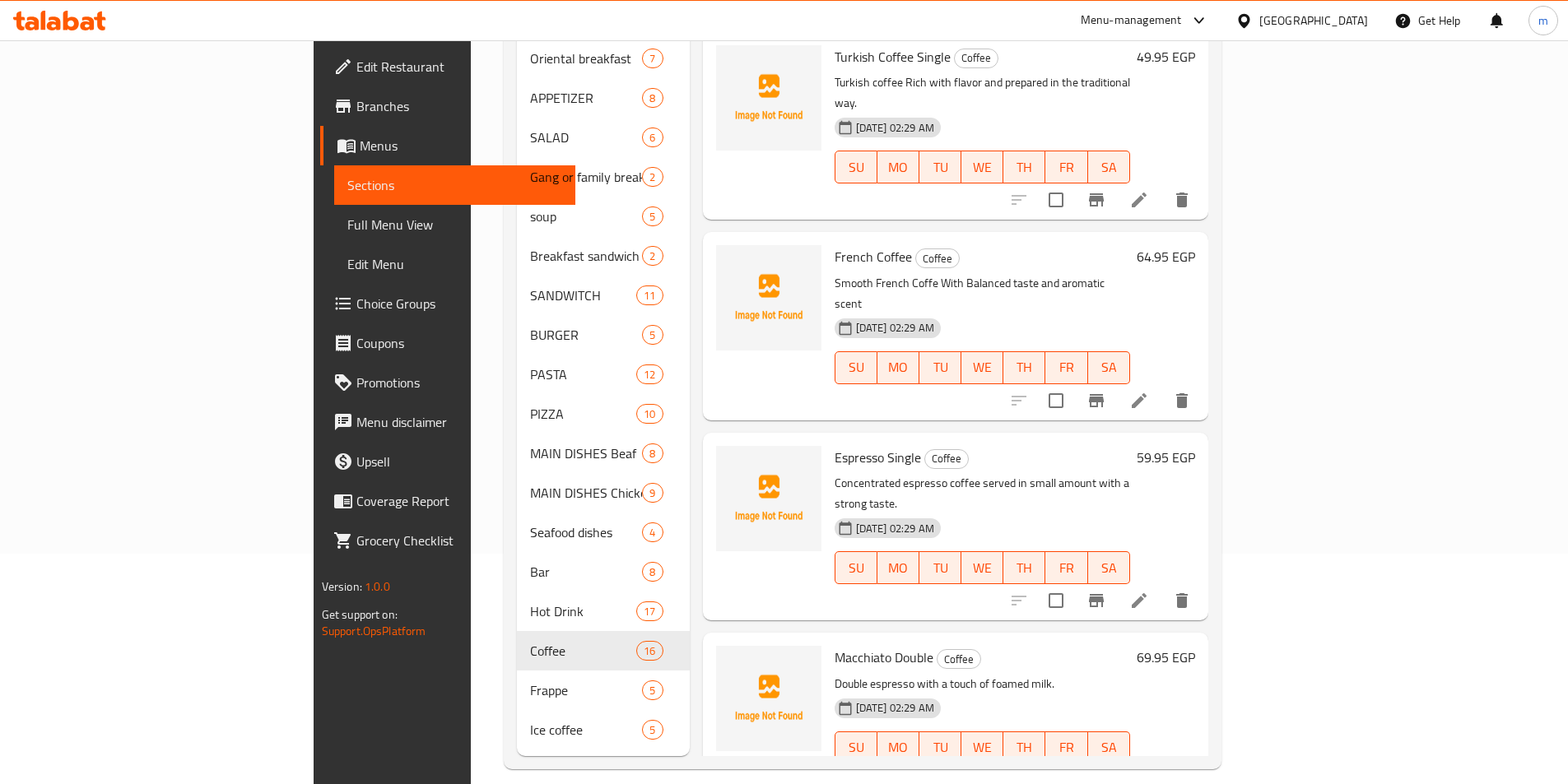
scroll to position [764, 0]
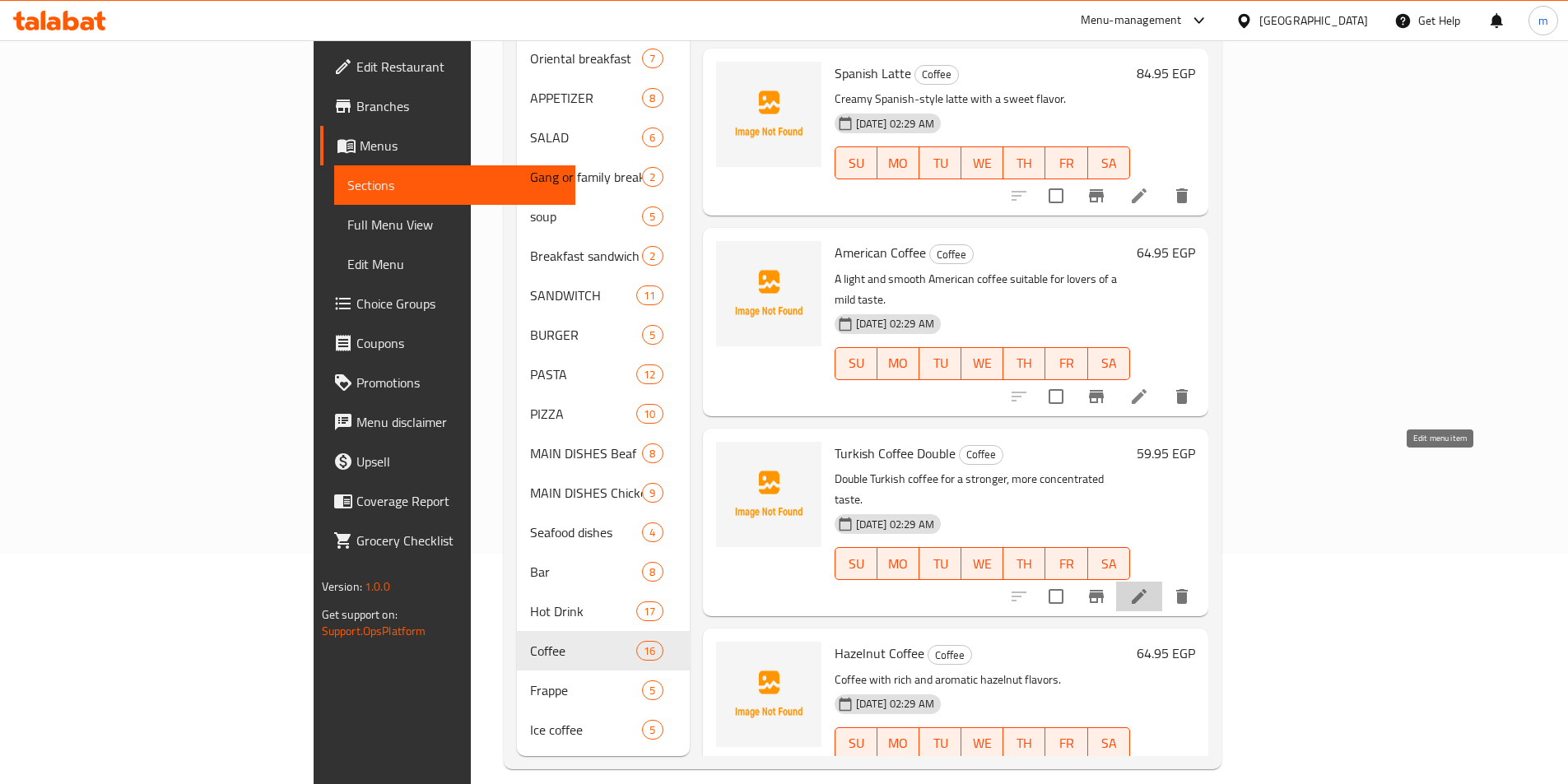
click at [1149, 587] on icon at bounding box center [1139, 597] width 20 height 20
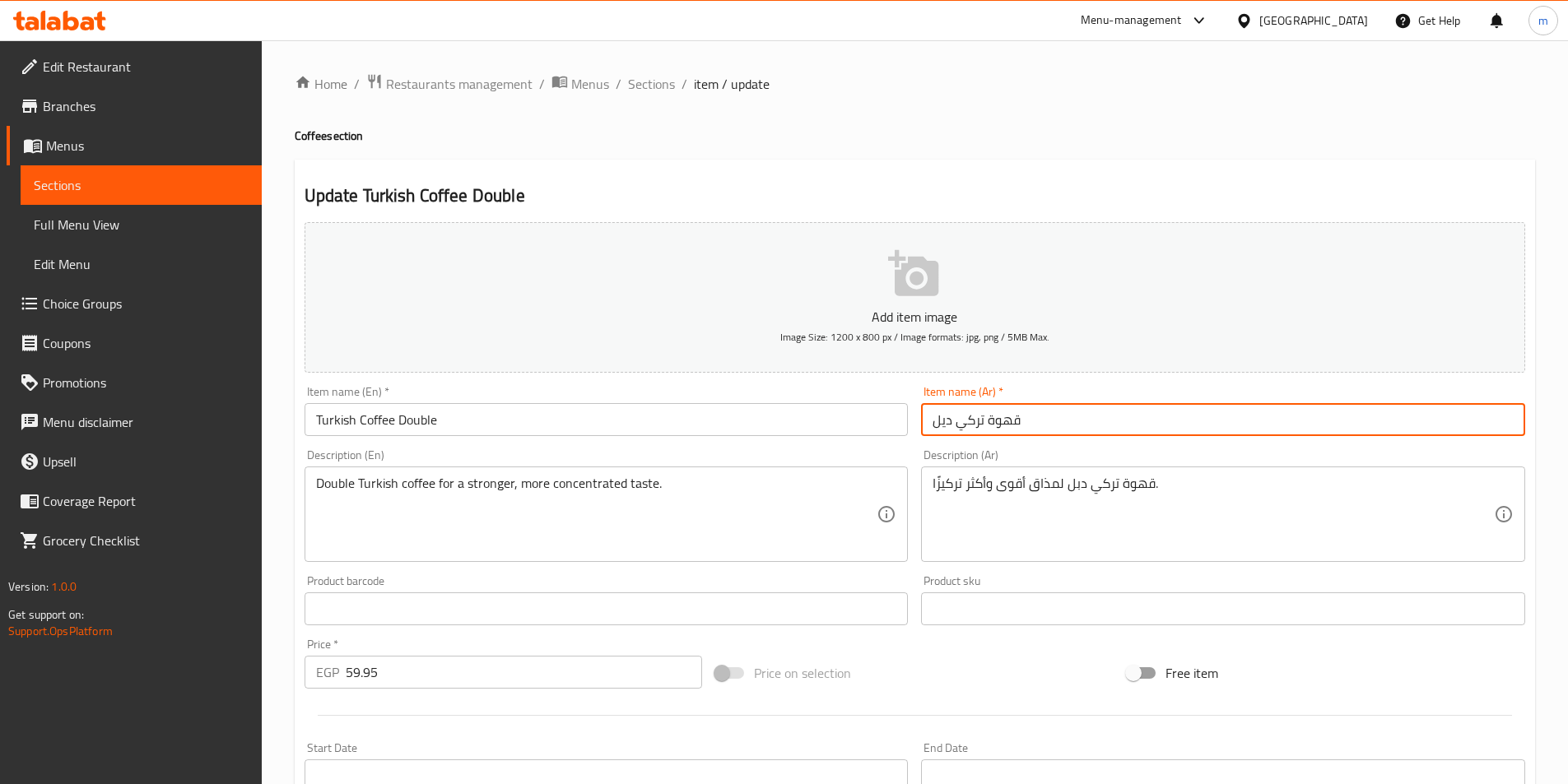
click at [945, 423] on input "قهوة تركي ديل" at bounding box center [1222, 420] width 604 height 33
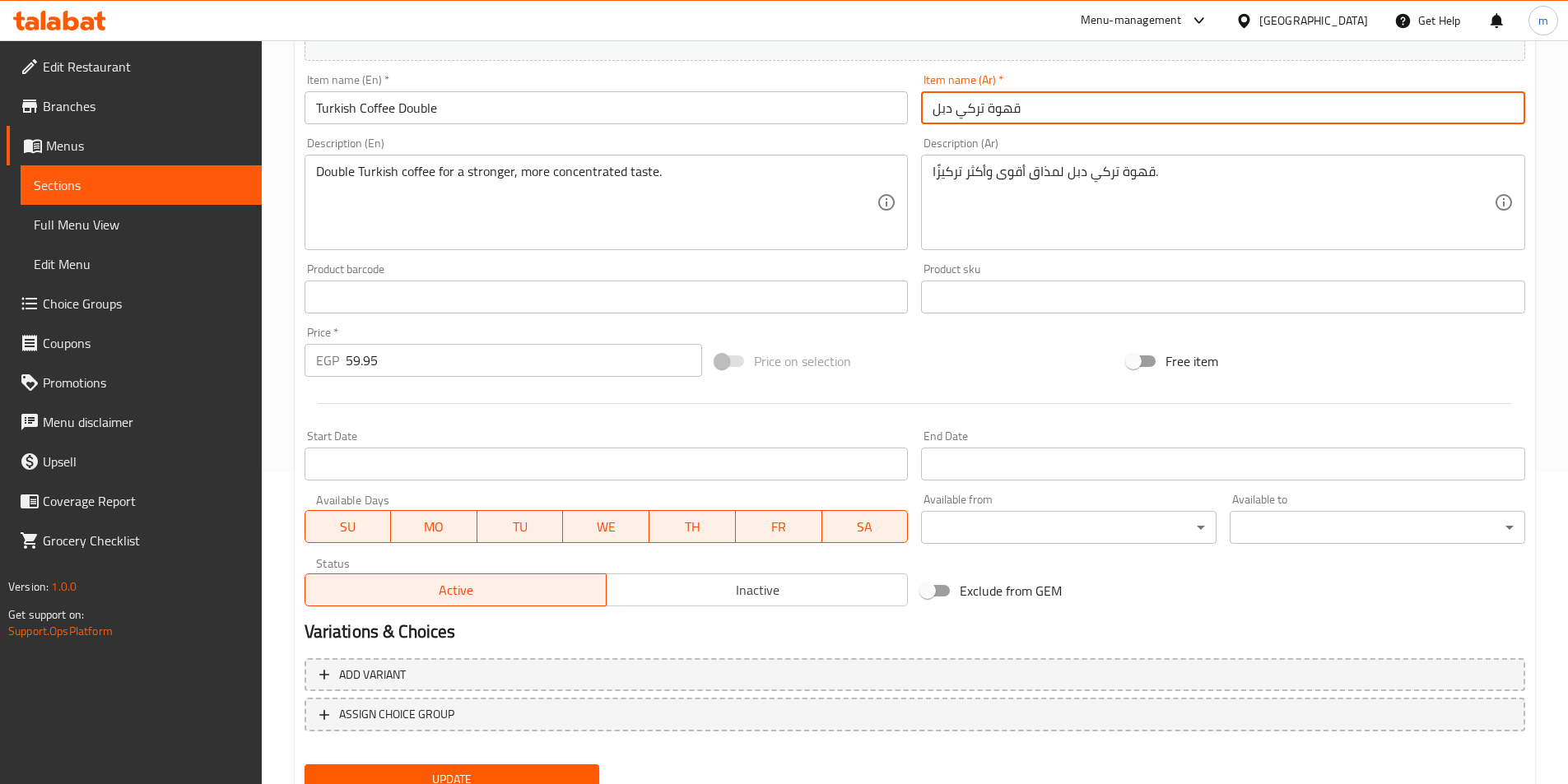
scroll to position [379, 0]
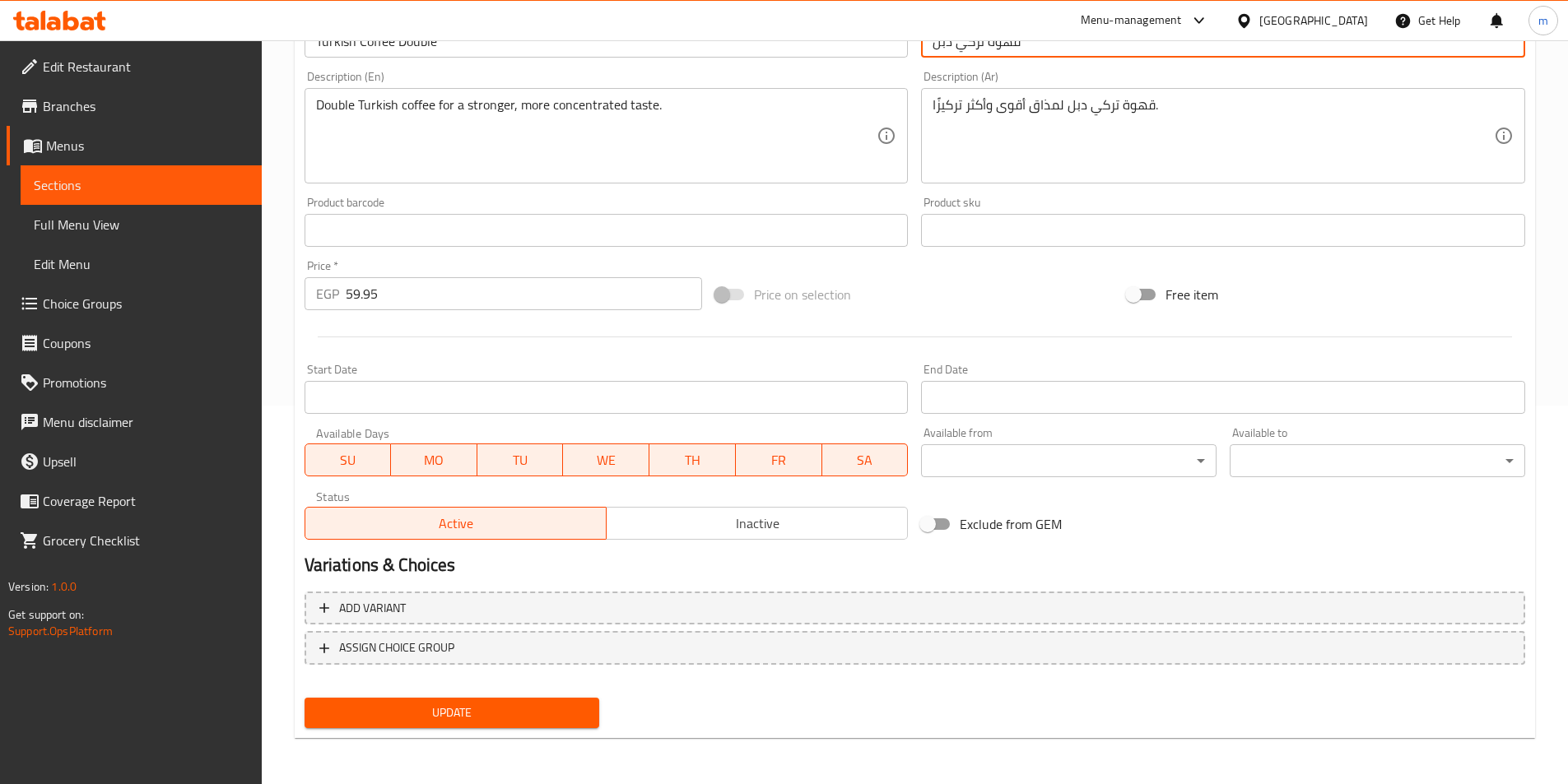
type input "قهوة تركي دبل"
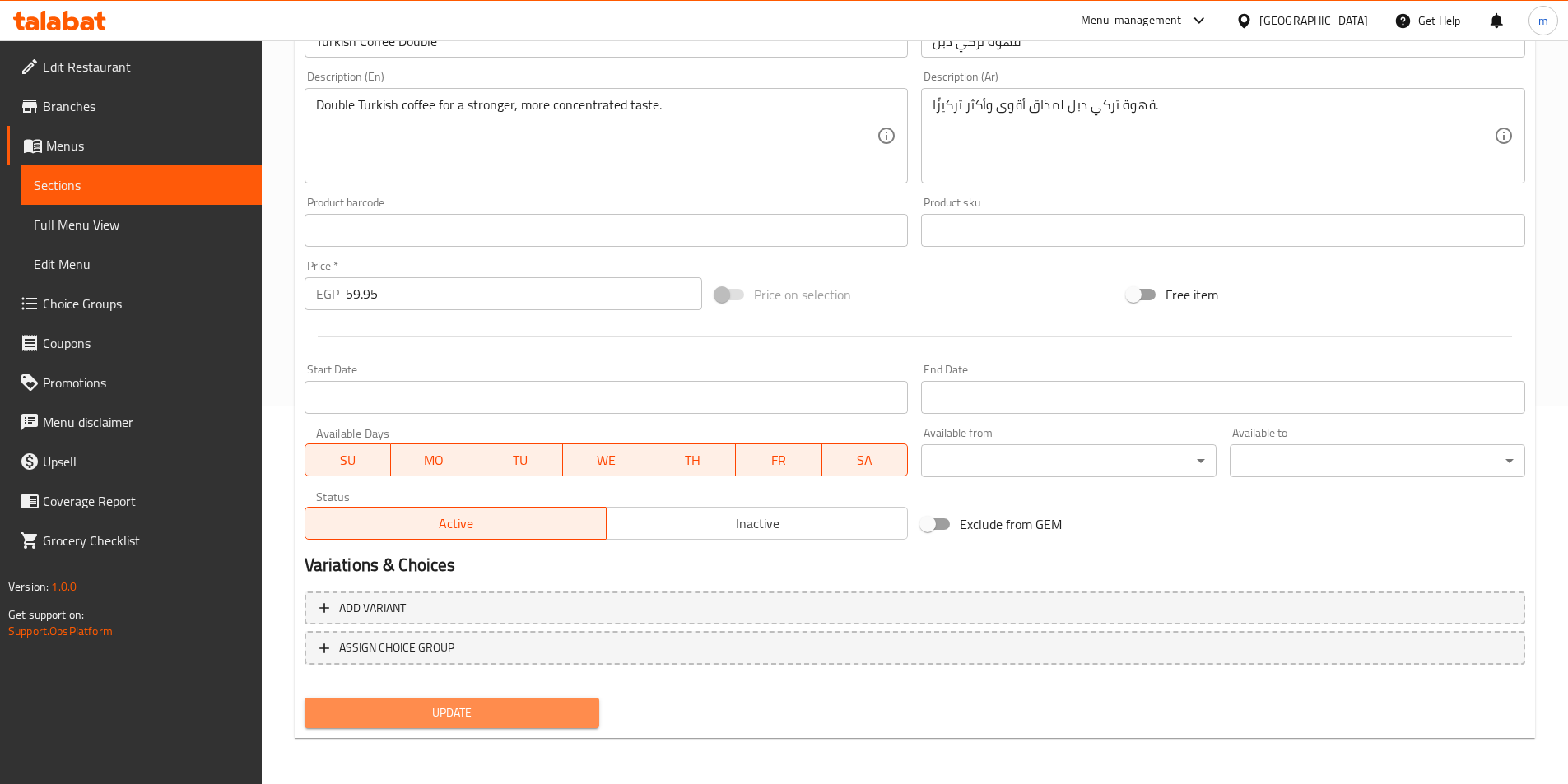
click at [569, 714] on span "Update" at bounding box center [452, 713] width 269 height 21
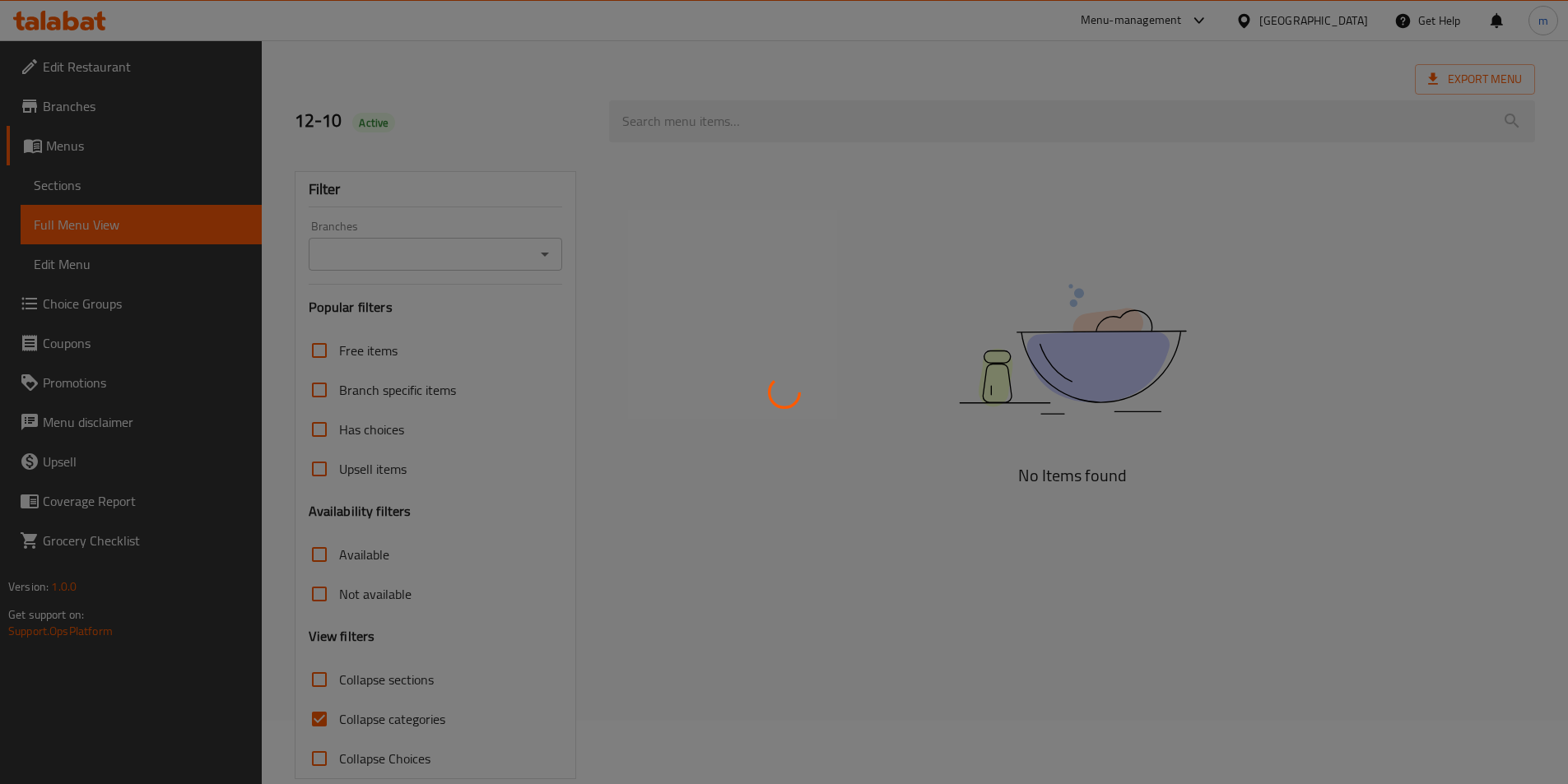
scroll to position [82, 0]
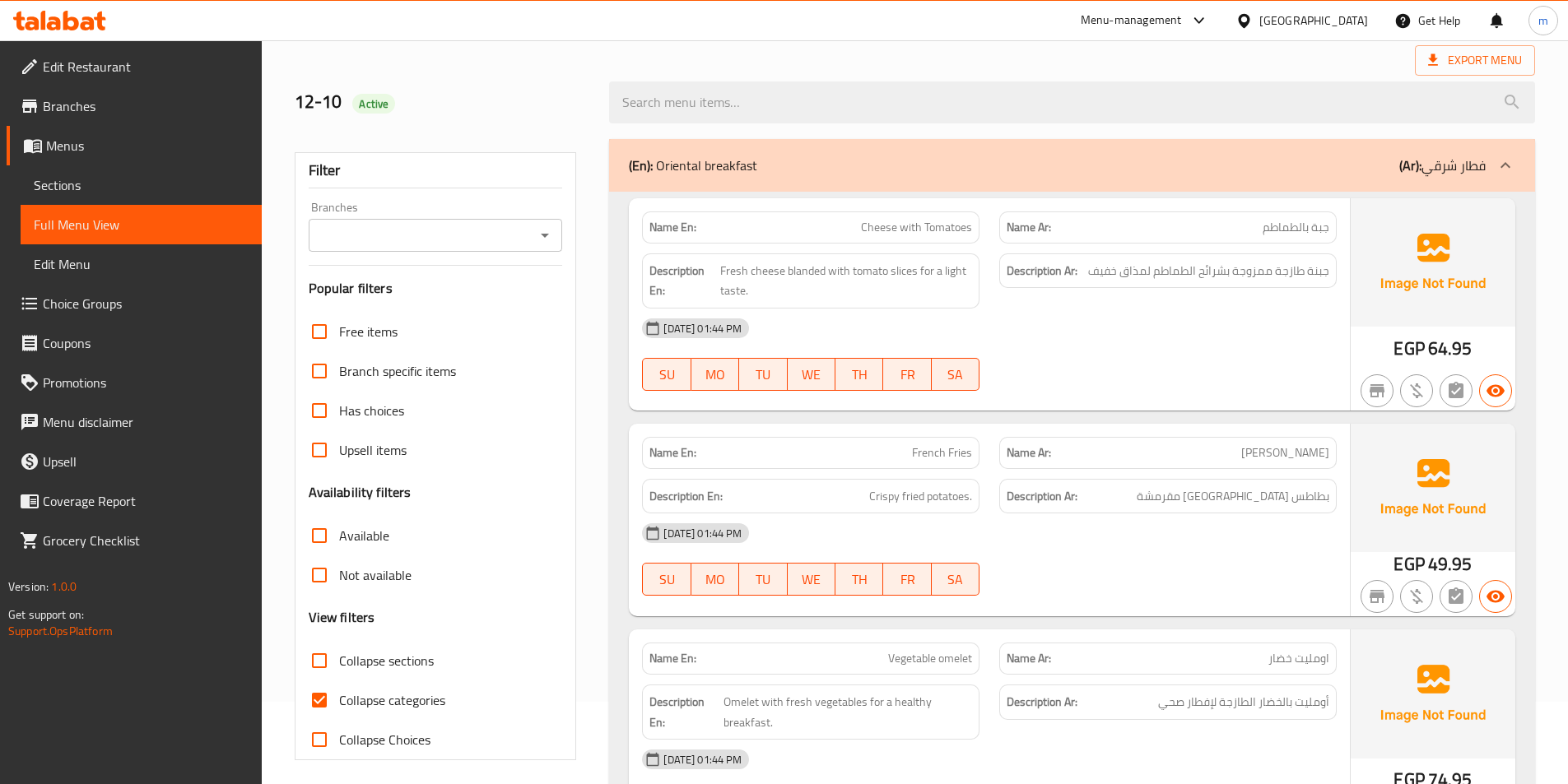
click at [396, 679] on label "Collapse sections" at bounding box center [366, 661] width 134 height 40
click at [339, 679] on input "Collapse sections" at bounding box center [319, 661] width 40 height 40
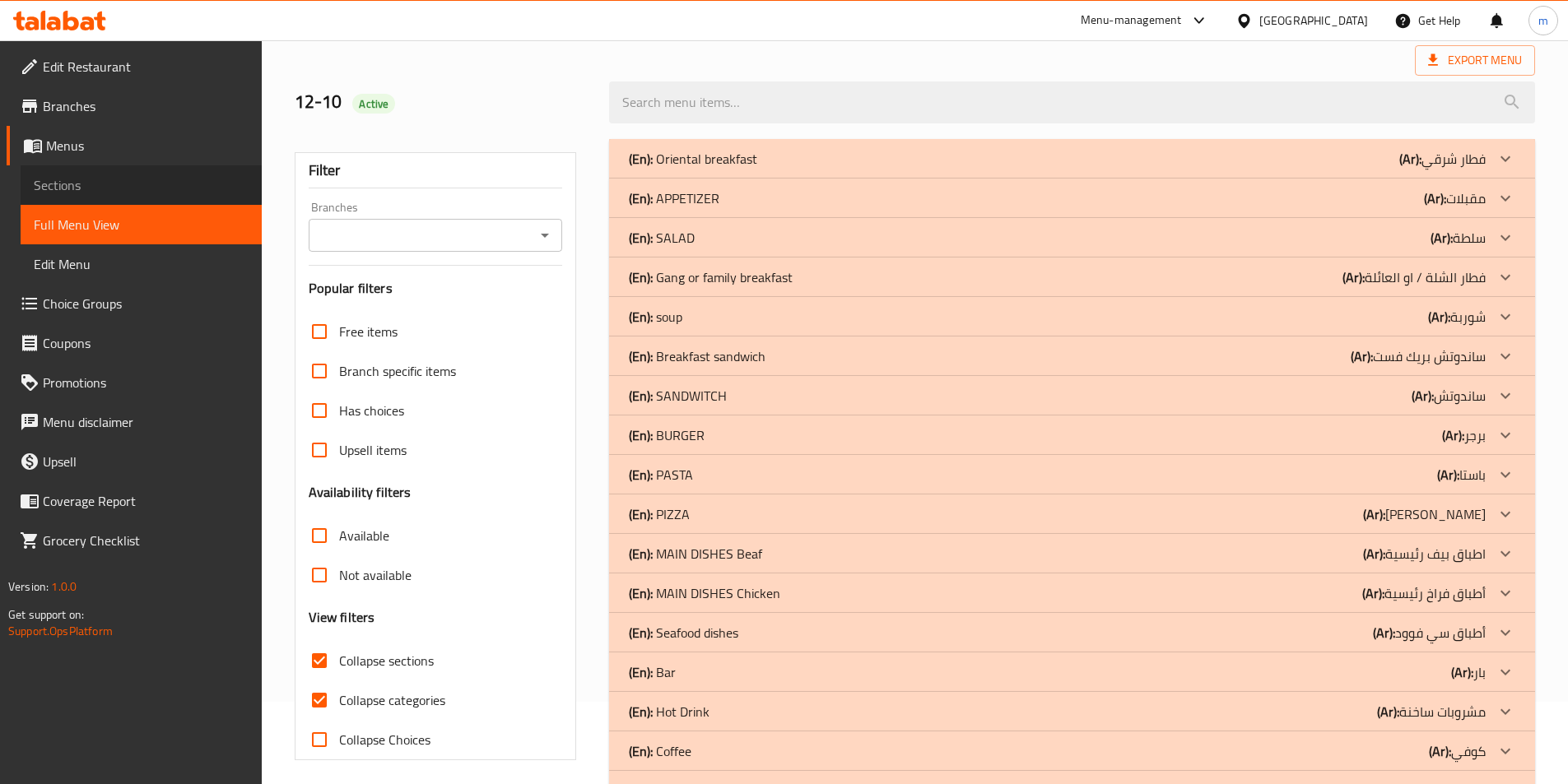
click at [71, 182] on span "Sections" at bounding box center [141, 186] width 215 height 20
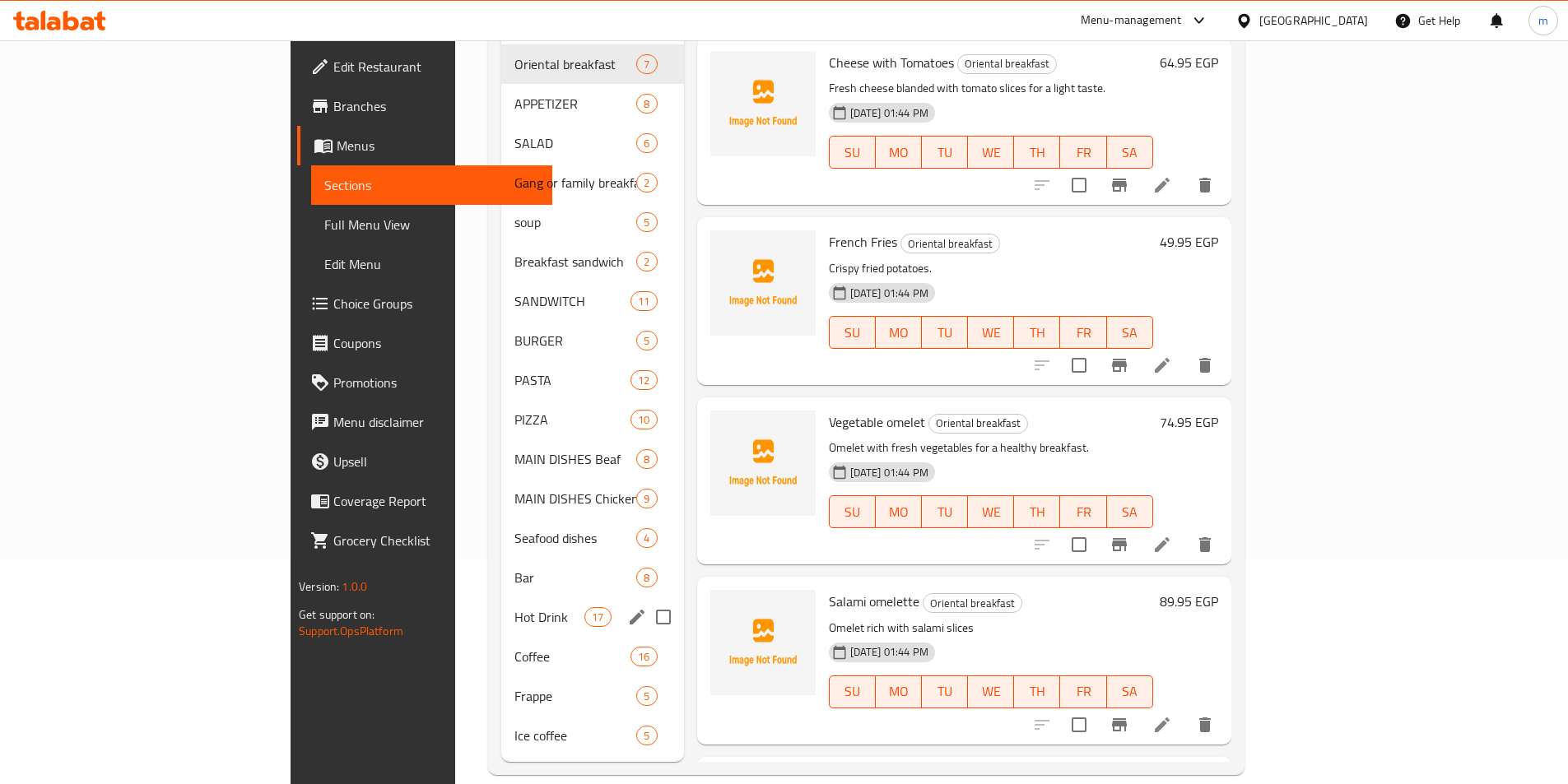
scroll to position [230, 0]
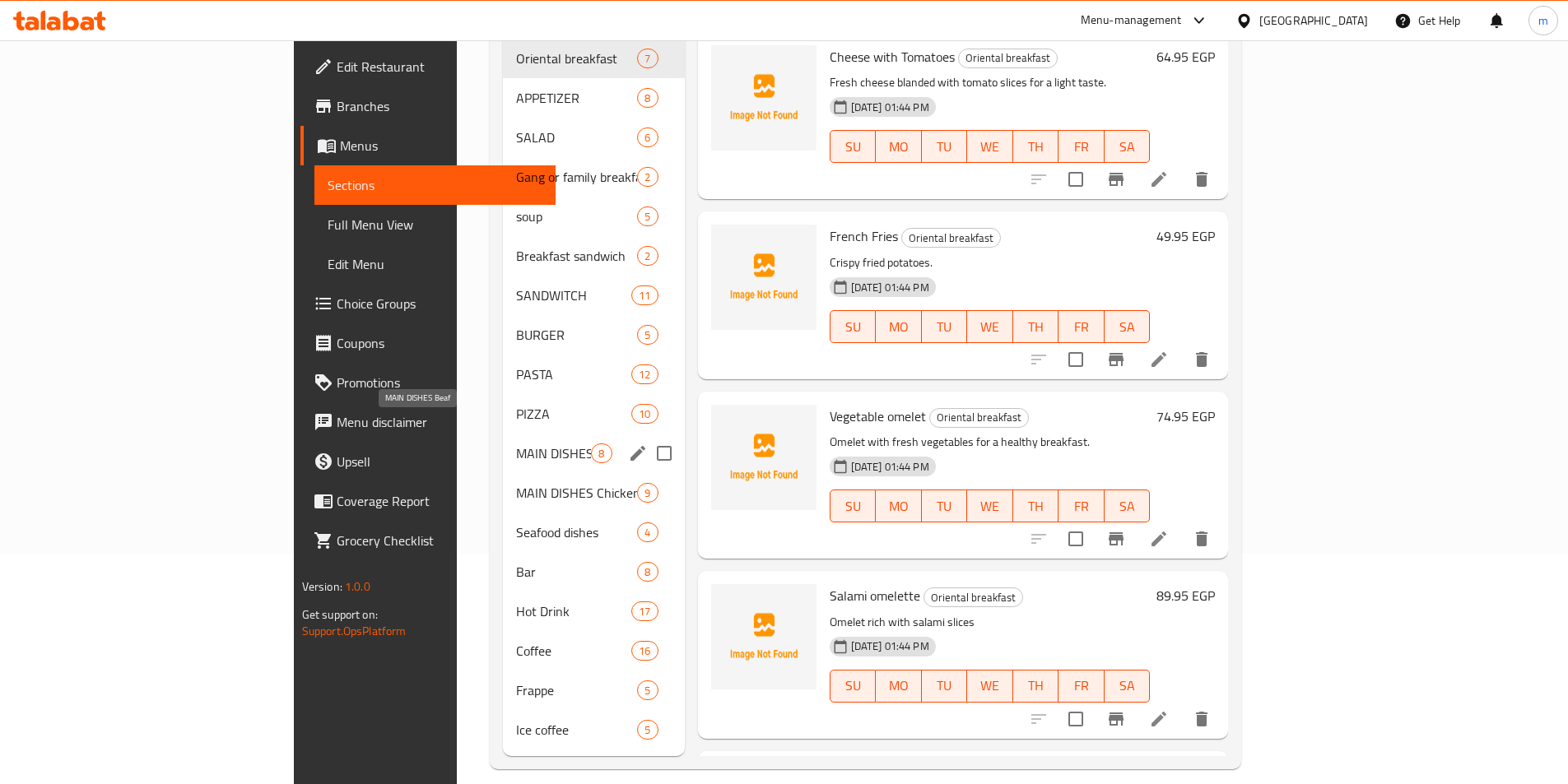
click at [516, 443] on span "MAIN DISHES Beaf" at bounding box center [554, 453] width 75 height 20
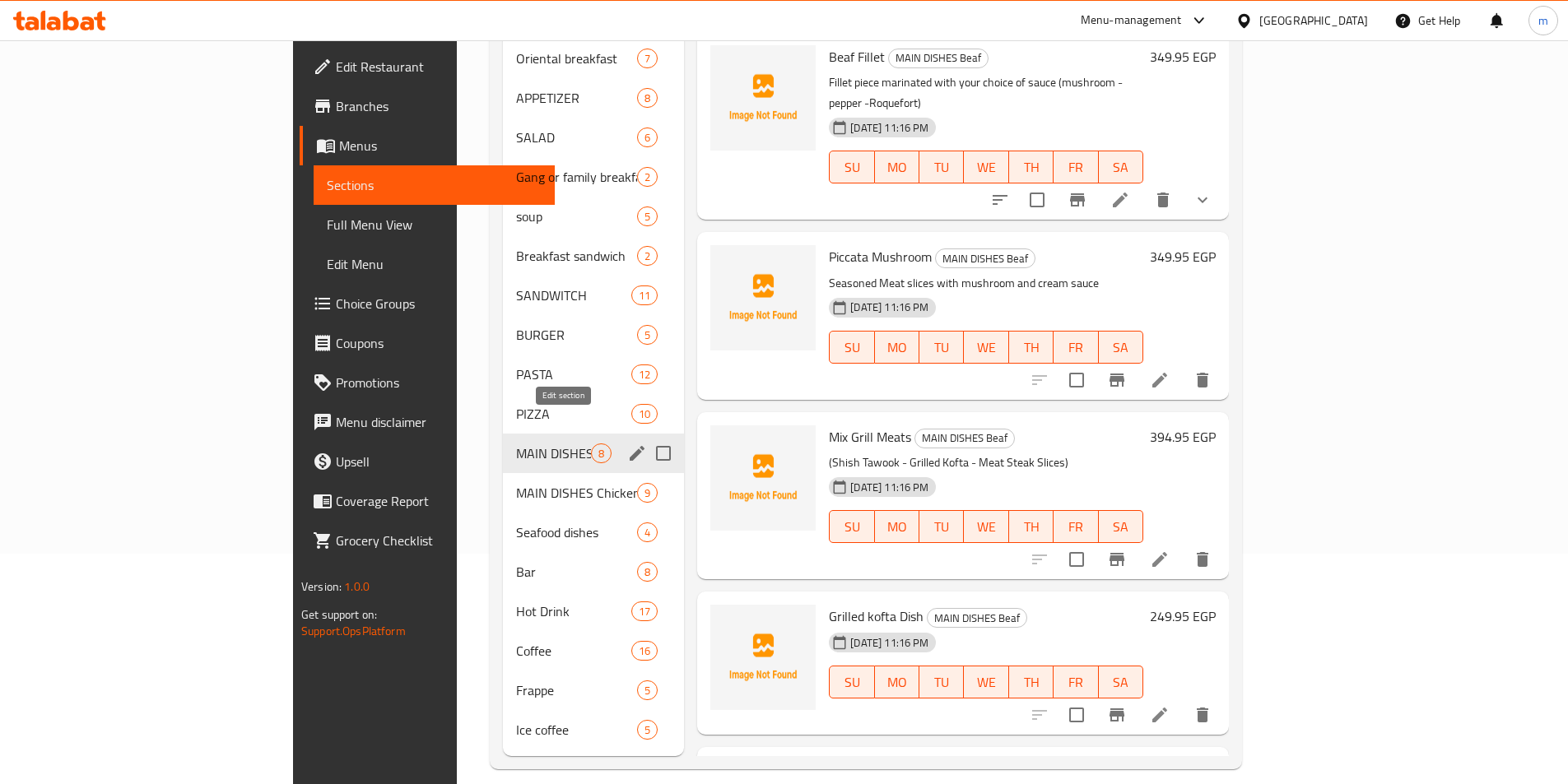
click at [627, 443] on icon "edit" at bounding box center [637, 453] width 20 height 20
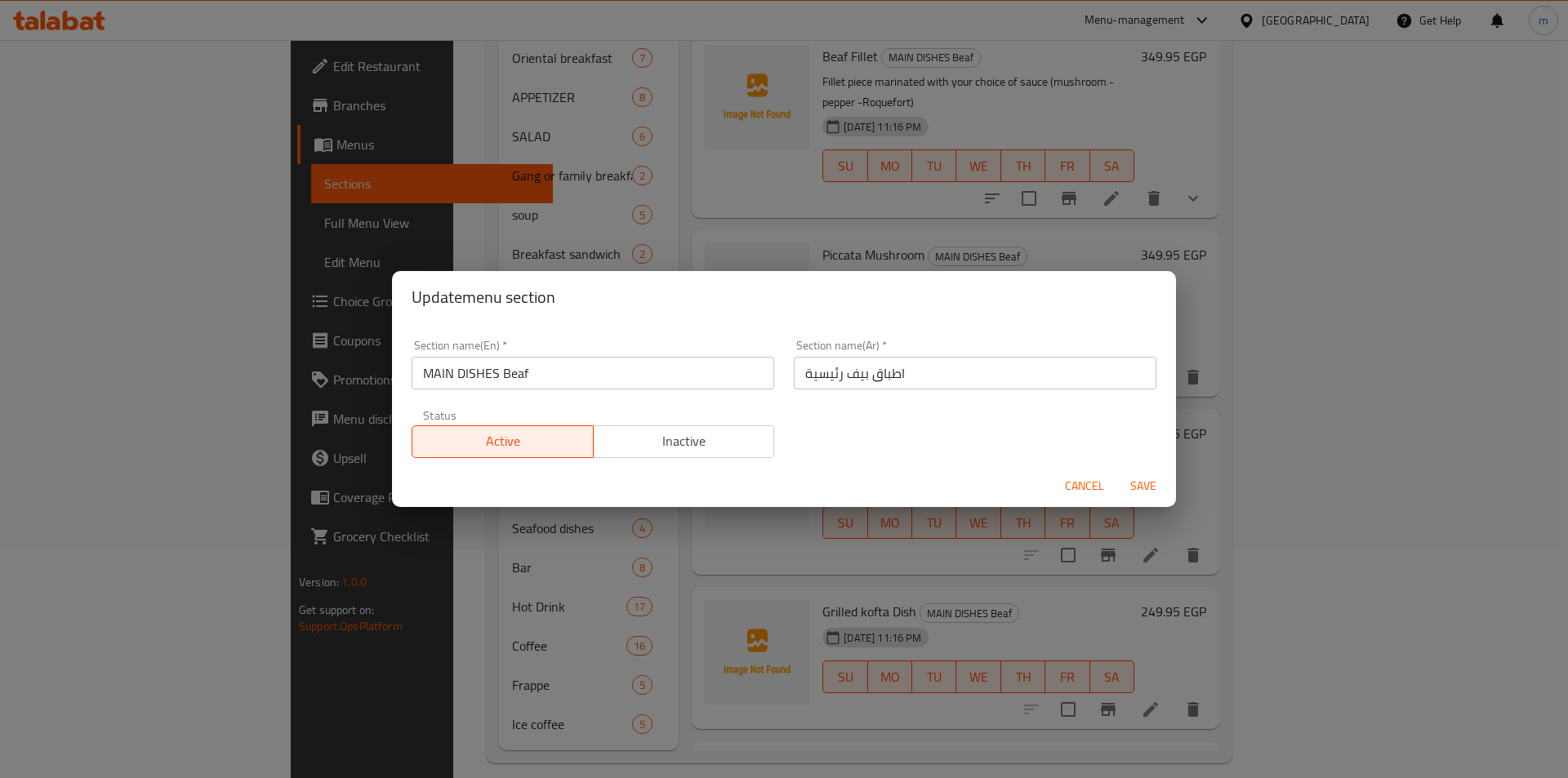
click at [525, 375] on input "MAIN DISHES Beaf" at bounding box center [592, 373] width 363 height 33
type input "MAIN DISHES Beef"
click at [1154, 493] on span "Save" at bounding box center [1144, 486] width 39 height 21
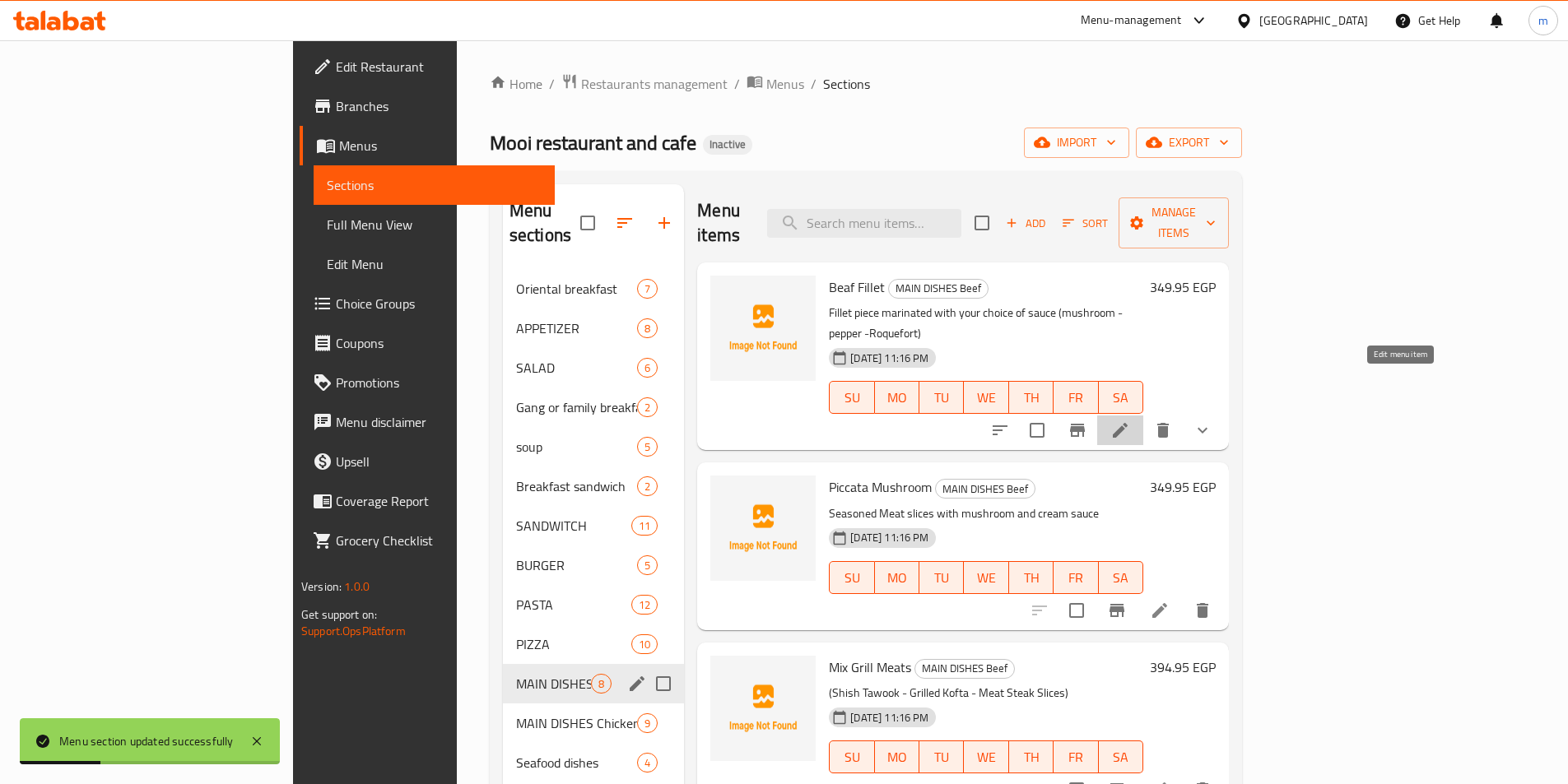
click at [1127, 423] on icon at bounding box center [1120, 430] width 15 height 15
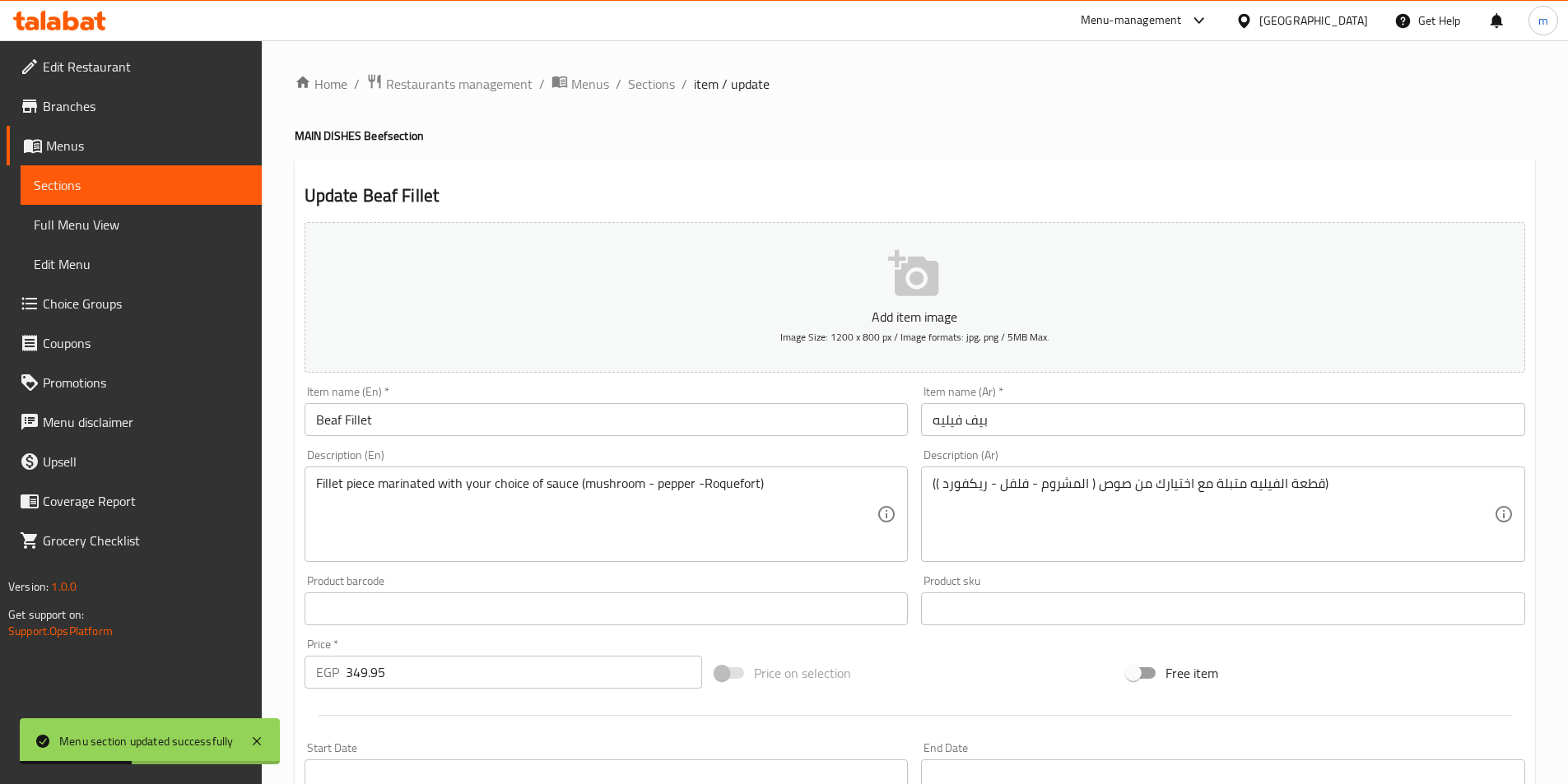
click at [342, 420] on input "Beaf Fillet" at bounding box center [606, 420] width 604 height 33
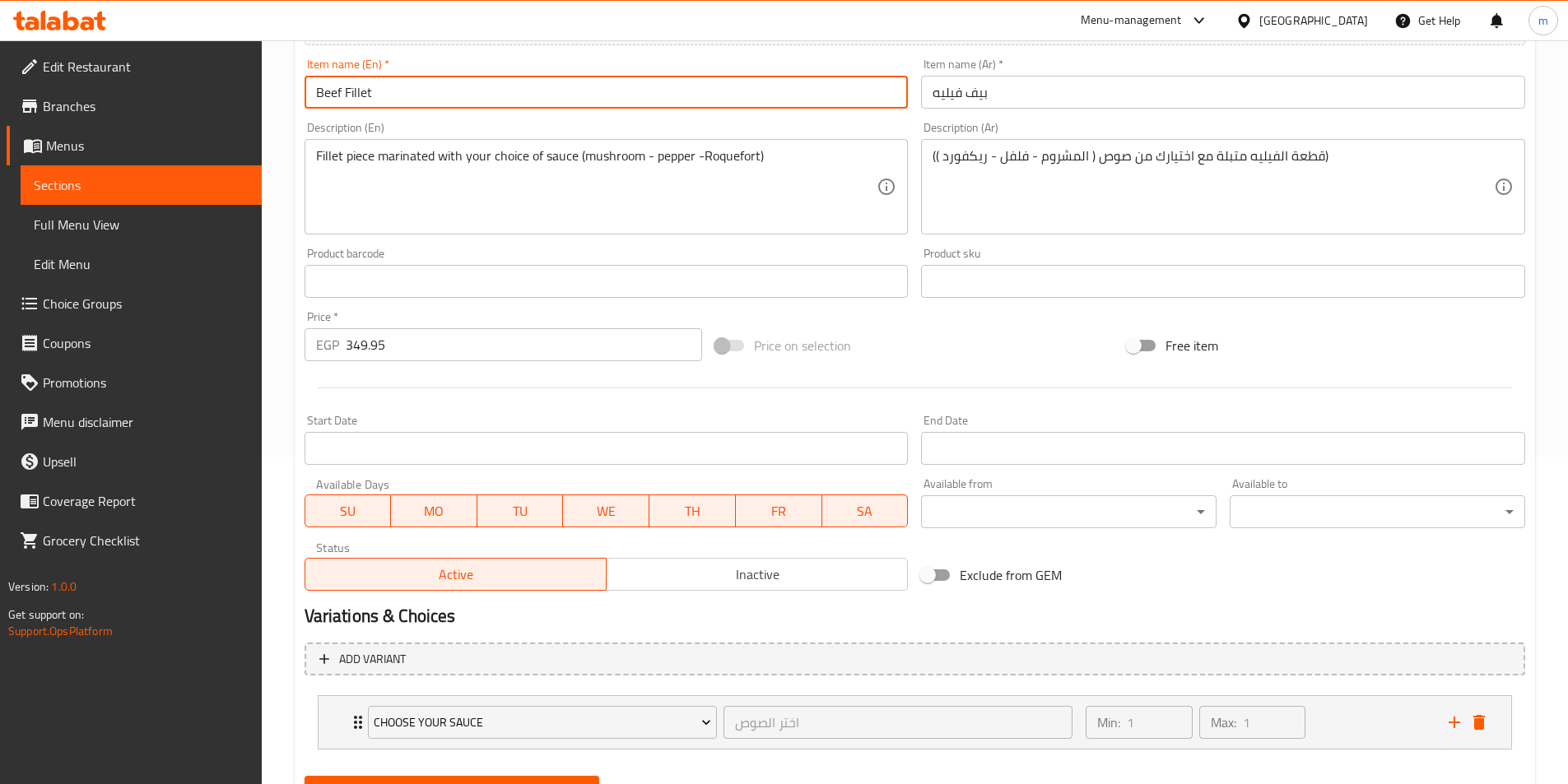
scroll to position [406, 0]
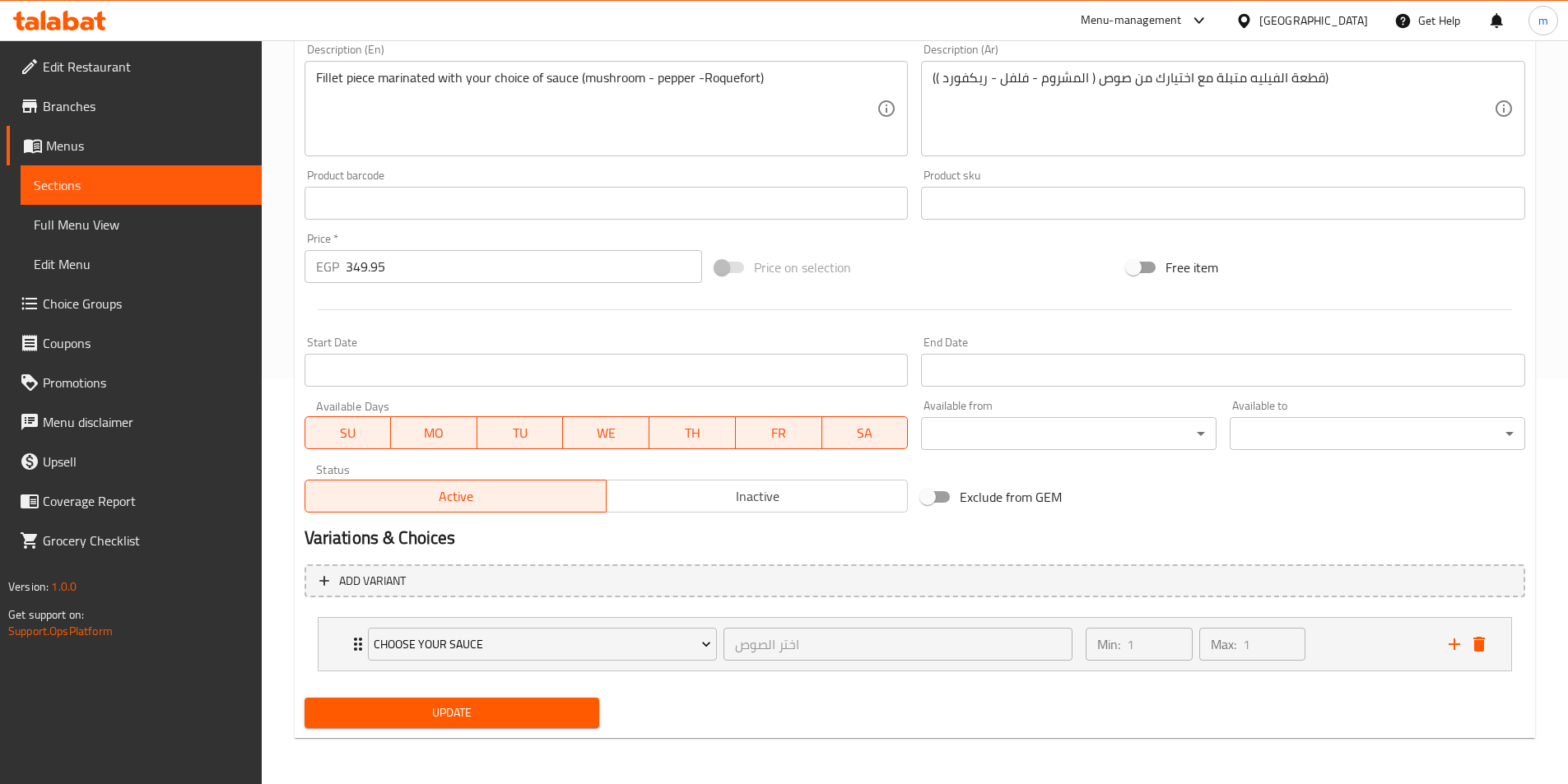
type input "Beef Fillet"
click at [499, 709] on span "Update" at bounding box center [452, 713] width 269 height 21
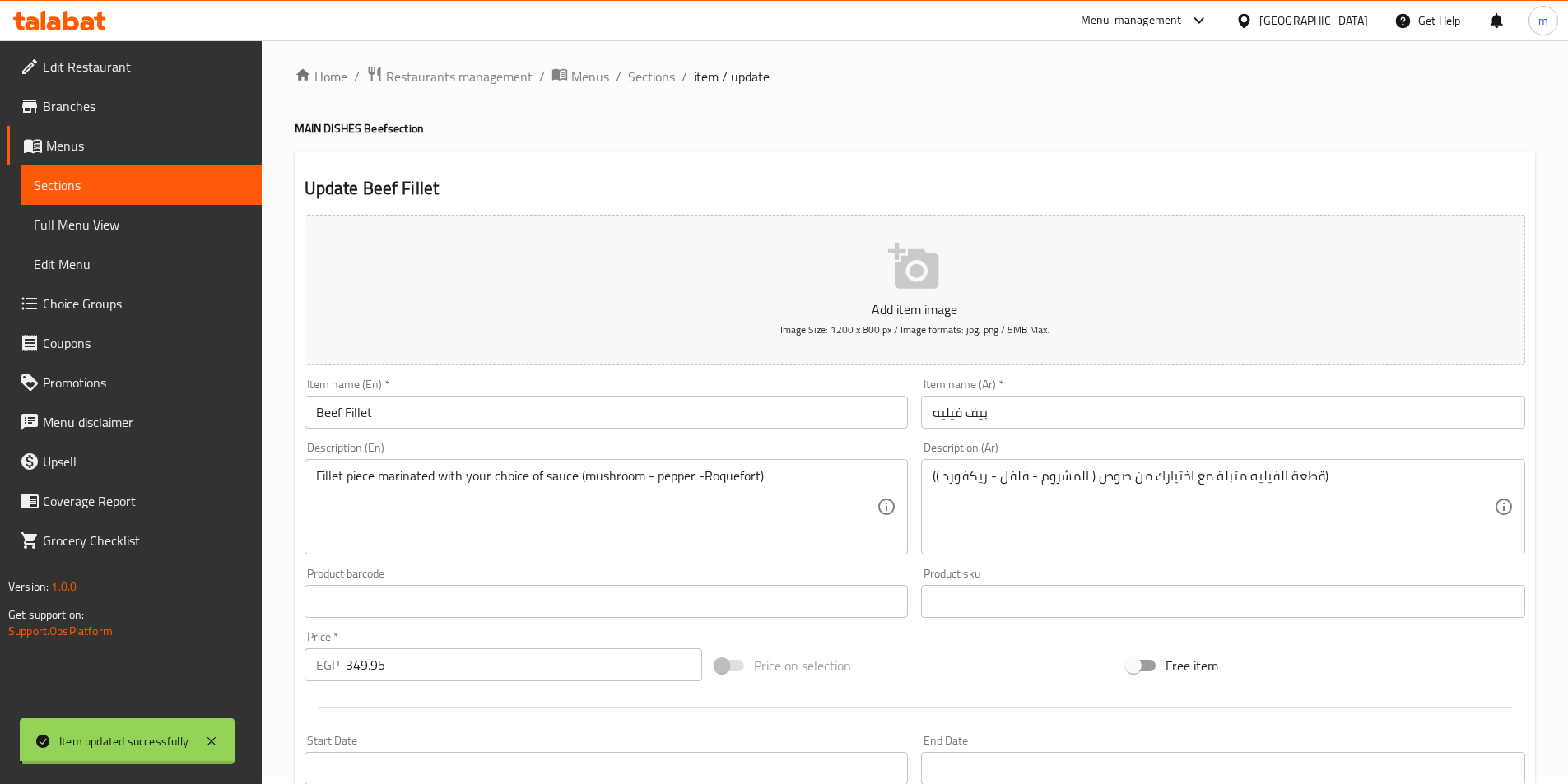
scroll to position [0, 0]
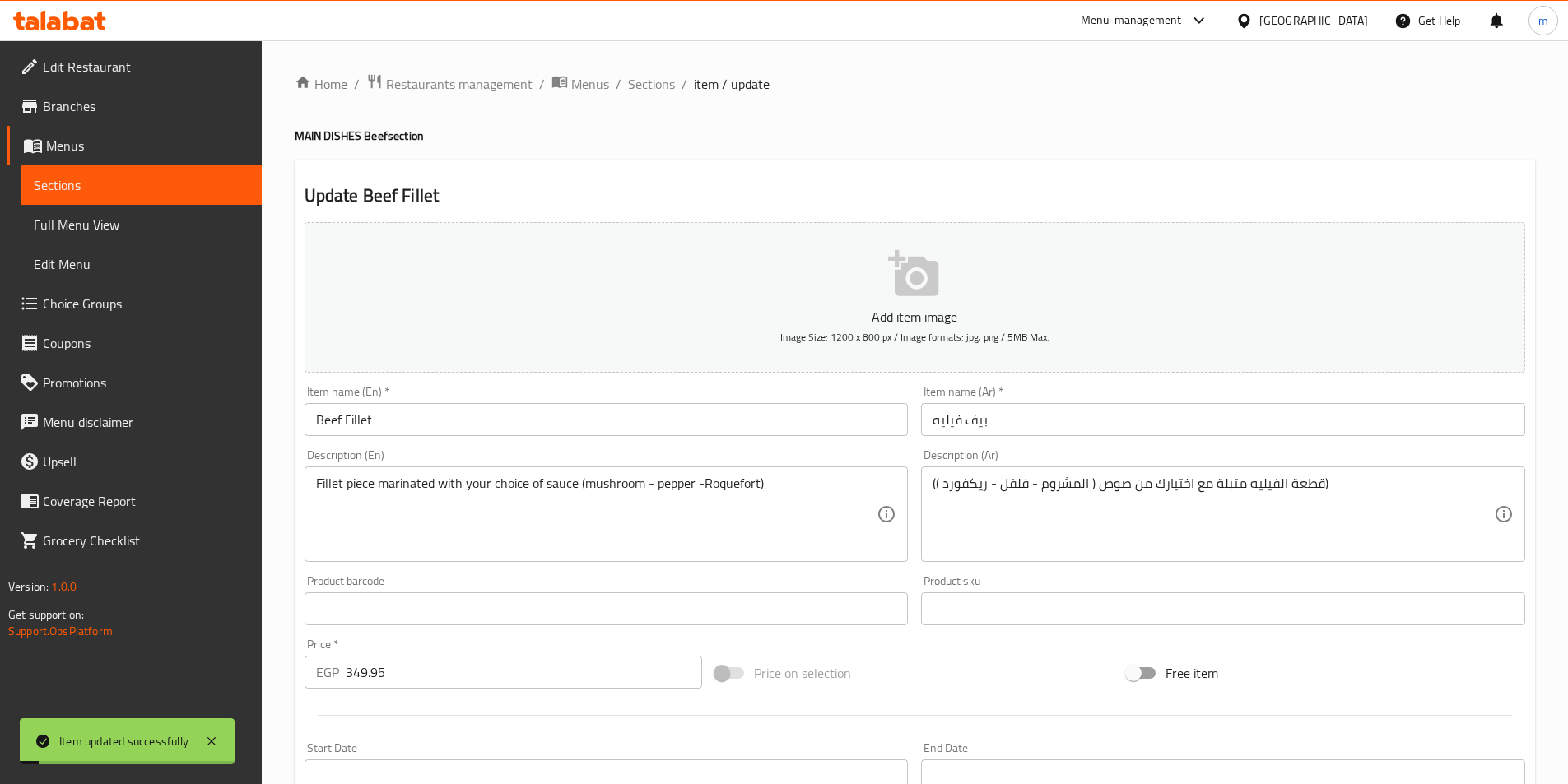
click at [658, 88] on span "Sections" at bounding box center [651, 84] width 47 height 20
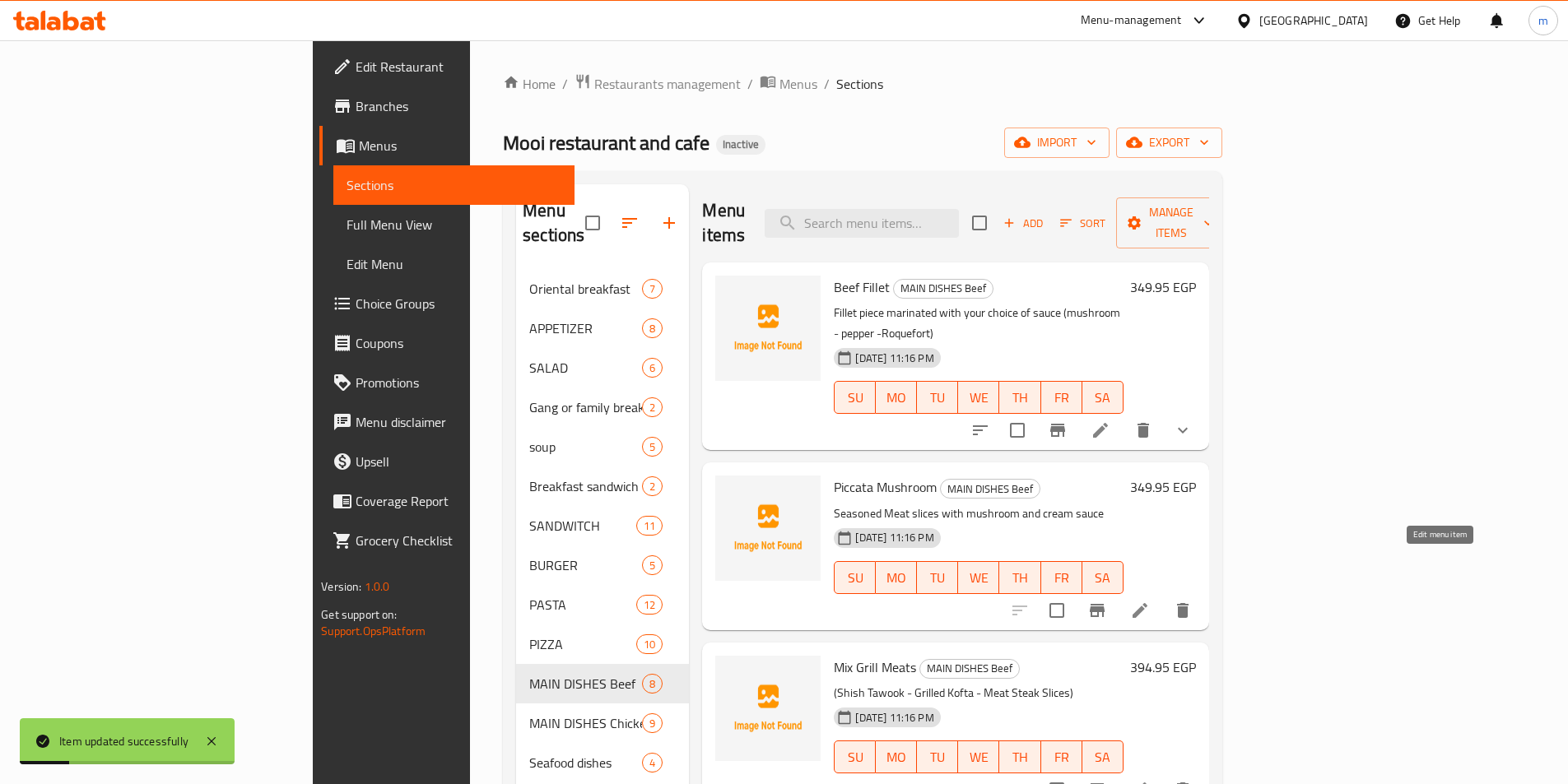
click at [1147, 603] on icon at bounding box center [1140, 611] width 15 height 15
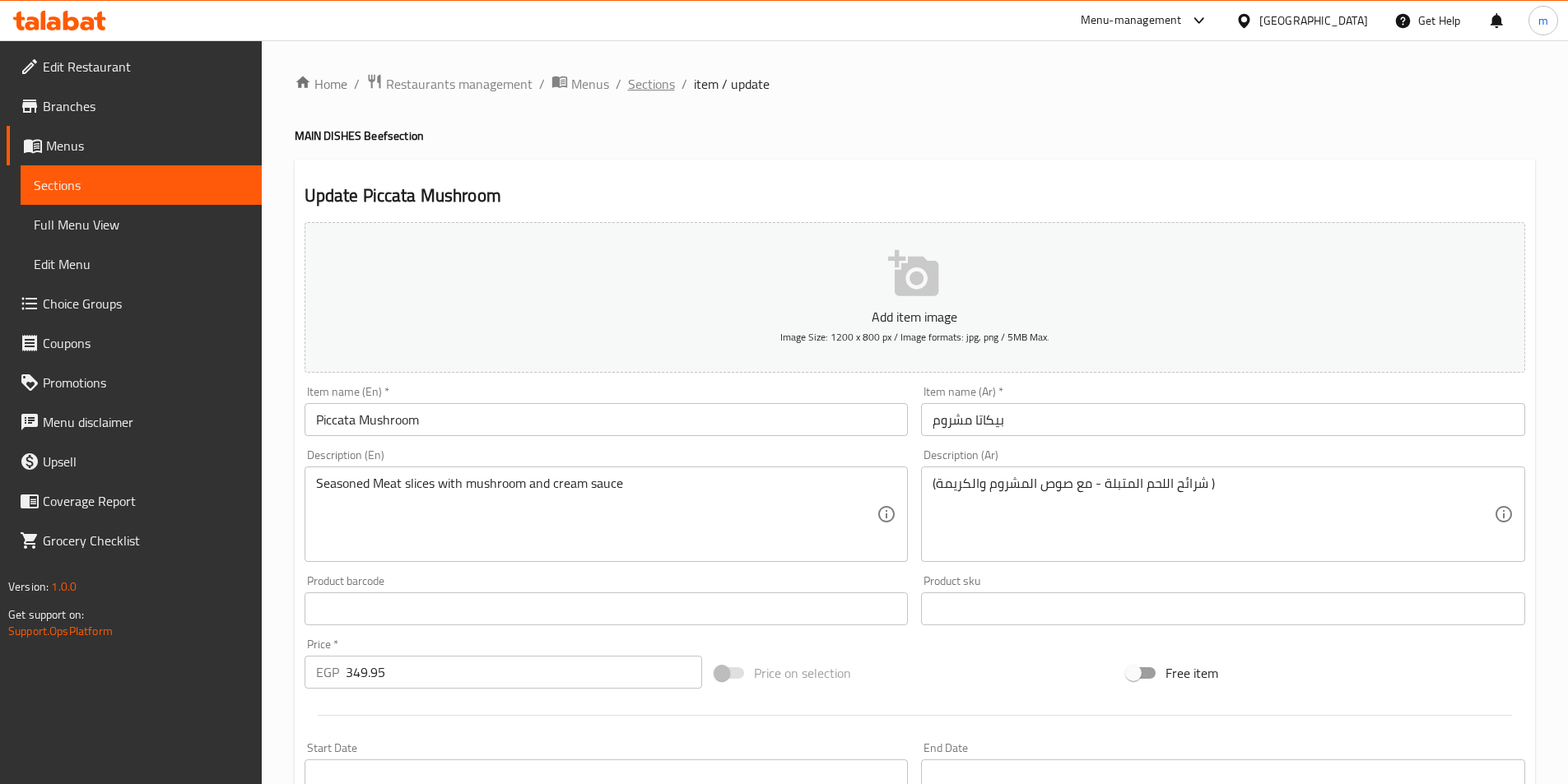
click at [656, 91] on span "Sections" at bounding box center [651, 84] width 47 height 20
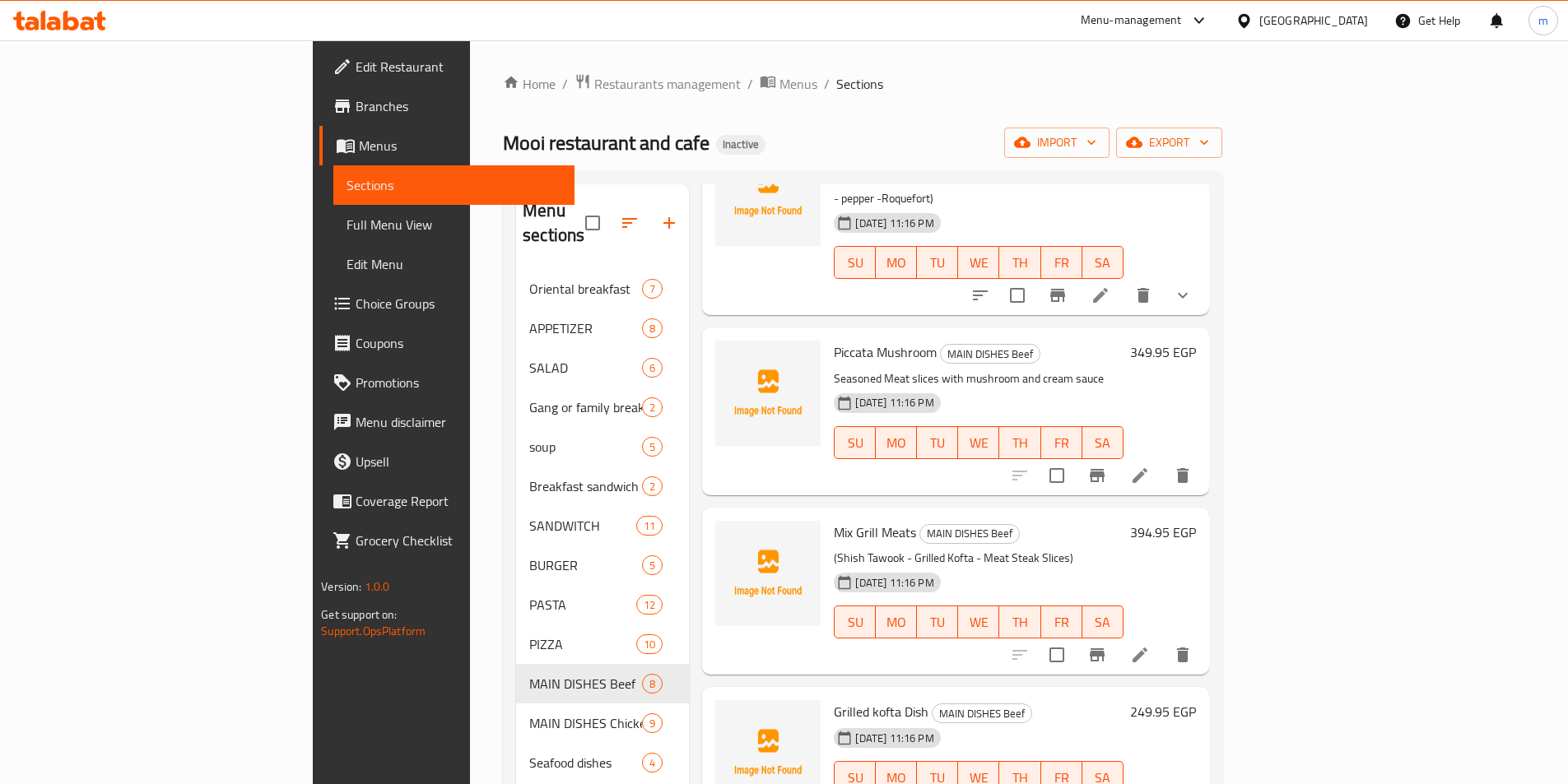
scroll to position [165, 0]
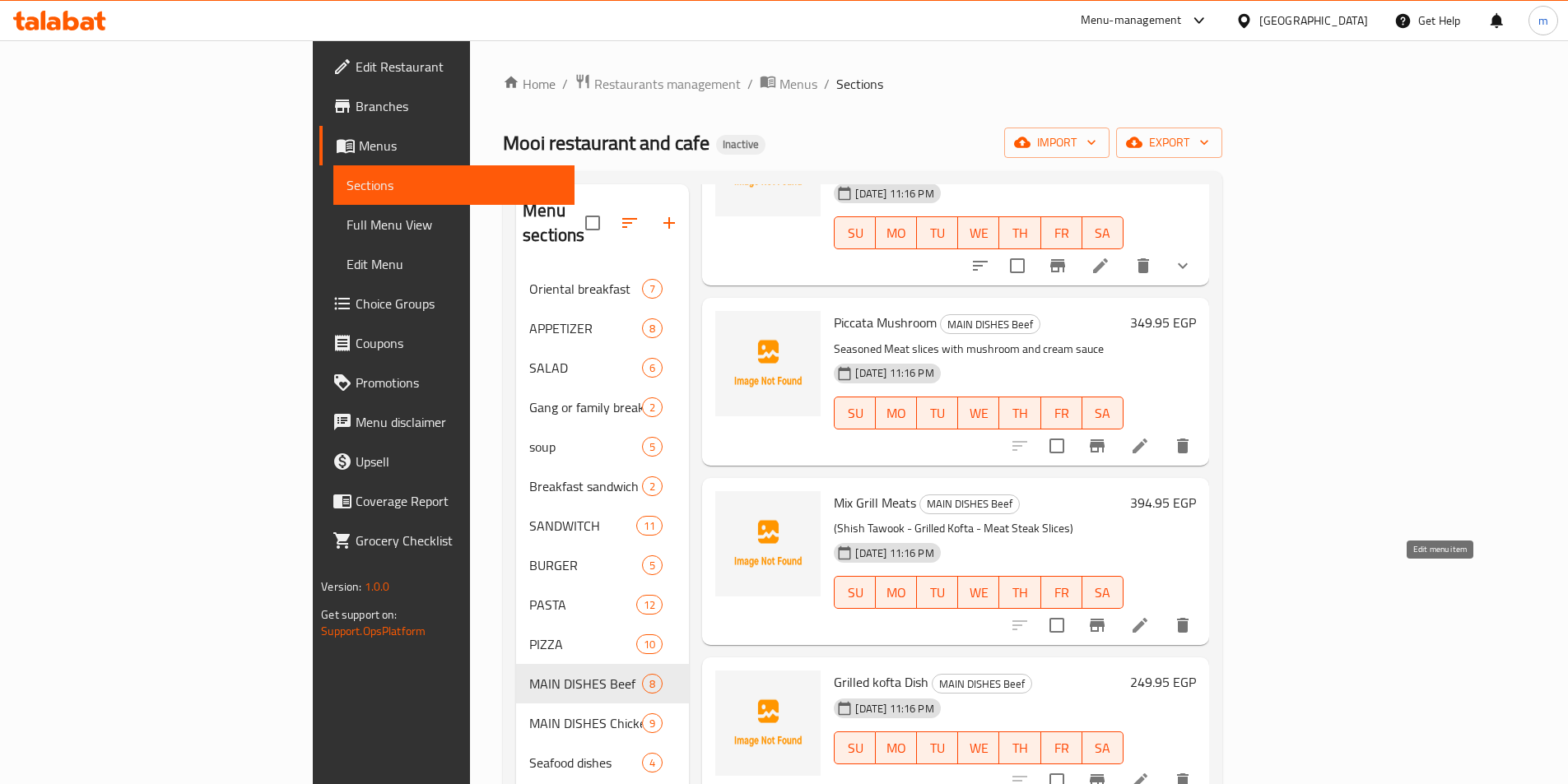
click at [1147, 618] on icon at bounding box center [1140, 626] width 15 height 15
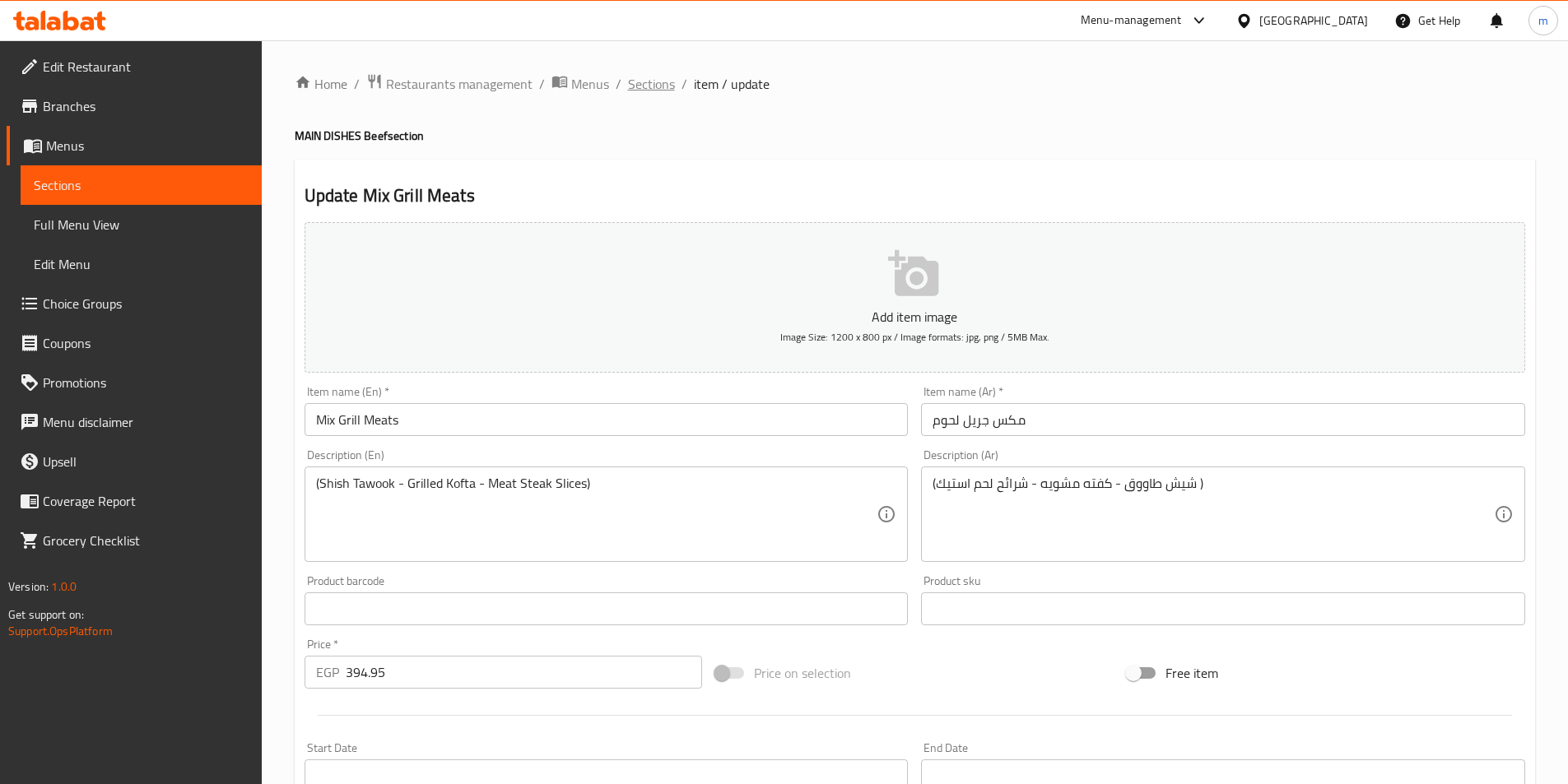
click at [651, 90] on span "Sections" at bounding box center [651, 84] width 47 height 20
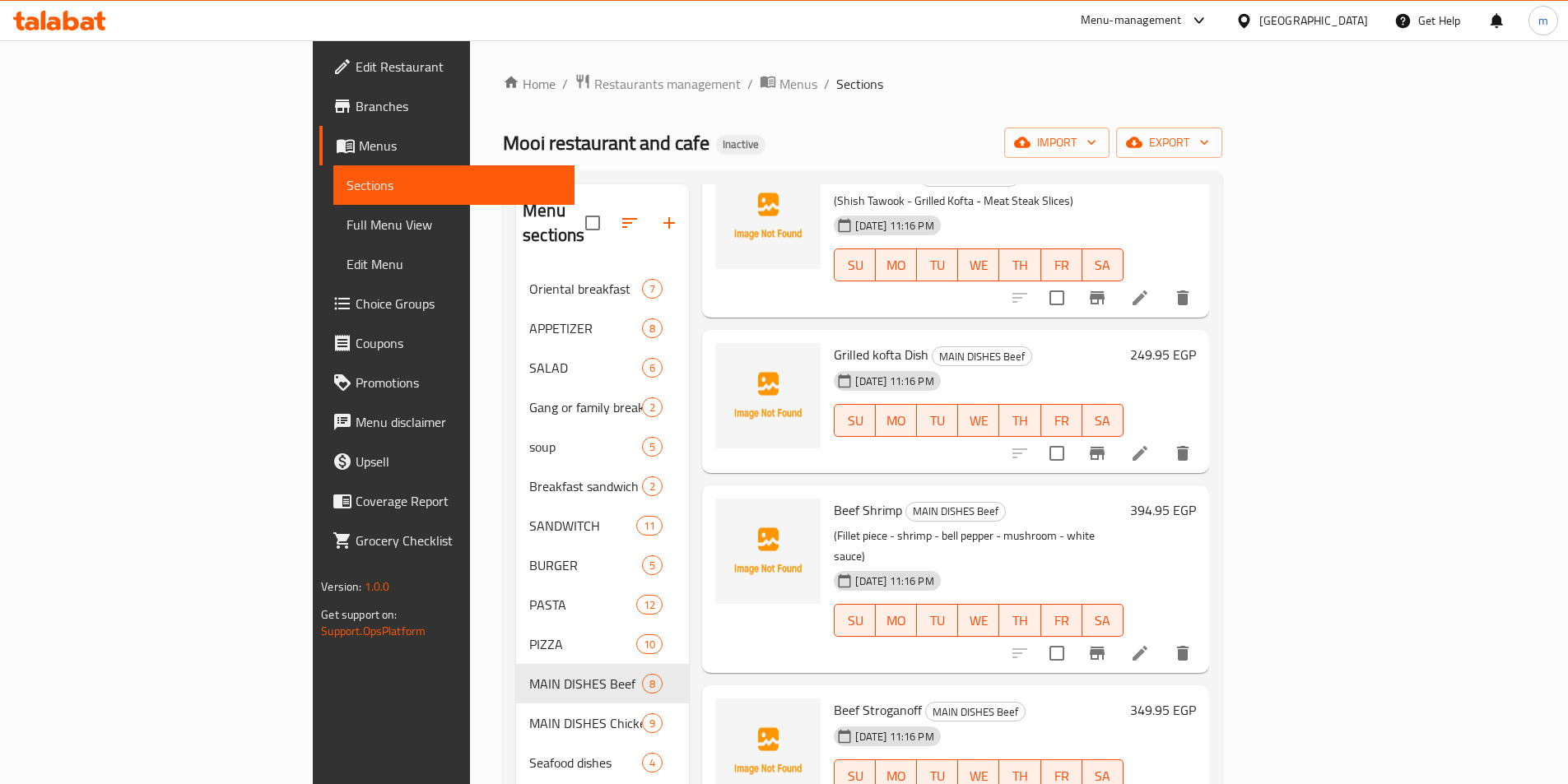
scroll to position [494, 0]
click at [1149, 642] on icon at bounding box center [1140, 652] width 20 height 20
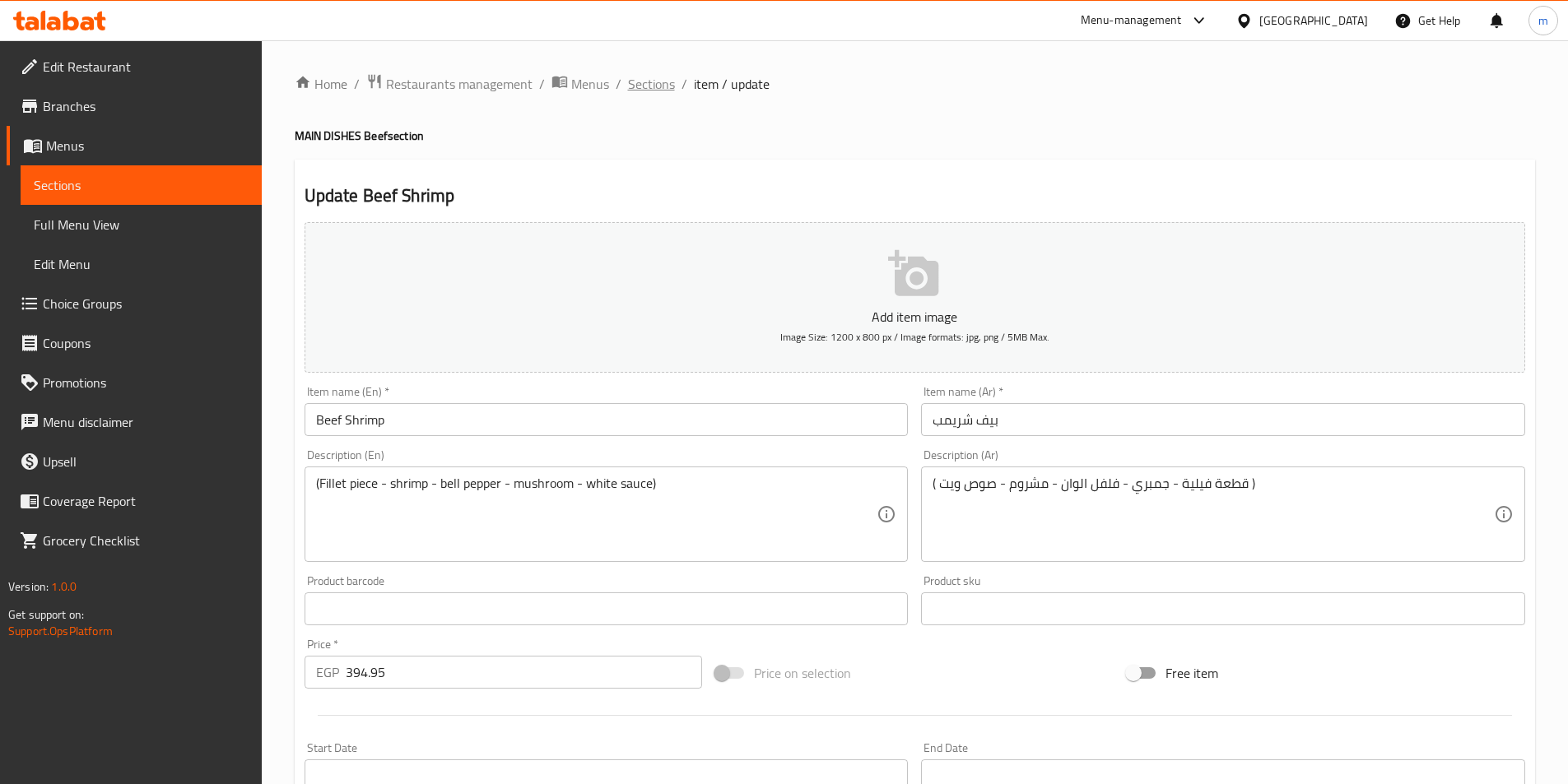
click at [656, 75] on span "Sections" at bounding box center [651, 84] width 47 height 20
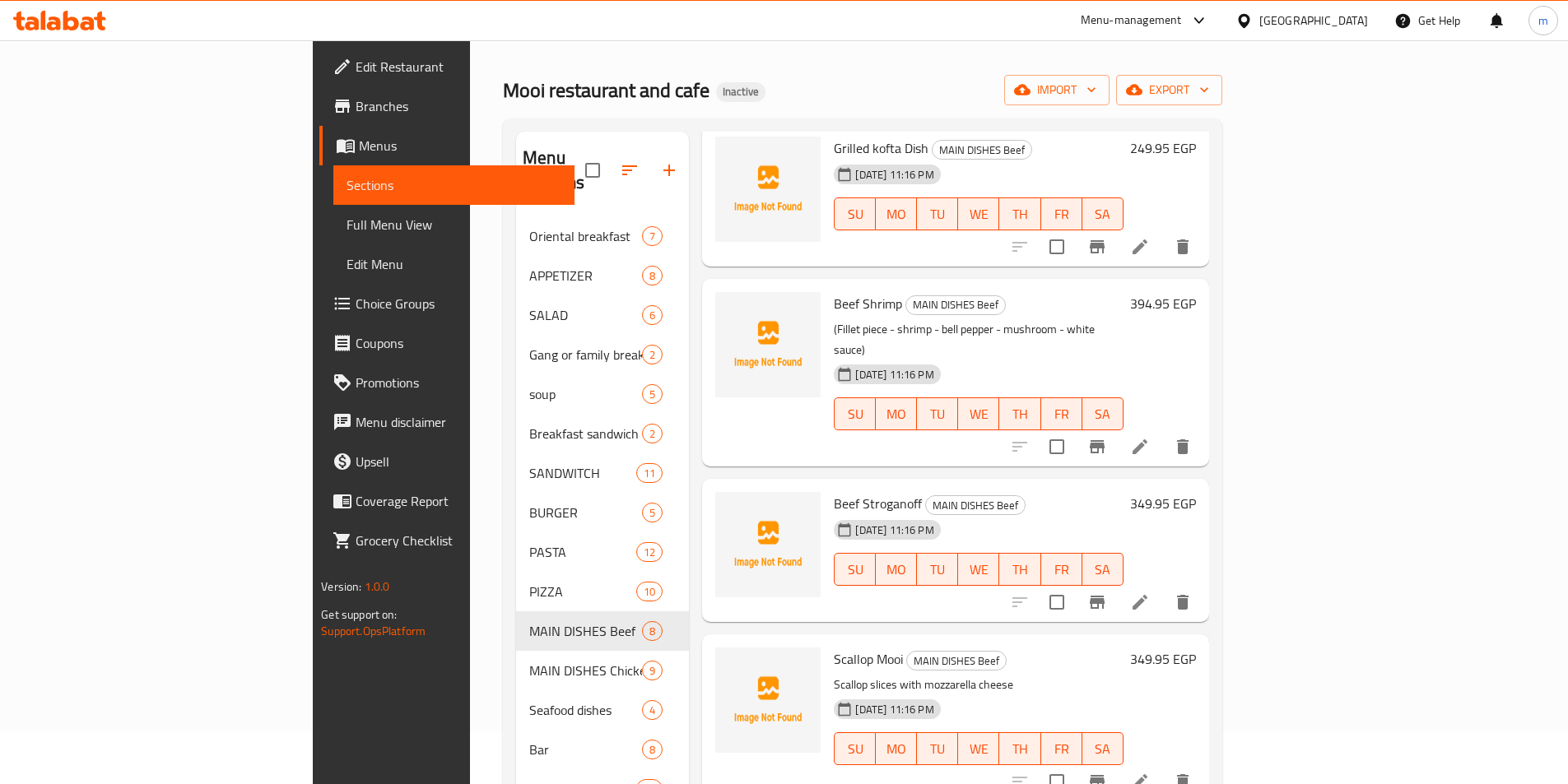
scroll to position [82, 0]
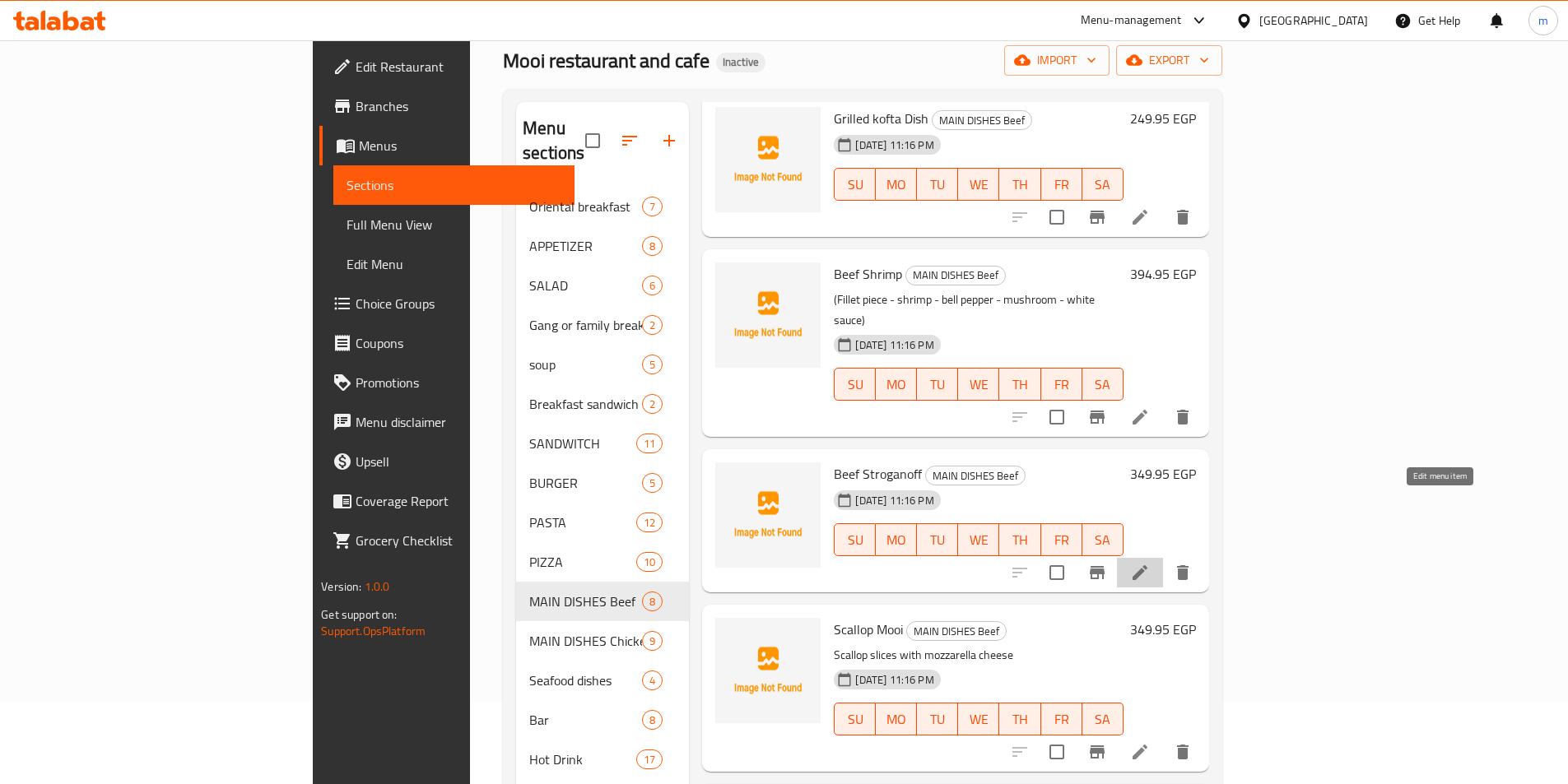
click at [1149, 563] on icon at bounding box center [1140, 573] width 20 height 20
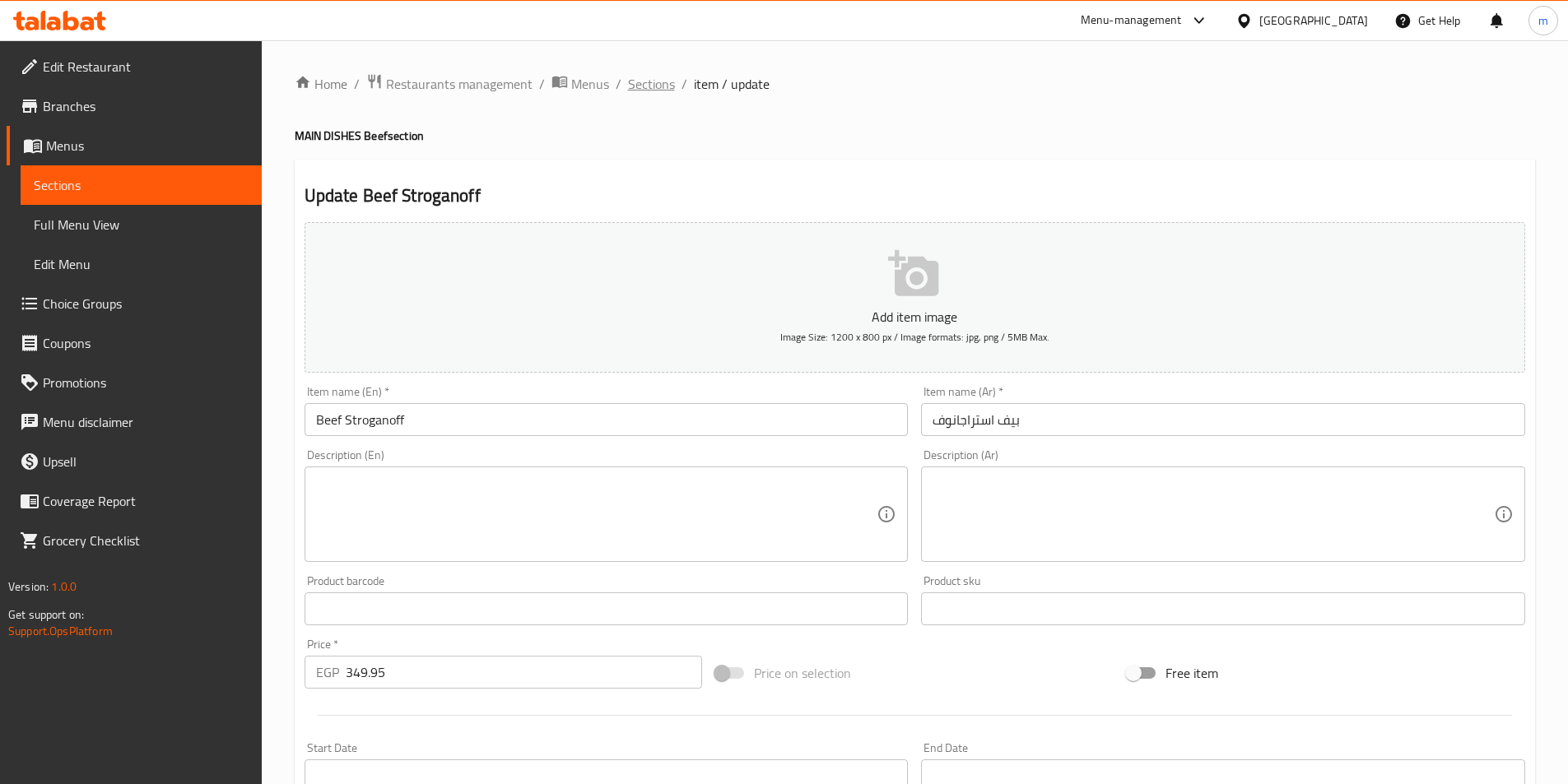
click at [650, 89] on span "Sections" at bounding box center [651, 84] width 47 height 20
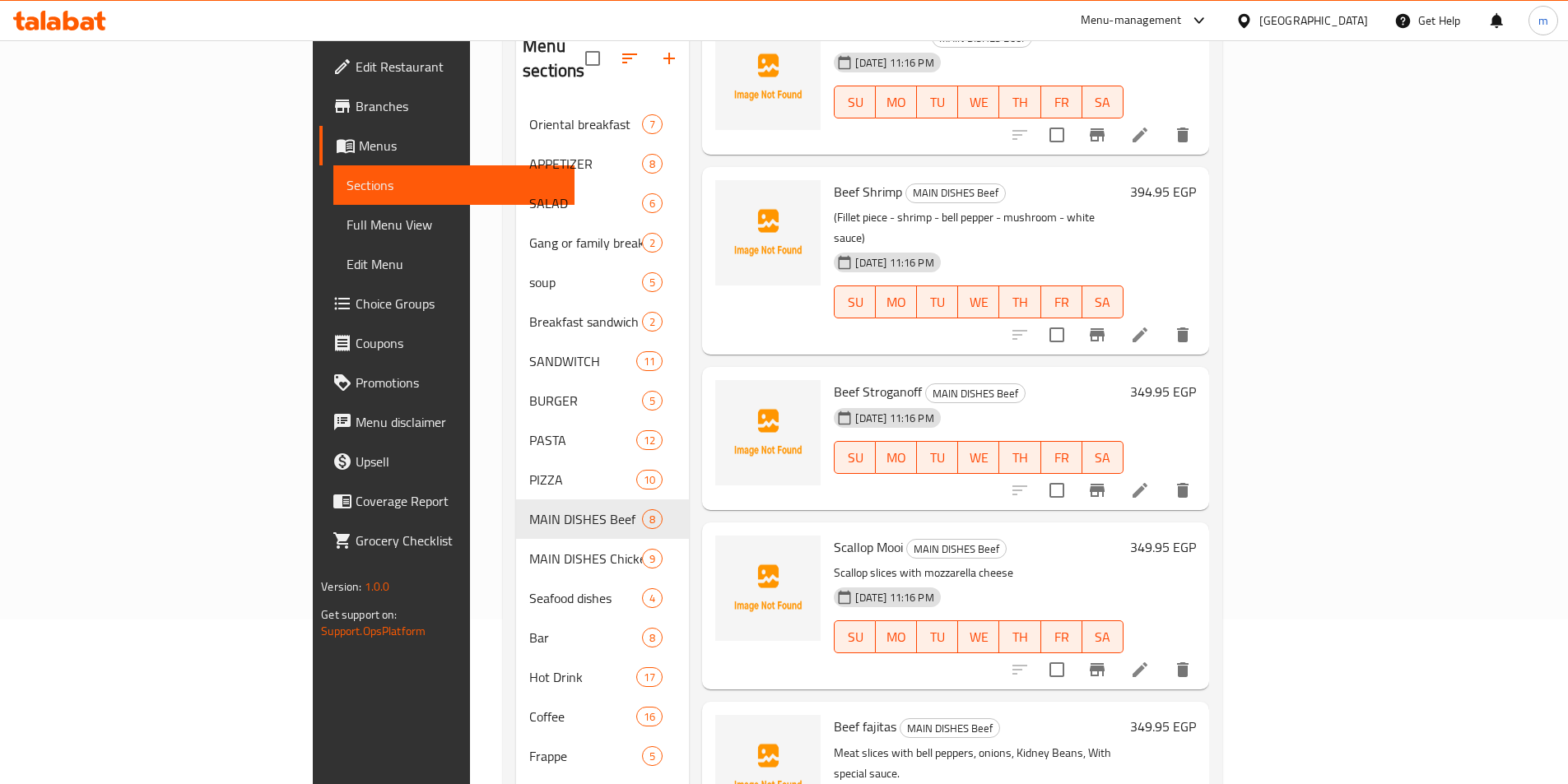
scroll to position [230, 0]
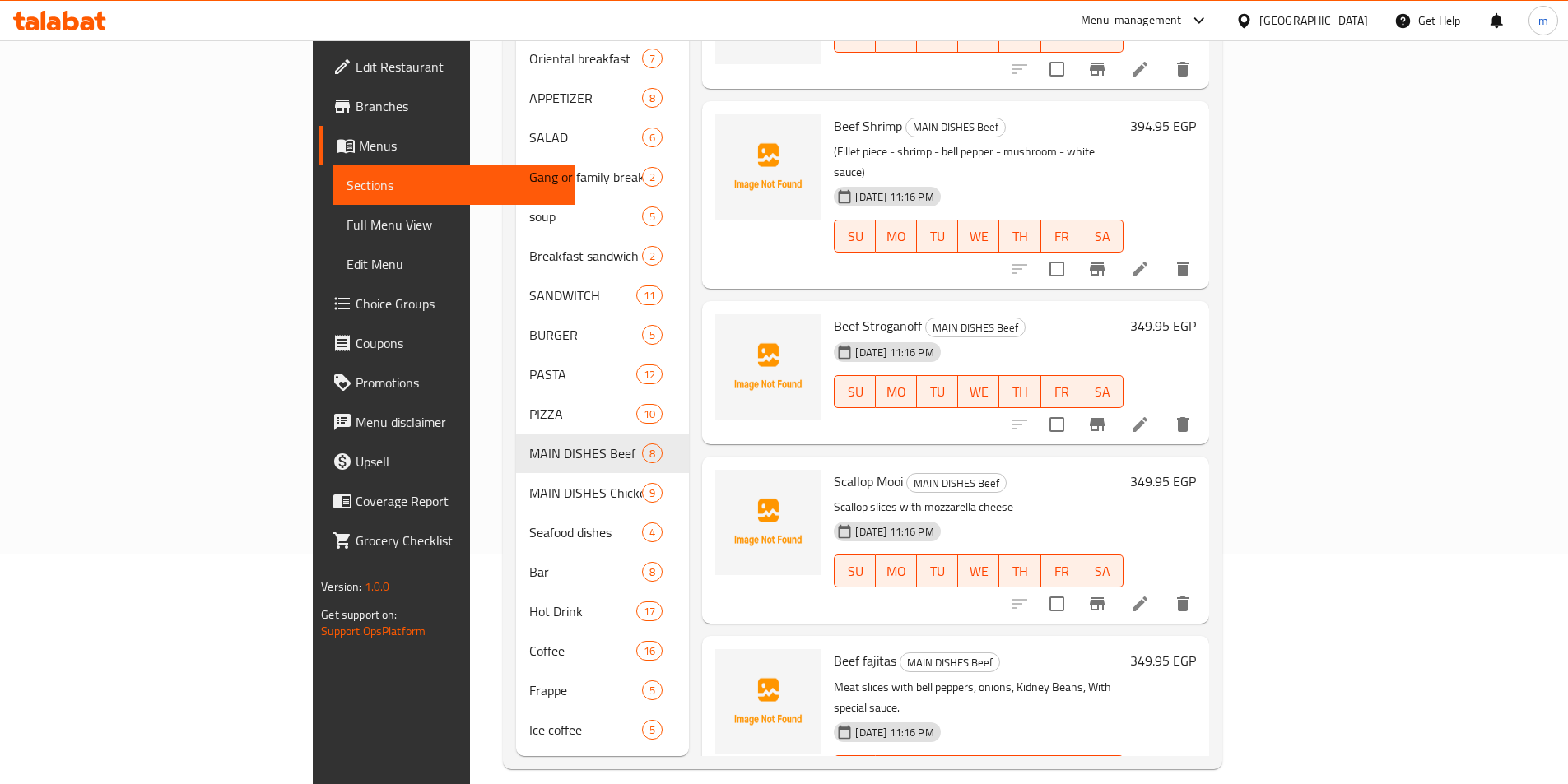
click at [1149, 594] on icon at bounding box center [1140, 604] width 20 height 20
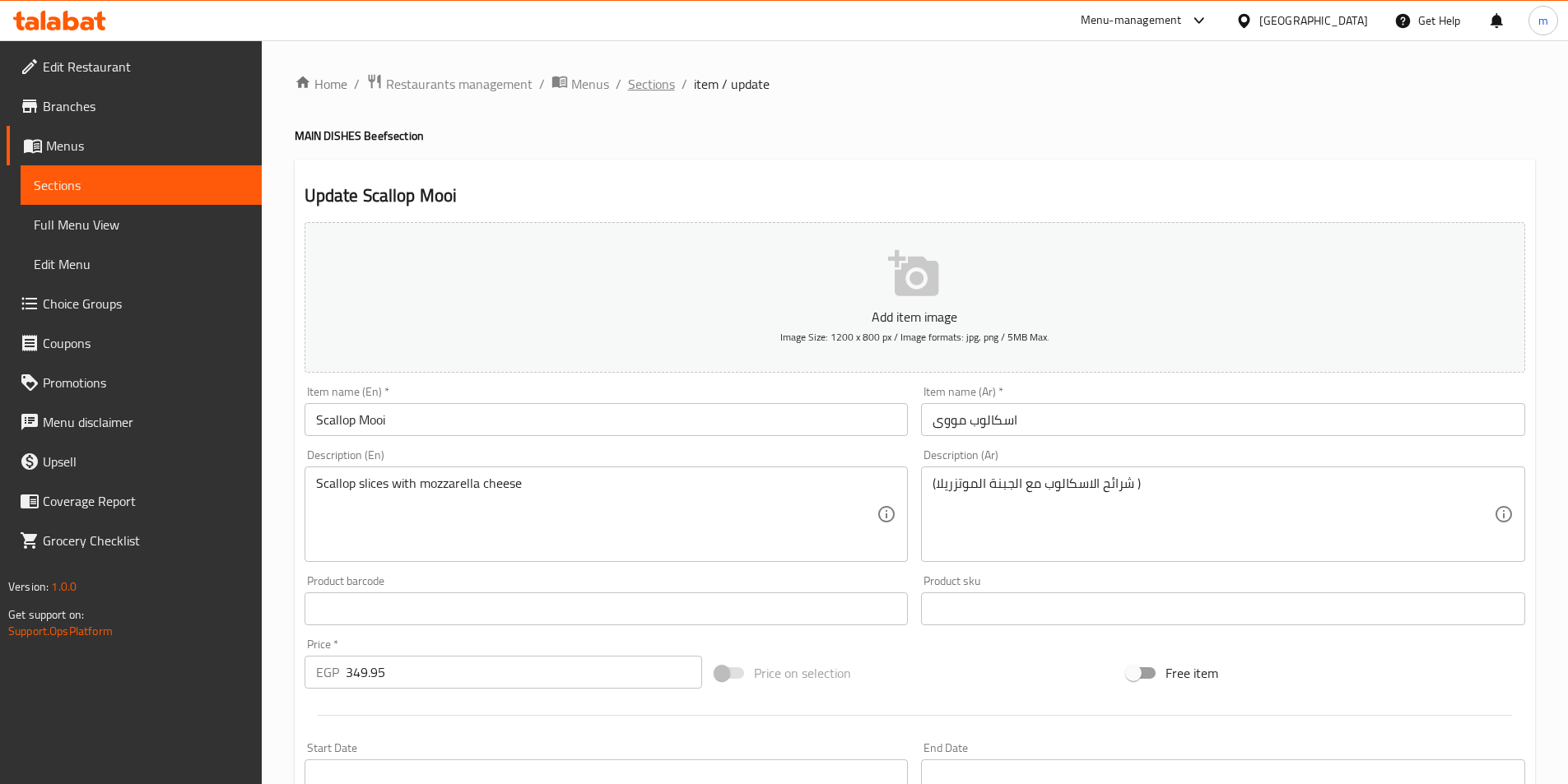
click at [651, 85] on span "Sections" at bounding box center [651, 84] width 47 height 20
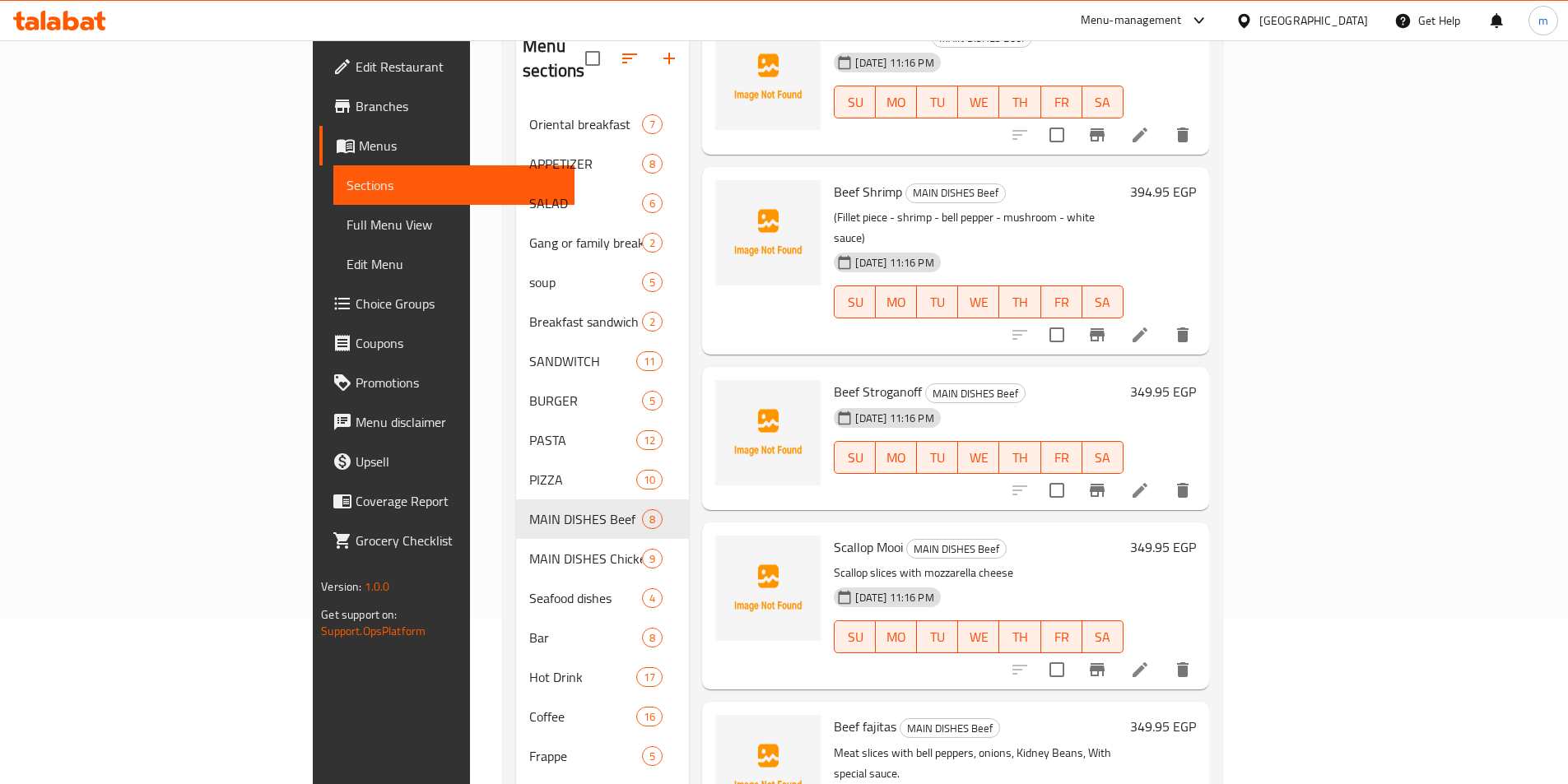
scroll to position [230, 0]
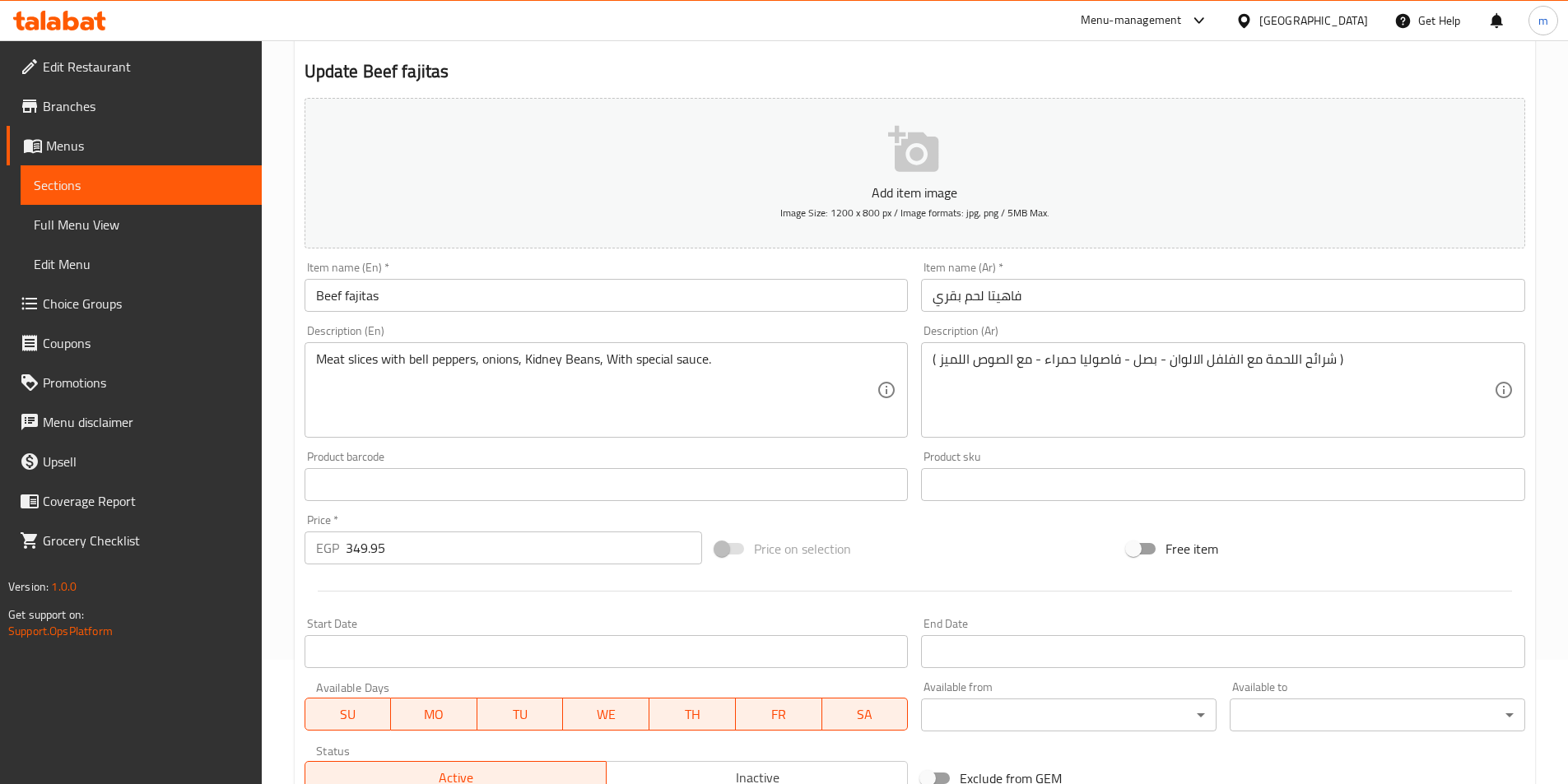
scroll to position [247, 0]
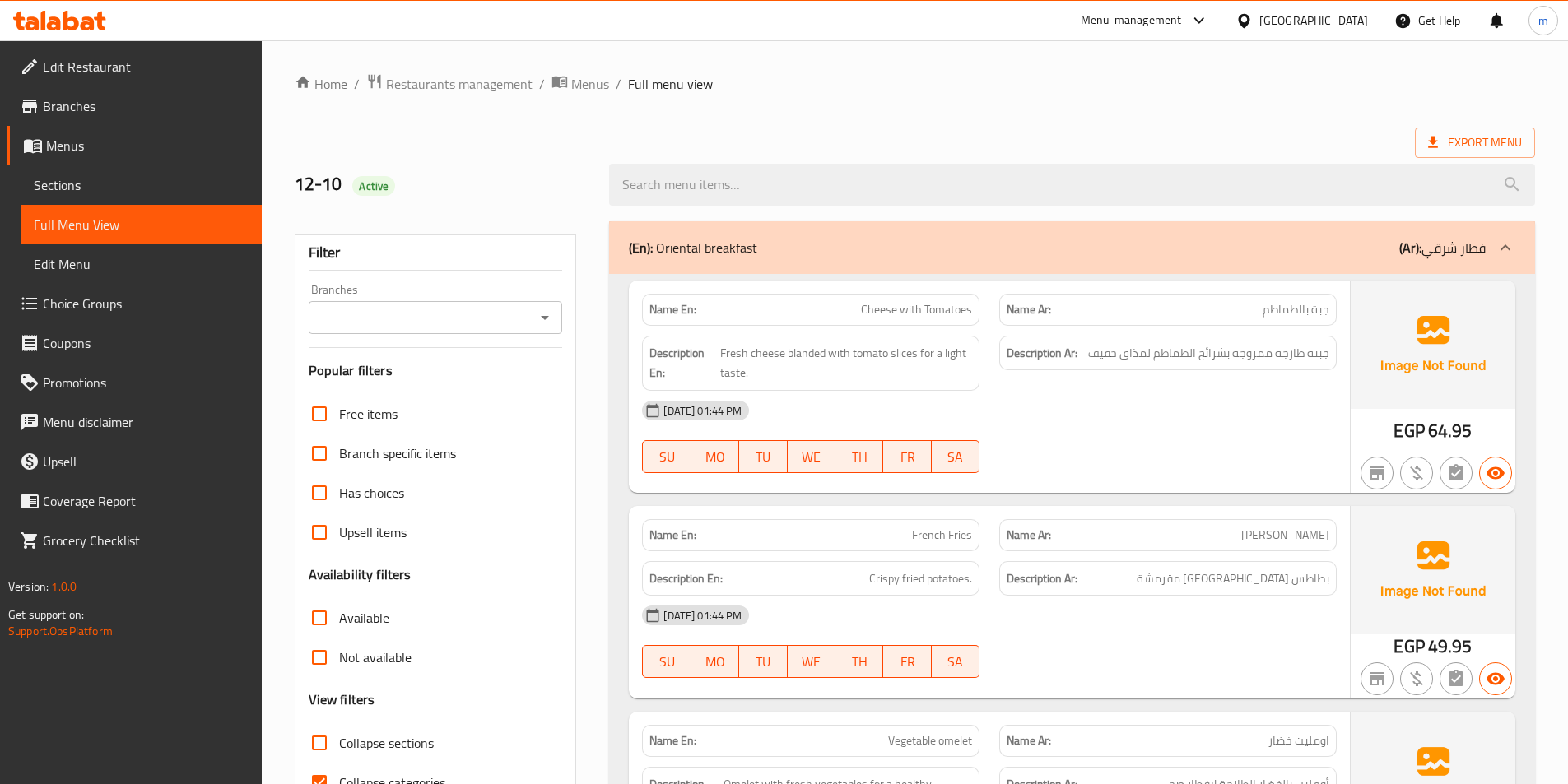
scroll to position [165, 0]
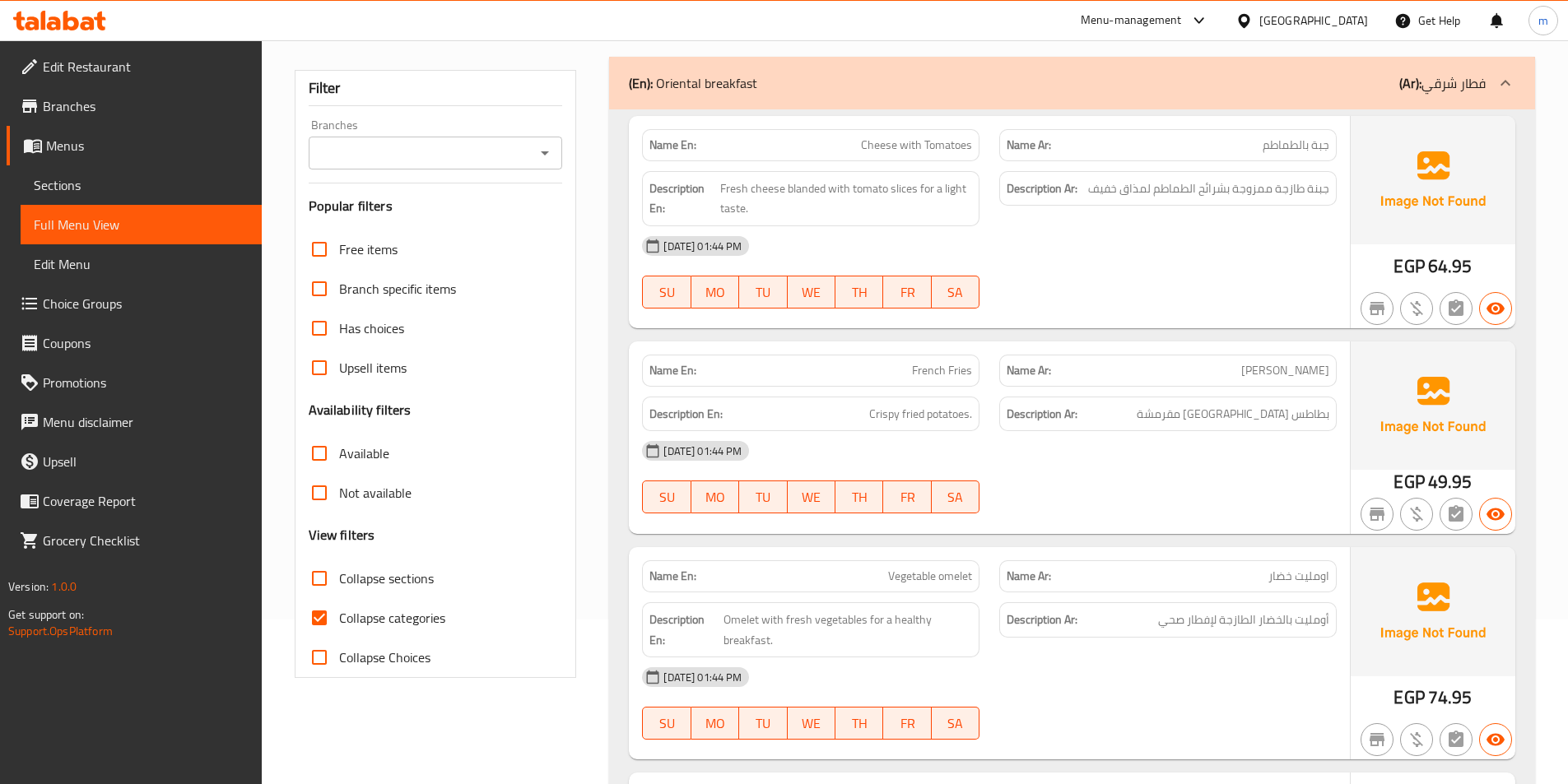
click at [419, 569] on span "Collapse sections" at bounding box center [386, 578] width 94 height 20
click at [339, 569] on input "Collapse sections" at bounding box center [319, 578] width 40 height 40
checkbox input "true"
click at [417, 608] on span "Collapse categories" at bounding box center [392, 618] width 106 height 20
click at [339, 608] on input "Collapse categories" at bounding box center [319, 618] width 40 height 40
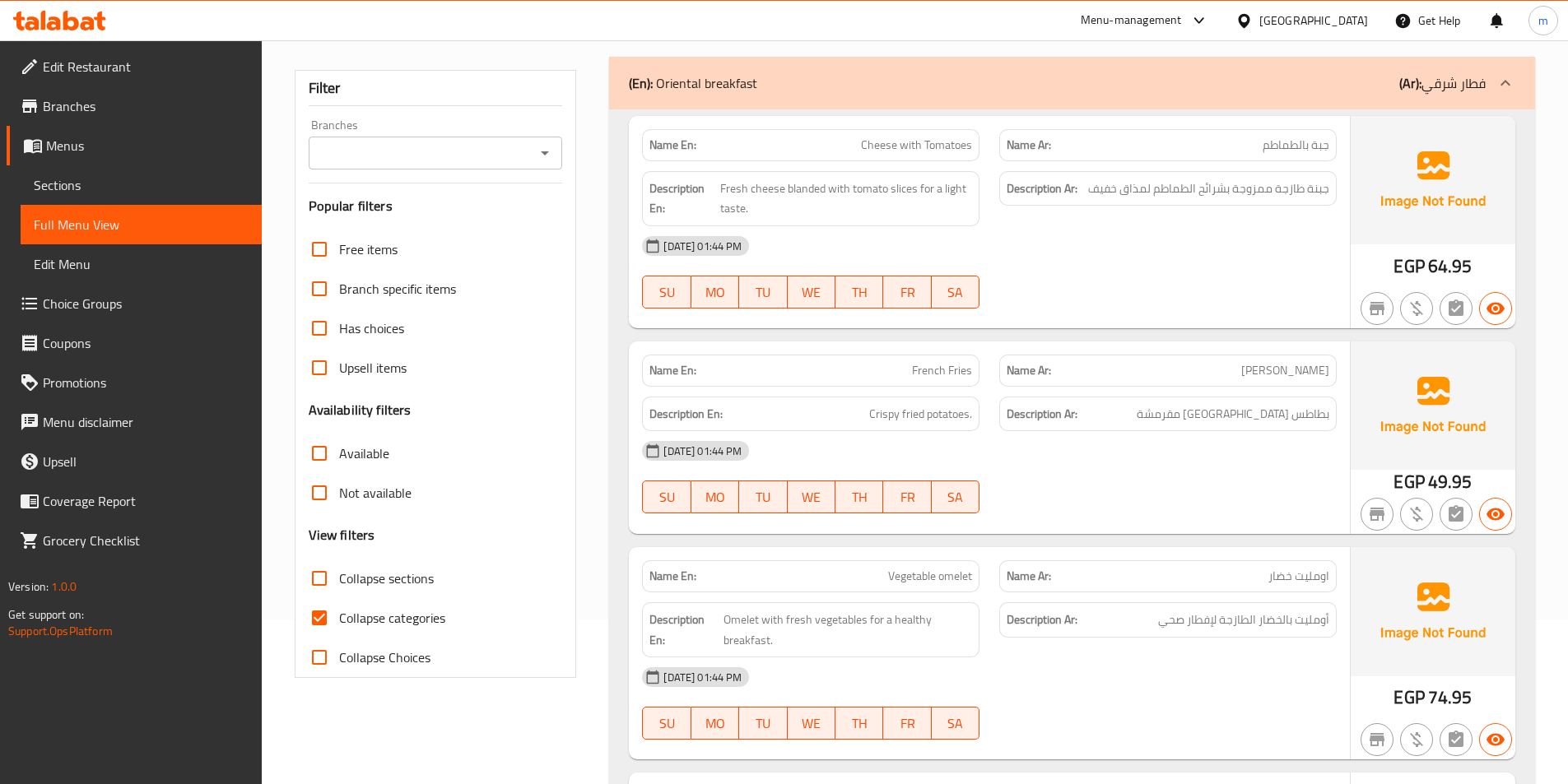
checkbox input "false"
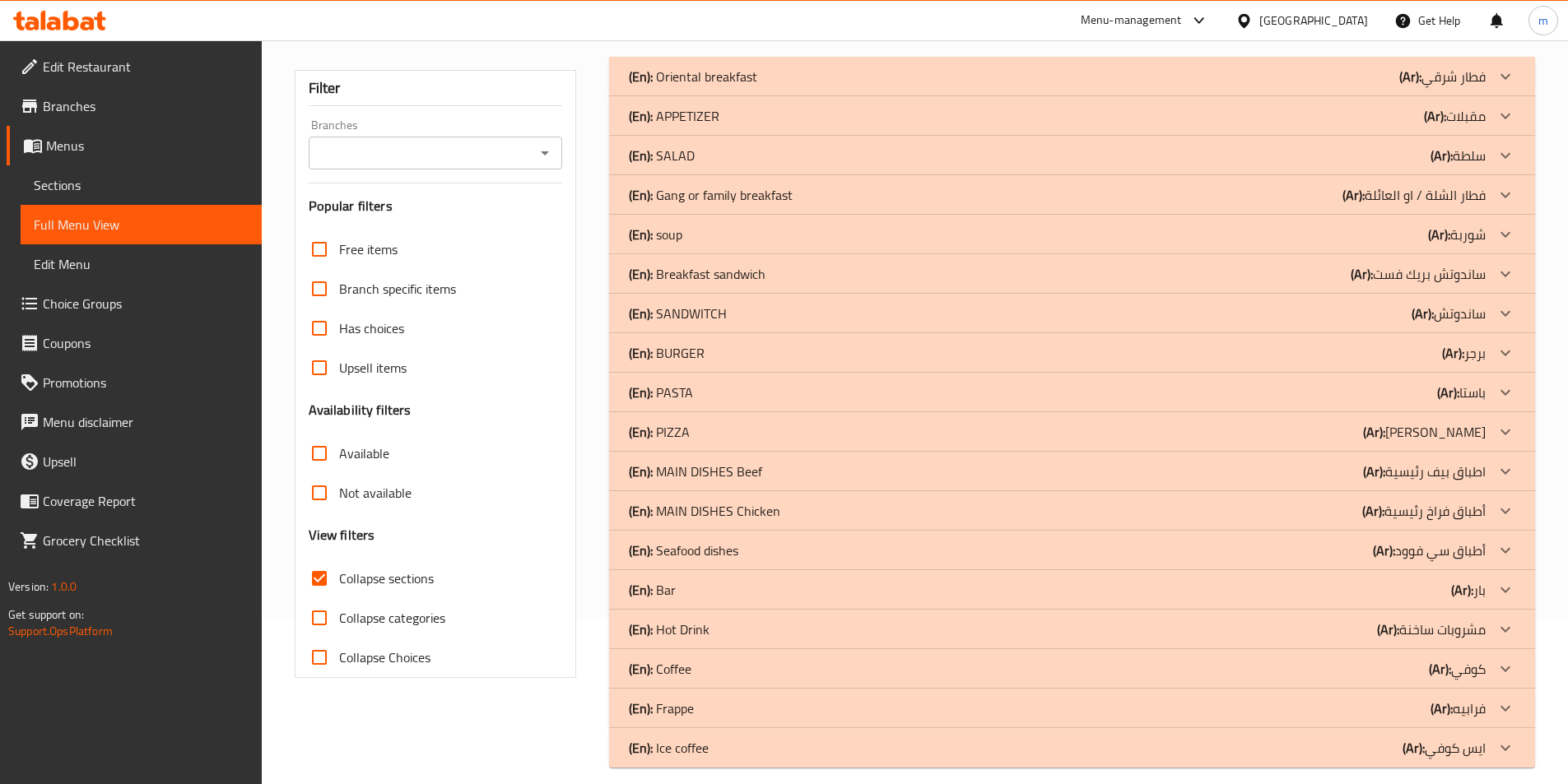
click at [795, 515] on div "(En): MAIN DISHES Chicken (Ar): أطباق فراخ رئيسية" at bounding box center [1057, 511] width 857 height 20
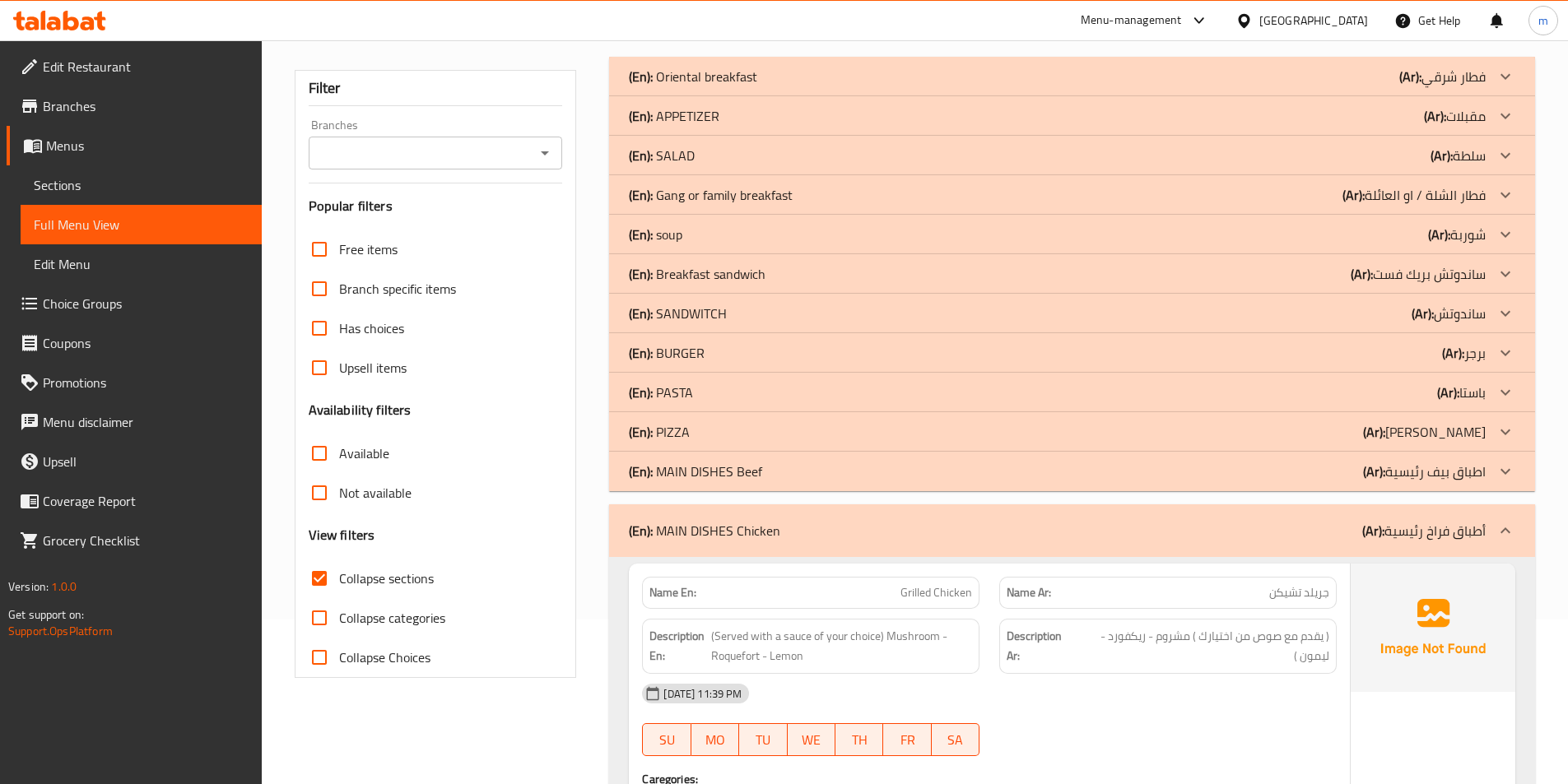
scroll to position [247, 0]
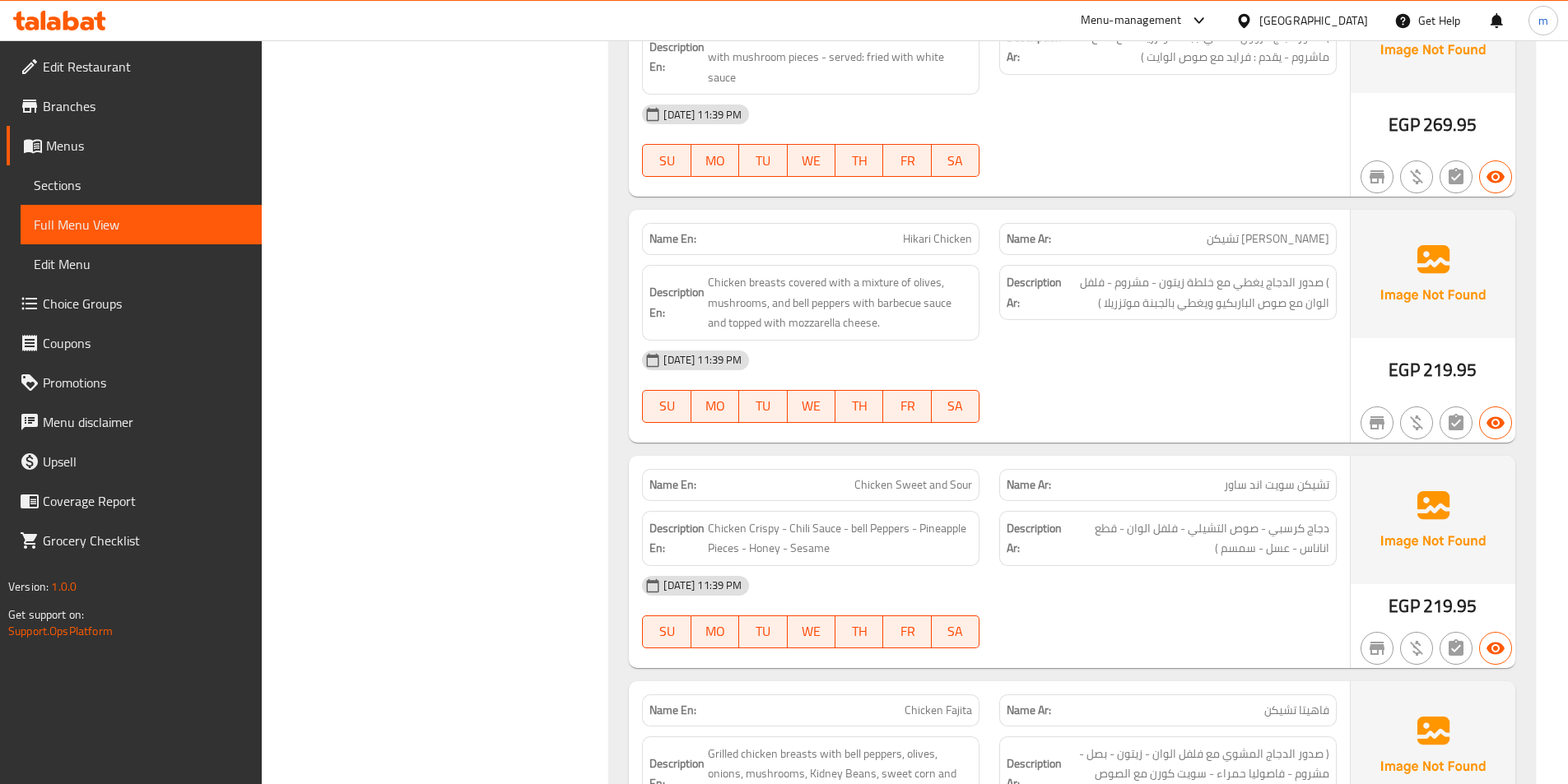
scroll to position [1564, 0]
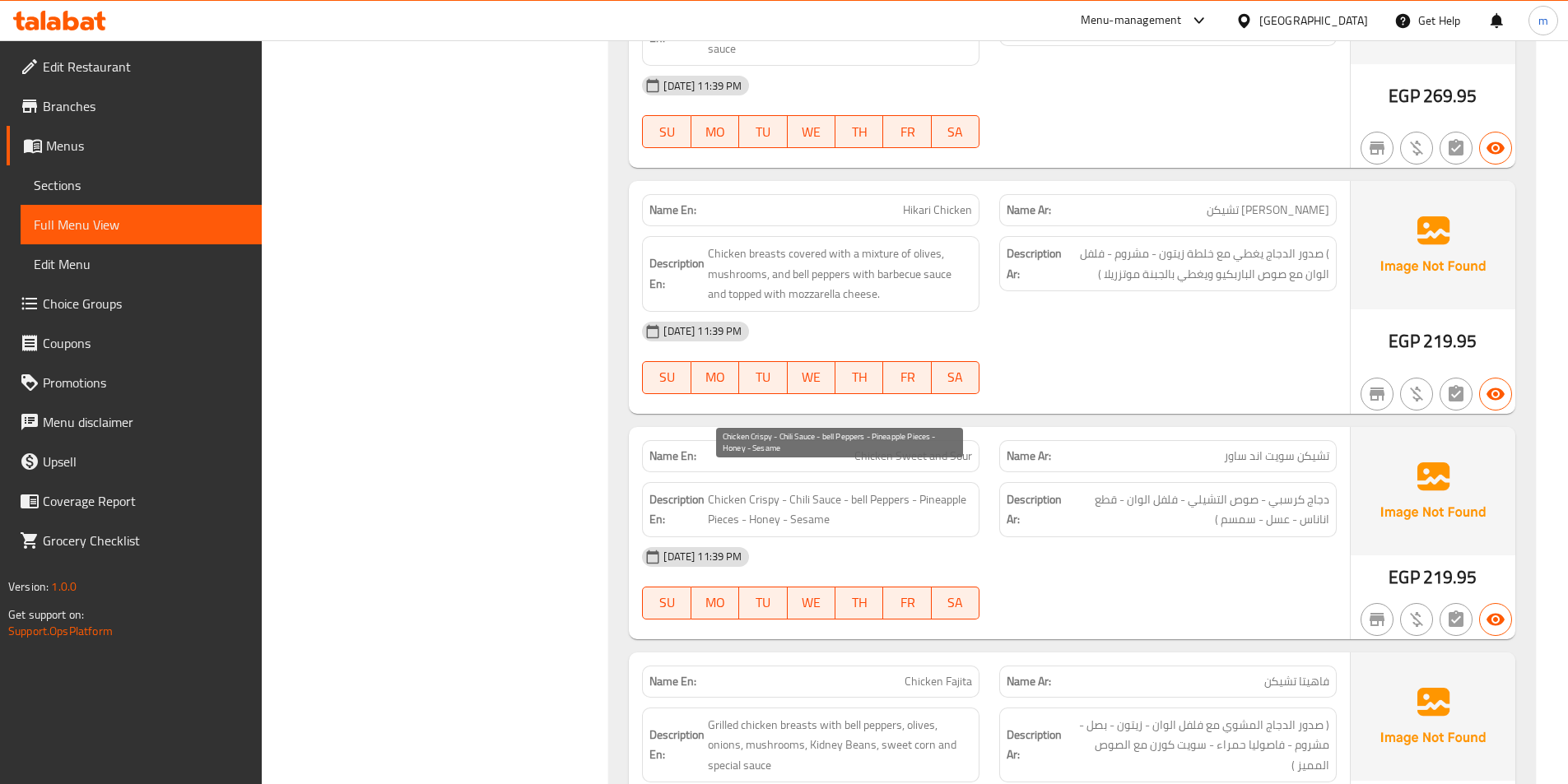
click at [810, 490] on span "Chicken Crispy - Chili Sauce - bell Peppers - Pineapple Pieces - Honey - Sesame" at bounding box center [840, 510] width 264 height 41
click at [869, 490] on span "Chicken Crispy - Chili Sauce - bell Peppers - Pineapple Pieces - Honey - Sesame" at bounding box center [840, 510] width 264 height 41
click at [926, 490] on span "Chicken Crispy - Chili Sauce - bell Peppers - Pineapple Pieces - Honey - Sesame" at bounding box center [840, 510] width 264 height 41
click at [748, 490] on span "Chicken Crispy - Chili Sauce - bell Peppers - Pineapple Pieces - Honey - Sesame" at bounding box center [840, 510] width 264 height 41
click at [796, 498] on span "Chicken Crispy - Chili Sauce - bell Peppers - Pineapple Pieces - Honey - Sesame" at bounding box center [840, 510] width 264 height 41
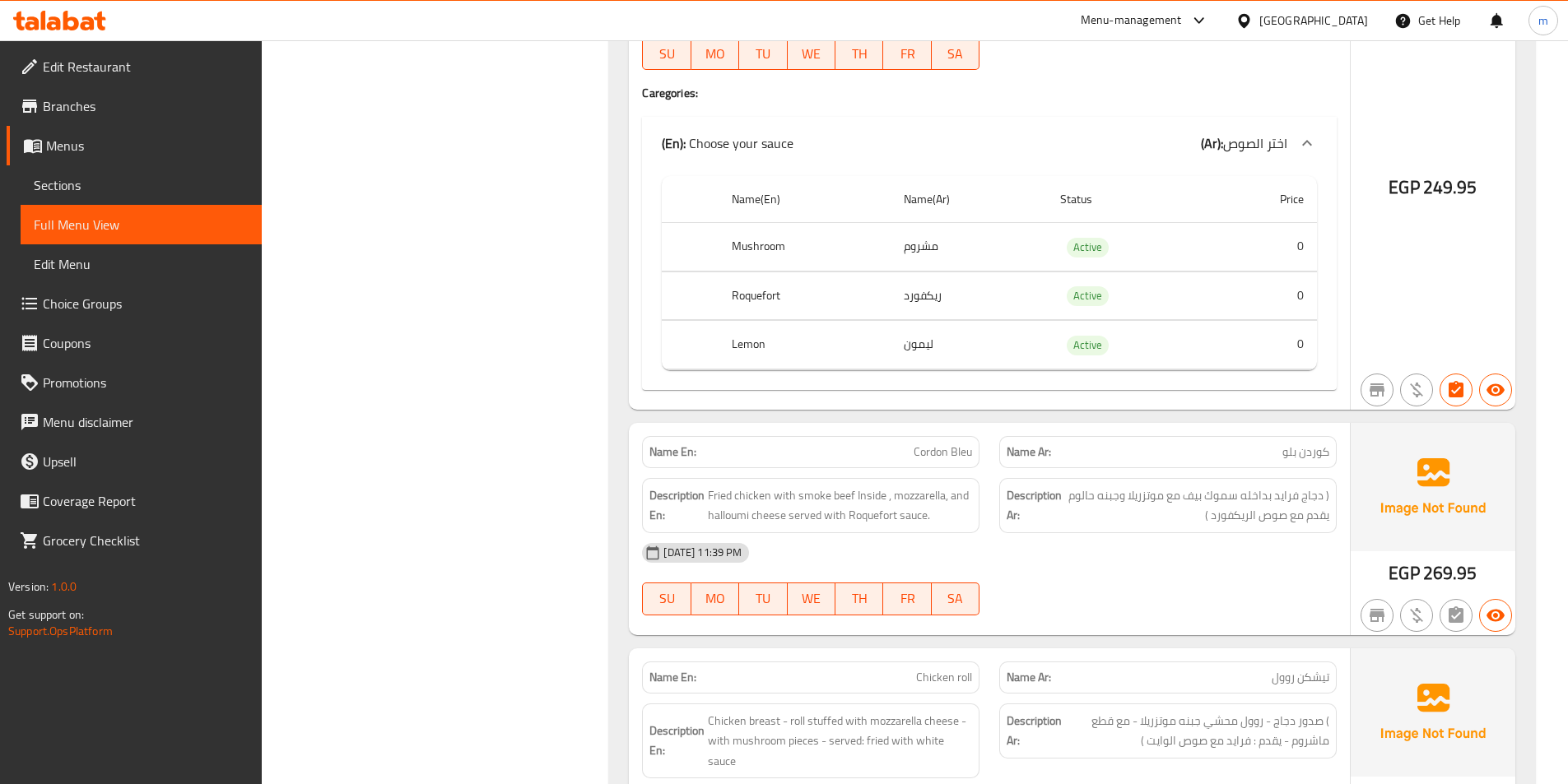
scroll to position [622, 0]
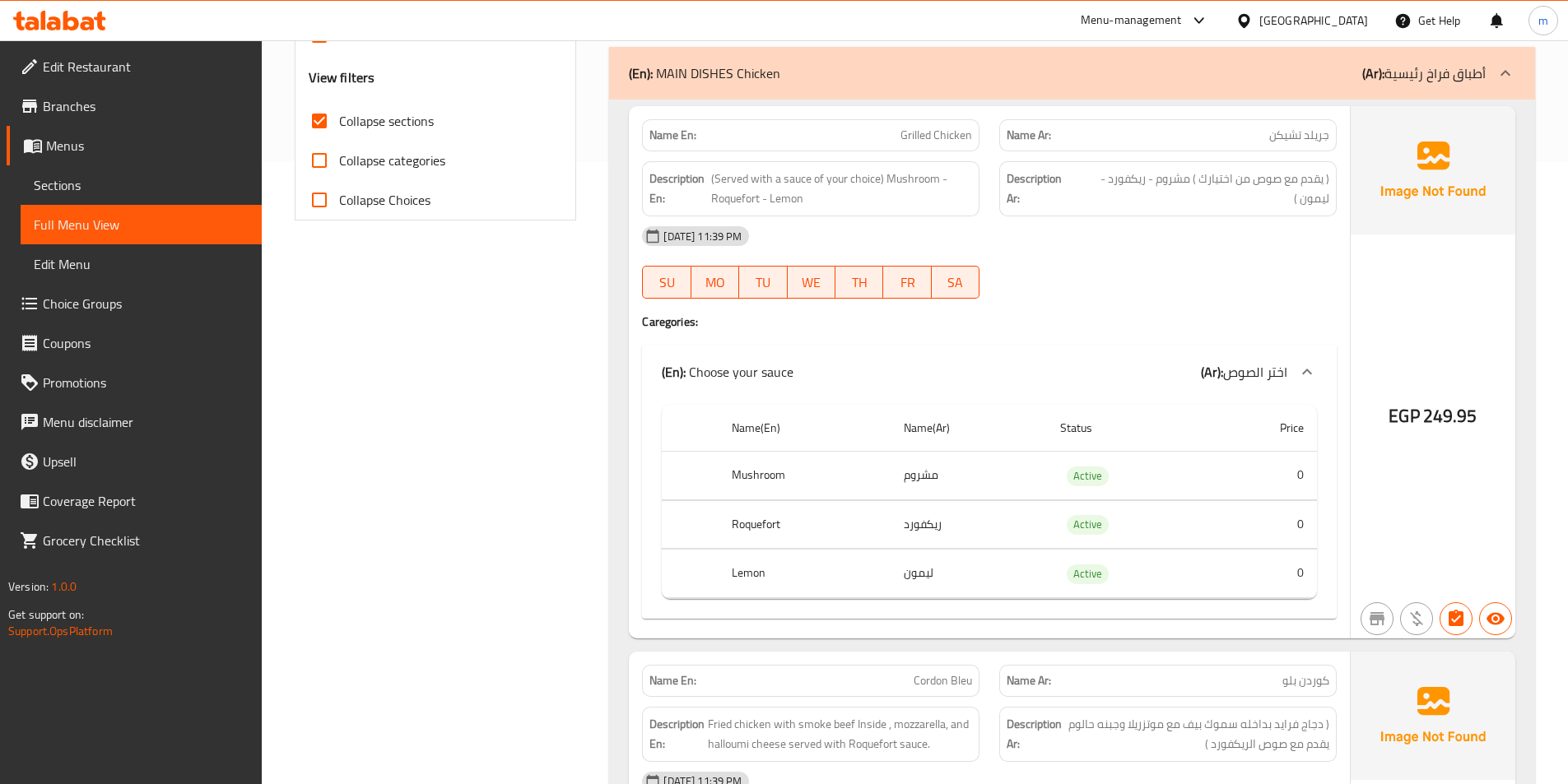
click at [1334, 79] on div "(En): MAIN DISHES Chicken (Ar): أطباق فراخ رئيسية" at bounding box center [1057, 73] width 857 height 20
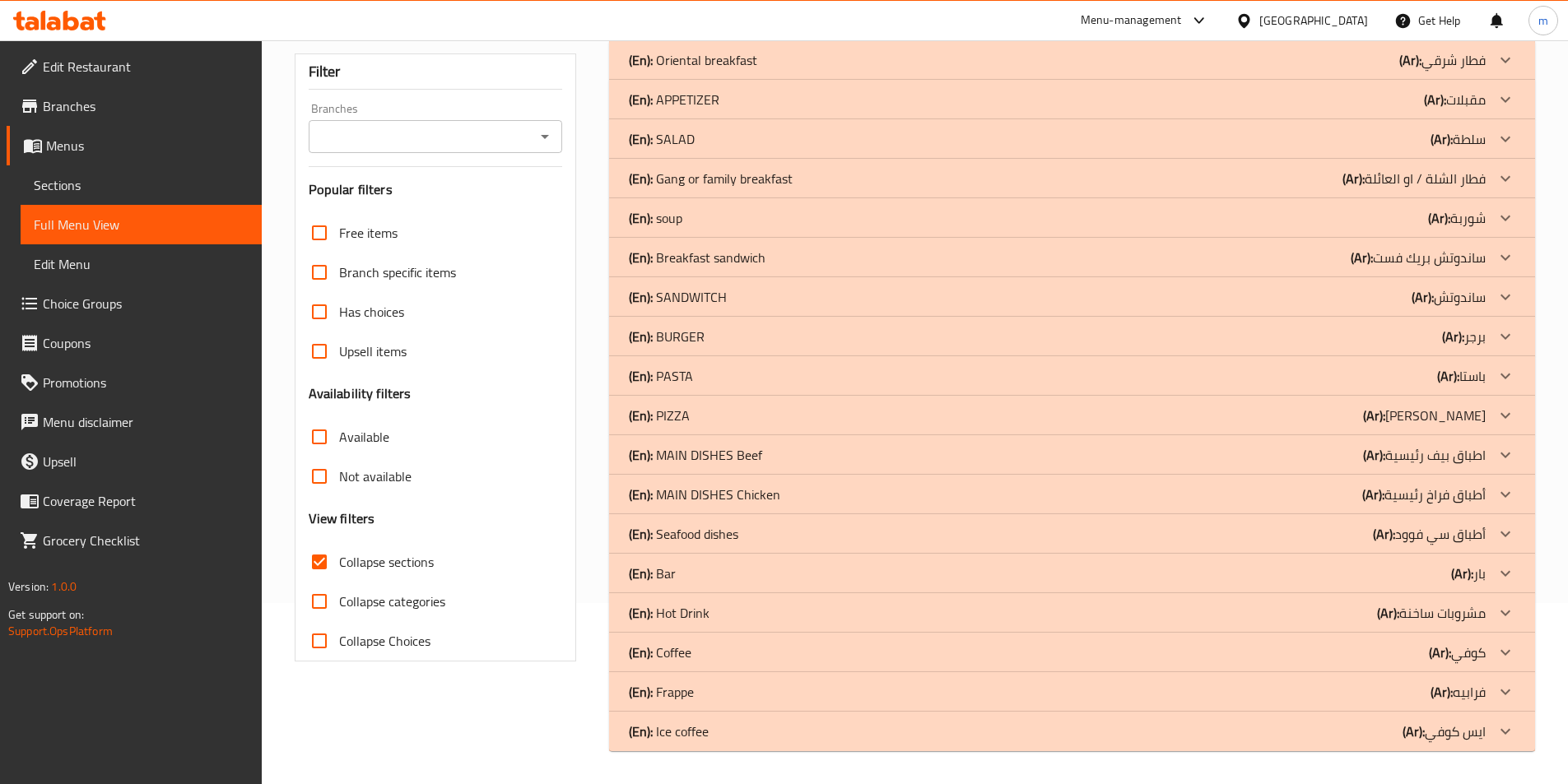
scroll to position [181, 0]
click at [1370, 536] on div "(En): Seafood dishes (Ar): أطباق سي فوود" at bounding box center [1057, 535] width 857 height 20
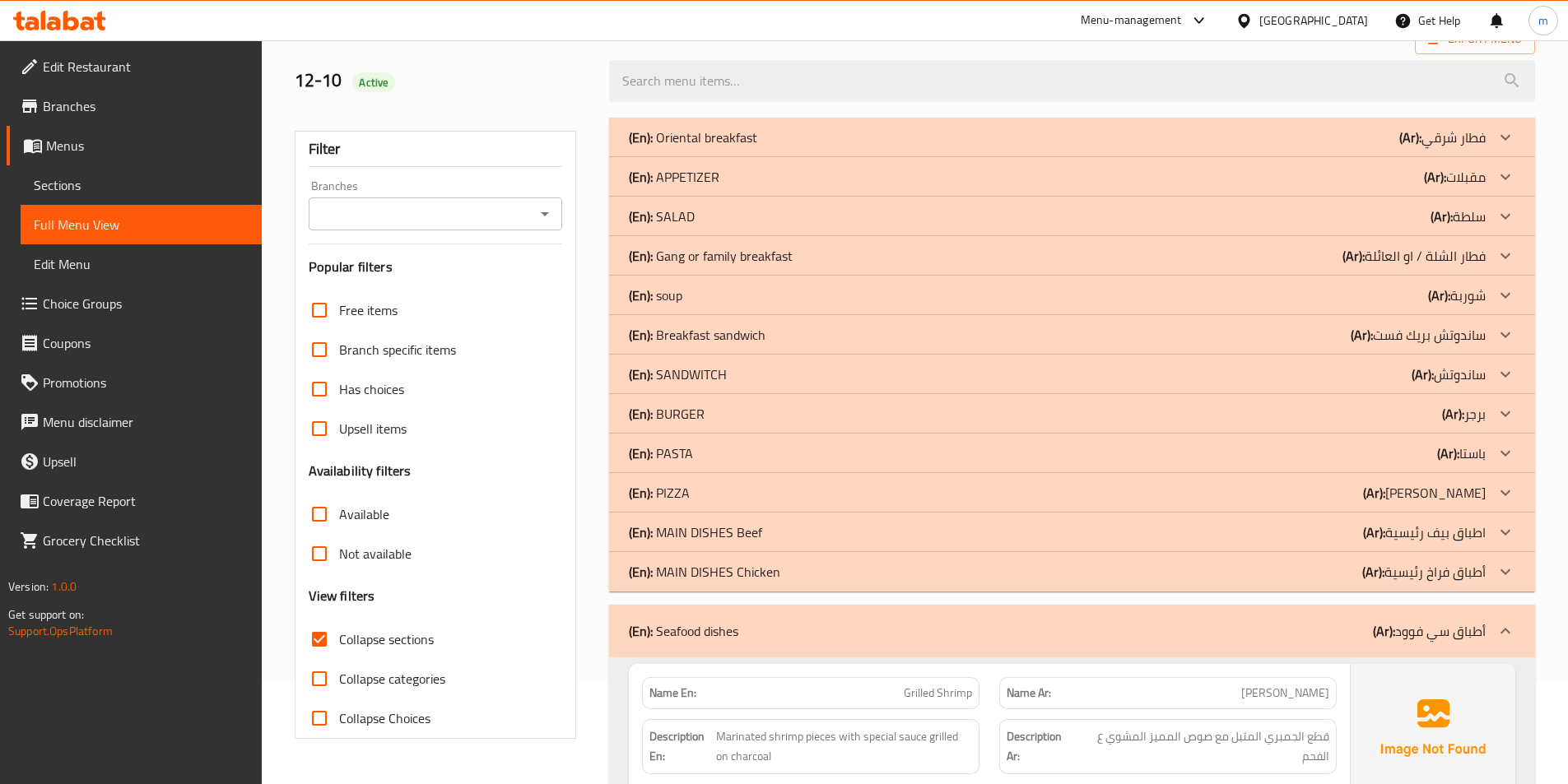
scroll to position [99, 0]
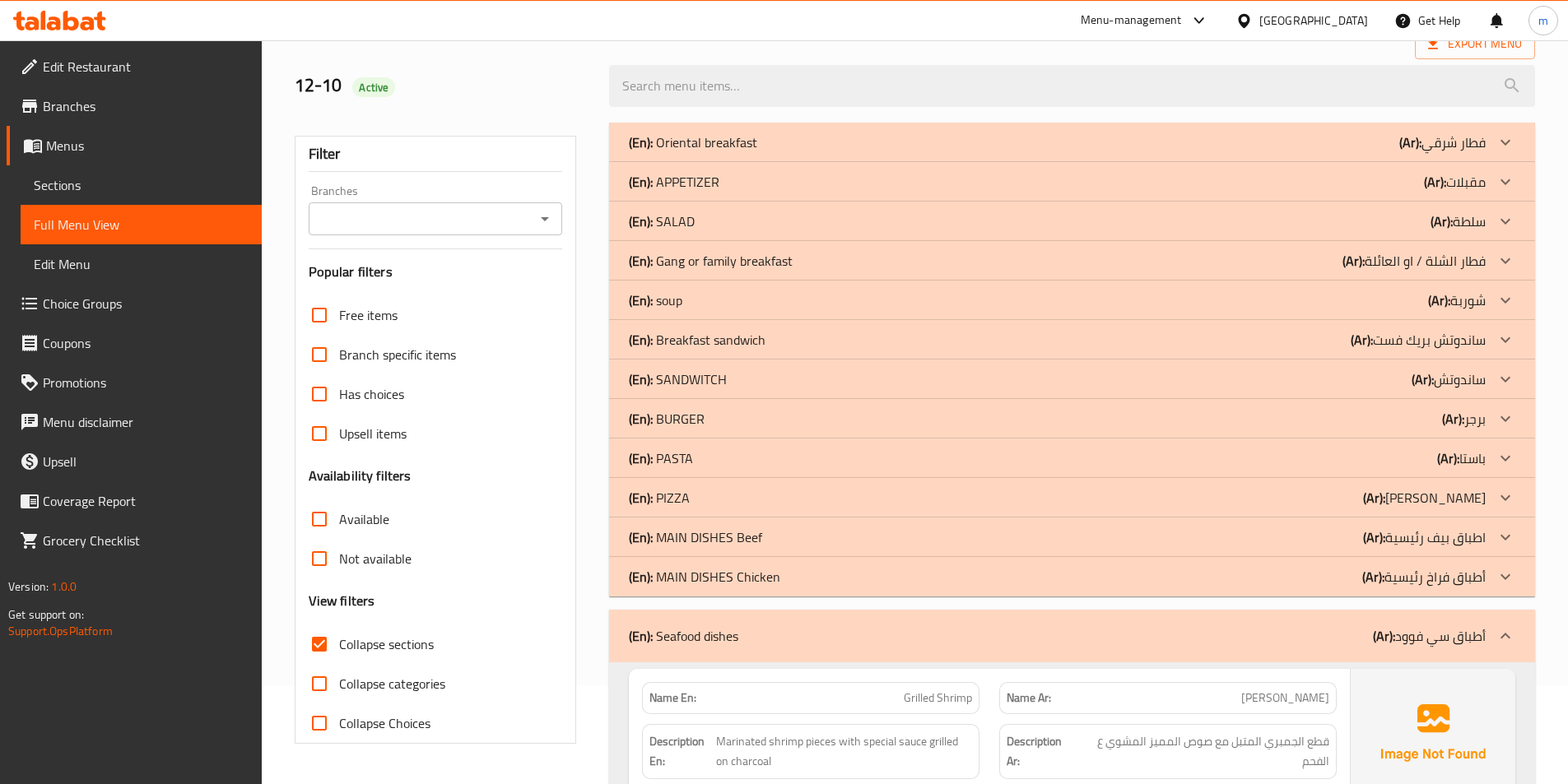
click at [1202, 644] on div "(En): Seafood dishes (Ar): أطباق سي فوود" at bounding box center [1057, 636] width 857 height 20
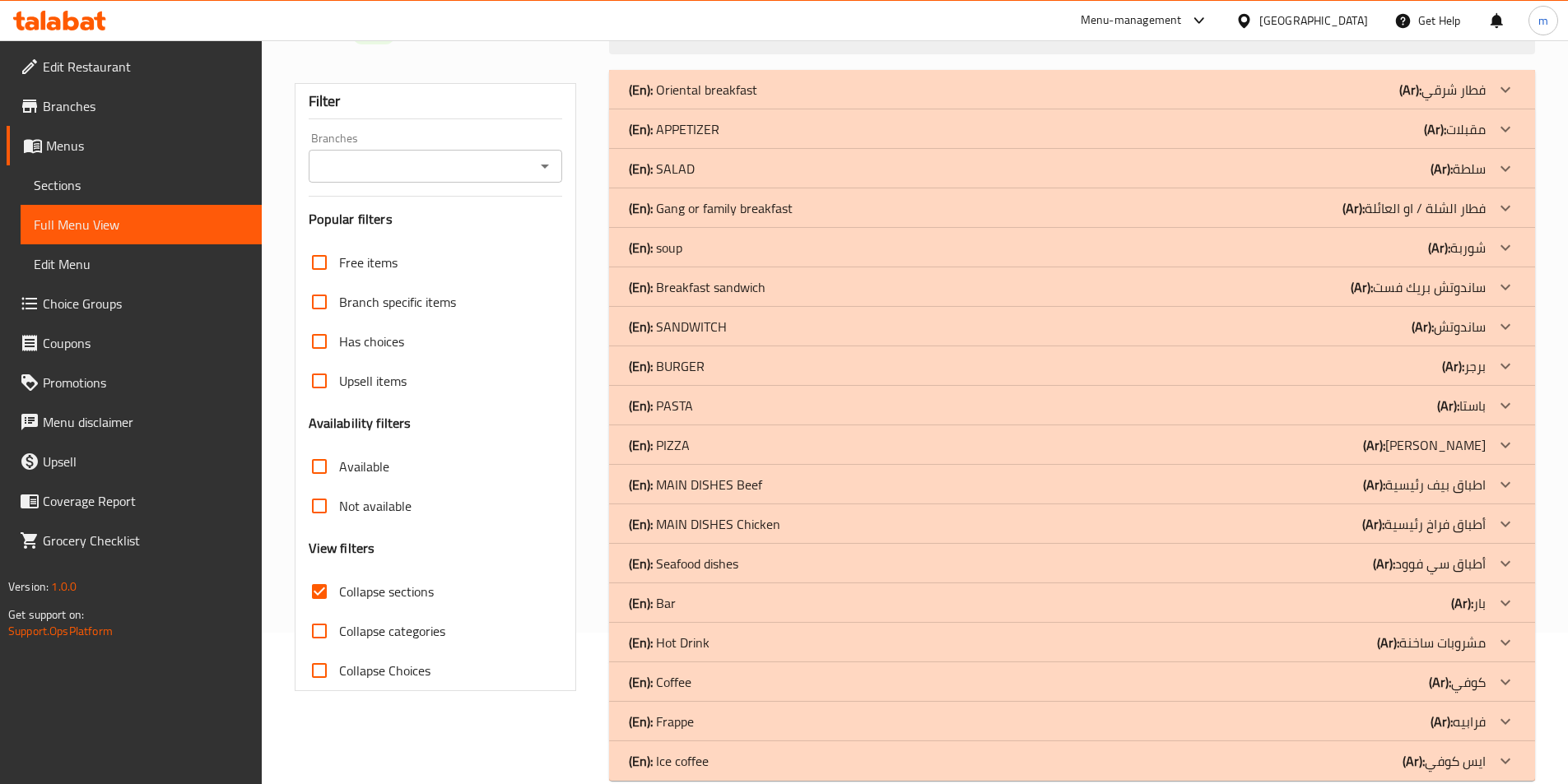
scroll to position [181, 0]
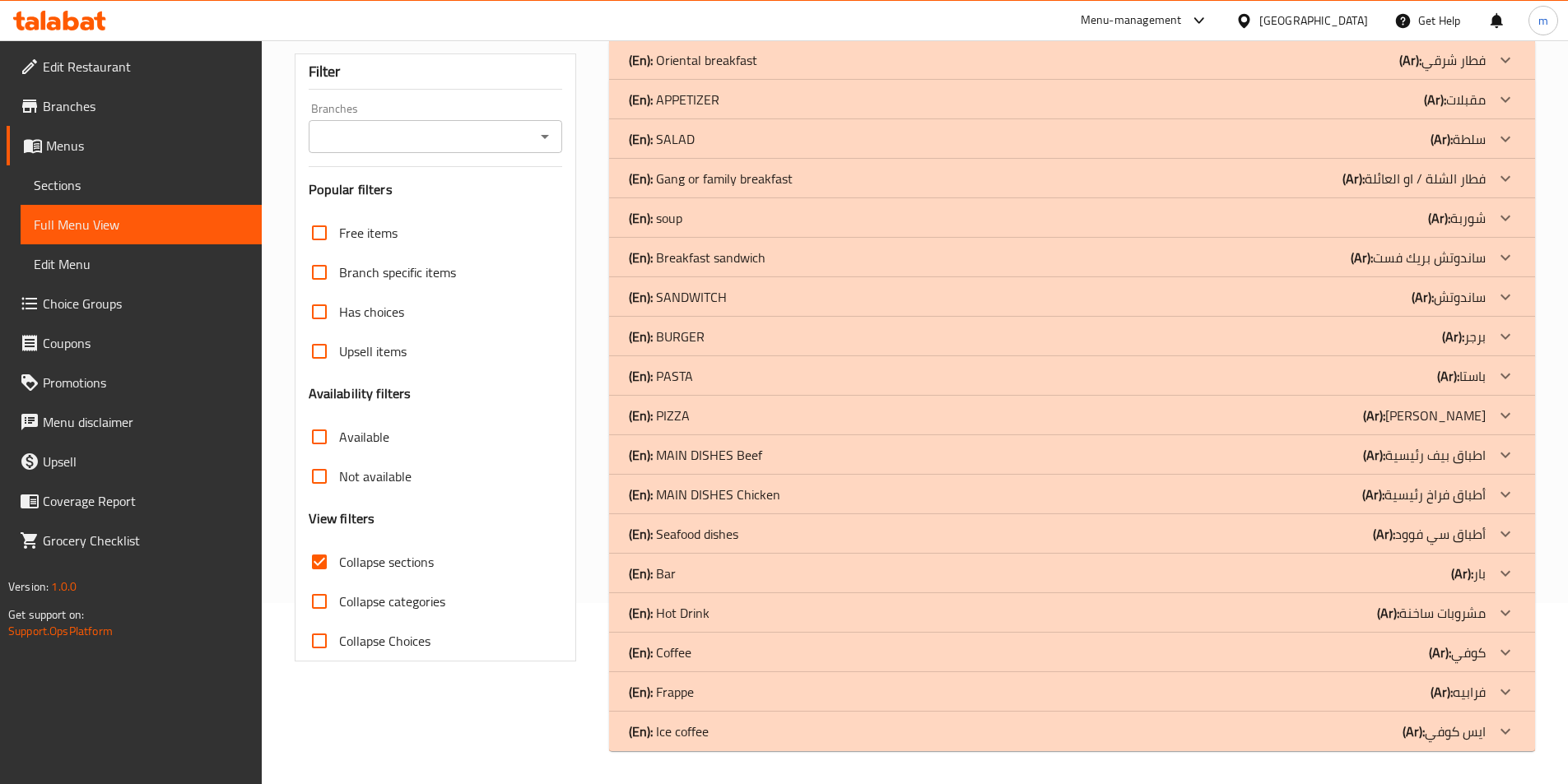
click at [1313, 578] on div "(En): Bar (Ar): بار" at bounding box center [1057, 573] width 857 height 20
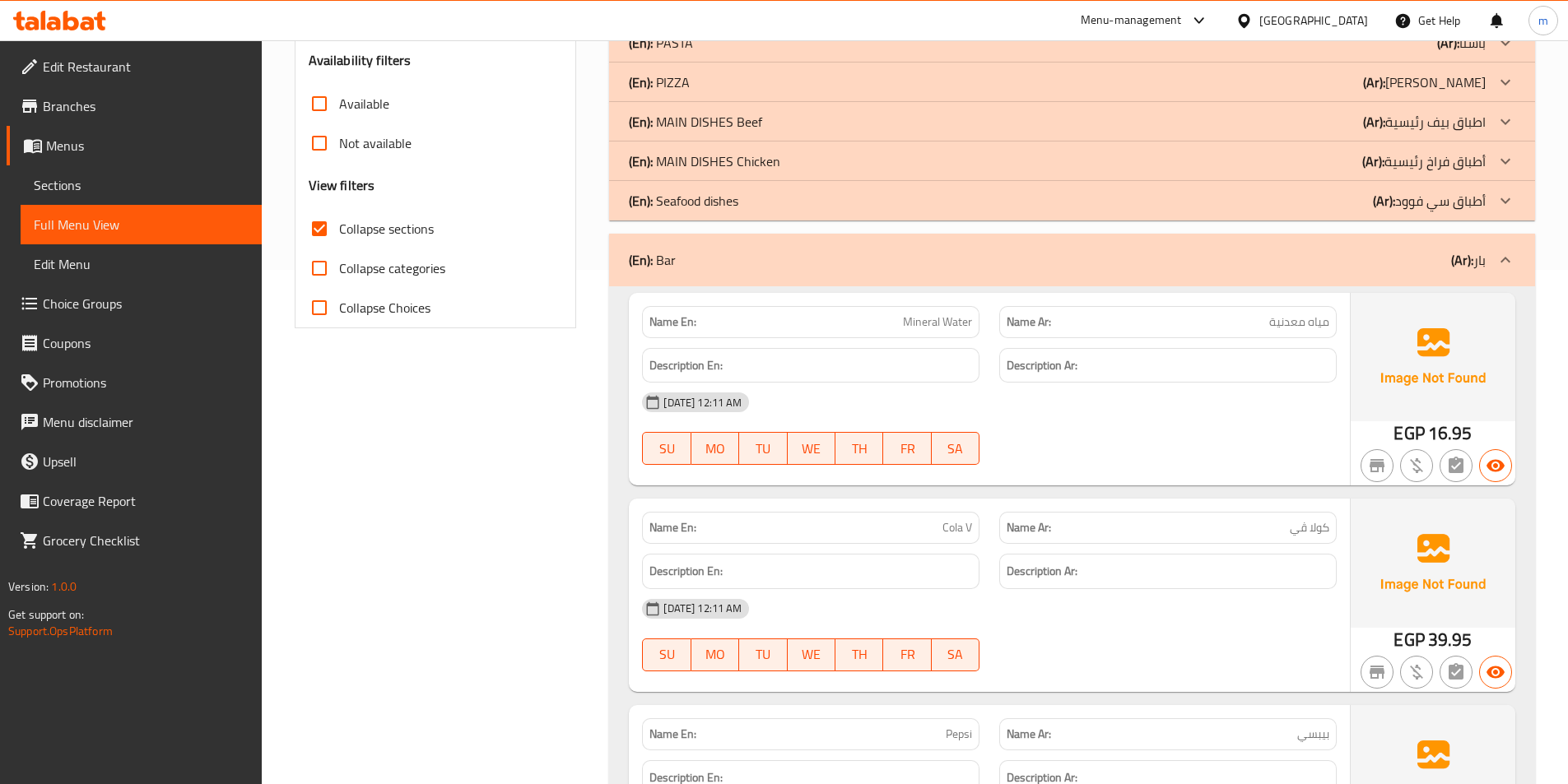
scroll to position [185, 0]
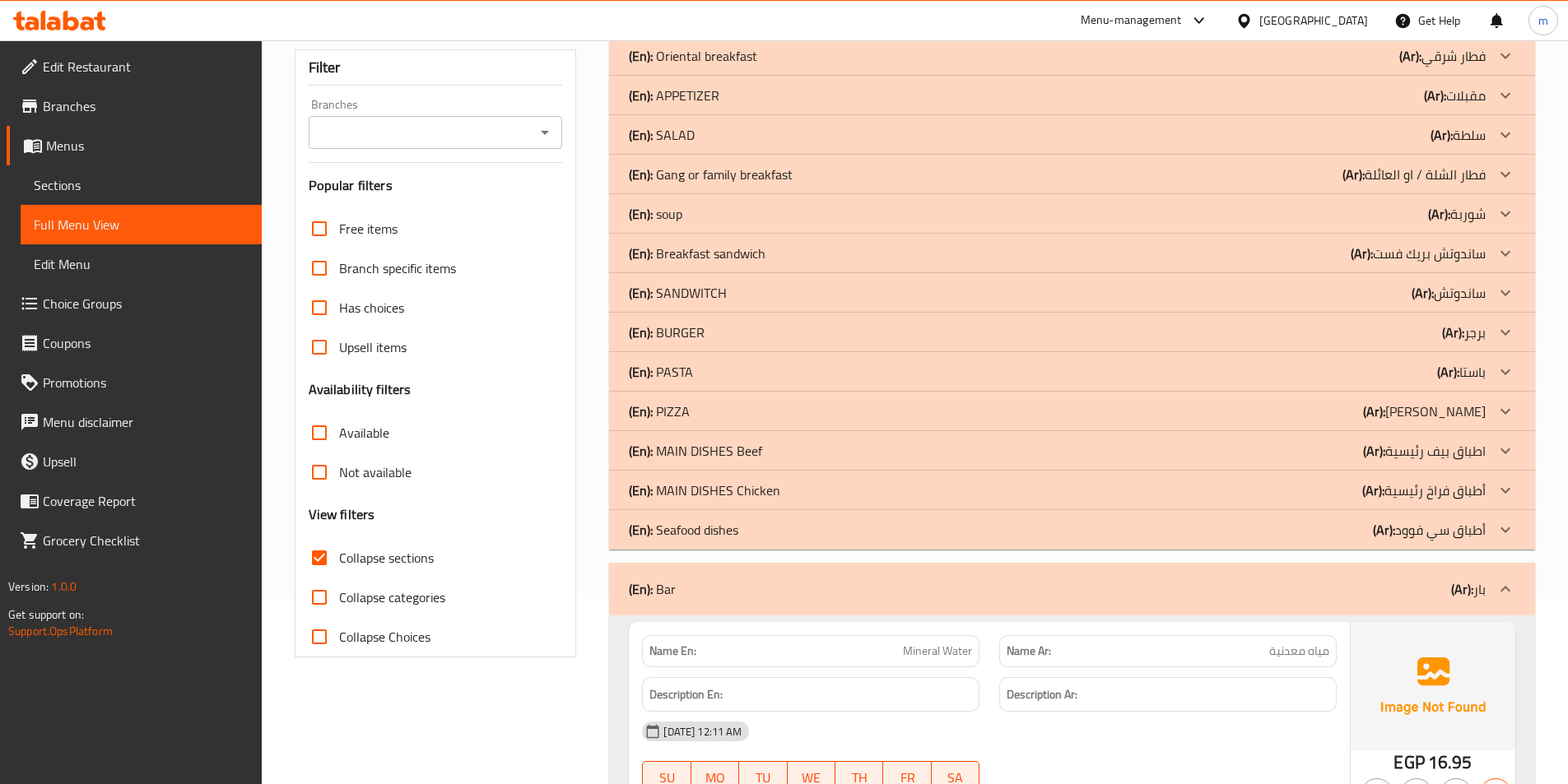
click at [1346, 599] on div "(En): Bar (Ar): بار" at bounding box center [1072, 589] width 926 height 53
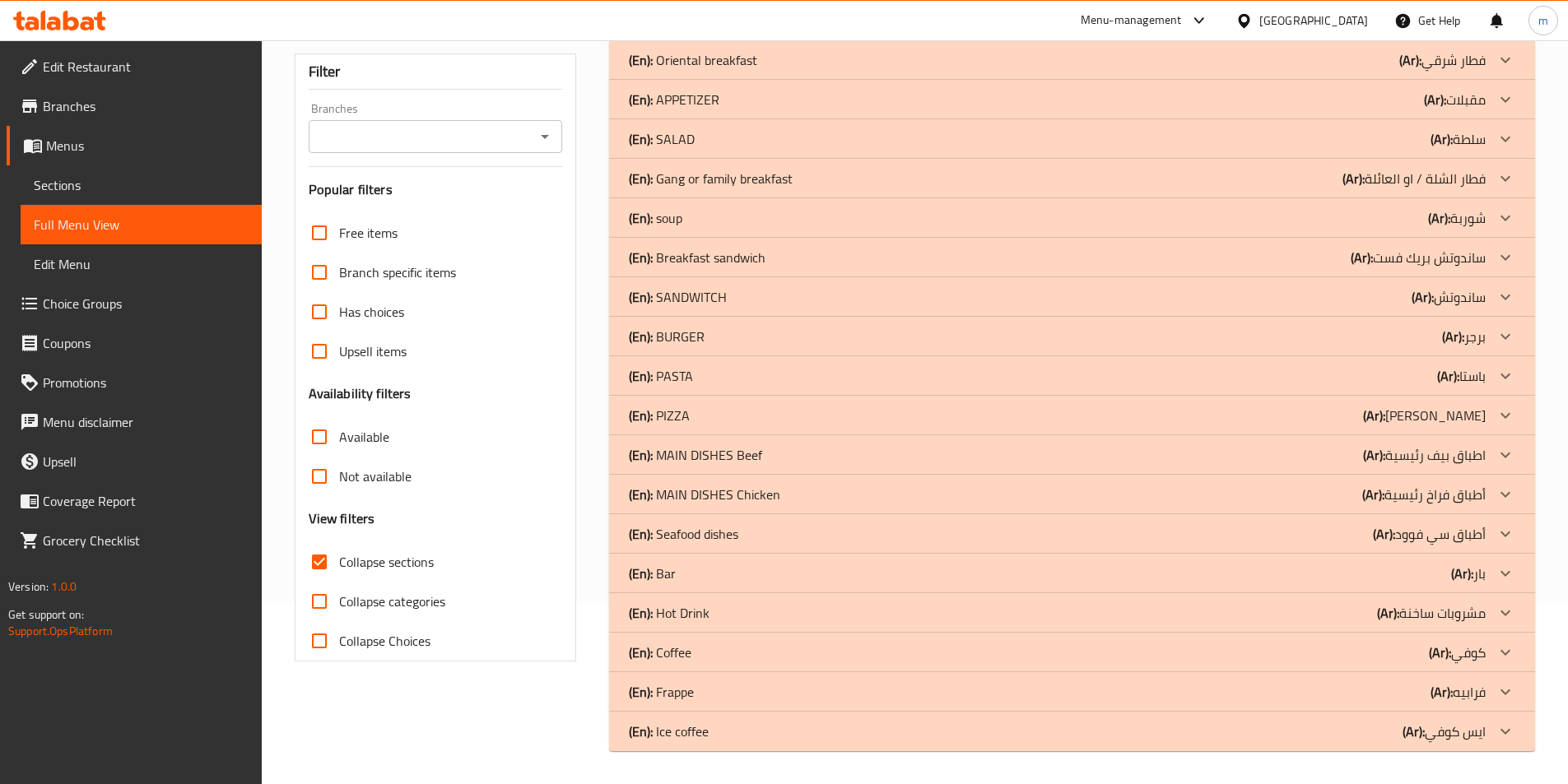
scroll to position [181, 0]
click at [1246, 614] on div "(En): Hot Drink (Ar): مشروبات ساخنة" at bounding box center [1057, 613] width 857 height 20
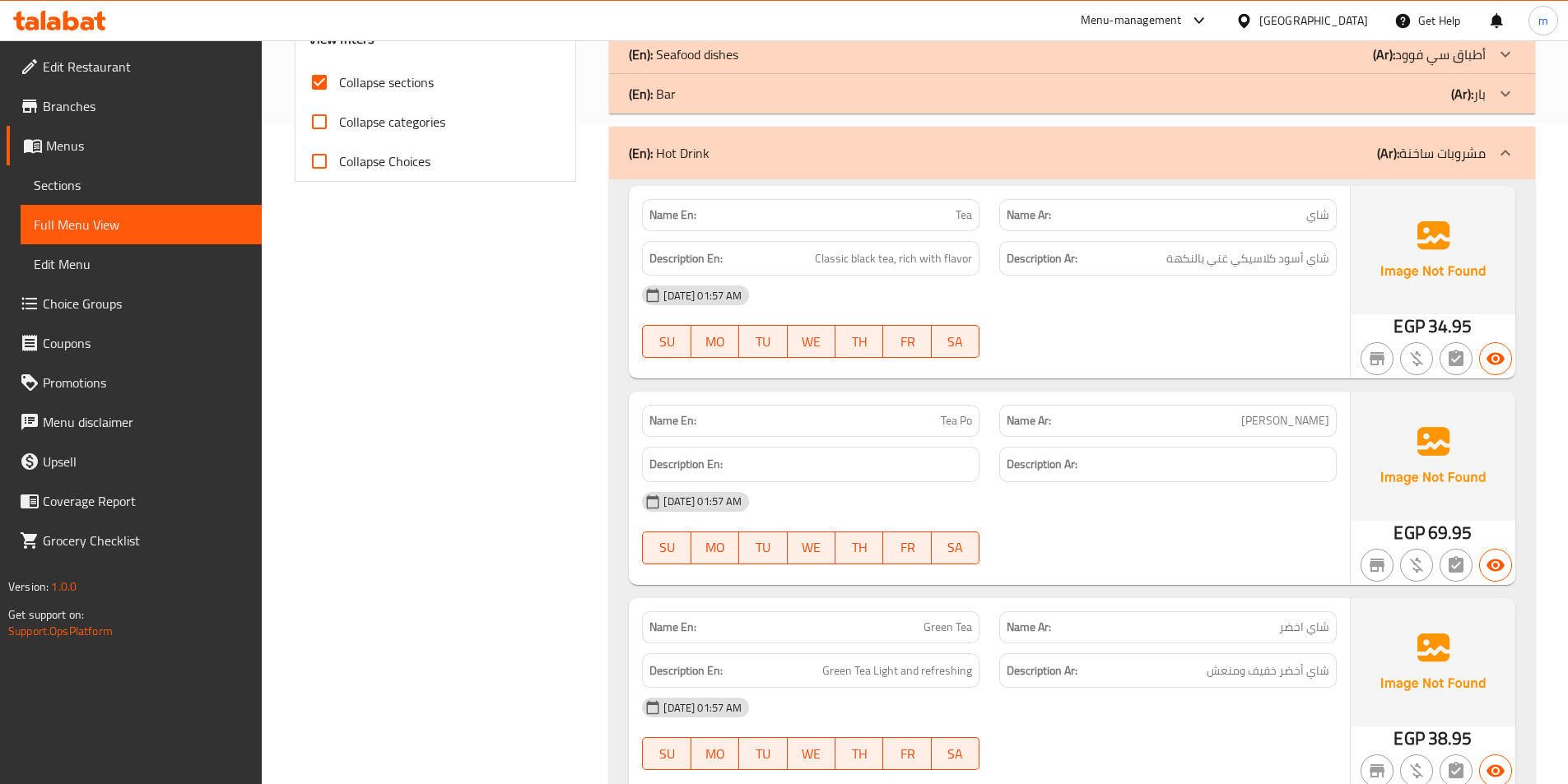
scroll to position [414, 0]
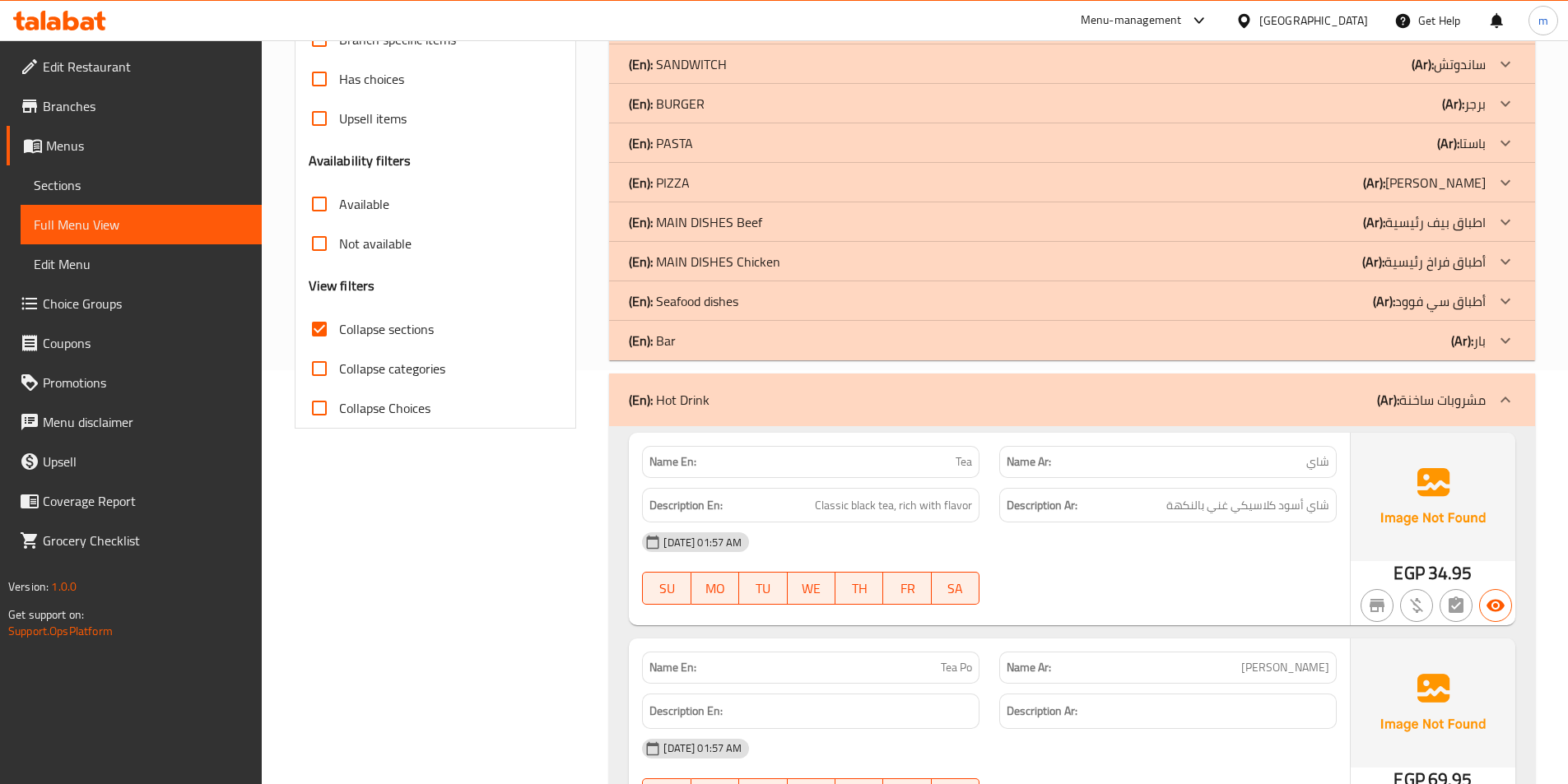
click at [1188, 409] on div "(En): Hot Drink (Ar): مشروبات ساخنة" at bounding box center [1057, 400] width 857 height 20
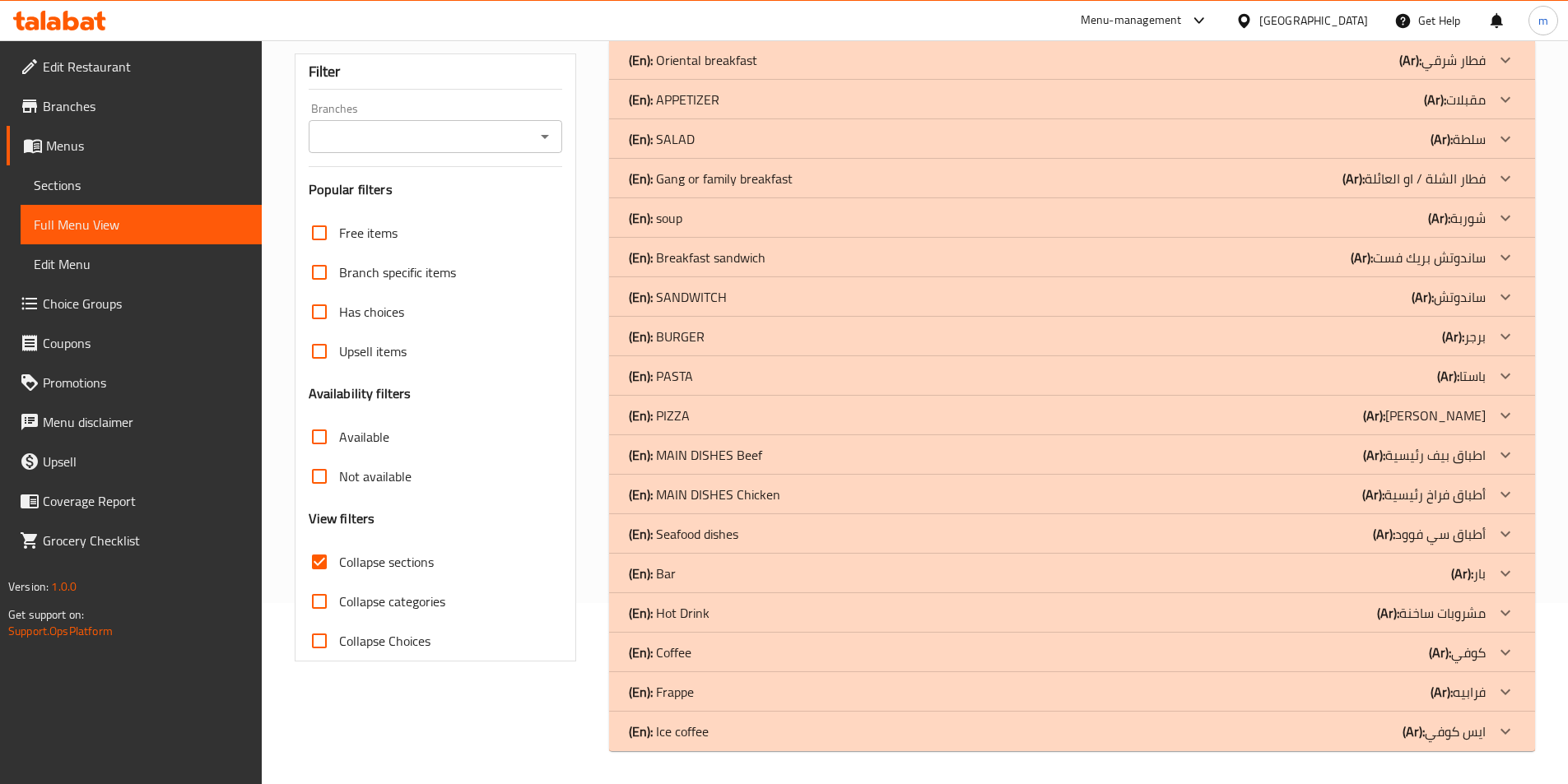
scroll to position [181, 0]
click at [1355, 651] on div "(En): Coffee (Ar): كوفي" at bounding box center [1057, 653] width 857 height 20
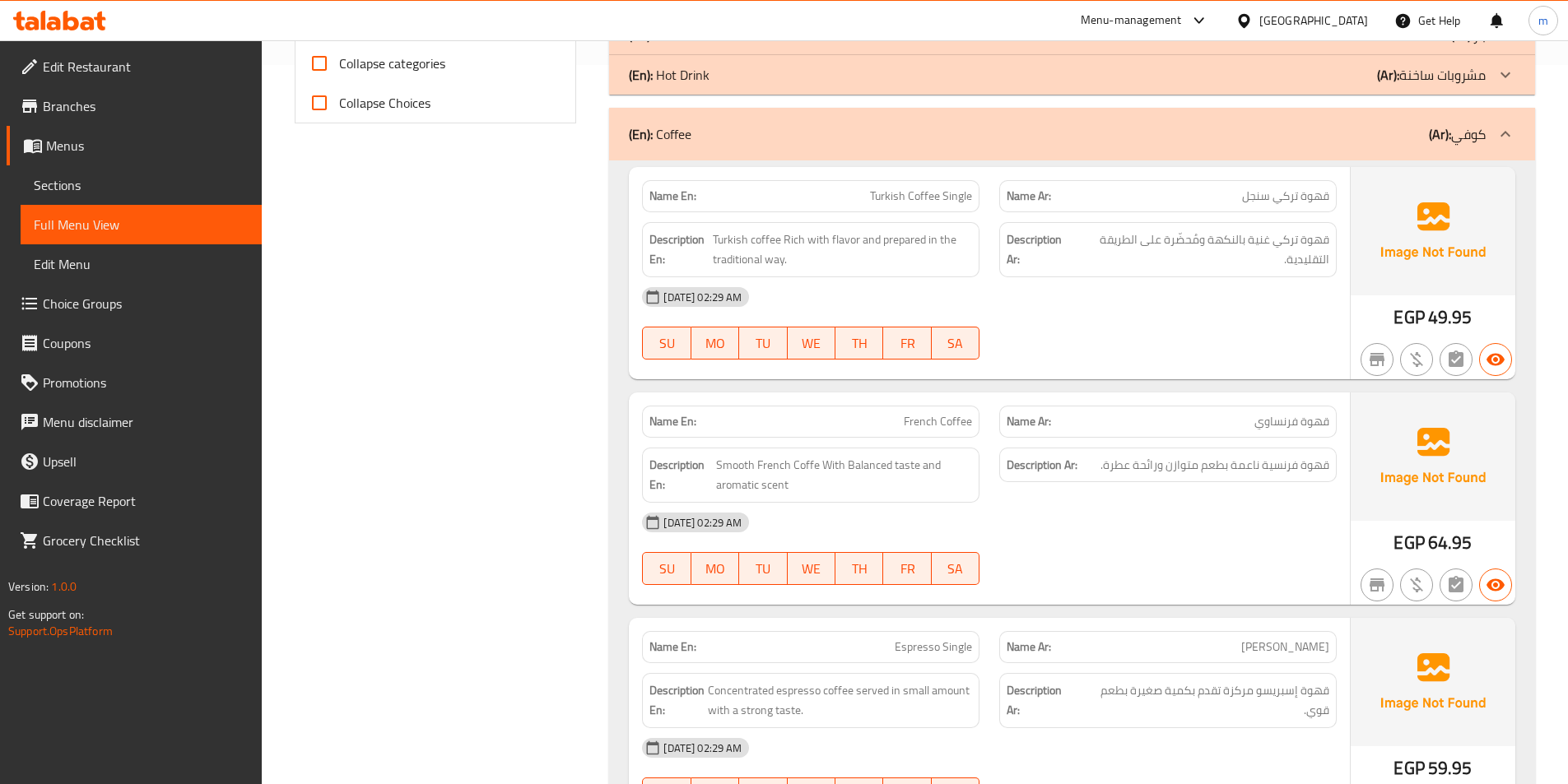
scroll to position [757, 0]
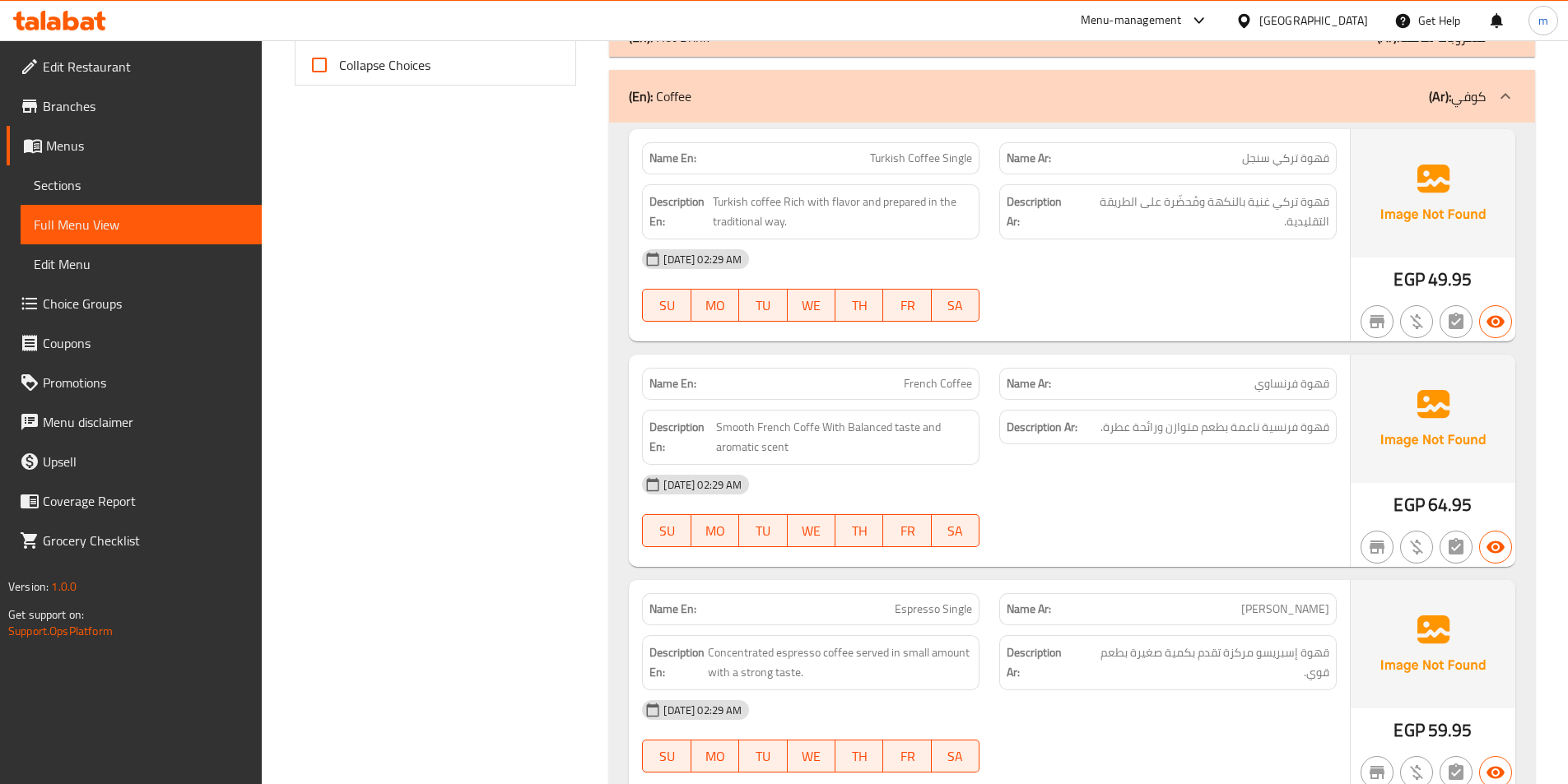
click at [778, 114] on div "(En): Coffee (Ar): كوفي" at bounding box center [1072, 96] width 926 height 53
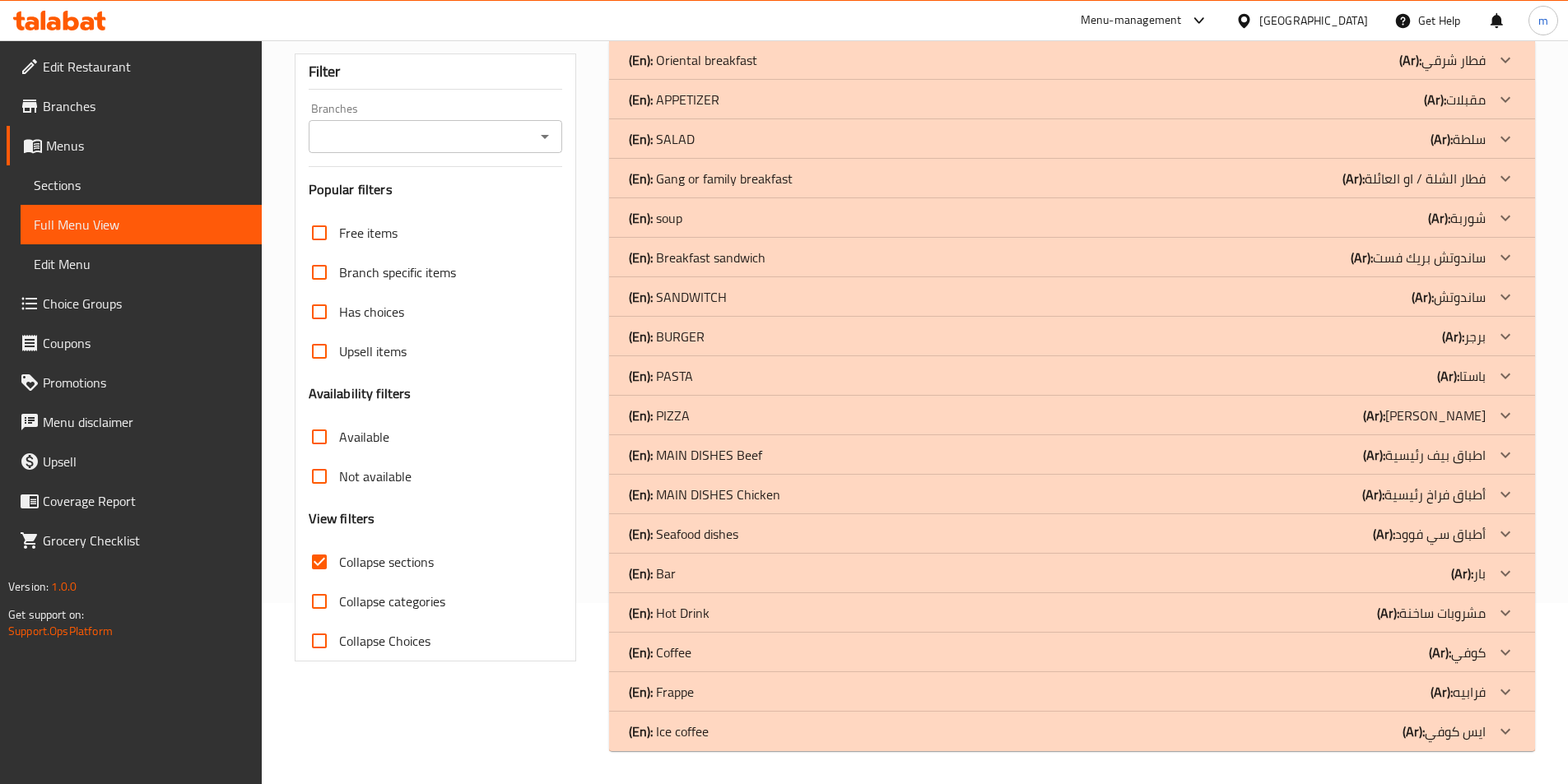
scroll to position [181, 0]
click at [762, 733] on div "(En): Ice coffee (Ar): [PERSON_NAME]" at bounding box center [1057, 732] width 857 height 20
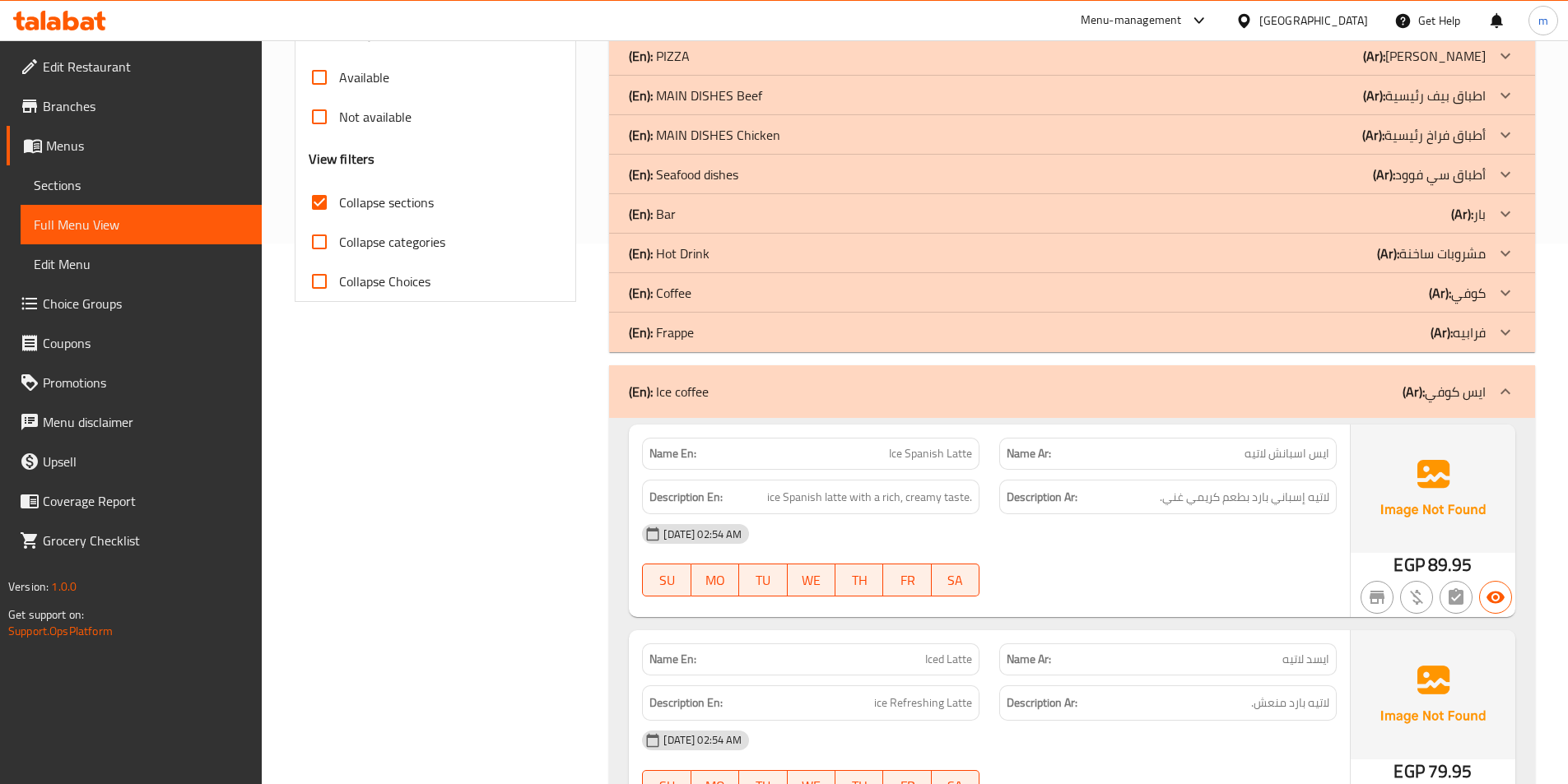
scroll to position [524, 0]
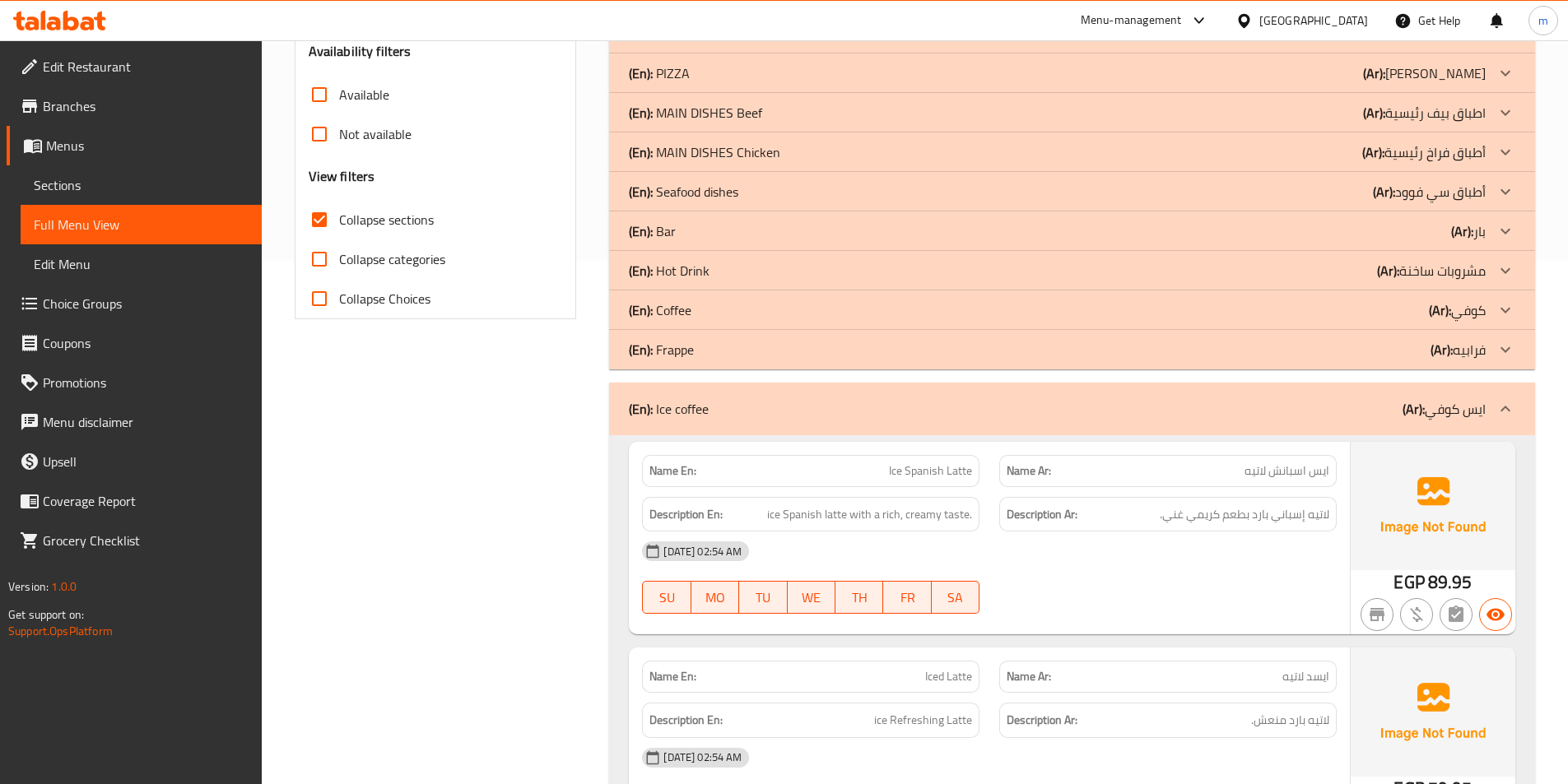
click at [1186, 405] on div "(En): Ice coffee (Ar): [PERSON_NAME]" at bounding box center [1057, 409] width 857 height 20
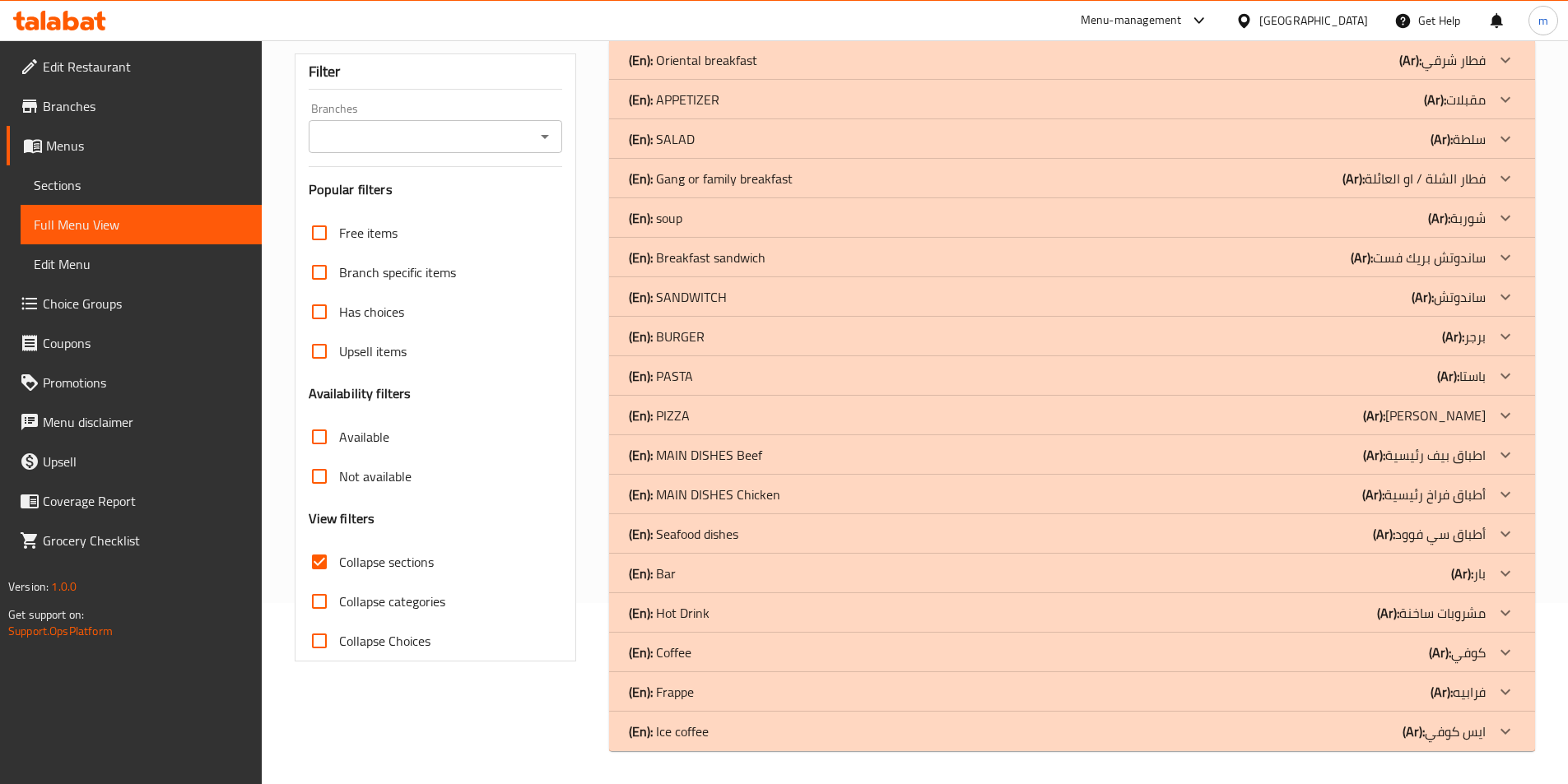
scroll to position [181, 0]
click at [1384, 699] on div "(En): Frappe (Ar): فرابيه" at bounding box center [1057, 692] width 857 height 20
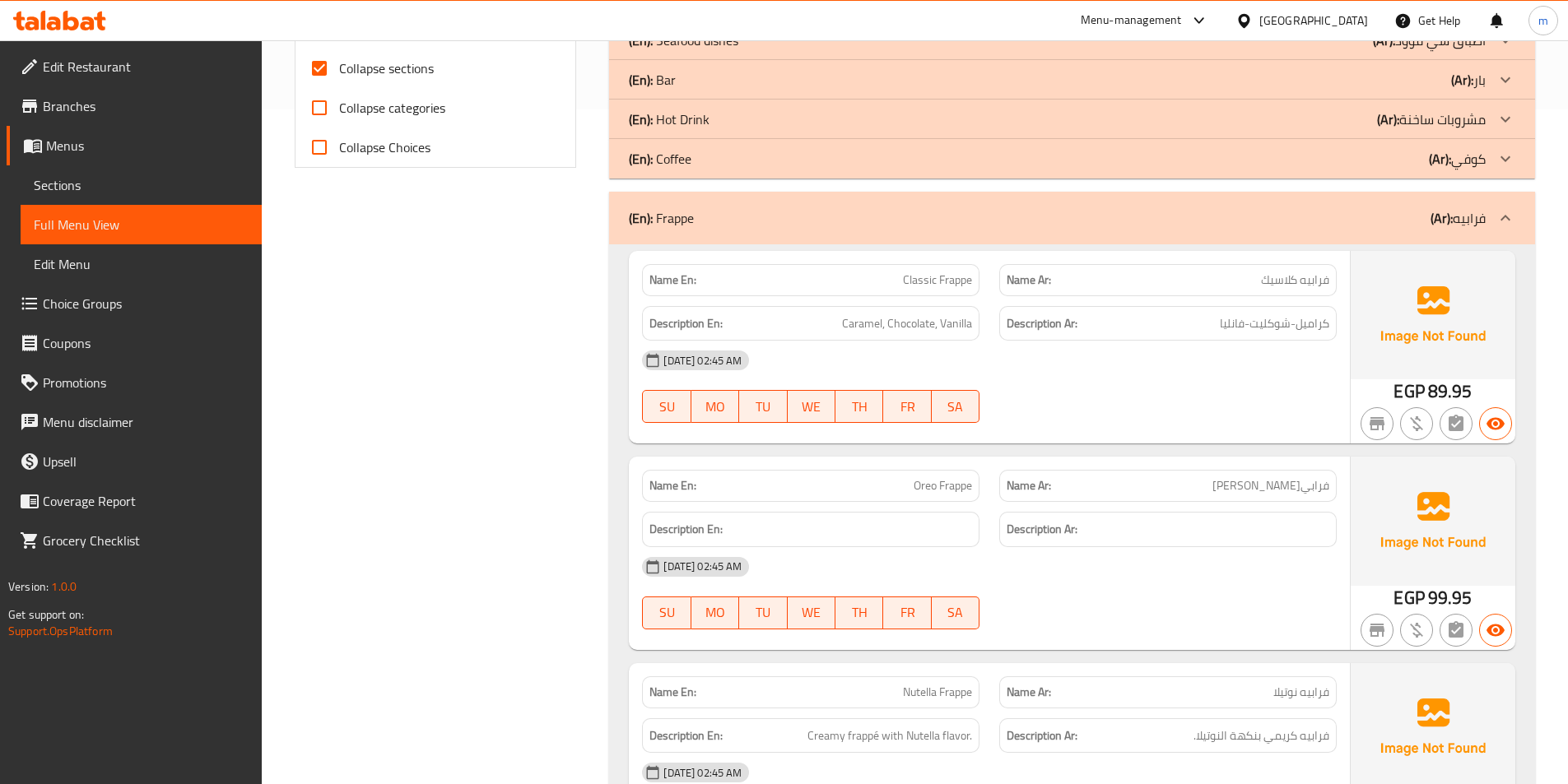
scroll to position [840, 0]
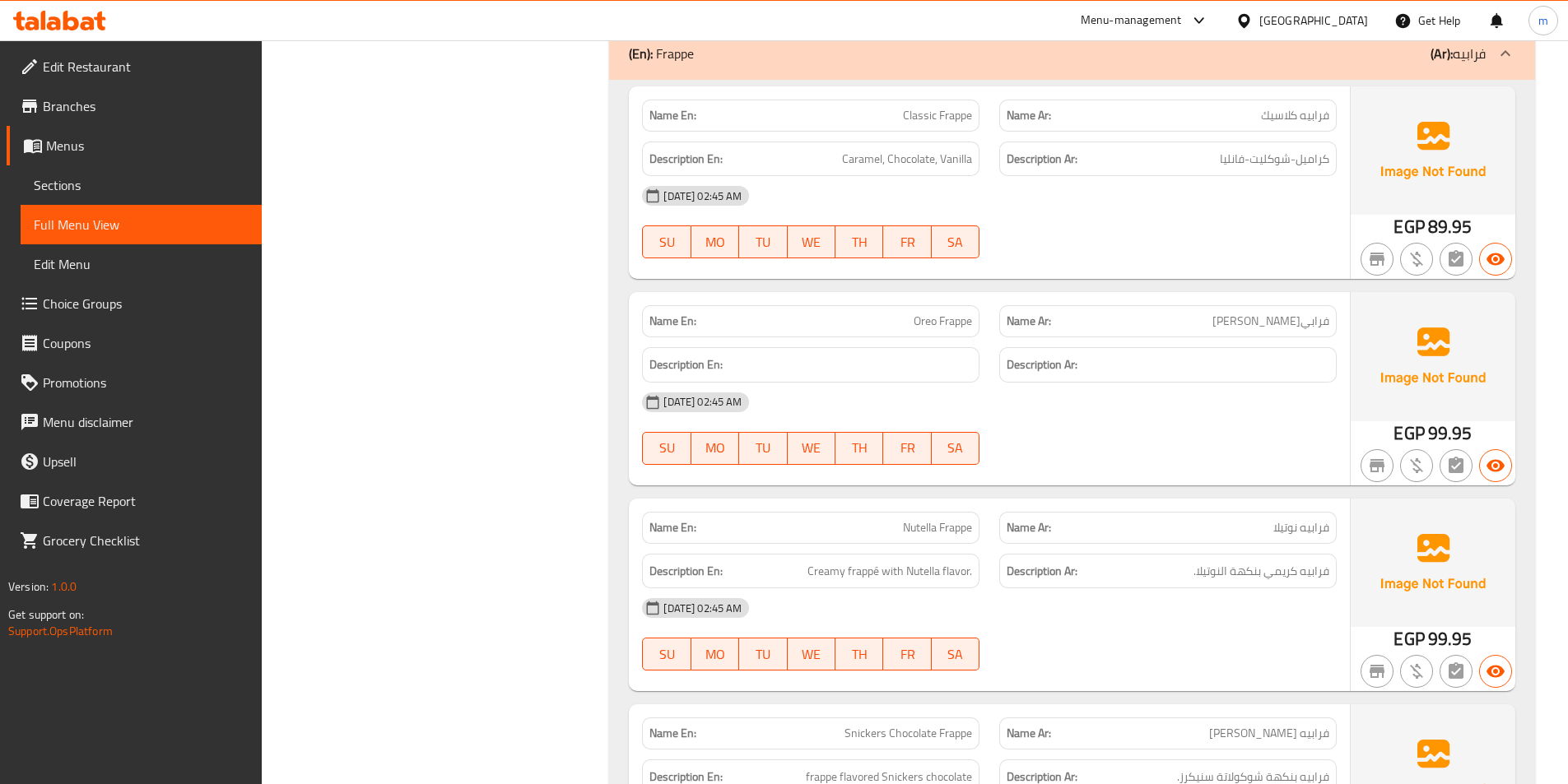
click at [1256, 356] on h6 "Description Ar:" at bounding box center [1167, 365] width 322 height 21
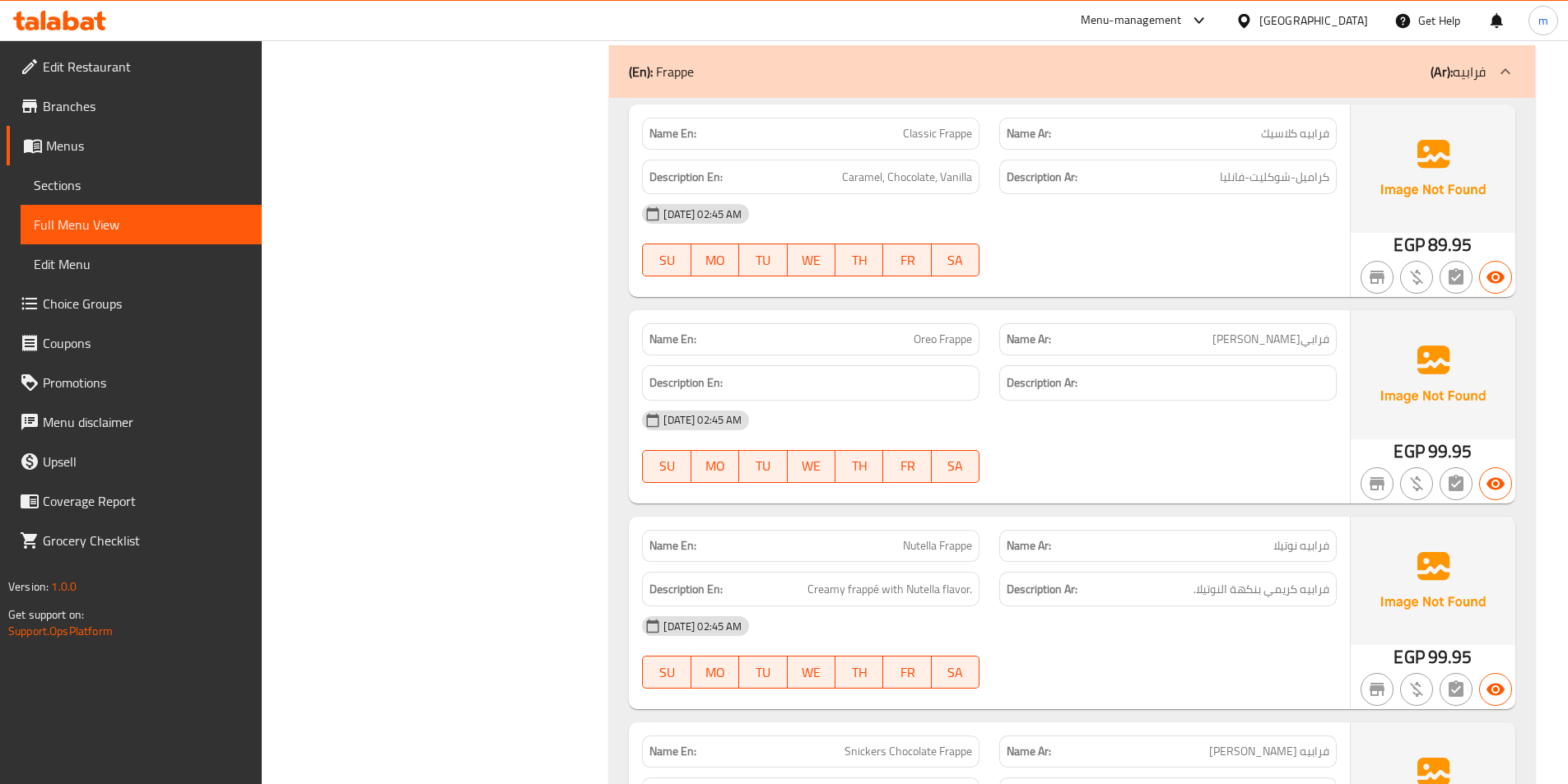
scroll to position [619, 0]
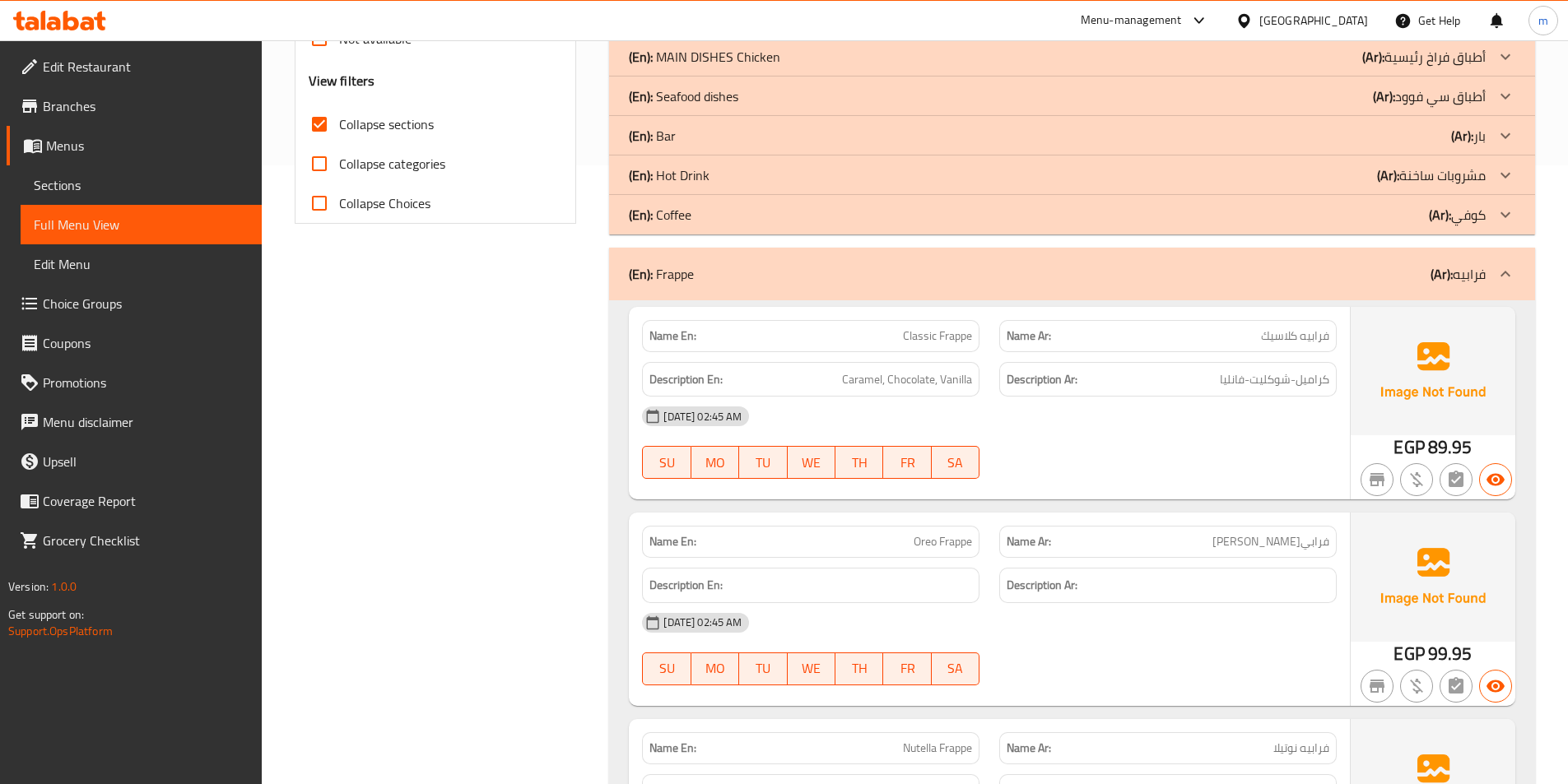
click at [1229, 285] on div "(En): Frappe (Ar): فرابيه" at bounding box center [1072, 274] width 926 height 53
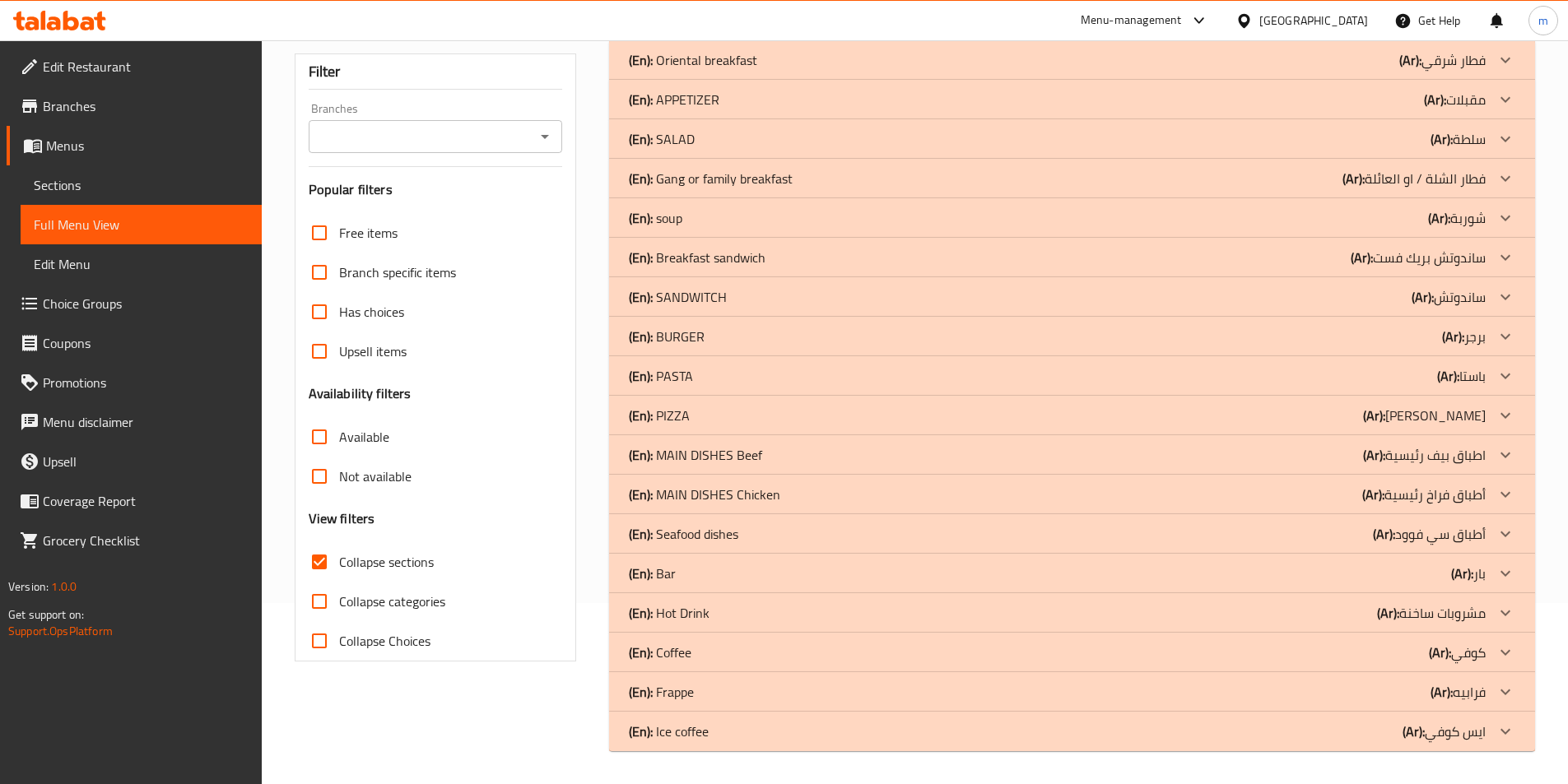
scroll to position [181, 0]
click at [1271, 654] on div "(En): Coffee (Ar): كوفي" at bounding box center [1057, 653] width 857 height 20
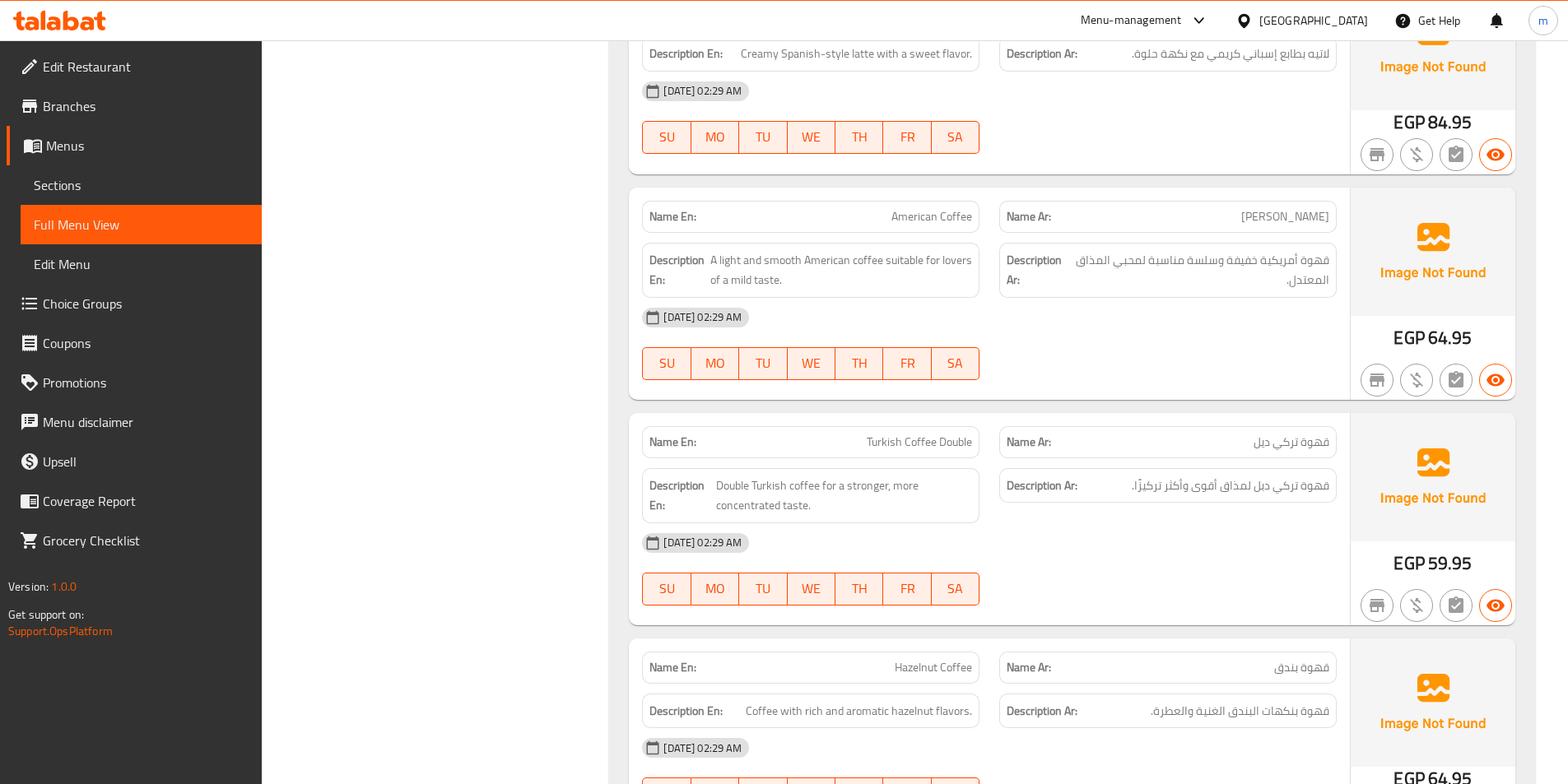
scroll to position [1909, 0]
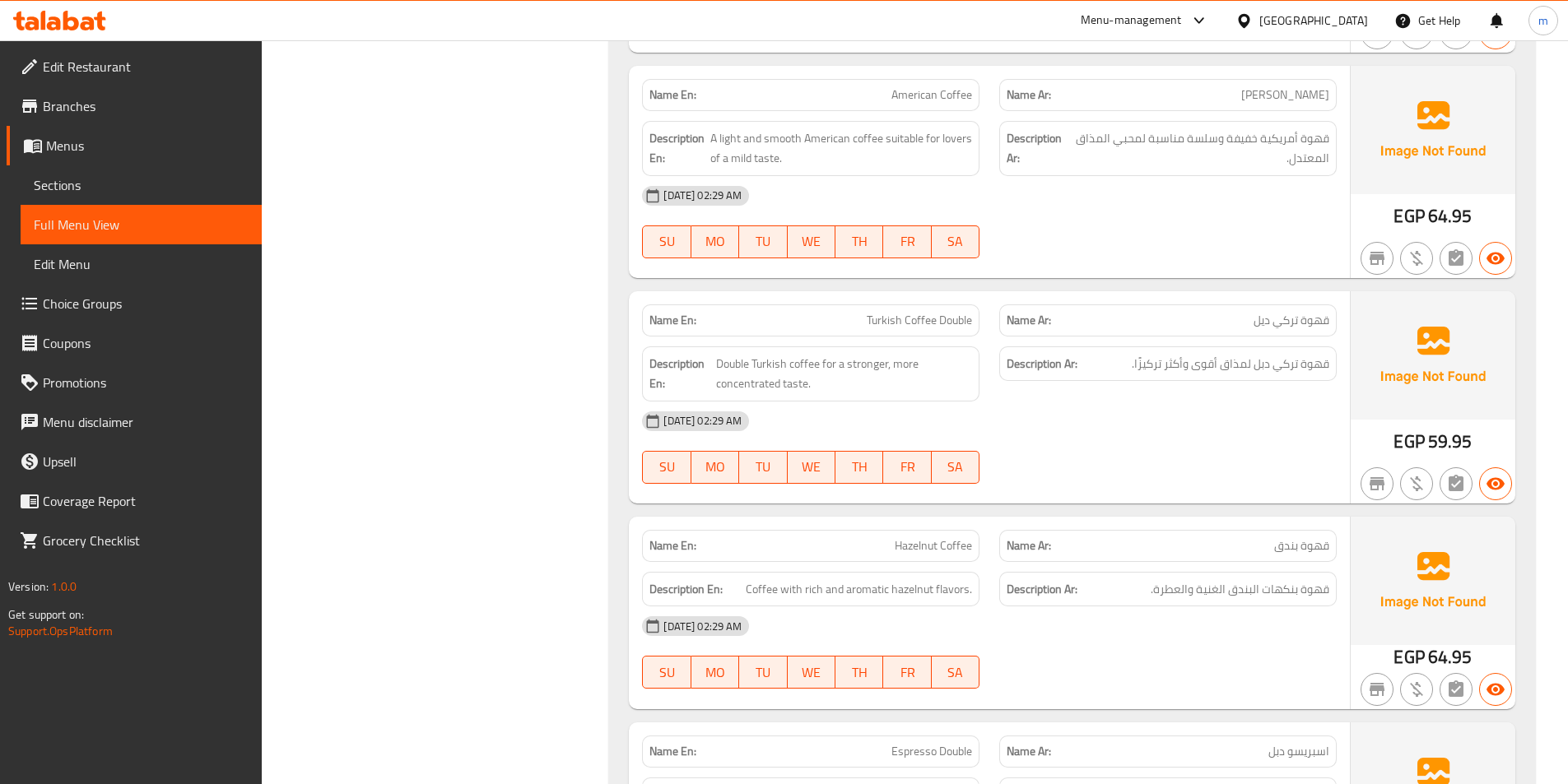
click at [922, 332] on div "Name En: Turkish Coffee Double" at bounding box center [811, 320] width 337 height 32
click at [923, 322] on span "Turkish Coffee Double" at bounding box center [919, 320] width 105 height 17
copy span "Turkish Coffee Double"
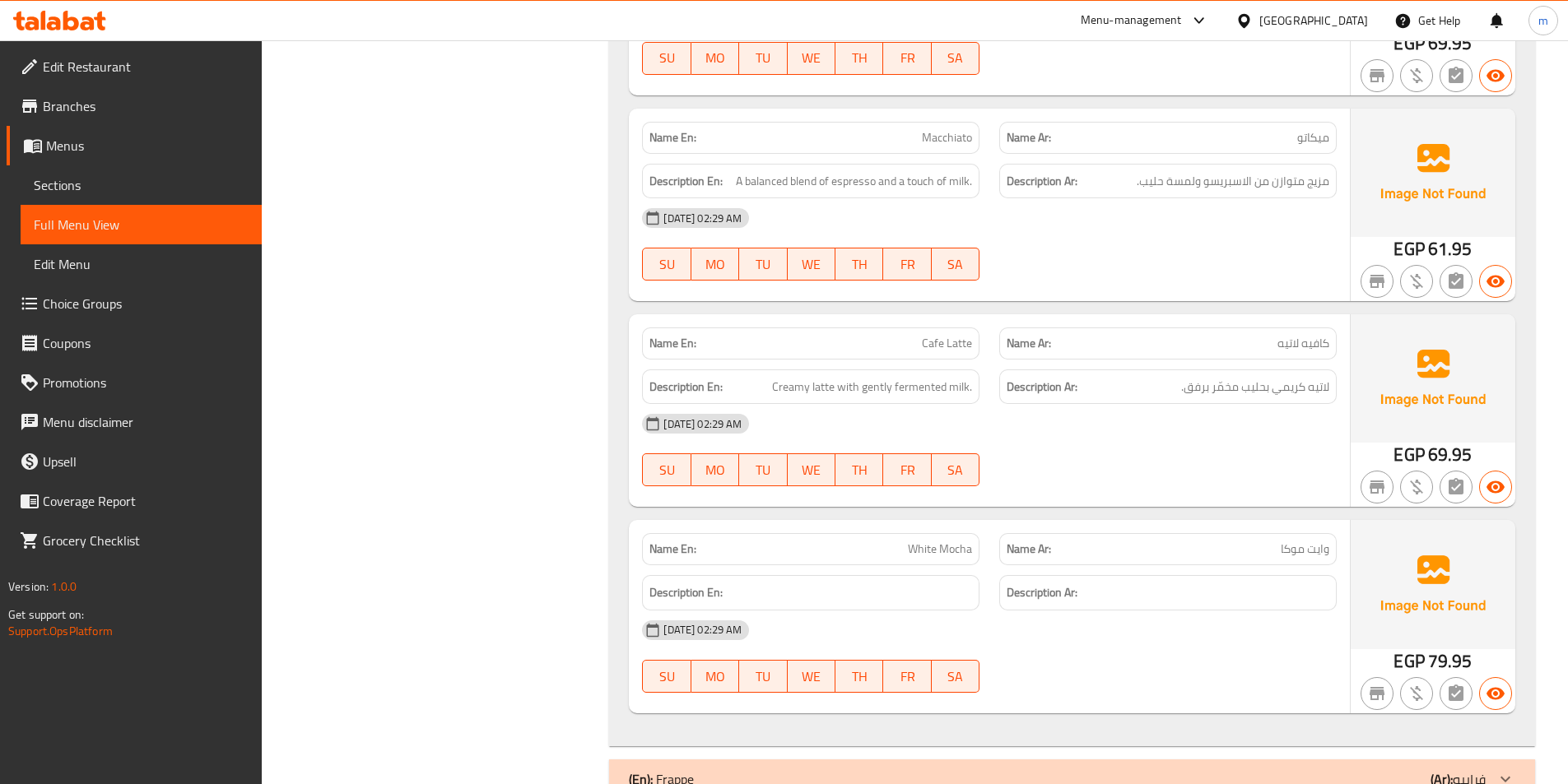
scroll to position [3637, 0]
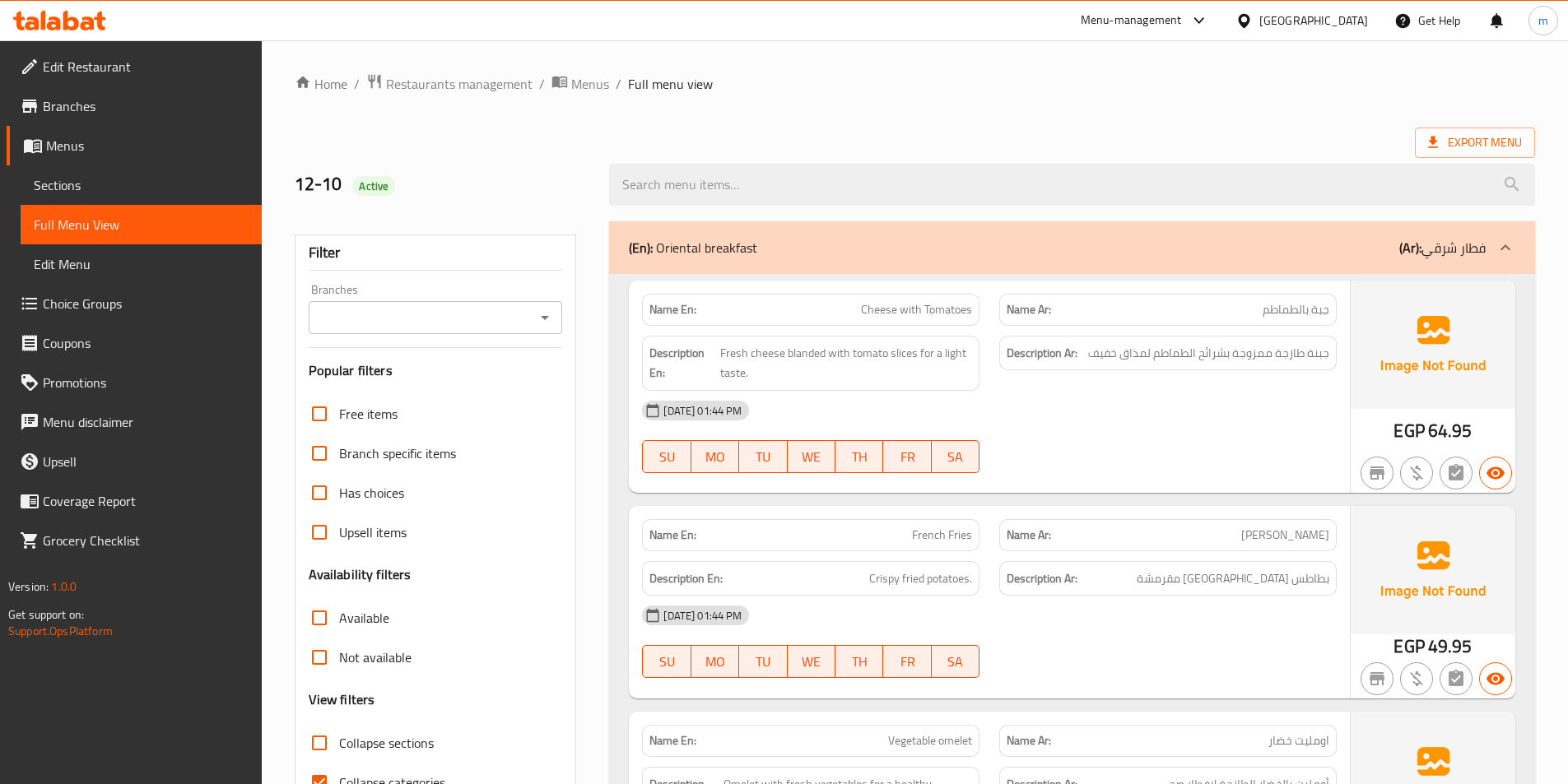
scroll to position [82, 0]
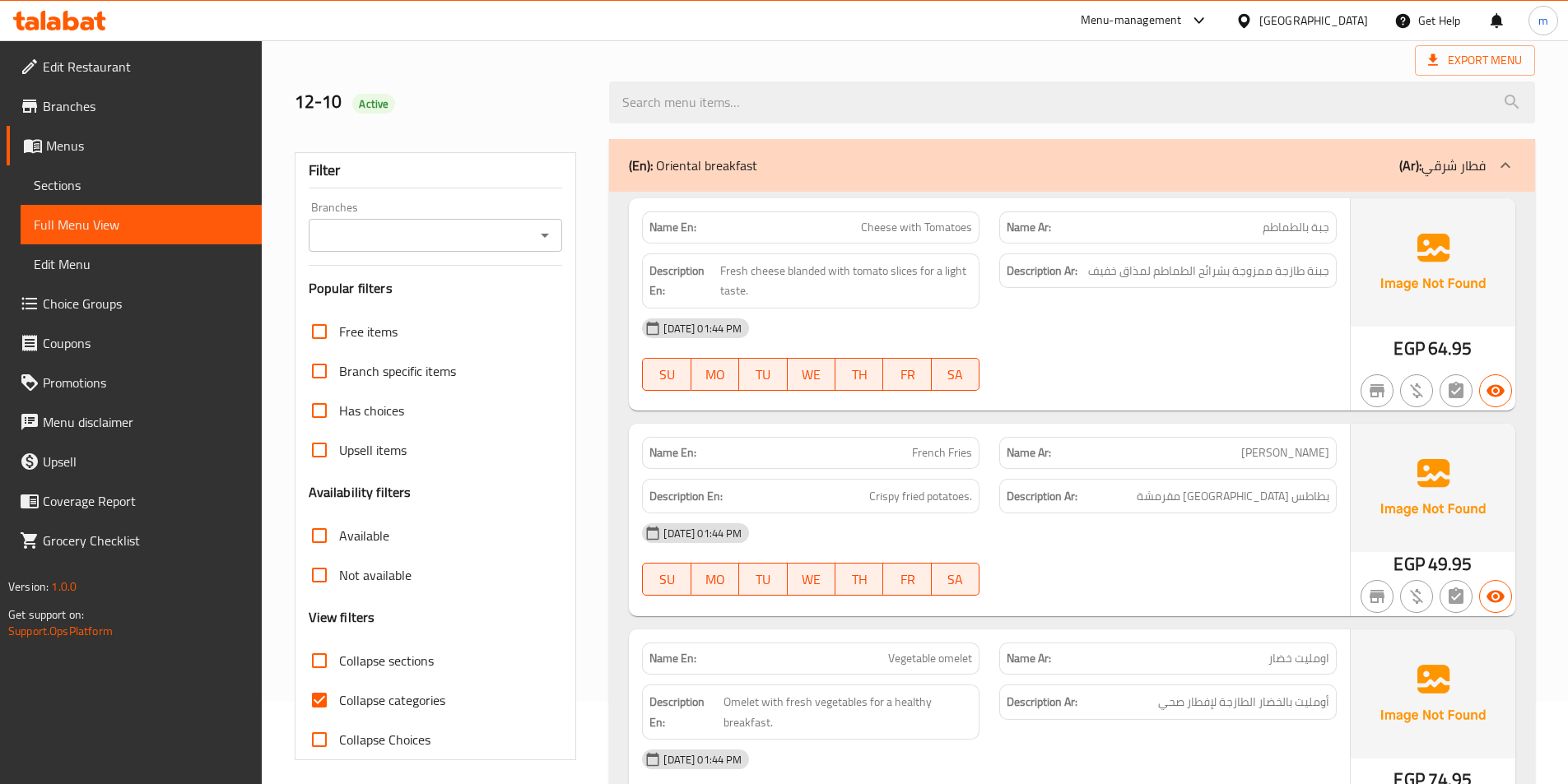
click at [410, 661] on span "Collapse sections" at bounding box center [386, 661] width 94 height 20
click at [339, 661] on input "Collapse sections" at bounding box center [319, 661] width 40 height 40
checkbox input "true"
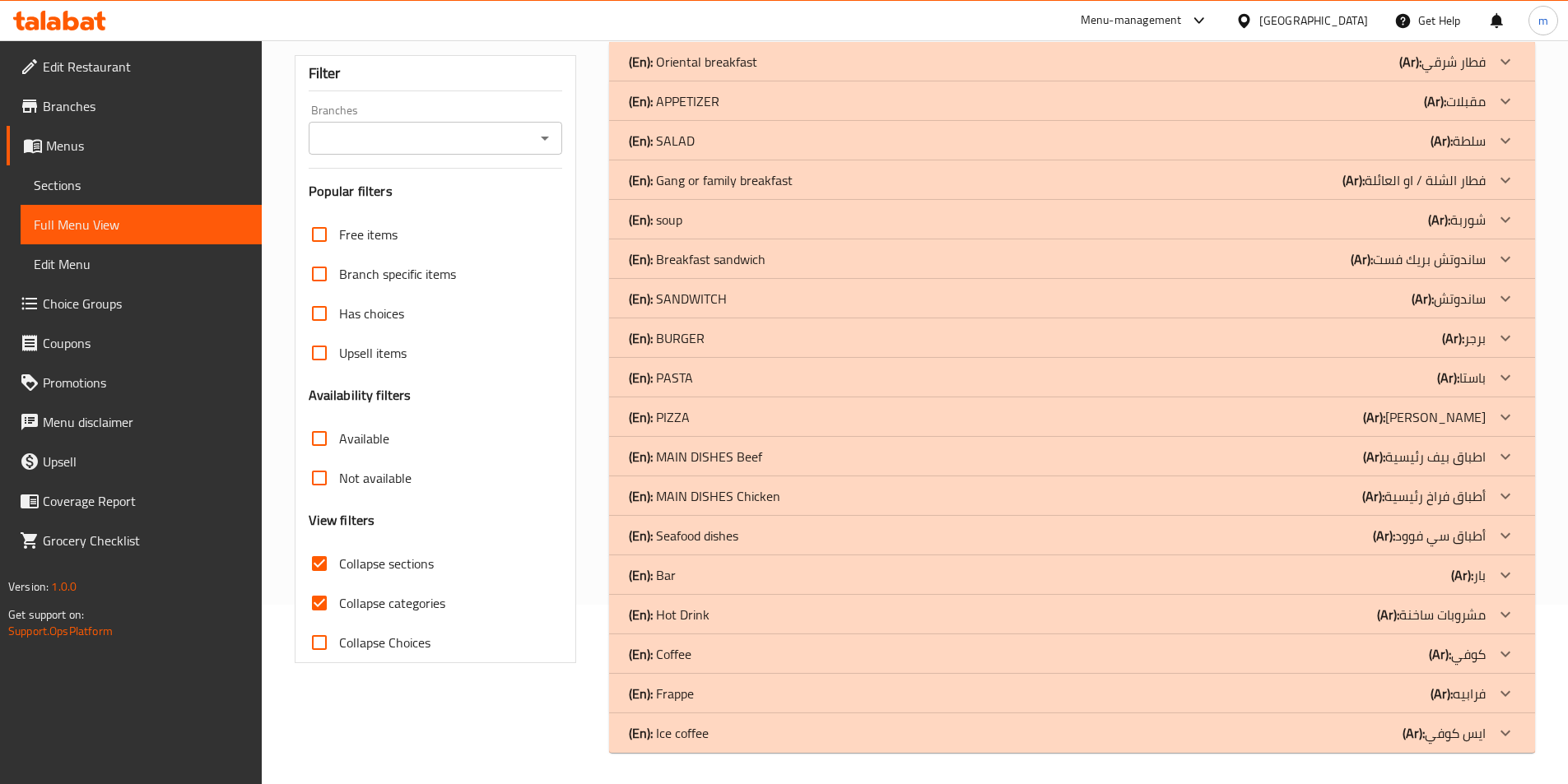
scroll to position [181, 0]
click at [1244, 743] on div "(En): Ice coffee (Ar): [PERSON_NAME]" at bounding box center [1072, 732] width 926 height 40
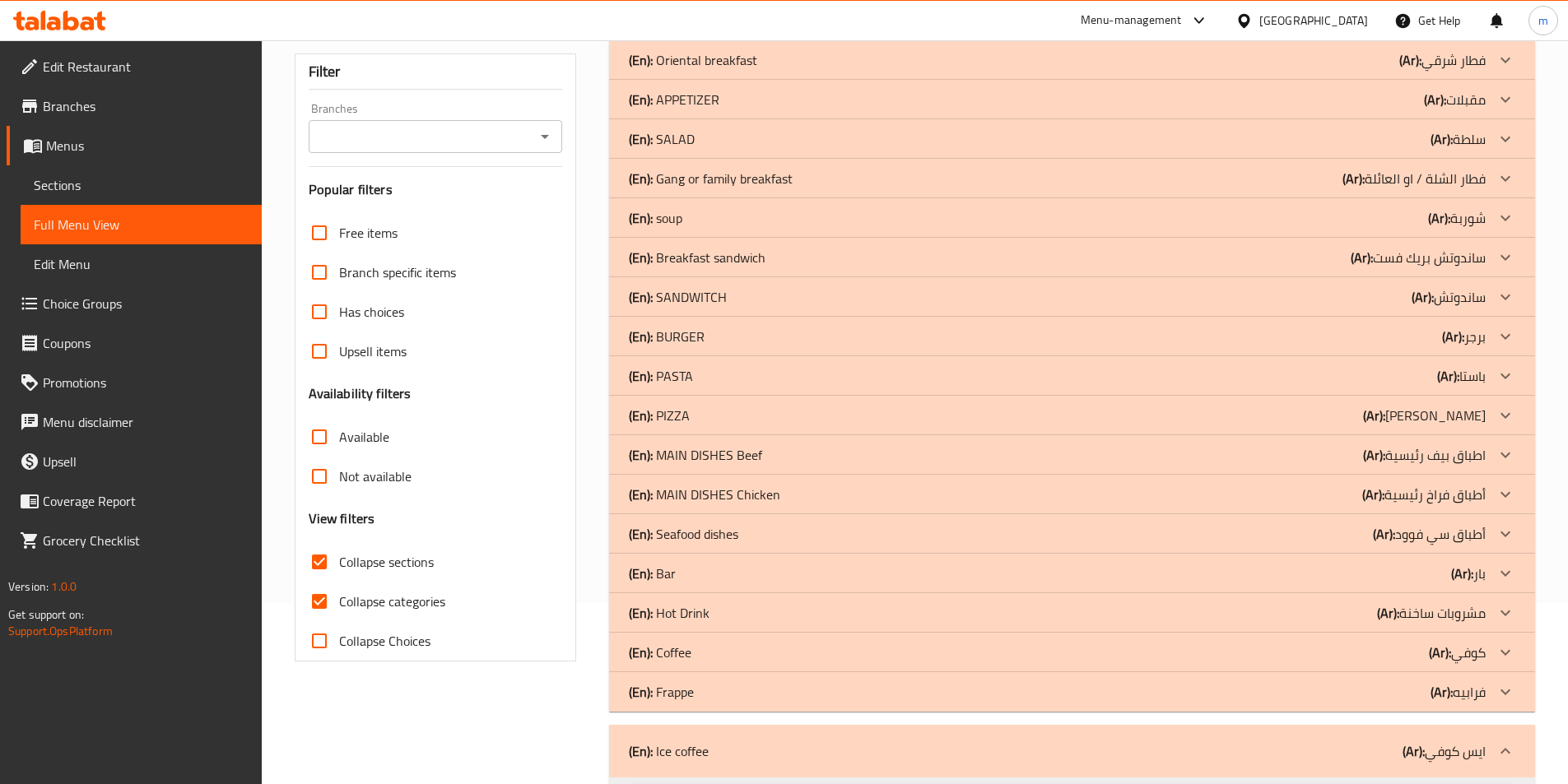
click at [729, 692] on div "(En): Frappe (Ar): فرابيه" at bounding box center [1057, 692] width 857 height 20
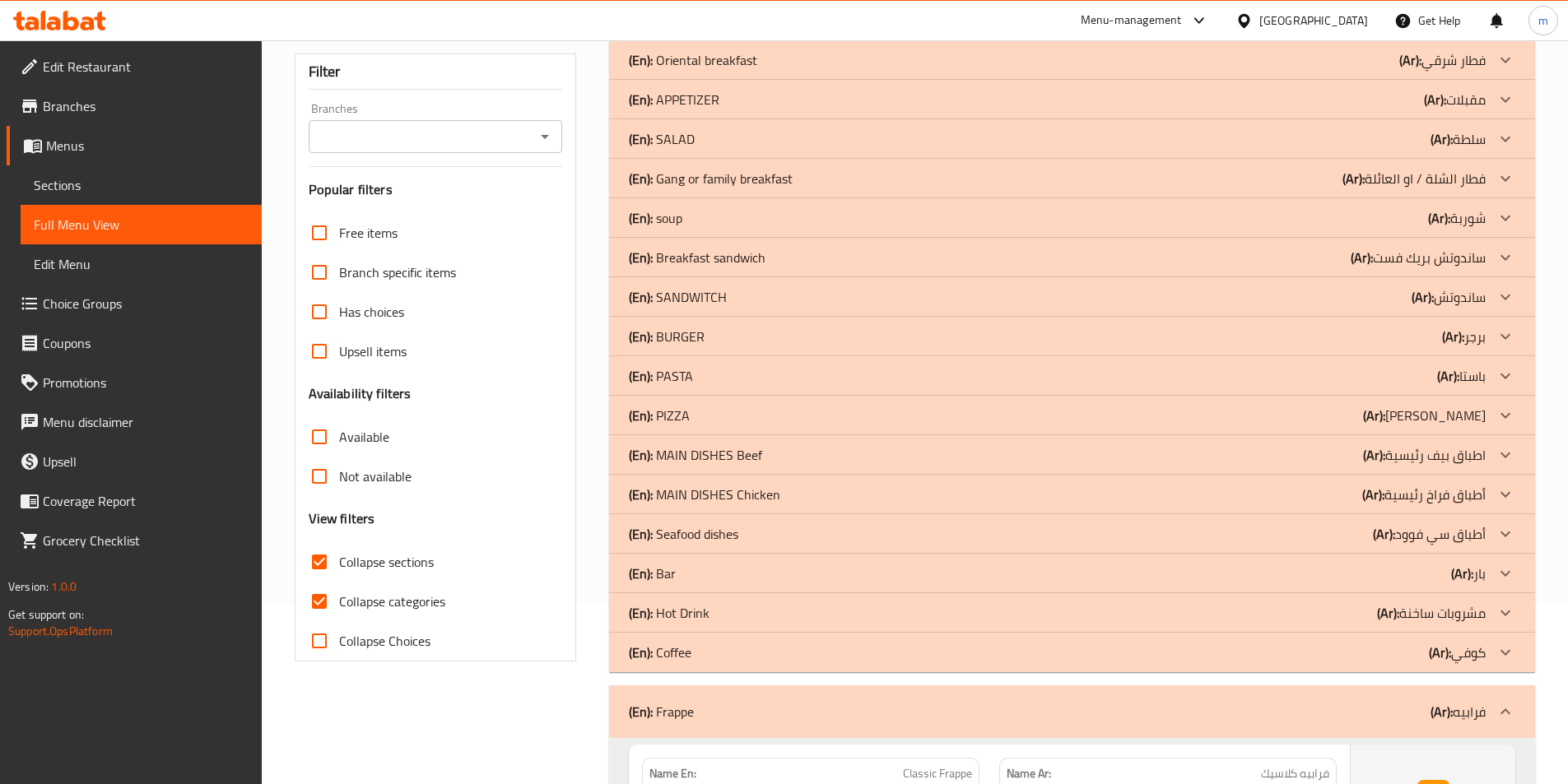
click at [753, 658] on div "(En): Coffee (Ar): كوفي" at bounding box center [1057, 653] width 857 height 20
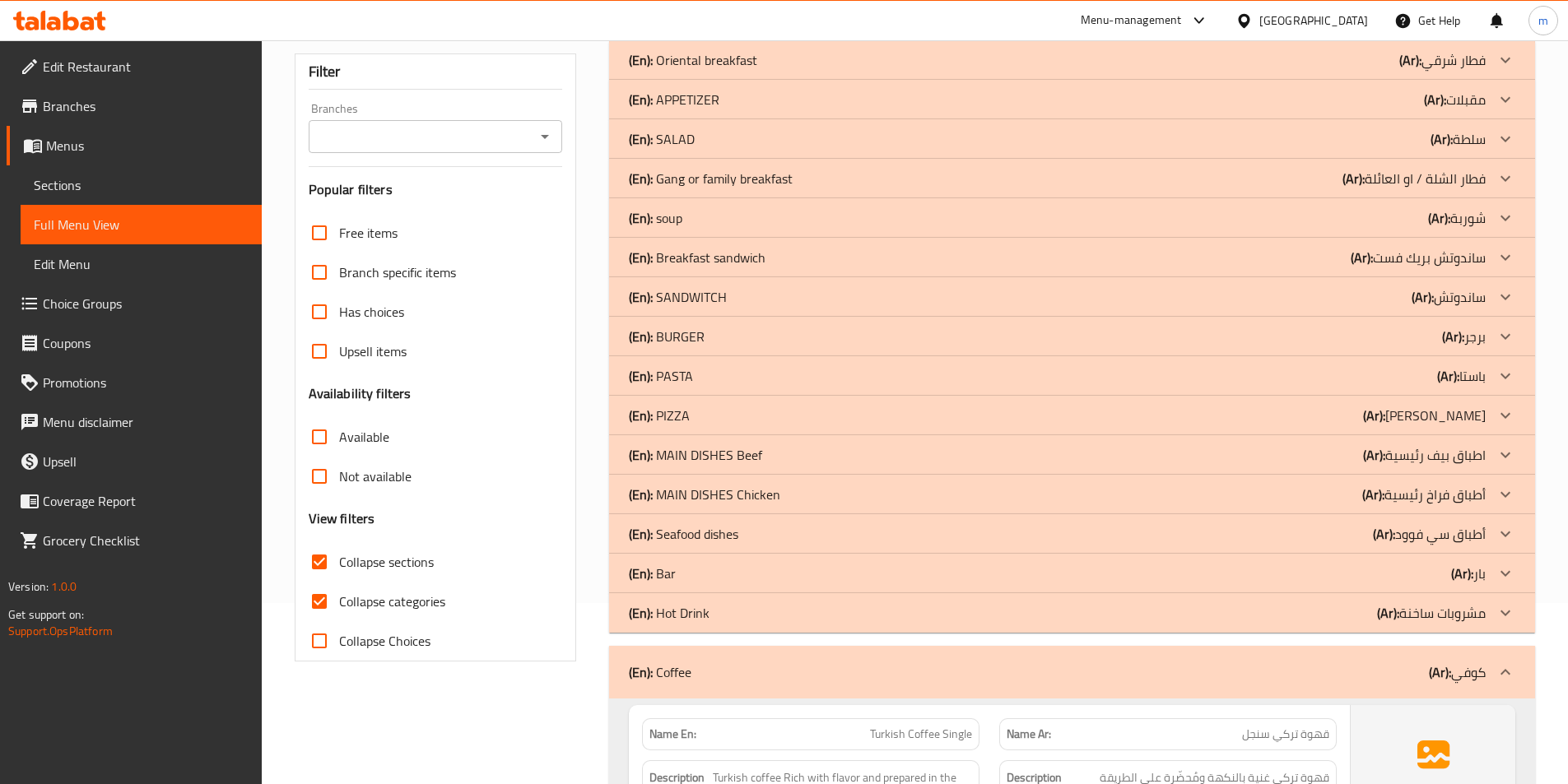
click at [766, 619] on div "(En): Hot Drink (Ar): مشروبات ساخنة" at bounding box center [1057, 613] width 857 height 20
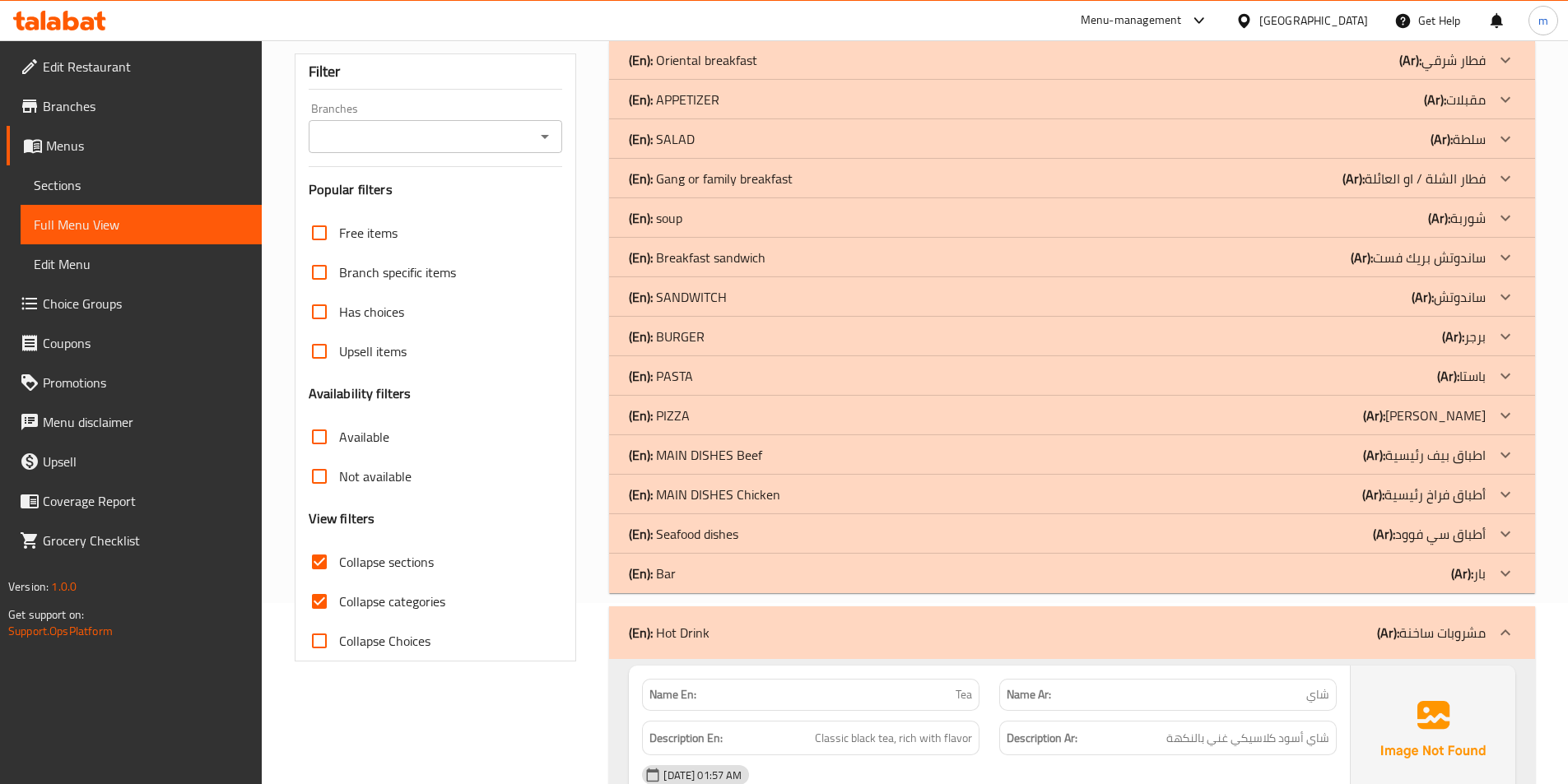
click at [699, 566] on div "(En): Bar (Ar): بار" at bounding box center [1057, 573] width 857 height 20
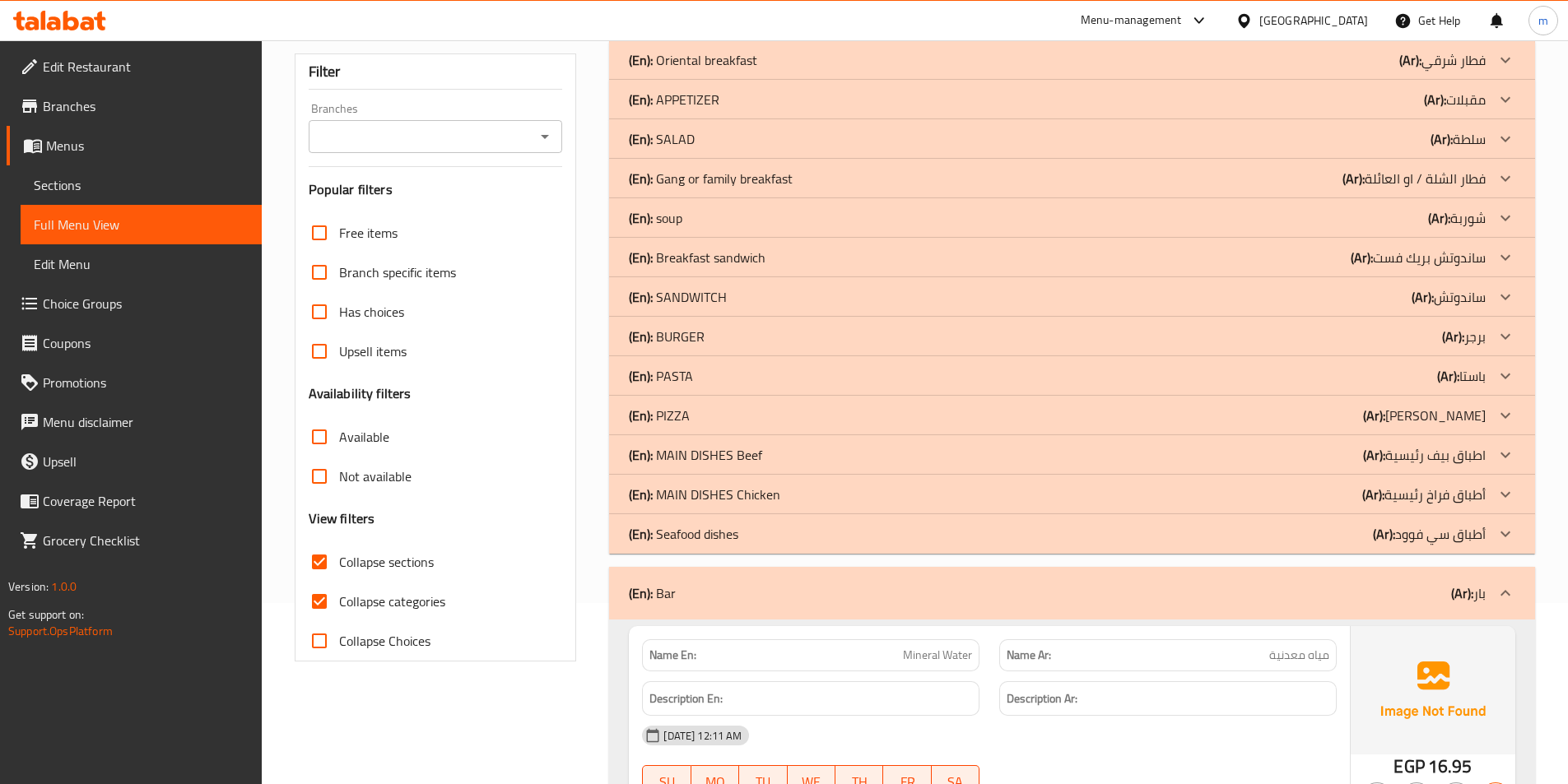
click at [707, 535] on p "(En): Seafood dishes" at bounding box center [684, 535] width 109 height 20
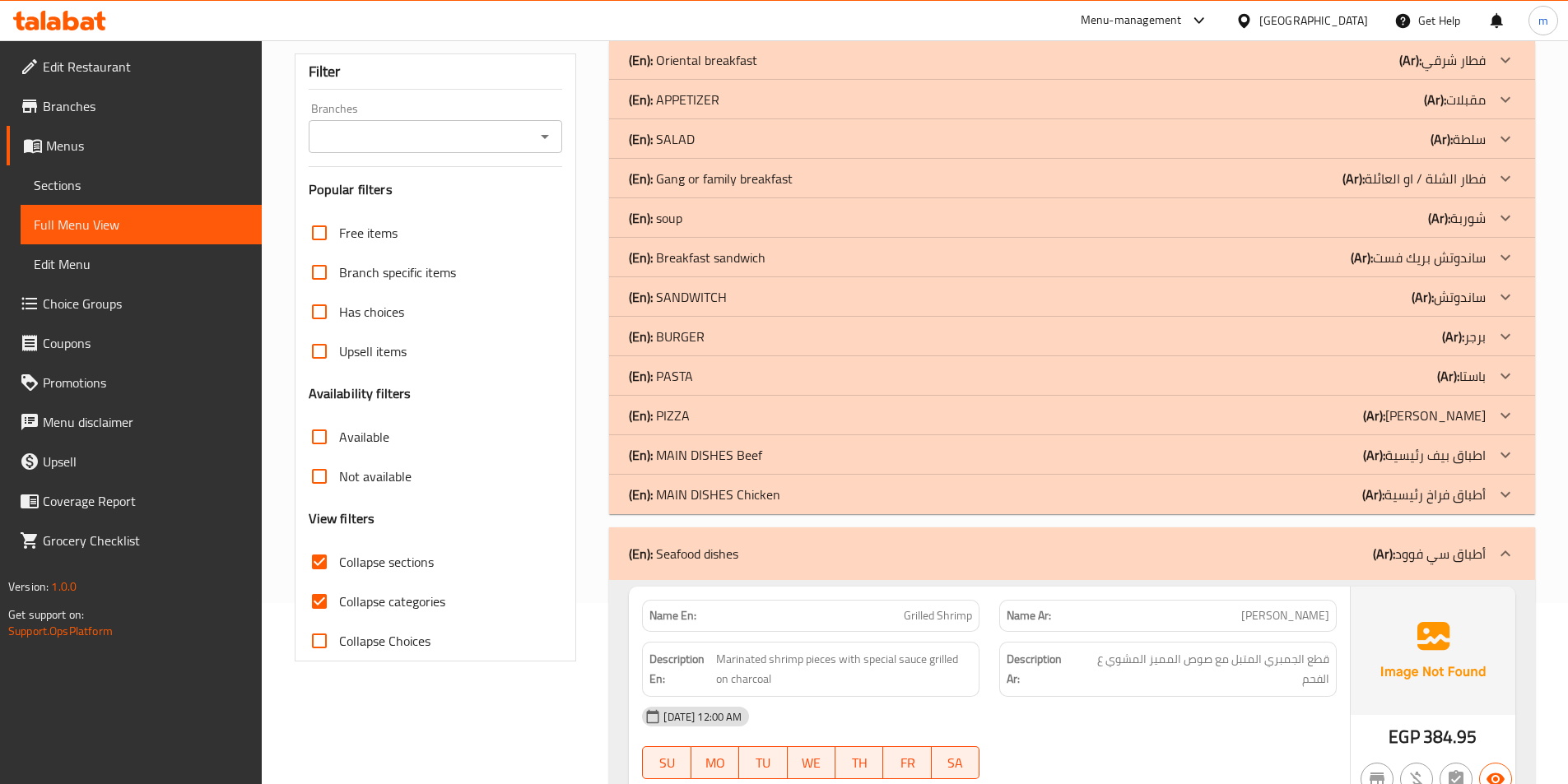
click at [738, 503] on p "(En): MAIN DISHES Chicken" at bounding box center [704, 495] width 152 height 20
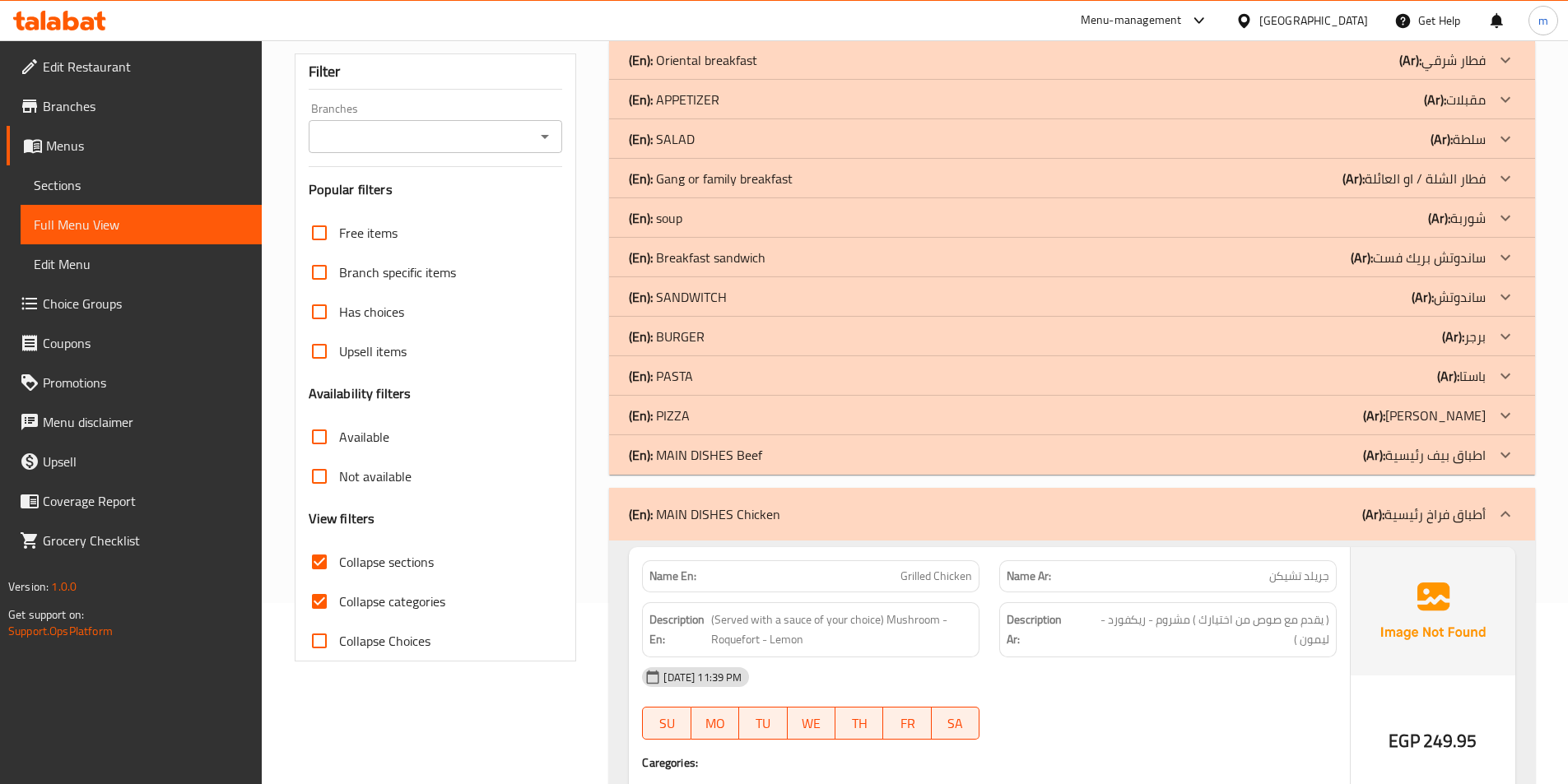
click at [773, 452] on div "(En): MAIN DISHES Beef (Ar): اطباق بيف رئيسية" at bounding box center [1057, 455] width 857 height 20
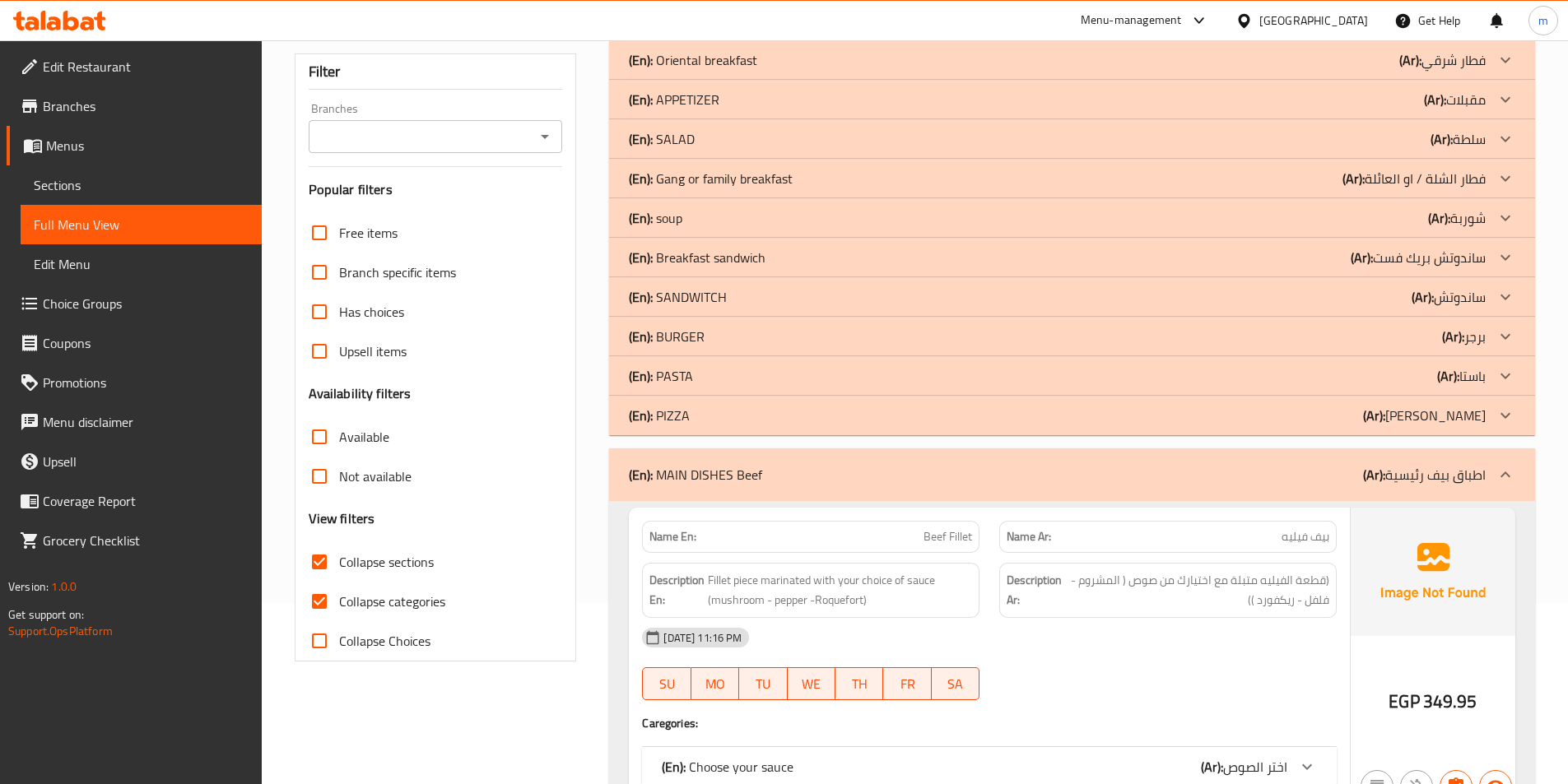
click at [717, 423] on div "(En): PIZZA (Ar): [PERSON_NAME]" at bounding box center [1057, 416] width 857 height 20
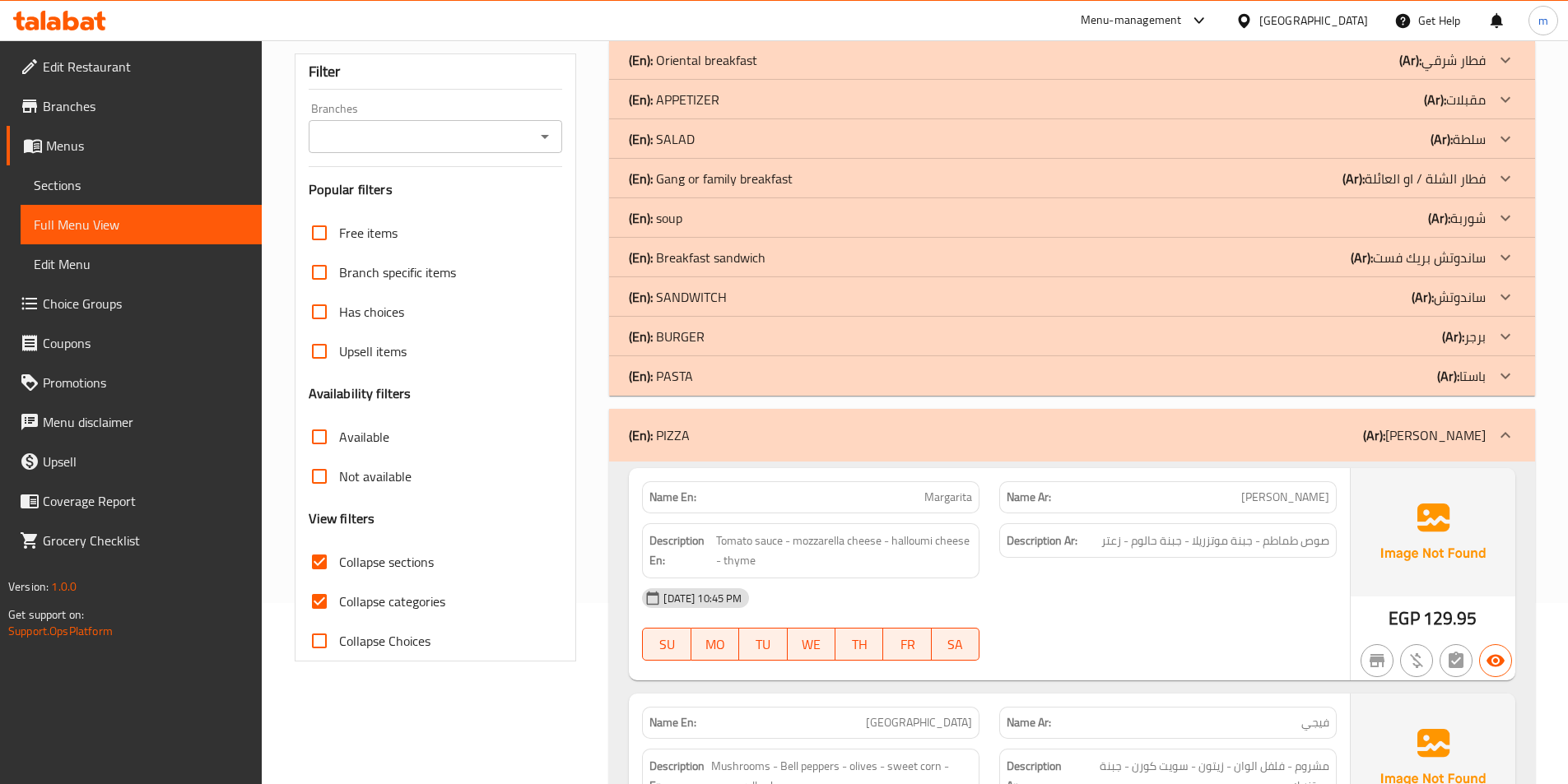
click at [733, 385] on div "(En): PASTA (Ar): باستا" at bounding box center [1057, 376] width 857 height 20
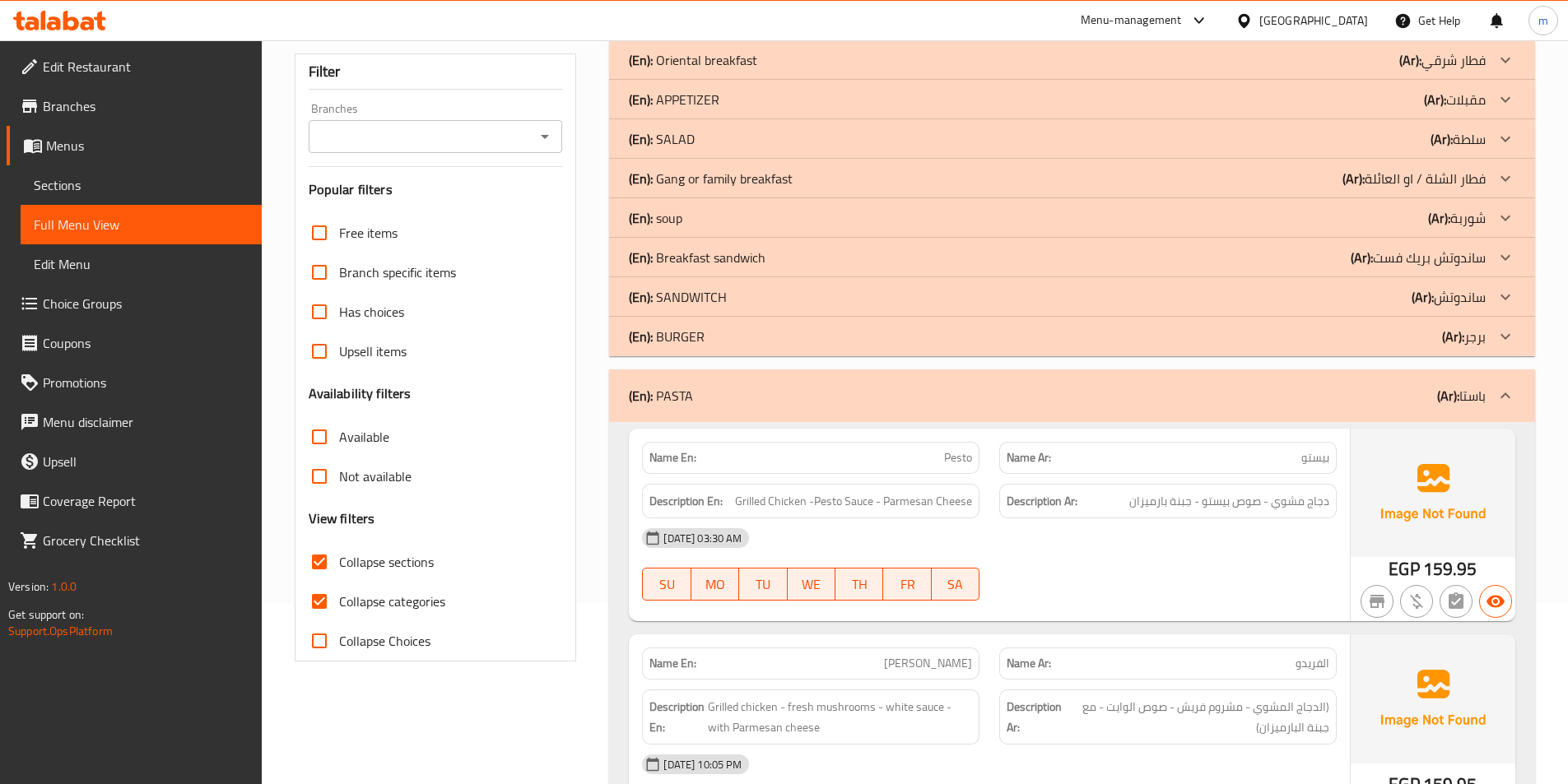
click at [724, 346] on div "(En): BURGER (Ar): برجر" at bounding box center [1057, 336] width 857 height 20
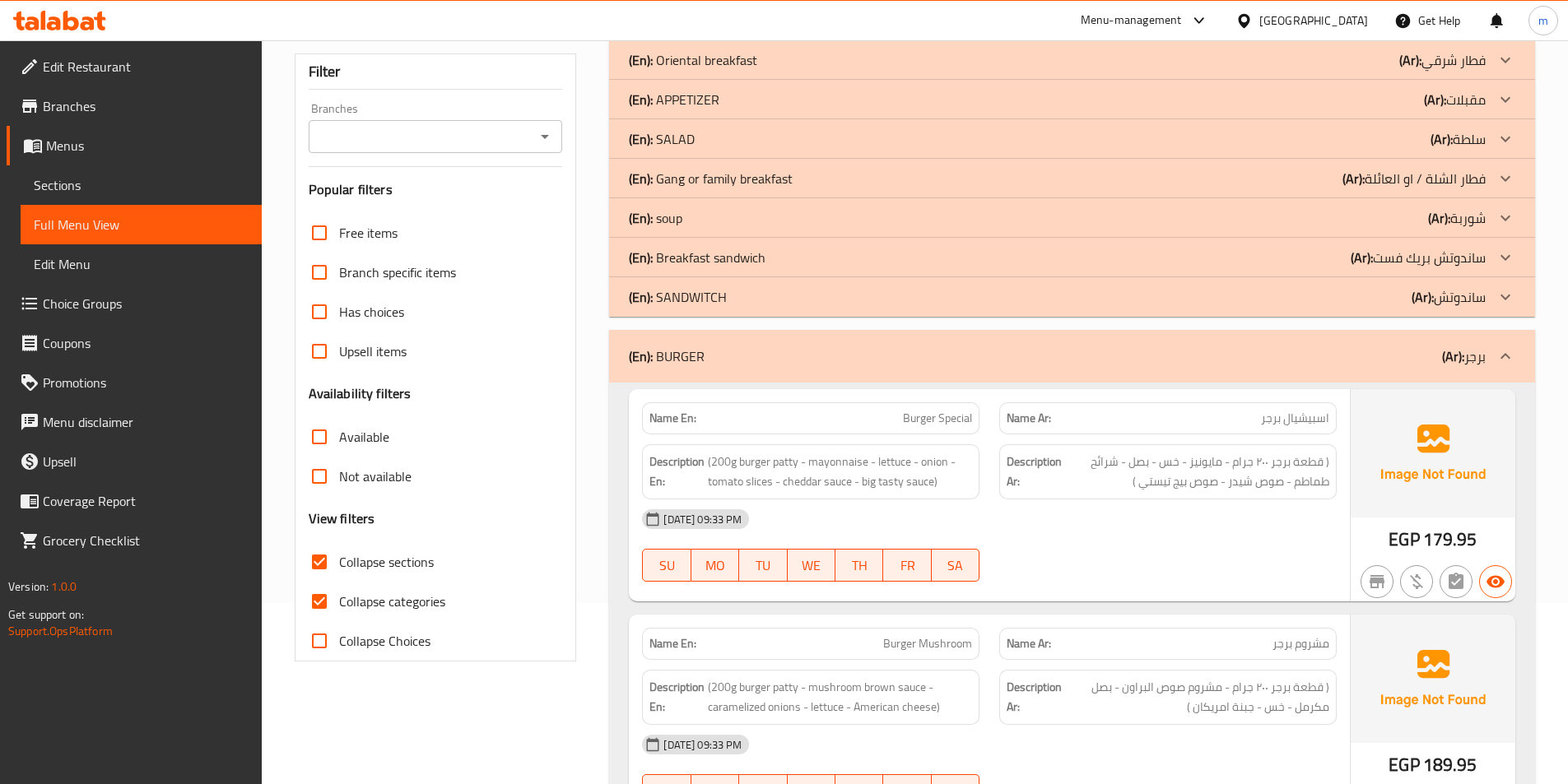
click at [729, 302] on div "(En): SANDWITCH (Ar): ساندوتش" at bounding box center [1057, 298] width 857 height 20
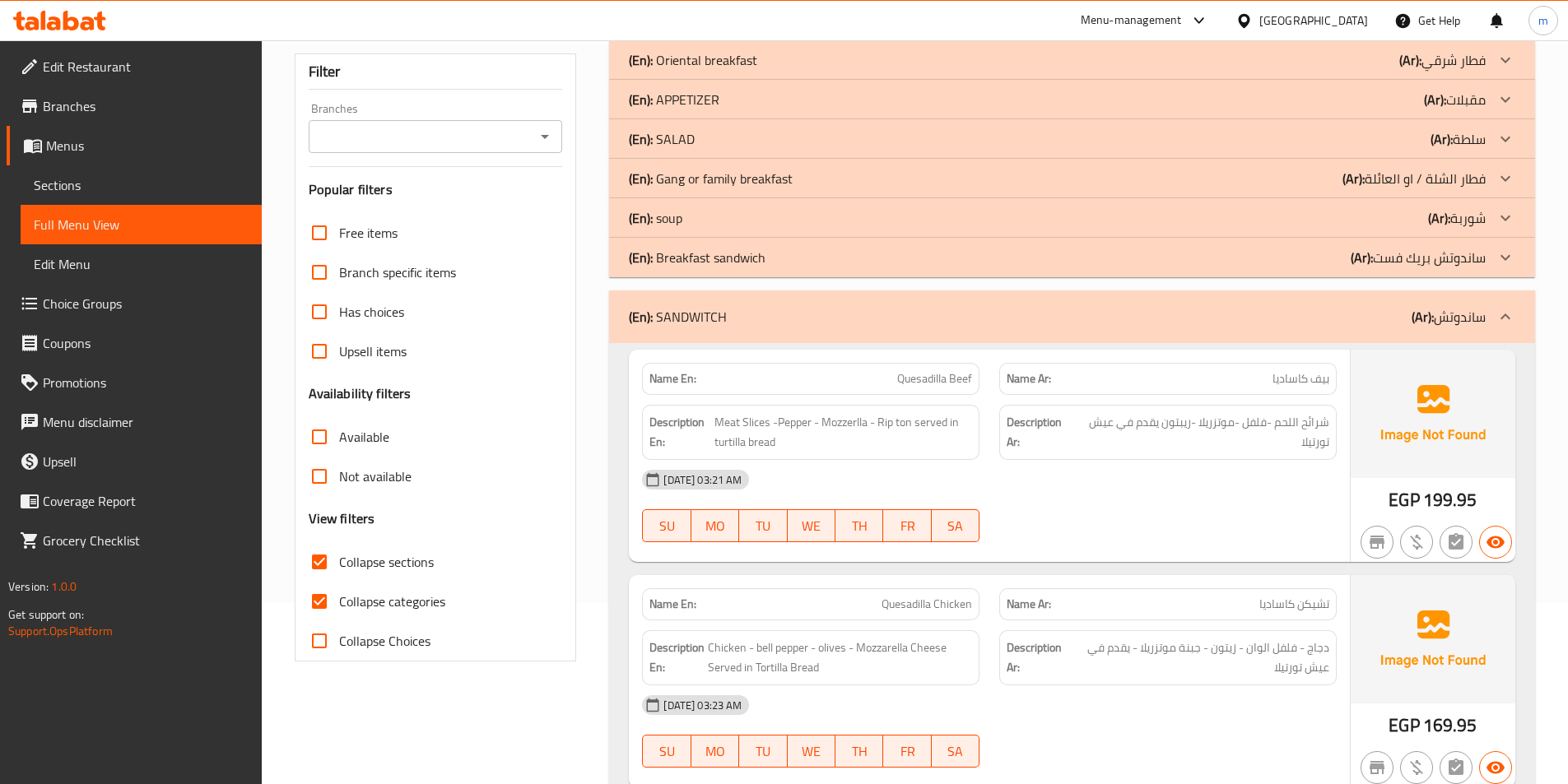
scroll to position [346, 0]
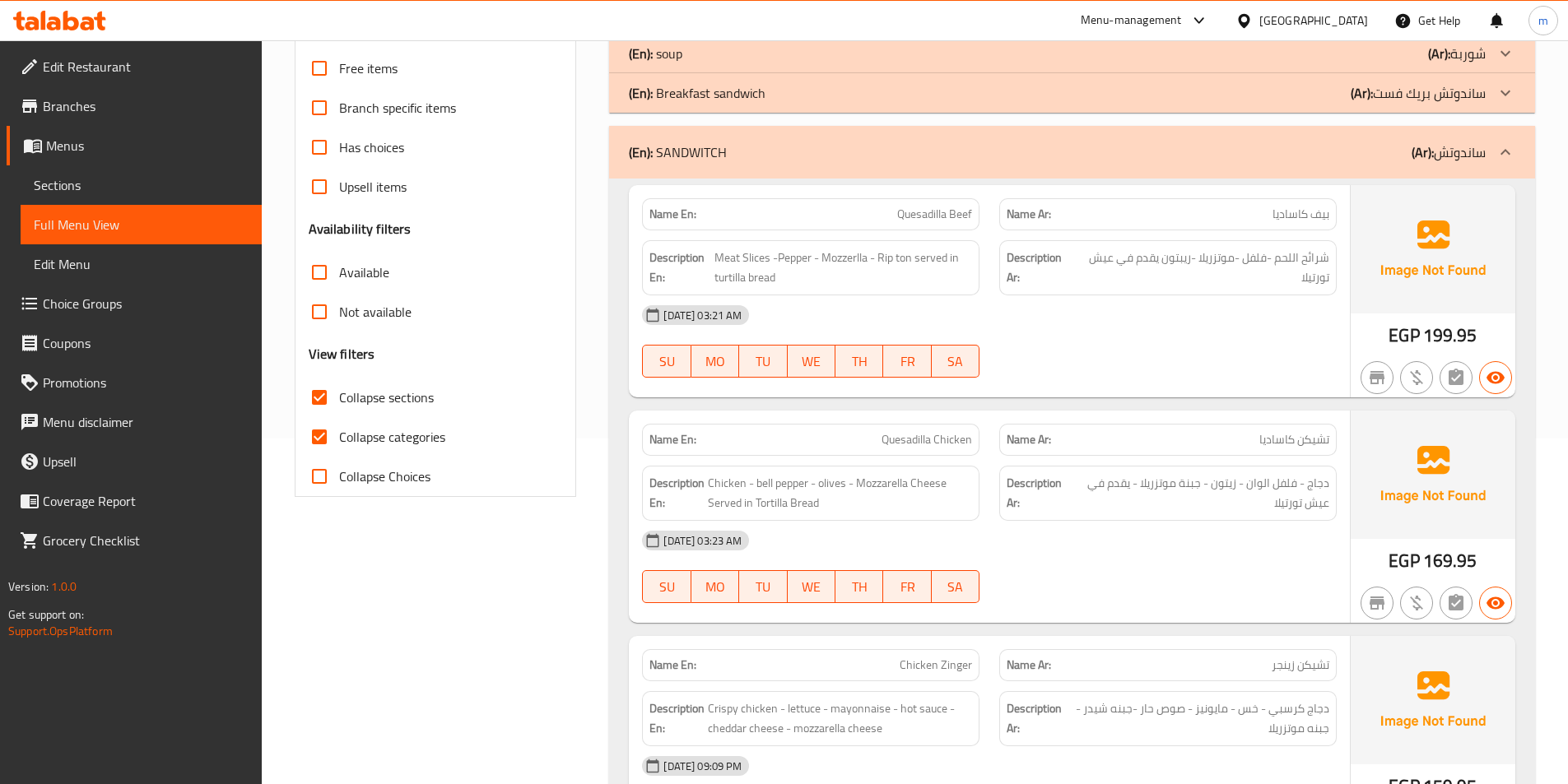
click at [369, 440] on span "Collapse categories" at bounding box center [392, 437] width 106 height 20
click at [339, 440] on input "Collapse categories" at bounding box center [319, 437] width 40 height 40
checkbox input "false"
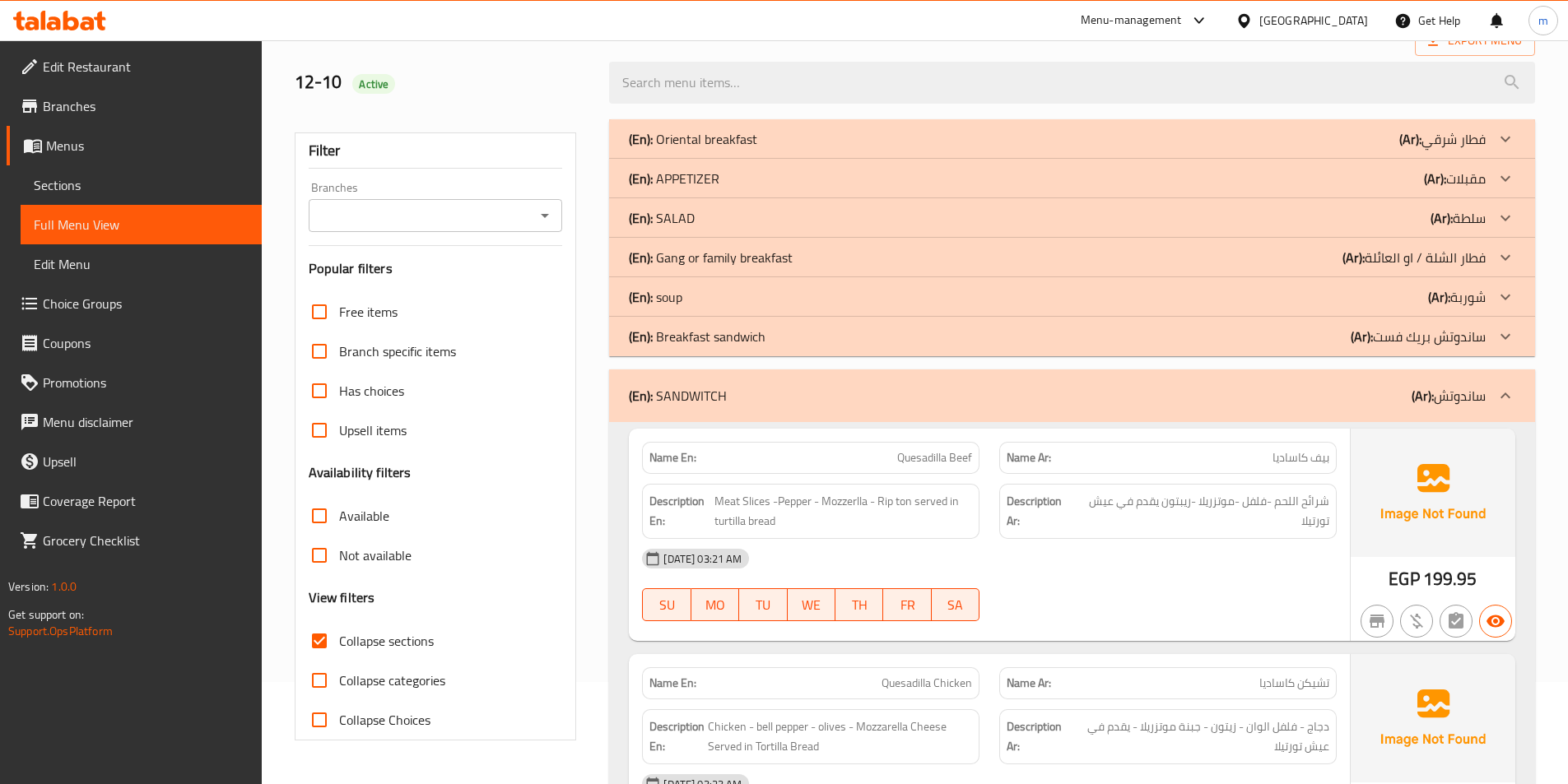
scroll to position [99, 0]
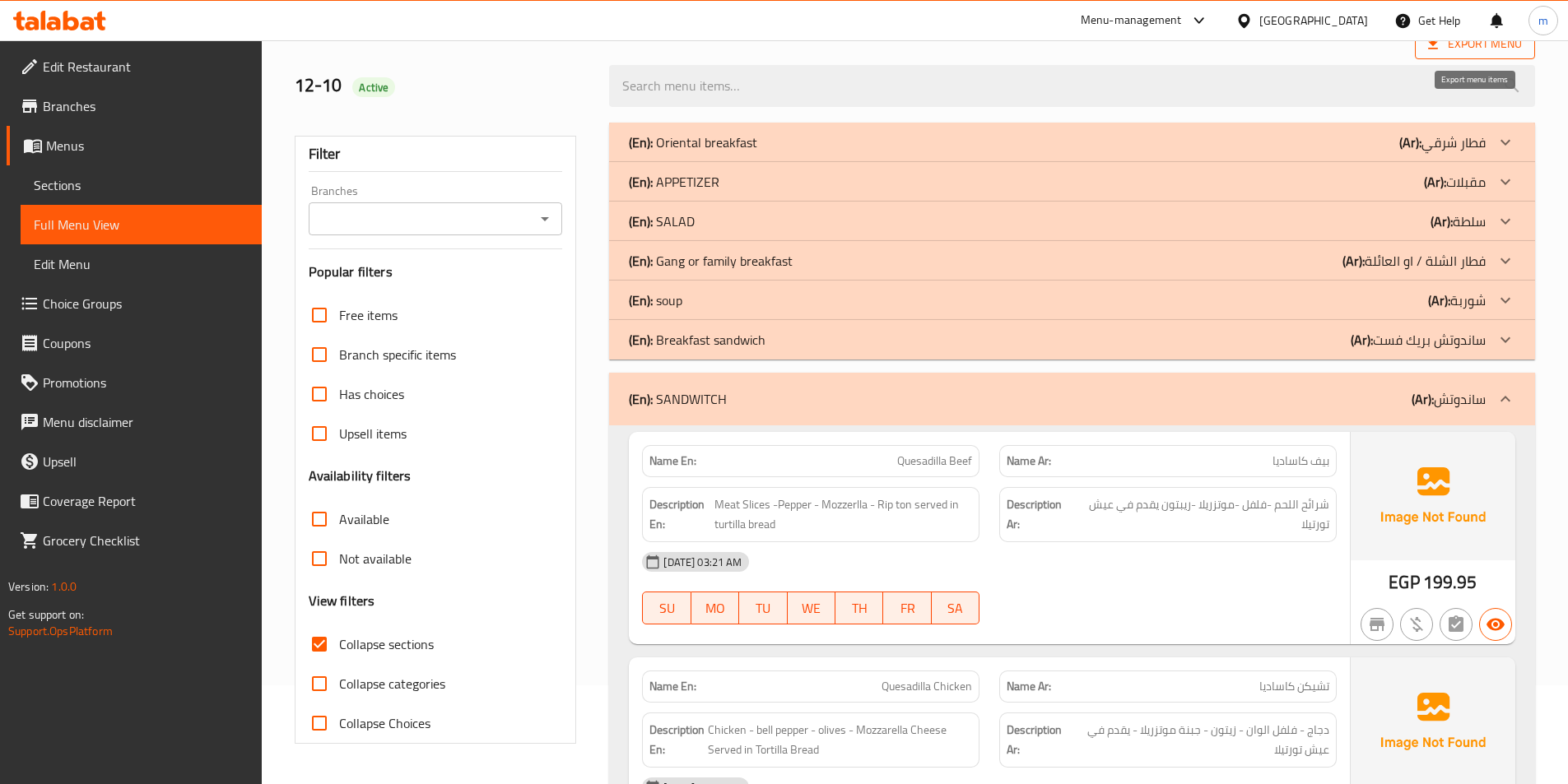
click at [1452, 56] on span "Export Menu" at bounding box center [1474, 44] width 120 height 31
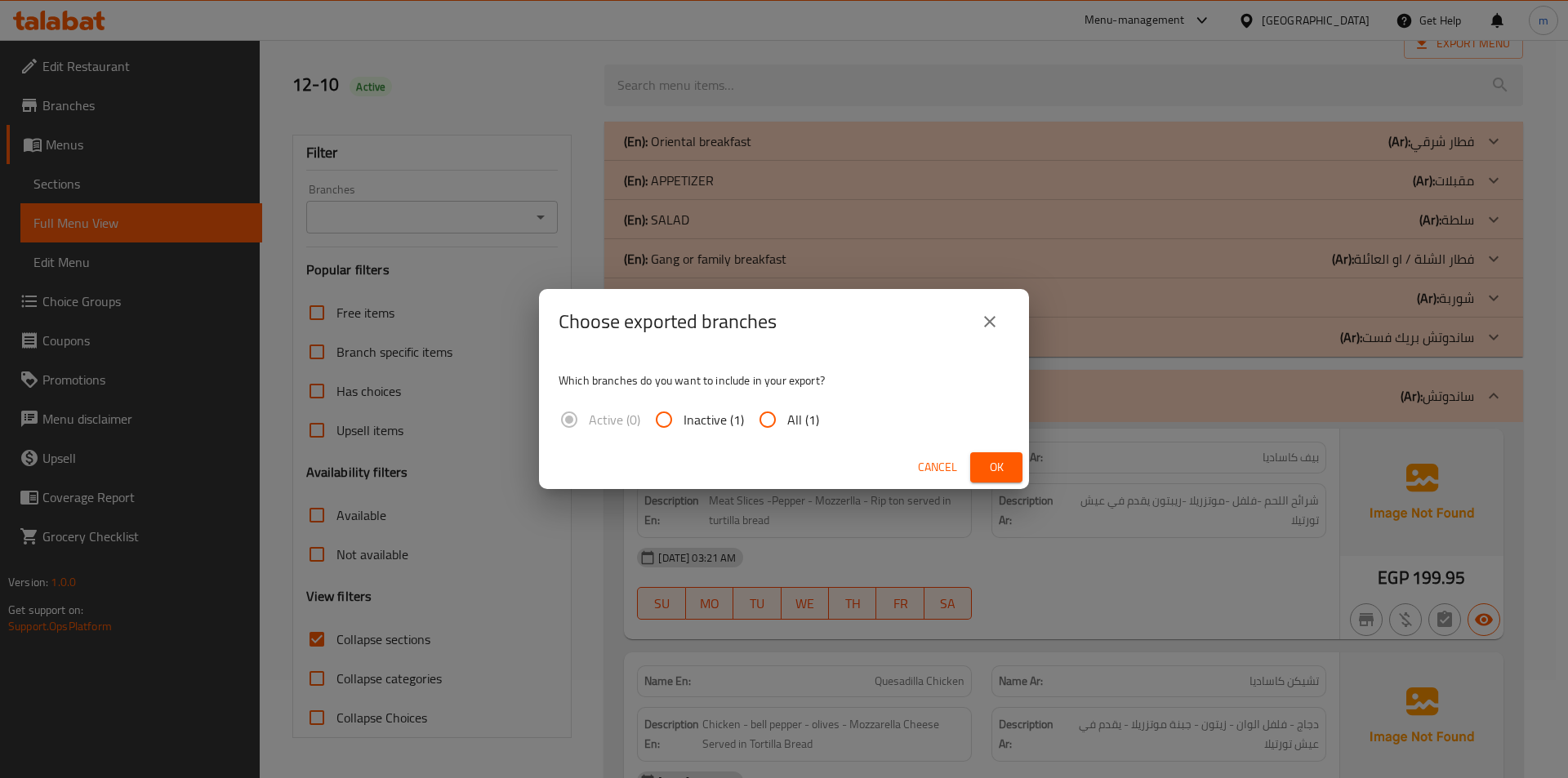
click at [777, 429] on input "All (1)" at bounding box center [768, 420] width 39 height 39
radio input "true"
click at [1012, 465] on button "Ok" at bounding box center [997, 467] width 53 height 30
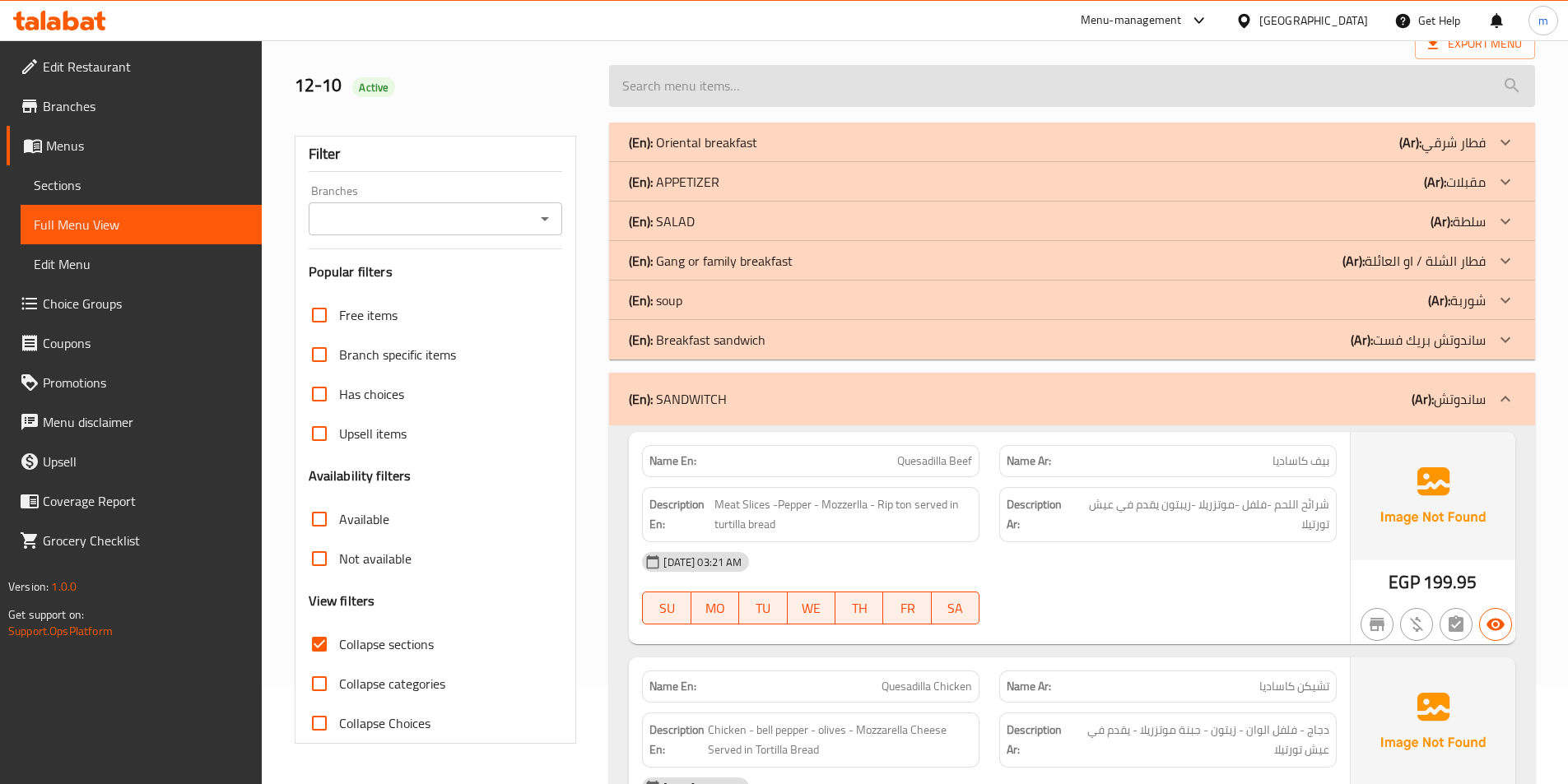
click at [1103, 89] on input "search" at bounding box center [1072, 85] width 926 height 42
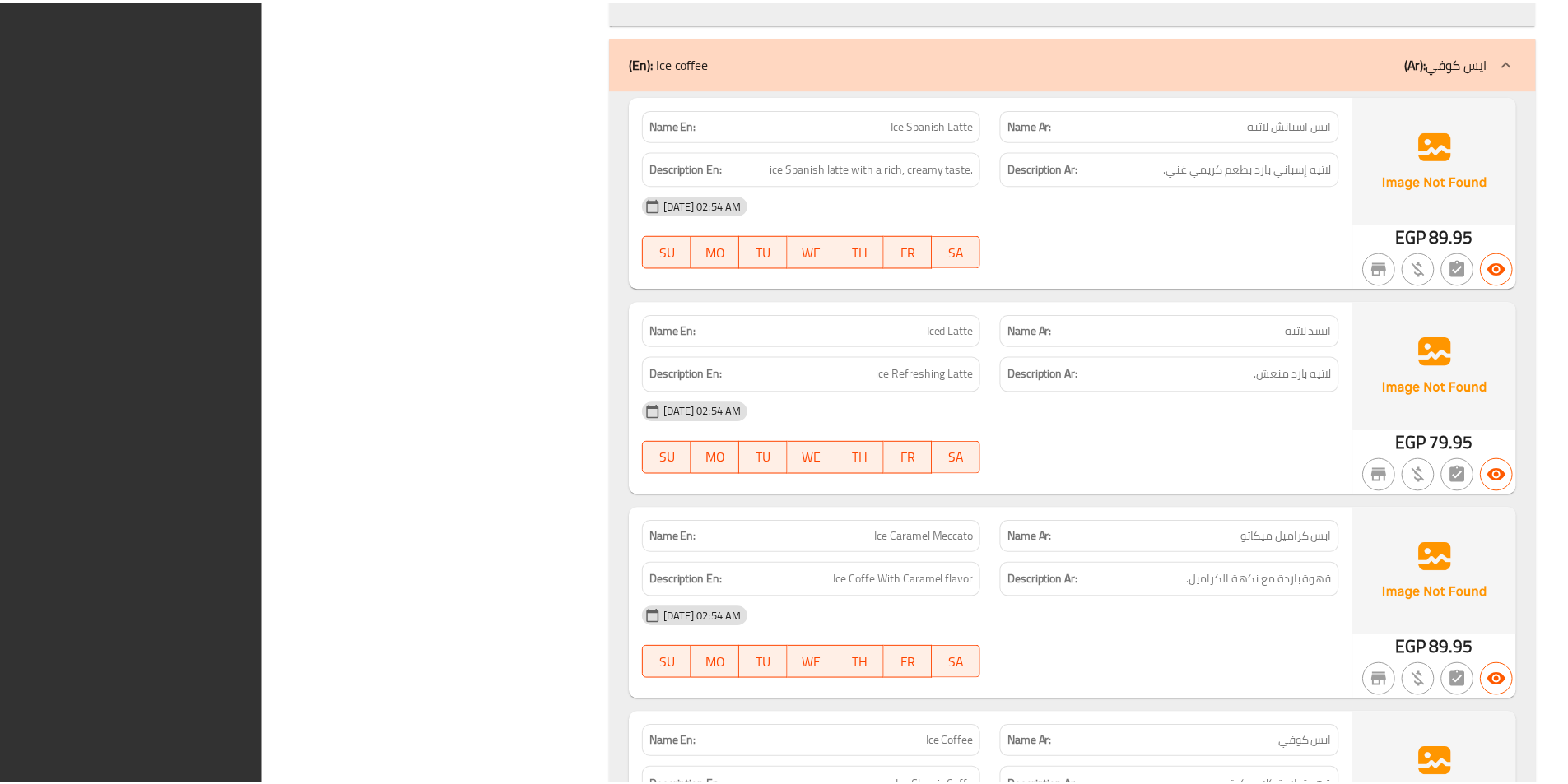
scroll to position [25147, 0]
